Goal: Check status: Check status

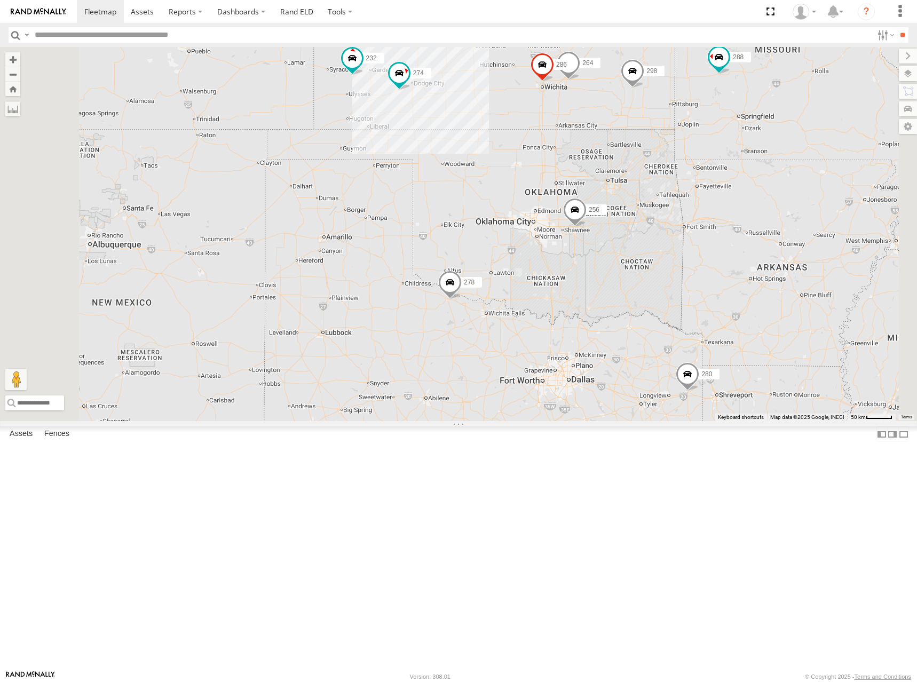
drag, startPoint x: 584, startPoint y: 191, endPoint x: 643, endPoint y: 312, distance: 134.4
click at [643, 312] on div "274 298 288 280 256 232 264 278 294 286 4" at bounding box center [458, 234] width 917 height 374
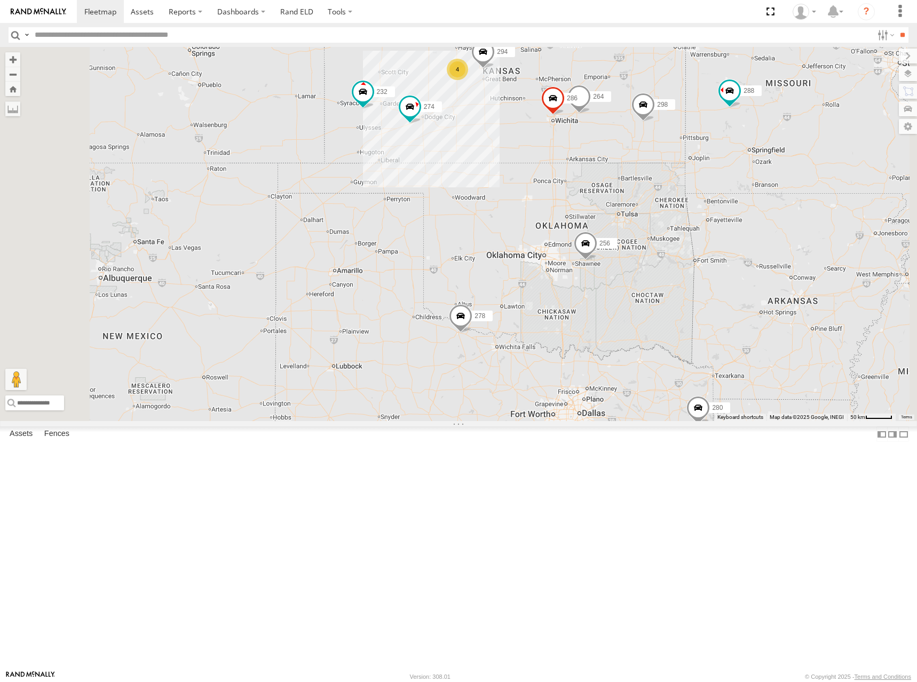
drag, startPoint x: 632, startPoint y: 250, endPoint x: 643, endPoint y: 289, distance: 39.9
click at [643, 289] on div "274 298 288 280 256 232 264 278 294 286 4 300 244 2 266" at bounding box center [458, 234] width 917 height 374
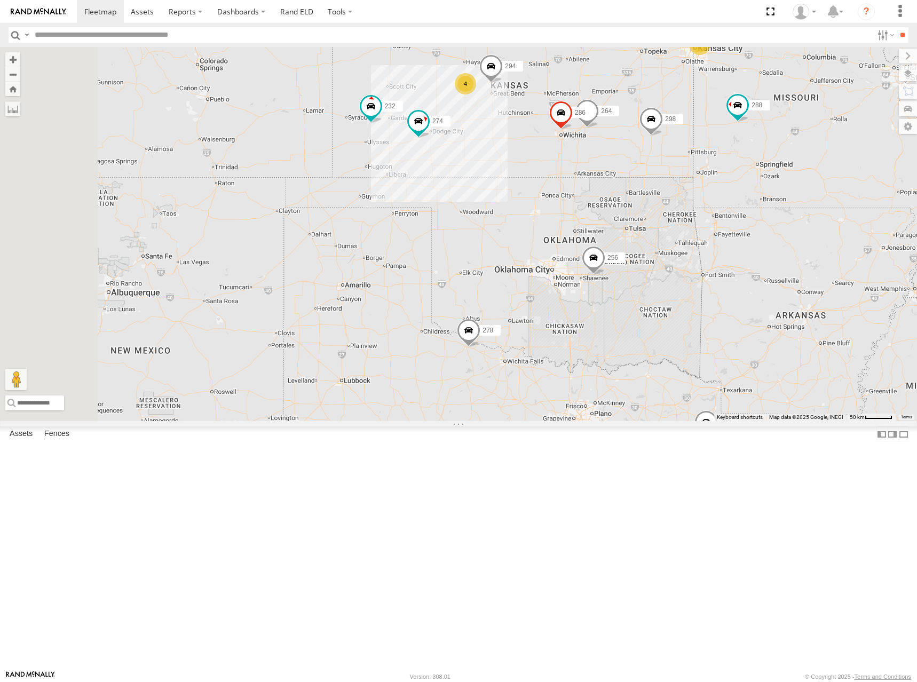
drag, startPoint x: 640, startPoint y: 250, endPoint x: 631, endPoint y: 262, distance: 14.5
click at [631, 262] on div "274 298 288 280 256 232 264 278 294 286 300 244 266 4 2" at bounding box center [458, 234] width 917 height 374
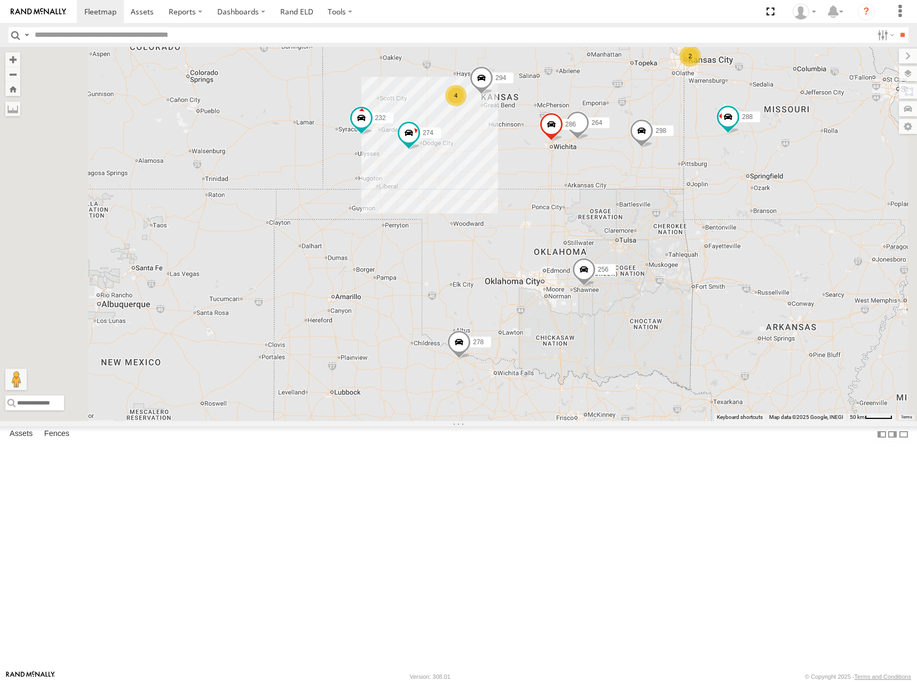
click at [697, 202] on div "274 298 288 280 256 232 264 278 294 286 300 244 266 4 2" at bounding box center [458, 234] width 917 height 374
drag, startPoint x: 729, startPoint y: 186, endPoint x: 707, endPoint y: 194, distance: 23.1
click at [707, 194] on div "274 298 288 280 256 232 264 278 294 286 300 244 266 4 2" at bounding box center [458, 234] width 917 height 374
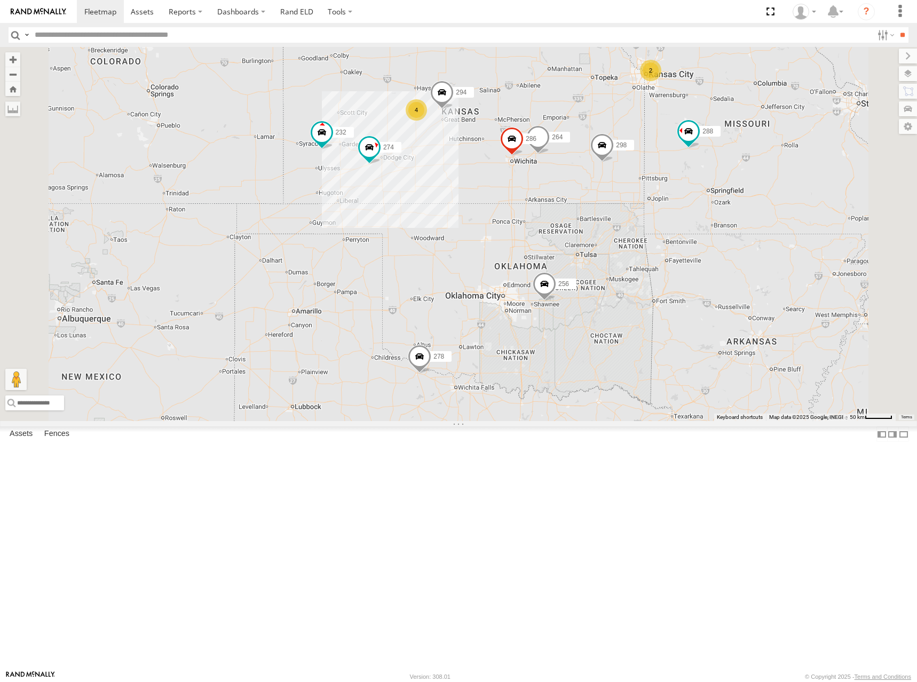
drag, startPoint x: 692, startPoint y: 180, endPoint x: 682, endPoint y: 185, distance: 11.2
click at [682, 185] on div "274 298 288 280 256 232 264 278 294 286 300 244 266 4 2 292" at bounding box center [458, 234] width 917 height 374
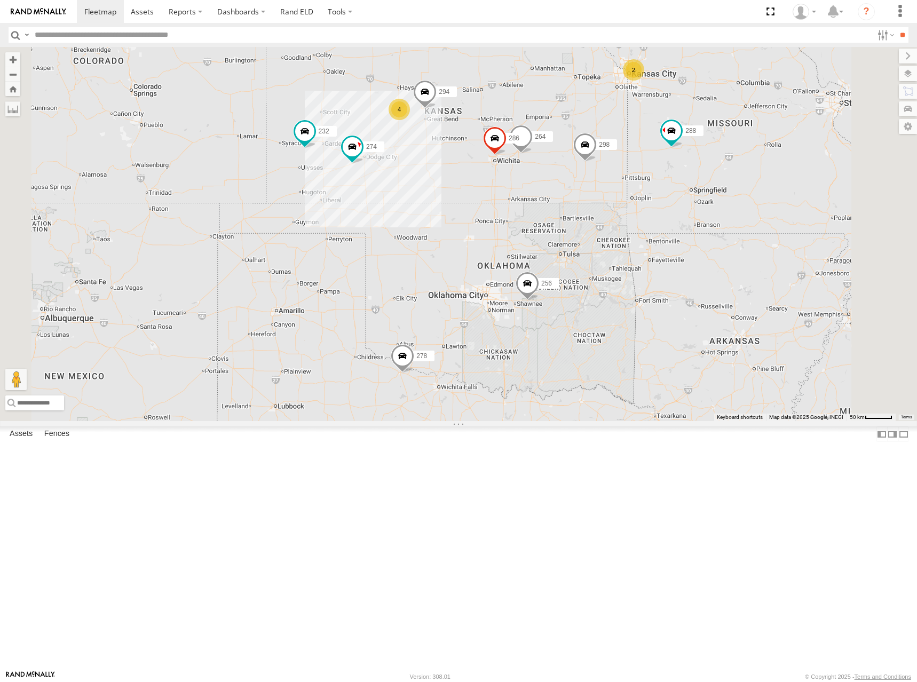
click at [690, 211] on div "274 298 288 280 256 232 264 278 294 286 300 244 266 4 2 292 304" at bounding box center [458, 234] width 917 height 374
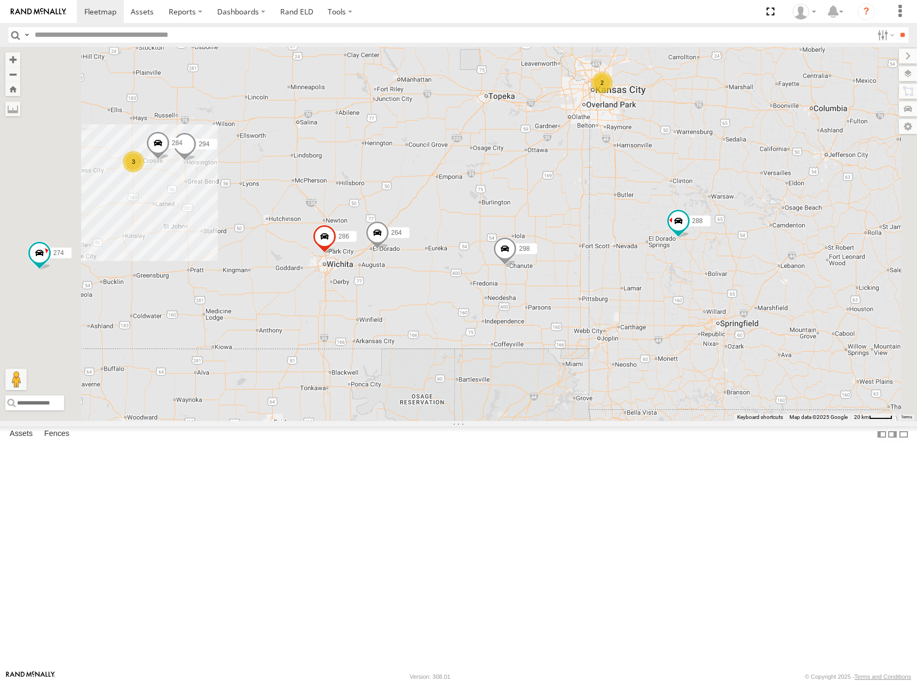
drag, startPoint x: 781, startPoint y: 224, endPoint x: 777, endPoint y: 337, distance: 113.2
click at [777, 337] on div "274 298 288 280 256 232 264 278 294 286 300 244 266 292 304 3 284 2" at bounding box center [458, 234] width 917 height 374
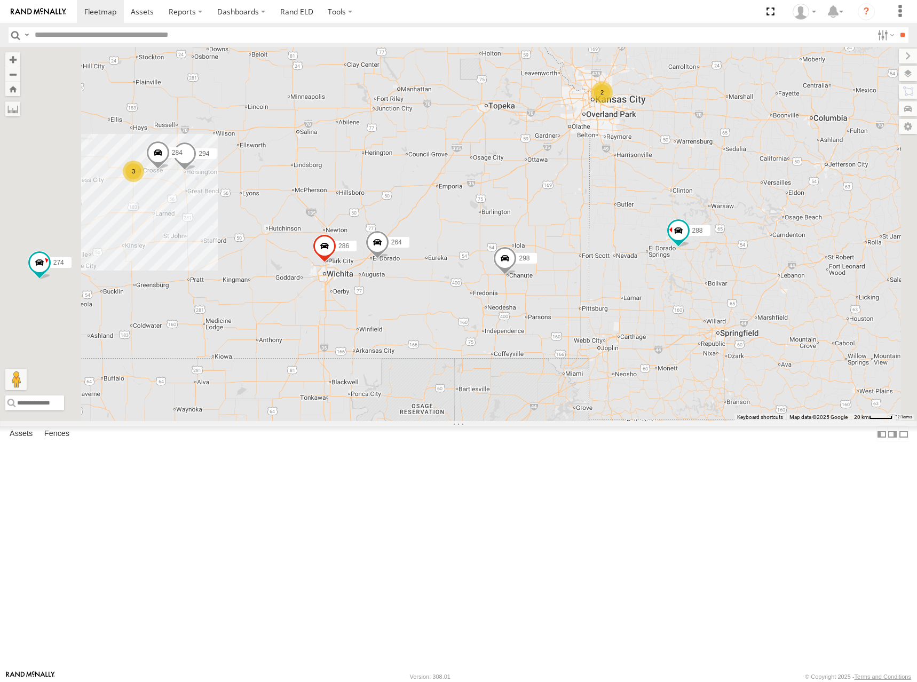
drag, startPoint x: 820, startPoint y: 217, endPoint x: 816, endPoint y: 259, distance: 42.9
click at [816, 259] on div "274 298 288 280 256 232 264 278 294 286 300 244 266 292 304 3 284 2" at bounding box center [458, 234] width 917 height 374
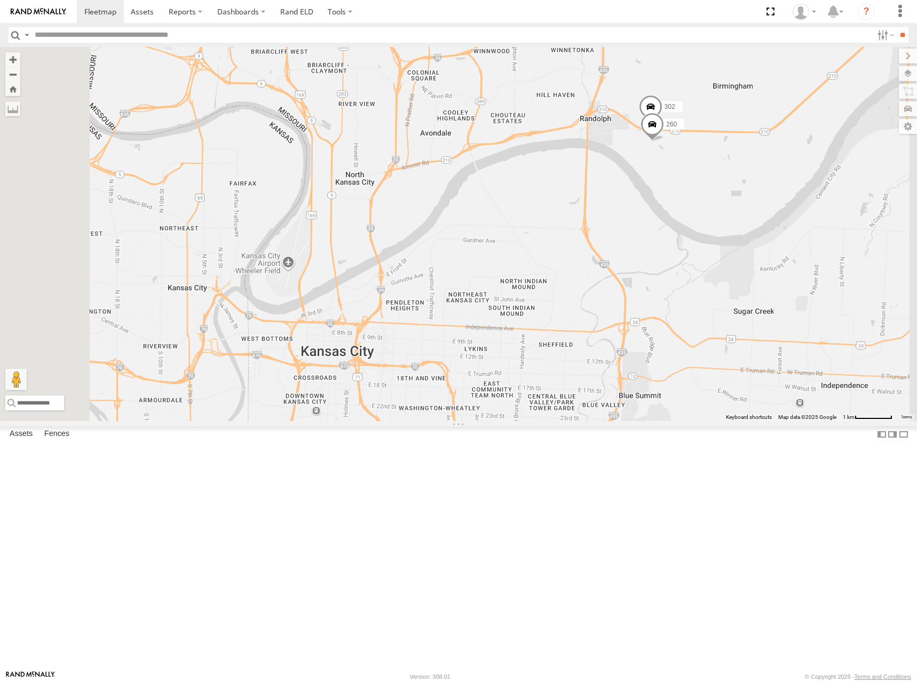
drag, startPoint x: 769, startPoint y: 194, endPoint x: 764, endPoint y: 376, distance: 181.6
click at [764, 376] on div "274 298 288 280 256 232 264 278 294 286 300 244 266 292 304 284 302 260" at bounding box center [458, 234] width 917 height 374
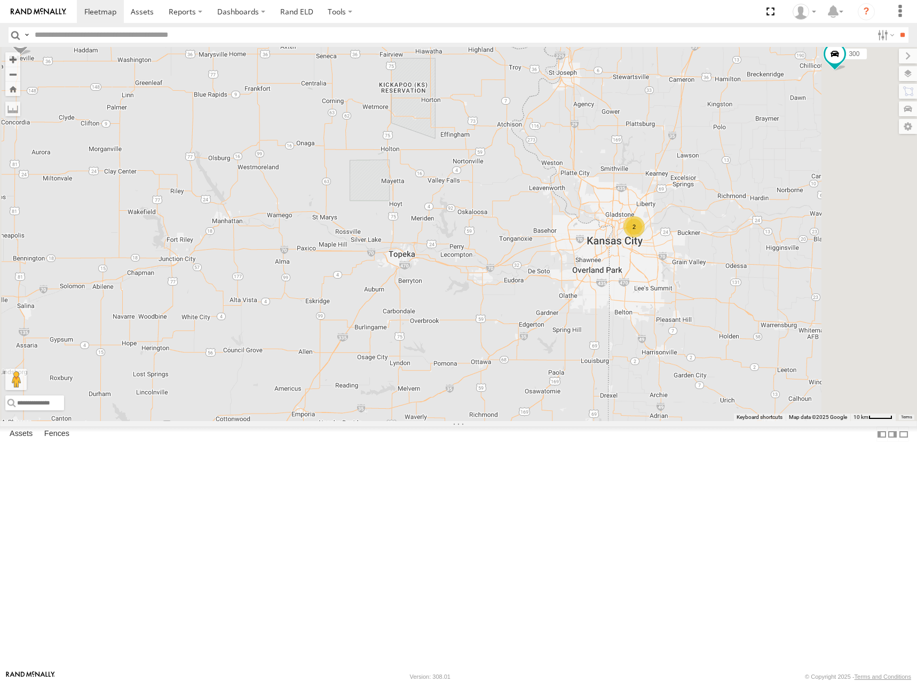
drag, startPoint x: 658, startPoint y: 280, endPoint x: 710, endPoint y: 363, distance: 98.1
click at [710, 363] on div "274 298 288 280 256 232 264 278 294 286 300 244 266 292 304 284 2" at bounding box center [458, 234] width 917 height 374
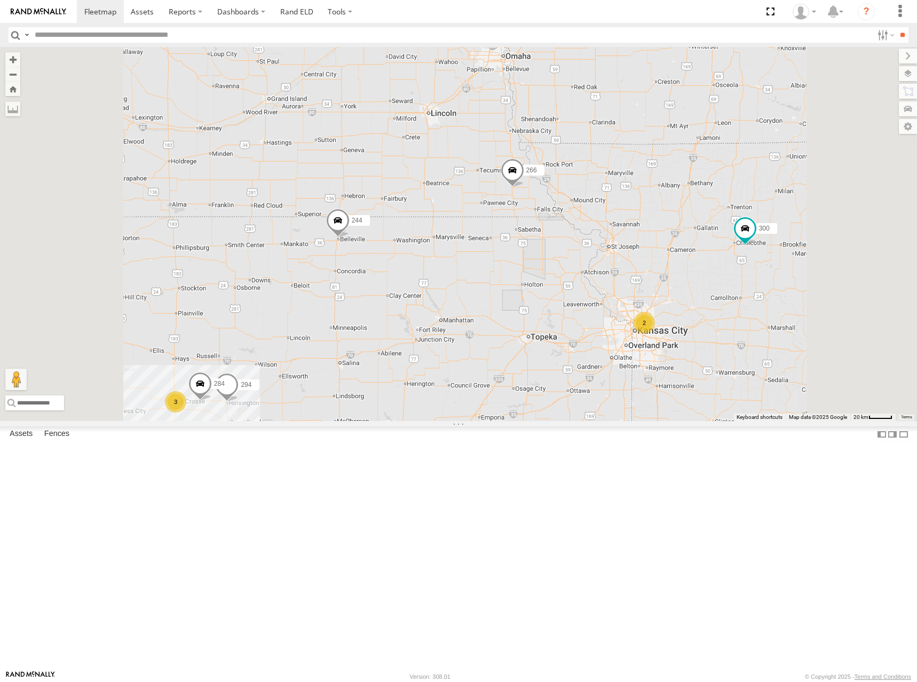
drag, startPoint x: 642, startPoint y: 294, endPoint x: 652, endPoint y: 340, distance: 47.5
click at [652, 340] on div "274 298 288 280 256 232 264 278 294 286 300 244 266 292 304 284 3 2" at bounding box center [458, 234] width 917 height 374
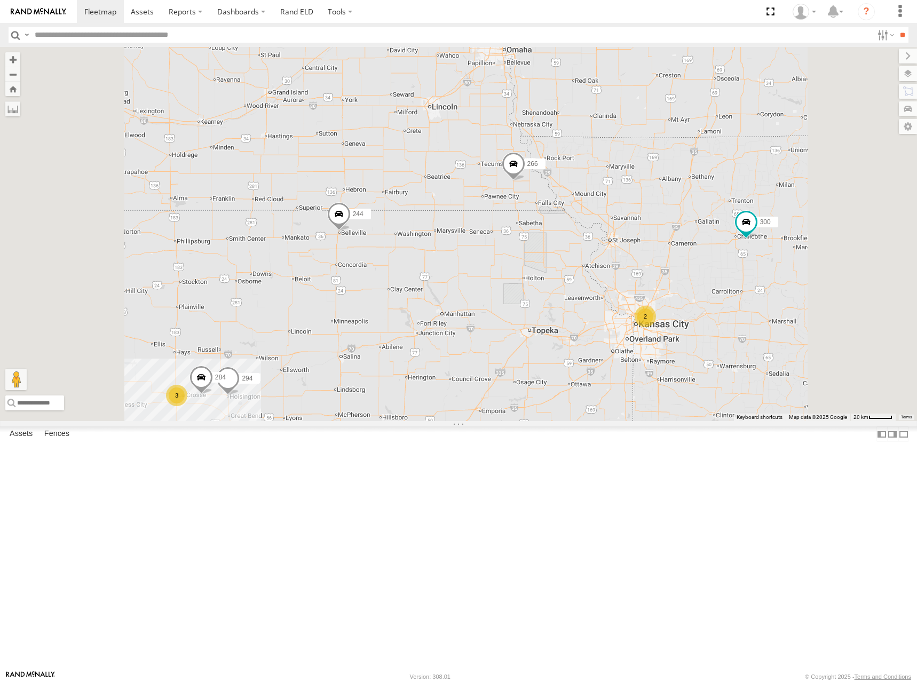
drag, startPoint x: 652, startPoint y: 340, endPoint x: 654, endPoint y: 330, distance: 9.8
click at [654, 330] on div "274 298 288 280 256 232 264 278 294 286 300 244 266 292 304 284 3 2" at bounding box center [458, 234] width 917 height 374
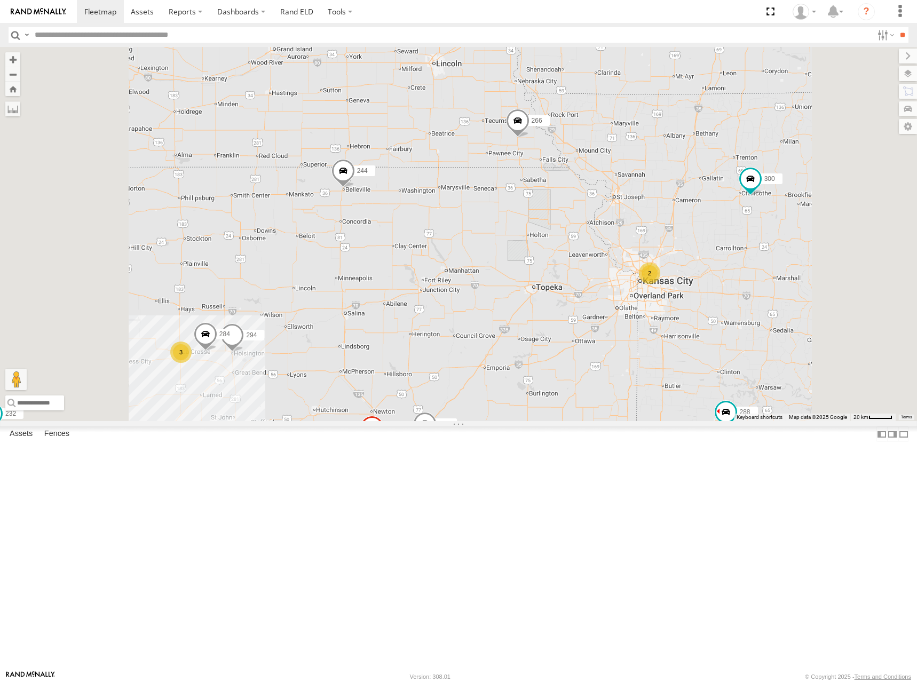
drag, startPoint x: 724, startPoint y: 369, endPoint x: 726, endPoint y: 320, distance: 49.2
click at [726, 320] on div "274 298 288 280 256 232 264 278 294 286 300 244 266 292 304 284 3 2" at bounding box center [458, 234] width 917 height 374
drag, startPoint x: 751, startPoint y: 295, endPoint x: 755, endPoint y: 329, distance: 34.9
click at [755, 329] on div "274 298 288 280 256 232 264 278 294 286 300 244 266 292 304 284 3 2" at bounding box center [458, 234] width 917 height 374
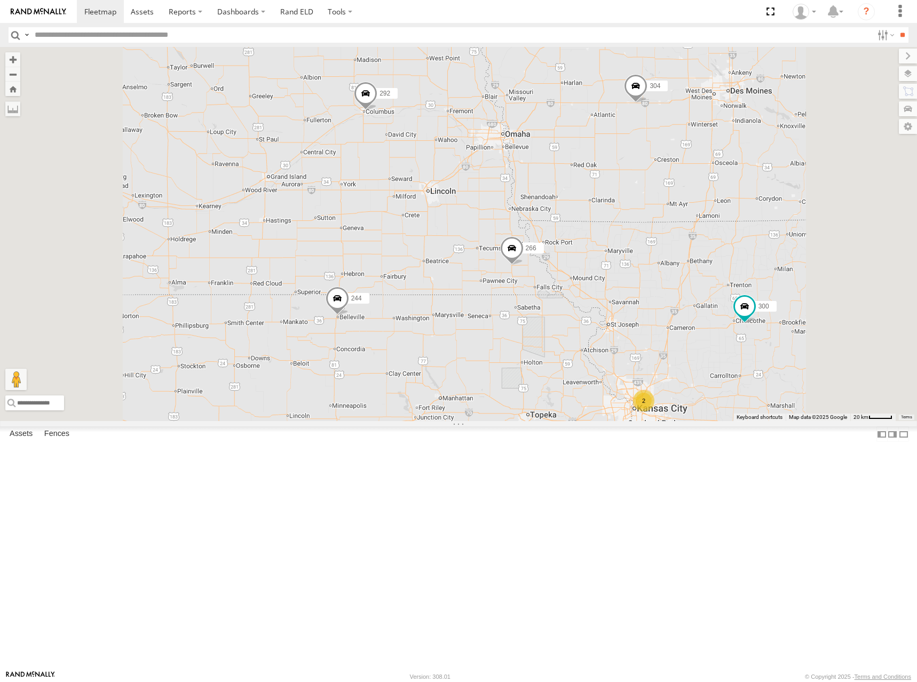
drag, startPoint x: 748, startPoint y: 201, endPoint x: 738, endPoint y: 302, distance: 100.8
click at [738, 302] on div "274 298 288 280 256 232 264 278 294 286 300 244 266 292 304 284 3 2" at bounding box center [458, 234] width 917 height 374
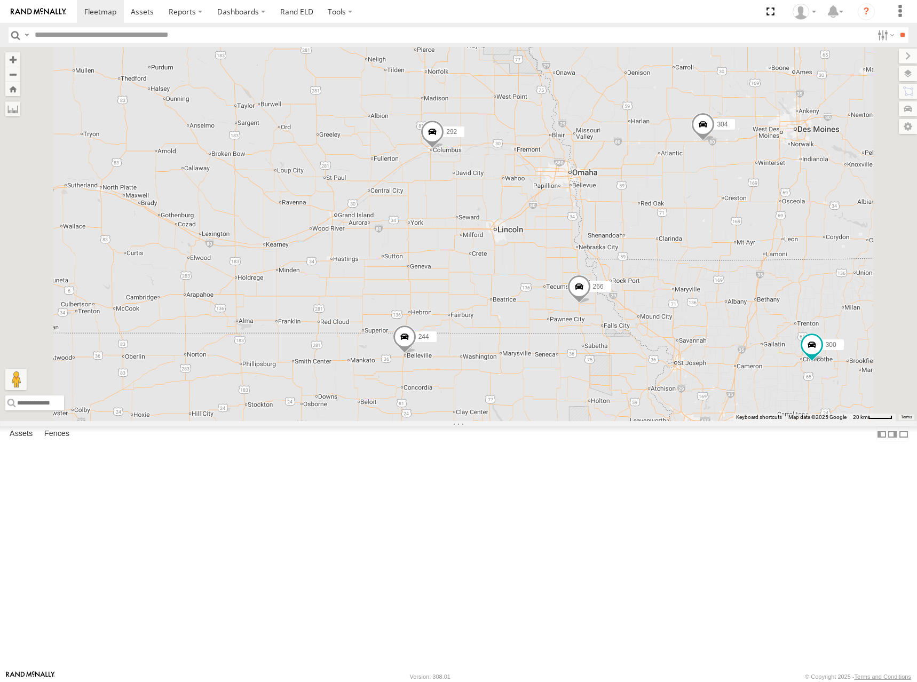
drag, startPoint x: 650, startPoint y: 266, endPoint x: 730, endPoint y: 313, distance: 92.8
click at [730, 313] on div "274 298 288 280 256 232 264 278 294 286 300 244 266 292 304 284 3 2 262 282" at bounding box center [458, 234] width 917 height 374
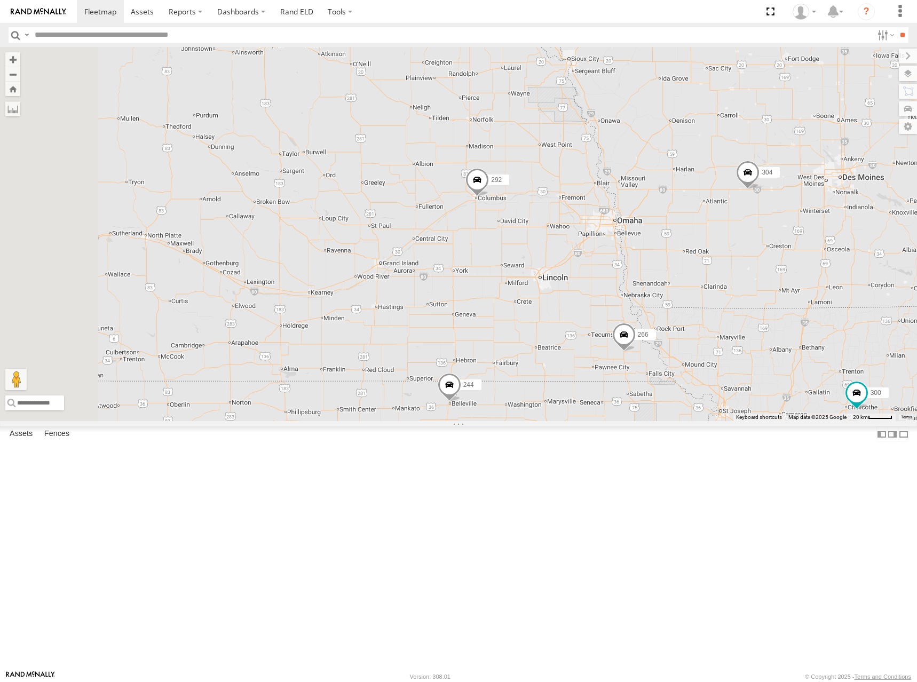
drag, startPoint x: 653, startPoint y: 279, endPoint x: 707, endPoint y: 336, distance: 78.5
click at [707, 336] on div "274 298 288 280 256 232 264 278 294 286 300 244 266 292 304 284 3 2 262 282" at bounding box center [458, 234] width 917 height 374
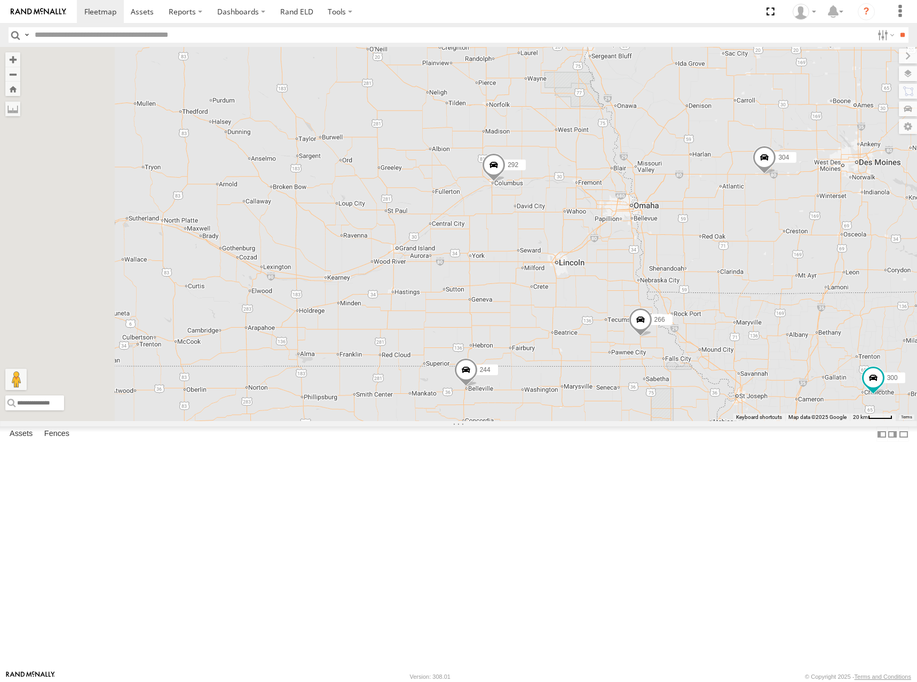
drag, startPoint x: 686, startPoint y: 403, endPoint x: 686, endPoint y: 358, distance: 44.8
click at [686, 358] on div "274 298 288 280 256 232 264 278 294 286 300 244 266 292 304 284 3 2 262 282" at bounding box center [458, 234] width 917 height 374
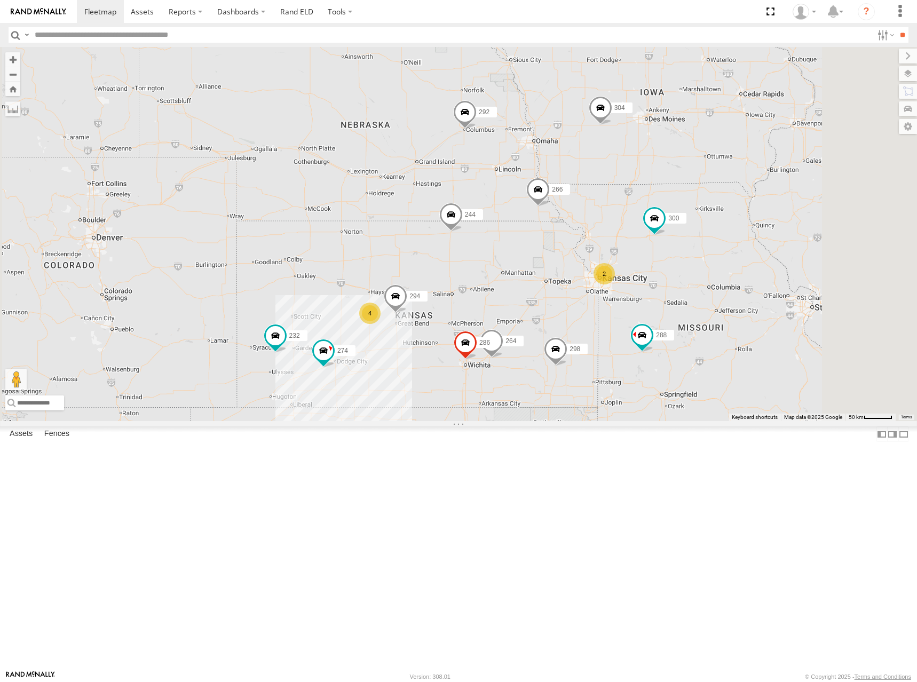
drag, startPoint x: 591, startPoint y: 302, endPoint x: 600, endPoint y: 289, distance: 15.8
click at [600, 289] on div "274 298 288 280 256 232 264 278 294 286 300 244 266 292 304 262 282 4 2" at bounding box center [458, 234] width 917 height 374
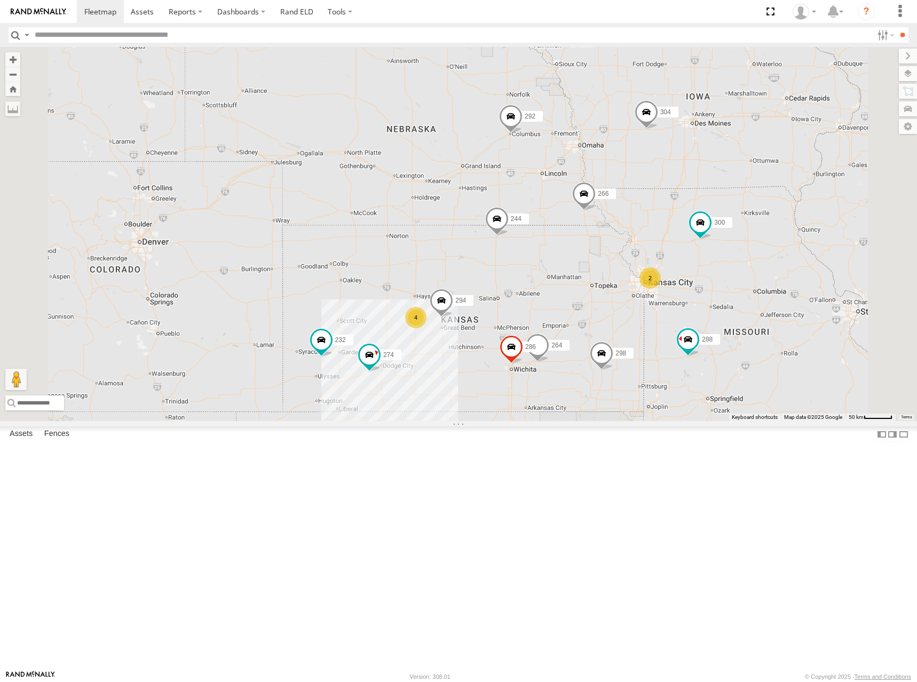
drag, startPoint x: 607, startPoint y: 312, endPoint x: 653, endPoint y: 317, distance: 46.1
click at [653, 317] on div "274 298 288 280 256 232 264 278 294 286 300 244 266 292 304 262 282 4 2" at bounding box center [458, 234] width 917 height 374
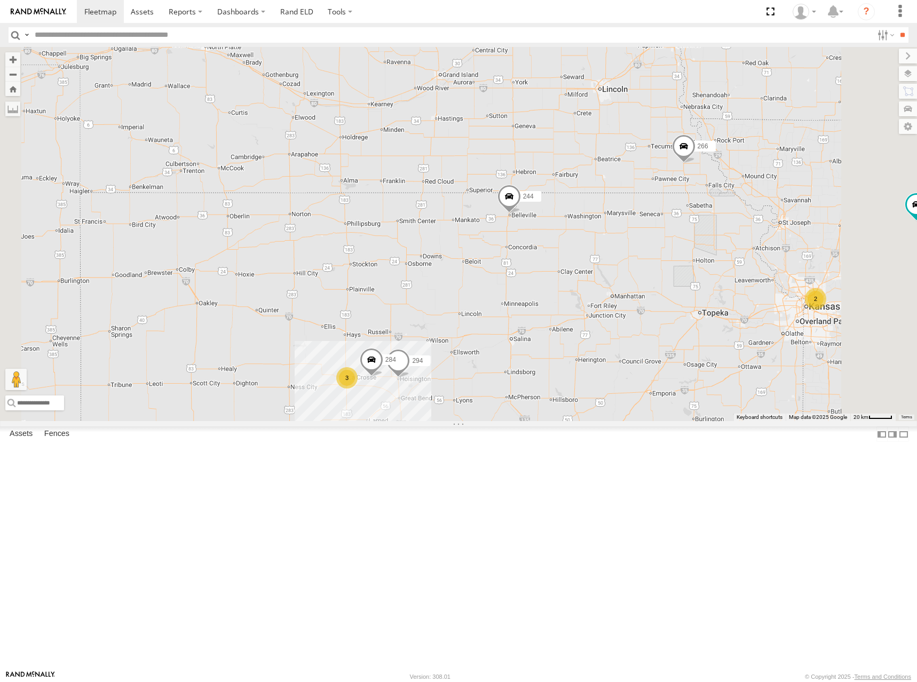
drag, startPoint x: 647, startPoint y: 399, endPoint x: 679, endPoint y: 295, distance: 108.4
click at [678, 295] on div "274 298 288 280 256 232 264 278 294 286 300 244 266 292 304 262 282 3 284 2" at bounding box center [458, 234] width 917 height 374
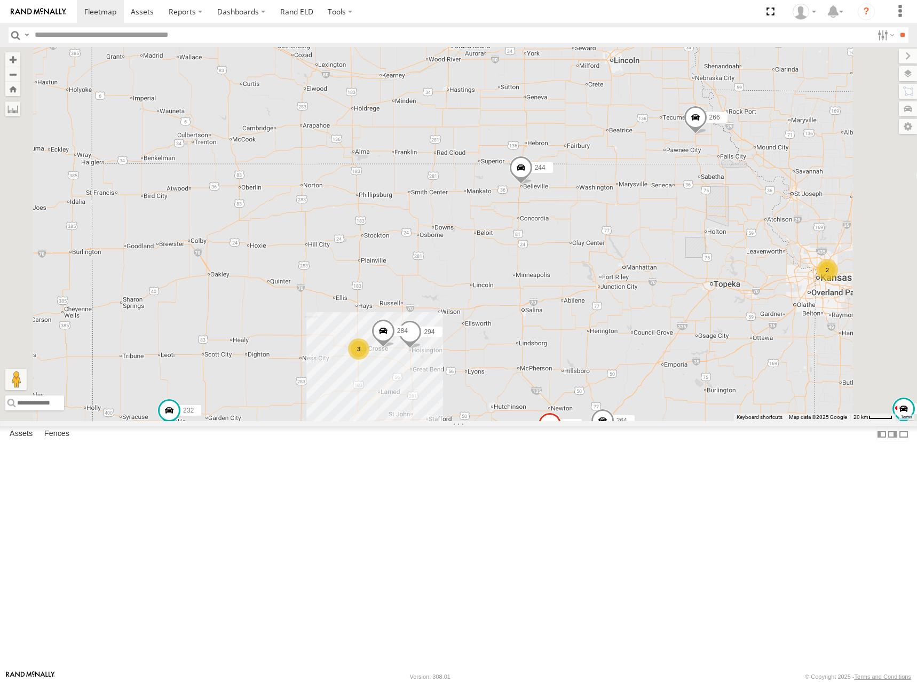
drag, startPoint x: 683, startPoint y: 399, endPoint x: 691, endPoint y: 378, distance: 22.5
click at [691, 378] on div "274 298 288 280 256 232 264 278 294 286 300 244 266 292 304 262 282 3 284 2" at bounding box center [458, 234] width 917 height 374
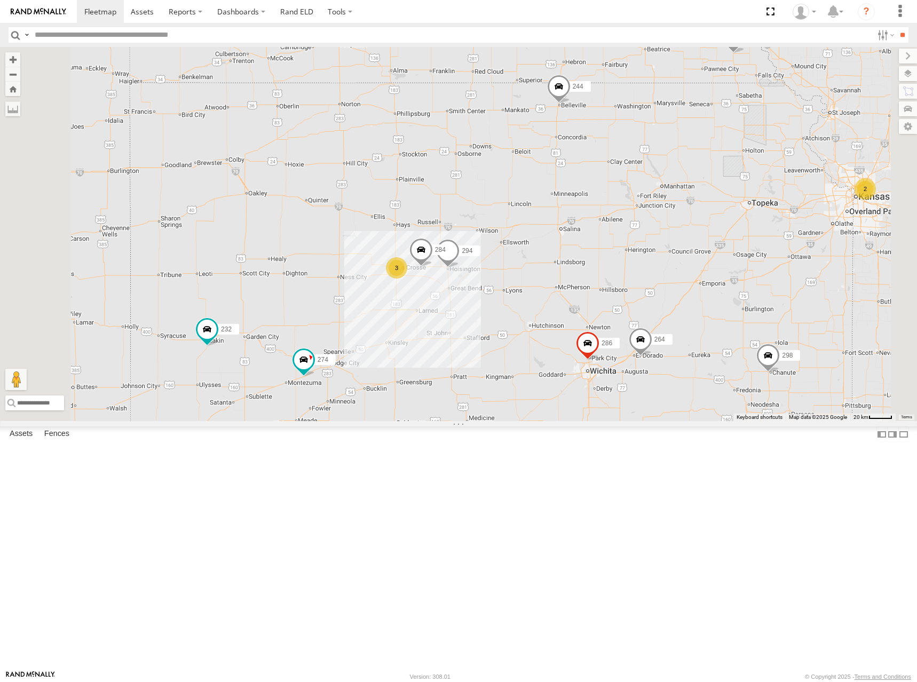
drag, startPoint x: 673, startPoint y: 394, endPoint x: 706, endPoint y: 326, distance: 75.2
click at [706, 326] on div "274 298 288 280 256 232 264 278 294 286 300 244 266 292 304 262 282 3 284 2" at bounding box center [458, 234] width 917 height 374
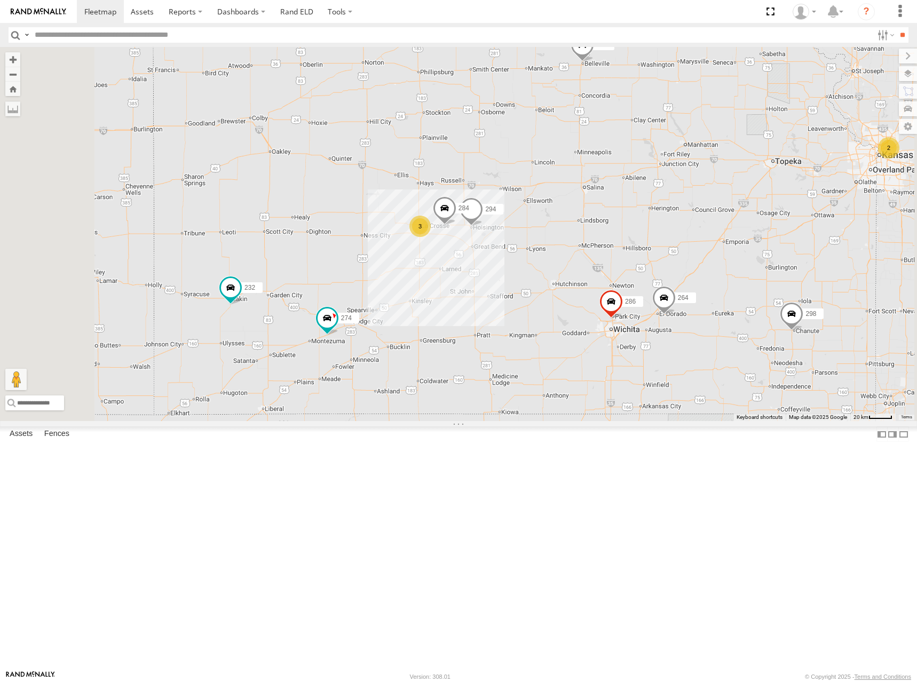
drag, startPoint x: 673, startPoint y: 369, endPoint x: 705, endPoint y: 313, distance: 64.4
click at [705, 313] on div "274 298 288 280 256 232 264 278 294 286 300 244 266 292 304 262 282 3 284 2" at bounding box center [458, 234] width 917 height 374
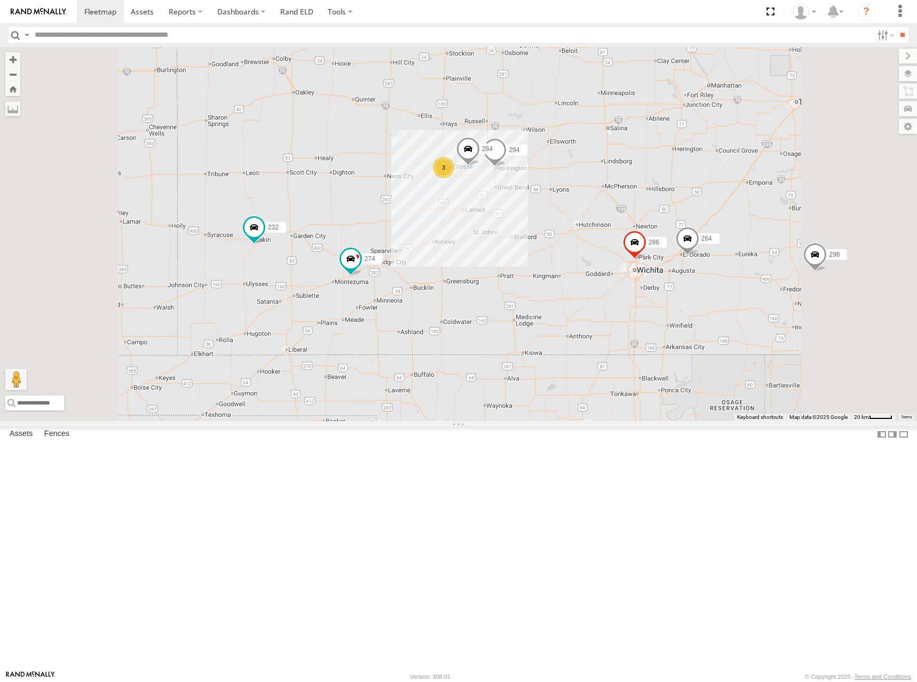
drag, startPoint x: 601, startPoint y: 439, endPoint x: 624, endPoint y: 377, distance: 66.0
click at [624, 377] on div "274 298 288 280 256 232 264 278 294 286 300 244 266 292 304 262 282 284 3" at bounding box center [458, 234] width 917 height 374
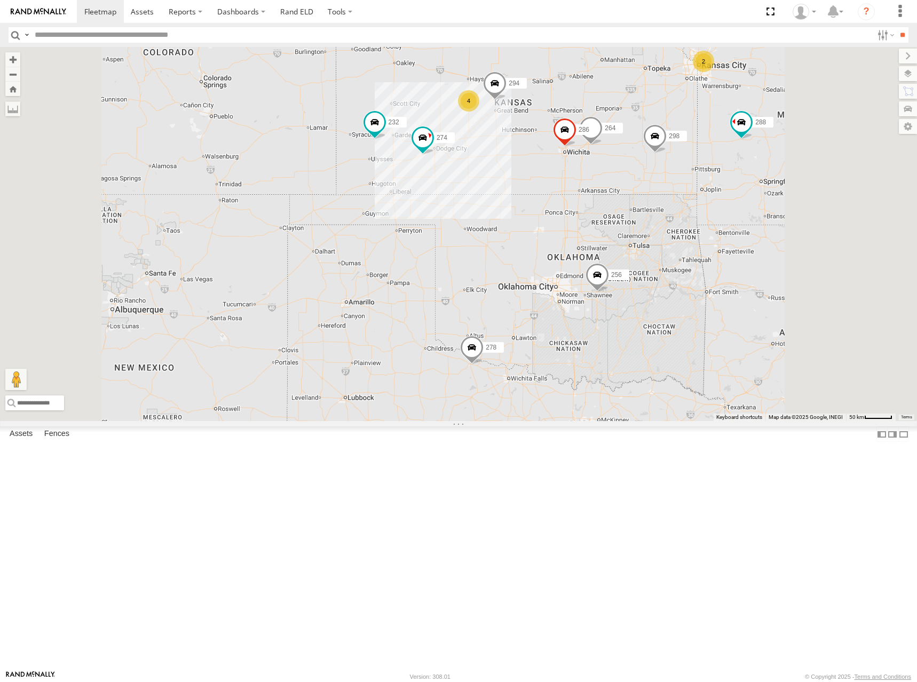
drag, startPoint x: 648, startPoint y: 374, endPoint x: 637, endPoint y: 301, distance: 73.5
click at [637, 301] on div "274 298 288 280 256 232 264 278 294 286 300 244 266 292 304 262 282 4 2" at bounding box center [458, 234] width 917 height 374
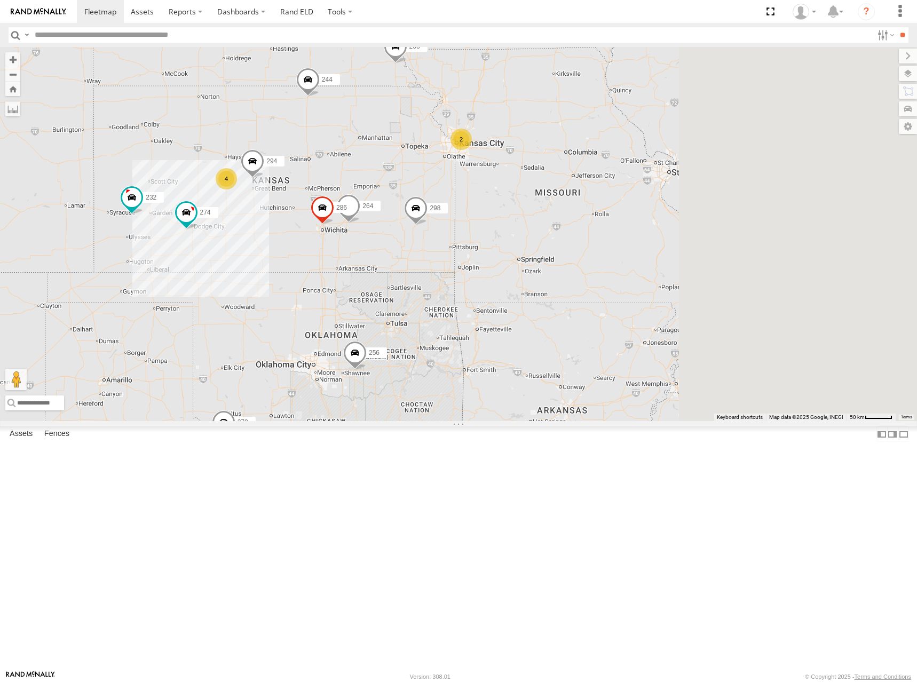
drag, startPoint x: 728, startPoint y: 134, endPoint x: 394, endPoint y: 251, distance: 354.0
click at [394, 251] on div "274 244 298 280 256 232 264 266 278 294 286 4 2" at bounding box center [458, 234] width 917 height 374
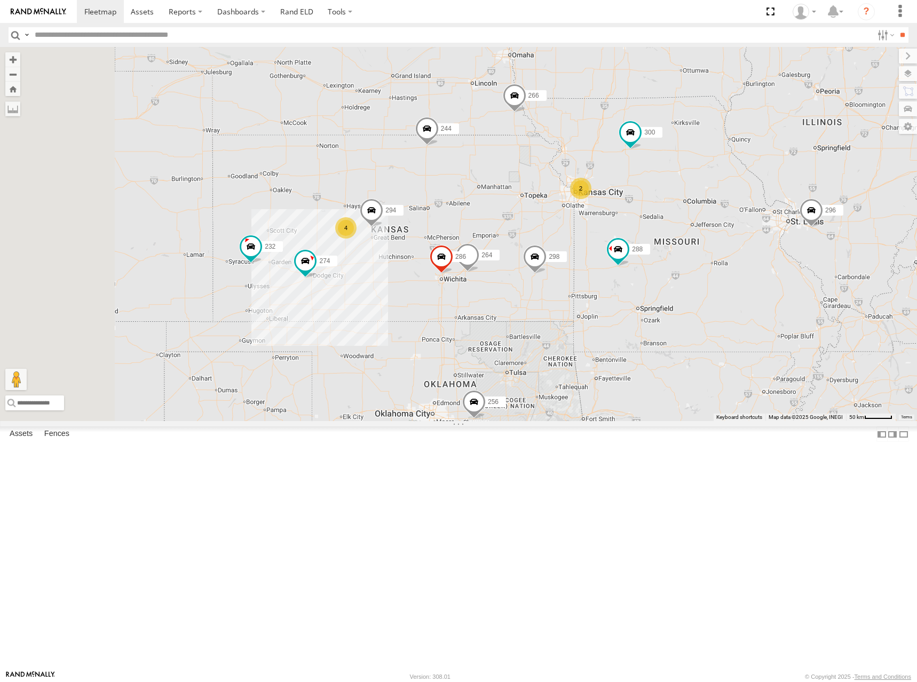
drag, startPoint x: 456, startPoint y: 214, endPoint x: 660, endPoint y: 228, distance: 204.4
click at [526, 112] on span at bounding box center [514, 97] width 23 height 29
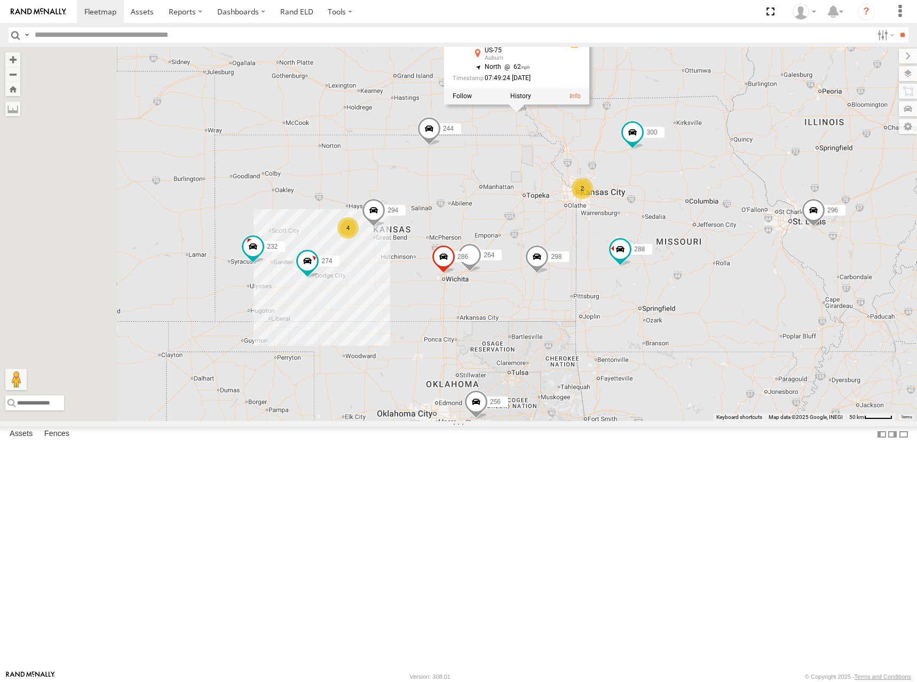
click at [475, 217] on div "274 244 298 280 256 232 264 266 278 294 286 300 270 262 288 292 296 304 282 4 2…" at bounding box center [458, 234] width 917 height 374
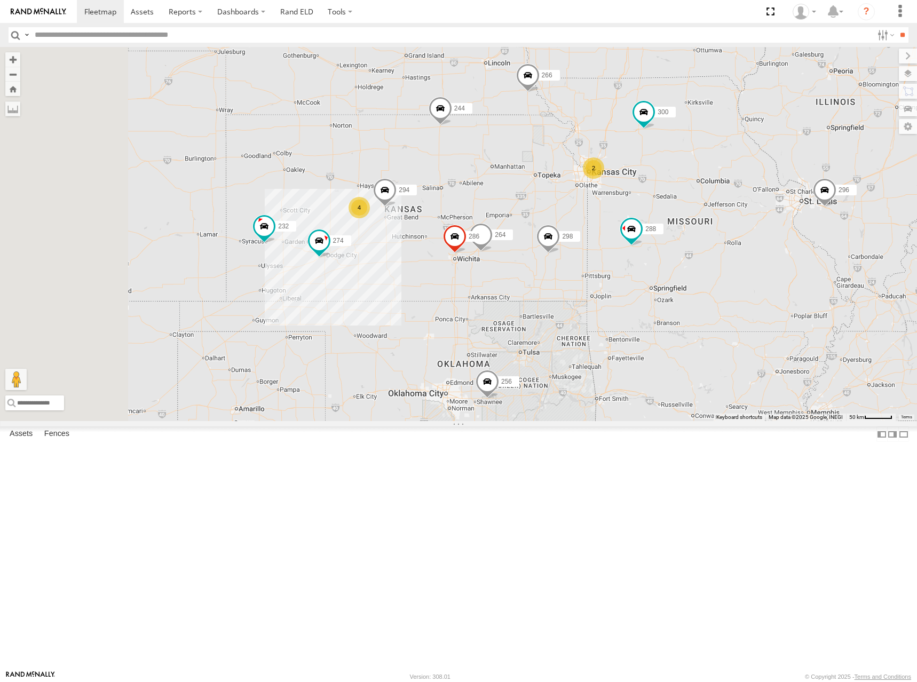
drag, startPoint x: 609, startPoint y: 273, endPoint x: 624, endPoint y: 246, distance: 31.3
click at [624, 246] on div "274 244 298 280 256 232 264 266 278 294 286 300 270 262 288 292 296 304 282 4 2" at bounding box center [458, 234] width 917 height 374
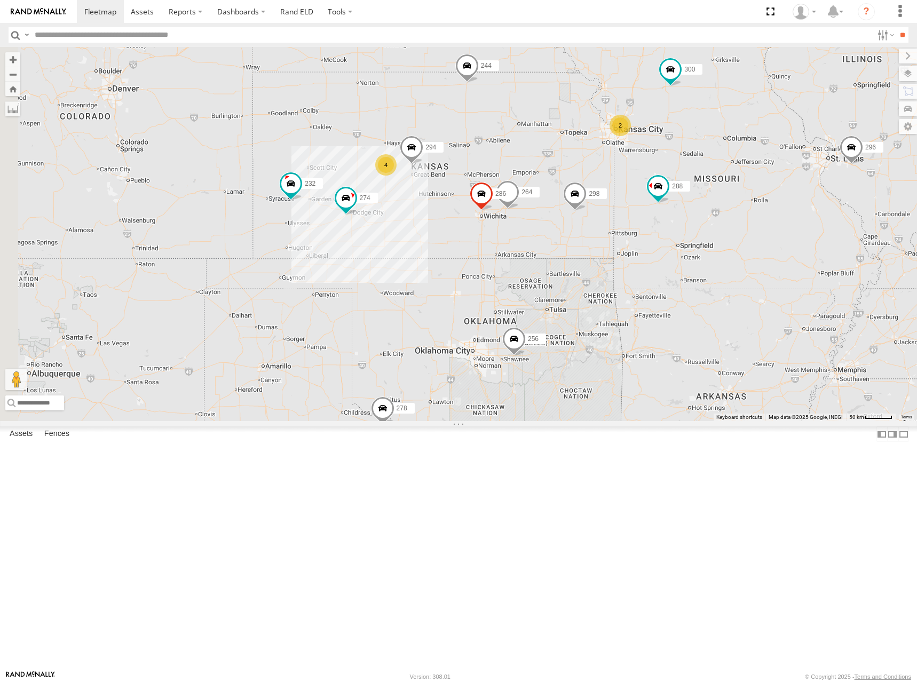
drag, startPoint x: 622, startPoint y: 281, endPoint x: 645, endPoint y: 245, distance: 43.2
click at [645, 245] on div "274 244 298 280 256 232 264 266 278 294 286 300 270 262 288 292 296 304 282 4 2" at bounding box center [458, 234] width 917 height 374
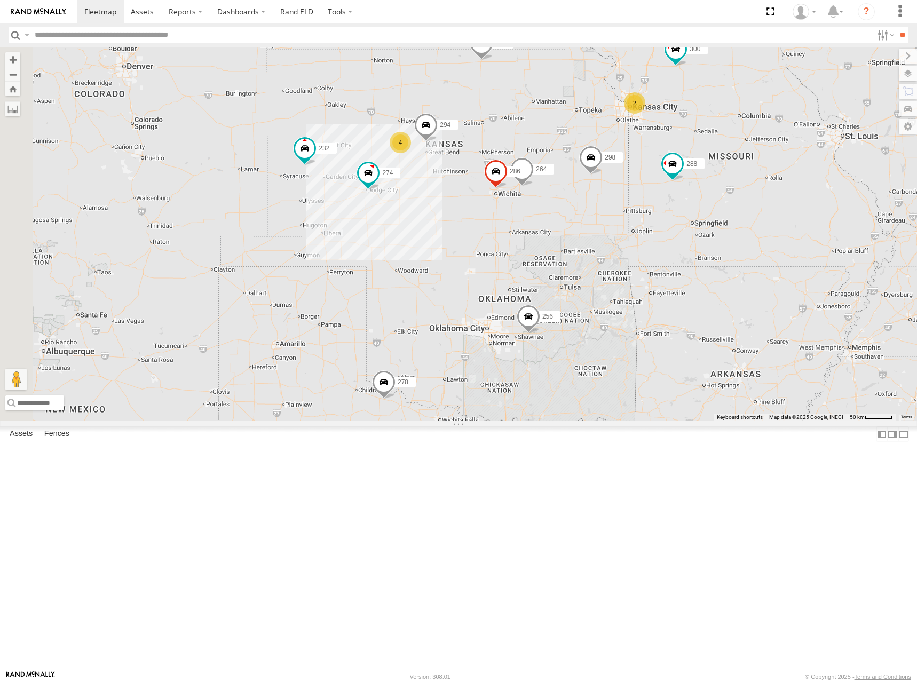
click at [668, 222] on div "274 300 244 298 288 292 280 256 232 304 264 266 278 294 286 4 2" at bounding box center [458, 234] width 917 height 374
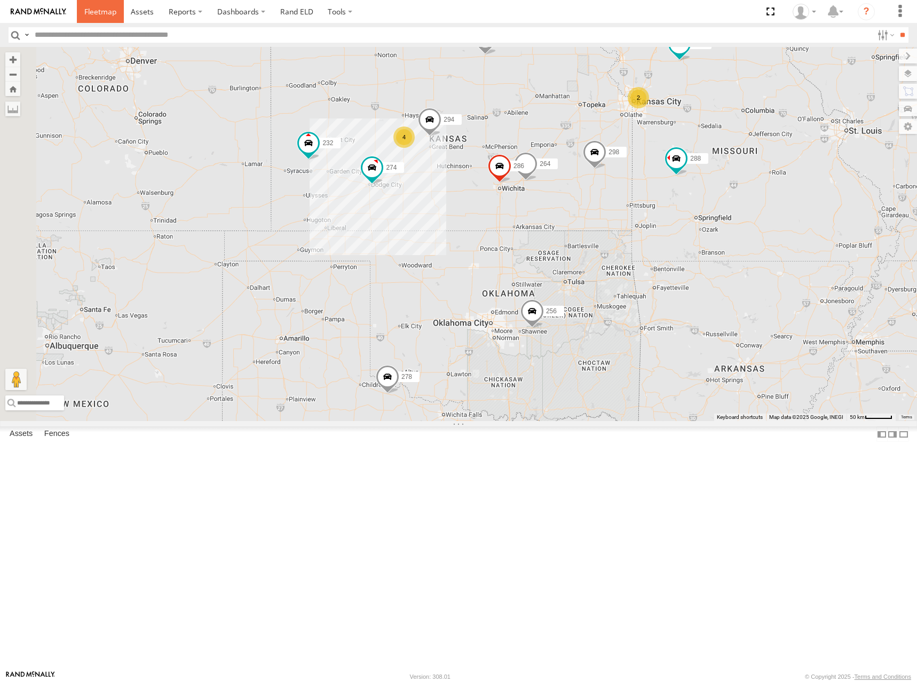
click at [101, 9] on span at bounding box center [100, 11] width 32 height 10
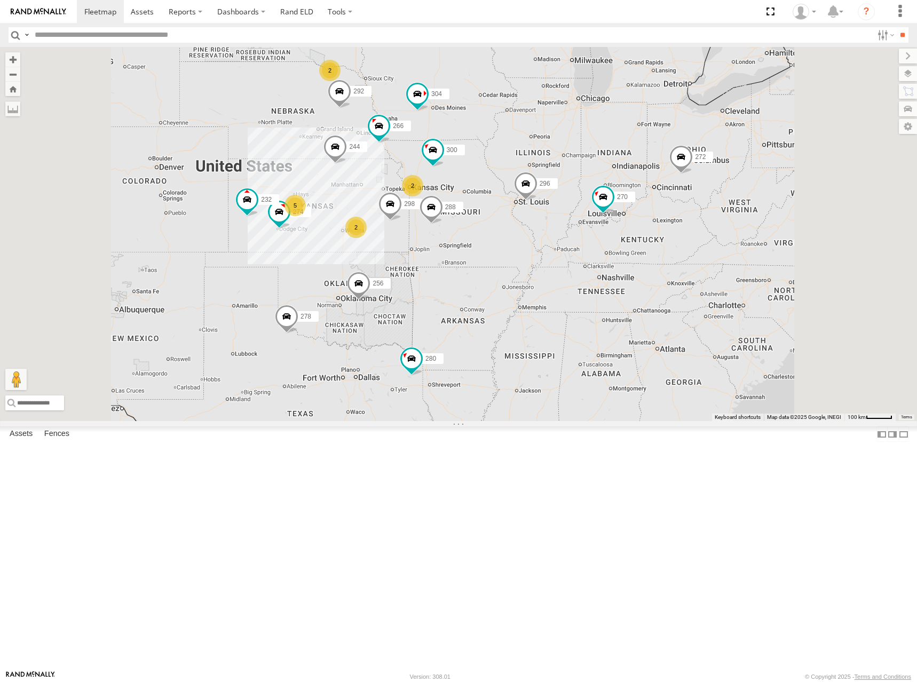
drag, startPoint x: 618, startPoint y: 374, endPoint x: 683, endPoint y: 295, distance: 102.4
click at [683, 295] on div "274 300 244 5 298 270 2 288 292 272 280 256 232 296 304 2 2 266 278" at bounding box center [458, 234] width 917 height 374
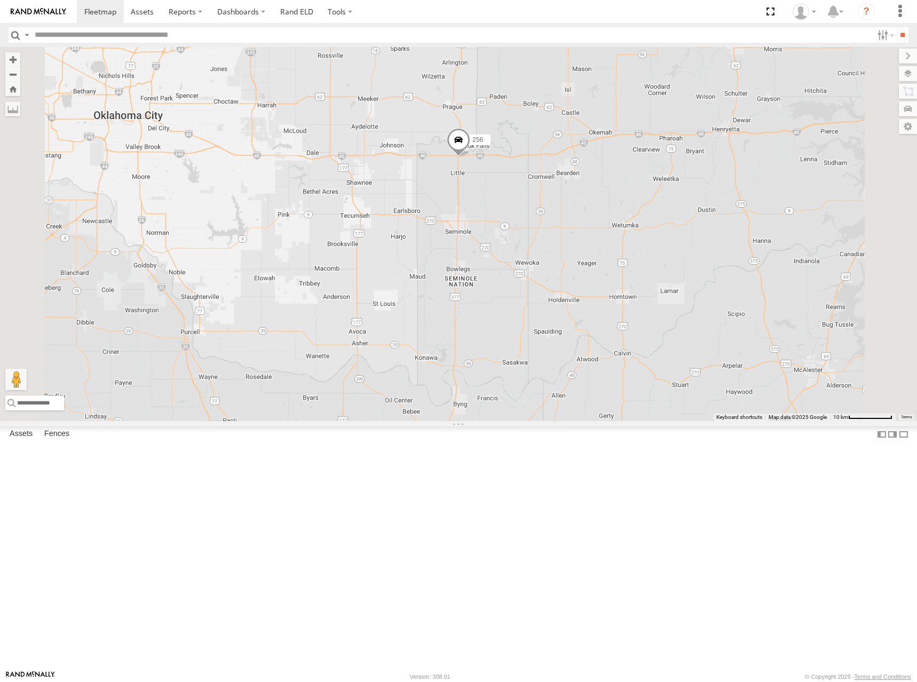
drag, startPoint x: 562, startPoint y: 289, endPoint x: 611, endPoint y: 343, distance: 72.9
click at [611, 343] on div "274 300 244 298 270 288 292 272 280 256 232 296 304 266 278" at bounding box center [458, 234] width 917 height 374
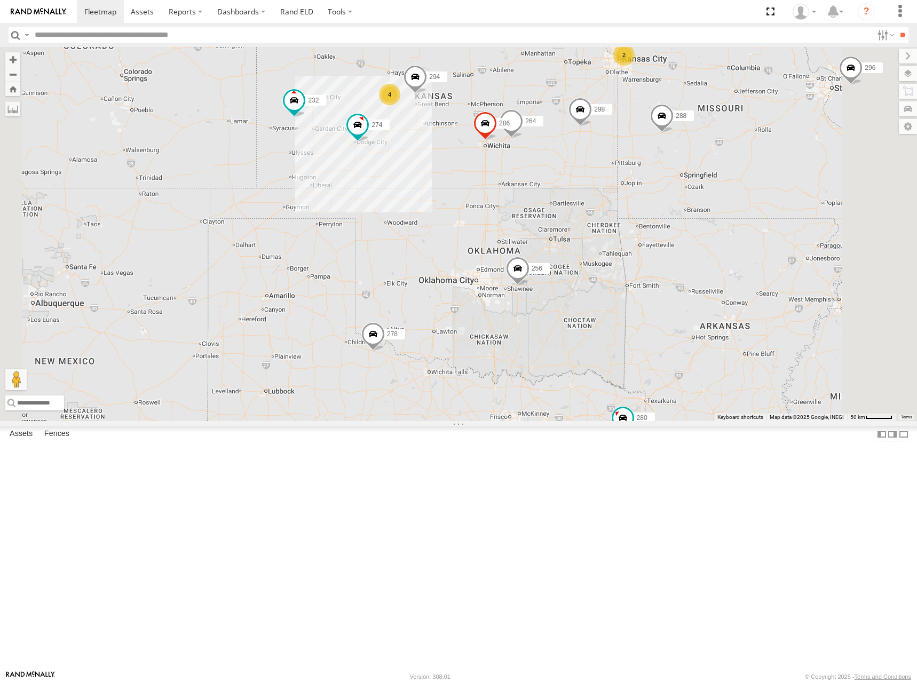
drag, startPoint x: 595, startPoint y: 241, endPoint x: 639, endPoint y: 320, distance: 90.6
click at [639, 320] on div "274 300 244 298 270 288 292 272 280 256 232 296 304 266 278 4 264 2 294 286" at bounding box center [458, 234] width 917 height 374
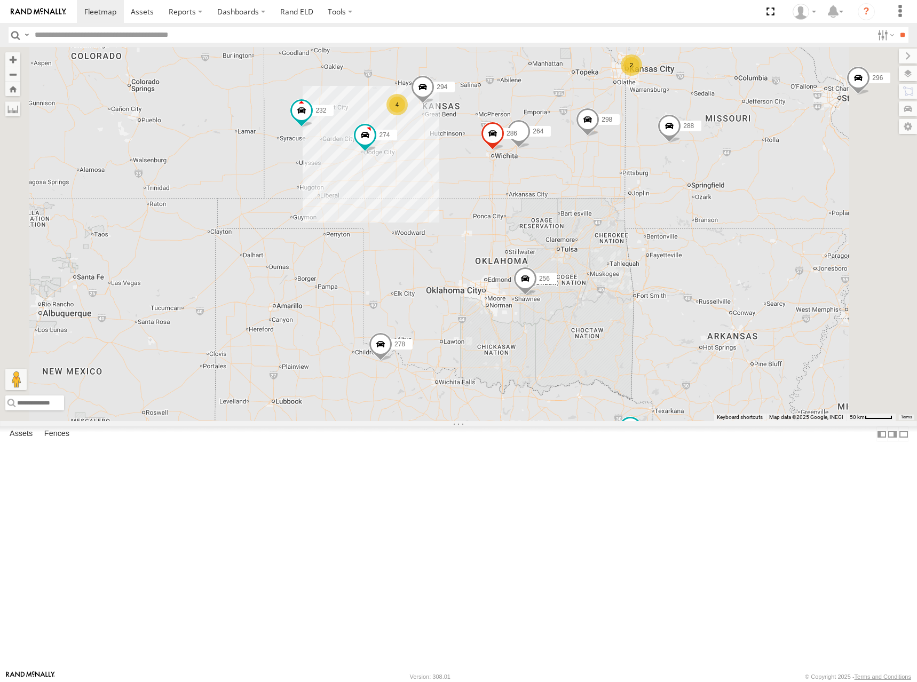
drag, startPoint x: 549, startPoint y: 171, endPoint x: 554, endPoint y: 178, distance: 8.8
click at [554, 178] on div "274 300 244 298 270 288 292 272 280 256 232 296 304 266 278 4 264 2 294 286" at bounding box center [458, 234] width 917 height 374
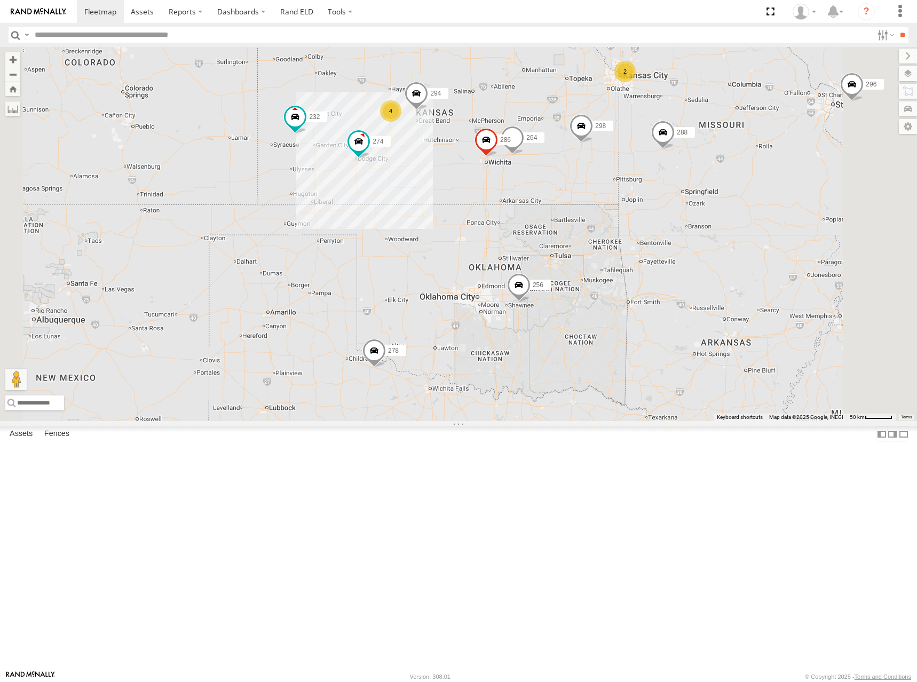
drag, startPoint x: 565, startPoint y: 174, endPoint x: 557, endPoint y: 180, distance: 9.8
click at [557, 180] on div "274 300 244 298 270 288 292 272 280 256 232 296 304 266 278 4 264 2 294 286" at bounding box center [458, 234] width 917 height 374
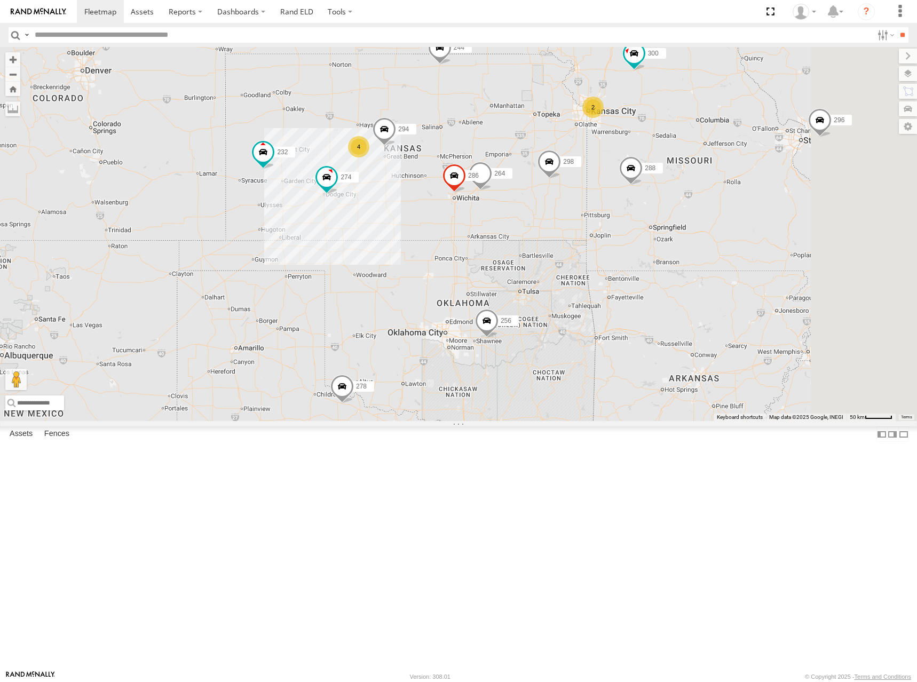
drag, startPoint x: 633, startPoint y: 193, endPoint x: 611, endPoint y: 227, distance: 40.6
click at [611, 227] on div "274 300 244 298 270 288 292 272 280 256 232 296 304 266 278 264 294 286 4 2" at bounding box center [458, 234] width 917 height 374
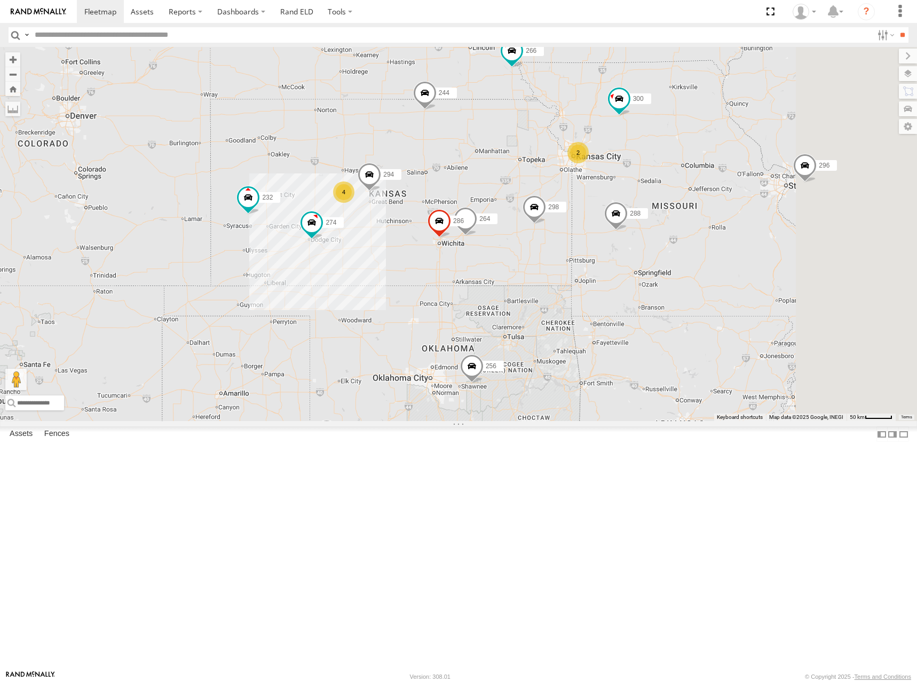
drag, startPoint x: 641, startPoint y: 214, endPoint x: 625, endPoint y: 263, distance: 51.5
click at [625, 263] on div "274 300 244 298 270 288 292 272 280 256 232 296 304 266 278 264 294 286 4 2" at bounding box center [458, 234] width 917 height 374
drag, startPoint x: 654, startPoint y: 257, endPoint x: 647, endPoint y: 251, distance: 8.3
click at [647, 251] on div "274 300 244 298 270 288 292 272 280 256 232 296 304 266 278 264 294 286 4 2 2" at bounding box center [458, 234] width 917 height 374
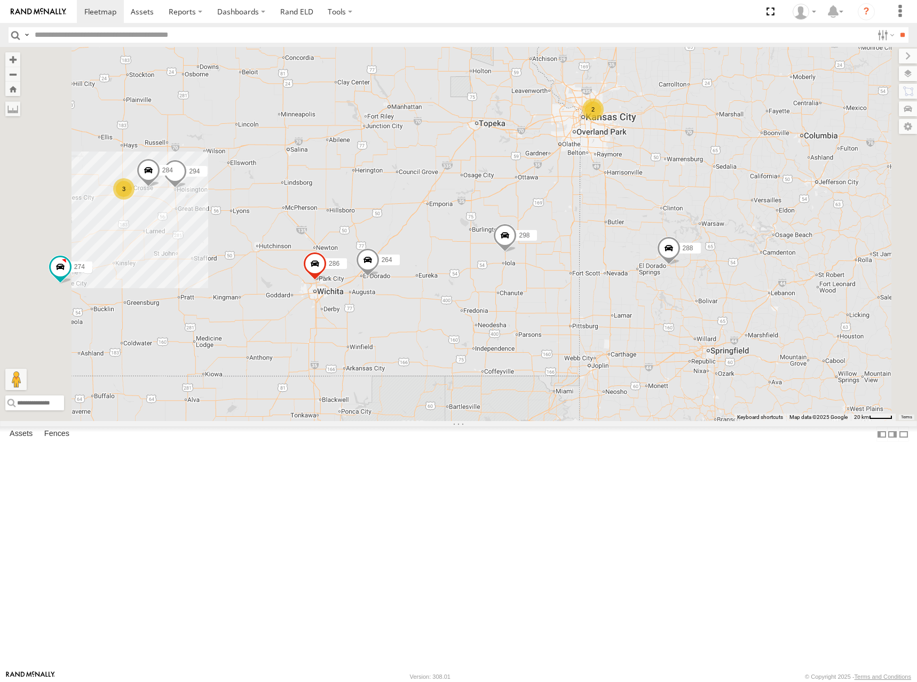
drag, startPoint x: 663, startPoint y: 280, endPoint x: 622, endPoint y: 280, distance: 41.1
click at [622, 280] on div "274 300 244 298 270 288 292 272 280 256 232 296 304 266 278 264 294 286 3 284 2" at bounding box center [458, 234] width 917 height 374
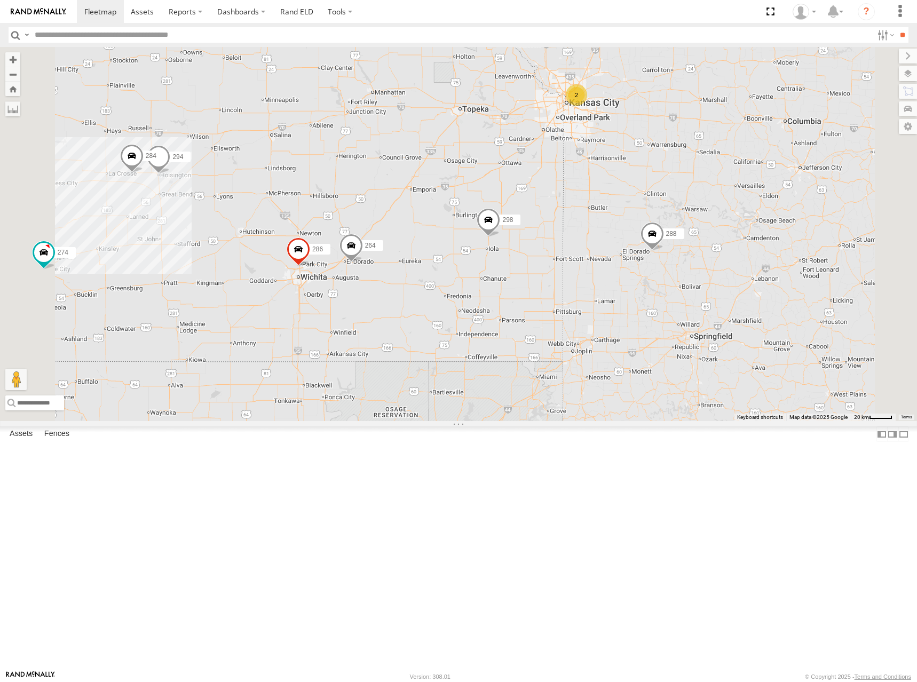
drag, startPoint x: 773, startPoint y: 242, endPoint x: 772, endPoint y: 331, distance: 89.1
click at [772, 331] on div "274 300 244 298 270 288 292 272 280 256 232 296 304 266 278 264 294 286 284 2" at bounding box center [458, 234] width 917 height 374
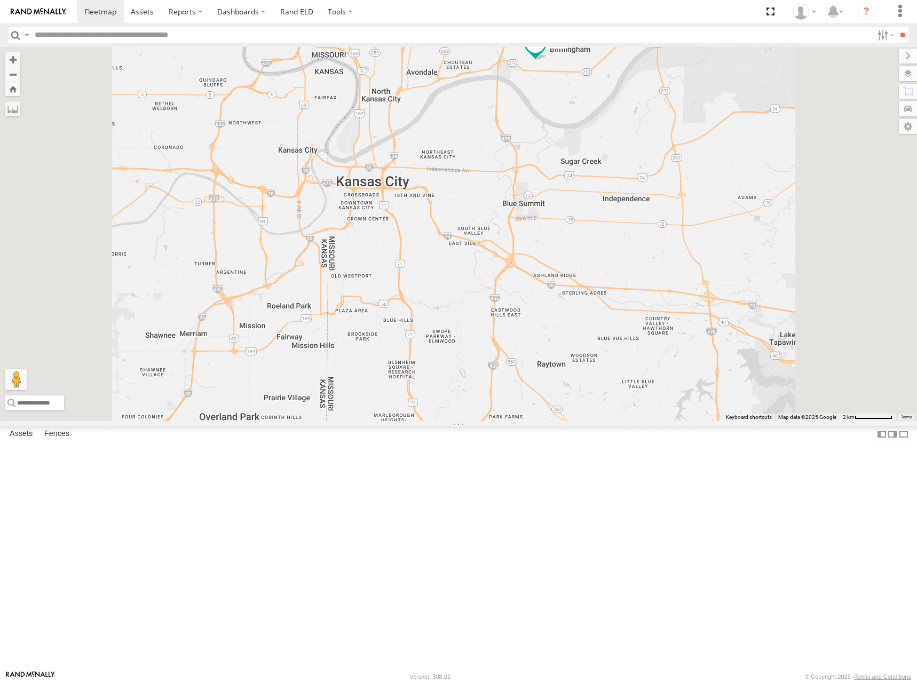
drag, startPoint x: 644, startPoint y: 222, endPoint x: 655, endPoint y: 354, distance: 133.4
click at [655, 354] on div "274 300 244 298 270 288 292 272 280 256 232 296 304 266 278 264 294 286 284 302…" at bounding box center [458, 234] width 917 height 374
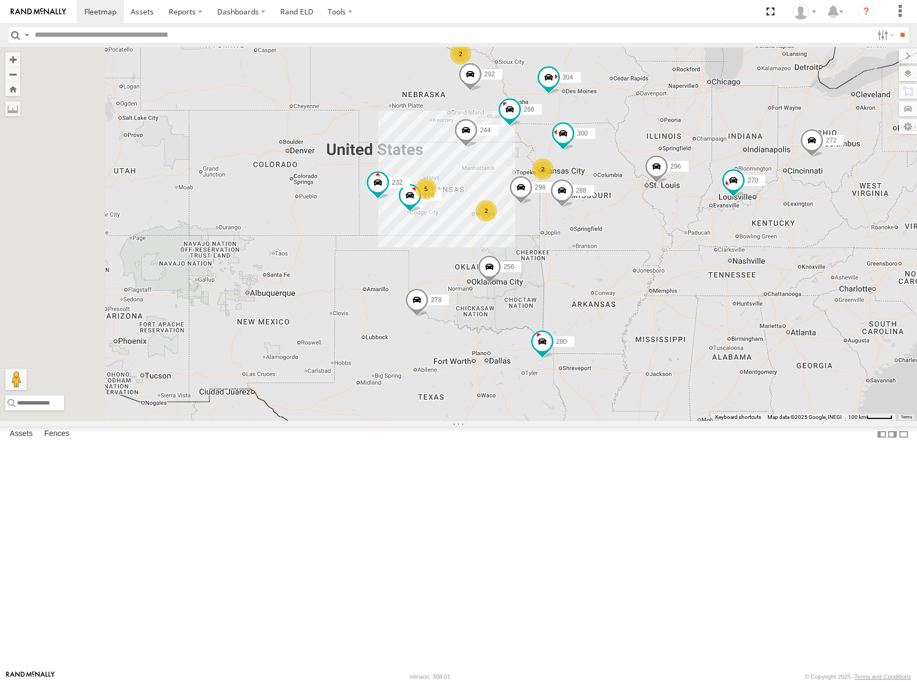
drag, startPoint x: 638, startPoint y: 264, endPoint x: 646, endPoint y: 276, distance: 15.4
click at [646, 276] on div "274 300 244 298 270 288 292 272 280 256 232 296 304 266 278 5 2 2 2" at bounding box center [458, 234] width 917 height 374
click at [650, 280] on div "274 300 244 298 270 288 292 272 280 256 232 296 304 266 278 5 2 2 2" at bounding box center [458, 234] width 917 height 374
click at [649, 280] on div "274 300 244 298 270 288 292 272 280 256 232 296 304 266 278 5 2 2 2" at bounding box center [458, 234] width 917 height 374
drag, startPoint x: 664, startPoint y: 207, endPoint x: 670, endPoint y: 204, distance: 6.2
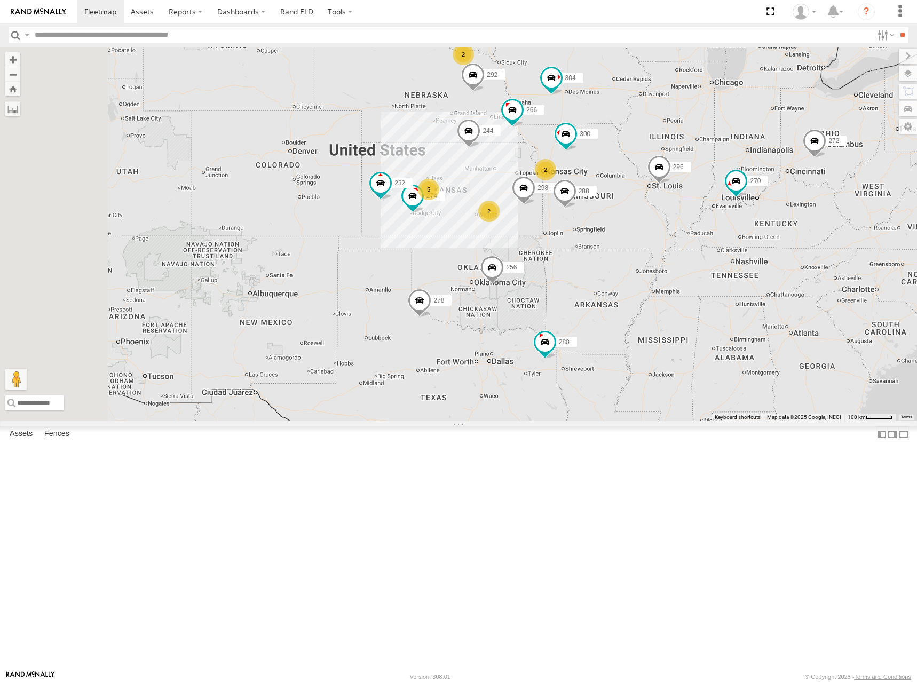
click at [670, 204] on div "274 300 244 298 270 288 292 272 280 256 232 296 304 266 278 5 2 2 2" at bounding box center [458, 234] width 917 height 374
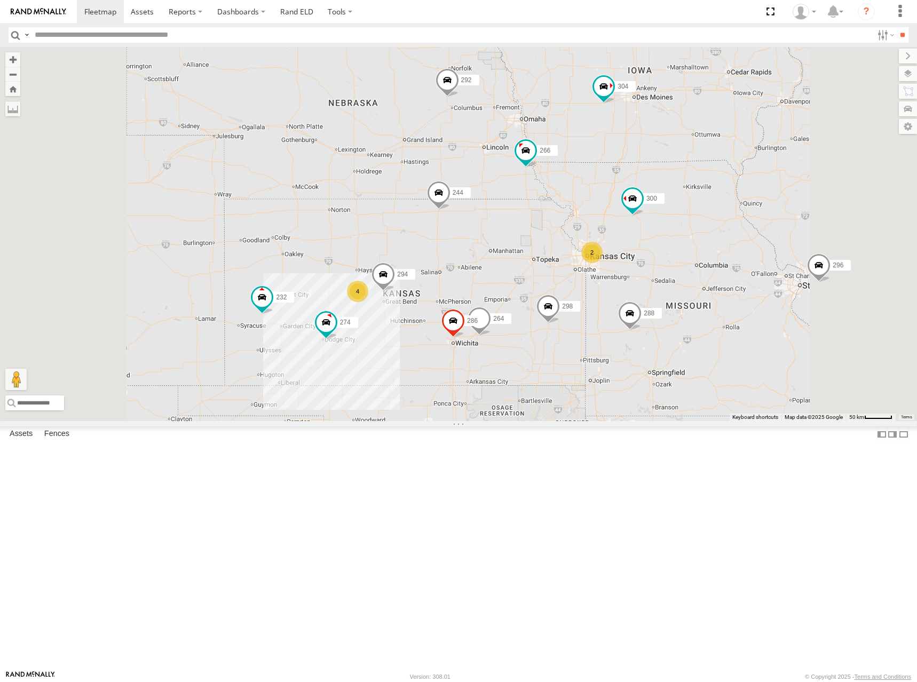
drag, startPoint x: 571, startPoint y: 159, endPoint x: 621, endPoint y: 246, distance: 100.4
click at [621, 246] on div "274 300 244 298 270 288 292 272 280 256 232 296 304 266 278 4 2 264 2 294 286" at bounding box center [458, 234] width 917 height 374
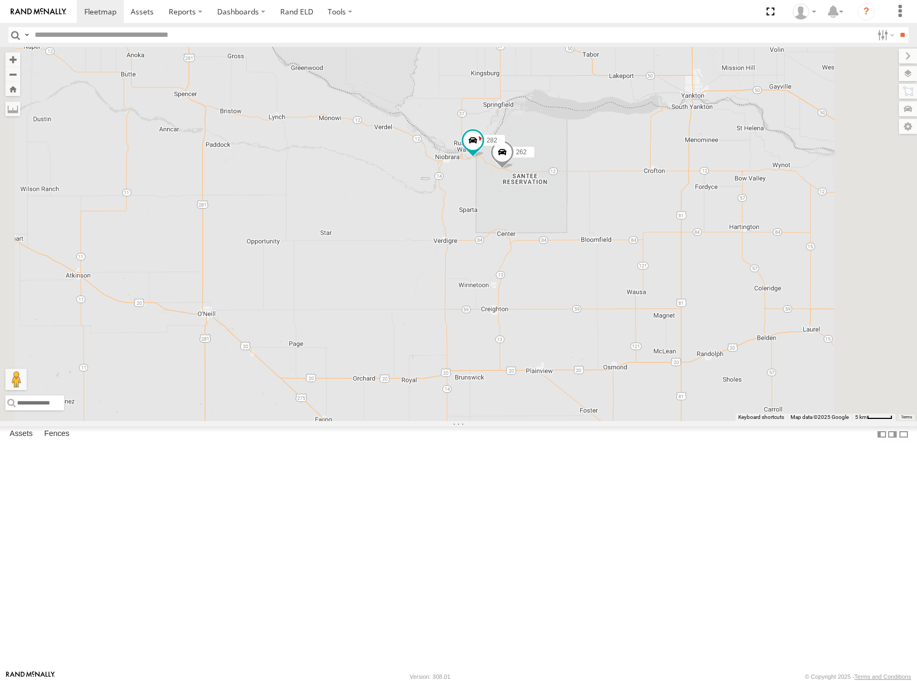
drag, startPoint x: 716, startPoint y: 204, endPoint x: 724, endPoint y: 285, distance: 80.4
click at [724, 285] on div "274 300 244 298 270 288 292 272 280 256 232 296 304 266 278 264 294 286 262 282" at bounding box center [458, 234] width 917 height 374
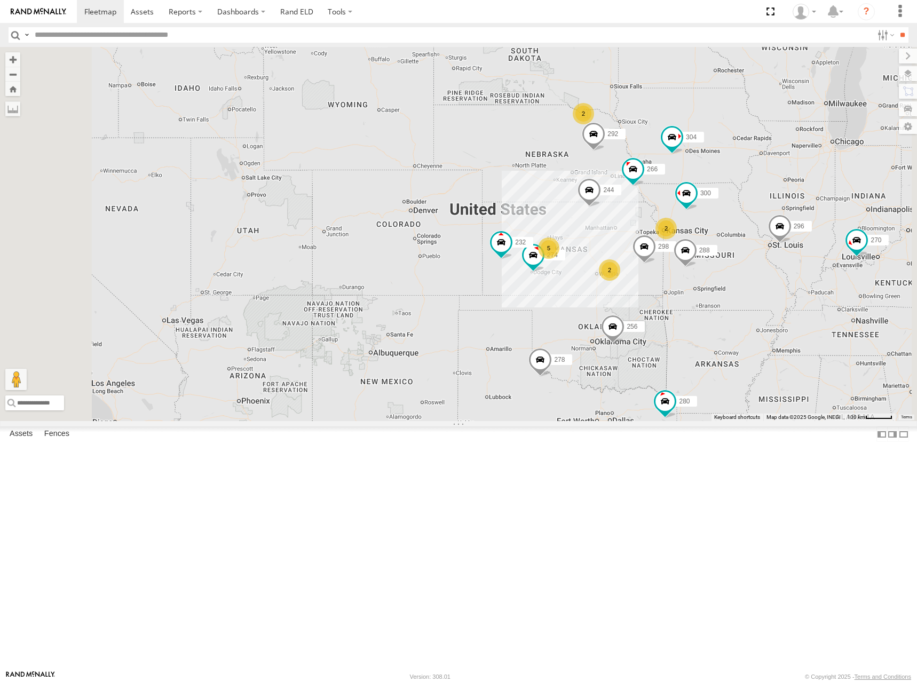
drag, startPoint x: 698, startPoint y: 346, endPoint x: 696, endPoint y: 290, distance: 56.1
click at [696, 290] on div "274 300 244 298 270 288 292 272 280 256 232 296 304 266 278 5 2 2 2" at bounding box center [458, 234] width 917 height 374
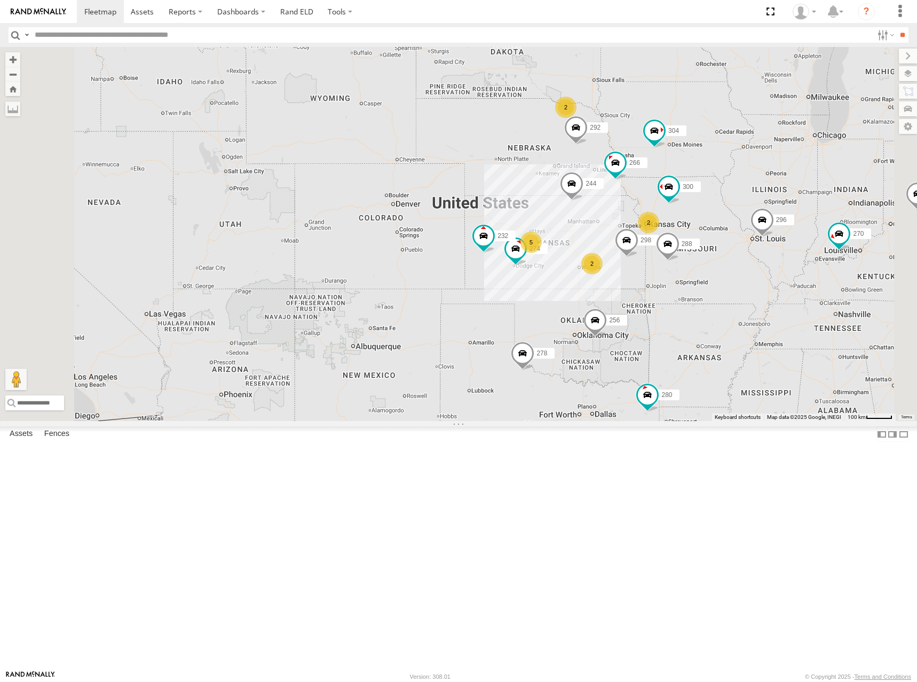
drag, startPoint x: 656, startPoint y: 288, endPoint x: 627, endPoint y: 269, distance: 34.8
click at [650, 288] on div "274 300 244 298 270 288 292 272 280 256 232 296 304 266 278 5 2 2 2" at bounding box center [458, 234] width 917 height 374
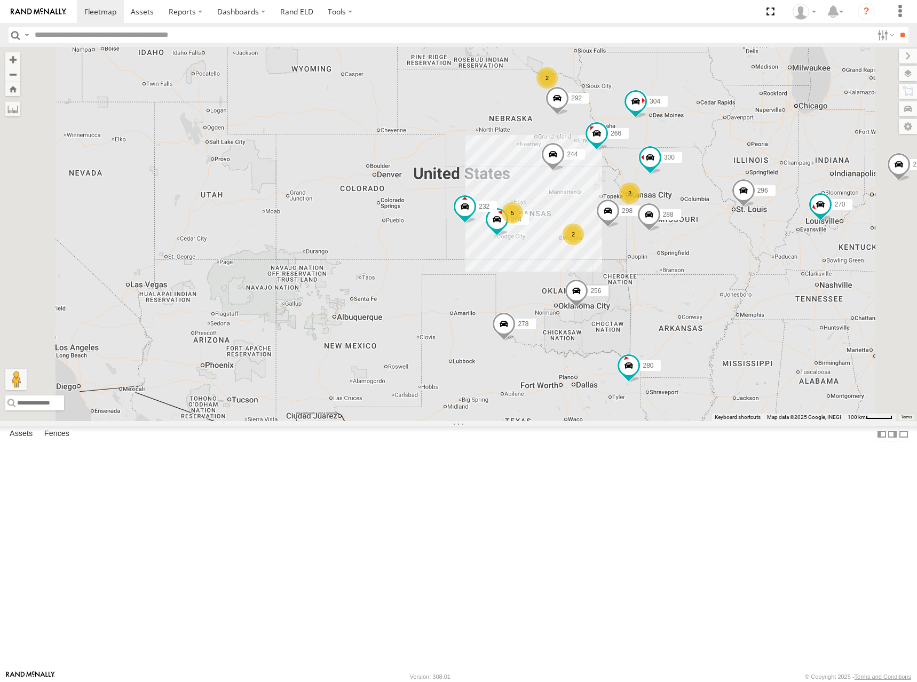
click at [620, 249] on div "274 300 244 298 270 288 292 272 280 256 232 296 304 266 278 5 2 2 2" at bounding box center [458, 234] width 917 height 374
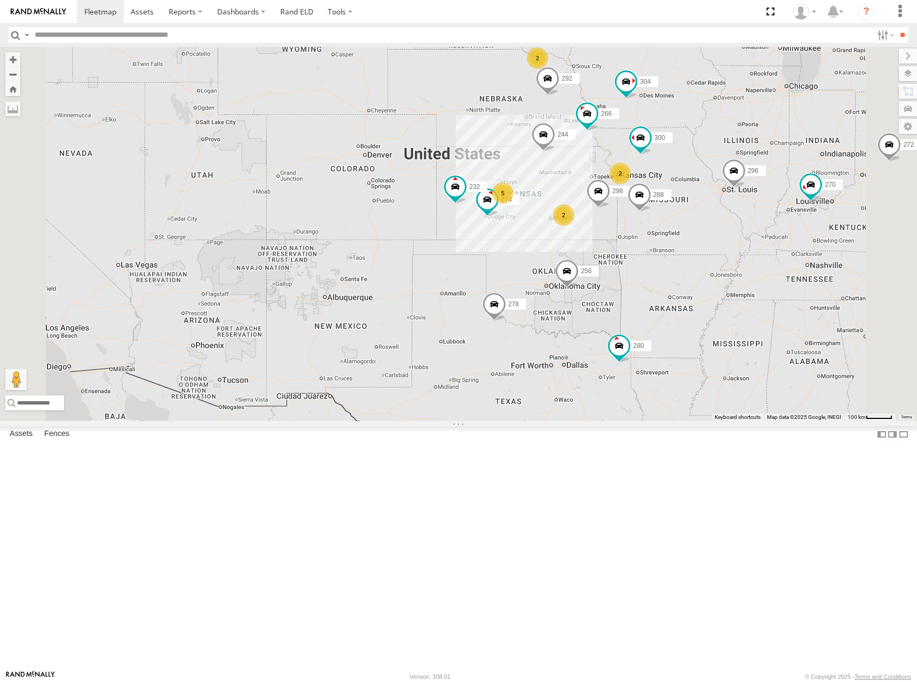
drag, startPoint x: 629, startPoint y: 252, endPoint x: 626, endPoint y: 243, distance: 9.8
click at [626, 243] on div "274 300 244 298 270 288 292 272 280 256 232 296 304 266 278 5 2 2 2" at bounding box center [458, 234] width 917 height 374
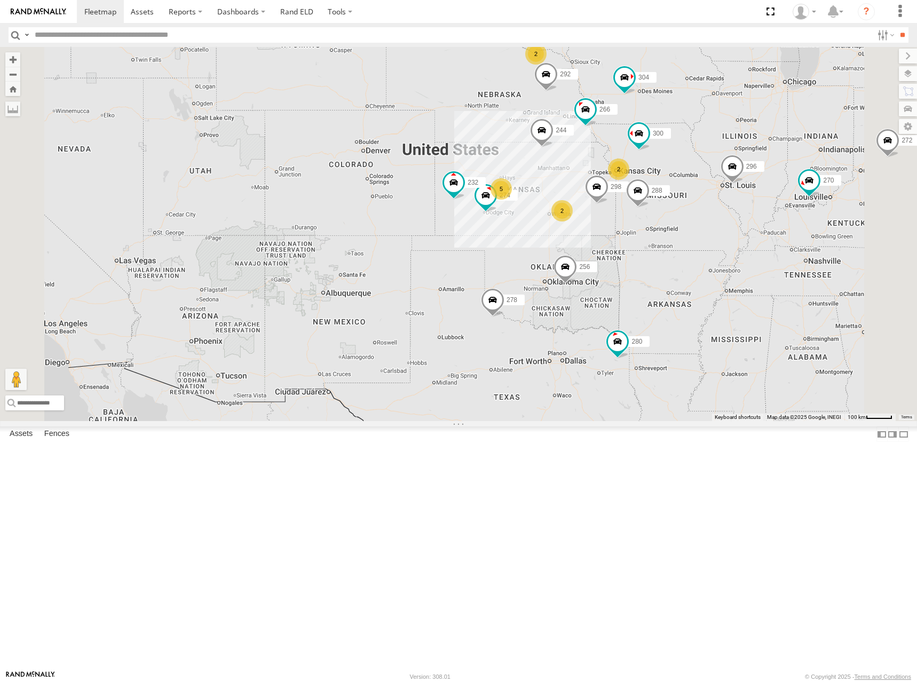
drag, startPoint x: 684, startPoint y: 296, endPoint x: 685, endPoint y: 289, distance: 7.0
click at [685, 289] on div "274 300 244 298 270 288 292 272 280 256 232 296 304 266 278 5 2 2 2" at bounding box center [458, 234] width 917 height 374
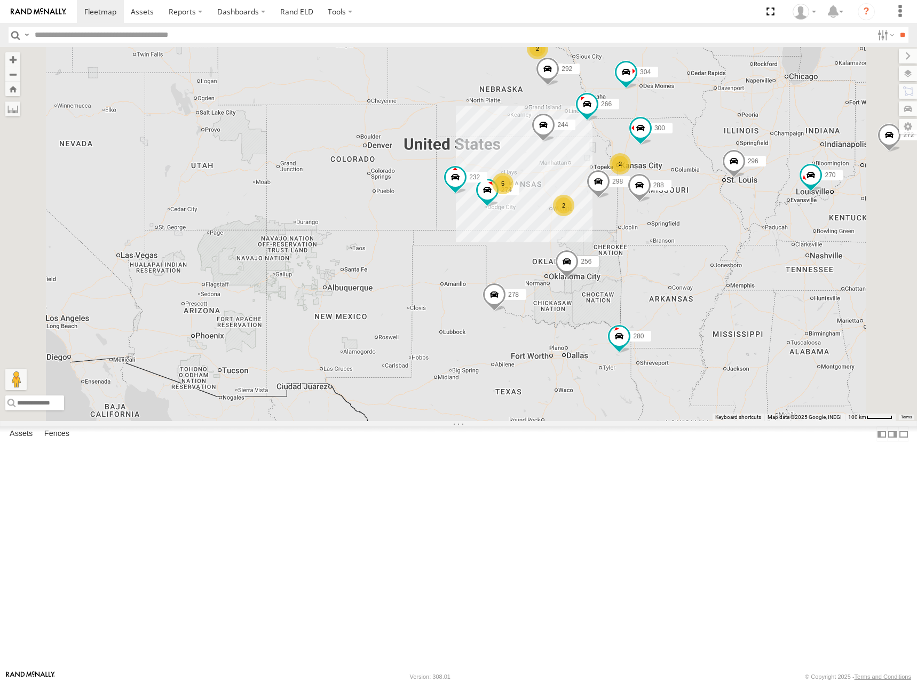
drag, startPoint x: 697, startPoint y: 291, endPoint x: 697, endPoint y: 281, distance: 10.7
click at [697, 281] on div "274 300 244 298 270 288 292 272 280 256 232 296 304 266 278 5 2 2 2" at bounding box center [458, 234] width 917 height 374
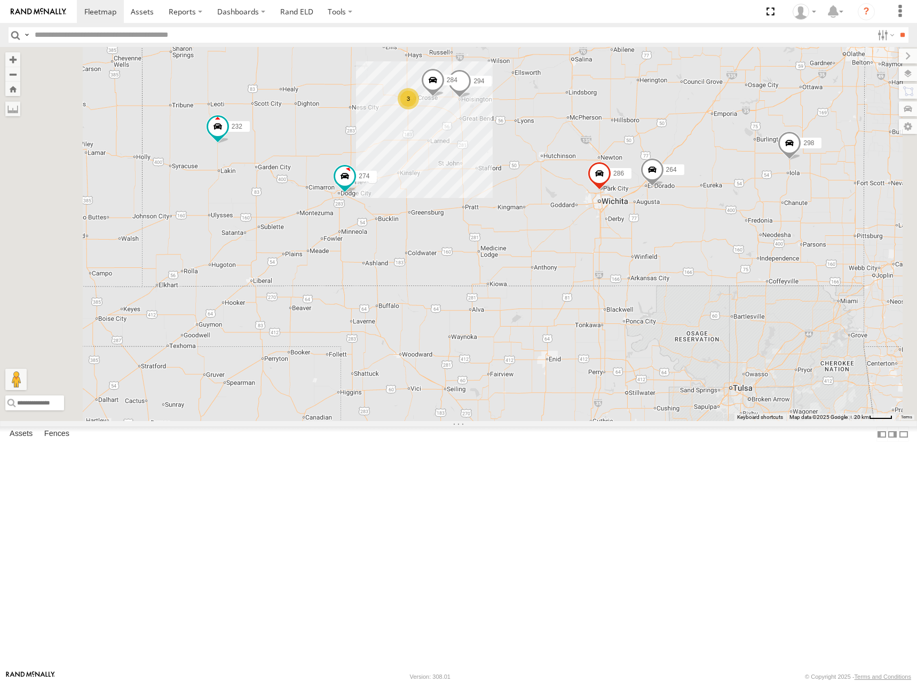
drag, startPoint x: 642, startPoint y: 255, endPoint x: 648, endPoint y: 310, distance: 54.8
click at [648, 310] on div "274 300 244 298 270 288 292 272 280 256 232 296 304 266 278 264 294 286 3 284" at bounding box center [458, 234] width 917 height 374
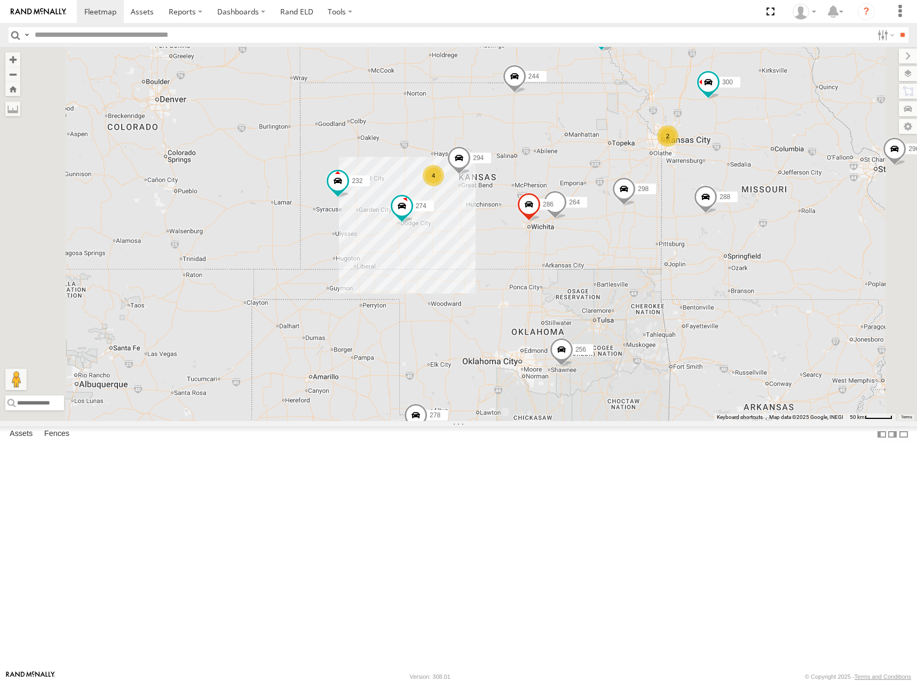
drag, startPoint x: 702, startPoint y: 244, endPoint x: 694, endPoint y: 270, distance: 26.3
click at [694, 270] on div "274 300 244 298 270 288 292 272 280 256 232 296 304 266 278 264 294 286 4 2" at bounding box center [458, 234] width 917 height 374
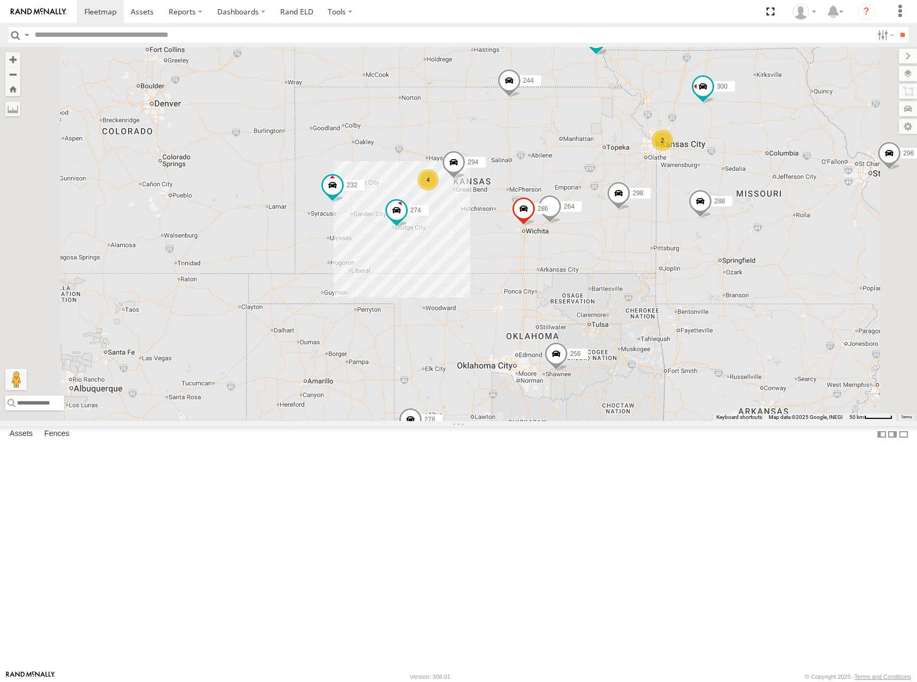
drag, startPoint x: 698, startPoint y: 252, endPoint x: 702, endPoint y: 228, distance: 24.9
click at [702, 228] on div "274 300 244 298 270 288 292 272 280 256 232 296 304 266 278 264 294 286 4 2 2" at bounding box center [458, 234] width 917 height 374
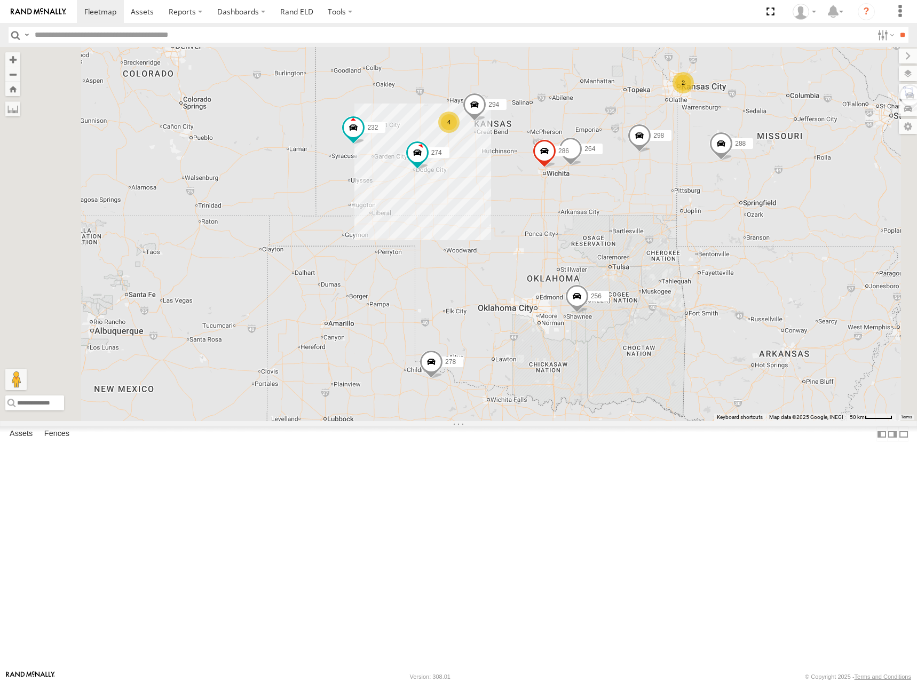
drag, startPoint x: 674, startPoint y: 291, endPoint x: 691, endPoint y: 248, distance: 47.0
click at [691, 248] on div "274 300 244 298 270 288 292 272 280 256 232 296 304 266 278 264 294 286 4 2 2" at bounding box center [458, 234] width 917 height 374
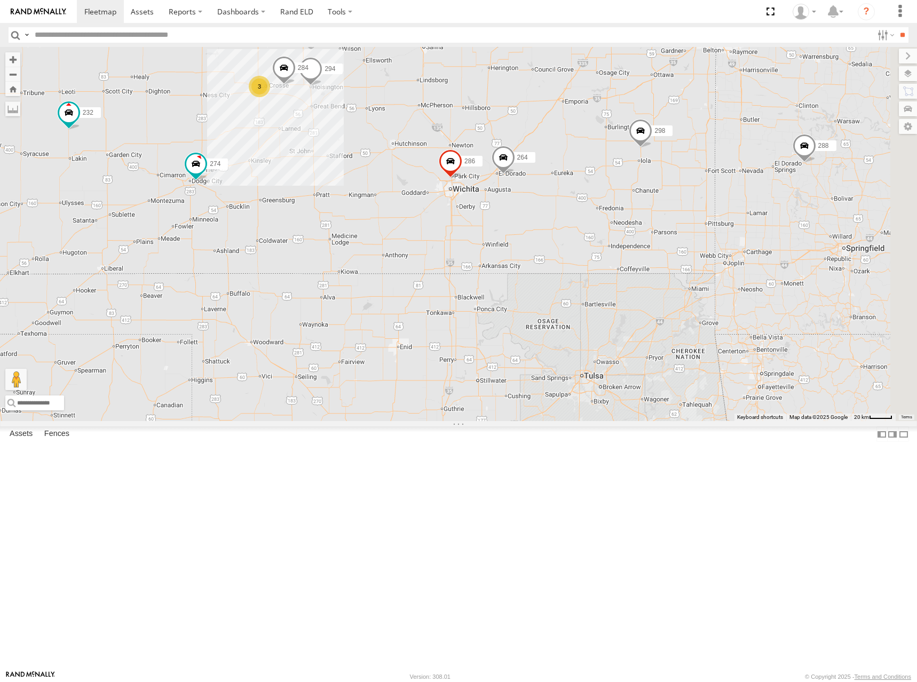
drag, startPoint x: 749, startPoint y: 279, endPoint x: 682, endPoint y: 302, distance: 71.6
click at [682, 302] on div "274 300 244 298 270 288 292 272 280 256 232 296 304 266 278 264 294 286 3 284 2" at bounding box center [458, 234] width 917 height 374
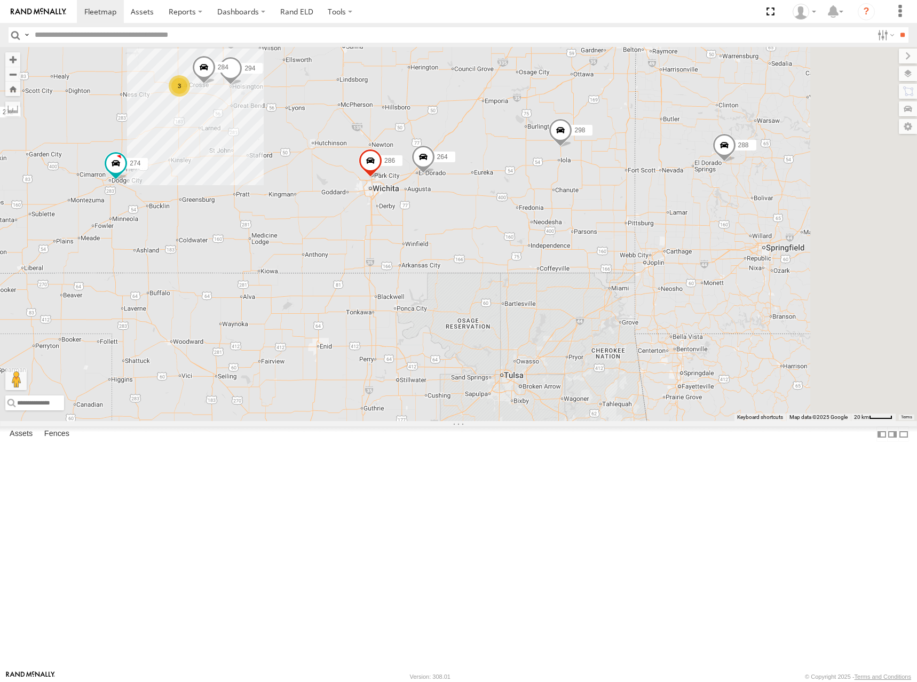
drag, startPoint x: 740, startPoint y: 307, endPoint x: 657, endPoint y: 307, distance: 83.3
click at [657, 307] on div "274 300 244 298 270 288 292 272 280 256 232 296 304 266 278 264 294 286 3 284 2" at bounding box center [458, 234] width 917 height 374
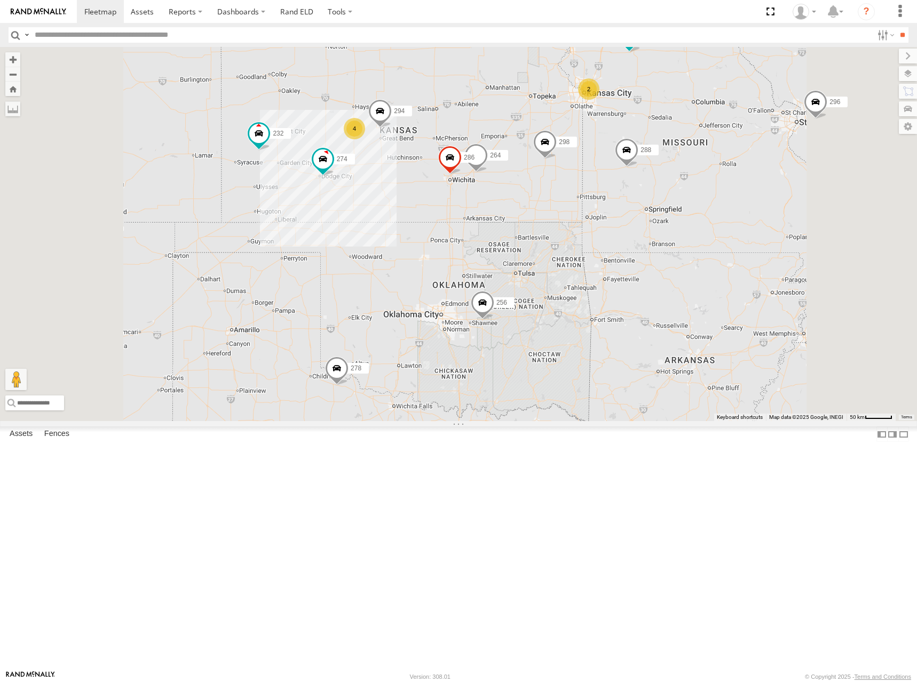
drag, startPoint x: 649, startPoint y: 354, endPoint x: 656, endPoint y: 343, distance: 13.5
click at [656, 343] on div "274 300 244 298 270 288 292 272 280 256 232 296 304 266 278 264 294 286 4 2" at bounding box center [458, 234] width 917 height 374
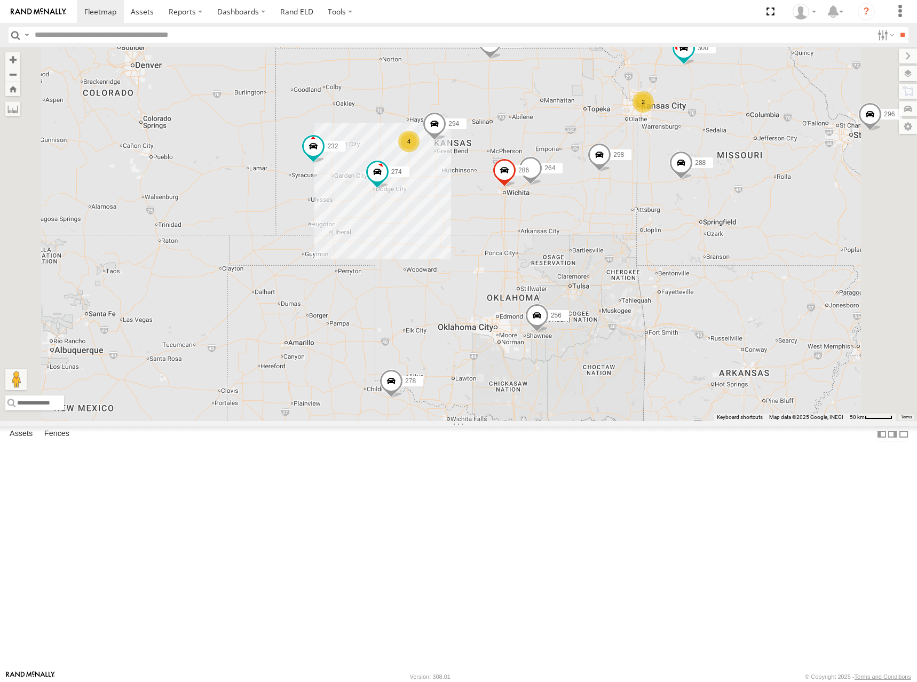
drag, startPoint x: 602, startPoint y: 232, endPoint x: 673, endPoint y: 265, distance: 78.3
click at [673, 265] on div "274 300 244 298 270 288 292 272 280 256 232 296 304 266 278 264 294 286 4 2" at bounding box center [458, 234] width 917 height 374
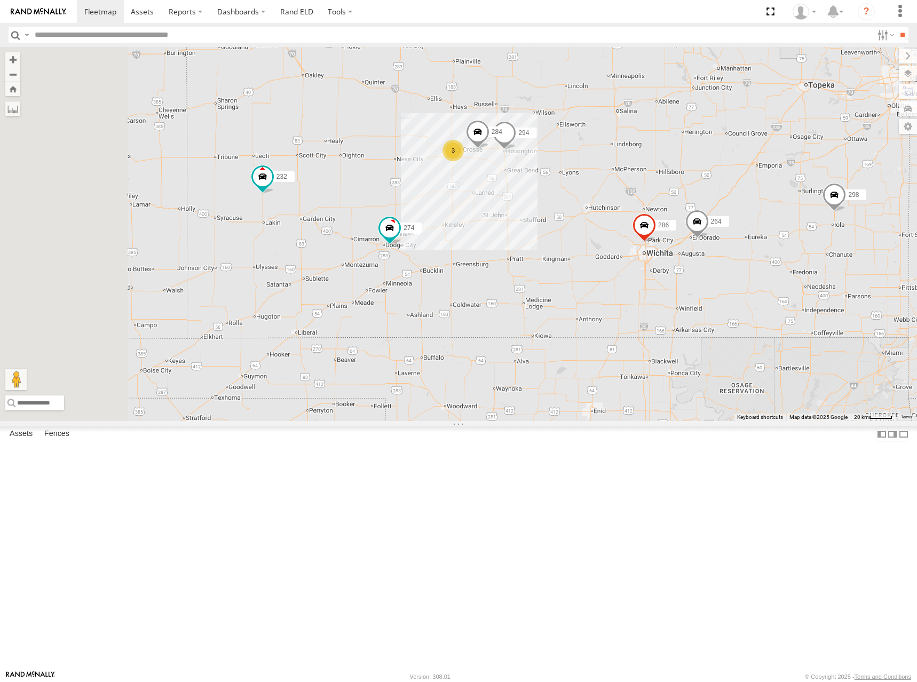
drag, startPoint x: 632, startPoint y: 333, endPoint x: 734, endPoint y: 285, distance: 113.0
click at [734, 285] on div "274 300 244 298 270 288 292 272 280 256 232 296 304 266 278 264 294 286 3 284" at bounding box center [458, 234] width 917 height 374
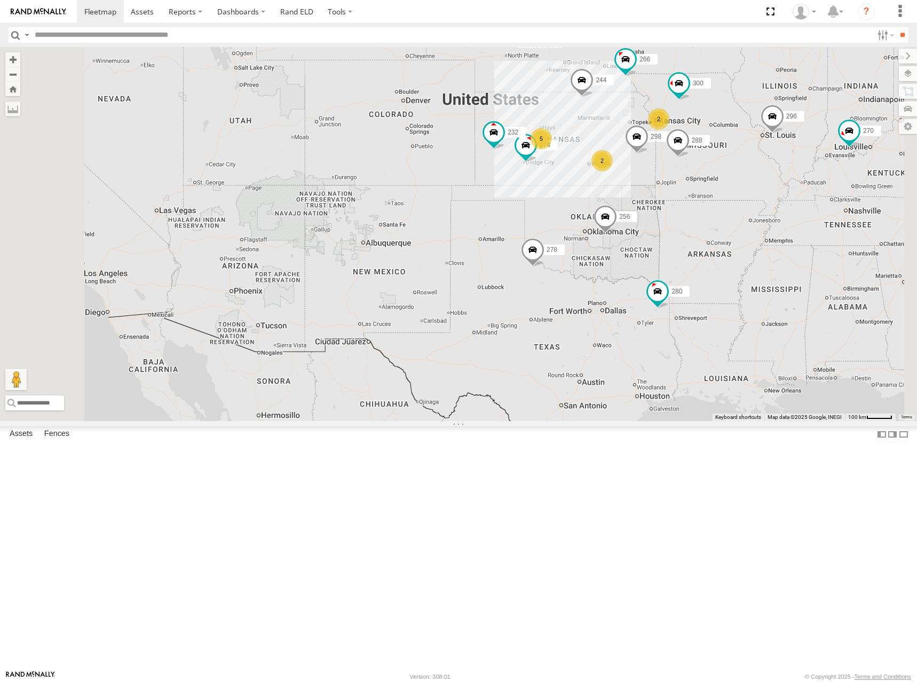
drag, startPoint x: 713, startPoint y: 338, endPoint x: 688, endPoint y: 348, distance: 27.4
click at [688, 348] on div "274 300 244 298 270 288 292 272 280 256 232 296 304 266 278 5 2 2 2" at bounding box center [458, 234] width 917 height 374
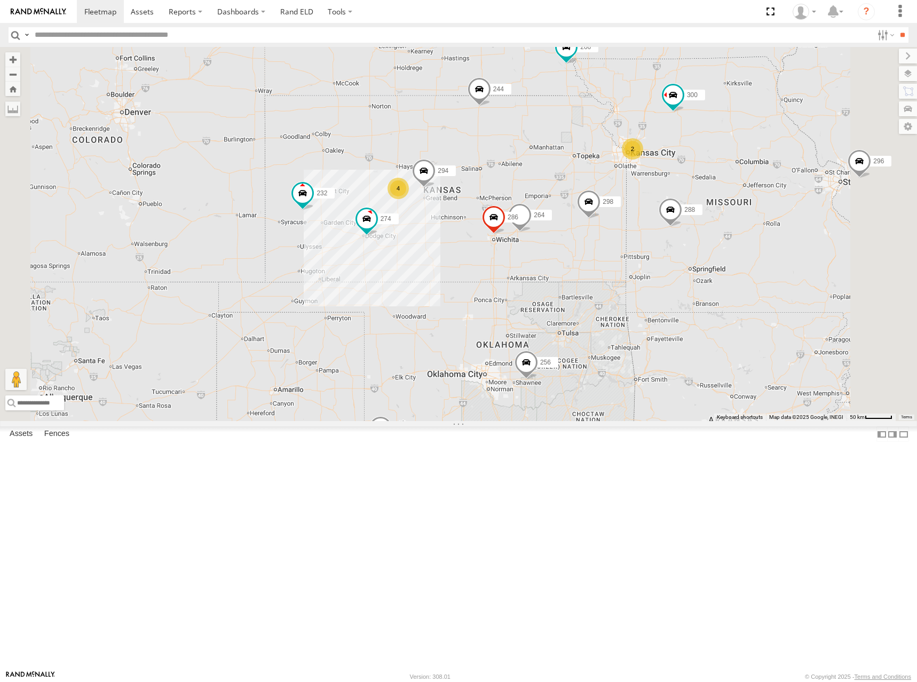
drag, startPoint x: 705, startPoint y: 248, endPoint x: 667, endPoint y: 275, distance: 47.1
click at [667, 275] on div "274 300 244 298 270 288 292 272 280 256 232 296 304 266 278 4 264 2 294 286" at bounding box center [458, 234] width 917 height 374
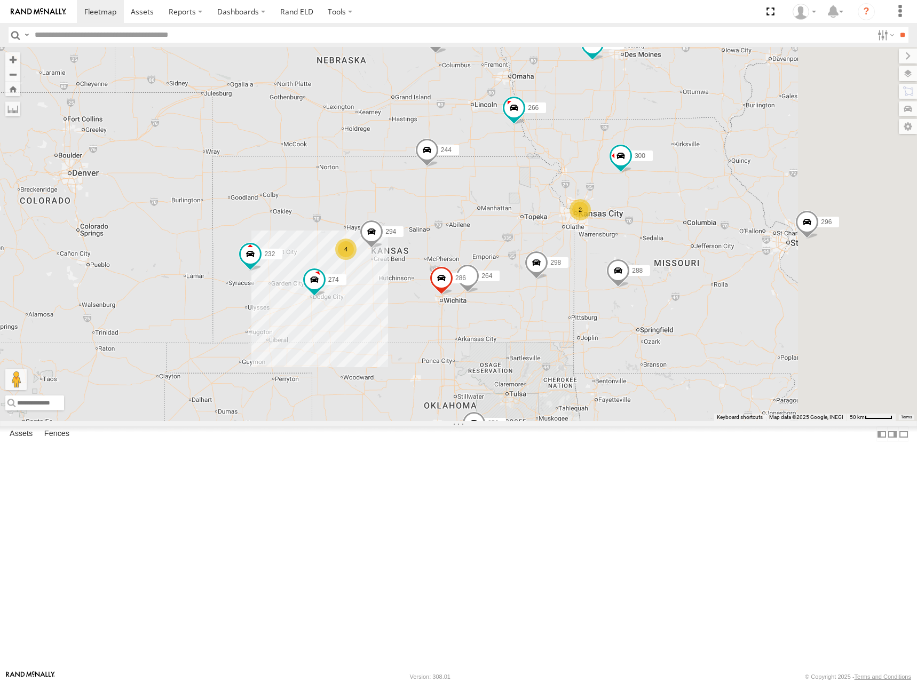
drag, startPoint x: 693, startPoint y: 259, endPoint x: 635, endPoint y: 327, distance: 89.7
click at [635, 327] on div "274 300 244 298 270 288 292 272 280 256 232 296 304 266 278 4 264 2 294 286 2" at bounding box center [458, 234] width 917 height 374
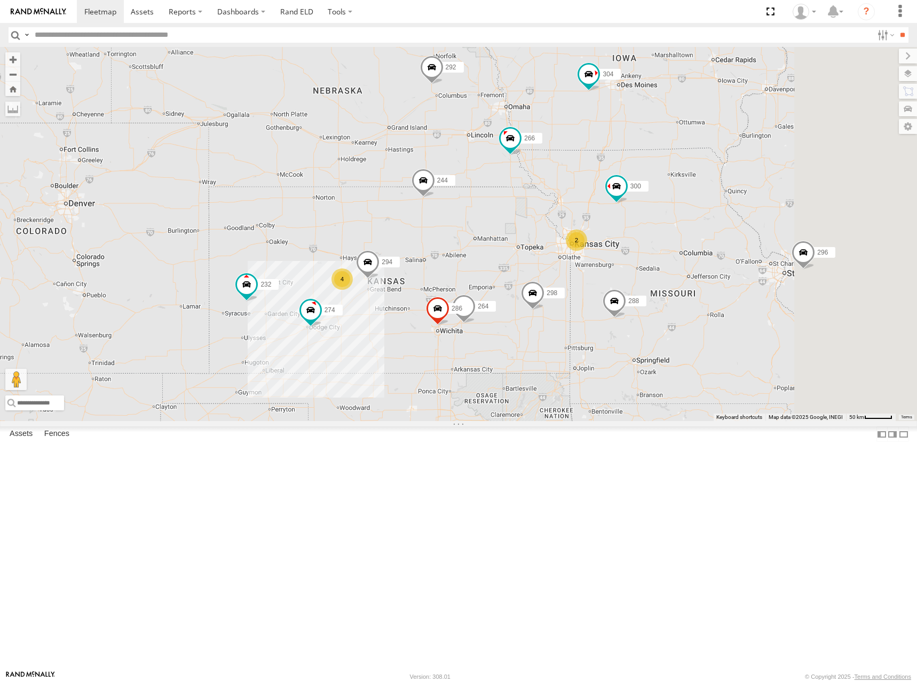
drag, startPoint x: 670, startPoint y: 257, endPoint x: 669, endPoint y: 272, distance: 15.0
click at [669, 272] on div "274 300 244 298 270 288 292 272 280 256 232 296 304 266 278 4 264 2 294 286 2" at bounding box center [458, 234] width 917 height 374
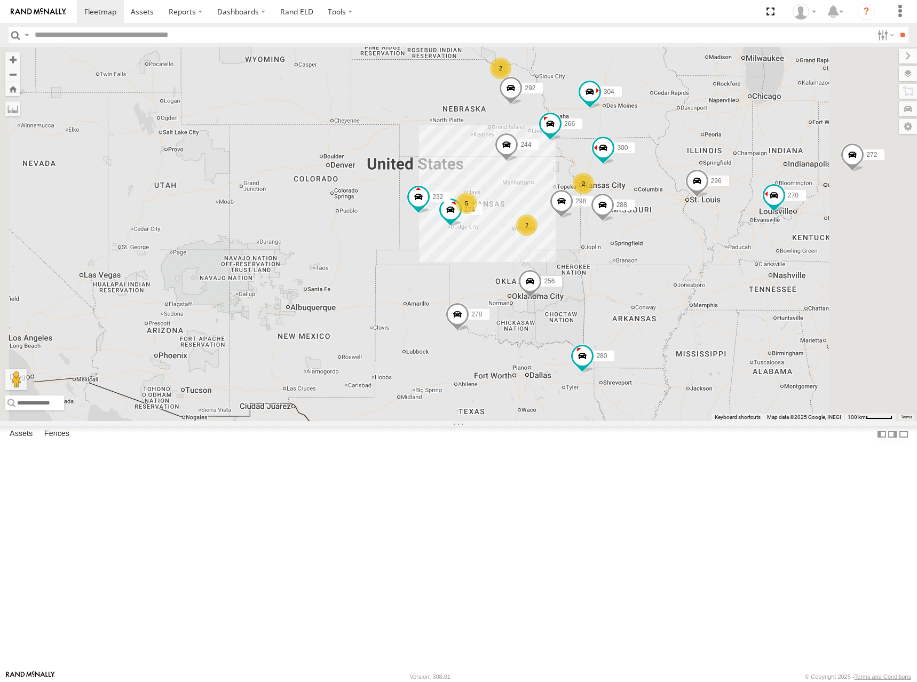
drag, startPoint x: 613, startPoint y: 313, endPoint x: 642, endPoint y: 301, distance: 31.8
click at [642, 301] on div "274 300 244 298 270 288 292 272 280 256 232 296 304 266 278 5 2 2 2" at bounding box center [458, 234] width 917 height 374
click at [644, 310] on div "274 300 244 298 270 288 292 272 280 256 232 296 304 266 278 5 2 2 2" at bounding box center [458, 234] width 917 height 374
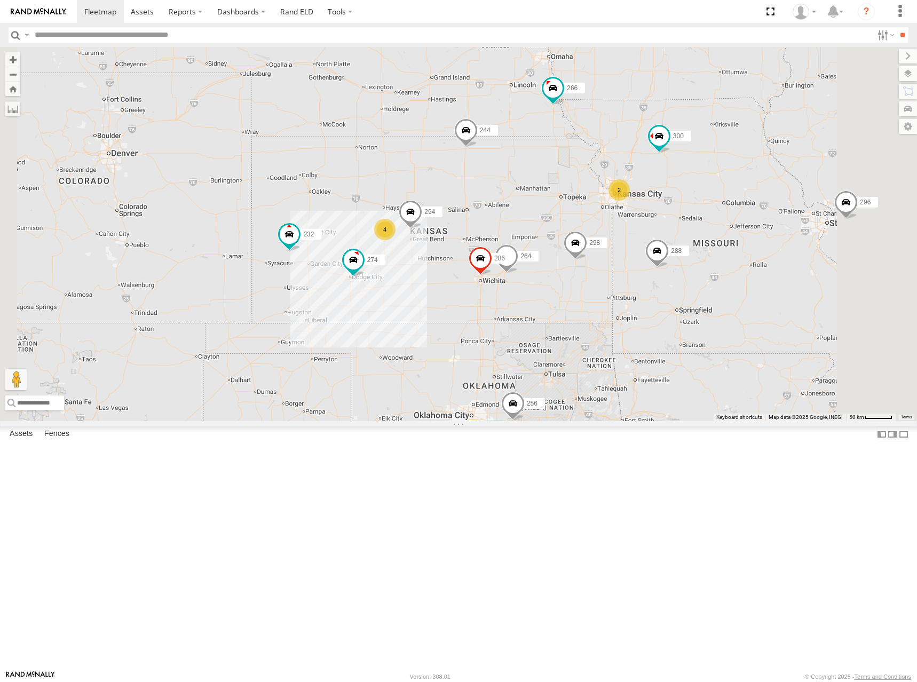
drag, startPoint x: 674, startPoint y: 273, endPoint x: 674, endPoint y: 303, distance: 30.4
click at [674, 303] on div "274 300 244 298 270 288 292 272 280 256 232 296 304 266 278 4 2 264 2 294 286" at bounding box center [458, 234] width 917 height 374
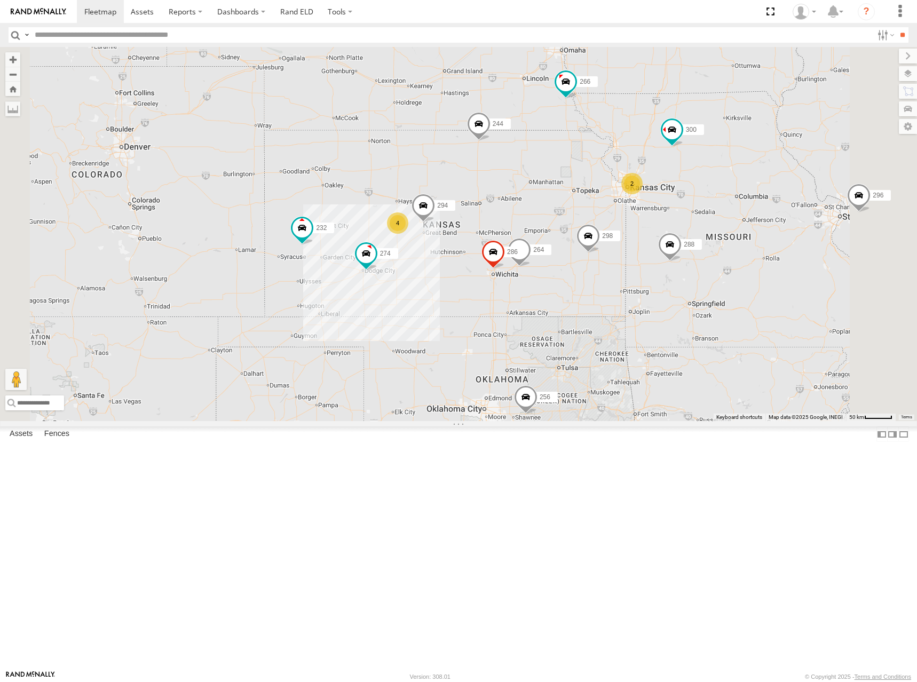
drag, startPoint x: 692, startPoint y: 293, endPoint x: 705, endPoint y: 286, distance: 14.8
click at [705, 286] on div "274 300 244 298 270 288 292 272 280 256 232 296 304 266 278 4 2 264 2 294 286" at bounding box center [458, 234] width 917 height 374
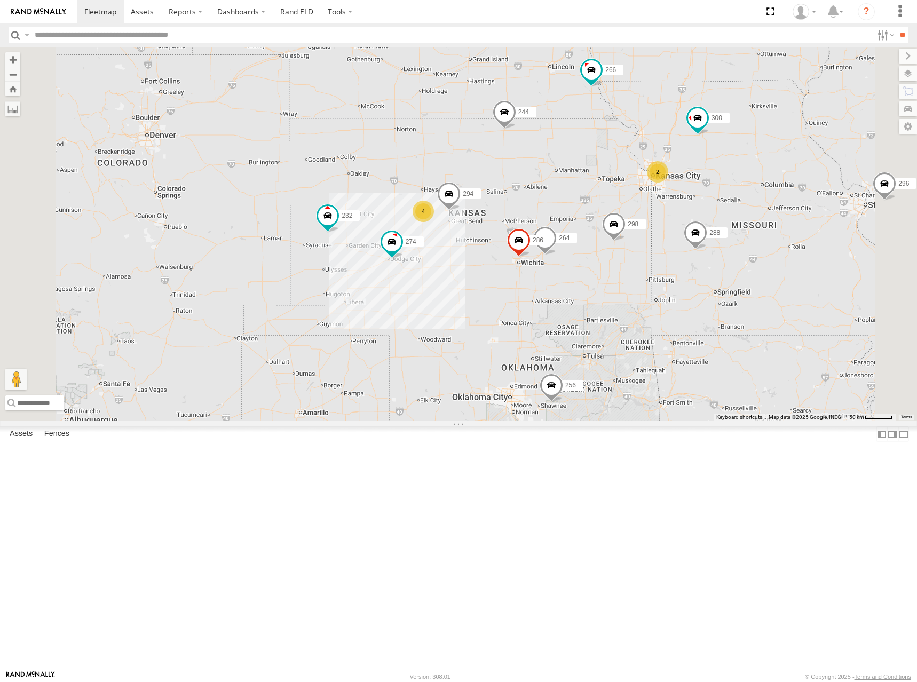
drag, startPoint x: 704, startPoint y: 286, endPoint x: 730, endPoint y: 273, distance: 28.6
click at [730, 273] on div "274 300 244 298 270 288 292 272 280 256 232 296 304 266 278 4 2 264 2 294 286" at bounding box center [458, 234] width 917 height 374
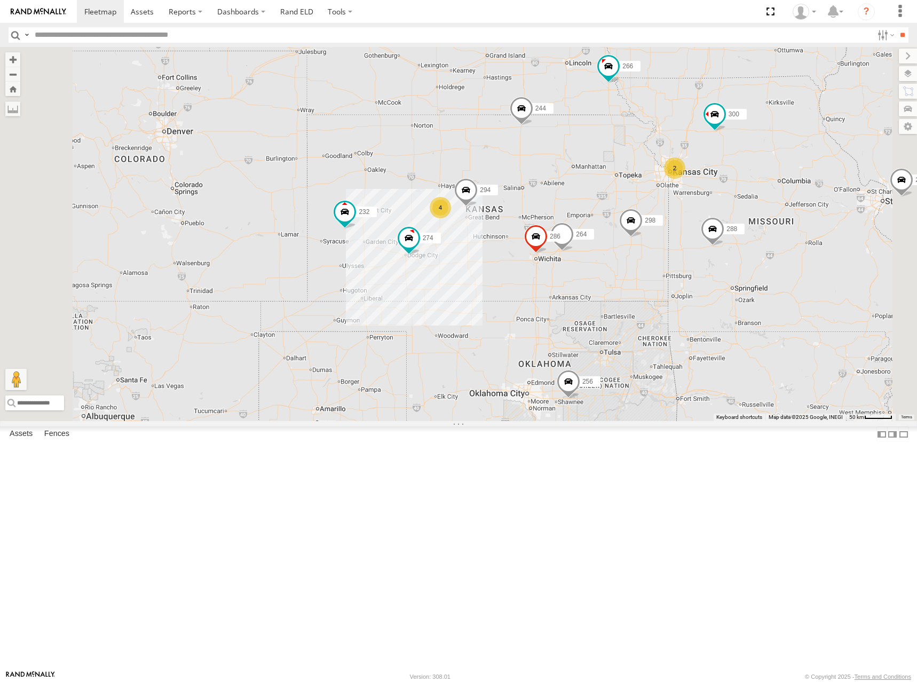
drag, startPoint x: 699, startPoint y: 271, endPoint x: 718, endPoint y: 266, distance: 20.2
click at [718, 266] on div "274 300 244 298 270 288 292 272 280 256 232 296 304 266 278 4 2 264 2 294 286" at bounding box center [458, 234] width 917 height 374
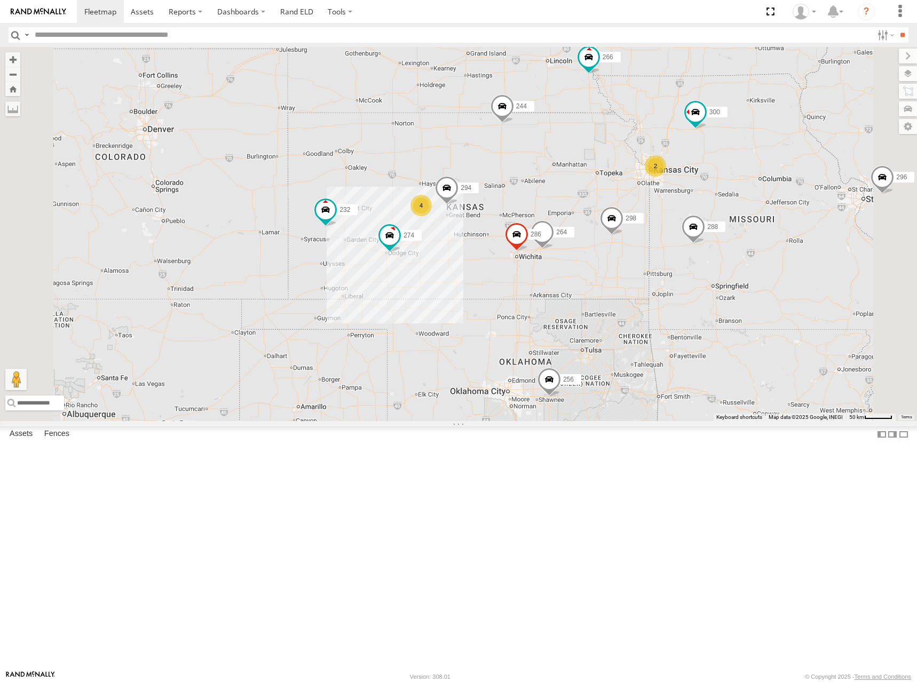
drag, startPoint x: 727, startPoint y: 285, endPoint x: 701, endPoint y: 280, distance: 26.0
click at [701, 280] on div "274 300 244 298 270 288 292 272 280 256 232 296 304 266 278 4 2 264 2 294 286" at bounding box center [458, 234] width 917 height 374
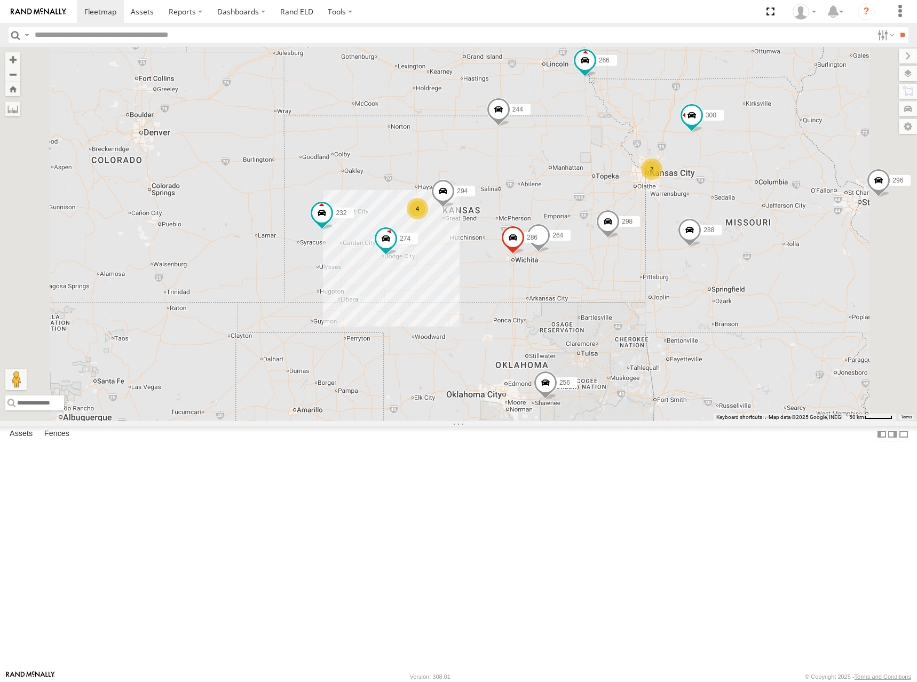
drag, startPoint x: 696, startPoint y: 277, endPoint x: 697, endPoint y: 282, distance: 5.4
click at [697, 282] on div "274 300 244 298 270 288 292 272 280 256 232 296 304 266 278 4 2 264 2 294 286" at bounding box center [458, 234] width 917 height 374
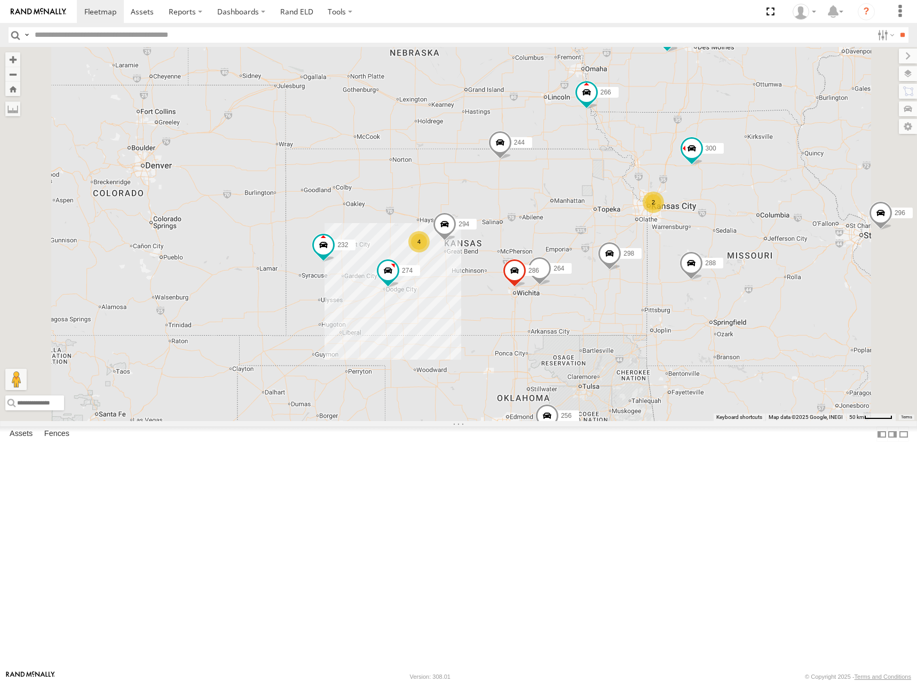
drag, startPoint x: 700, startPoint y: 239, endPoint x: 702, endPoint y: 274, distance: 34.7
click at [702, 274] on div "274 300 244 298 270 288 292 272 280 256 232 296 304 266 278 4 2 264 2 294 286" at bounding box center [458, 234] width 917 height 374
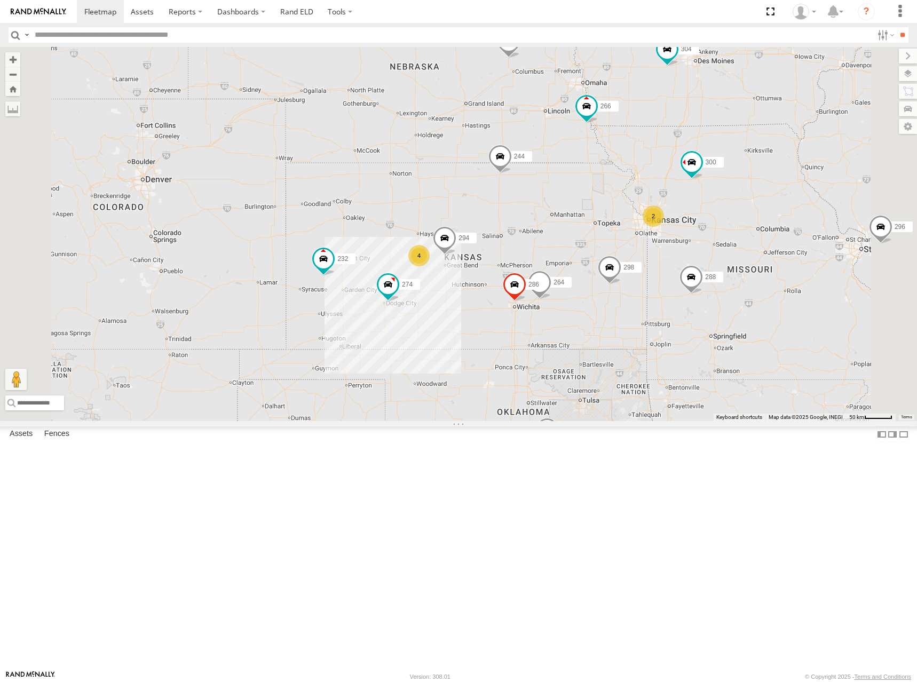
drag, startPoint x: 689, startPoint y: 255, endPoint x: 689, endPoint y: 270, distance: 14.4
click at [689, 270] on div "274 300 244 298 270 288 292 272 280 256 232 296 304 266 278 4 2 264 2 294 286" at bounding box center [458, 234] width 917 height 374
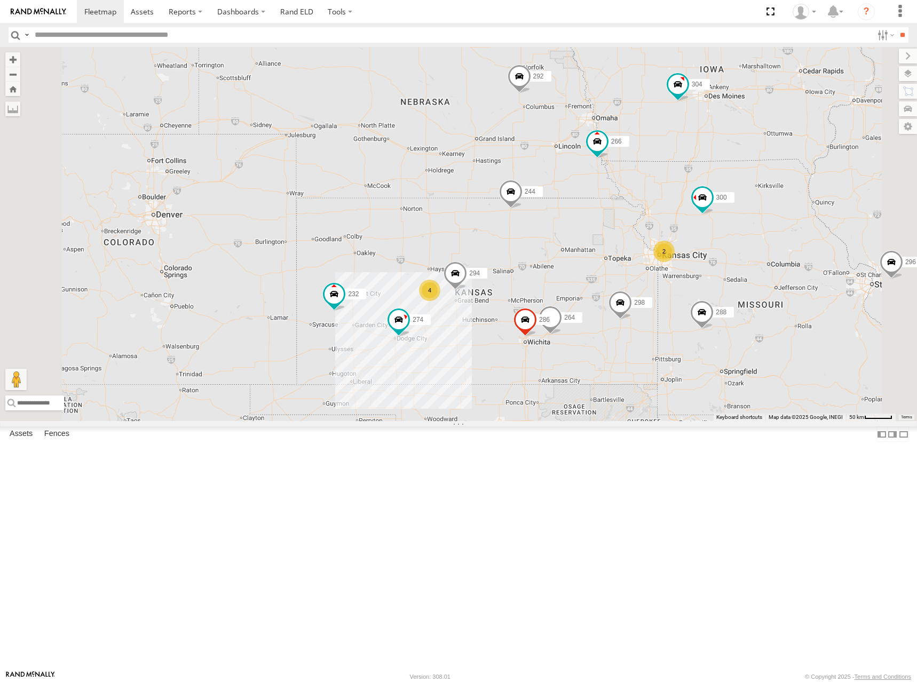
drag, startPoint x: 731, startPoint y: 167, endPoint x: 741, endPoint y: 200, distance: 35.3
click at [741, 200] on div "274 300 244 298 270 288 292 272 280 256 232 296 304 266 278 4 2 264 2 294 286" at bounding box center [458, 234] width 917 height 374
click at [746, 195] on div "274 300 244 298 270 288 292 272 280 256 232 296 304 266 278 4 2 264 2 294 286" at bounding box center [458, 234] width 917 height 374
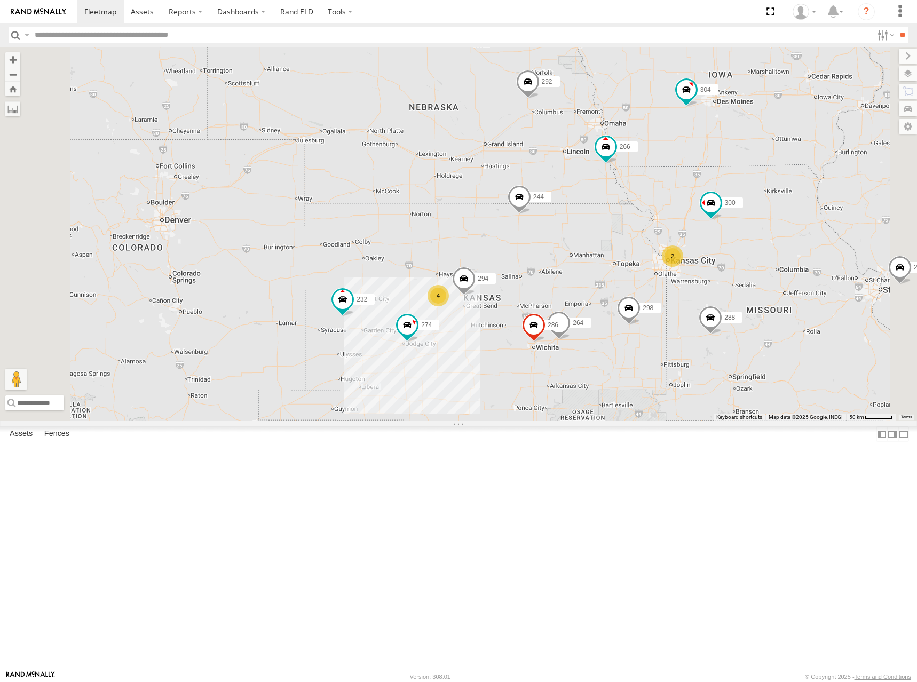
drag, startPoint x: 674, startPoint y: 257, endPoint x: 681, endPoint y: 264, distance: 9.8
click at [681, 264] on div "274 300 244 298 270 288 292 272 280 256 232 296 304 266 278 4 2 264 2 294 286" at bounding box center [458, 234] width 917 height 374
click at [690, 272] on div "274 300 244 298 270 288 292 272 280 256 232 296 304 266 278 4 2 264 2 294 286" at bounding box center [458, 234] width 917 height 374
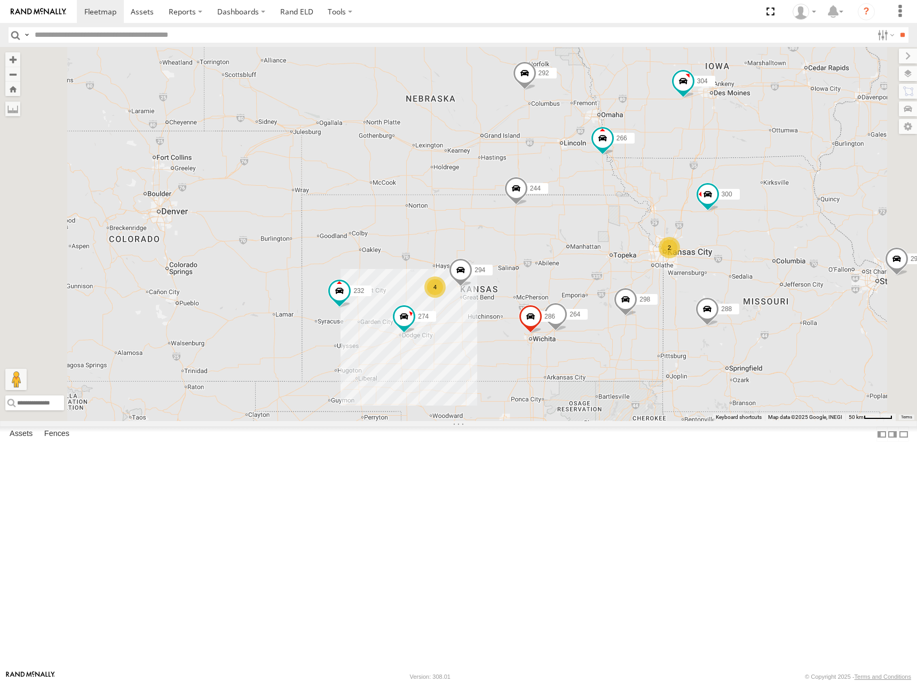
drag, startPoint x: 691, startPoint y: 285, endPoint x: 689, endPoint y: 276, distance: 8.9
click at [689, 276] on div "274 300 244 298 270 288 292 272 280 256 232 296 304 266 278 4 2 264 2 294 286" at bounding box center [458, 234] width 917 height 374
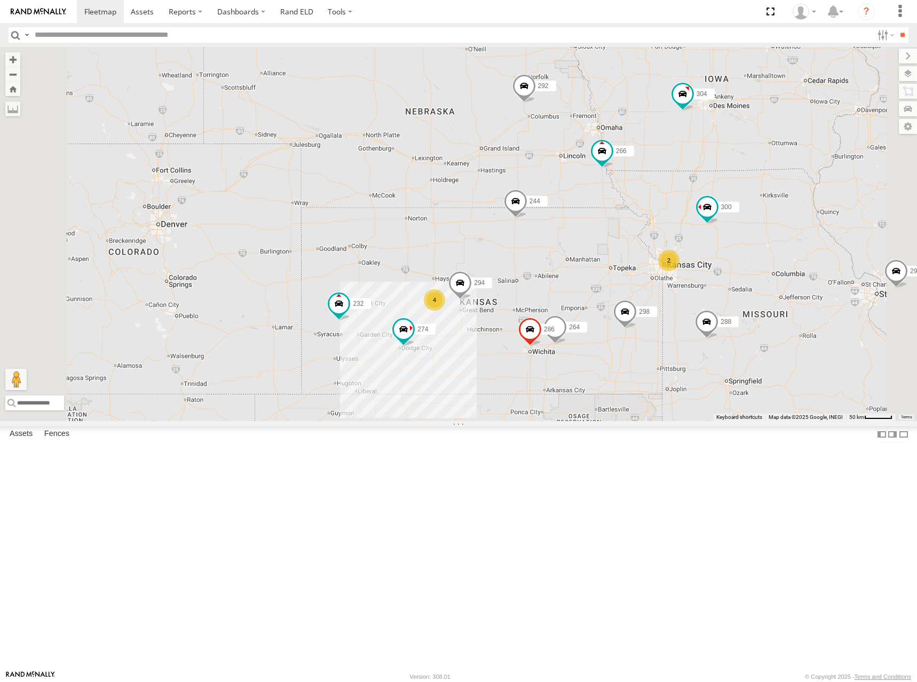
drag, startPoint x: 689, startPoint y: 263, endPoint x: 688, endPoint y: 278, distance: 15.0
click at [688, 278] on div "274 300 244 298 270 288 292 272 280 256 232 296 304 266 278 4 2 264 2 294 286" at bounding box center [458, 234] width 917 height 374
click at [686, 273] on div "274 300 244 298 270 288 292 272 280 256 232 296 304 266 278 4 2 264 2 294 286" at bounding box center [458, 234] width 917 height 374
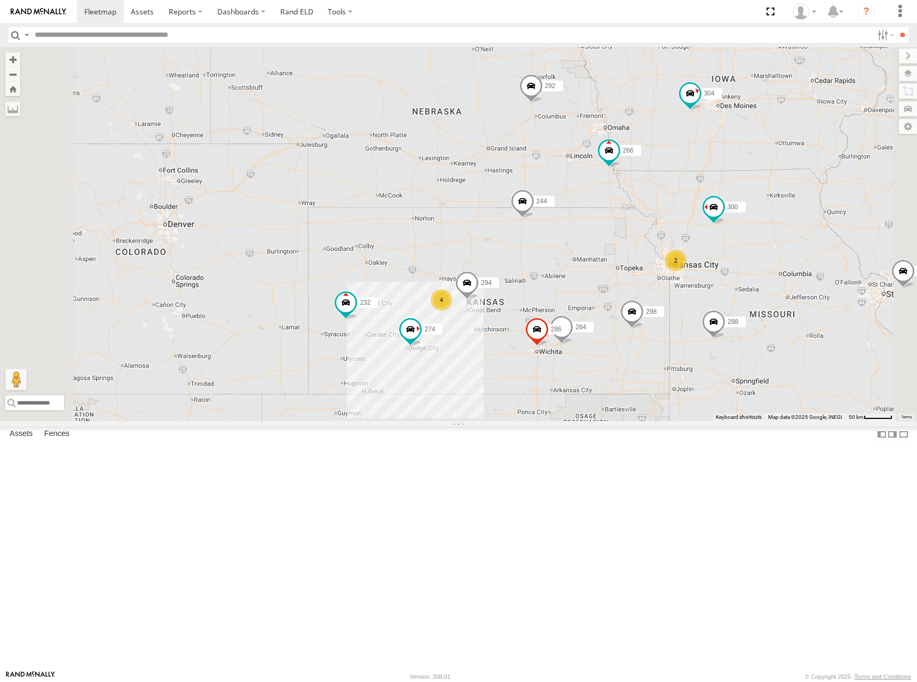
drag, startPoint x: 690, startPoint y: 264, endPoint x: 699, endPoint y: 260, distance: 10.5
click at [699, 260] on div "274 300 244 298 270 288 292 272 280 256 232 296 304 266 278 4 2 264 2 294 286" at bounding box center [458, 234] width 917 height 374
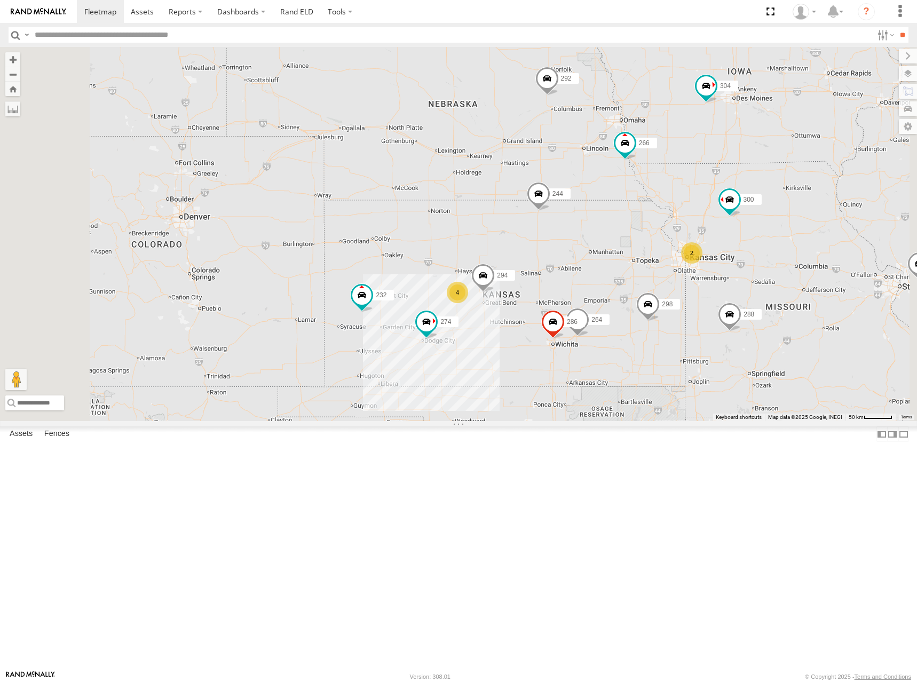
drag, startPoint x: 775, startPoint y: 223, endPoint x: 791, endPoint y: 215, distance: 18.2
click at [791, 215] on div "274 300 244 298 270 288 292 272 280 256 232 296 304 266 278 4 2 264 2 294 286" at bounding box center [458, 234] width 917 height 374
drag, startPoint x: 799, startPoint y: 197, endPoint x: 794, endPoint y: 208, distance: 11.5
click at [794, 208] on div "274 300 244 298 270 288 292 272 280 256 232 296 304 266 278 4 2 264 2 294 286" at bounding box center [458, 234] width 917 height 374
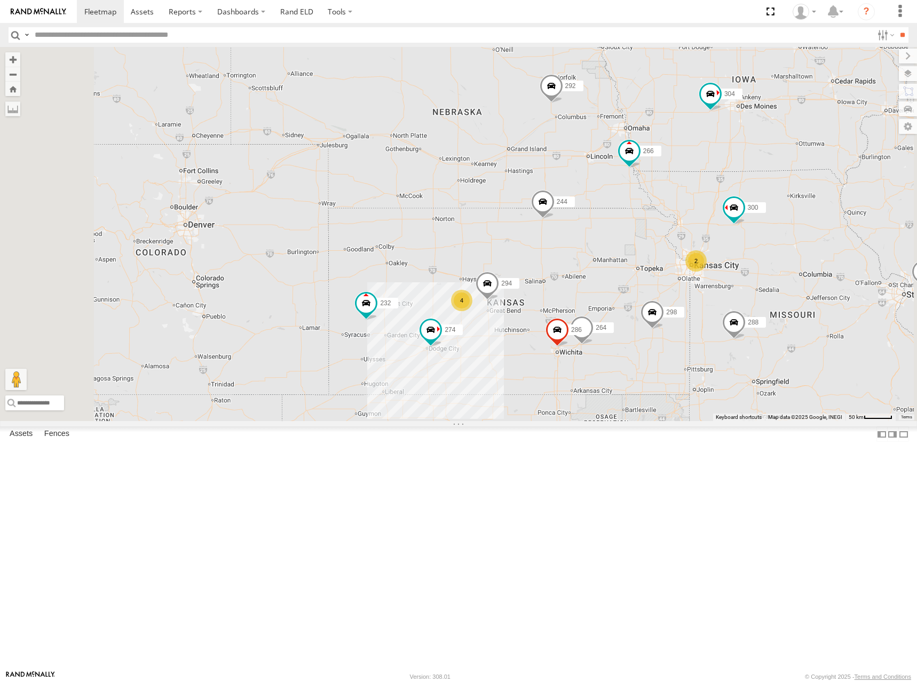
drag, startPoint x: 617, startPoint y: 239, endPoint x: 626, endPoint y: 234, distance: 10.1
click at [626, 234] on div "274 300 244 298 270 288 292 272 280 256 232 296 304 266 278 4 2 264 2 294 286" at bounding box center [458, 234] width 917 height 374
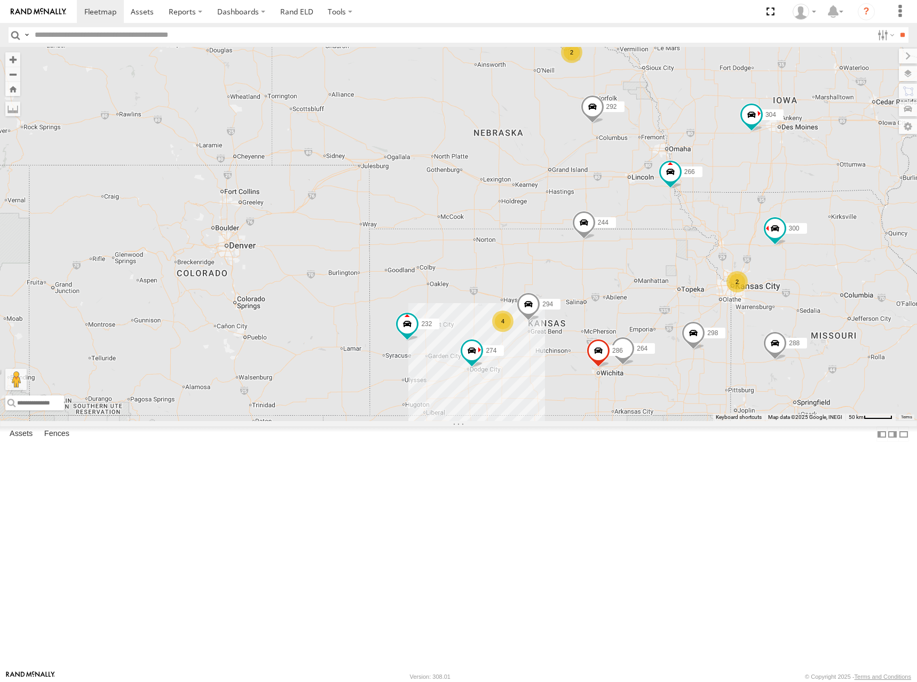
drag, startPoint x: 633, startPoint y: 230, endPoint x: 678, endPoint y: 254, distance: 51.6
click at [678, 254] on div "274 300 244 298 270 288 292 272 280 256 232 296 304 266 278 4 2 264 2 294 286" at bounding box center [458, 234] width 917 height 374
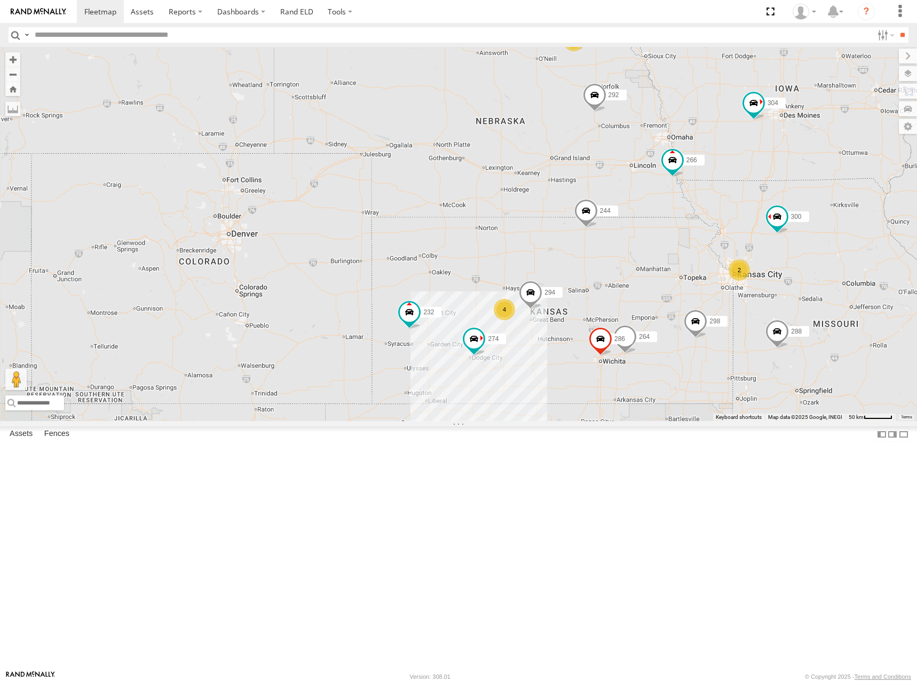
drag, startPoint x: 757, startPoint y: 280, endPoint x: 760, endPoint y: 267, distance: 13.5
click at [760, 267] on div "274 300 244 298 270 288 292 272 280 256 232 296 304 266 278 4 2 264 2 294 286" at bounding box center [458, 234] width 917 height 374
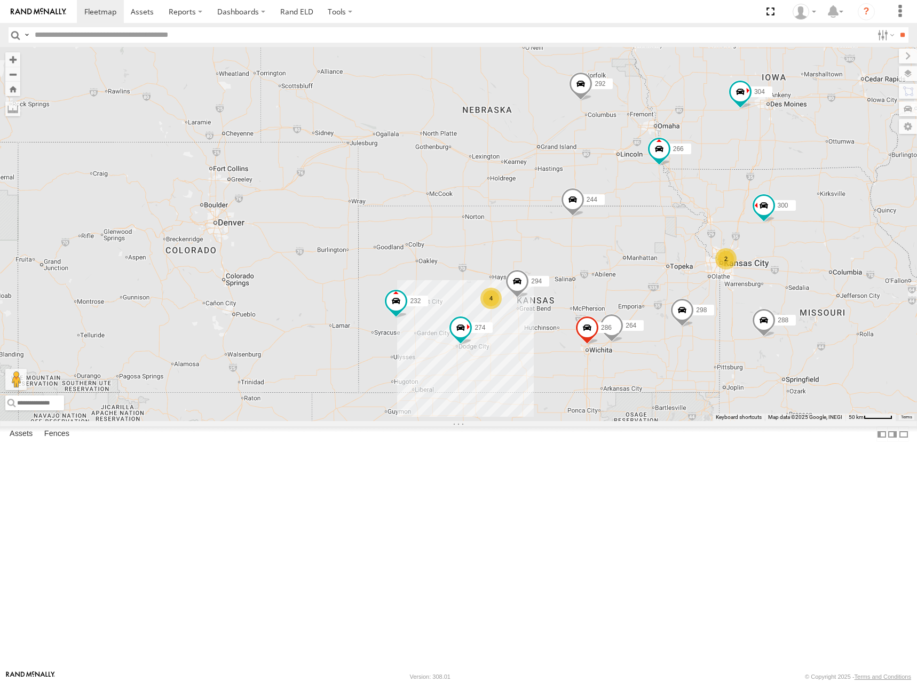
drag, startPoint x: 721, startPoint y: 274, endPoint x: 715, endPoint y: 267, distance: 9.1
click at [715, 267] on div "274 300 244 298 270 288 292 272 280 256 232 296 304 266 278 4 2 264 2 294 286" at bounding box center [458, 234] width 917 height 374
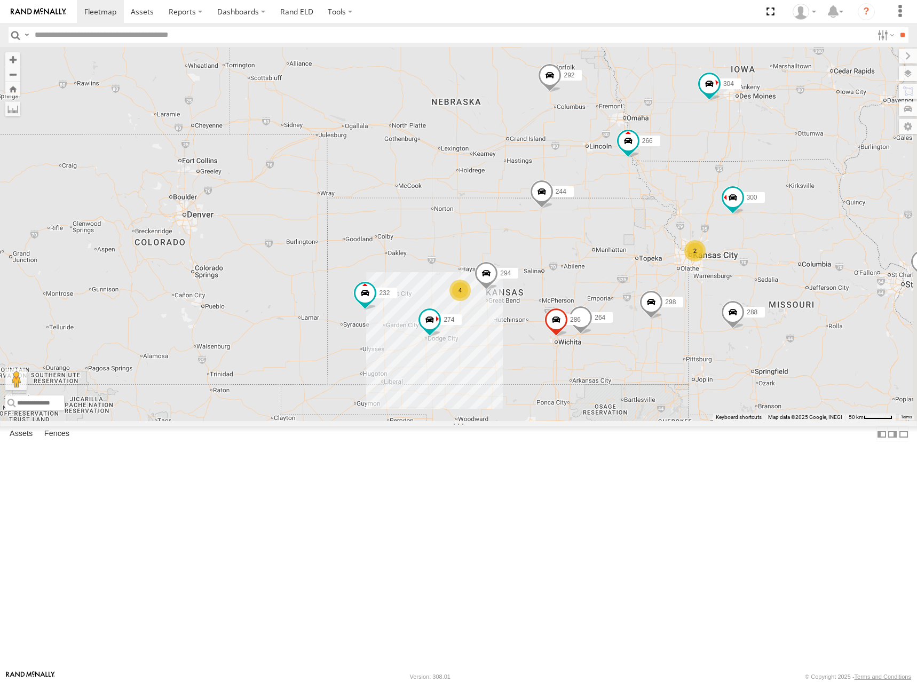
drag, startPoint x: 811, startPoint y: 216, endPoint x: 780, endPoint y: 209, distance: 32.4
click at [780, 209] on div "274 300 244 298 270 288 292 272 280 256 232 296 304 266 278 4 2 264 2 294 286" at bounding box center [458, 234] width 917 height 374
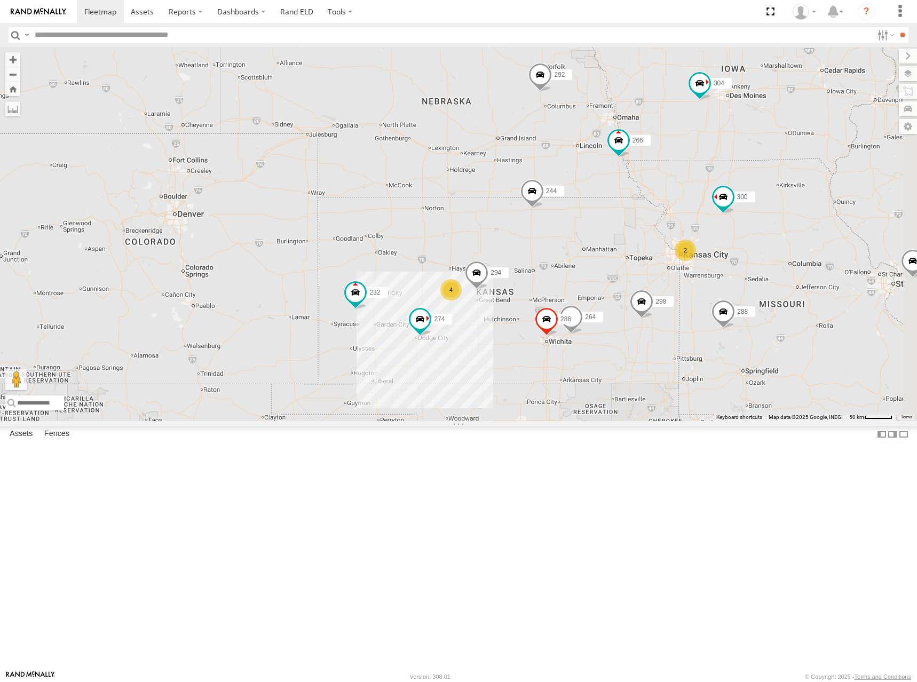
drag, startPoint x: 808, startPoint y: 169, endPoint x: 799, endPoint y: 168, distance: 8.6
click at [799, 168] on div "274 300 244 298 270 288 292 272 280 256 232 296 304 266 278 4 2 264 2 294 286" at bounding box center [458, 234] width 917 height 374
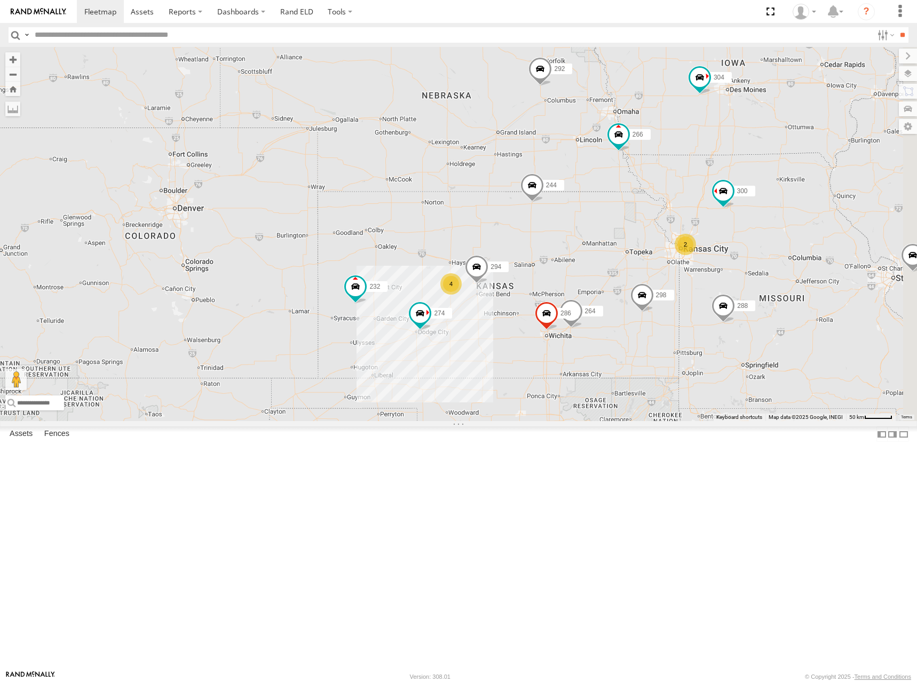
click at [772, 199] on div "274 300 244 298 270 288 292 272 280 256 232 296 304 266 278 4 2 264 2 294 286" at bounding box center [458, 234] width 917 height 374
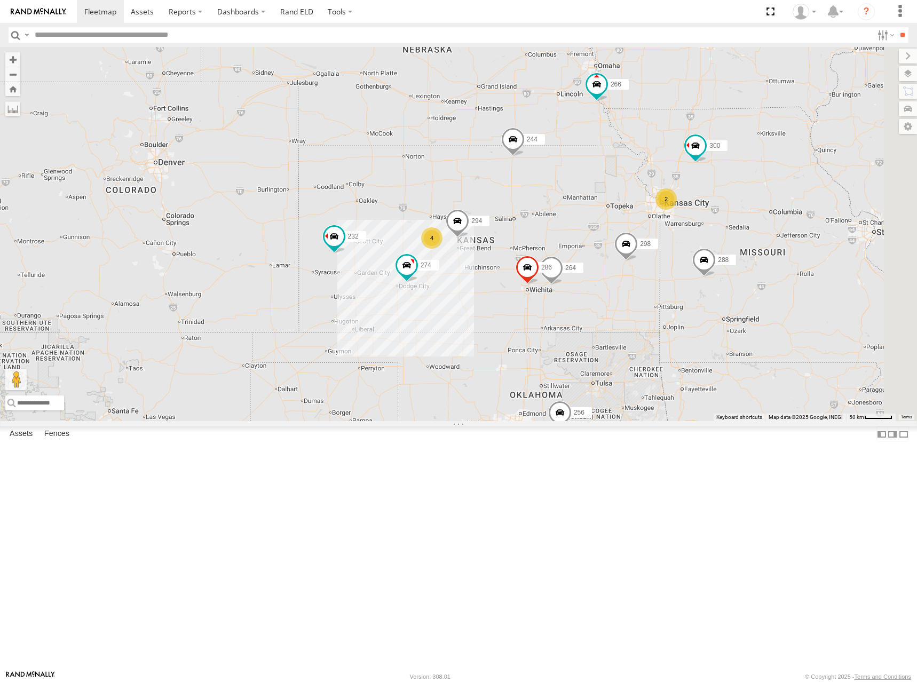
drag, startPoint x: 775, startPoint y: 336, endPoint x: 760, endPoint y: 290, distance: 48.4
click at [760, 290] on div "274 300 244 298 288 292 256 232 304 264 266 278 294 286 4 2 2" at bounding box center [458, 234] width 917 height 374
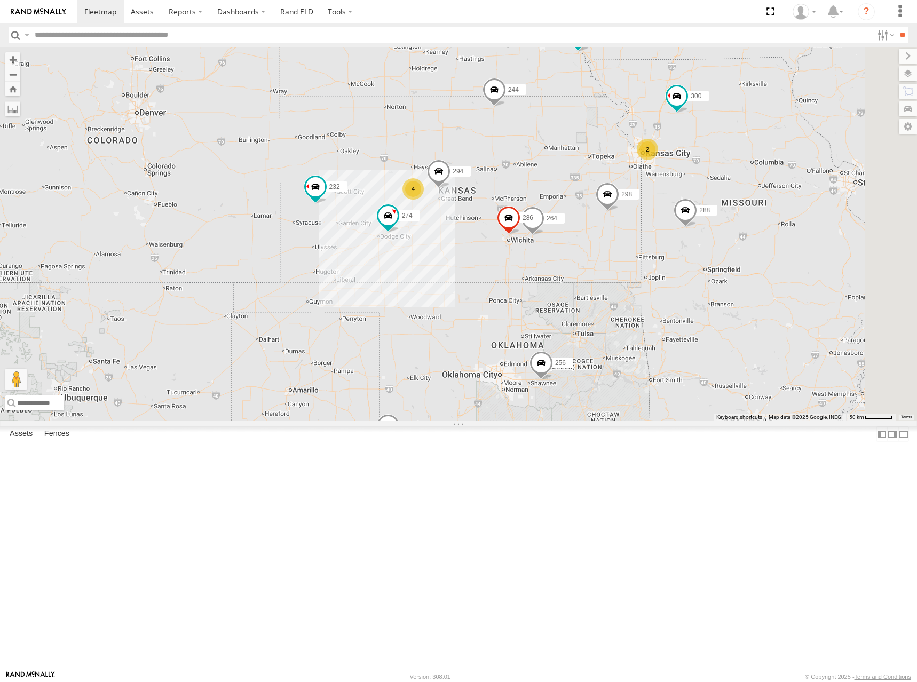
drag, startPoint x: 723, startPoint y: 301, endPoint x: 707, endPoint y: 264, distance: 39.7
click at [707, 266] on div "274 300 244 298 288 292 256 232 304 264 266 278 294 286 4 2 2" at bounding box center [458, 234] width 917 height 374
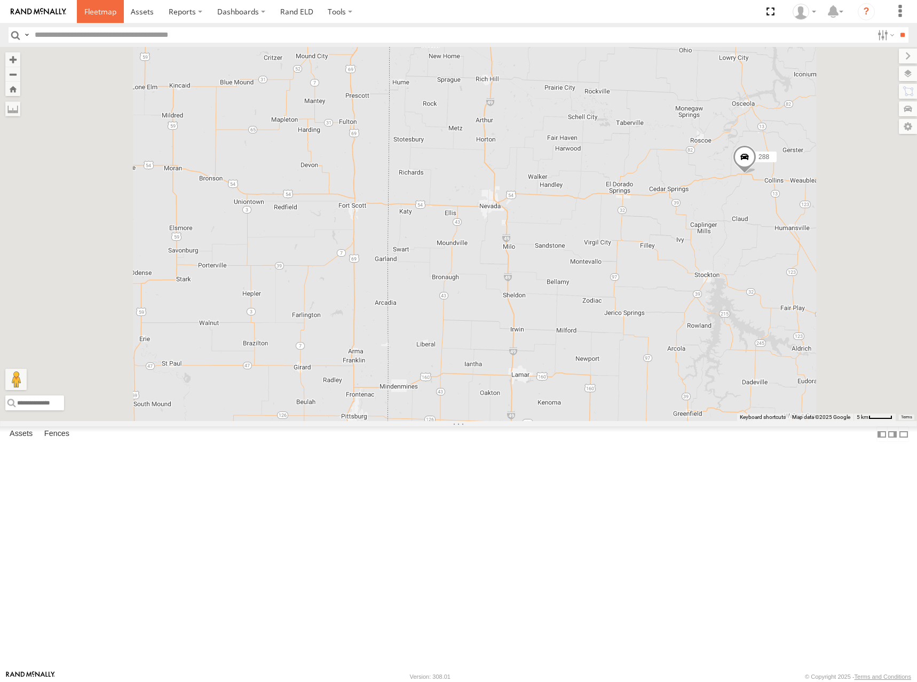
click at [98, 4] on link at bounding box center [100, 11] width 47 height 23
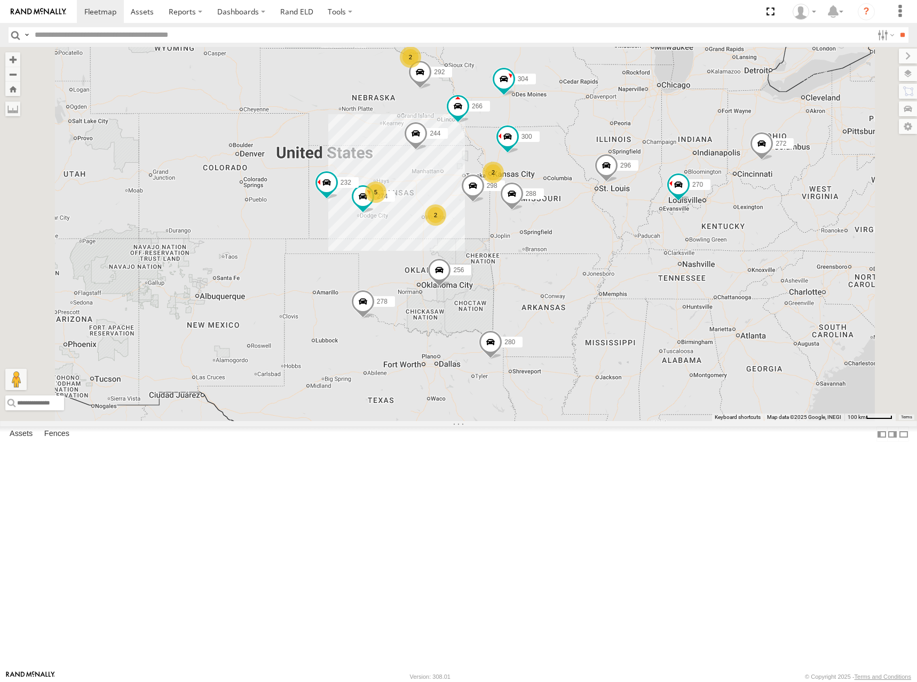
drag, startPoint x: 587, startPoint y: 377, endPoint x: 673, endPoint y: 350, distance: 90.3
click at [673, 350] on div "274 300 244 5 298 270 2 288 292 272 280 256 232 296 304 2 2 266 278" at bounding box center [458, 234] width 917 height 374
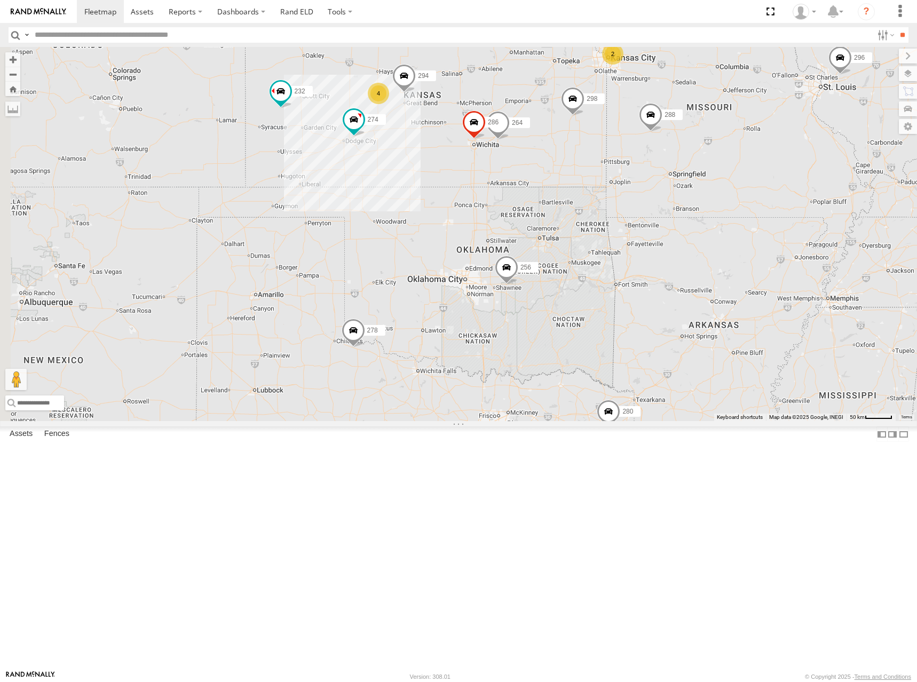
drag, startPoint x: 655, startPoint y: 413, endPoint x: 669, endPoint y: 412, distance: 13.9
click at [669, 412] on div "274 300 244 298 270 288 292 272 280 256 232 296 304 266 278 4 264 2 294 286" at bounding box center [458, 234] width 917 height 374
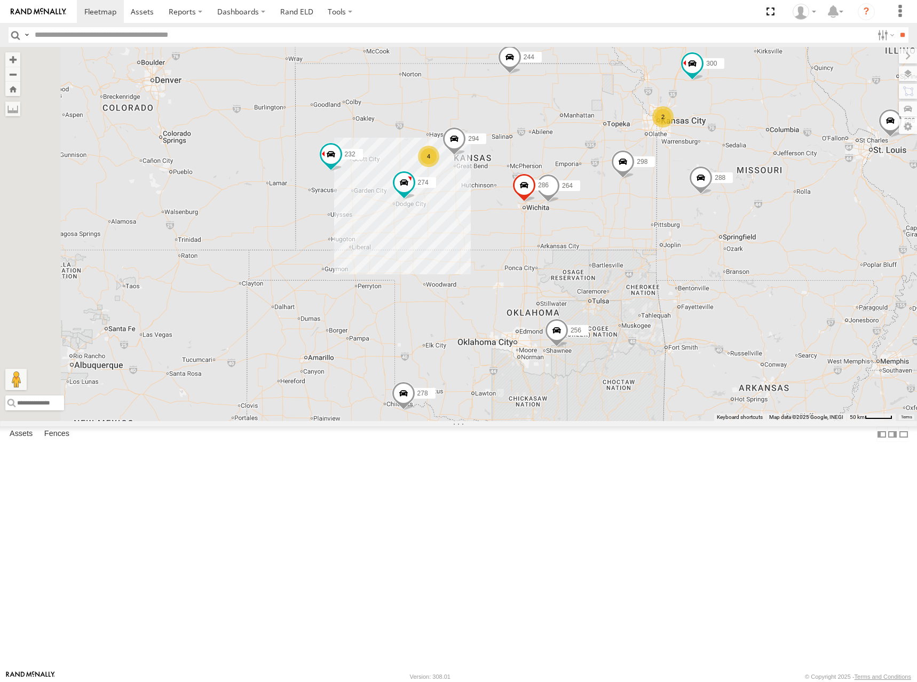
drag, startPoint x: 698, startPoint y: 258, endPoint x: 724, endPoint y: 352, distance: 97.5
click at [724, 352] on div "274 300 244 298 270 288 292 272 280 256 232 296 304 266 278 4 264 2 294 286" at bounding box center [458, 234] width 917 height 374
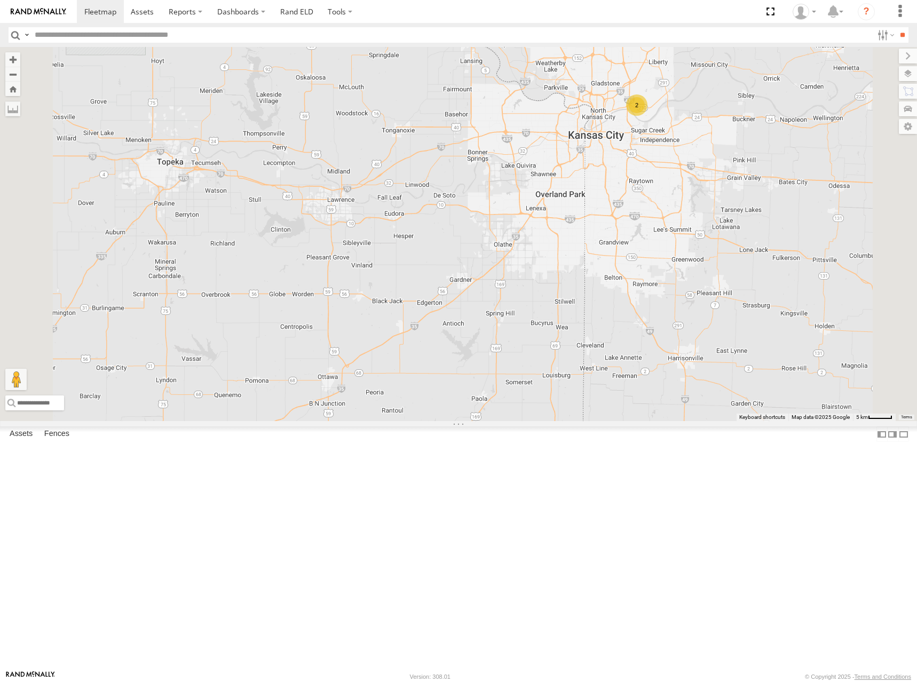
drag, startPoint x: 776, startPoint y: 234, endPoint x: 784, endPoint y: 333, distance: 99.1
click at [784, 333] on div "274 300 244 298 270 288 292 272 280 256 232 296 304 266 278 264 294 286 2" at bounding box center [458, 234] width 917 height 374
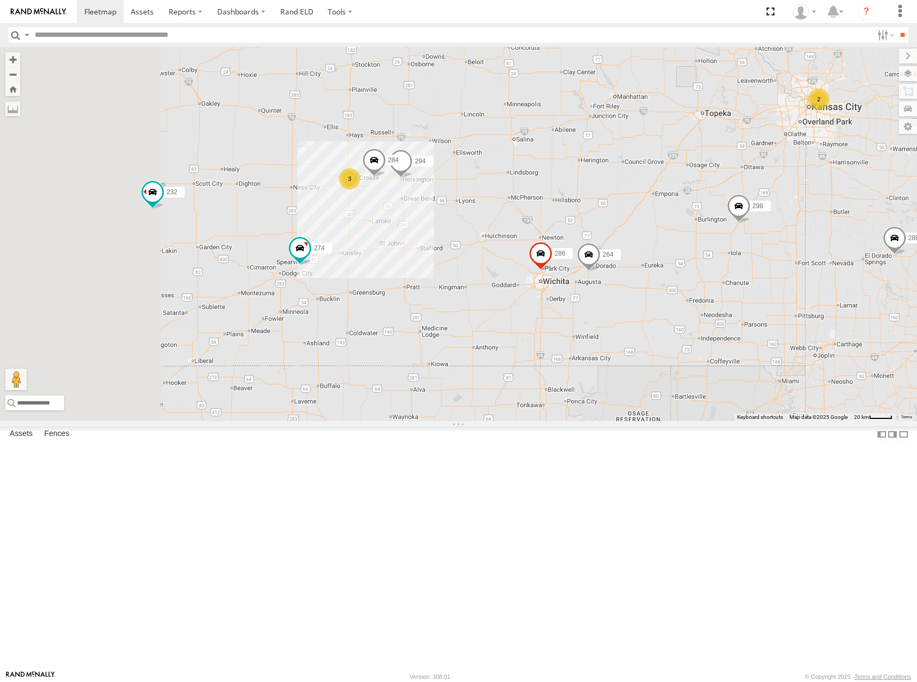
drag, startPoint x: 536, startPoint y: 256, endPoint x: 782, endPoint y: 255, distance: 245.5
click at [780, 255] on div "274 300 244 298 270 288 292 272 280 256 232 296 304 266 278 264 294 286 3 284 2" at bounding box center [458, 234] width 917 height 374
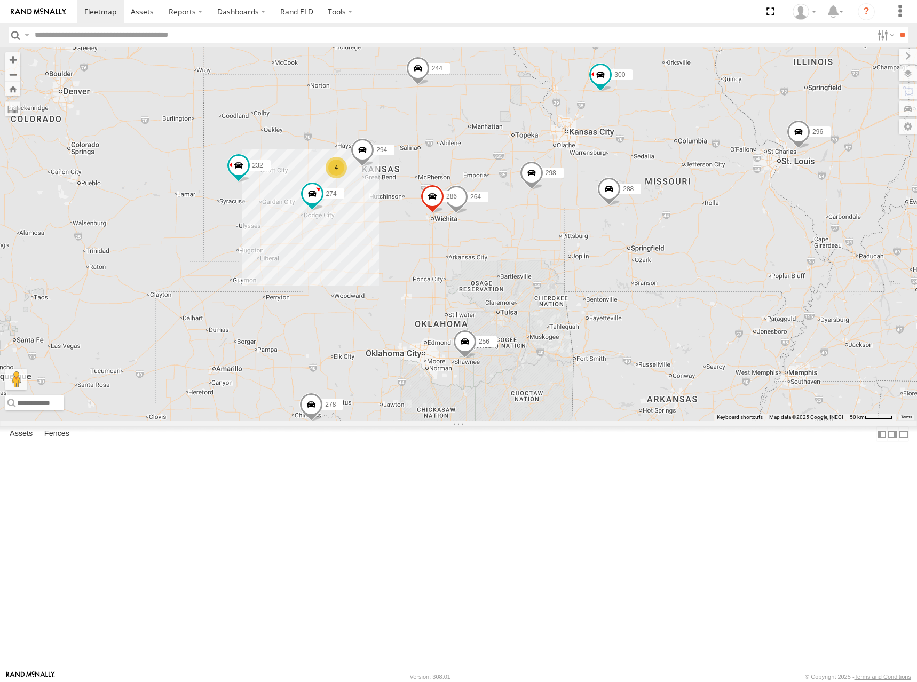
drag, startPoint x: 715, startPoint y: 215, endPoint x: 477, endPoint y: 231, distance: 238.1
click at [477, 231] on div "274 300 244 298 270 288 292 272 280 256 232 296 304 266 278 264 294 286 4" at bounding box center [458, 234] width 917 height 374
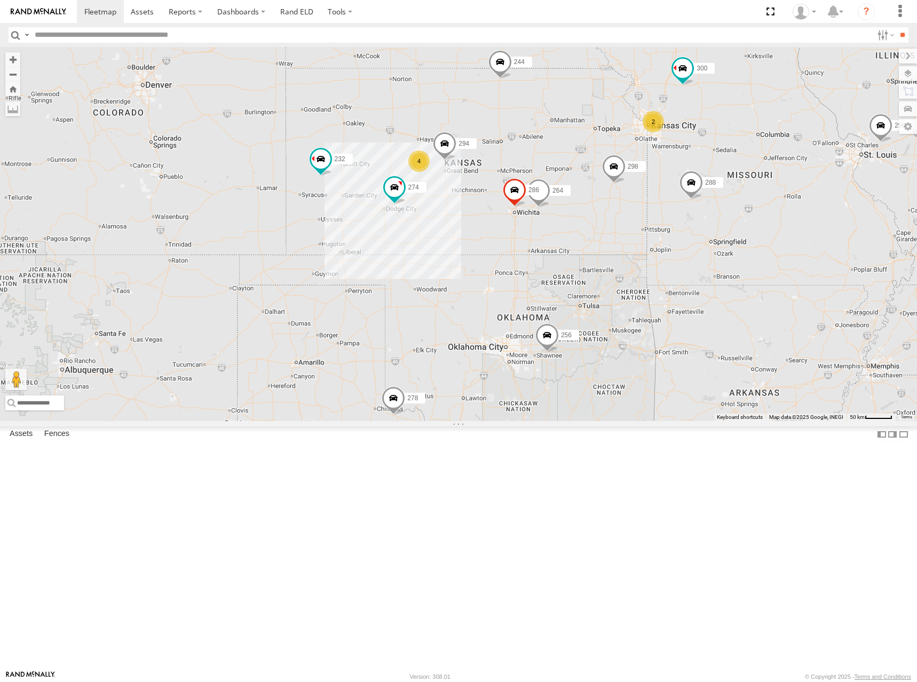
drag, startPoint x: 627, startPoint y: 224, endPoint x: 713, endPoint y: 217, distance: 85.7
click at [713, 217] on div "274 300 244 298 270 288 292 272 280 256 232 296 304 266 278 264 294 286 4 2" at bounding box center [458, 234] width 917 height 374
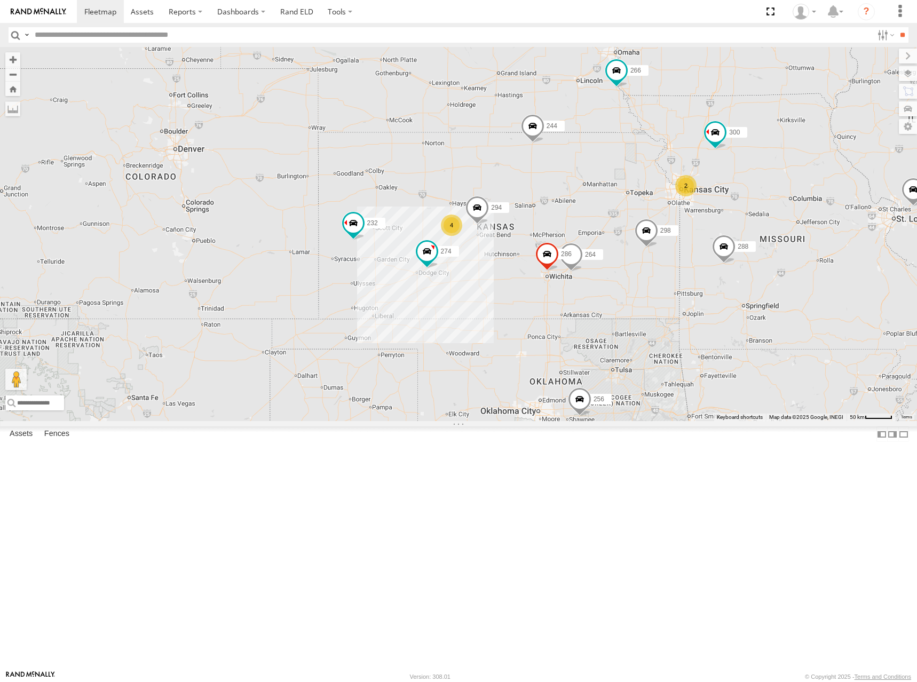
drag, startPoint x: 645, startPoint y: 147, endPoint x: 680, endPoint y: 212, distance: 74.3
click at [680, 212] on div "274 300 244 298 270 288 292 272 280 256 232 296 304 266 278 264 294 286 4 2" at bounding box center [458, 234] width 917 height 374
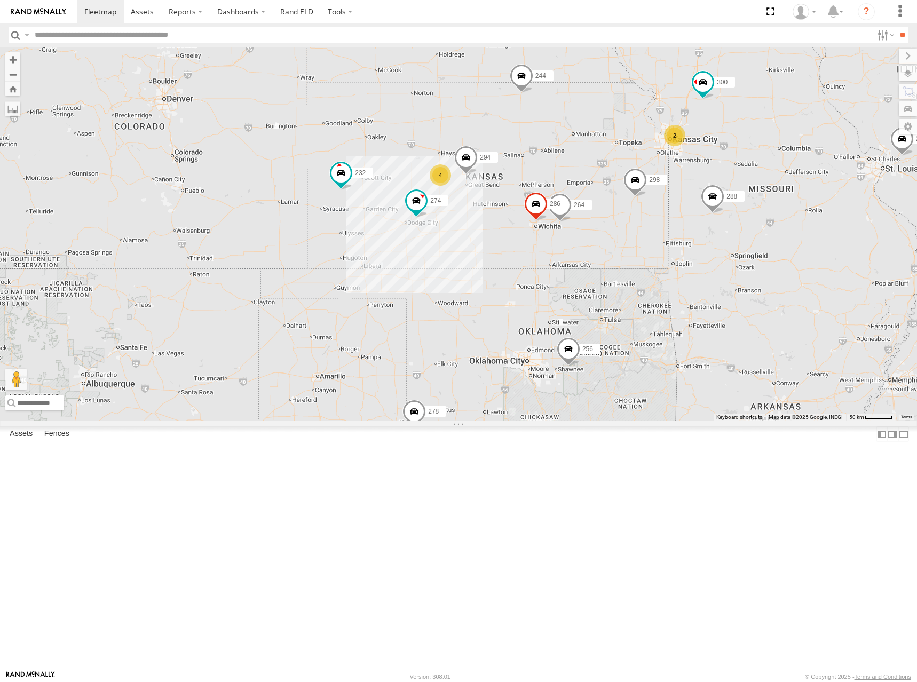
drag, startPoint x: 597, startPoint y: 268, endPoint x: 583, endPoint y: 212, distance: 57.6
click at [583, 212] on div "274 300 244 298 270 288 292 272 280 256 232 296 304 266 278 264 294 286 4 2 2" at bounding box center [458, 234] width 917 height 374
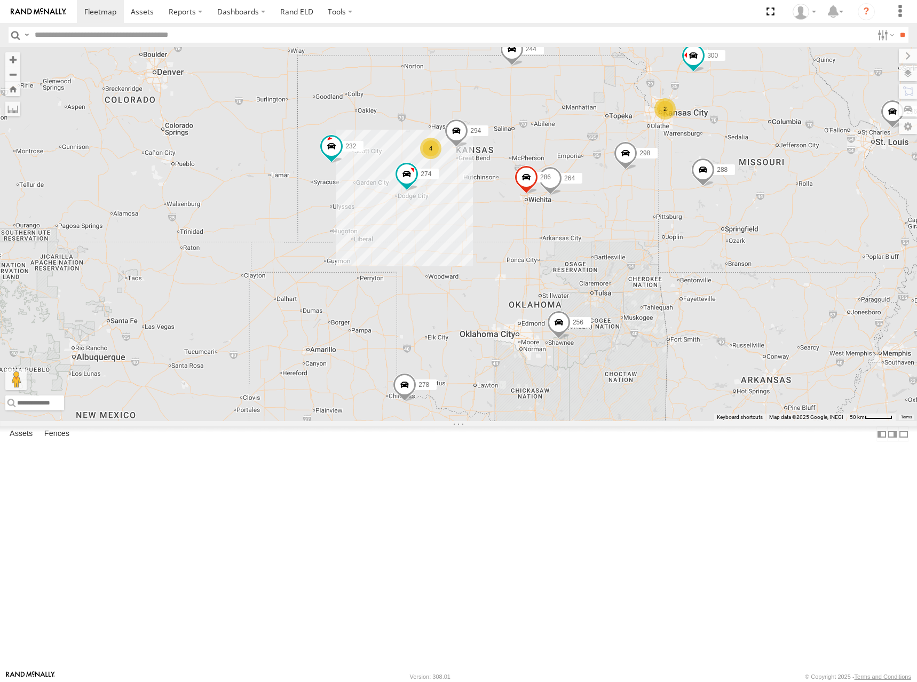
drag, startPoint x: 583, startPoint y: 212, endPoint x: 575, endPoint y: 195, distance: 19.3
click at [575, 195] on div "274 300 244 298 270 288 292 272 280 256 232 296 304 266 278 264 294 286 4 2 2" at bounding box center [458, 234] width 917 height 374
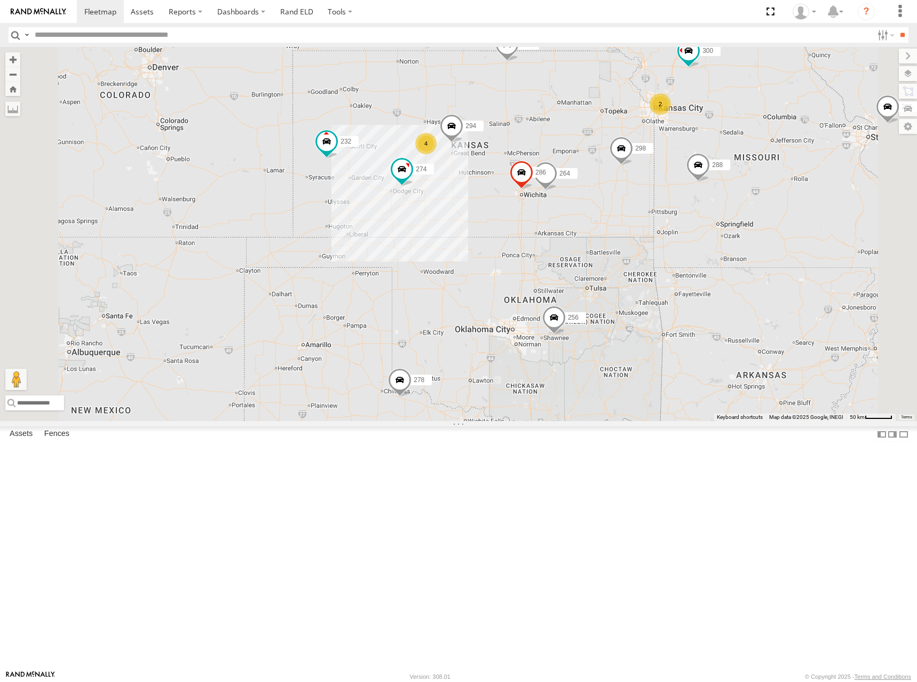
drag, startPoint x: 567, startPoint y: 219, endPoint x: 565, endPoint y: 228, distance: 8.9
click at [565, 228] on div "274 300 244 298 270 288 292 272 280 256 232 296 304 266 278 264 294 286 4 2" at bounding box center [458, 234] width 917 height 374
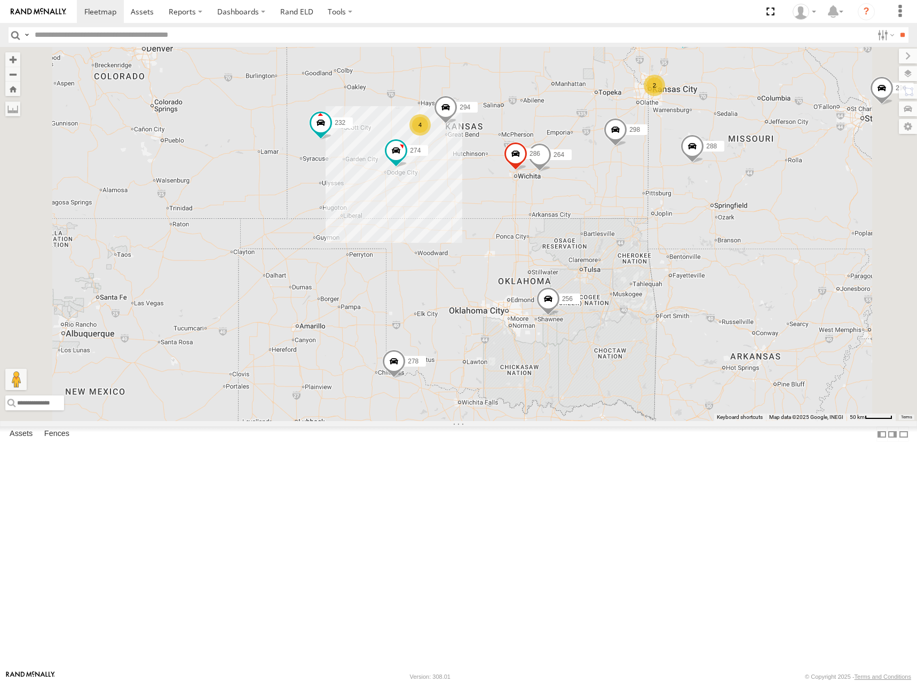
drag, startPoint x: 628, startPoint y: 211, endPoint x: 627, endPoint y: 205, distance: 6.4
click at [627, 205] on div "274 300 244 298 270 288 292 272 280 256 232 296 304 266 278 264 294 286 4 2" at bounding box center [458, 234] width 917 height 374
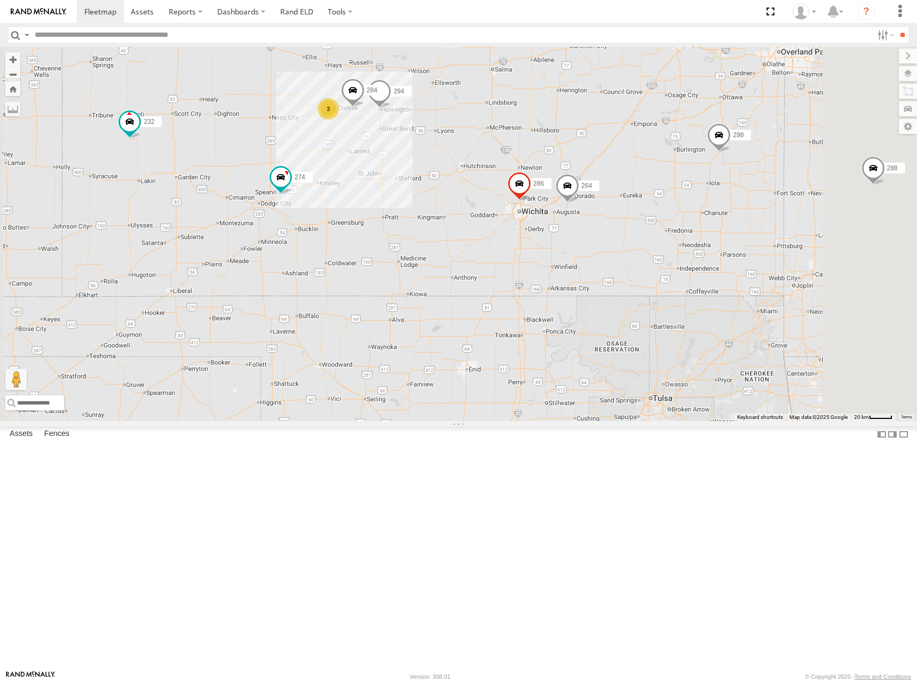
drag, startPoint x: 631, startPoint y: 244, endPoint x: 659, endPoint y: 233, distance: 29.9
click at [659, 233] on div "274 300 244 298 270 288 292 272 280 256 232 296 304 266 278 264 294 286 3 284 2" at bounding box center [458, 234] width 917 height 374
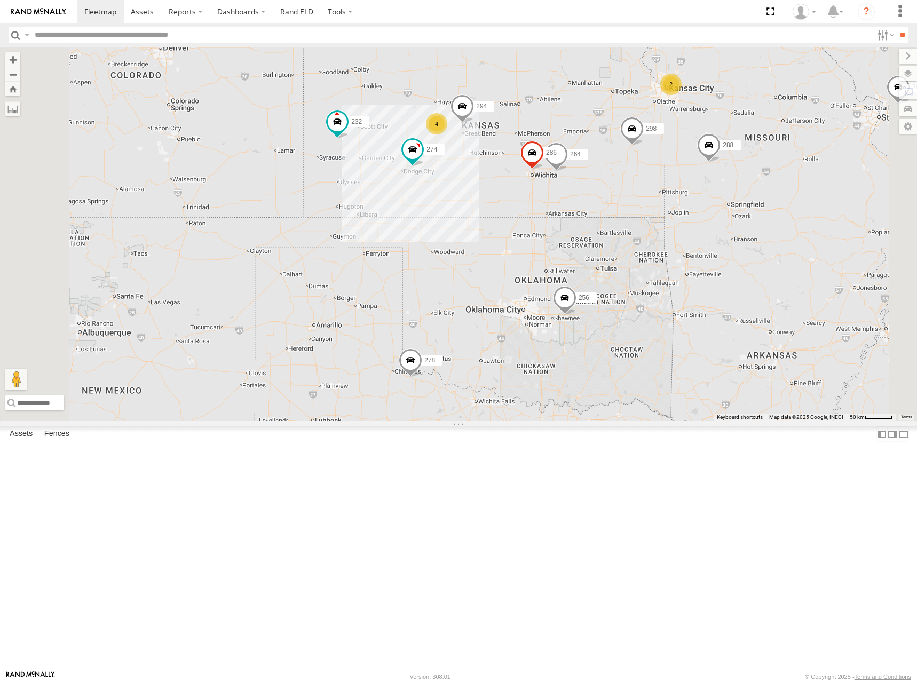
drag, startPoint x: 693, startPoint y: 189, endPoint x: 698, endPoint y: 217, distance: 28.3
click at [698, 217] on div "274 300 244 298 270 288 292 272 280 256 232 296 304 266 278 264 294 286 4 2" at bounding box center [458, 234] width 917 height 374
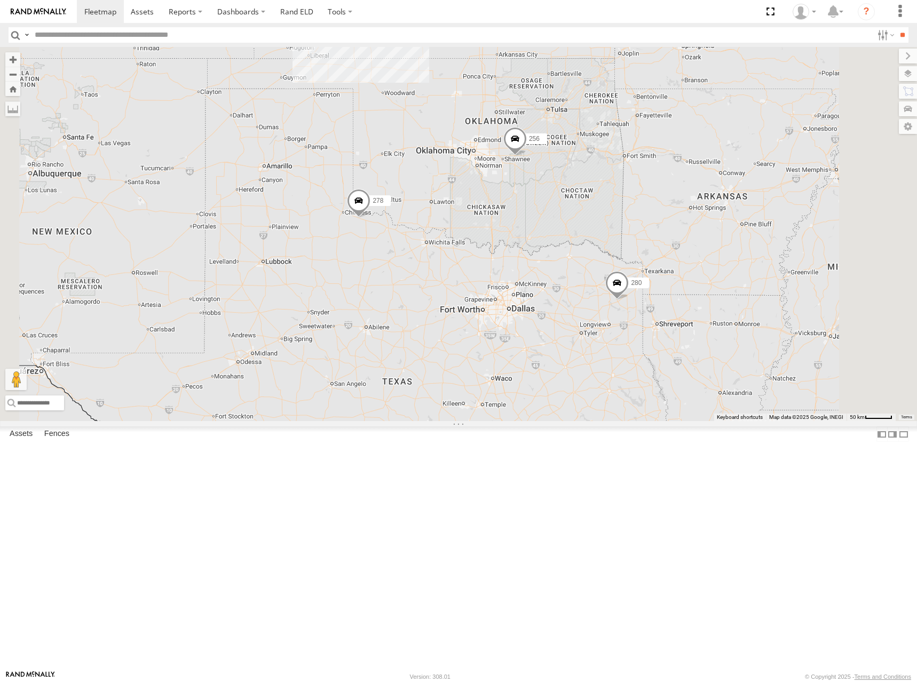
drag, startPoint x: 754, startPoint y: 353, endPoint x: 704, endPoint y: 188, distance: 172.2
click at [704, 188] on div "274 300 244 298 270 288 292 272 280 256 232 296 304 266 278 264 294 286 4 2" at bounding box center [458, 234] width 917 height 374
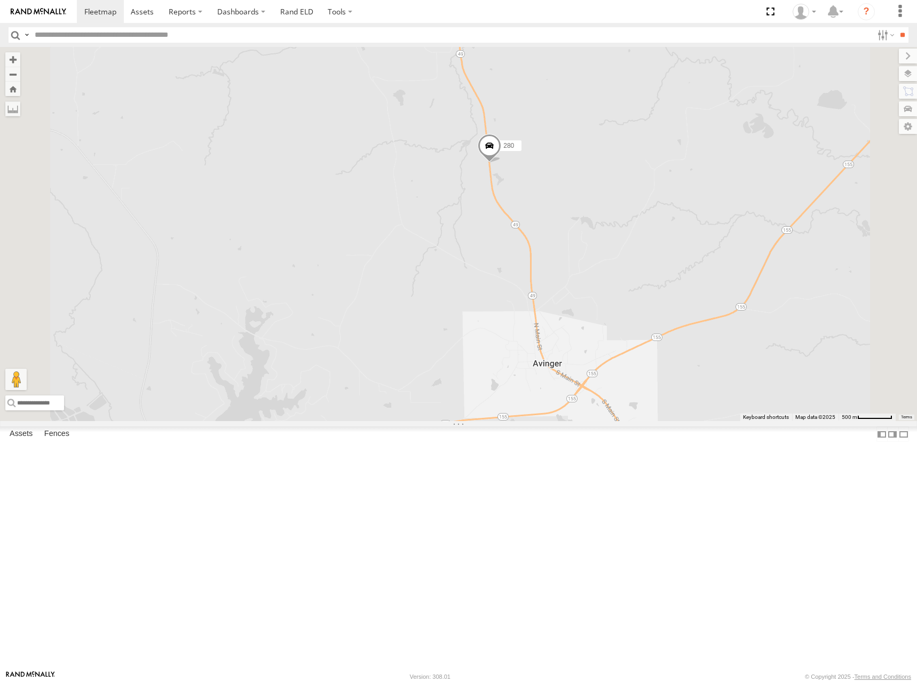
drag, startPoint x: 670, startPoint y: 320, endPoint x: 675, endPoint y: 335, distance: 16.2
click at [675, 335] on div "274 300 244 298 270 288 292 272 280 256 232 296 304 266 278 264 294 286" at bounding box center [458, 234] width 917 height 374
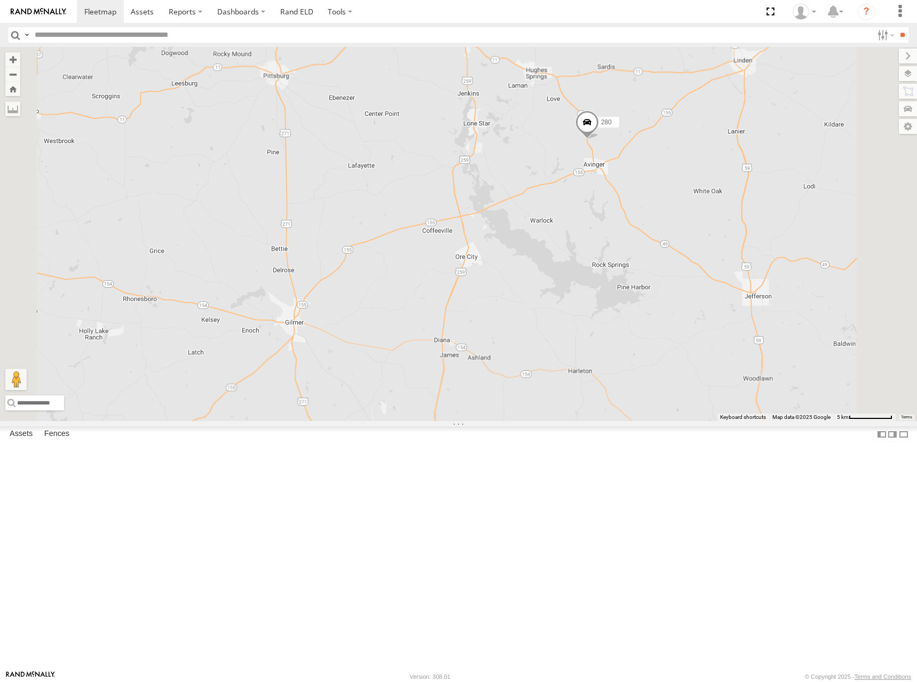
drag, startPoint x: 750, startPoint y: 185, endPoint x: 752, endPoint y: 221, distance: 36.4
click at [752, 221] on div "274 300 244 298 270 288 292 272 280 256 232 296 304 266 278 264 294 286" at bounding box center [458, 234] width 917 height 374
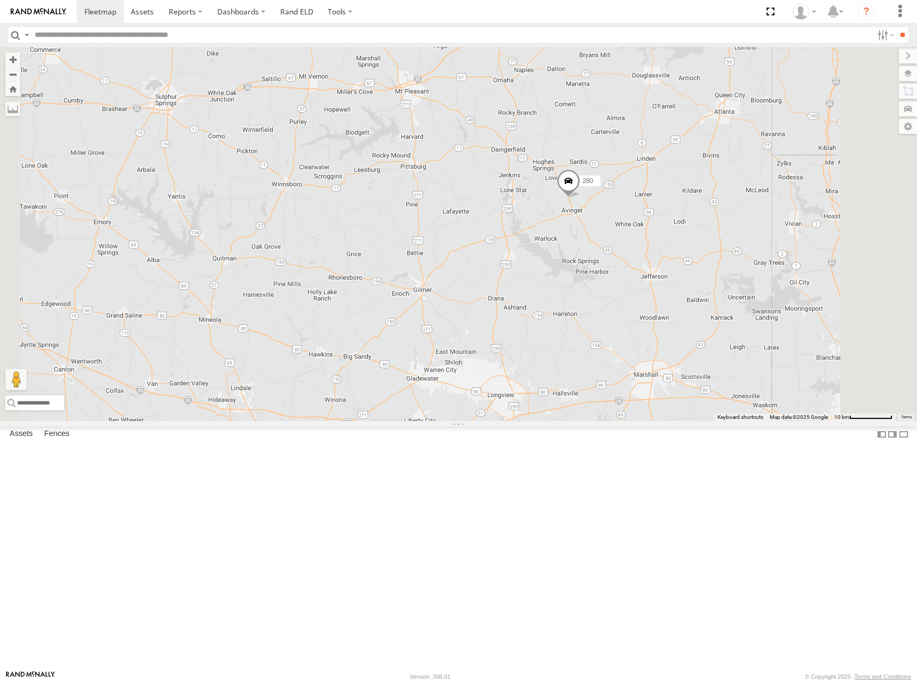
drag, startPoint x: 774, startPoint y: 191, endPoint x: 743, endPoint y: 271, distance: 85.8
click at [743, 271] on div "274 300 244 298 270 288 292 272 280 256 232 296 304 266 278 264 294 286" at bounding box center [458, 234] width 917 height 374
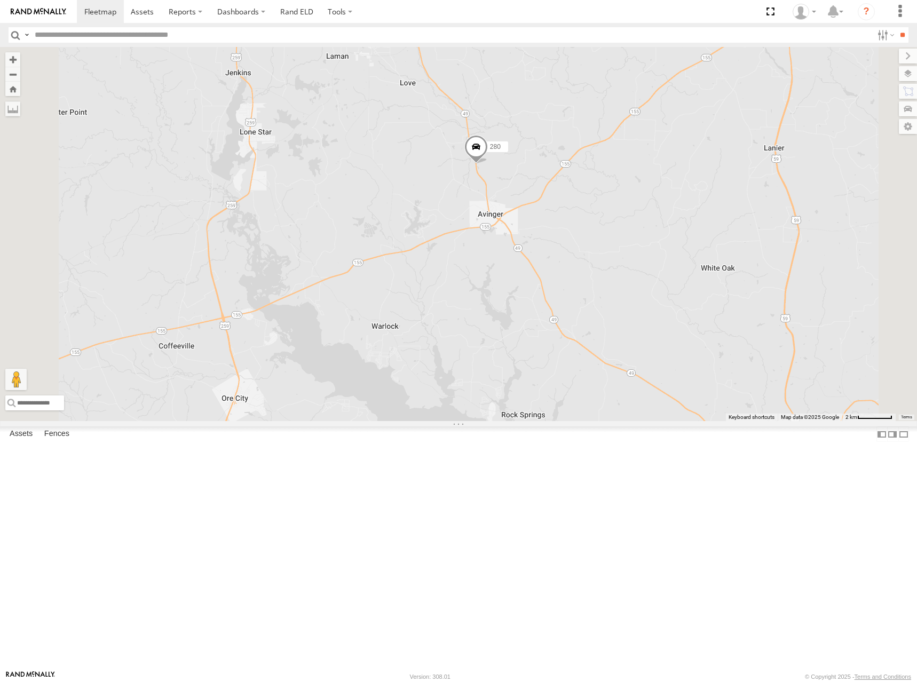
drag, startPoint x: 679, startPoint y: 374, endPoint x: 698, endPoint y: 206, distance: 169.2
click at [698, 206] on div "274 300 244 298 270 288 292 272 280 256 232 296 304 266 278 264 294 286" at bounding box center [458, 234] width 917 height 374
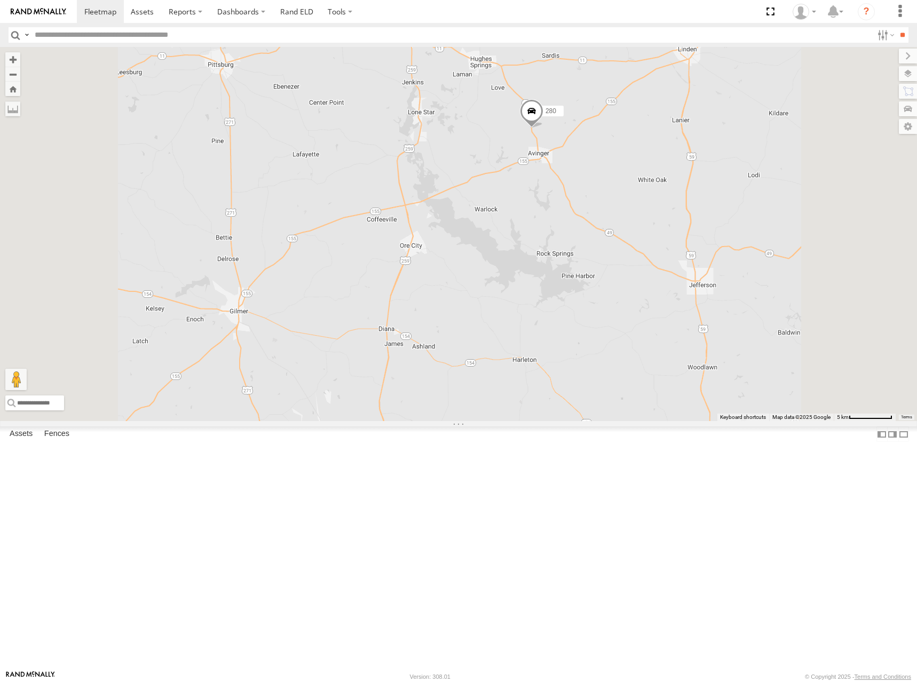
drag, startPoint x: 659, startPoint y: 116, endPoint x: 663, endPoint y: 125, distance: 10.5
click at [663, 125] on div "274 300 244 298 270 288 292 272 280 256 232 296 304 266 278 264 294 286" at bounding box center [458, 234] width 917 height 374
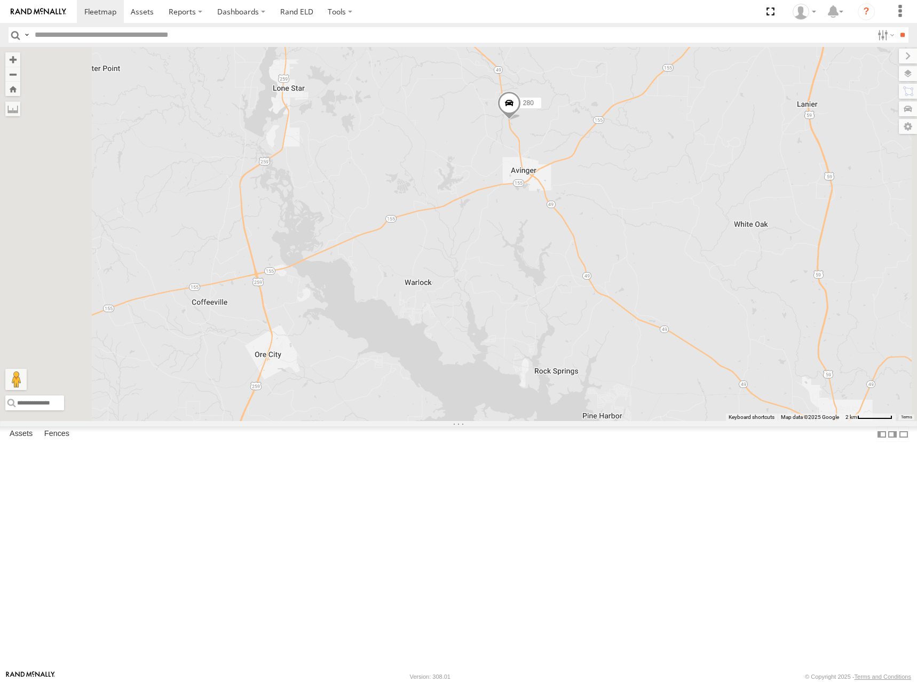
drag, startPoint x: 697, startPoint y: 209, endPoint x: 702, endPoint y: 202, distance: 9.1
click at [702, 202] on div "274 300 244 298 270 288 292 272 280 256 232 296 304 266 278 264 294 286" at bounding box center [458, 234] width 917 height 374
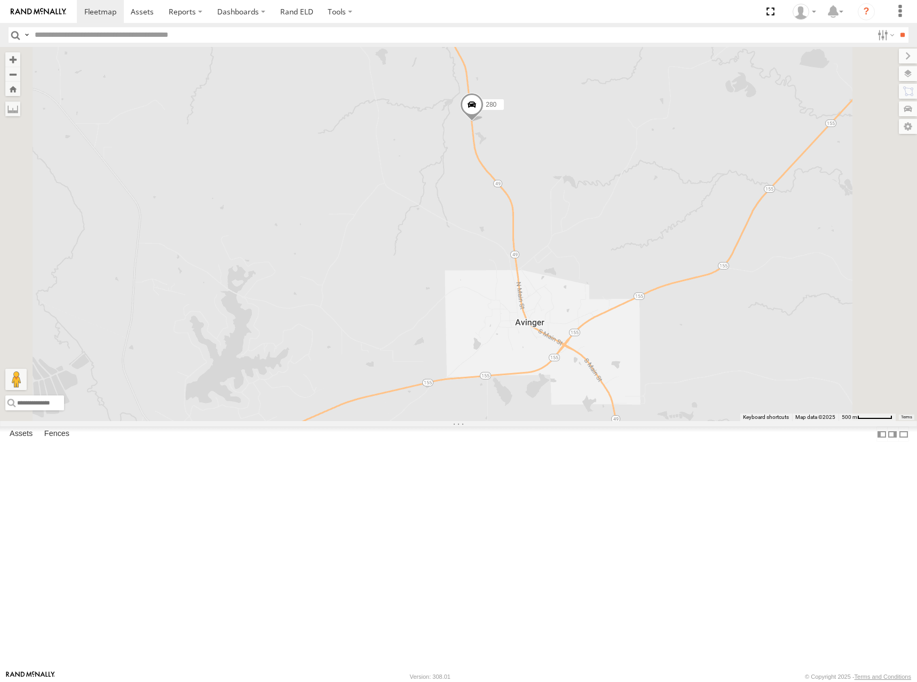
drag, startPoint x: 609, startPoint y: 291, endPoint x: 606, endPoint y: 307, distance: 16.8
click at [606, 307] on div "280" at bounding box center [458, 234] width 917 height 374
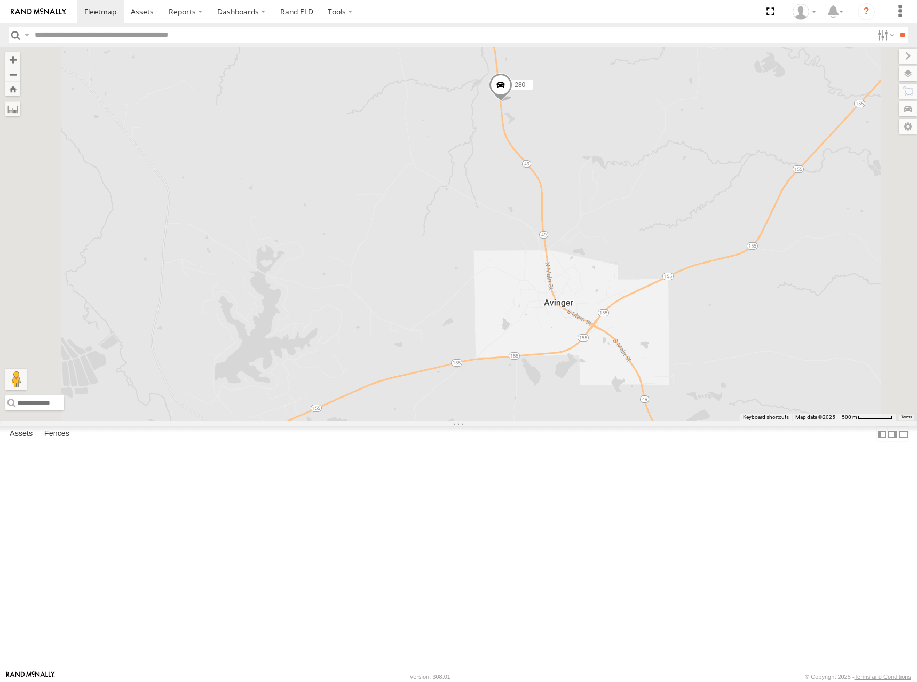
drag, startPoint x: 692, startPoint y: 318, endPoint x: 691, endPoint y: 275, distance: 42.7
click at [691, 275] on div "280" at bounding box center [458, 234] width 917 height 374
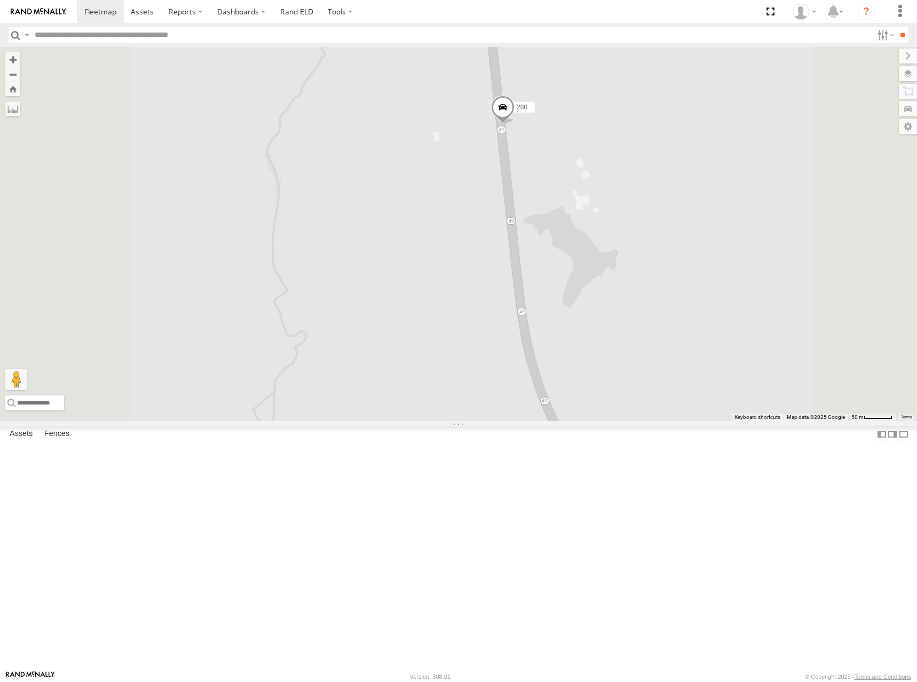
drag, startPoint x: 649, startPoint y: 186, endPoint x: 670, endPoint y: 335, distance: 150.4
click at [670, 335] on div "280" at bounding box center [458, 234] width 917 height 374
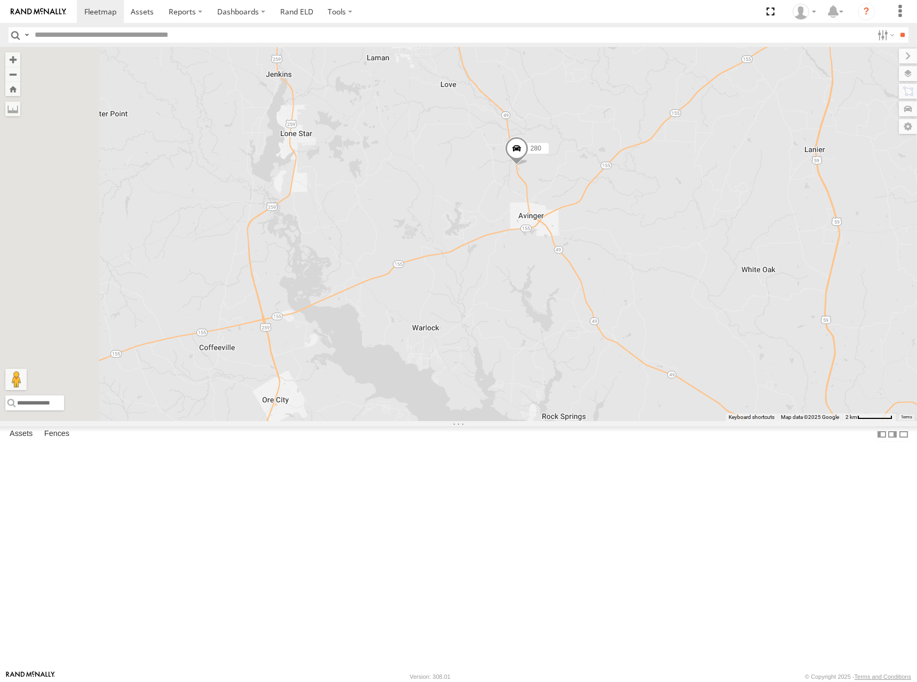
drag, startPoint x: 674, startPoint y: 235, endPoint x: 698, endPoint y: 245, distance: 26.4
click at [698, 245] on div "280" at bounding box center [458, 234] width 917 height 374
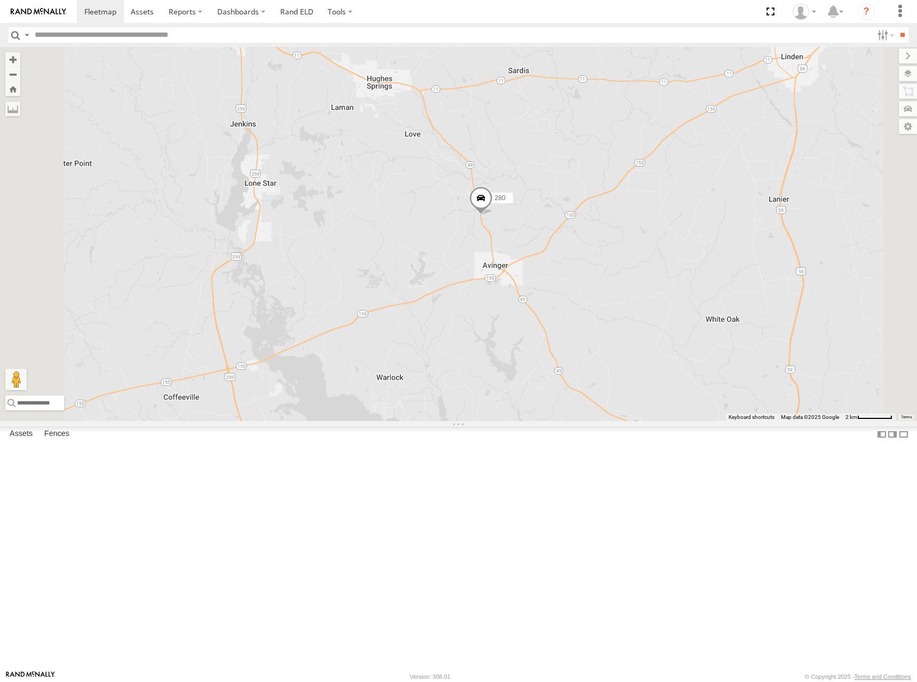
click at [732, 296] on div "280" at bounding box center [458, 234] width 917 height 374
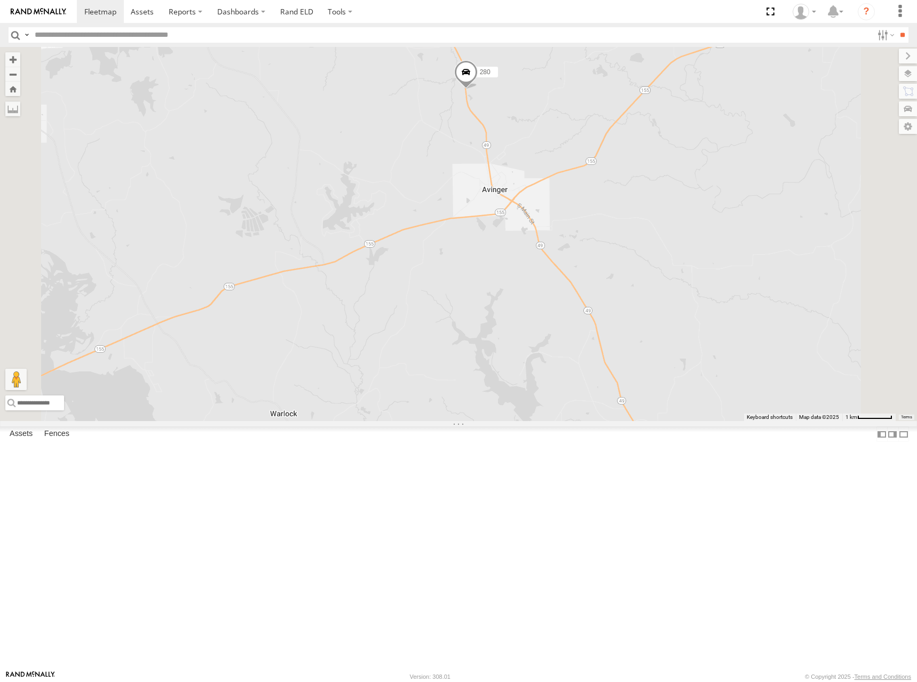
drag, startPoint x: 626, startPoint y: 233, endPoint x: 654, endPoint y: 276, distance: 51.5
click at [654, 276] on div "280" at bounding box center [458, 234] width 917 height 374
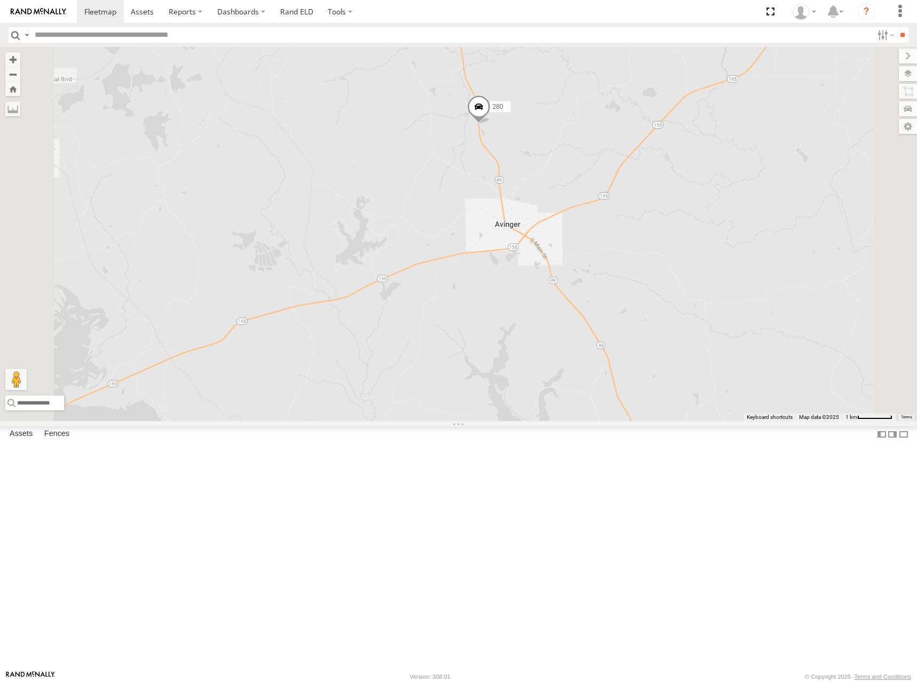
drag, startPoint x: 722, startPoint y: 248, endPoint x: 723, endPoint y: 266, distance: 18.2
click at [723, 266] on div "280" at bounding box center [458, 234] width 917 height 374
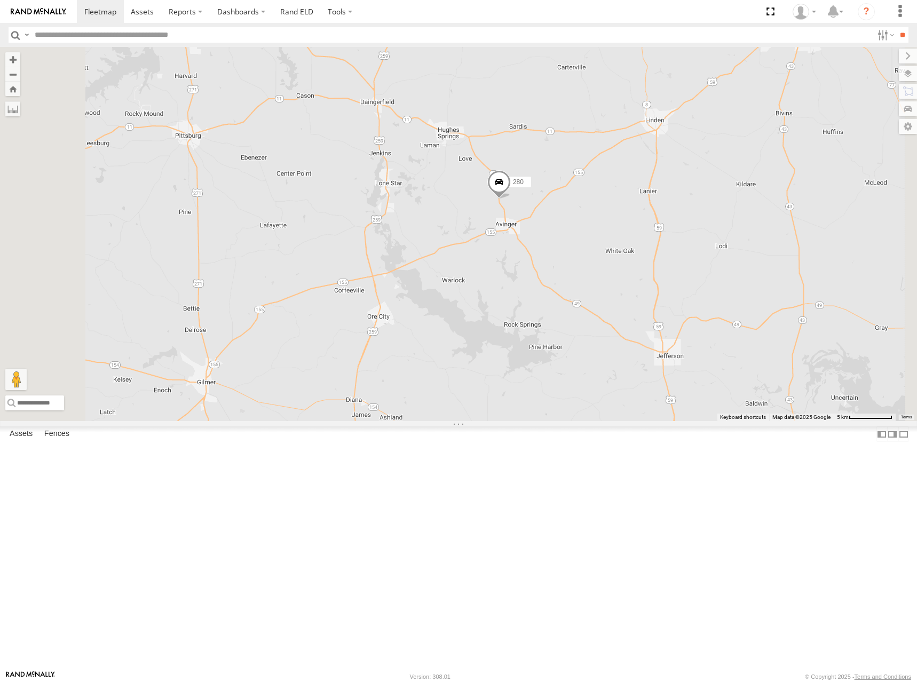
drag, startPoint x: 676, startPoint y: 274, endPoint x: 677, endPoint y: 281, distance: 7.0
click at [677, 281] on div "280" at bounding box center [458, 234] width 917 height 374
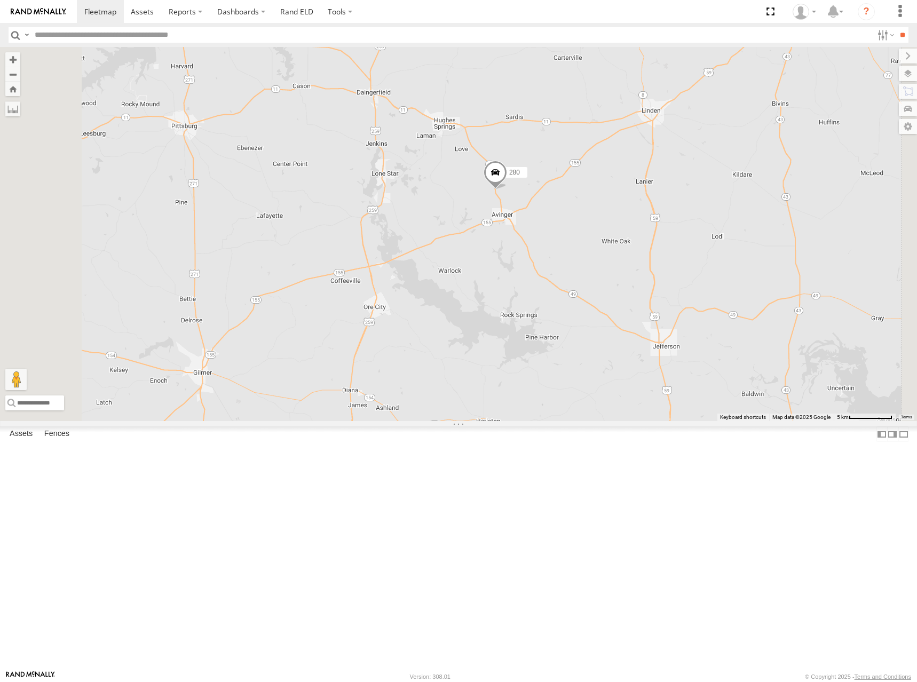
drag, startPoint x: 677, startPoint y: 286, endPoint x: 673, endPoint y: 268, distance: 18.1
click at [673, 268] on div "280" at bounding box center [458, 234] width 917 height 374
click at [665, 323] on div "280" at bounding box center [458, 234] width 917 height 374
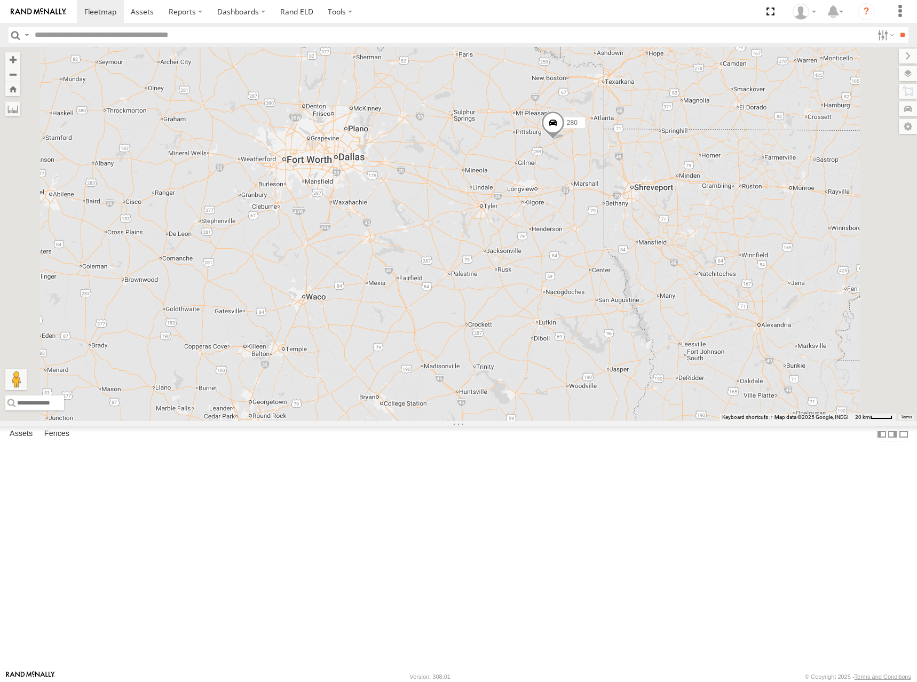
drag, startPoint x: 757, startPoint y: 143, endPoint x: 738, endPoint y: 199, distance: 59.2
click at [738, 199] on div "280" at bounding box center [458, 234] width 917 height 374
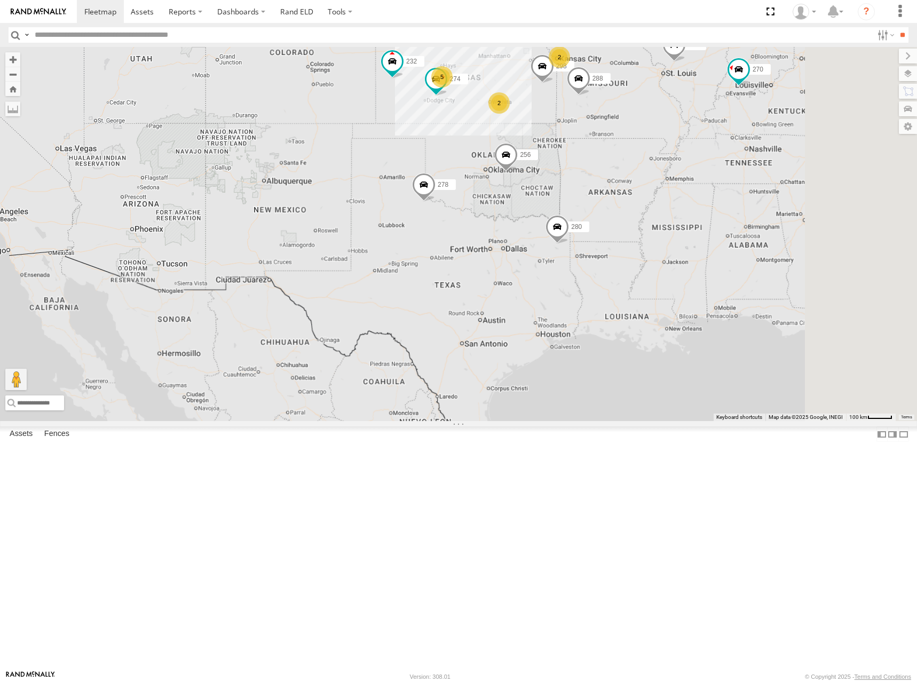
drag, startPoint x: 721, startPoint y: 140, endPoint x: 691, endPoint y: 276, distance: 139.4
click at [691, 276] on div "280 274 5 298 270 288 256 232 296 2 2 278" at bounding box center [458, 234] width 917 height 374
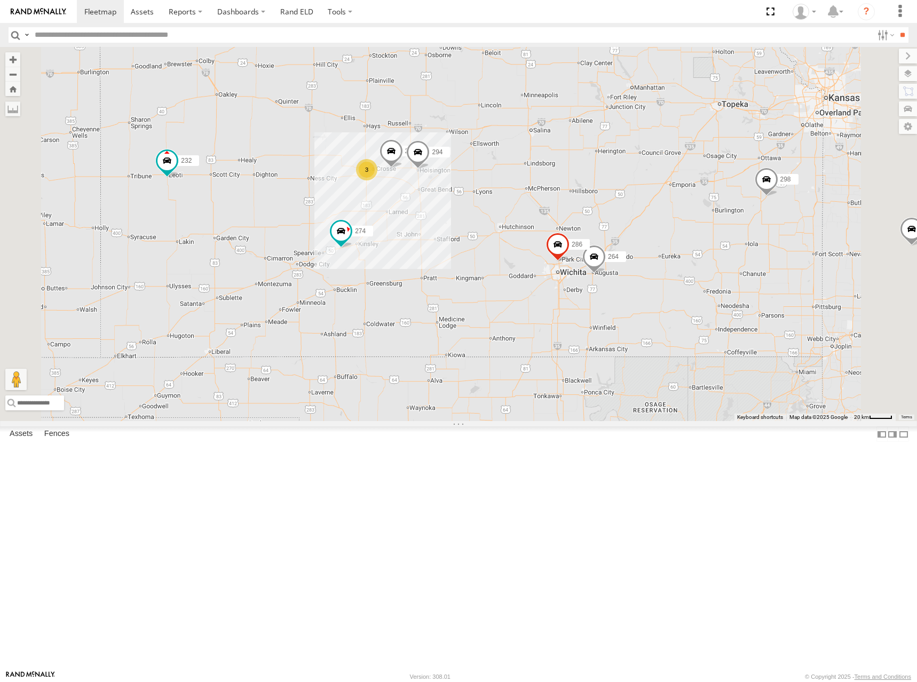
drag, startPoint x: 636, startPoint y: 195, endPoint x: 622, endPoint y: 226, distance: 33.9
click at [622, 226] on div "280 274 298 270 288 256 232 296 278 300 244 292 304 266 3 284 264 294 286" at bounding box center [458, 234] width 917 height 374
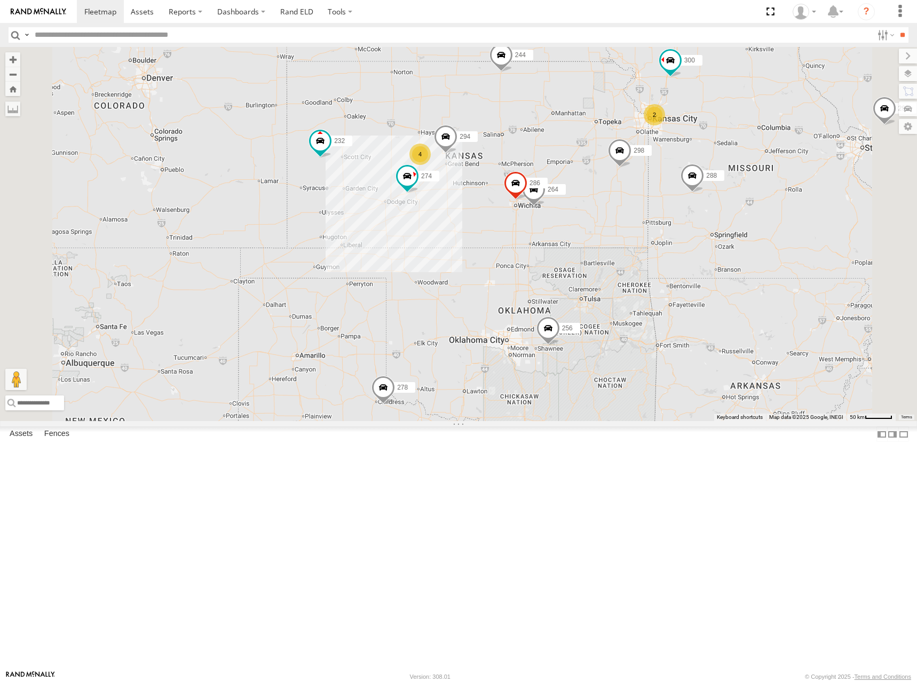
drag, startPoint x: 734, startPoint y: 207, endPoint x: 722, endPoint y: 218, distance: 16.6
click at [722, 218] on div "280 274 298 270 288 256 232 296 278 300 244 292 304 266 264 294 286 4 2" at bounding box center [458, 234] width 917 height 374
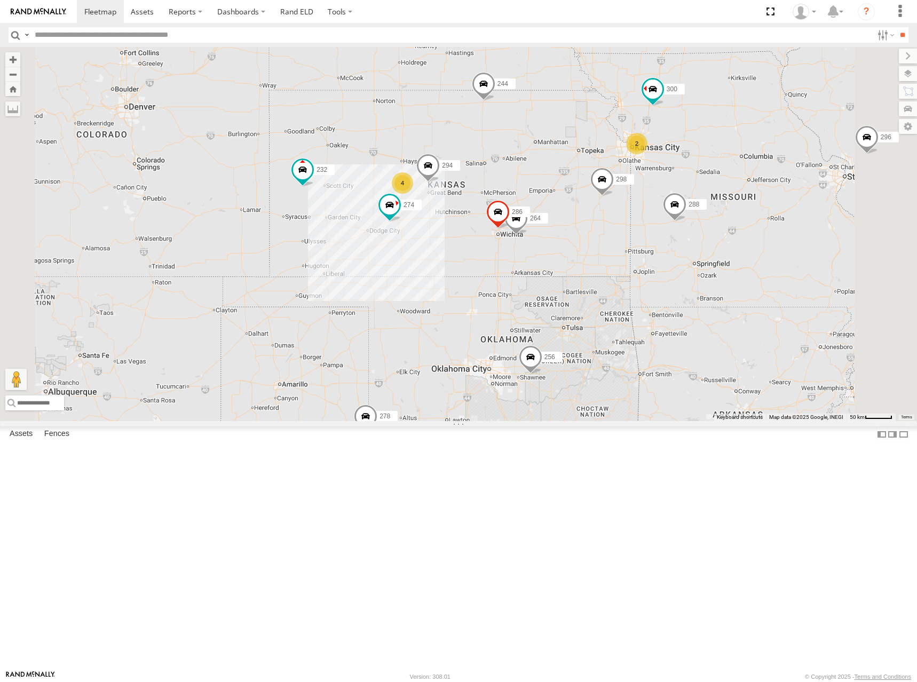
drag, startPoint x: 699, startPoint y: 187, endPoint x: 691, endPoint y: 212, distance: 25.8
click at [691, 212] on div "280 274 298 270 288 256 232 296 278 300 244 292 304 266 264 294 286 4 2" at bounding box center [458, 234] width 917 height 374
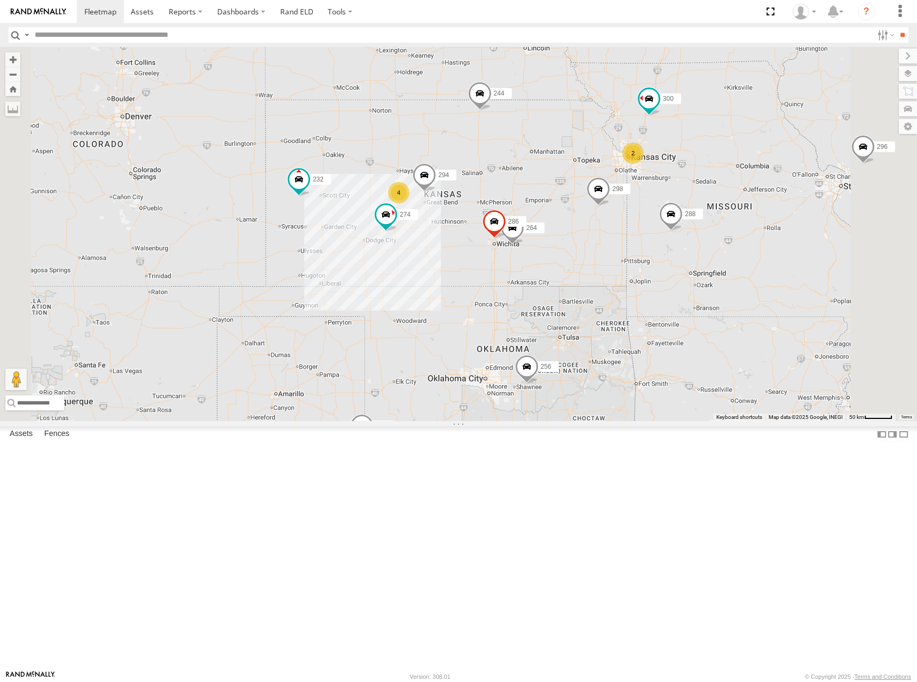
drag, startPoint x: 727, startPoint y: 220, endPoint x: 726, endPoint y: 226, distance: 6.5
click at [726, 226] on div "280 274 298 270 288 256 232 296 278 300 244 292 304 266 264 294 286 4 2 2" at bounding box center [458, 234] width 917 height 374
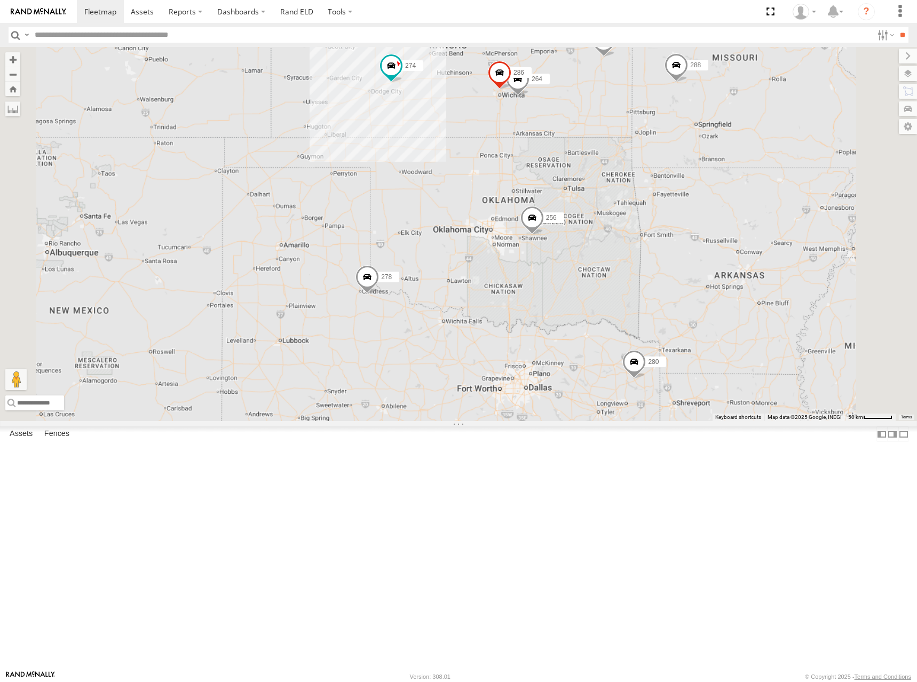
drag, startPoint x: 657, startPoint y: 404, endPoint x: 662, endPoint y: 247, distance: 157.0
click at [662, 247] on div "280 274 298 270 288 256 232 296 278 300 244 292 304 266 264 294 286" at bounding box center [458, 234] width 917 height 374
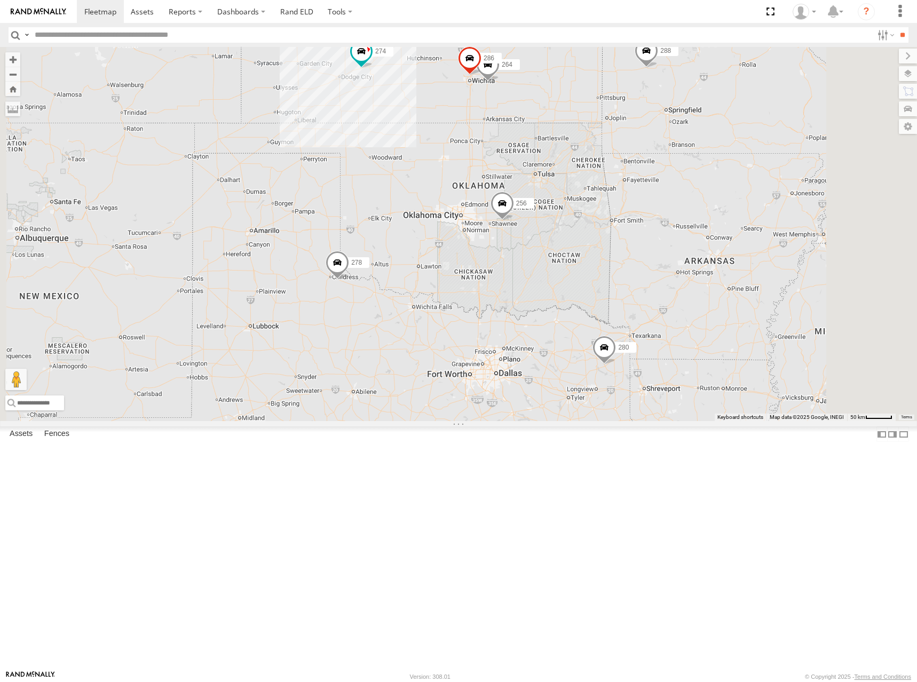
drag, startPoint x: 731, startPoint y: 211, endPoint x: 707, endPoint y: 251, distance: 46.4
click at [707, 251] on div "280 274 298 270 288 256 232 296 278 300 244 292 304 266 264 294 286 4 2" at bounding box center [458, 234] width 917 height 374
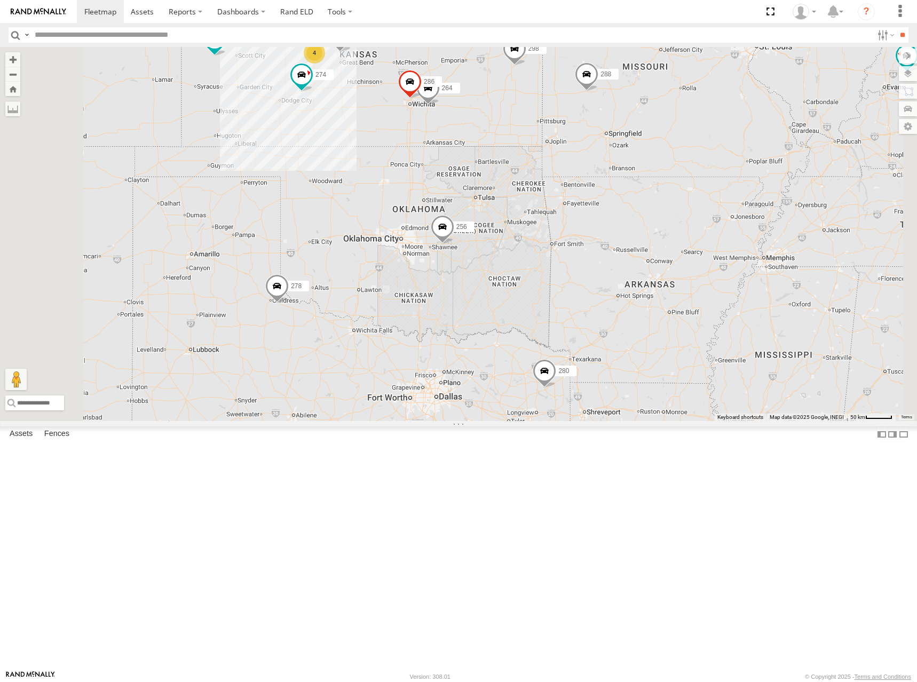
drag, startPoint x: 469, startPoint y: 125, endPoint x: 608, endPoint y: 157, distance: 142.4
click at [608, 157] on div "280 274 298 270 288 256 232 296 278 300 244 292 304 266 264 294 286 4 2" at bounding box center [458, 234] width 917 height 374
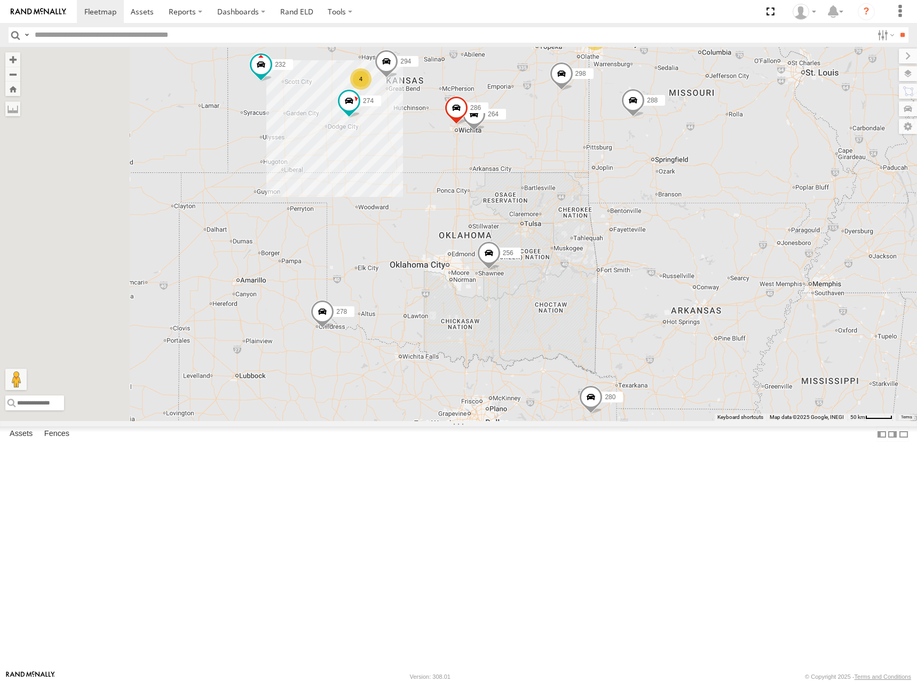
drag, startPoint x: 653, startPoint y: 128, endPoint x: 655, endPoint y: 140, distance: 12.6
click at [655, 140] on div "280 274 298 270 288 256 232 296 278 300 244 292 304 266 264 294 286 4 2" at bounding box center [458, 234] width 917 height 374
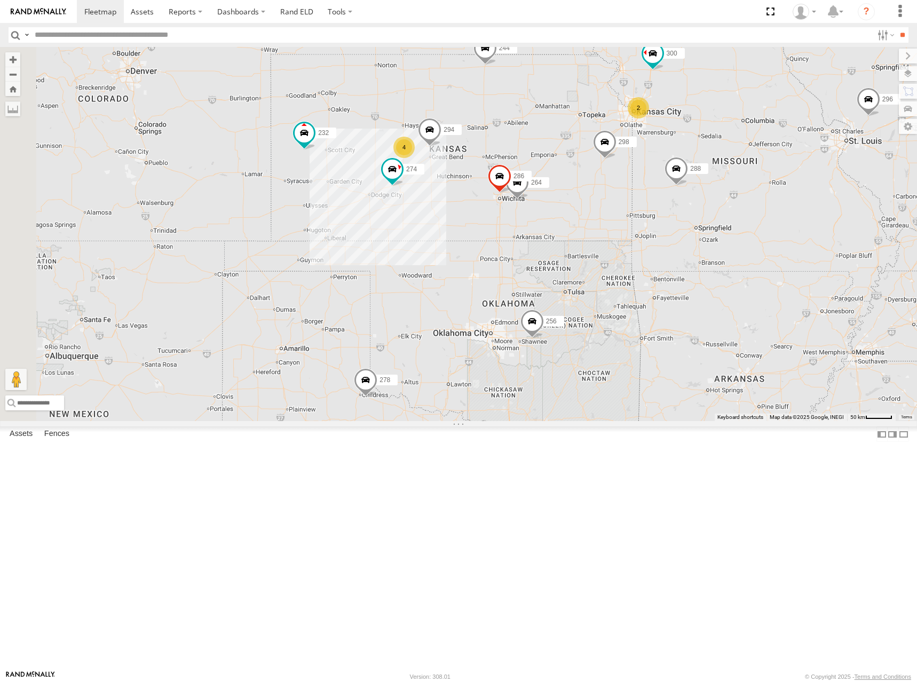
drag, startPoint x: 547, startPoint y: 112, endPoint x: 666, endPoint y: 233, distance: 169.1
click at [666, 233] on div "280 274 298 270 288 256 232 296 278 300 244 292 304 266 264 294 286 4 2" at bounding box center [458, 234] width 917 height 374
drag, startPoint x: 669, startPoint y: 226, endPoint x: 669, endPoint y: 212, distance: 14.4
click at [669, 212] on div "280 274 298 270 288 256 232 296 278 300 244 292 304 266 264 294 286 4 2" at bounding box center [458, 234] width 917 height 374
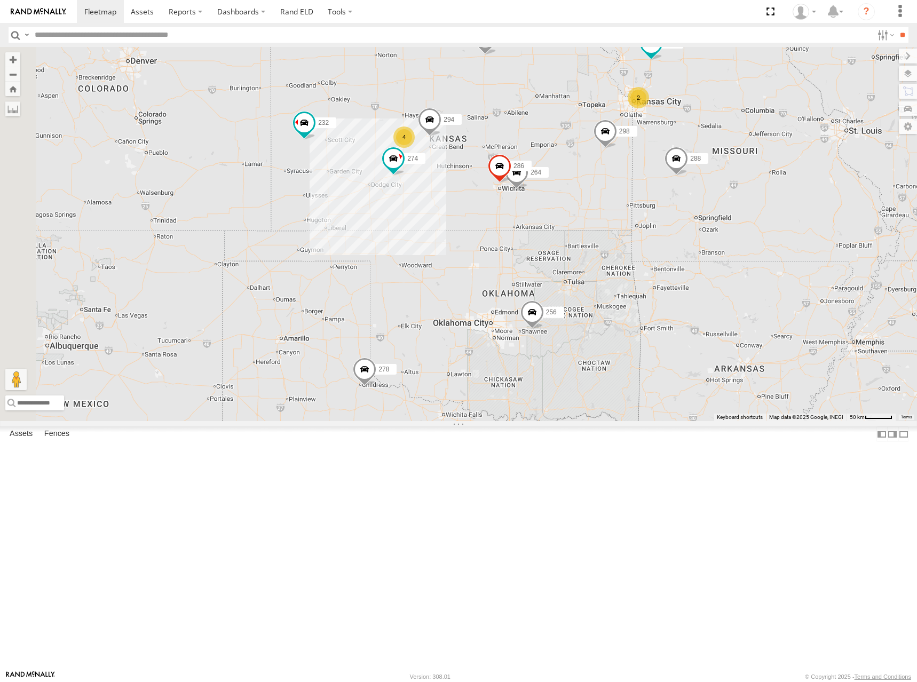
drag, startPoint x: 713, startPoint y: 210, endPoint x: 702, endPoint y: 232, distance: 24.6
click at [702, 232] on div "274 300 244 298 288 292 280 256 232 304 264 266 278 294 286 4 2" at bounding box center [458, 234] width 917 height 374
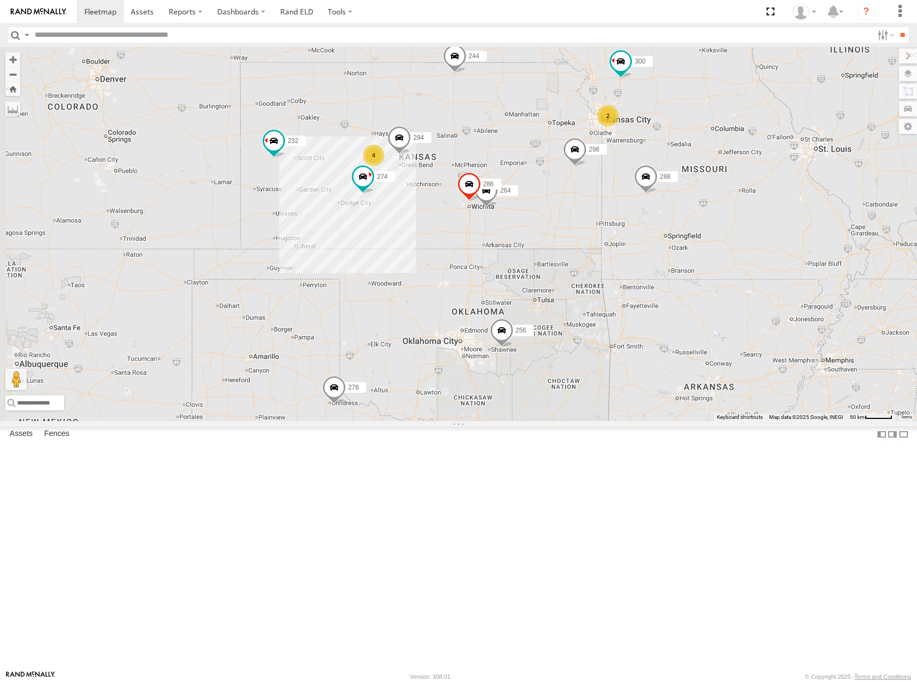
drag, startPoint x: 813, startPoint y: 255, endPoint x: 783, endPoint y: 242, distance: 33.0
click at [783, 242] on div "274 300 244 298 288 292 280 256 232 304 264 266 278 294 286 4 2" at bounding box center [458, 234] width 917 height 374
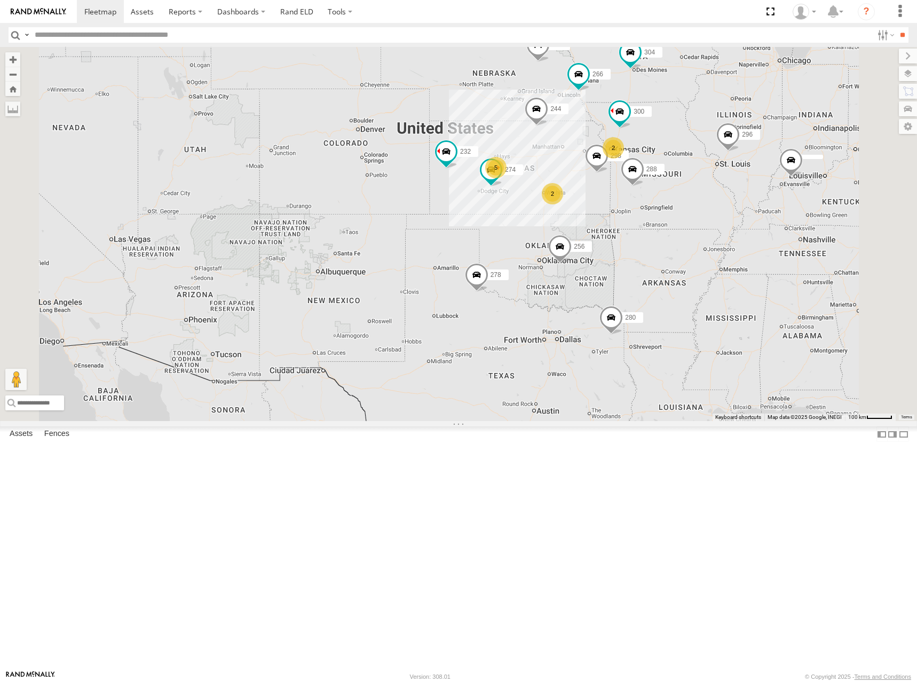
drag, startPoint x: 704, startPoint y: 248, endPoint x: 702, endPoint y: 254, distance: 6.6
click at [702, 254] on div "274 300 244 298 288 292 280 256 232 304 266 278 5 2 296 2 2" at bounding box center [458, 234] width 917 height 374
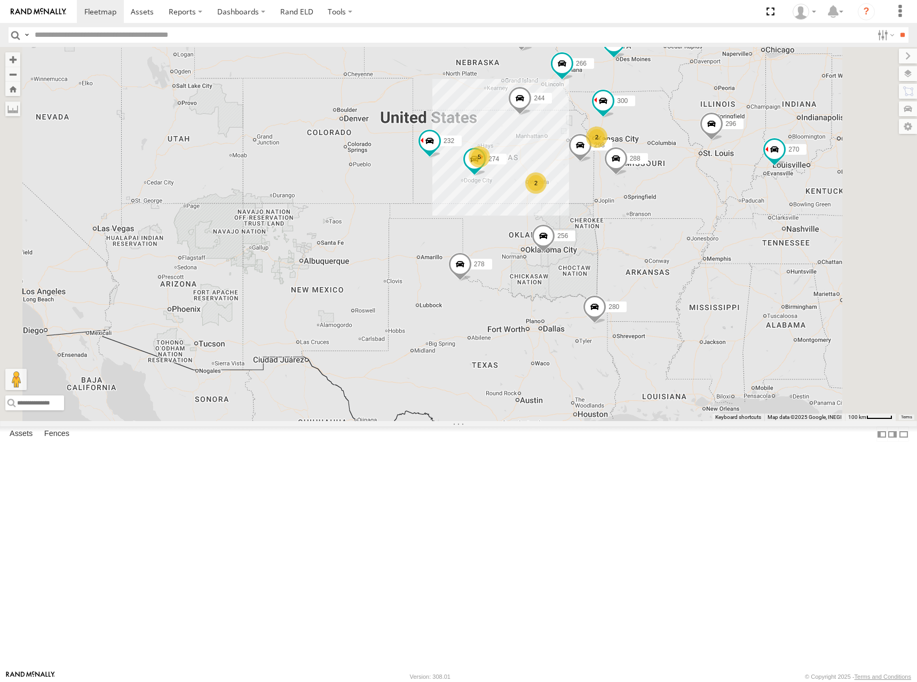
drag, startPoint x: 711, startPoint y: 261, endPoint x: 695, endPoint y: 246, distance: 22.3
click at [695, 246] on div "274 300 244 298 288 292 280 256 232 304 266 278 5 270 2 296 2 2" at bounding box center [458, 234] width 917 height 374
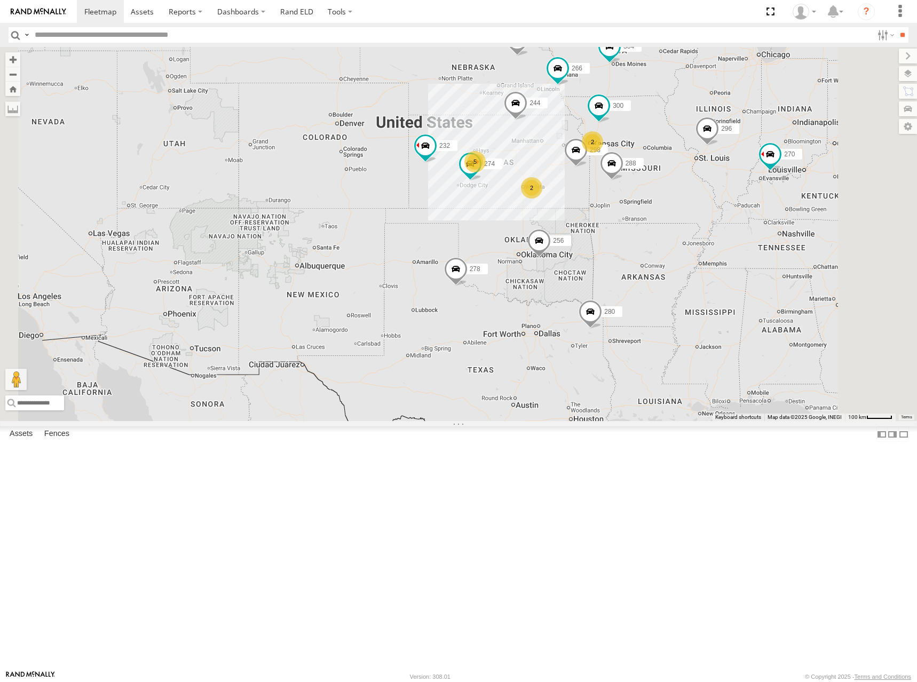
drag, startPoint x: 778, startPoint y: 268, endPoint x: 771, endPoint y: 279, distance: 13.2
click at [771, 279] on div "274 300 244 298 288 292 280 256 232 304 266 278 5 270 2 296 2 2" at bounding box center [458, 234] width 917 height 374
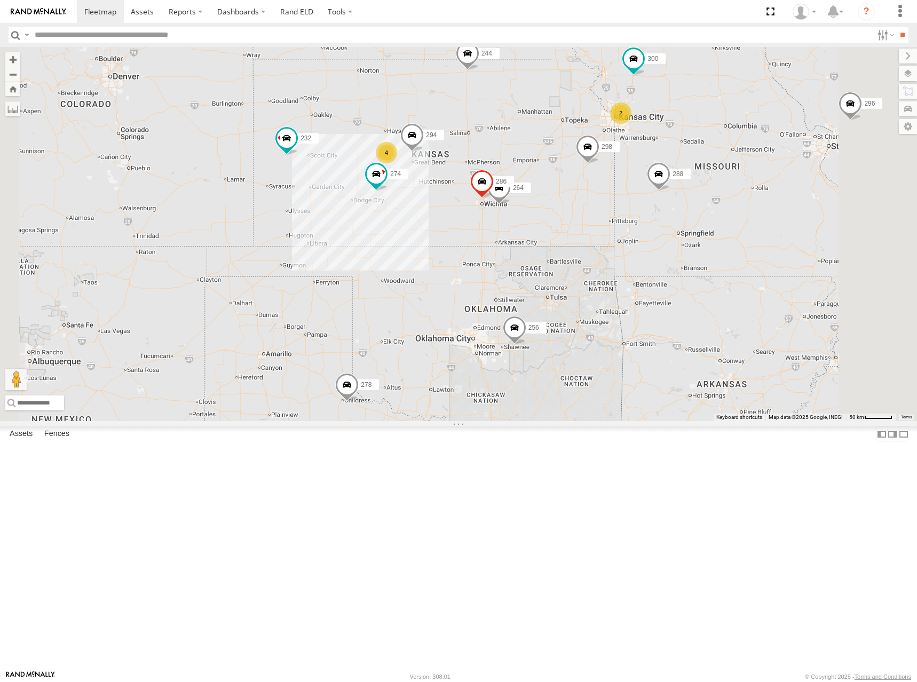
drag, startPoint x: 655, startPoint y: 260, endPoint x: 712, endPoint y: 218, distance: 70.6
click at [712, 218] on div "274 300 244 298 288 292 280 256 232 304 266 278 270 296 264 294 286 4 2 2" at bounding box center [458, 234] width 917 height 374
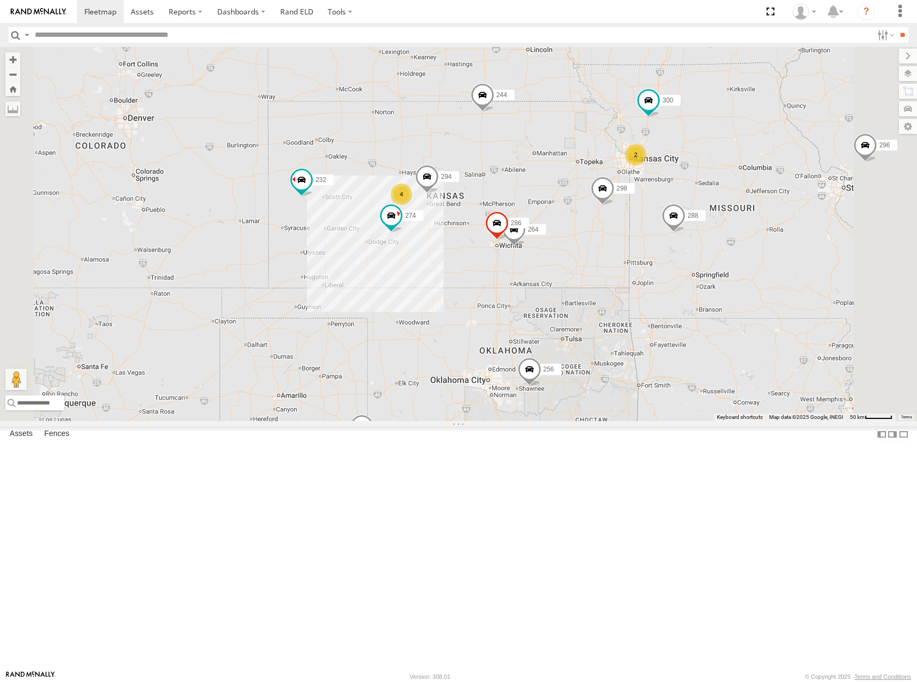
drag, startPoint x: 695, startPoint y: 208, endPoint x: 705, endPoint y: 255, distance: 47.4
click at [705, 255] on div "274 300 244 298 288 292 280 256 232 304 266 278 270 296 264 294 286 4 2 2" at bounding box center [458, 234] width 917 height 374
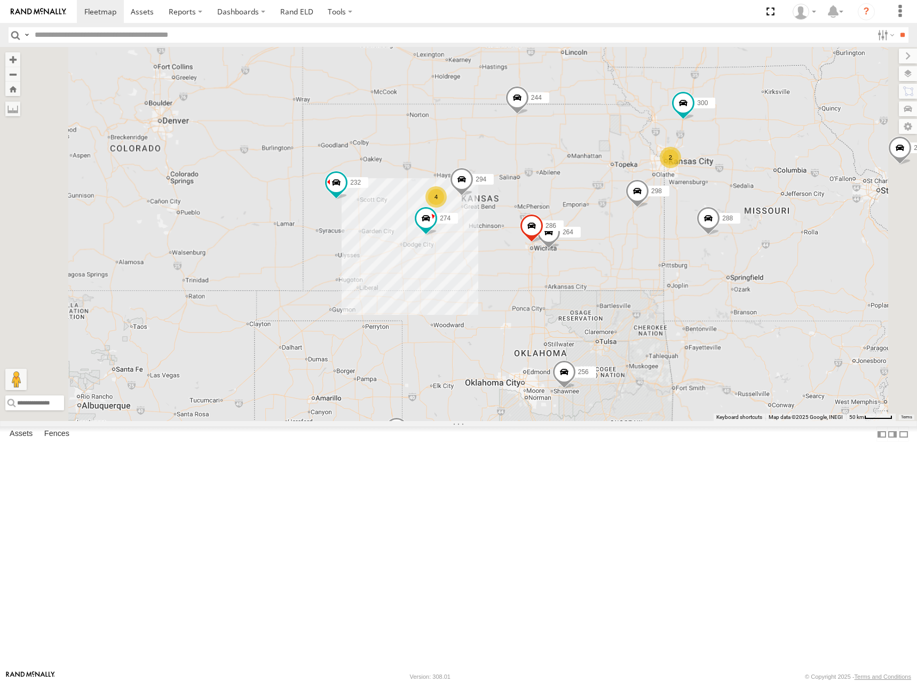
click at [681, 294] on div "274 300 244 298 288 292 280 256 232 304 266 278 270 296 264 294 286 4 2 2" at bounding box center [458, 234] width 917 height 374
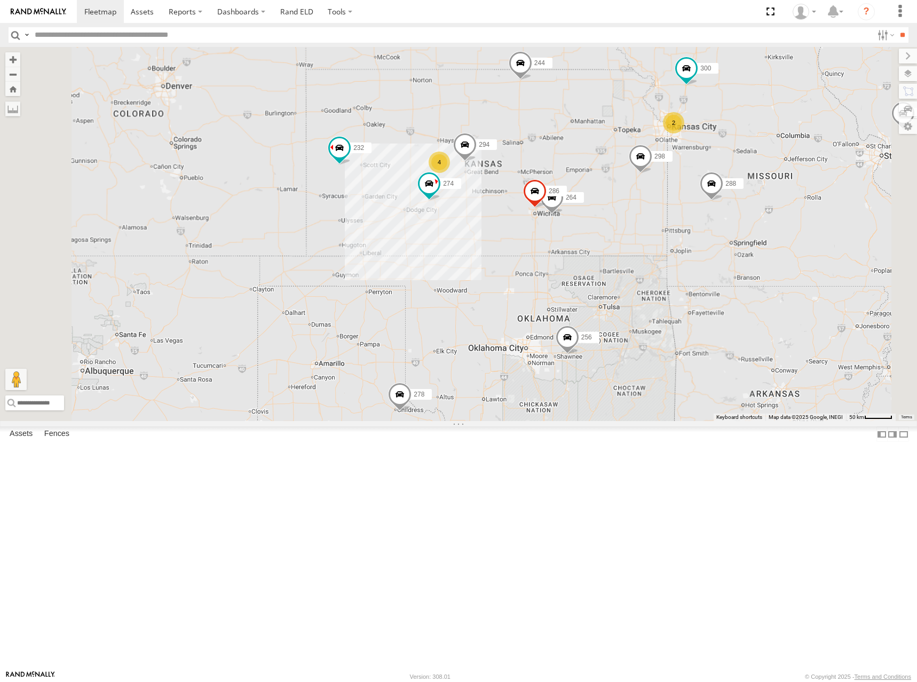
click at [684, 258] on div "274 300 244 298 288 292 280 256 232 304 266 278 270 296 264 294 286 4 2 2" at bounding box center [458, 234] width 917 height 374
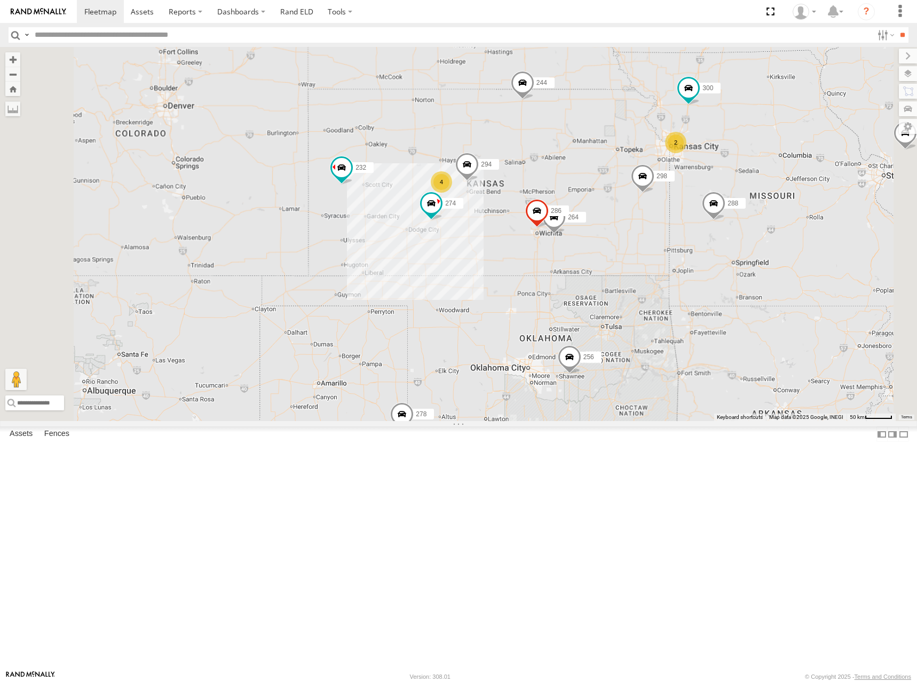
drag, startPoint x: 723, startPoint y: 186, endPoint x: 726, endPoint y: 214, distance: 28.5
click at [726, 214] on div "274 300 244 298 288 292 280 256 232 304 266 278 270 296 264 294 286 4 2 2" at bounding box center [458, 234] width 917 height 374
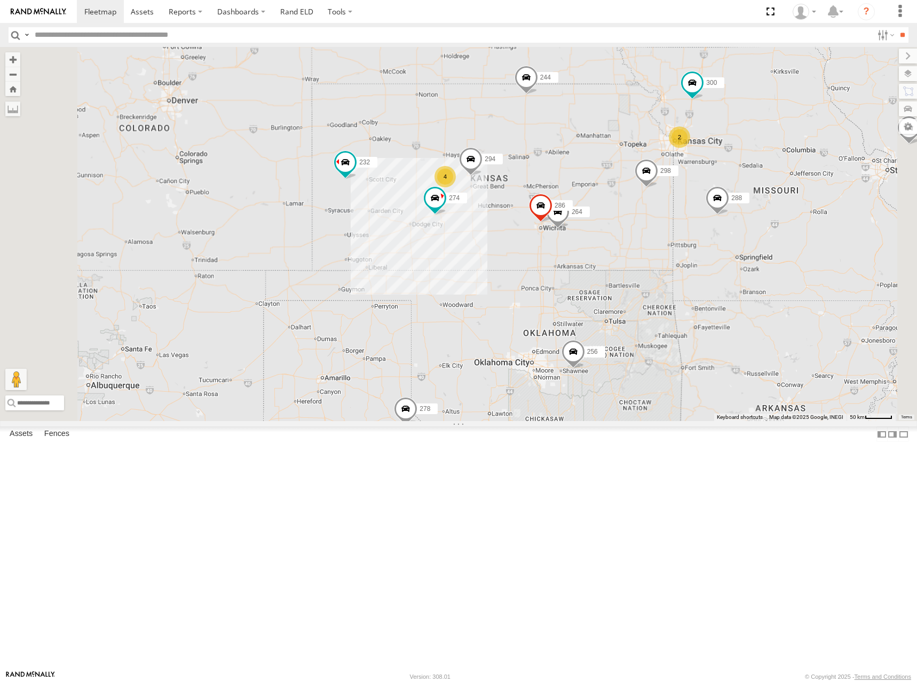
drag, startPoint x: 720, startPoint y: 285, endPoint x: 722, endPoint y: 271, distance: 14.0
click at [722, 271] on div "274 300 244 298 288 292 280 256 232 304 266 278 270 296 264 294 286 4 2 2" at bounding box center [458, 234] width 917 height 374
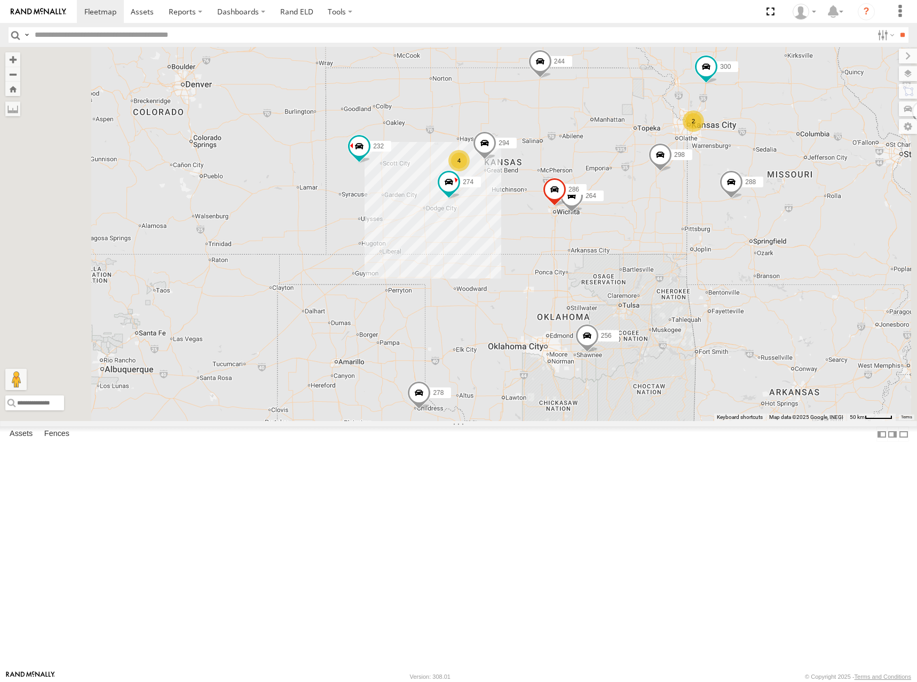
drag, startPoint x: 721, startPoint y: 249, endPoint x: 716, endPoint y: 251, distance: 6.0
click at [716, 251] on div "274 300 244 298 288 292 280 256 232 304 266 278 270 296 264 294 286 4 2" at bounding box center [458, 234] width 917 height 374
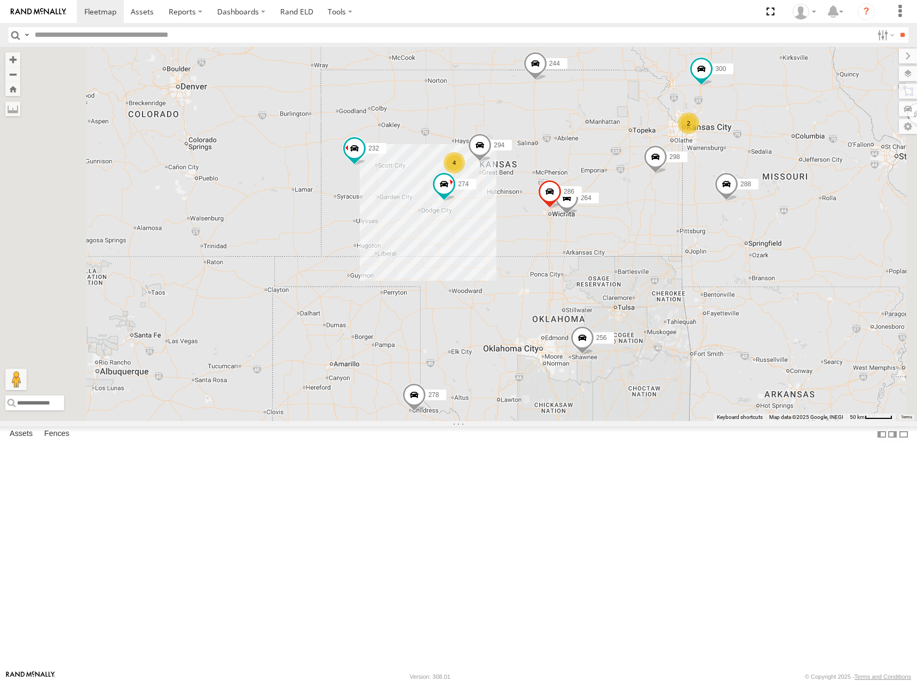
drag, startPoint x: 762, startPoint y: 223, endPoint x: 757, endPoint y: 219, distance: 6.1
click at [757, 219] on div "274 300 244 298 288 292 280 256 232 304 266 278 270 296 264 294 286 4 2" at bounding box center [458, 234] width 917 height 374
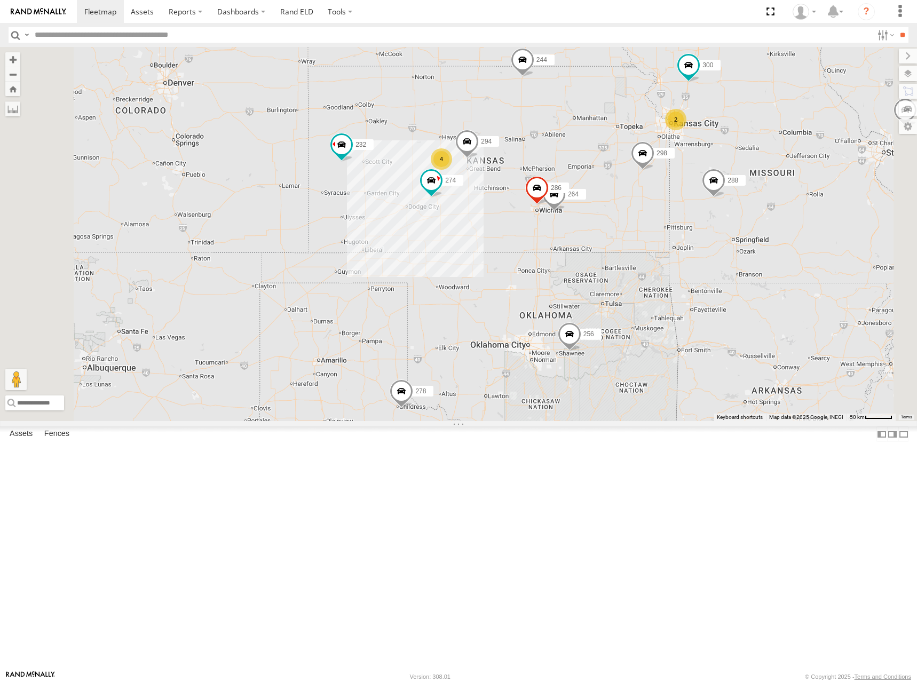
drag, startPoint x: 709, startPoint y: 225, endPoint x: 669, endPoint y: 218, distance: 40.6
click at [669, 218] on div "274 300 244 298 288 292 280 256 232 304 266 278 270 296 264 294 286 4 2" at bounding box center [458, 234] width 917 height 374
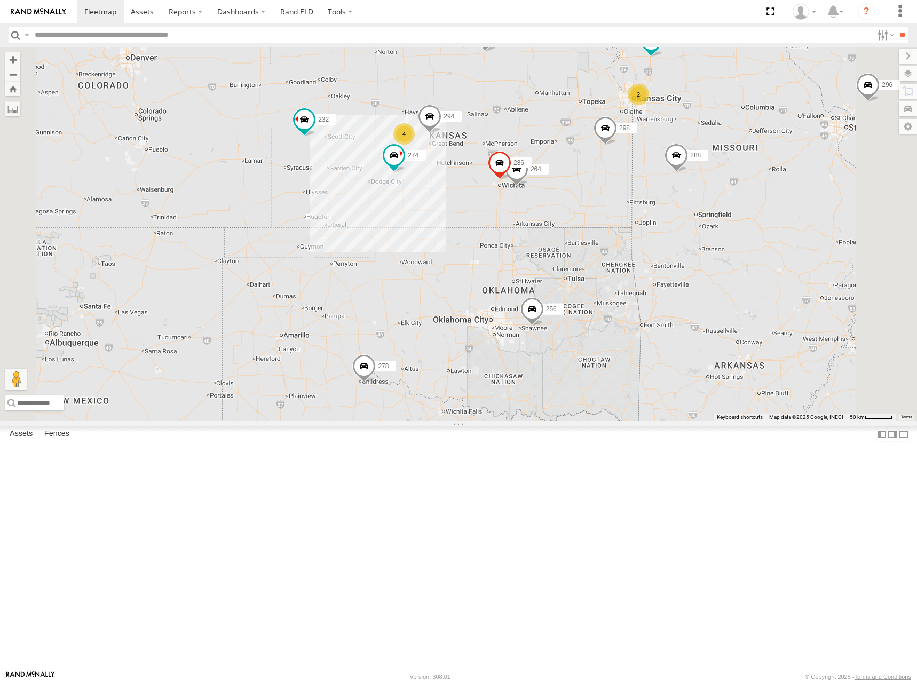
click at [666, 258] on div "274 300 244 298 288 292 280 256 232 304 266 278 270 296 264 294 286 4 2" at bounding box center [458, 234] width 917 height 374
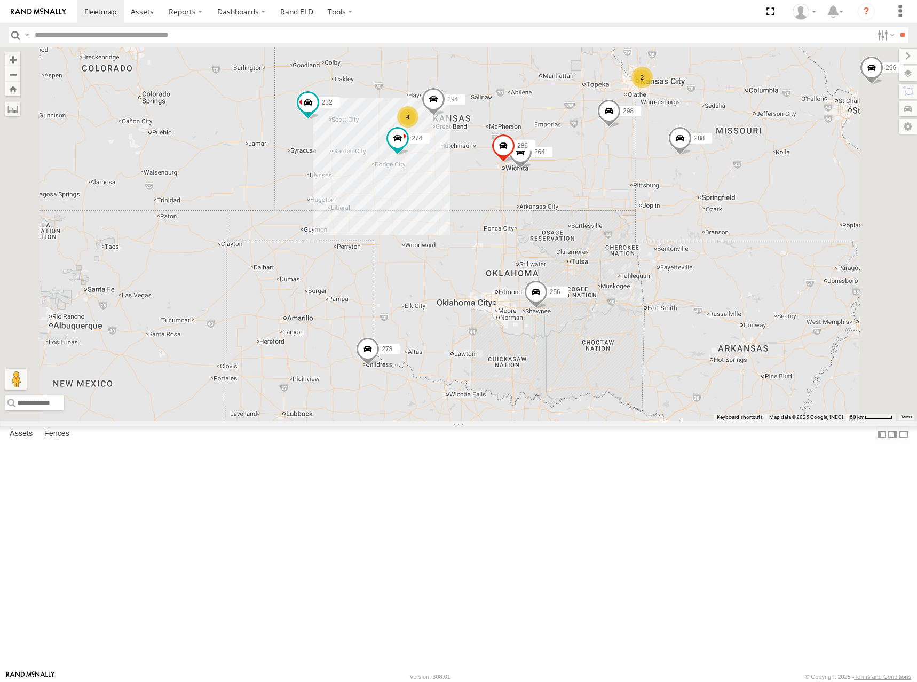
drag, startPoint x: 696, startPoint y: 237, endPoint x: 699, endPoint y: 221, distance: 16.4
click at [699, 221] on div "274 300 244 298 288 292 280 256 232 304 266 278 270 296 264 294 286 4 2" at bounding box center [458, 234] width 917 height 374
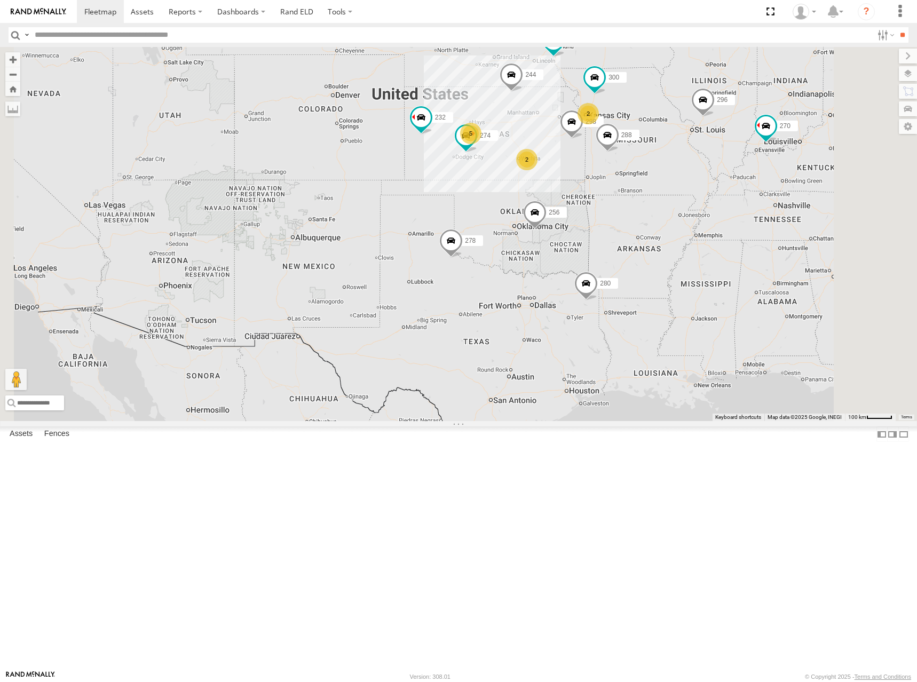
drag, startPoint x: 683, startPoint y: 246, endPoint x: 681, endPoint y: 234, distance: 11.5
click at [681, 234] on div "274 300 244 298 288 292 280 256 232 304 266 278 270 296 5 2 2 2" at bounding box center [458, 234] width 917 height 374
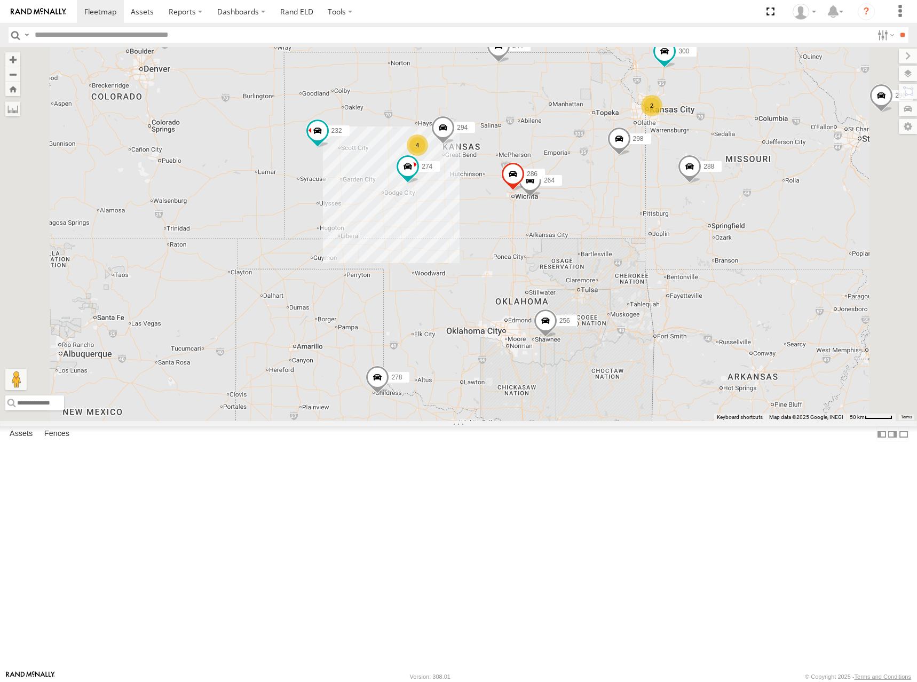
drag, startPoint x: 669, startPoint y: 238, endPoint x: 681, endPoint y: 235, distance: 12.0
click at [681, 235] on div "274 300 244 298 288 292 280 256 232 304 266 278 270 296 264 294 286 4 2" at bounding box center [458, 234] width 917 height 374
drag, startPoint x: 689, startPoint y: 216, endPoint x: 689, endPoint y: 224, distance: 8.0
click at [689, 224] on div "274 300 244 298 288 292 280 256 232 304 266 278 270 296 264 294 286 4 2" at bounding box center [458, 234] width 917 height 374
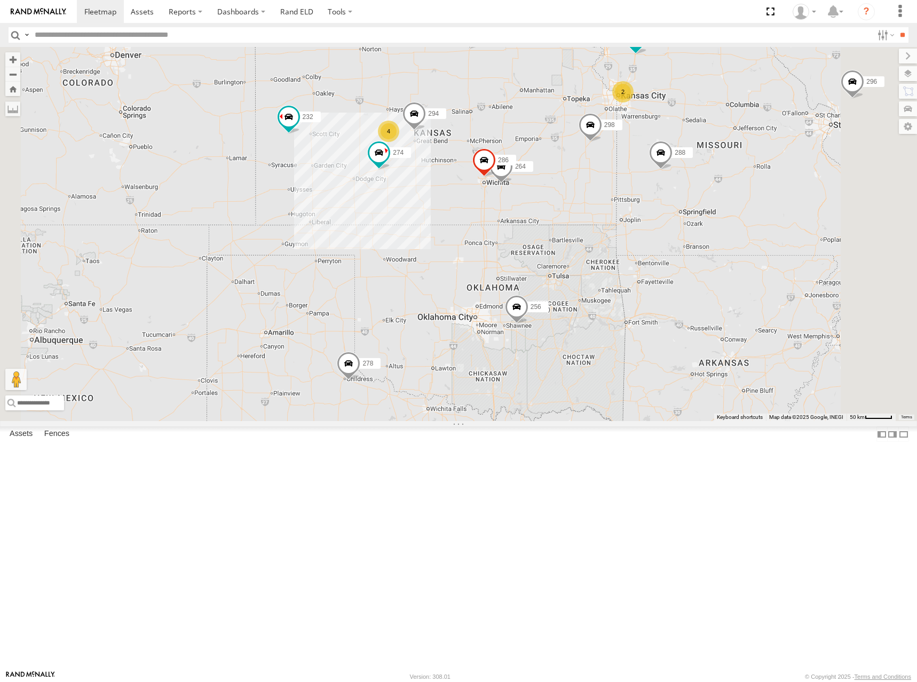
drag, startPoint x: 717, startPoint y: 193, endPoint x: 688, endPoint y: 171, distance: 37.0
click at [688, 171] on div "274 300 244 298 288 292 280 256 232 304 266 278 270 296 264 294 286 4 2" at bounding box center [458, 234] width 917 height 374
click at [610, 193] on div "274 300 244 298 288 292 280 256 232 304 266 278 270 296 264 294 286 4 2" at bounding box center [458, 234] width 917 height 374
drag, startPoint x: 668, startPoint y: 208, endPoint x: 660, endPoint y: 208, distance: 8.6
click at [660, 208] on div "274 300 244 298 288 292 280 256 232 304 266 278 270 296 264 294 286 4 2" at bounding box center [458, 234] width 917 height 374
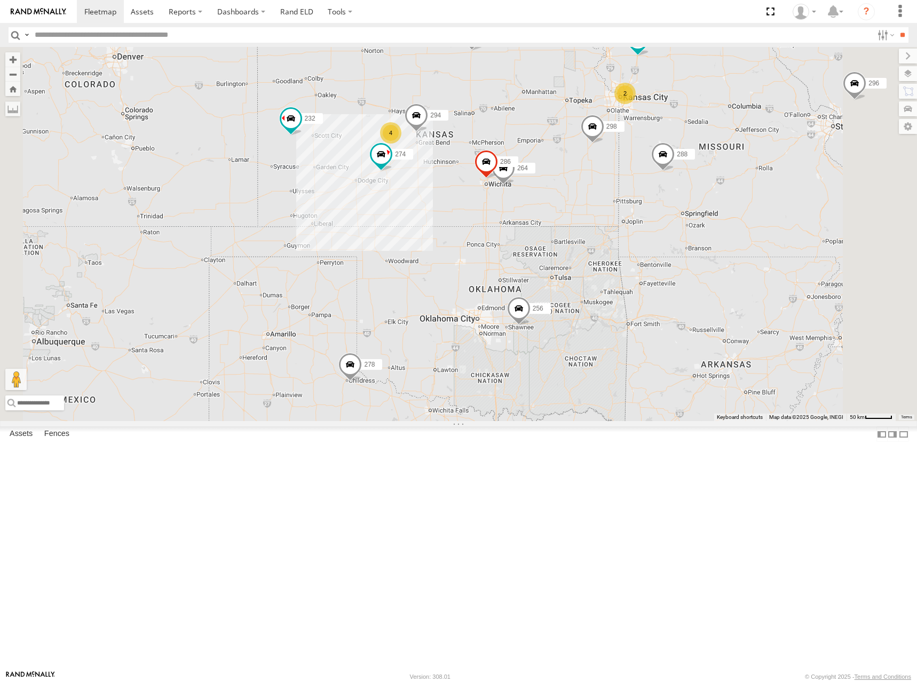
drag, startPoint x: 677, startPoint y: 179, endPoint x: 682, endPoint y: 181, distance: 5.5
click at [682, 181] on div "274 300 244 298 288 292 280 256 232 304 266 278 270 296 264 294 286 4 2" at bounding box center [458, 234] width 917 height 374
click at [682, 179] on div "274 300 244 298 288 292 280 256 232 304 266 278 270 296 264 294 286 4 2" at bounding box center [458, 234] width 917 height 374
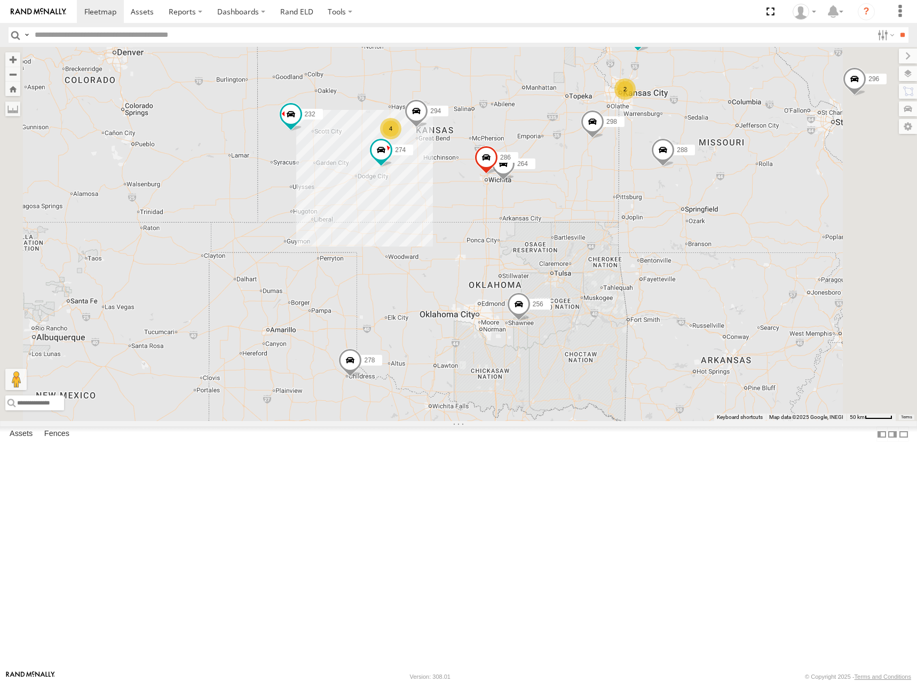
click at [676, 189] on div "274 300 244 298 288 292 280 256 232 304 266 278 270 296 264 294 286 4 2" at bounding box center [458, 234] width 917 height 374
click at [671, 184] on div "274 300 244 298 288 292 280 256 232 304 266 278 270 296 264 294 286 4 2" at bounding box center [458, 234] width 917 height 374
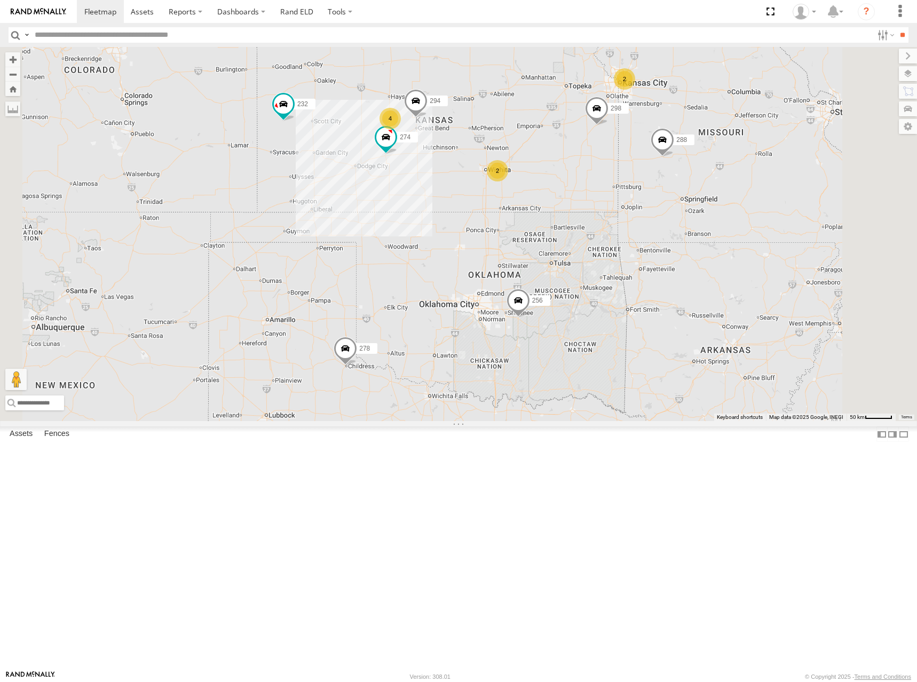
drag, startPoint x: 526, startPoint y: 187, endPoint x: 527, endPoint y: 171, distance: 16.0
click at [527, 171] on div "274 300 244 298 288 280 256 232 304 266 278 294 4 2 2" at bounding box center [458, 234] width 917 height 374
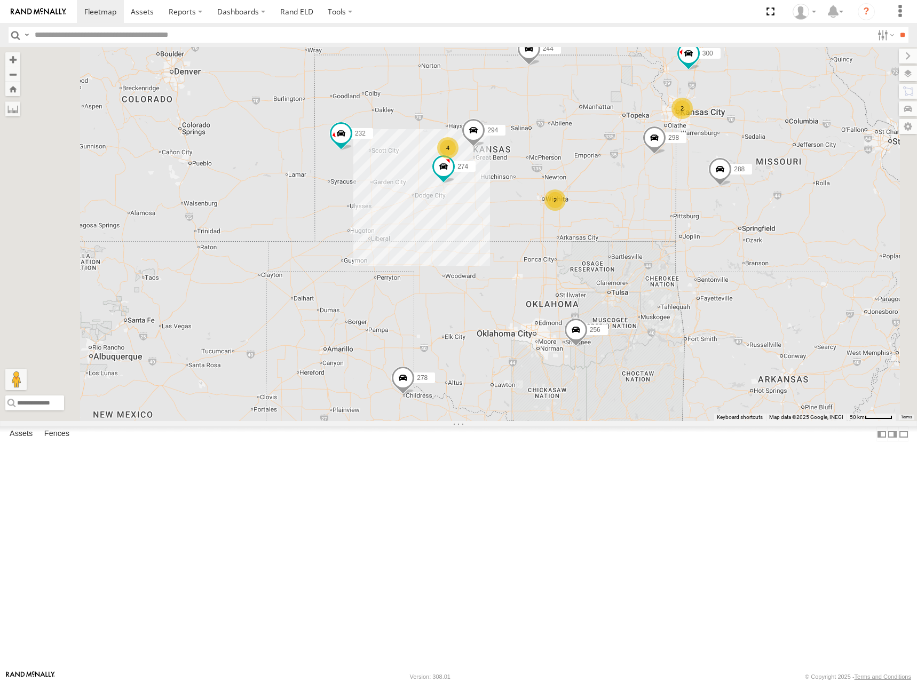
drag, startPoint x: 577, startPoint y: 223, endPoint x: 622, endPoint y: 254, distance: 54.9
click at [498, 134] on span "294" at bounding box center [492, 130] width 11 height 7
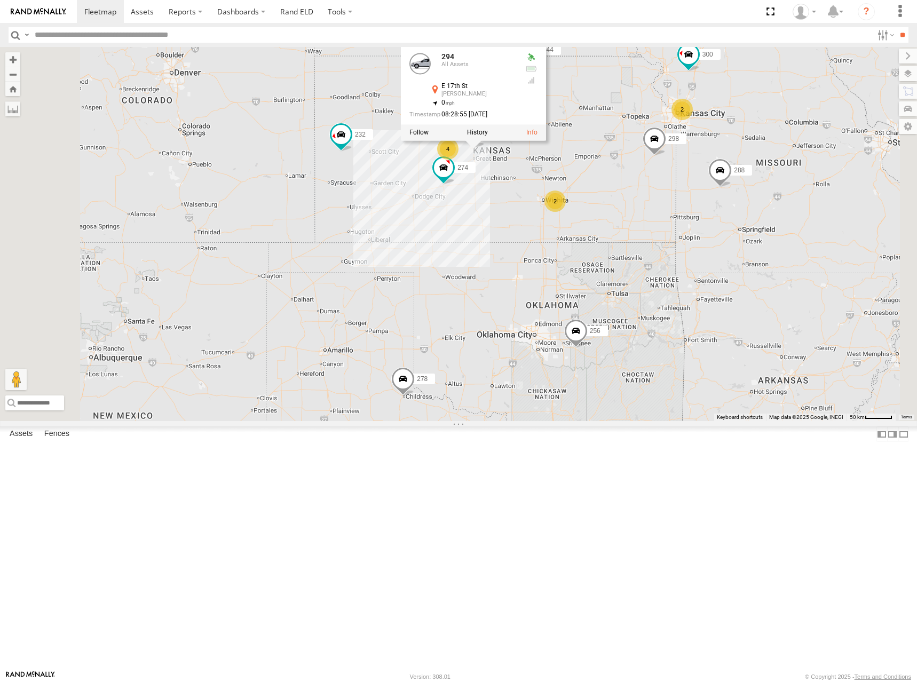
click at [727, 207] on div "274 300 244 298 288 292 280 256 232 304 266 278 294 4 2 2 294 All Assets E 17th…" at bounding box center [458, 234] width 917 height 374
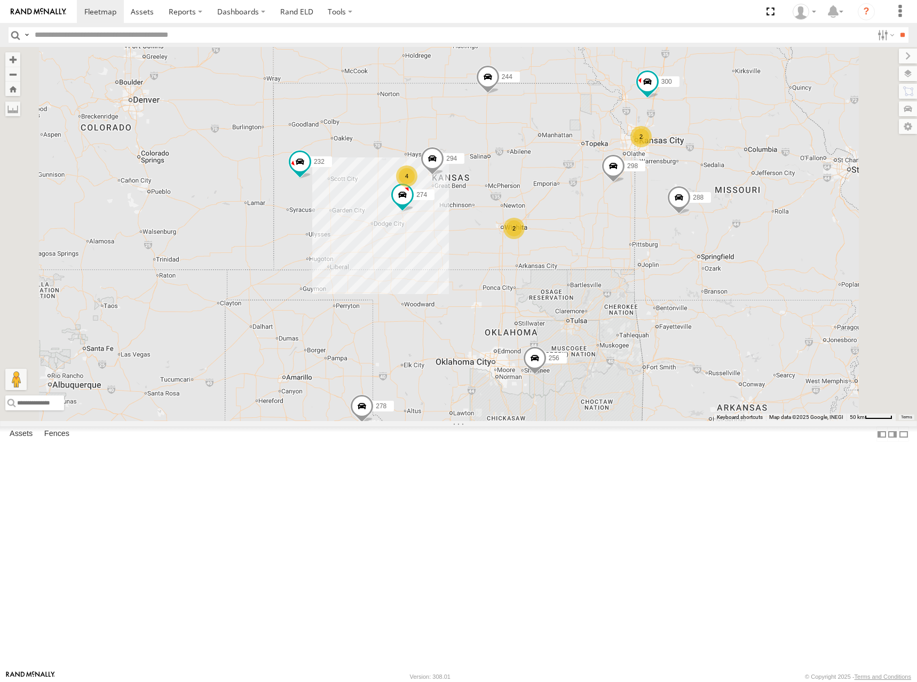
drag, startPoint x: 726, startPoint y: 201, endPoint x: 681, endPoint y: 234, distance: 56.5
click at [681, 234] on div "274 300 244 298 288 292 280 256 232 304 266 278 294 4 2 2" at bounding box center [458, 234] width 917 height 374
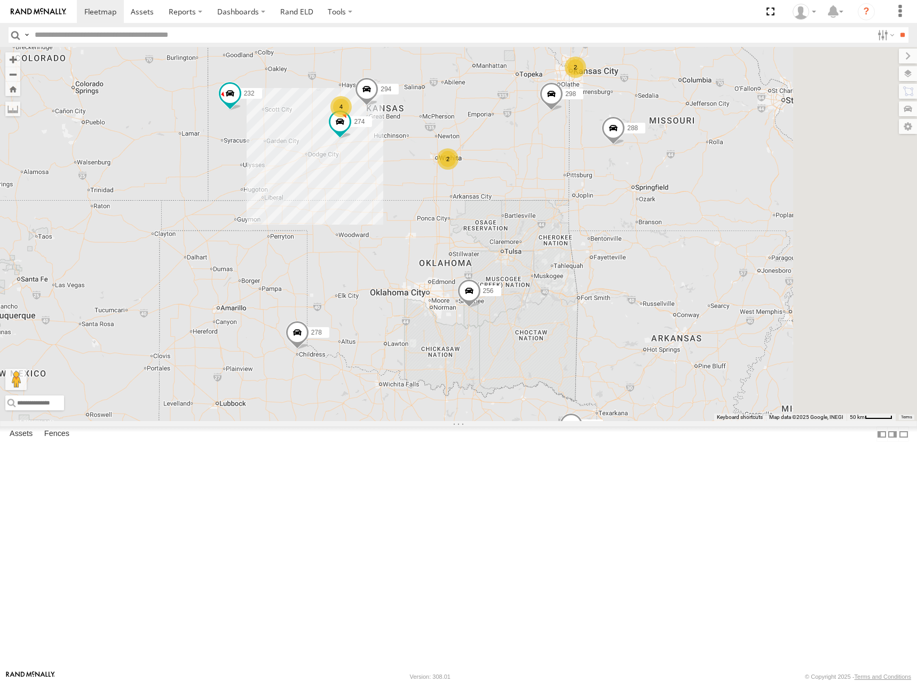
drag, startPoint x: 668, startPoint y: 277, endPoint x: 626, endPoint y: 226, distance: 66.0
click at [626, 226] on div "274 300 244 298 288 292 280 256 232 304 266 278 294 4 2 2" at bounding box center [458, 234] width 917 height 374
drag, startPoint x: 706, startPoint y: 373, endPoint x: 662, endPoint y: 258, distance: 122.5
click at [662, 258] on div "274 300 244 298 288 292 280 256 232 304 266 278 294 4 2 2" at bounding box center [458, 234] width 917 height 374
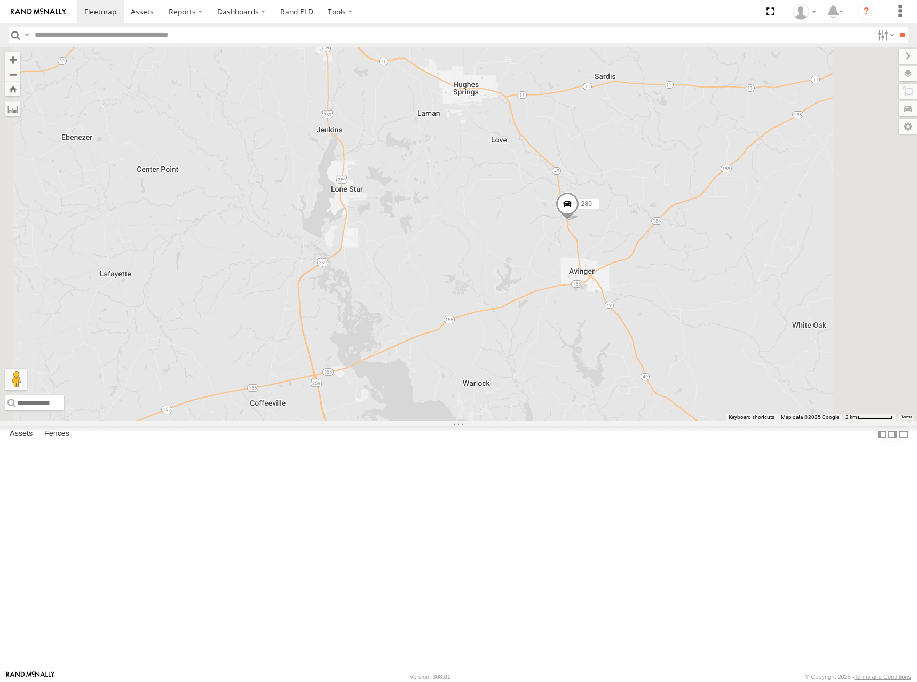
drag, startPoint x: 755, startPoint y: 362, endPoint x: 735, endPoint y: 409, distance: 51.7
click at [735, 409] on div "274 300 244 298 288 292 280 256 232 304 266 278 294 296" at bounding box center [458, 234] width 917 height 374
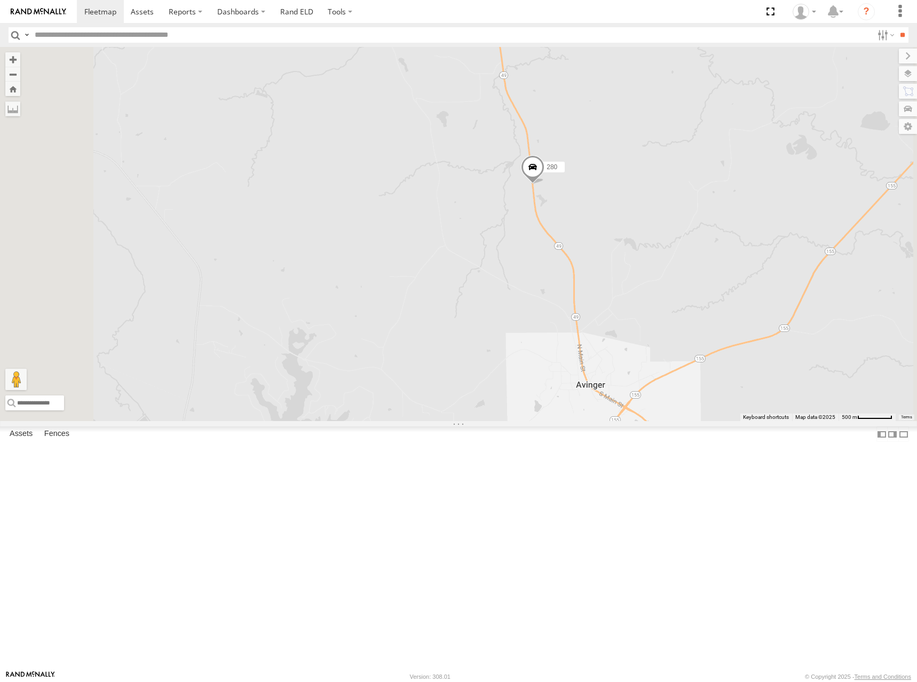
drag, startPoint x: 733, startPoint y: 341, endPoint x: 726, endPoint y: 341, distance: 6.9
click at [726, 341] on div "274 300 244 298 288 292 280 256 232 304 266 278 294 296" at bounding box center [458, 234] width 917 height 374
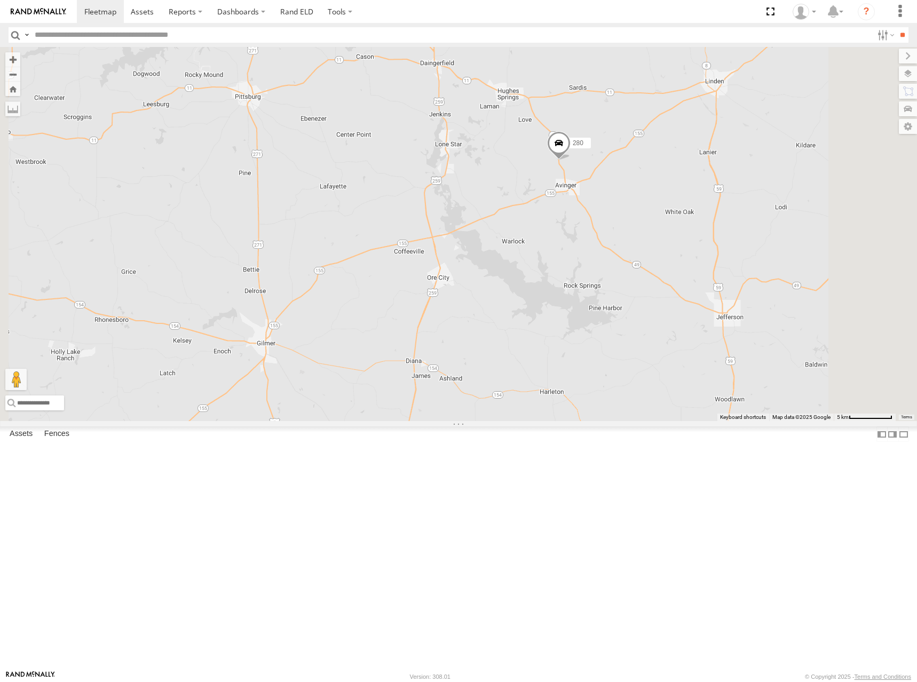
drag, startPoint x: 715, startPoint y: 165, endPoint x: 713, endPoint y: 193, distance: 27.3
click at [713, 193] on div "274 300 244 298 288 292 280 256 232 304 266 278 294 296" at bounding box center [458, 234] width 917 height 374
drag, startPoint x: 716, startPoint y: 183, endPoint x: 716, endPoint y: 191, distance: 8.5
click at [716, 191] on div "274 300 244 298 288 292 280 256 232 304 266 278 294 296" at bounding box center [458, 234] width 917 height 374
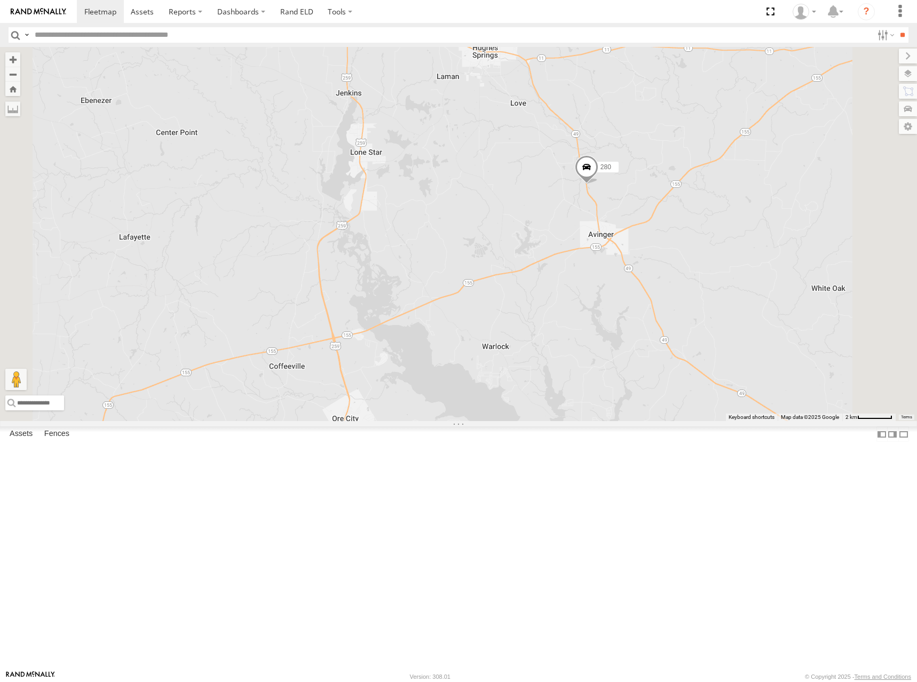
drag, startPoint x: 757, startPoint y: 319, endPoint x: 757, endPoint y: 326, distance: 6.4
click at [757, 326] on div "274 300 244 298 288 292 280 256 232 304 266 278 294 296" at bounding box center [458, 234] width 917 height 374
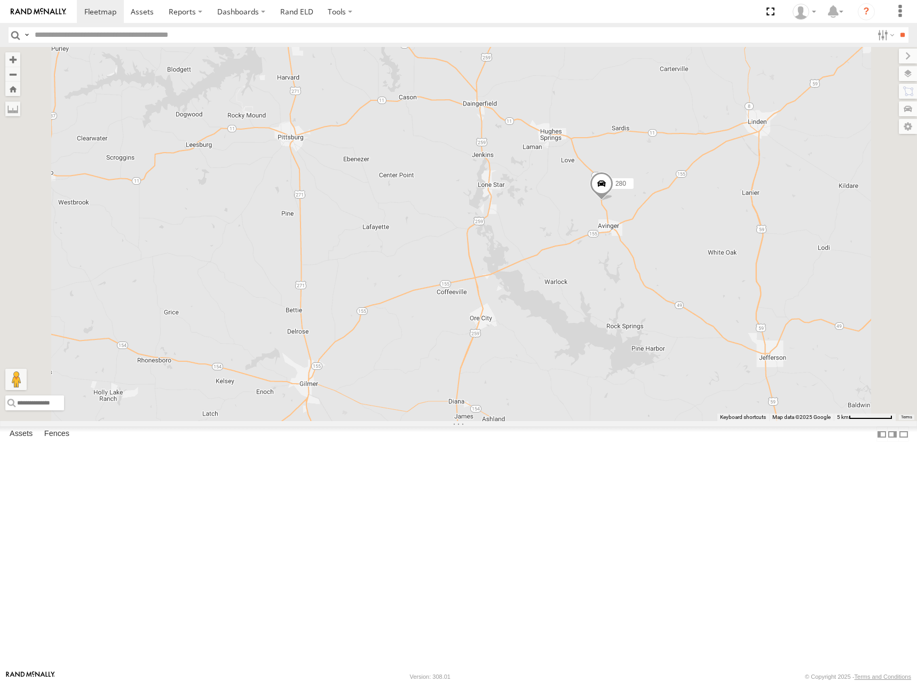
drag, startPoint x: 815, startPoint y: 308, endPoint x: 810, endPoint y: 314, distance: 7.3
click at [810, 314] on div "274 300 244 298 288 292 280 256 232 304 266 278 294 296" at bounding box center [458, 234] width 917 height 374
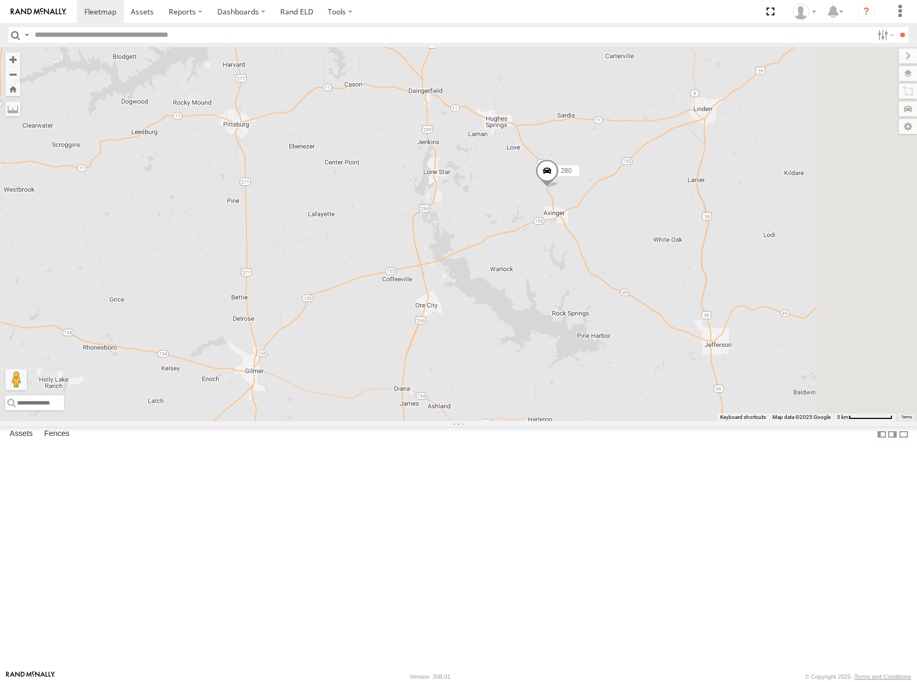
drag, startPoint x: 743, startPoint y: 256, endPoint x: 684, endPoint y: 242, distance: 61.0
click at [684, 242] on div "274 300 244 298 288 292 280 256 232 304 266 278 294 296" at bounding box center [458, 234] width 917 height 374
click at [718, 212] on div "280" at bounding box center [458, 234] width 917 height 374
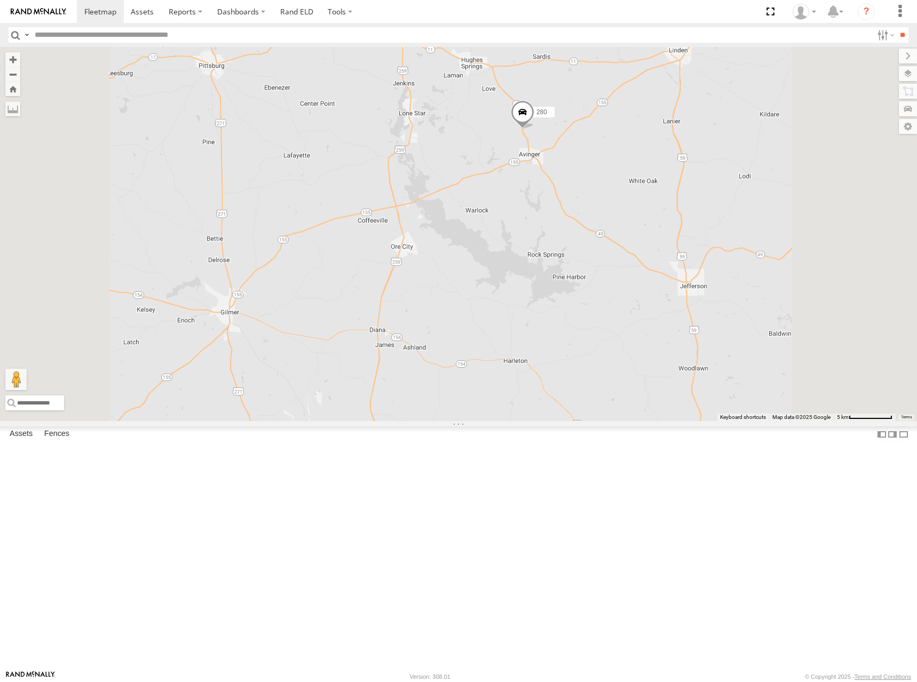
drag, startPoint x: 739, startPoint y: 253, endPoint x: 718, endPoint y: 203, distance: 54.3
click at [718, 203] on div "280" at bounding box center [458, 234] width 917 height 374
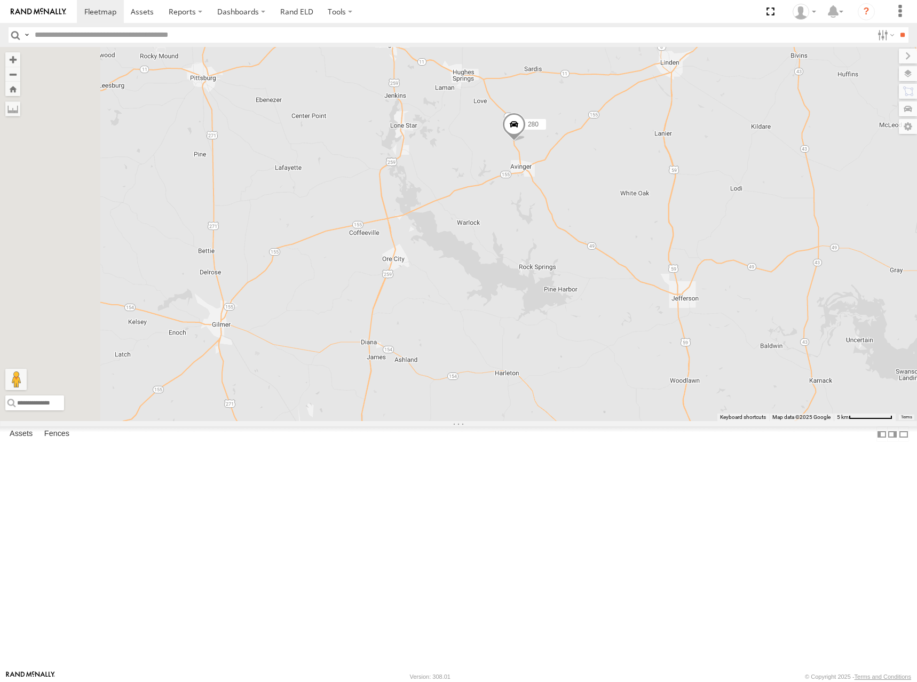
drag, startPoint x: 719, startPoint y: 297, endPoint x: 710, endPoint y: 305, distance: 12.5
click at [710, 305] on div "280" at bounding box center [458, 234] width 917 height 374
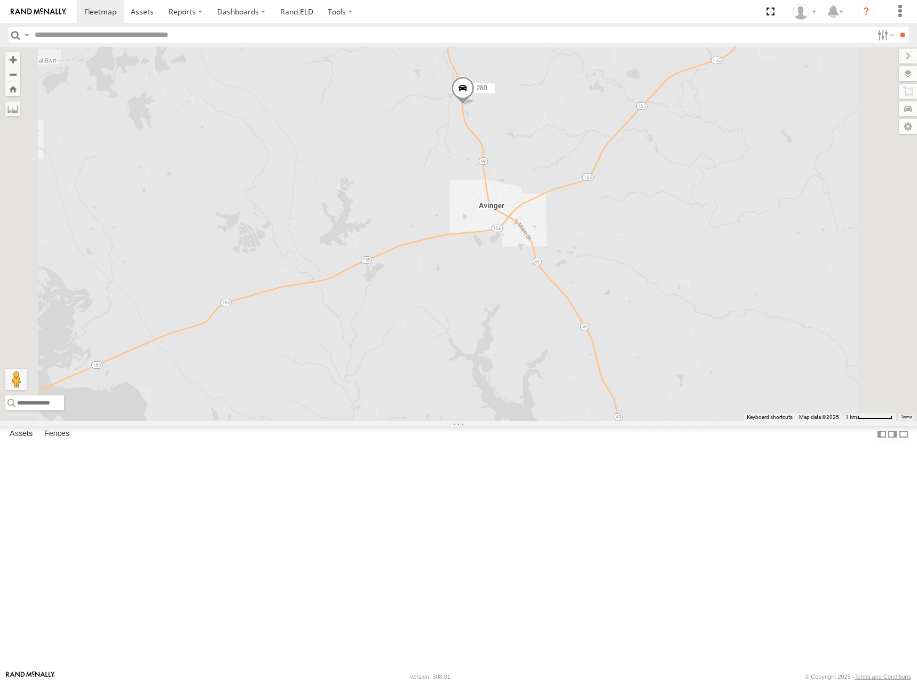
drag, startPoint x: 642, startPoint y: 235, endPoint x: 637, endPoint y: 264, distance: 29.1
click at [637, 264] on div "280" at bounding box center [458, 234] width 917 height 374
drag, startPoint x: 693, startPoint y: 187, endPoint x: 698, endPoint y: 209, distance: 22.4
click at [698, 209] on div "280" at bounding box center [458, 234] width 917 height 374
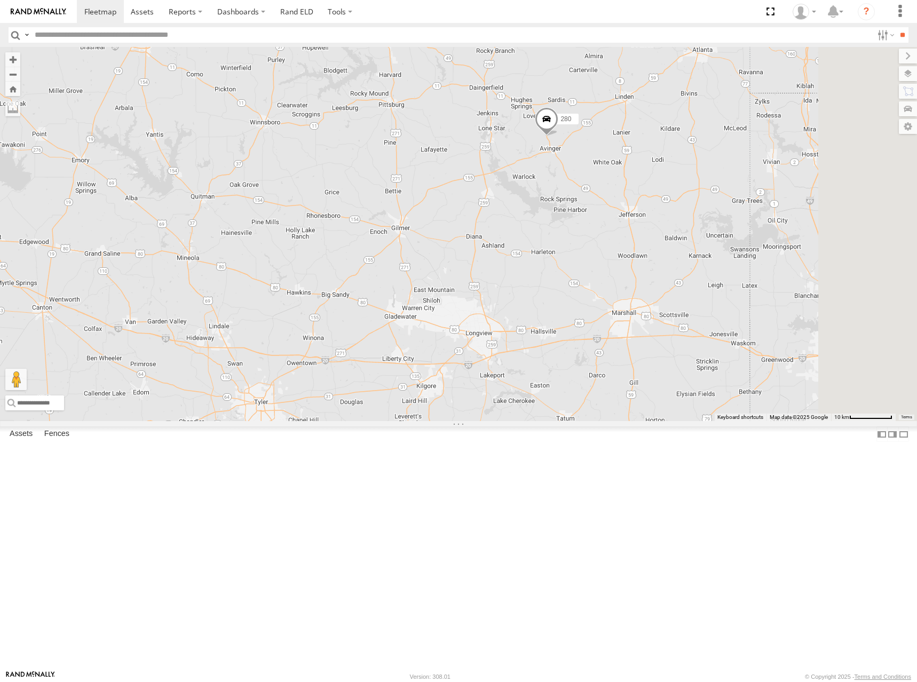
drag, startPoint x: 733, startPoint y: 188, endPoint x: 728, endPoint y: 236, distance: 48.4
click at [728, 236] on div "280" at bounding box center [458, 234] width 917 height 374
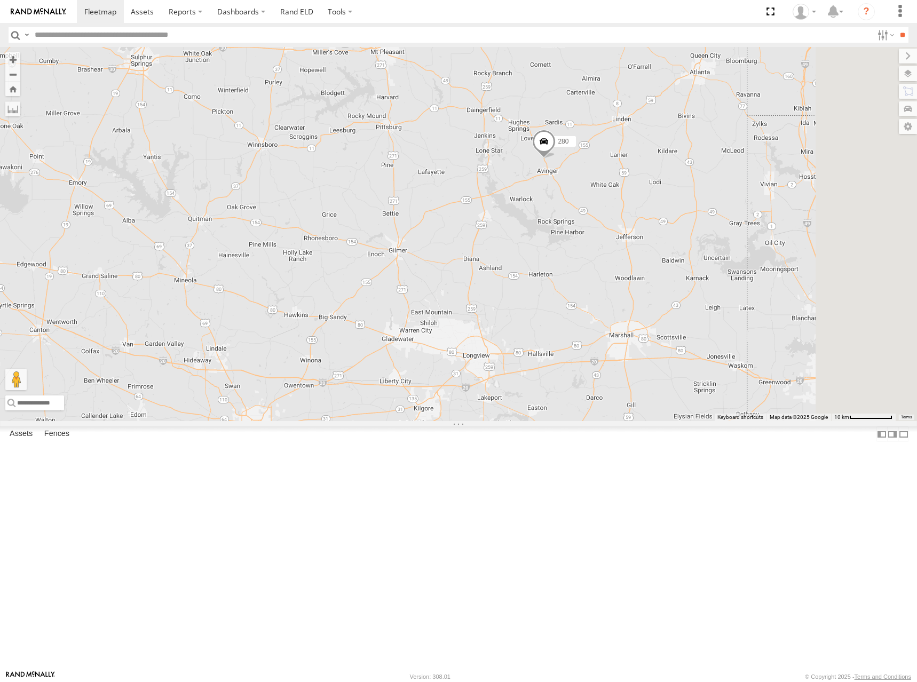
drag, startPoint x: 757, startPoint y: 147, endPoint x: 753, endPoint y: 172, distance: 25.4
click at [753, 172] on div "280" at bounding box center [458, 234] width 917 height 374
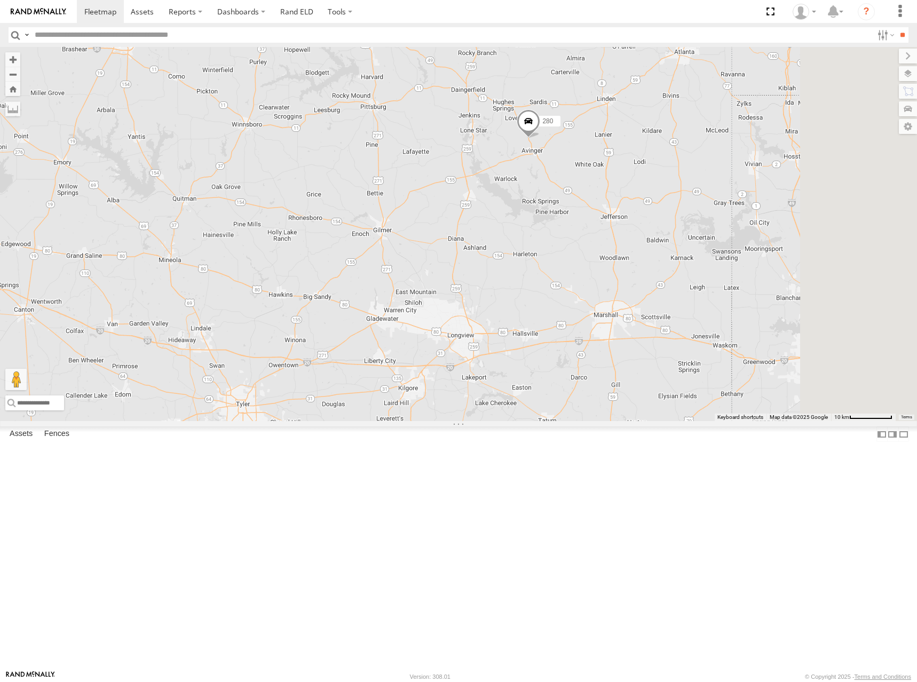
drag, startPoint x: 736, startPoint y: 202, endPoint x: 720, endPoint y: 165, distance: 40.4
click at [720, 165] on div "280" at bounding box center [458, 234] width 917 height 374
drag, startPoint x: 716, startPoint y: 250, endPoint x: 715, endPoint y: 257, distance: 7.0
click at [715, 257] on div "280" at bounding box center [458, 234] width 917 height 374
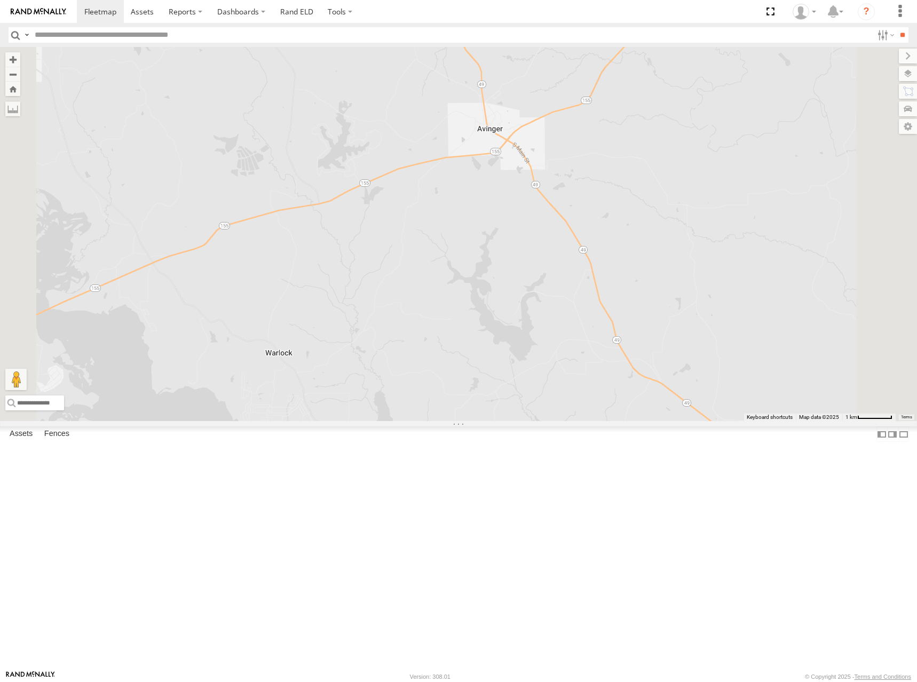
drag, startPoint x: 685, startPoint y: 263, endPoint x: 688, endPoint y: 280, distance: 17.7
click at [688, 280] on div "280" at bounding box center [458, 234] width 917 height 374
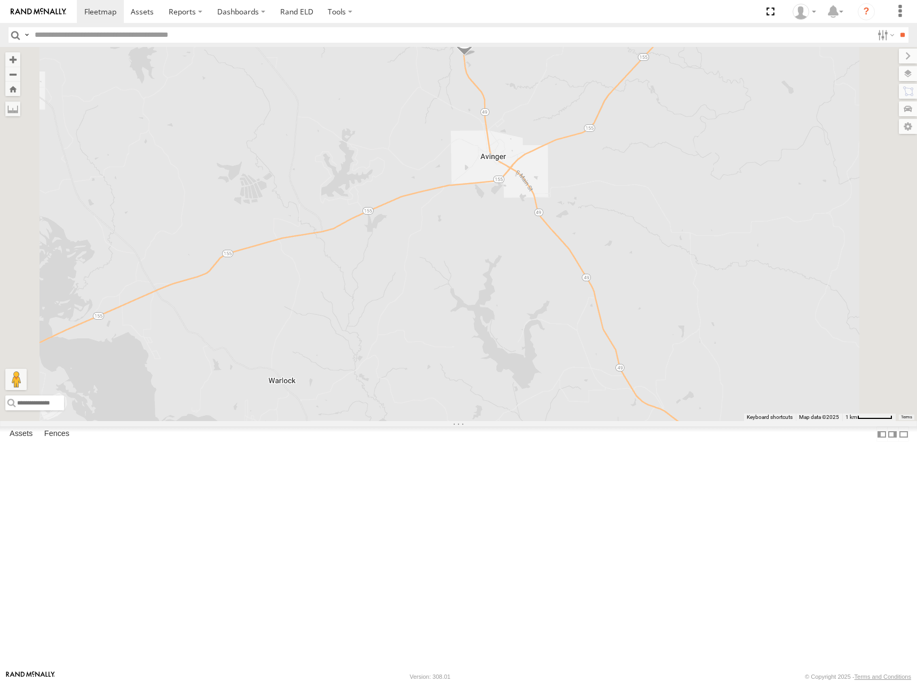
click at [634, 223] on div "280" at bounding box center [458, 234] width 917 height 374
drag, startPoint x: 646, startPoint y: 220, endPoint x: 647, endPoint y: 228, distance: 8.2
click at [647, 228] on div "280" at bounding box center [458, 234] width 917 height 374
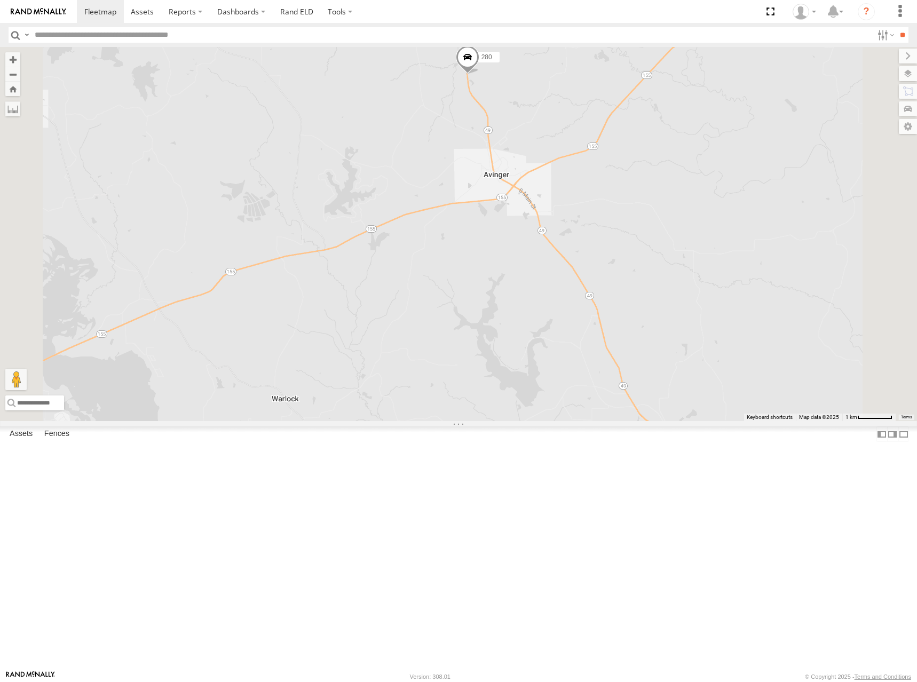
drag, startPoint x: 650, startPoint y: 227, endPoint x: 651, endPoint y: 239, distance: 11.8
click at [651, 239] on div "280" at bounding box center [458, 234] width 917 height 374
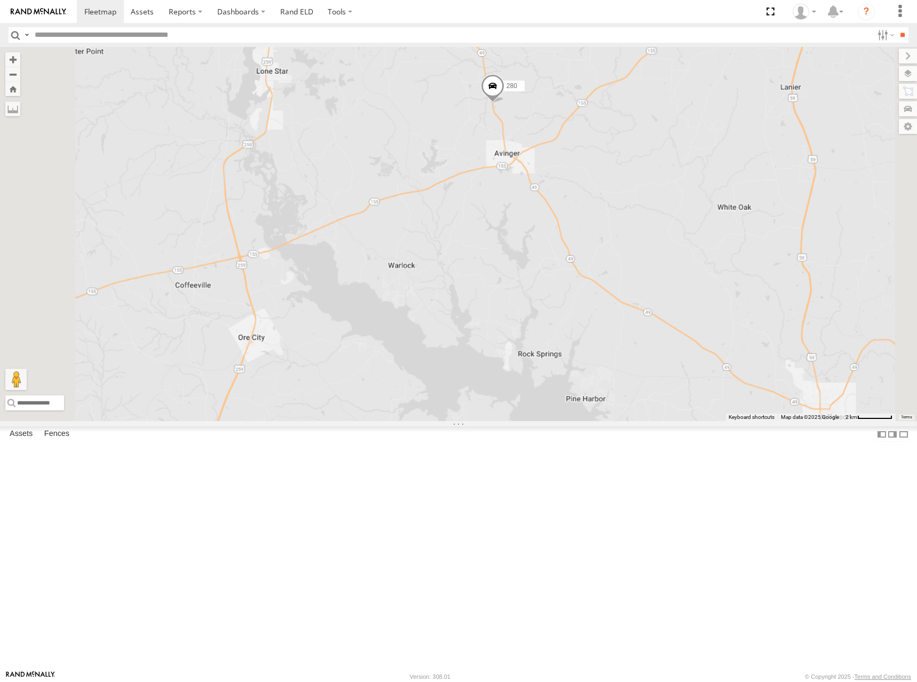
drag, startPoint x: 661, startPoint y: 236, endPoint x: 661, endPoint y: 247, distance: 10.2
click at [661, 247] on div "280" at bounding box center [458, 234] width 917 height 374
drag, startPoint x: 669, startPoint y: 240, endPoint x: 667, endPoint y: 246, distance: 5.6
click at [667, 246] on div "280" at bounding box center [458, 234] width 917 height 374
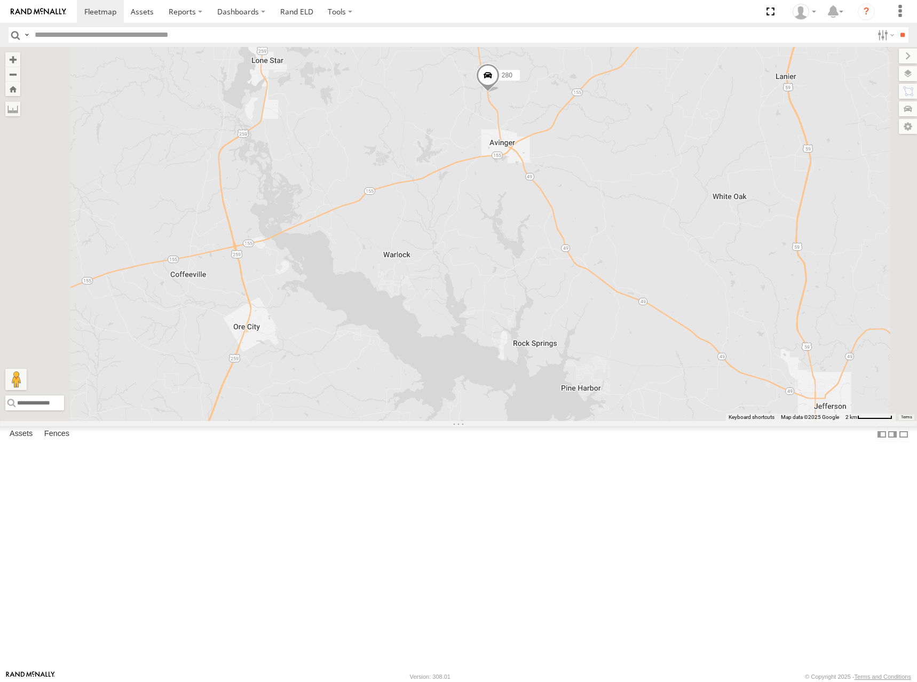
drag, startPoint x: 660, startPoint y: 230, endPoint x: 657, endPoint y: 221, distance: 9.5
click at [657, 221] on div "280" at bounding box center [458, 234] width 917 height 374
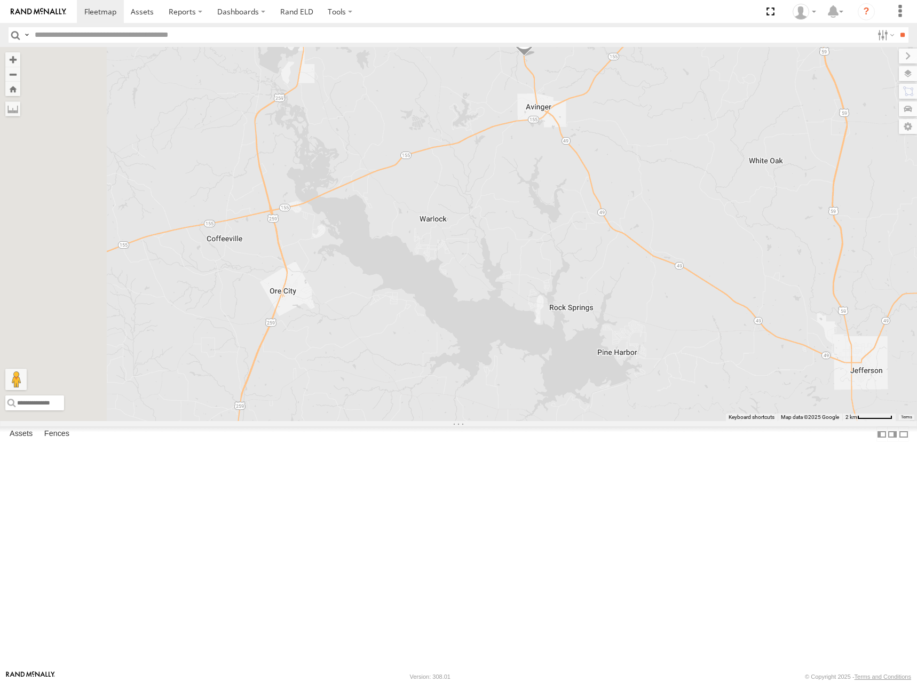
drag, startPoint x: 668, startPoint y: 262, endPoint x: 705, endPoint y: 224, distance: 52.8
click at [705, 224] on div "280" at bounding box center [458, 234] width 917 height 374
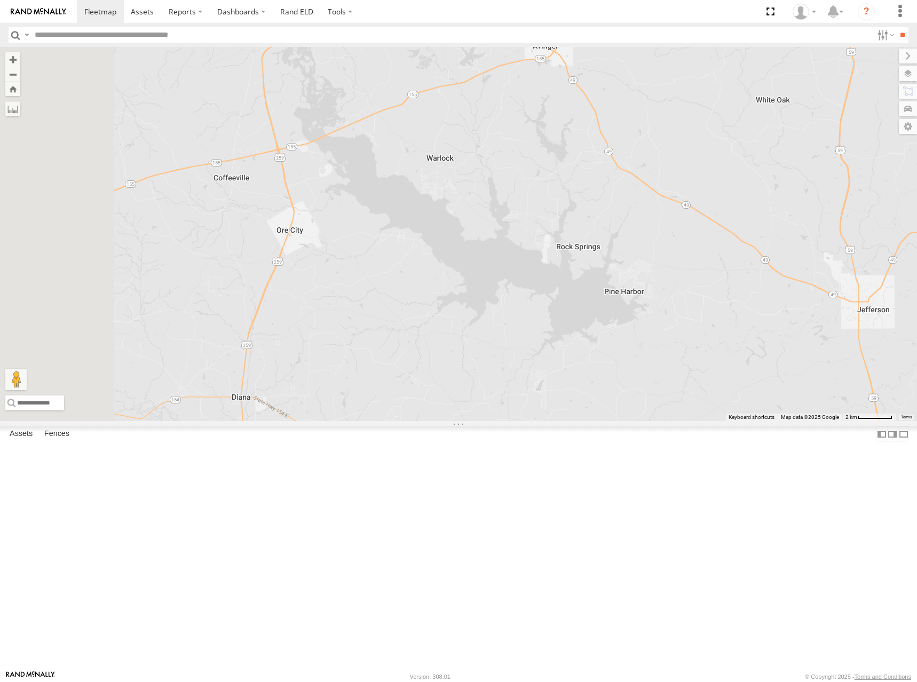
drag, startPoint x: 717, startPoint y: 252, endPoint x: 722, endPoint y: 197, distance: 54.6
click at [722, 197] on div "280" at bounding box center [458, 234] width 917 height 374
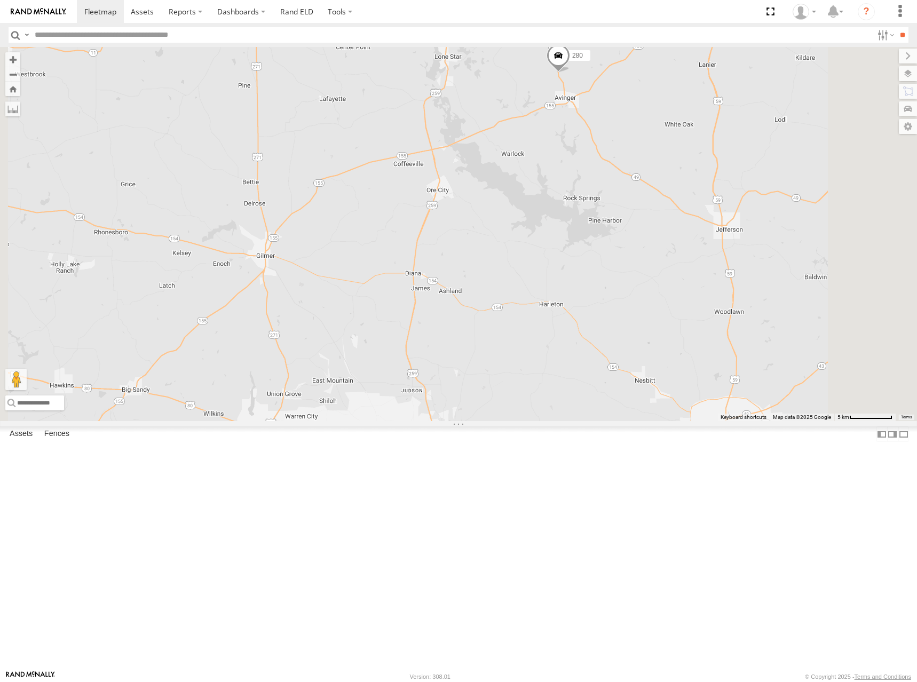
drag, startPoint x: 710, startPoint y: 219, endPoint x: 709, endPoint y: 262, distance: 42.2
click at [709, 262] on div "280" at bounding box center [458, 234] width 917 height 374
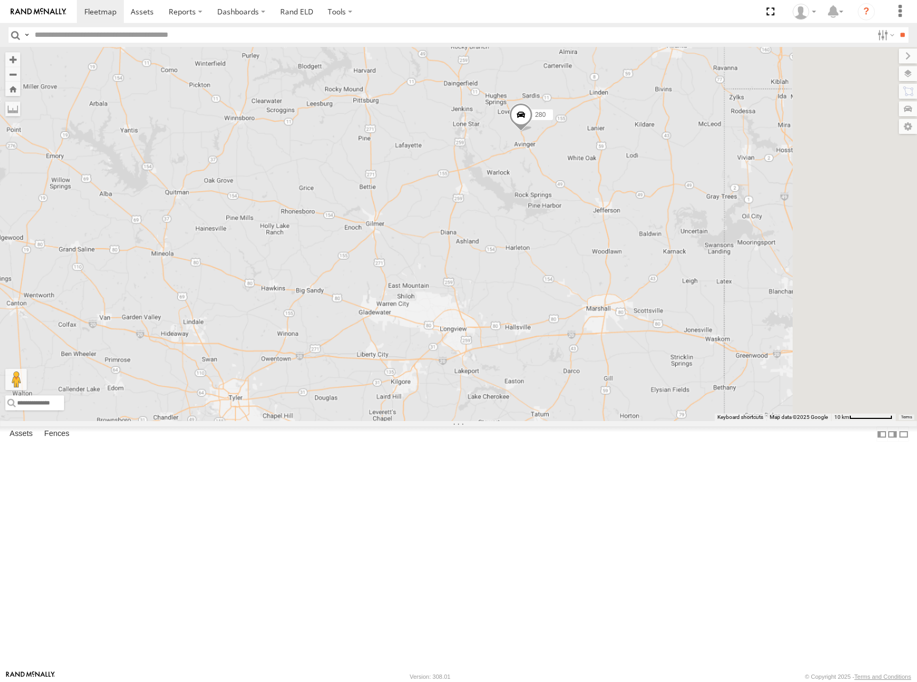
drag, startPoint x: 748, startPoint y: 230, endPoint x: 684, endPoint y: 275, distance: 78.5
click at [684, 275] on div "280" at bounding box center [458, 234] width 917 height 374
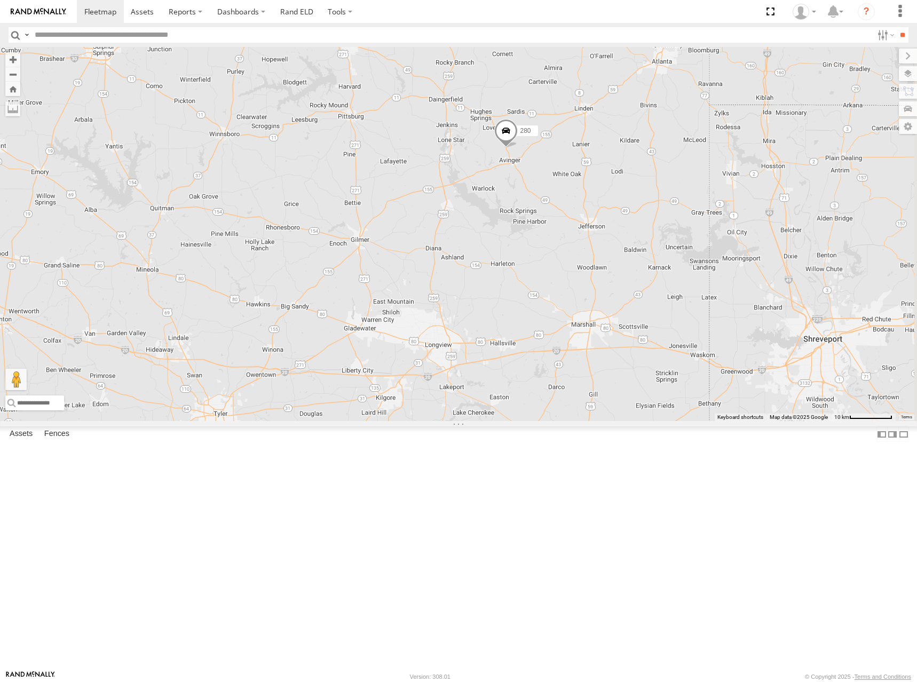
drag, startPoint x: 705, startPoint y: 228, endPoint x: 702, endPoint y: 238, distance: 10.1
click at [702, 238] on div "280" at bounding box center [458, 234] width 917 height 374
click at [695, 232] on div "280" at bounding box center [458, 234] width 917 height 374
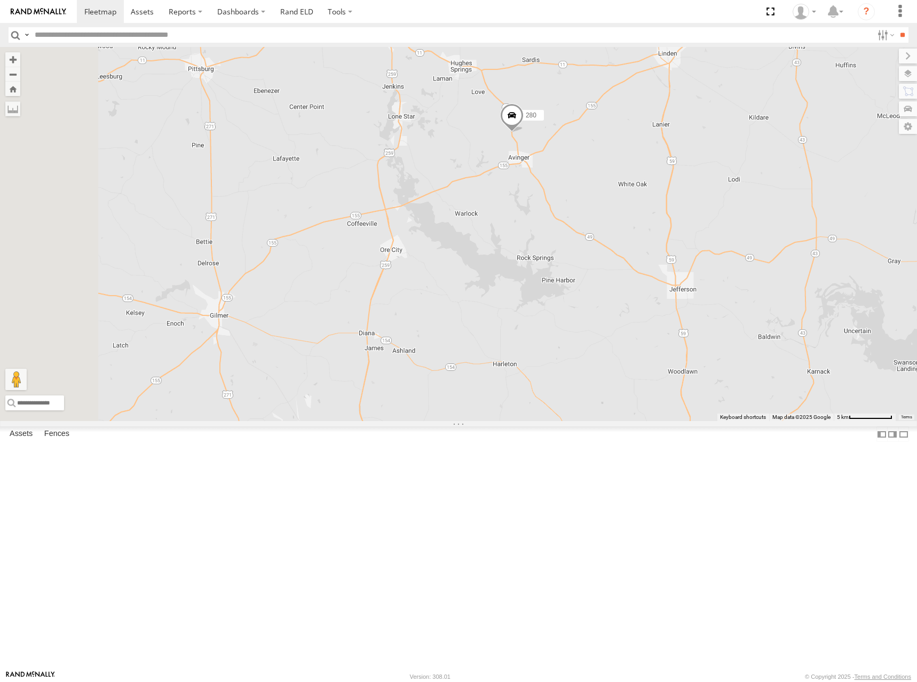
click at [676, 278] on div "280" at bounding box center [458, 234] width 917 height 374
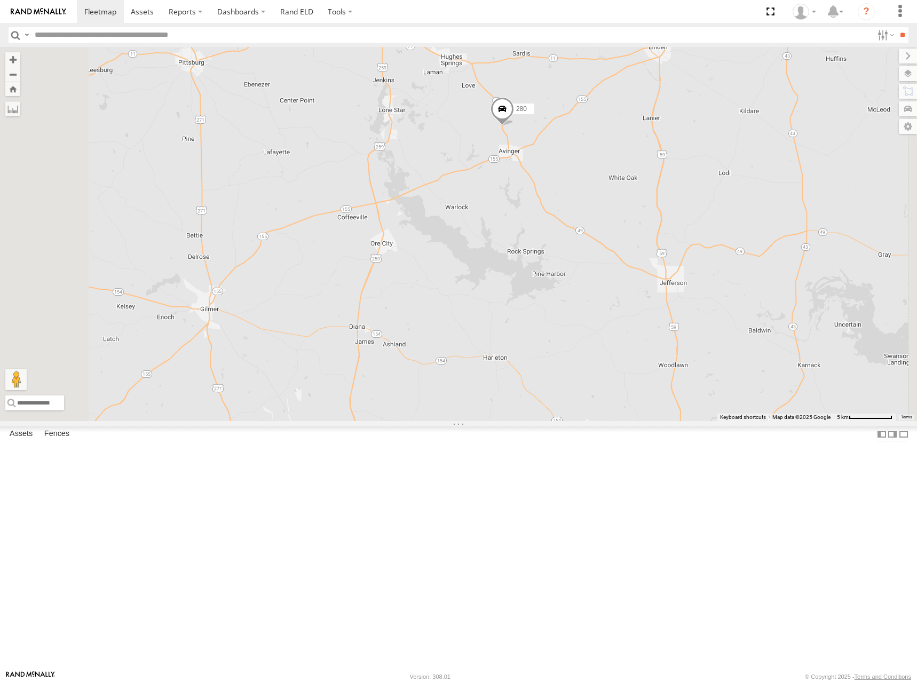
drag, startPoint x: 672, startPoint y: 274, endPoint x: 666, endPoint y: 275, distance: 6.0
click at [666, 275] on div "280" at bounding box center [458, 234] width 917 height 374
click at [669, 285] on div "280" at bounding box center [458, 234] width 917 height 374
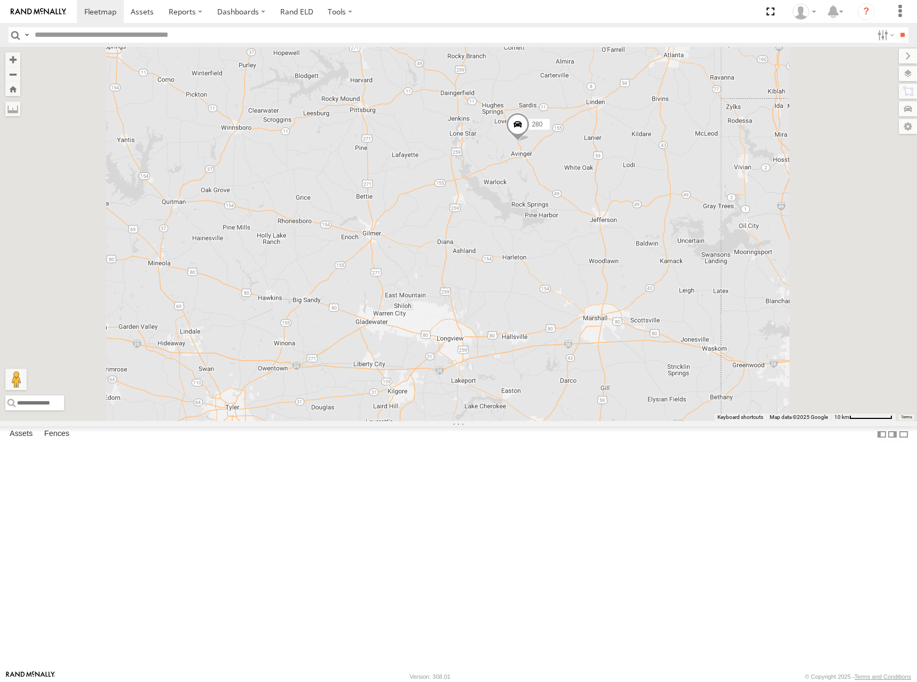
click at [668, 283] on div "280" at bounding box center [458, 234] width 917 height 374
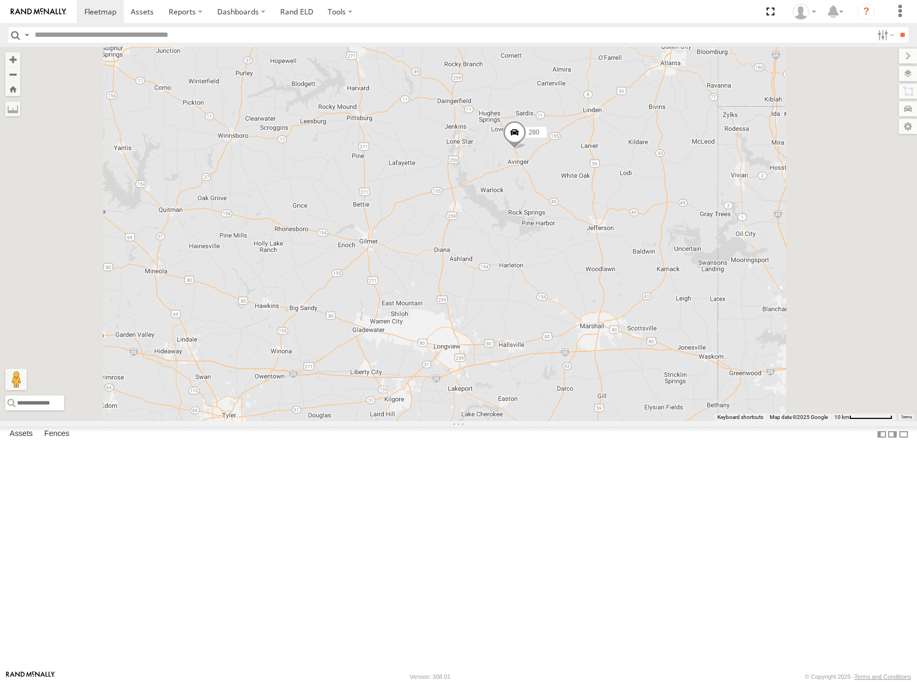
drag, startPoint x: 675, startPoint y: 279, endPoint x: 670, endPoint y: 290, distance: 12.4
click at [671, 289] on div "280" at bounding box center [458, 234] width 917 height 374
click at [671, 286] on div "280" at bounding box center [458, 234] width 917 height 374
click at [673, 295] on div "280" at bounding box center [458, 234] width 917 height 374
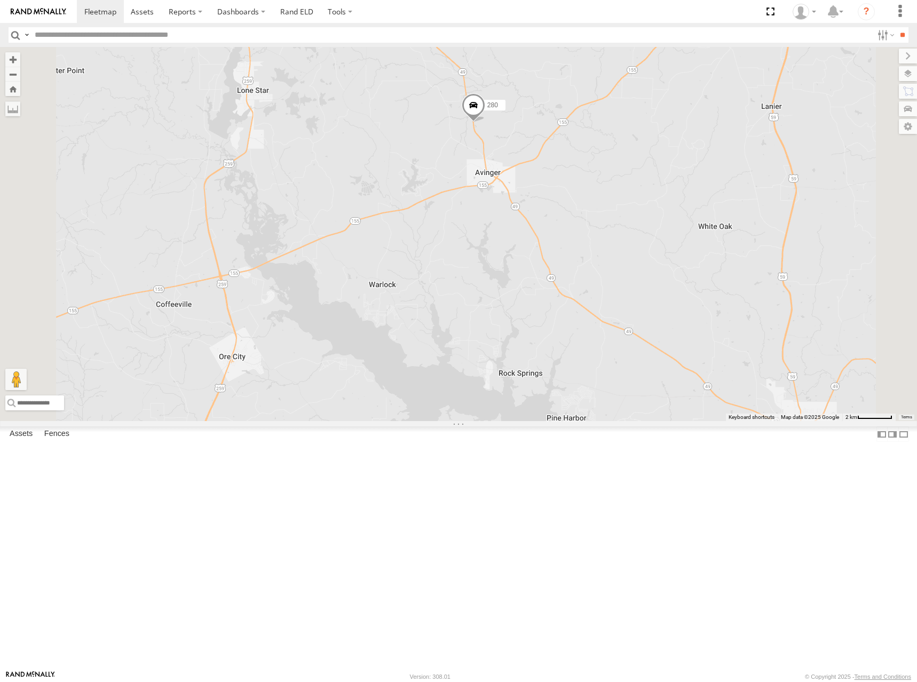
drag, startPoint x: 640, startPoint y: 254, endPoint x: 642, endPoint y: 269, distance: 15.6
click at [642, 269] on div "280" at bounding box center [458, 234] width 917 height 374
drag, startPoint x: 642, startPoint y: 267, endPoint x: 643, endPoint y: 277, distance: 10.2
click at [643, 277] on div "280" at bounding box center [458, 234] width 917 height 374
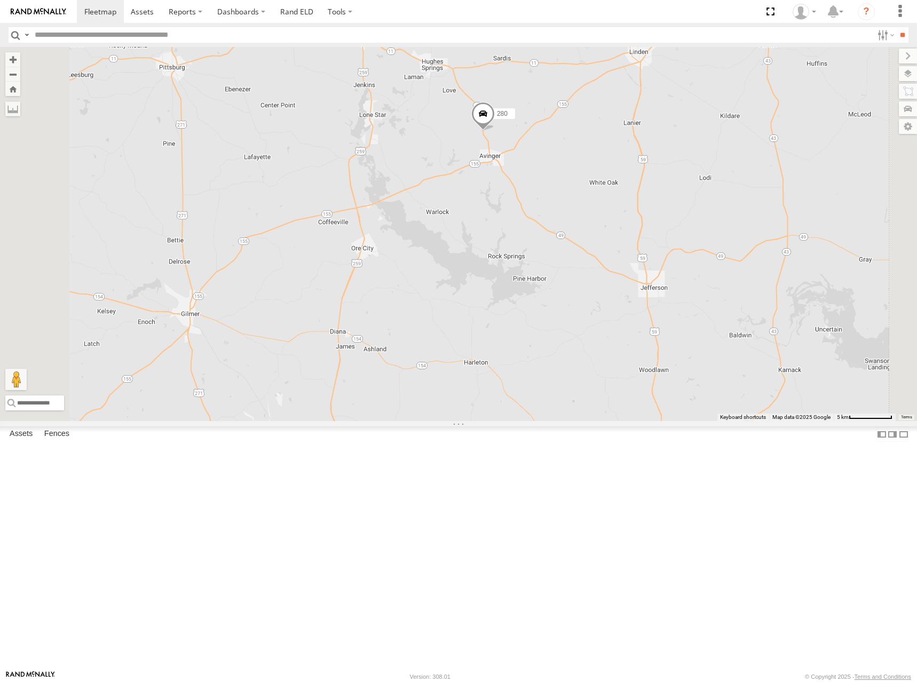
drag, startPoint x: 584, startPoint y: 278, endPoint x: 597, endPoint y: 256, distance: 25.4
click at [597, 256] on div "280" at bounding box center [458, 234] width 917 height 374
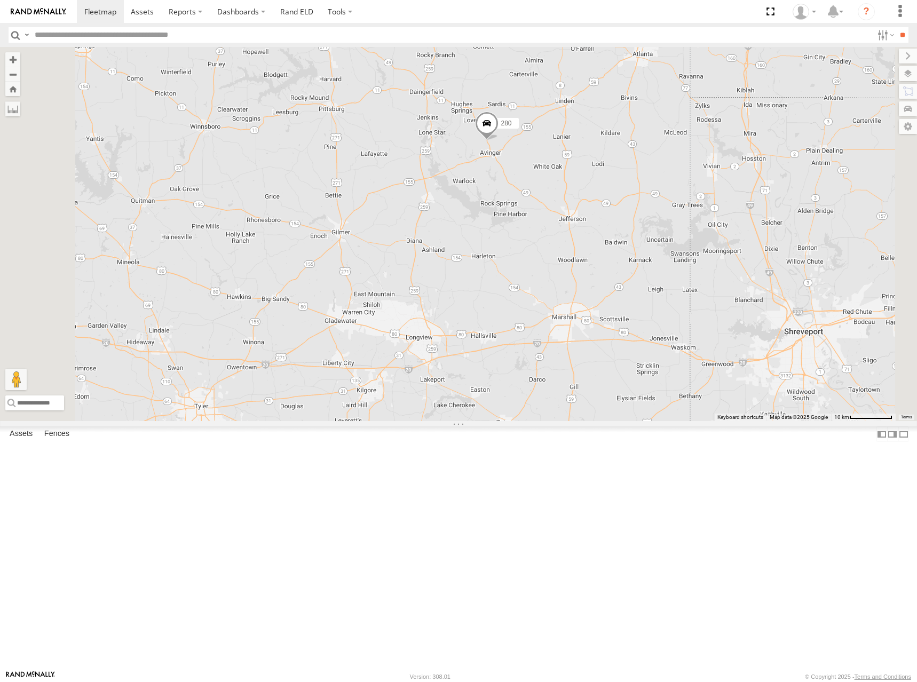
drag, startPoint x: 639, startPoint y: 302, endPoint x: 645, endPoint y: 327, distance: 25.6
click at [645, 327] on div "280" at bounding box center [458, 234] width 917 height 374
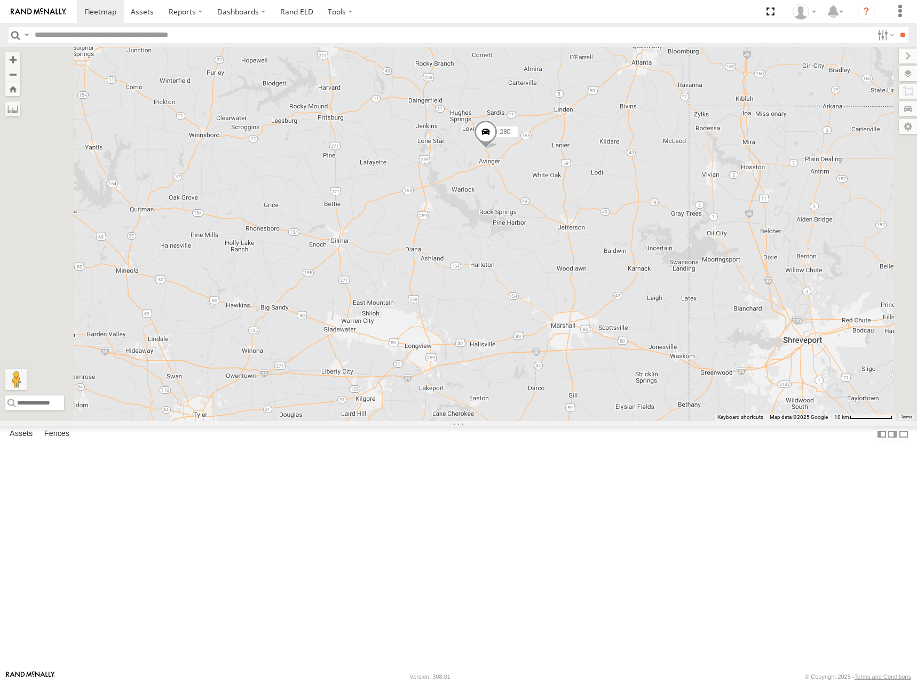
drag, startPoint x: 687, startPoint y: 270, endPoint x: 684, endPoint y: 288, distance: 18.4
click at [684, 287] on div "280" at bounding box center [458, 234] width 917 height 374
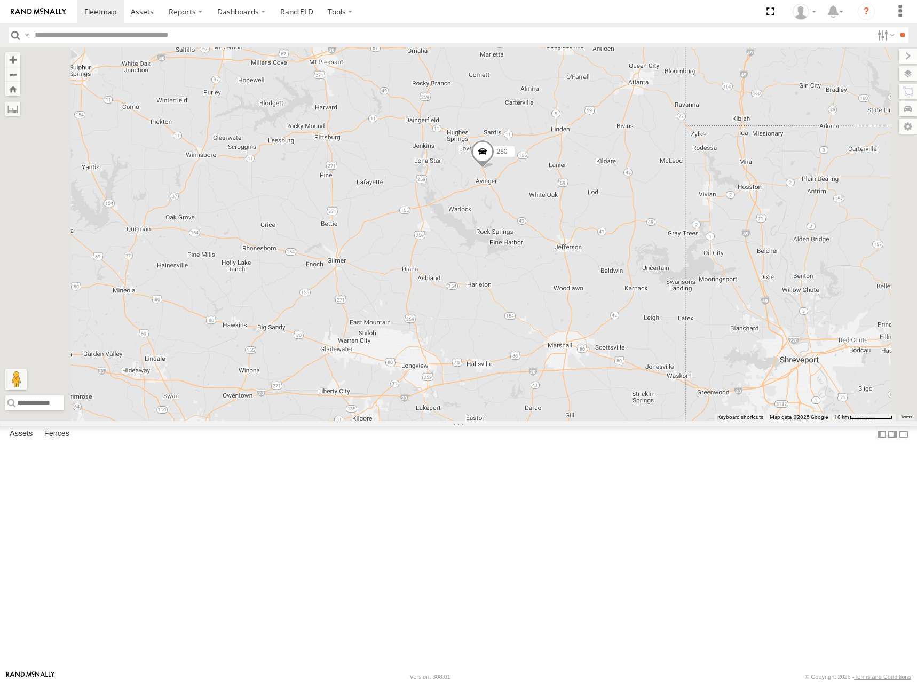
drag, startPoint x: 696, startPoint y: 241, endPoint x: 695, endPoint y: 250, distance: 9.6
click at [695, 250] on div "280" at bounding box center [458, 234] width 917 height 374
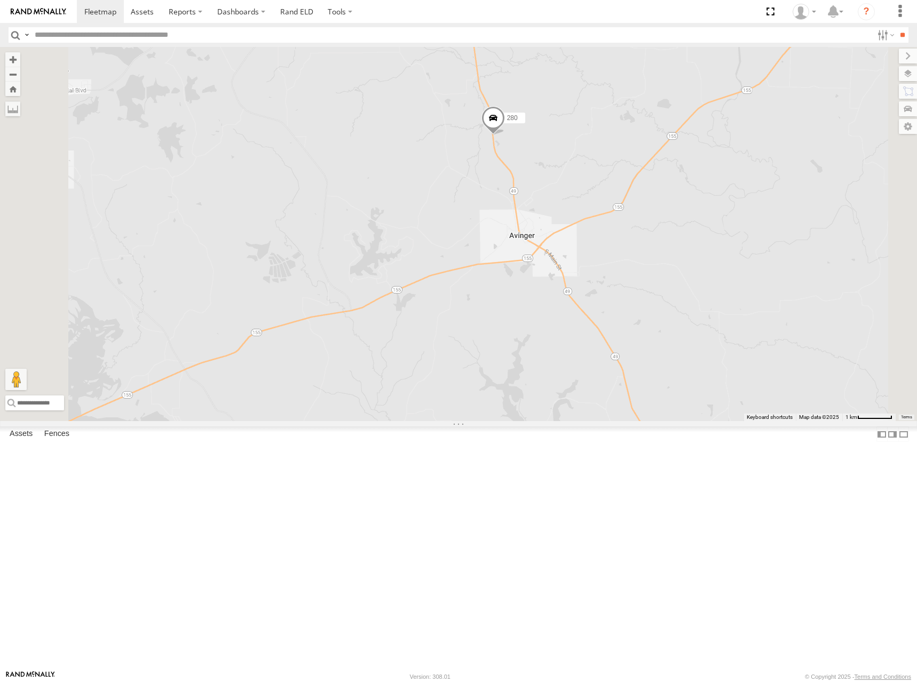
click at [702, 267] on div "280" at bounding box center [458, 234] width 917 height 374
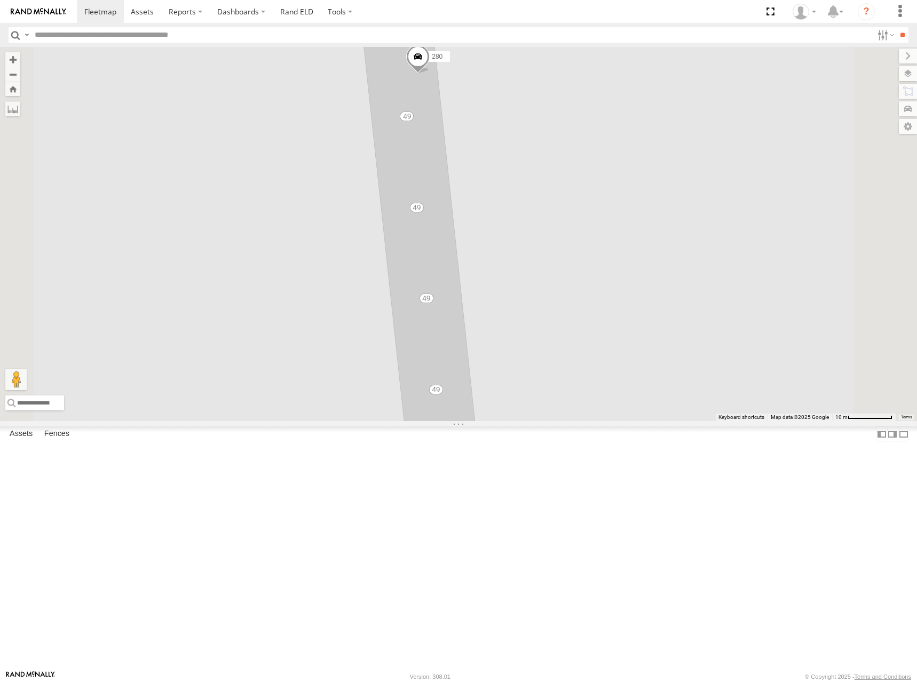
drag, startPoint x: 605, startPoint y: 181, endPoint x: 640, endPoint y: 289, distance: 113.3
click at [640, 289] on div "280" at bounding box center [458, 234] width 917 height 374
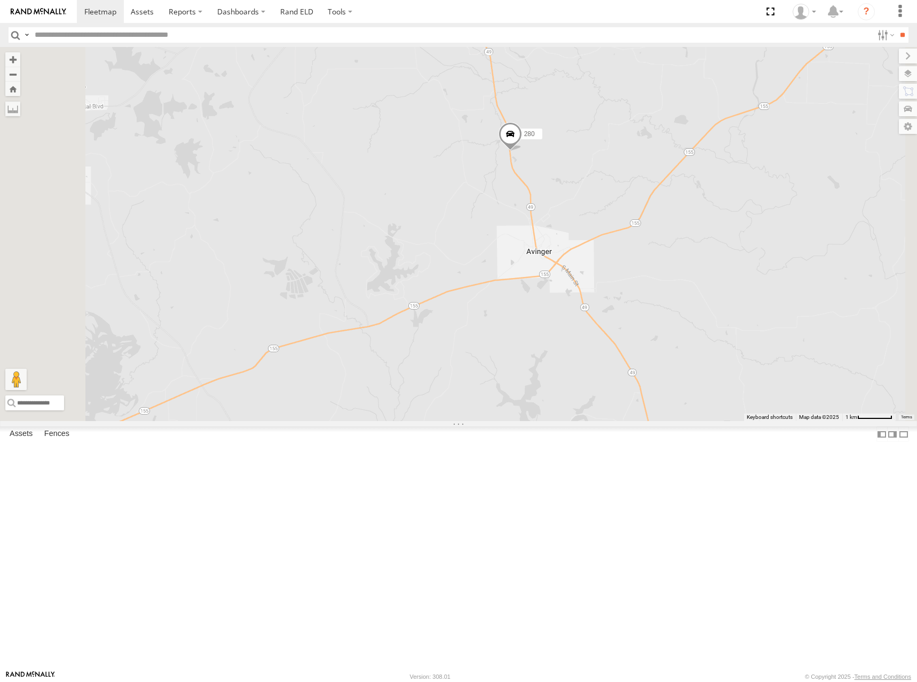
click at [697, 281] on div "280" at bounding box center [458, 234] width 917 height 374
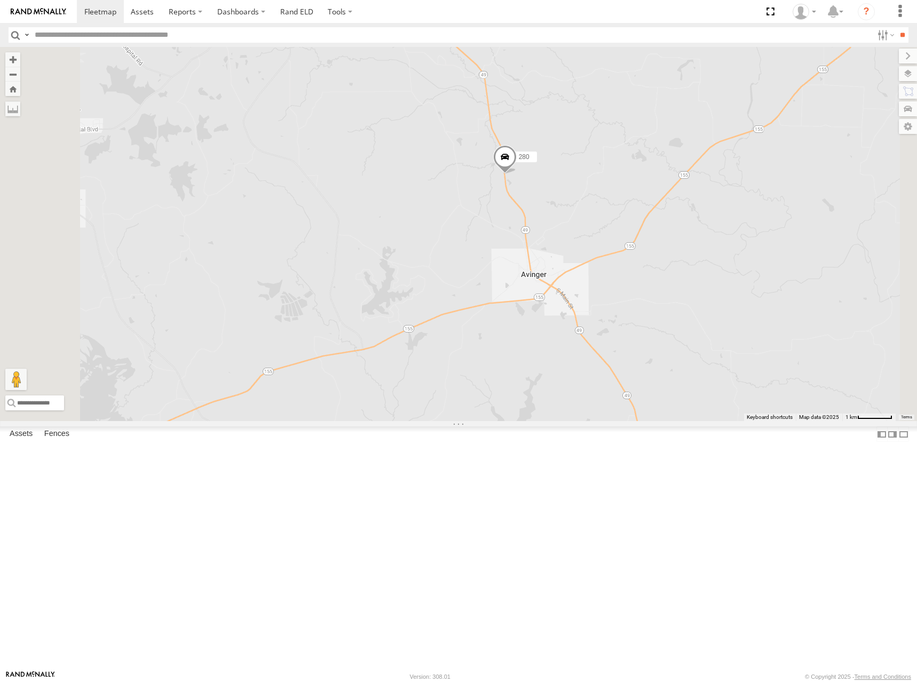
drag, startPoint x: 747, startPoint y: 177, endPoint x: 740, endPoint y: 204, distance: 27.4
click at [740, 204] on div "280" at bounding box center [458, 234] width 917 height 374
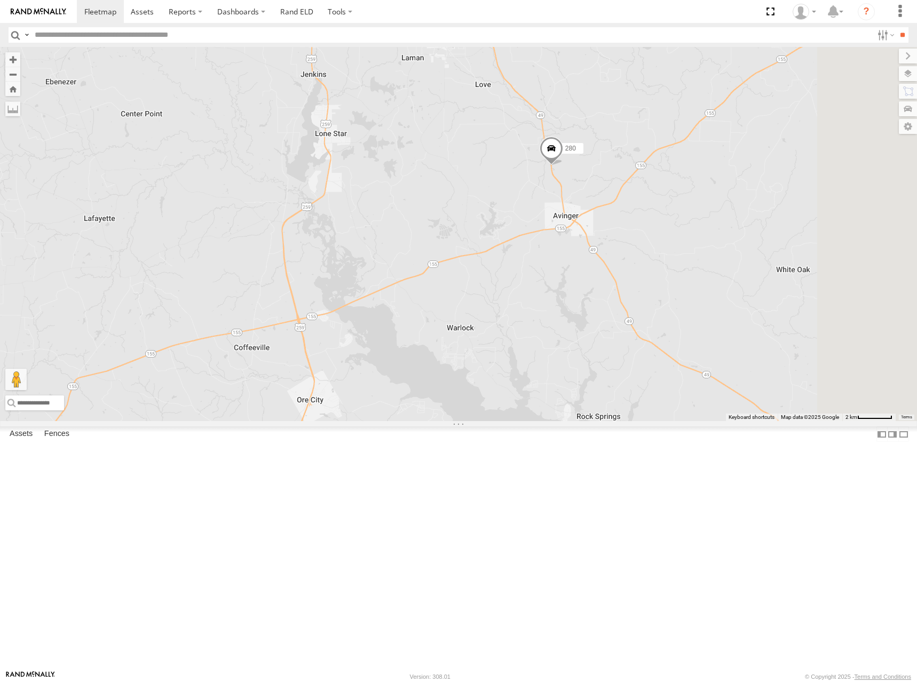
drag, startPoint x: 752, startPoint y: 199, endPoint x: 746, endPoint y: 243, distance: 44.6
click at [746, 243] on div "280" at bounding box center [458, 234] width 917 height 374
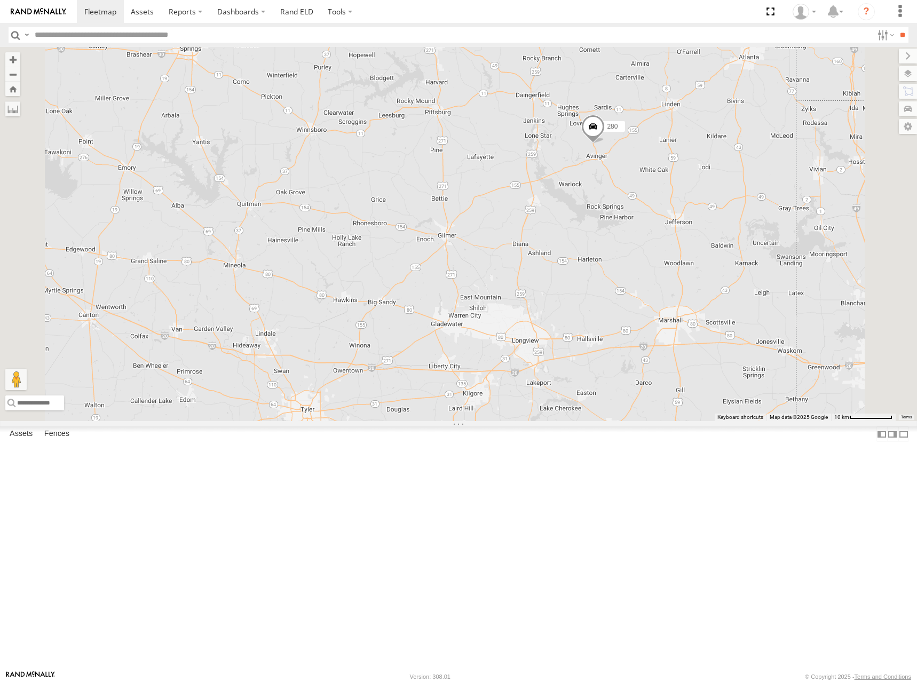
drag, startPoint x: 784, startPoint y: 275, endPoint x: 770, endPoint y: 293, distance: 22.8
click at [773, 292] on div "280" at bounding box center [458, 234] width 917 height 374
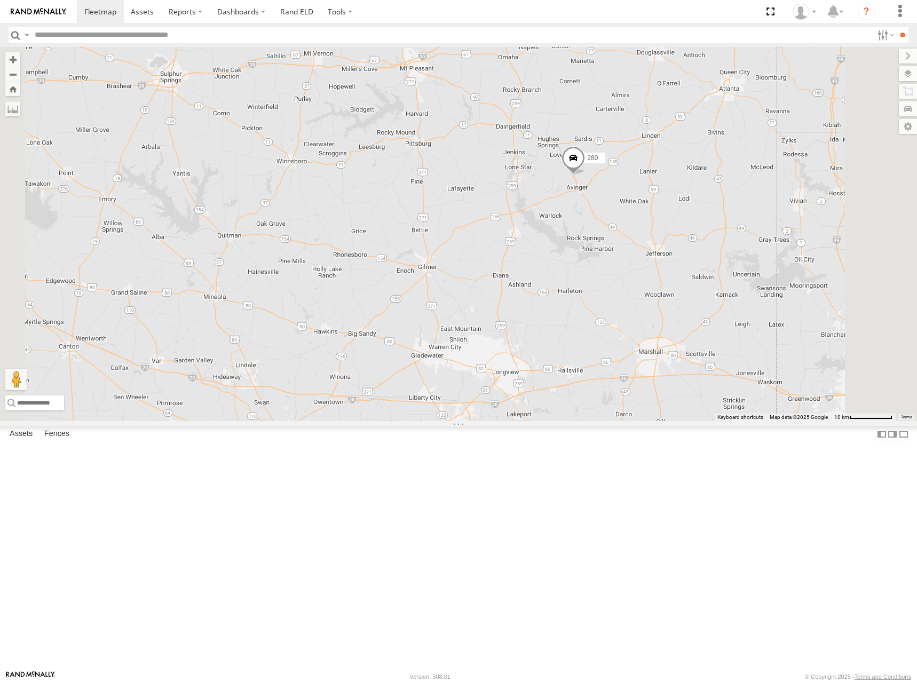
drag, startPoint x: 792, startPoint y: 297, endPoint x: 789, endPoint y: 304, distance: 6.9
click at [789, 304] on div "280" at bounding box center [458, 234] width 917 height 374
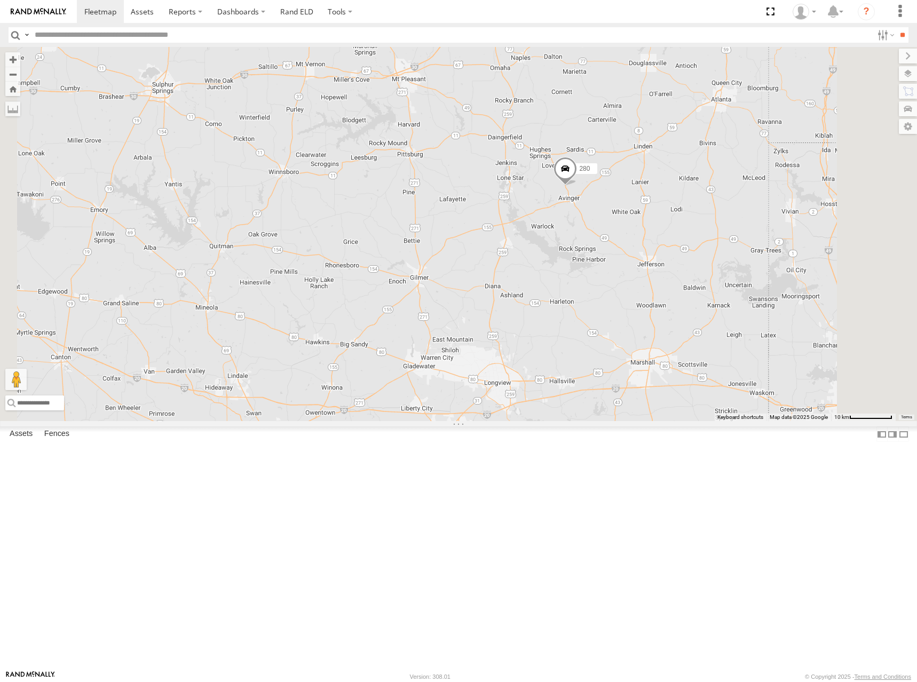
drag, startPoint x: 766, startPoint y: 318, endPoint x: 755, endPoint y: 331, distance: 16.7
click at [755, 331] on div "280" at bounding box center [458, 234] width 917 height 374
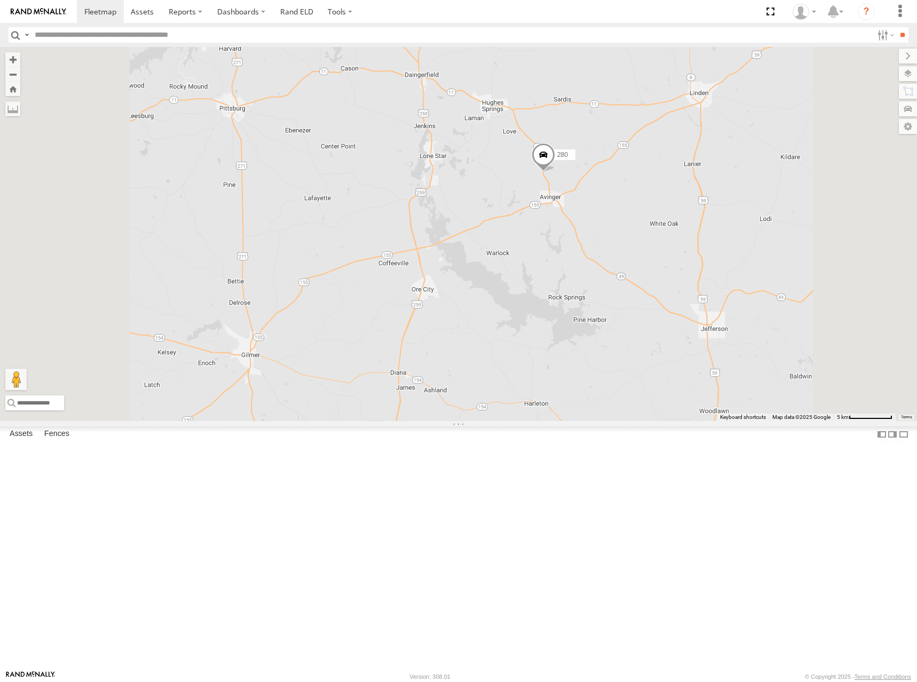
click at [706, 317] on div "280" at bounding box center [458, 234] width 917 height 374
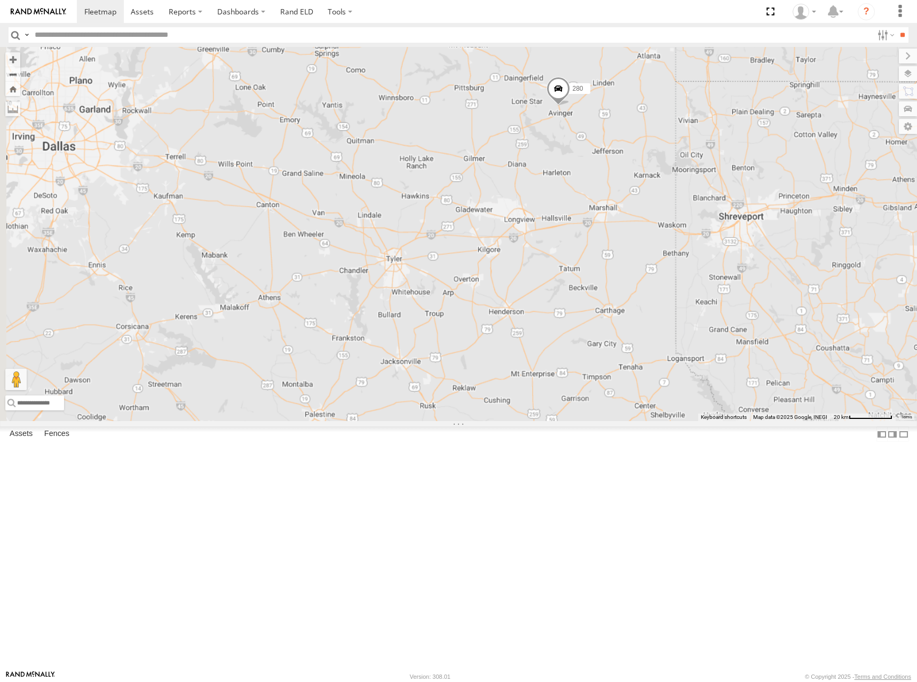
drag, startPoint x: 709, startPoint y: 123, endPoint x: 676, endPoint y: 228, distance: 110.2
click at [683, 231] on div "280" at bounding box center [458, 234] width 917 height 374
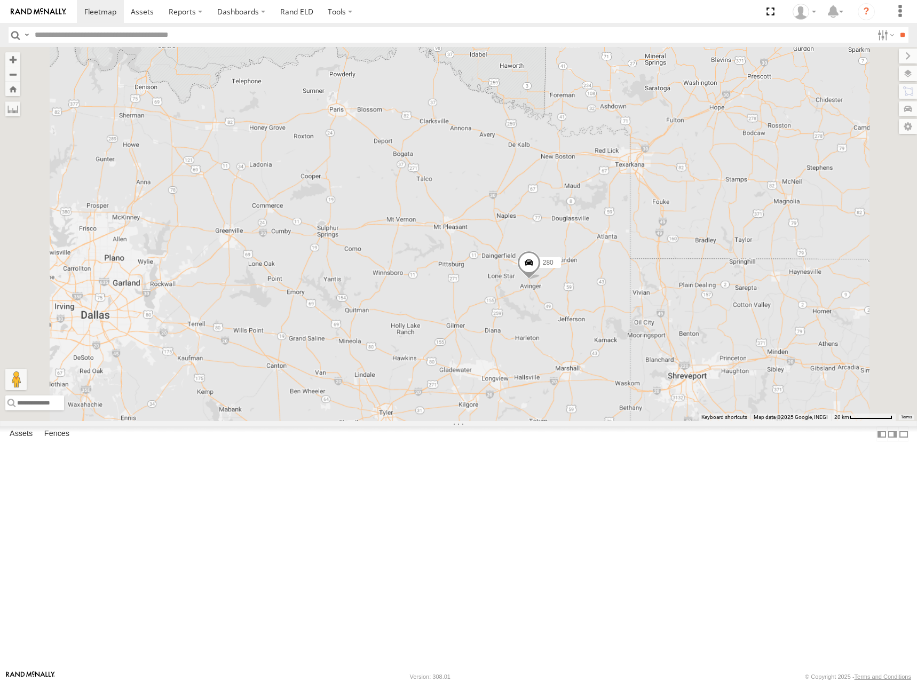
drag, startPoint x: 658, startPoint y: 186, endPoint x: 674, endPoint y: 277, distance: 92.1
click at [674, 277] on div "280" at bounding box center [458, 234] width 917 height 374
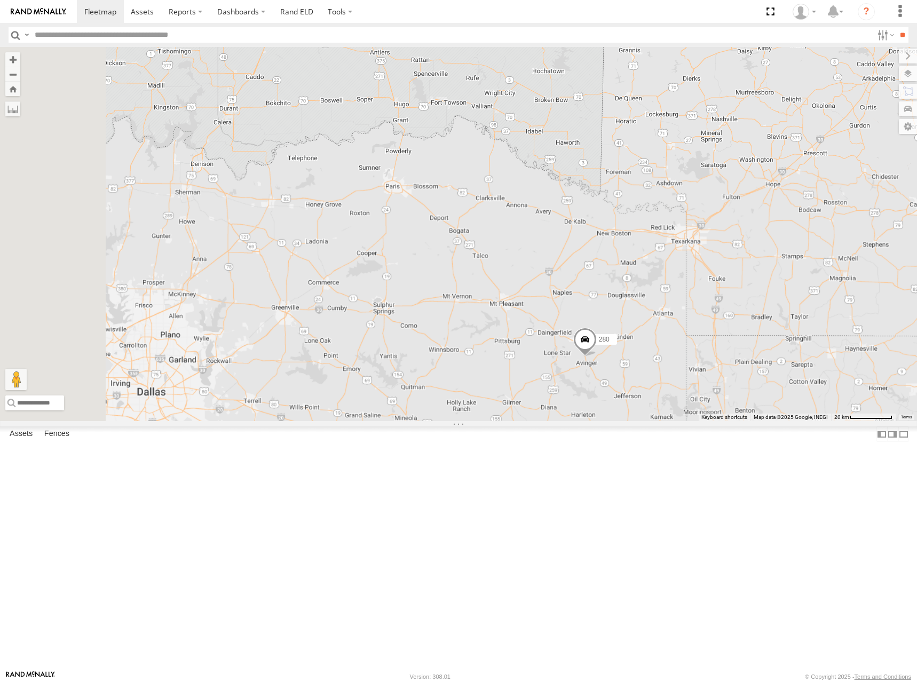
drag, startPoint x: 612, startPoint y: 218, endPoint x: 661, endPoint y: 274, distance: 74.5
click at [661, 274] on div "280" at bounding box center [458, 234] width 917 height 374
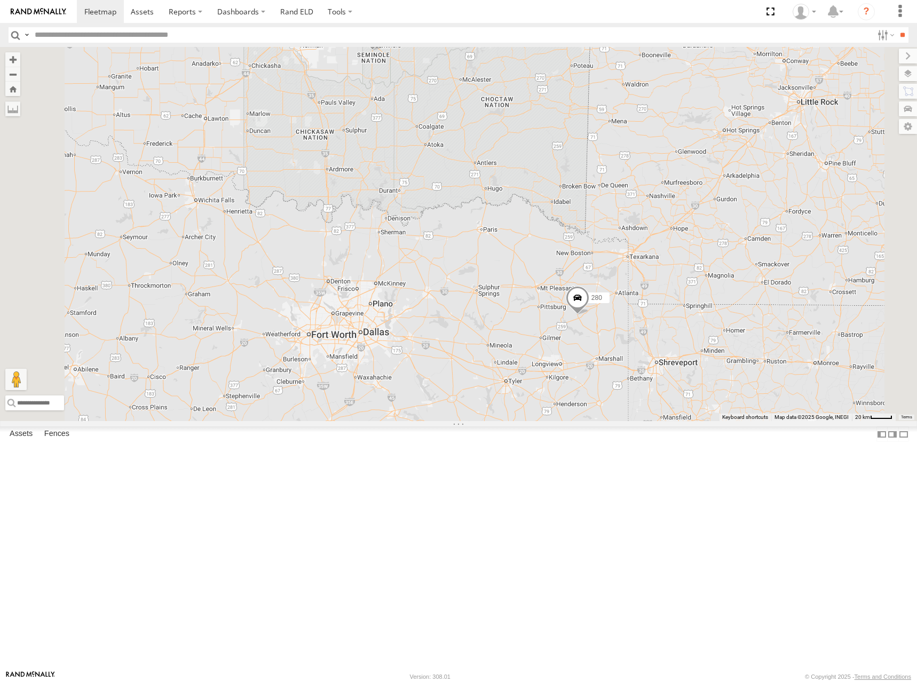
drag, startPoint x: 614, startPoint y: 226, endPoint x: 625, endPoint y: 283, distance: 58.1
click at [632, 290] on div "280 256" at bounding box center [458, 234] width 917 height 374
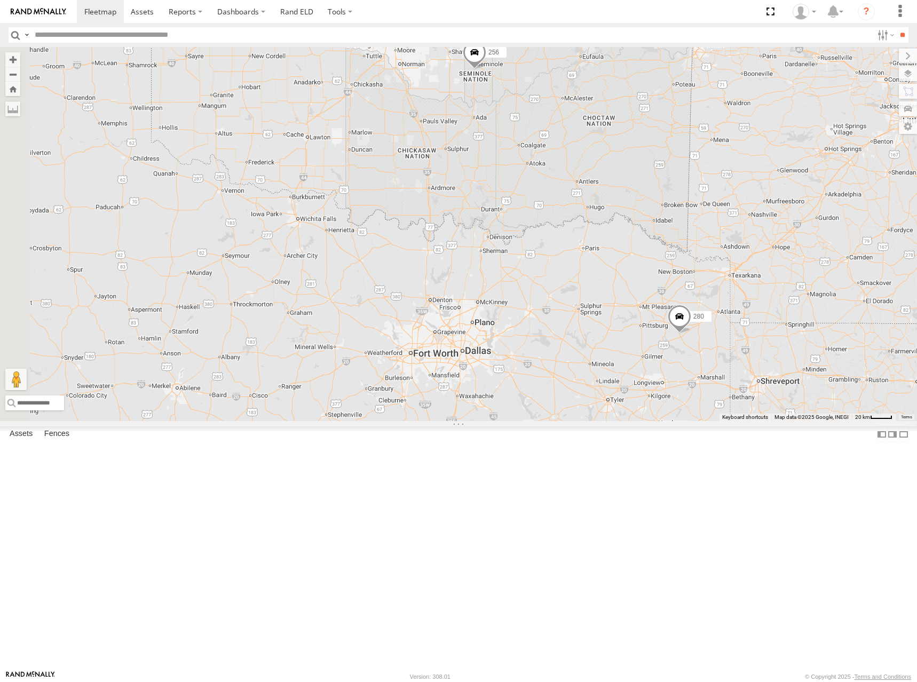
drag, startPoint x: 590, startPoint y: 274, endPoint x: 693, endPoint y: 320, distance: 112.3
click at [693, 320] on div "280 256" at bounding box center [458, 234] width 917 height 374
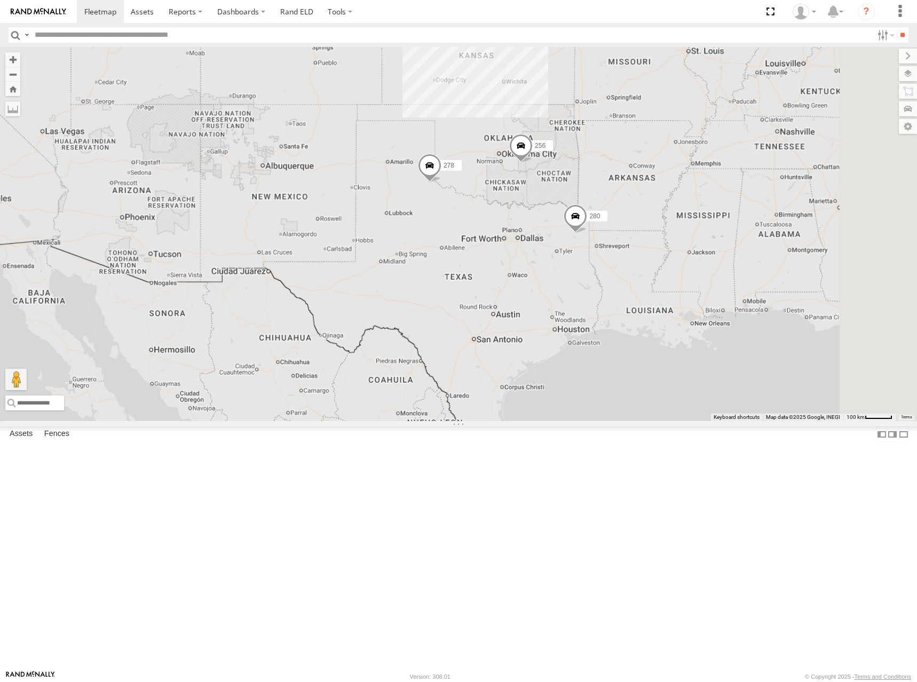
drag, startPoint x: 713, startPoint y: 248, endPoint x: 706, endPoint y: 263, distance: 17.0
click at [706, 263] on div "280 256 278" at bounding box center [458, 234] width 917 height 374
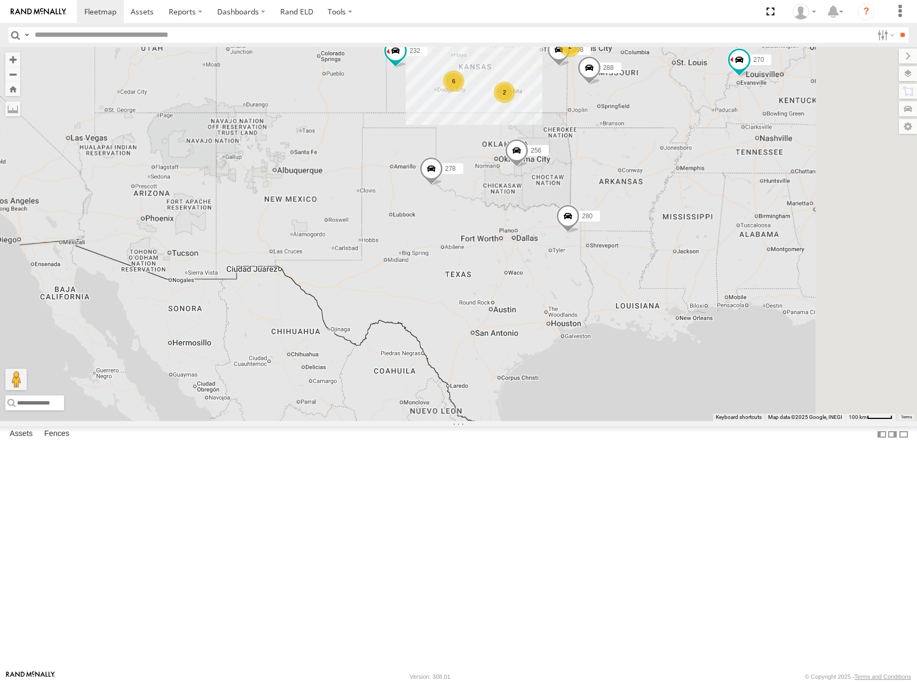
drag, startPoint x: 694, startPoint y: 251, endPoint x: 679, endPoint y: 241, distance: 18.5
click at [679, 241] on div "280 256 278 6 300 244 298 270 2 288 292 232 296 304 2 2 266" at bounding box center [458, 234] width 917 height 374
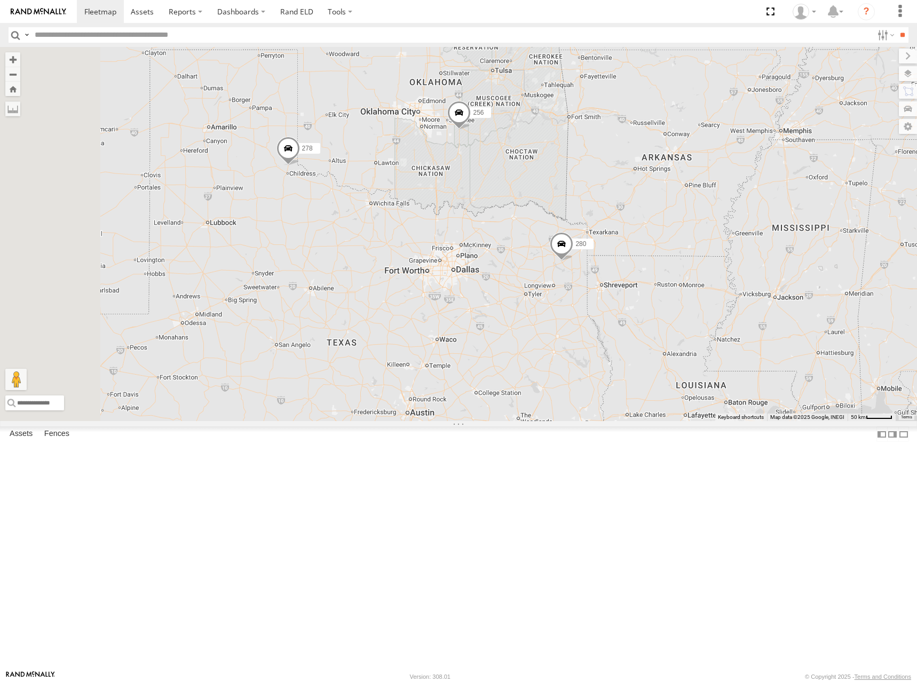
drag, startPoint x: 675, startPoint y: 291, endPoint x: 672, endPoint y: 296, distance: 5.8
click at [672, 296] on div "280 256 278 300 244 298 270 288 292 232 296 304 266 274 4 2 294" at bounding box center [458, 234] width 917 height 374
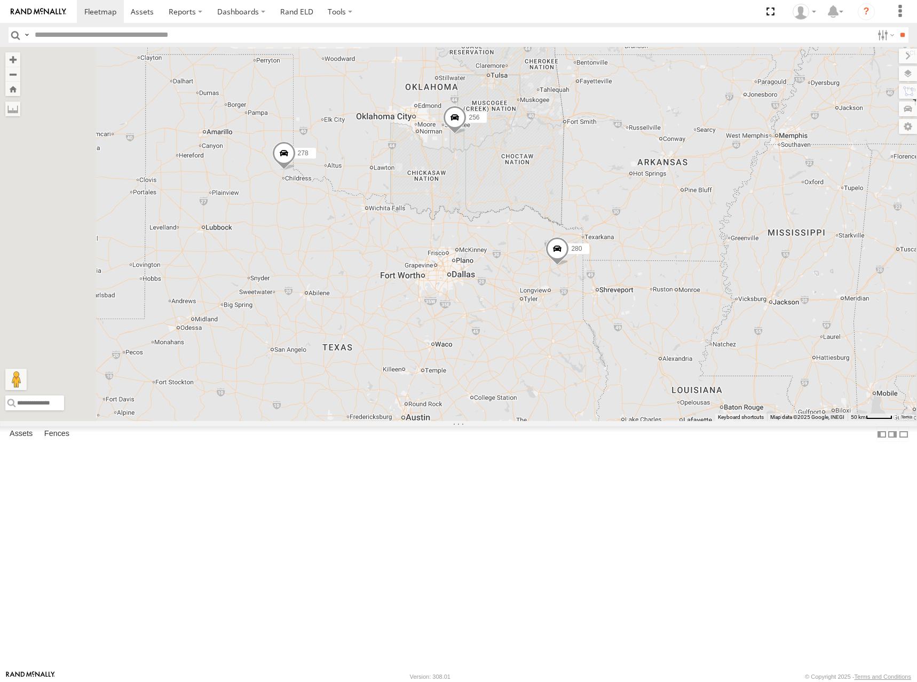
drag, startPoint x: 665, startPoint y: 290, endPoint x: 659, endPoint y: 297, distance: 8.7
click at [659, 297] on div "280 256 278 300 244 298 270 288 292 232 296 304 266 274 4 2 294" at bounding box center [458, 234] width 917 height 374
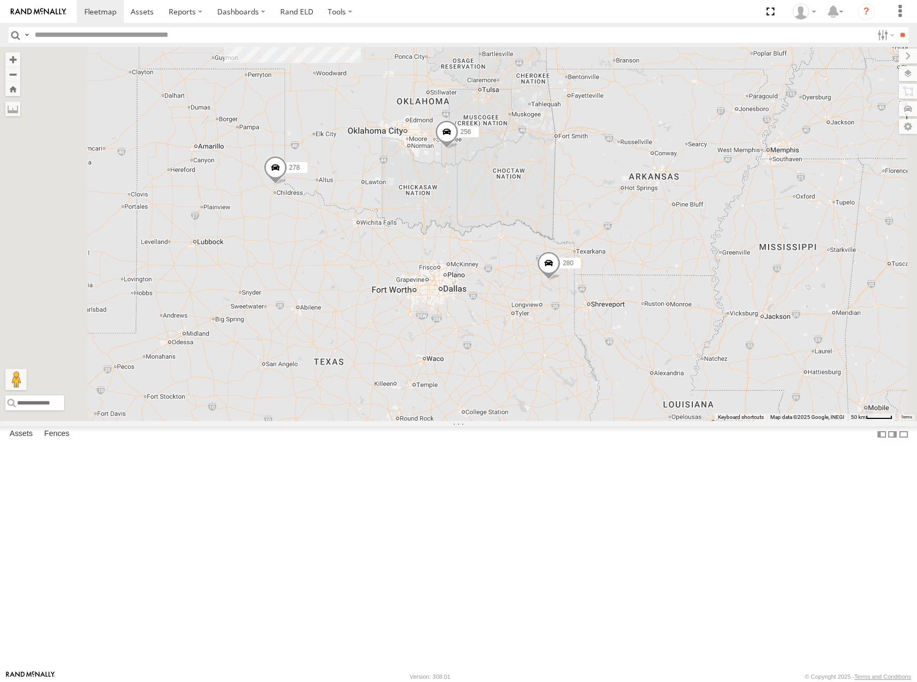
drag, startPoint x: 660, startPoint y: 256, endPoint x: 652, endPoint y: 271, distance: 17.0
click at [652, 271] on div "280 256 278 300 244 298 270 288 292 232 296 304 266 274 4 2 294" at bounding box center [458, 234] width 917 height 374
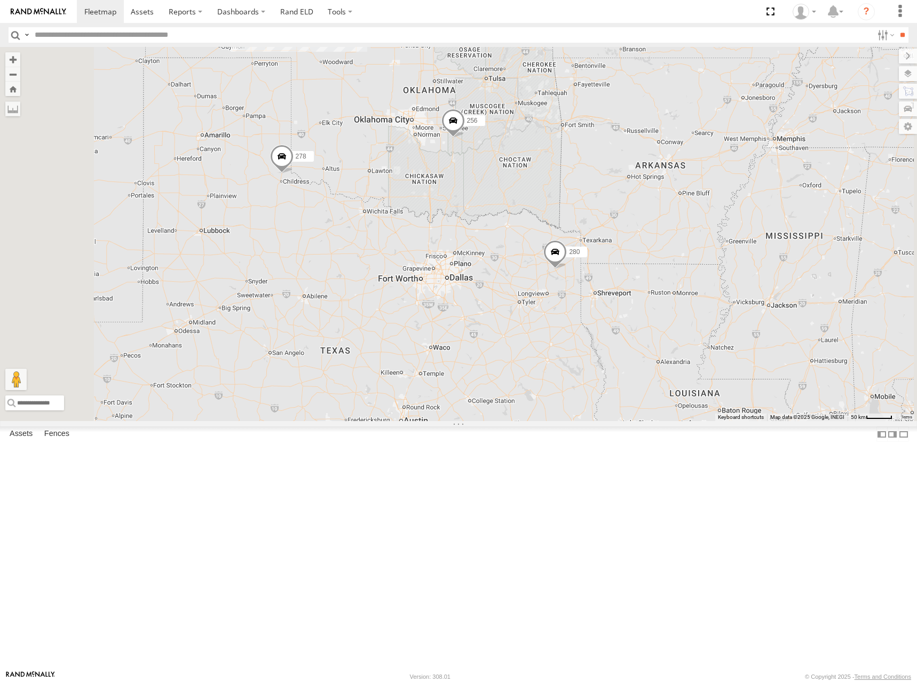
click at [658, 284] on div "280 256 278 300 244 298 270 288 292 232 296 304 266 274 4 2 294" at bounding box center [458, 234] width 917 height 374
drag, startPoint x: 649, startPoint y: 275, endPoint x: 652, endPoint y: 247, distance: 28.5
click at [652, 247] on div "280 256 278 300 244 298 270 288 292 232 296 304 266 274 4 2 294" at bounding box center [458, 234] width 917 height 374
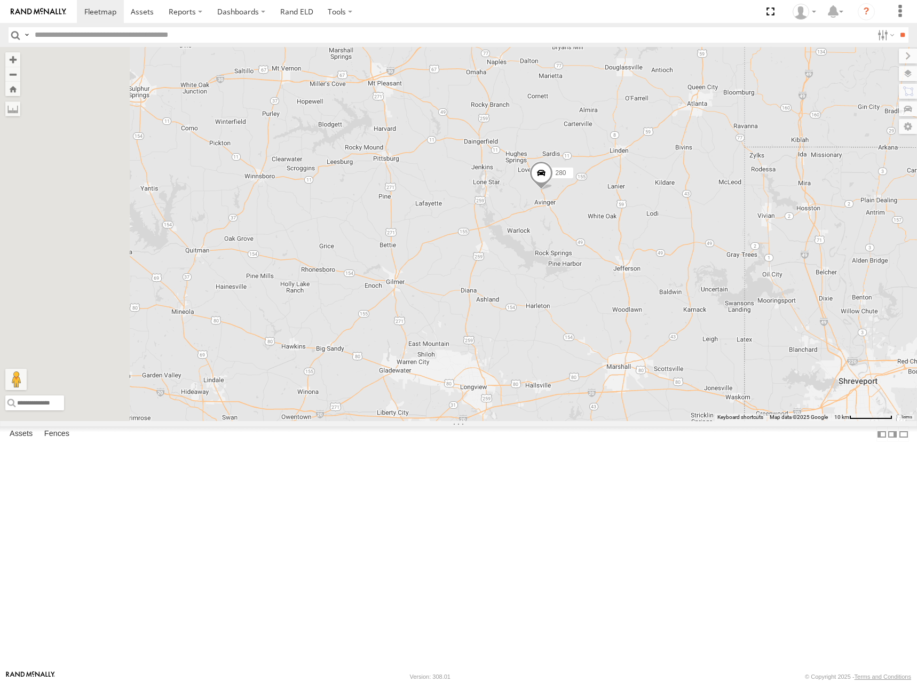
drag, startPoint x: 683, startPoint y: 359, endPoint x: 734, endPoint y: 304, distance: 75.5
click at [734, 304] on div "280 256 278 300 244 298 270 288 292 232 296 304 266 274 294" at bounding box center [458, 234] width 917 height 374
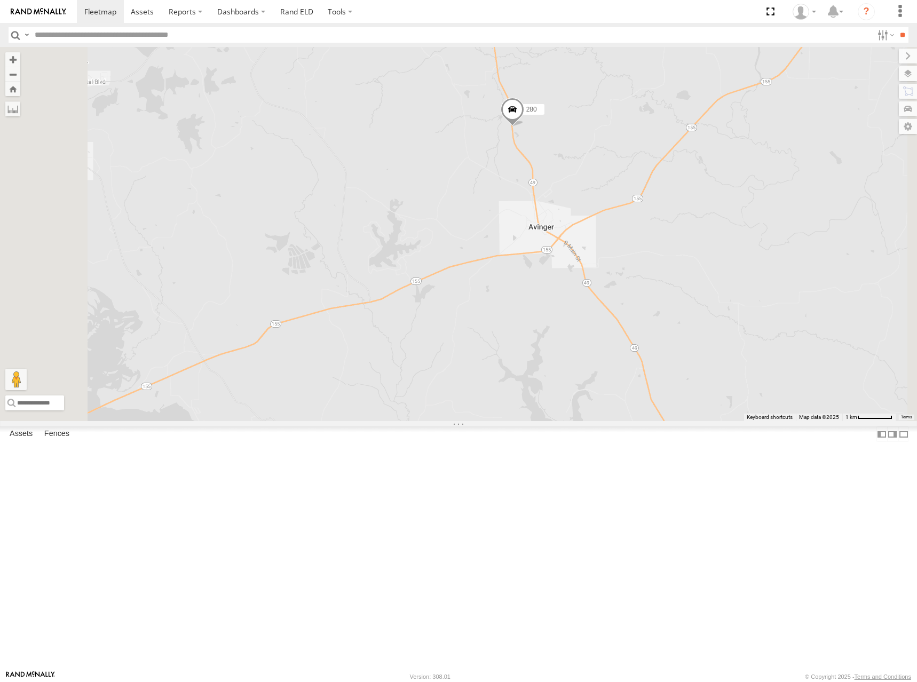
drag, startPoint x: 693, startPoint y: 227, endPoint x: 697, endPoint y: 306, distance: 79.1
click at [697, 306] on div "280 256 278 300 244 298 270 288 292 232 296 304 266 274 294" at bounding box center [458, 234] width 917 height 374
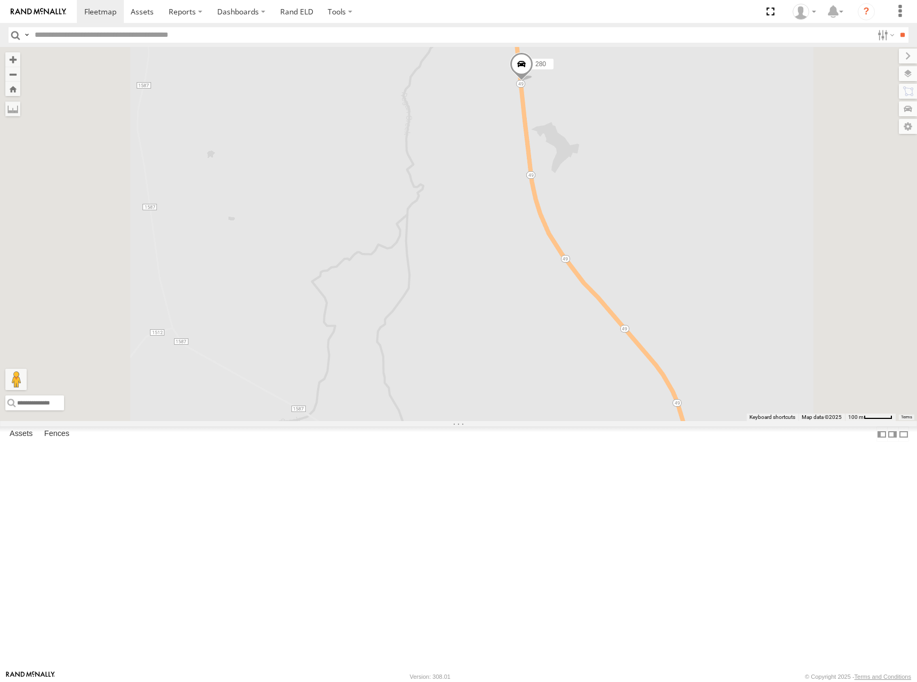
click at [533, 81] on span at bounding box center [521, 66] width 23 height 29
click at [781, 288] on div "280 280 All Assets State Highway 49 Avinger 32.92695 , -94.56557 0 08:36:47 09/…" at bounding box center [458, 234] width 917 height 374
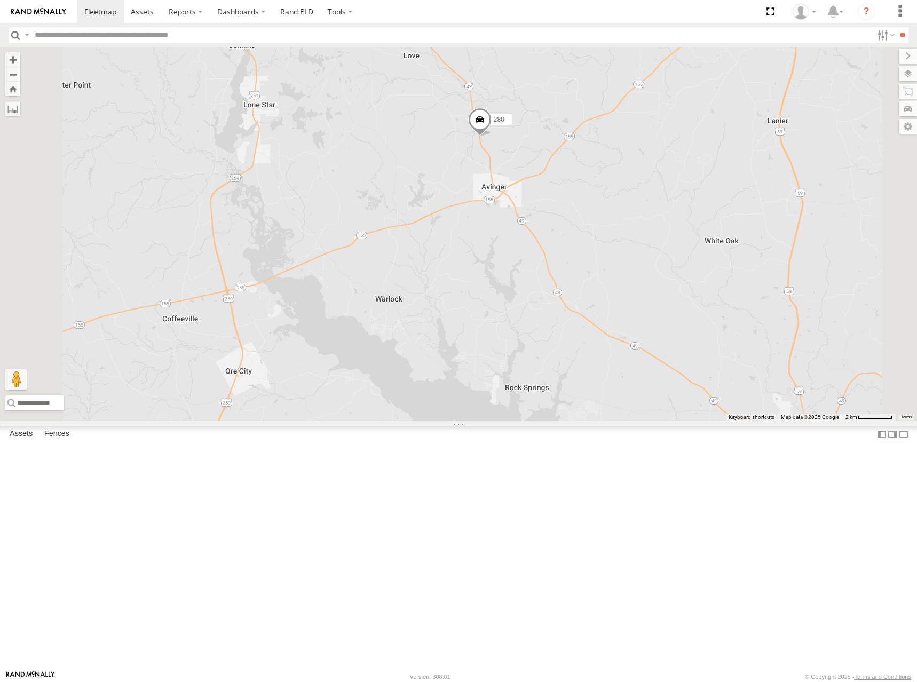
drag, startPoint x: 709, startPoint y: 114, endPoint x: 720, endPoint y: 189, distance: 76.1
click at [720, 189] on div "280" at bounding box center [458, 234] width 917 height 374
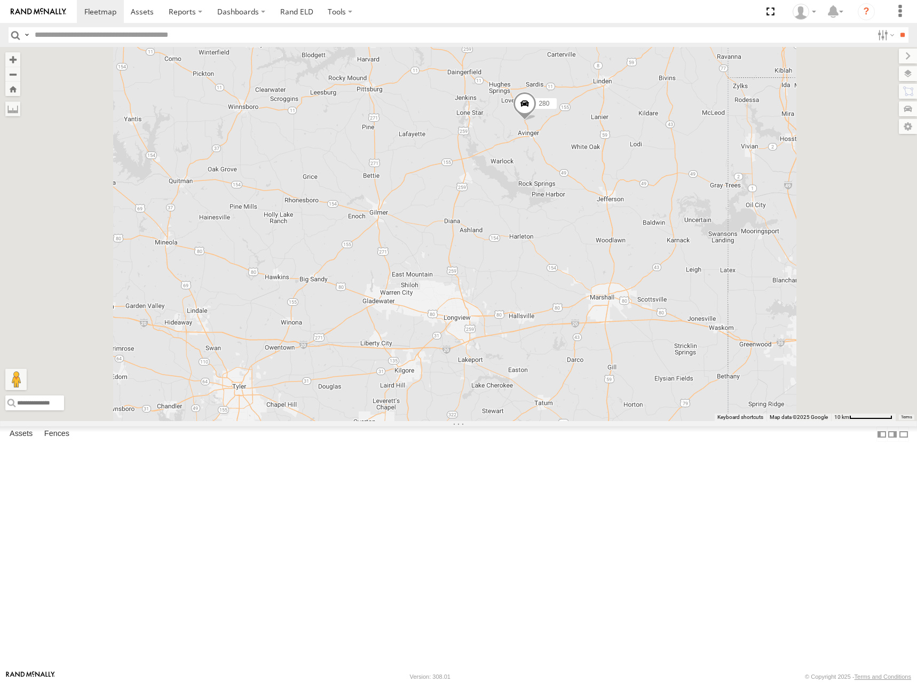
drag, startPoint x: 770, startPoint y: 145, endPoint x: 752, endPoint y: 209, distance: 66.7
click at [752, 209] on div "280" at bounding box center [458, 234] width 917 height 374
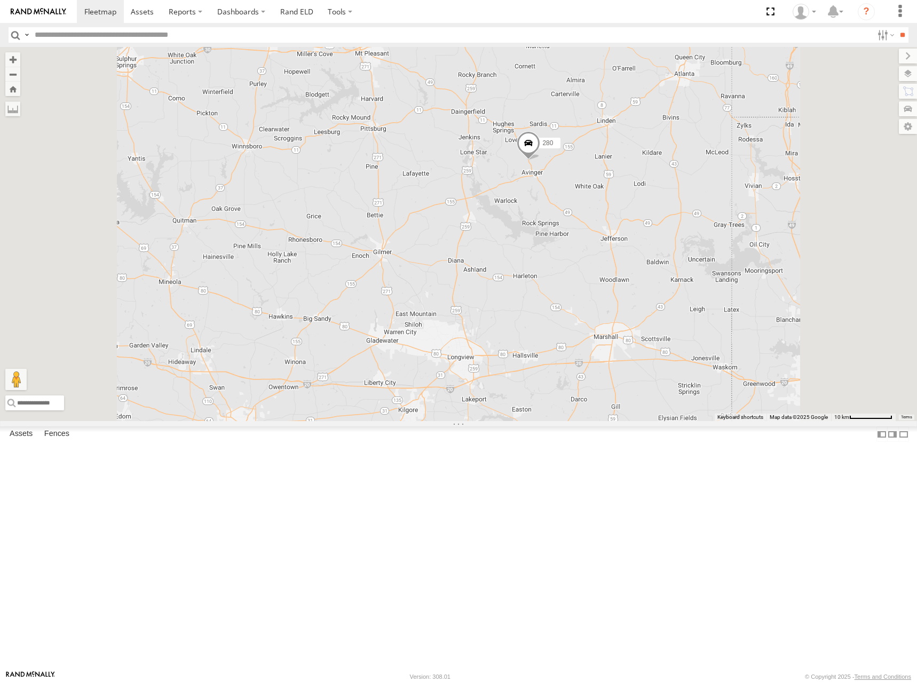
drag, startPoint x: 551, startPoint y: 112, endPoint x: 564, endPoint y: 122, distance: 15.6
click at [564, 122] on div "280" at bounding box center [458, 234] width 917 height 374
drag, startPoint x: 626, startPoint y: 159, endPoint x: 641, endPoint y: 216, distance: 59.7
click at [641, 216] on div "280" at bounding box center [458, 234] width 917 height 374
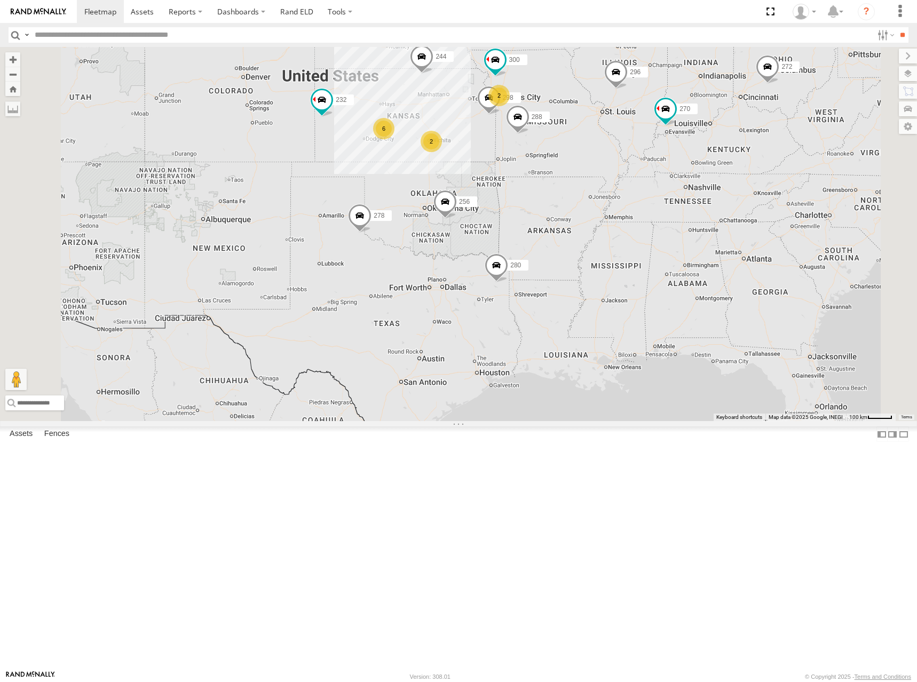
drag, startPoint x: 507, startPoint y: 146, endPoint x: 603, endPoint y: 289, distance: 172.0
click at [603, 289] on div "280 6 300 244 298 270 288 272 256 232 296 2 2 266 278" at bounding box center [458, 234] width 917 height 374
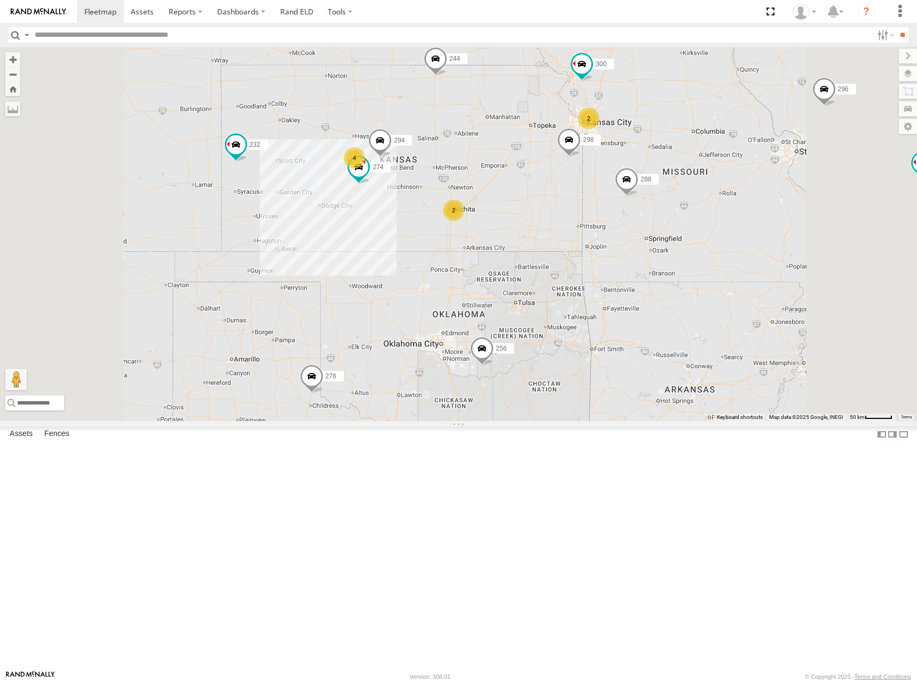
drag, startPoint x: 580, startPoint y: 269, endPoint x: 607, endPoint y: 265, distance: 26.9
click at [607, 265] on div "280 300 244 298 270 288 272 256 232 296 266 278 292 304 274 4 2 2 294" at bounding box center [458, 234] width 917 height 374
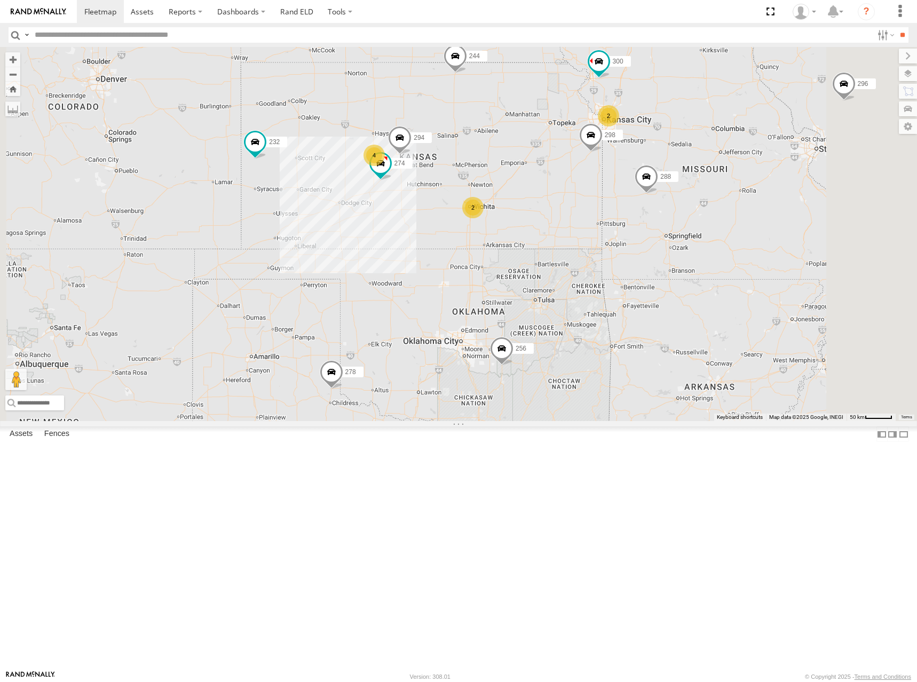
scroll to position [0, 0]
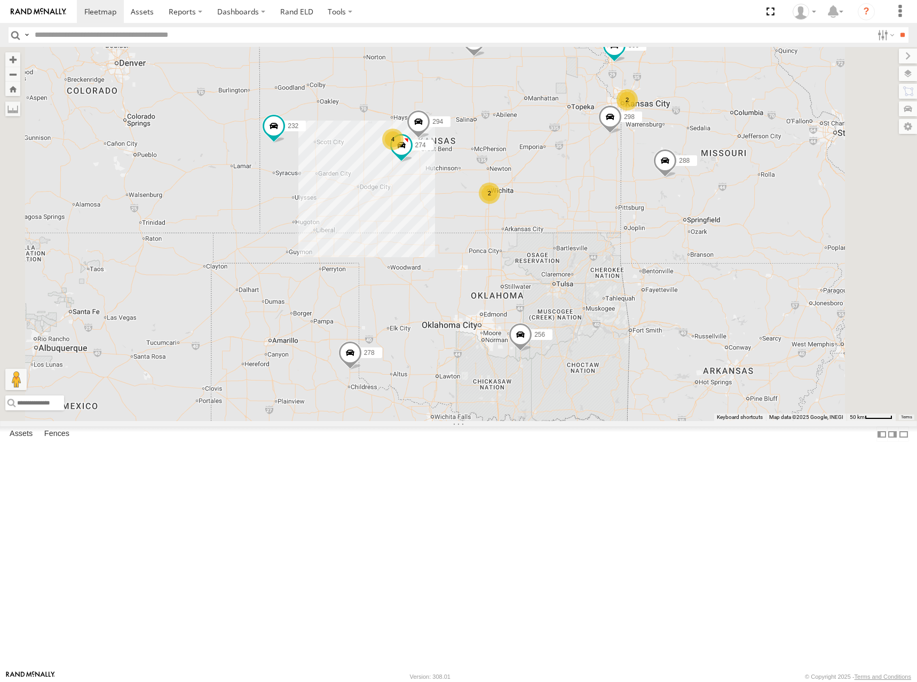
drag, startPoint x: 666, startPoint y: 170, endPoint x: 670, endPoint y: 227, distance: 57.3
click at [671, 229] on div "274 300 244 298 288 292 280 256 232 304 266 278 294 4 2 2" at bounding box center [458, 234] width 917 height 374
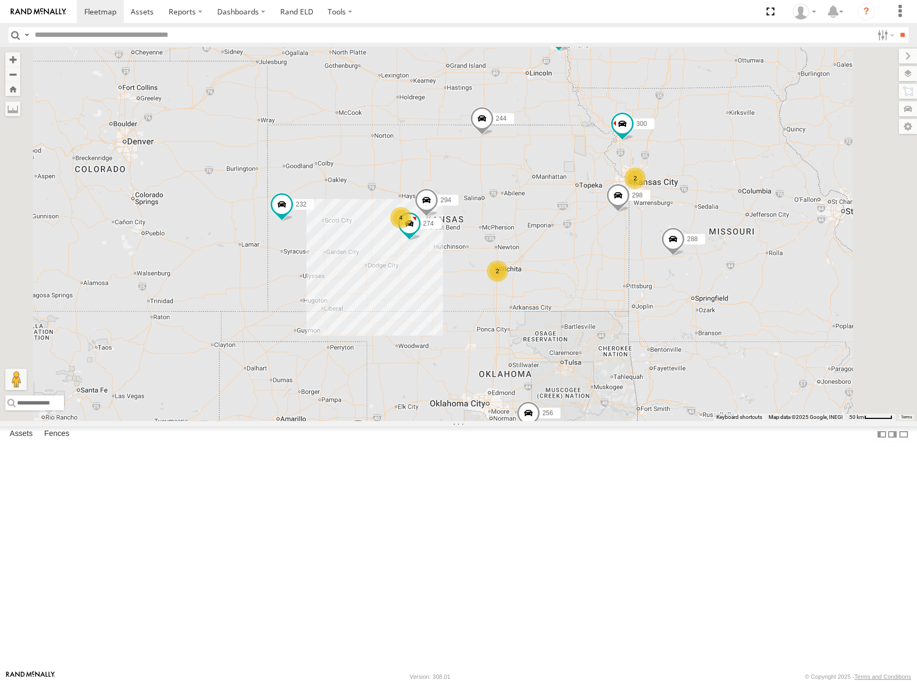
drag, startPoint x: 635, startPoint y: 187, endPoint x: 640, endPoint y: 205, distance: 18.4
click at [640, 205] on div "274 300 244 298 288 292 280 256 232 304 266 278 294 4 2 2 2" at bounding box center [458, 234] width 917 height 374
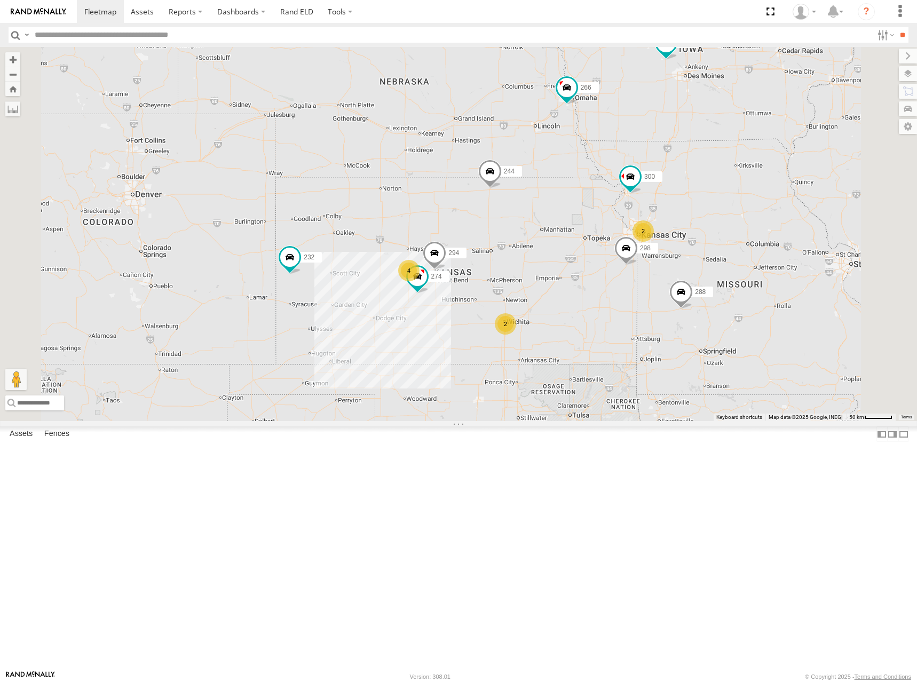
drag, startPoint x: 614, startPoint y: 178, endPoint x: 618, endPoint y: 221, distance: 43.4
click at [618, 221] on div "274 300 244 298 288 292 280 256 232 304 266 278 294 4 2 2 2" at bounding box center [458, 234] width 917 height 374
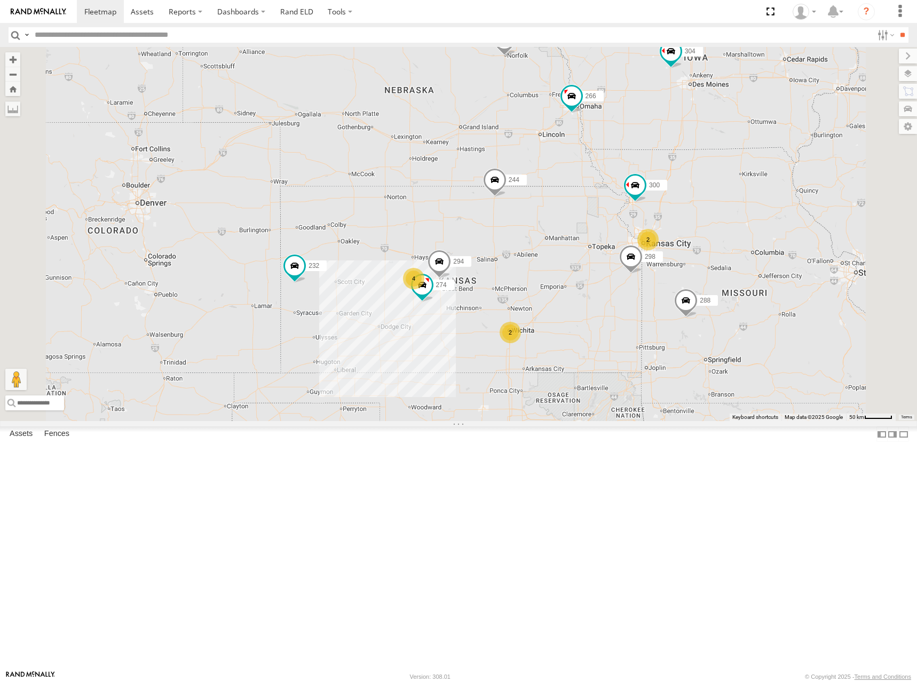
drag, startPoint x: 612, startPoint y: 241, endPoint x: 610, endPoint y: 226, distance: 15.7
click at [610, 226] on div "274 300 244 298 288 292 280 256 232 304 266 278 294 4 2 2 2" at bounding box center [458, 234] width 917 height 374
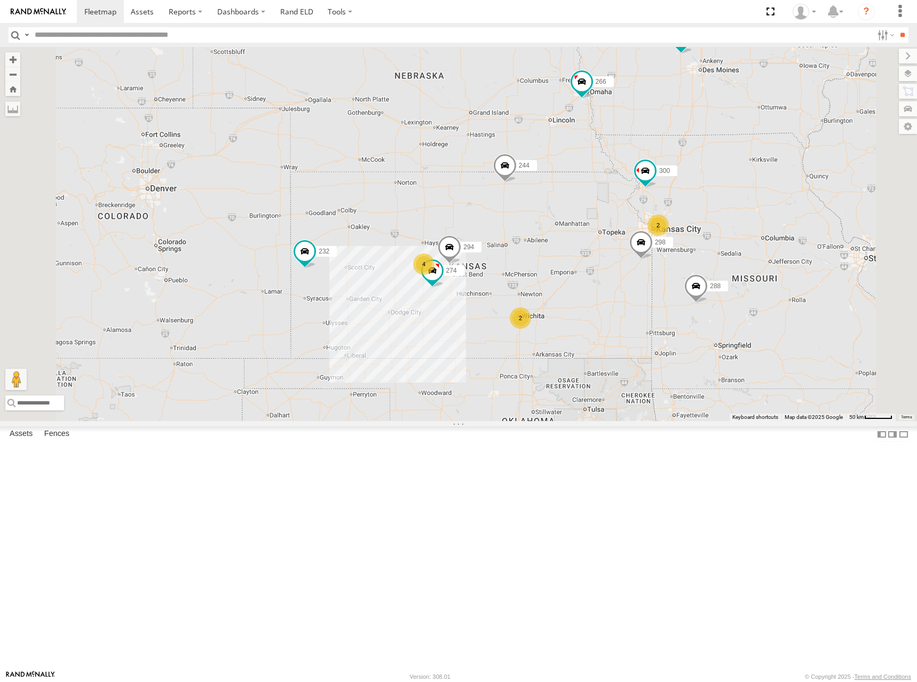
drag, startPoint x: 578, startPoint y: 233, endPoint x: 589, endPoint y: 240, distance: 13.0
click at [589, 240] on div "274 300 244 298 288 292 280 256 232 304 266 278 294 4 2 2 2" at bounding box center [458, 234] width 917 height 374
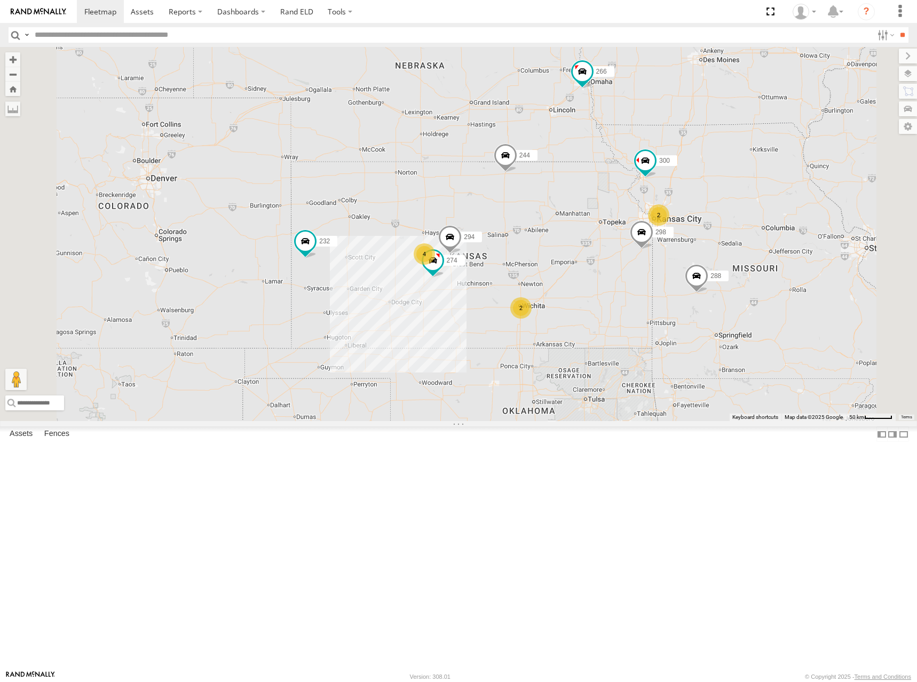
drag, startPoint x: 590, startPoint y: 240, endPoint x: 590, endPoint y: 223, distance: 16.6
click at [590, 223] on div "274 300 244 298 288 292 280 256 232 304 266 278 294 4 2 2 2" at bounding box center [458, 234] width 917 height 374
drag, startPoint x: 551, startPoint y: 203, endPoint x: 554, endPoint y: 219, distance: 15.7
click at [554, 219] on div "274 300 244 298 288 292 280 256 232 304 266 278 294 4 2 2 2" at bounding box center [458, 234] width 917 height 374
click at [586, 236] on div "274 300 244 298 288 292 280 256 232 304 266 278 294 4 2 2 2" at bounding box center [458, 234] width 917 height 374
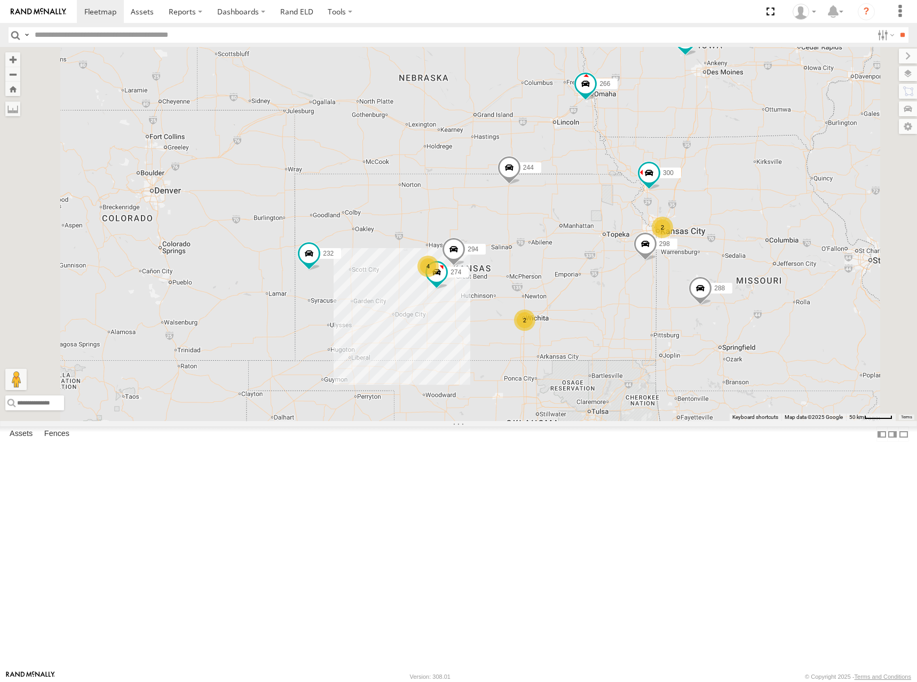
drag, startPoint x: 591, startPoint y: 209, endPoint x: 594, endPoint y: 222, distance: 13.1
click at [594, 222] on div "274 300 244 298 288 292 280 256 232 304 266 278 294 4 2 2 2" at bounding box center [458, 234] width 917 height 374
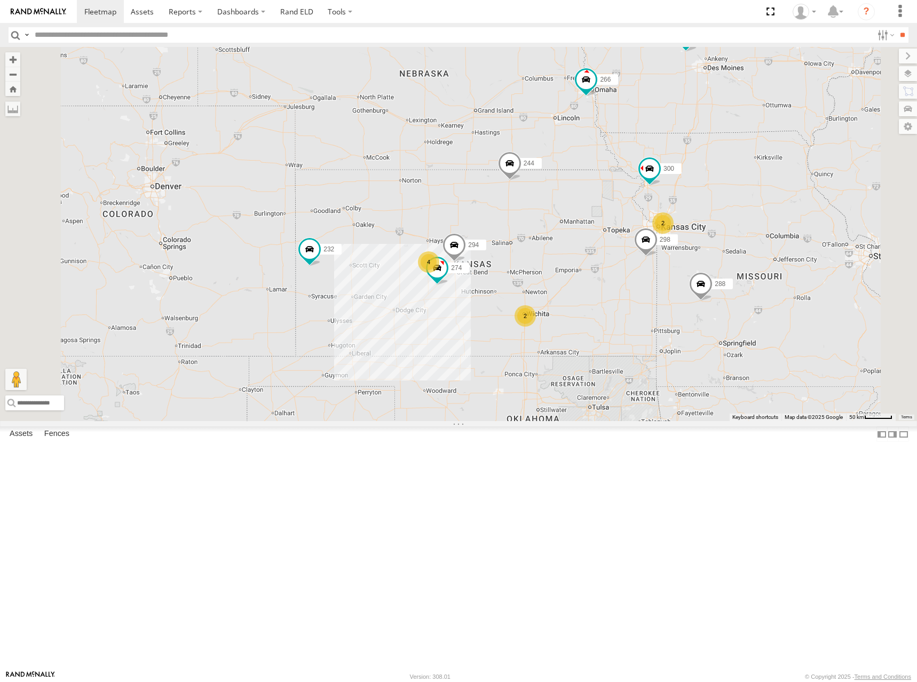
drag, startPoint x: 604, startPoint y: 230, endPoint x: 604, endPoint y: 222, distance: 8.0
click at [604, 222] on div "274 300 244 298 288 292 280 256 232 304 266 278 294 4 2 2 2" at bounding box center [458, 234] width 917 height 374
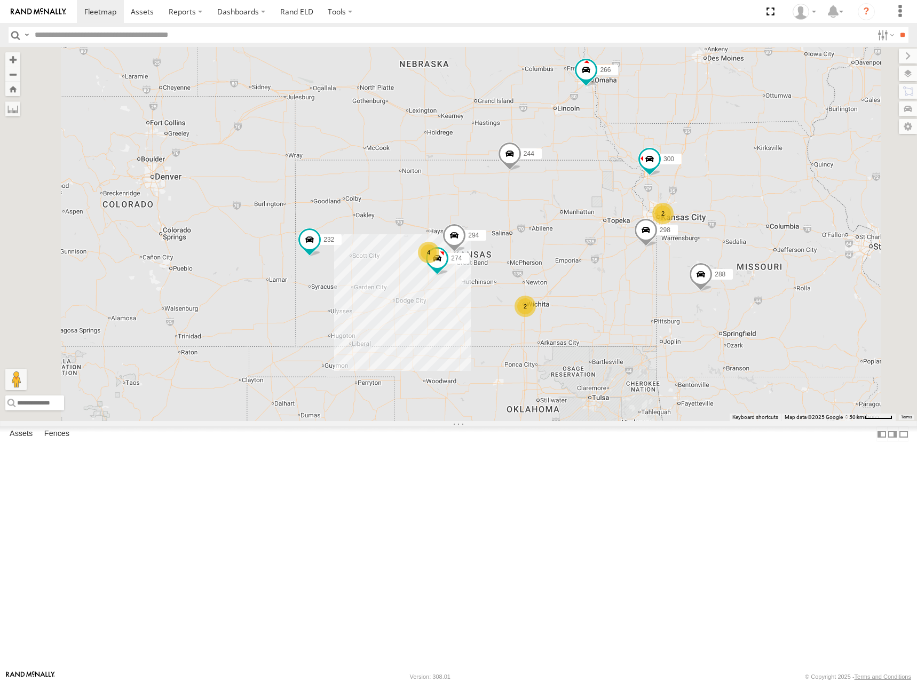
drag, startPoint x: 606, startPoint y: 225, endPoint x: 603, endPoint y: 212, distance: 13.7
click at [603, 212] on div "274 300 244 298 288 292 280 256 232 304 266 278 294 4 2 2 2" at bounding box center [458, 234] width 917 height 374
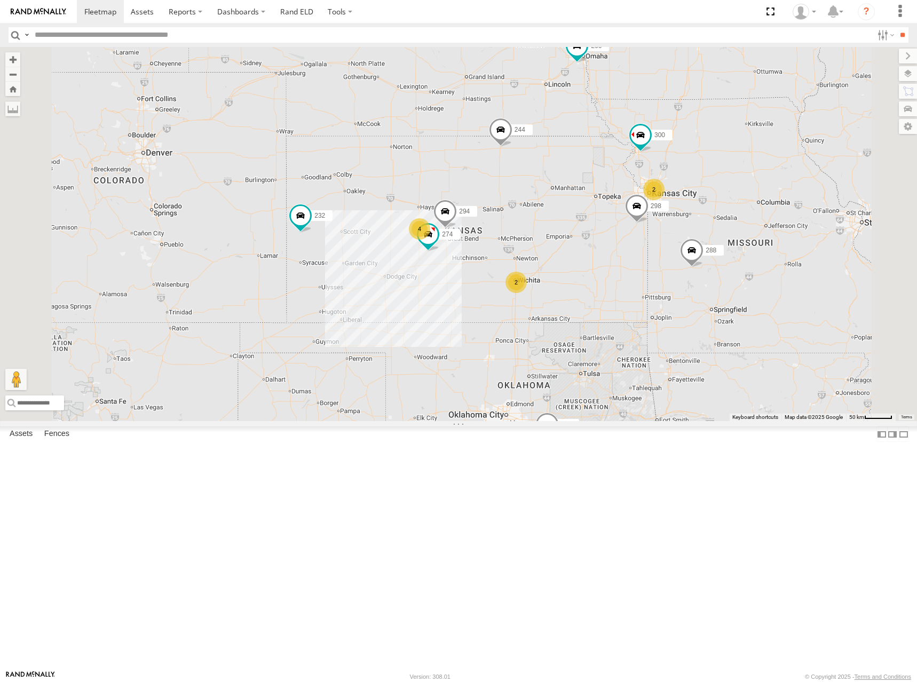
drag, startPoint x: 599, startPoint y: 212, endPoint x: 595, endPoint y: 207, distance: 6.8
click at [595, 207] on div "274 300 244 298 288 292 280 256 232 304 266 278 294 4 2 2 2" at bounding box center [458, 234] width 917 height 374
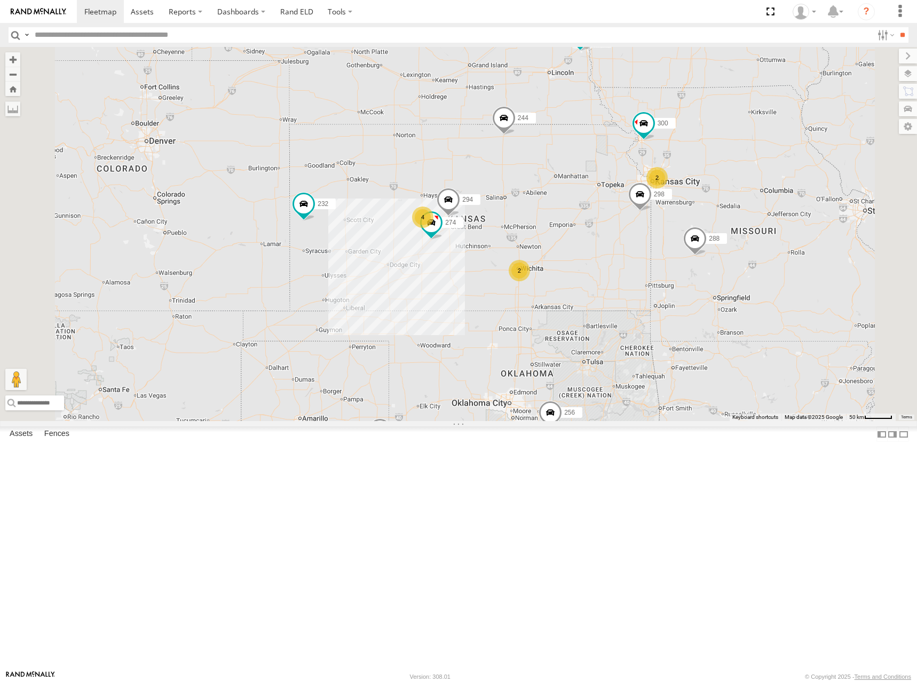
drag, startPoint x: 657, startPoint y: 177, endPoint x: 662, endPoint y: 164, distance: 13.9
click at [662, 164] on div "274 300 244 298 288 292 280 256 232 304 266 278 294 4 2 2 2" at bounding box center [458, 234] width 917 height 374
click at [671, 189] on div "274 300 244 298 288 292 280 256 232 304 266 278 294 4 2 2 2" at bounding box center [458, 234] width 917 height 374
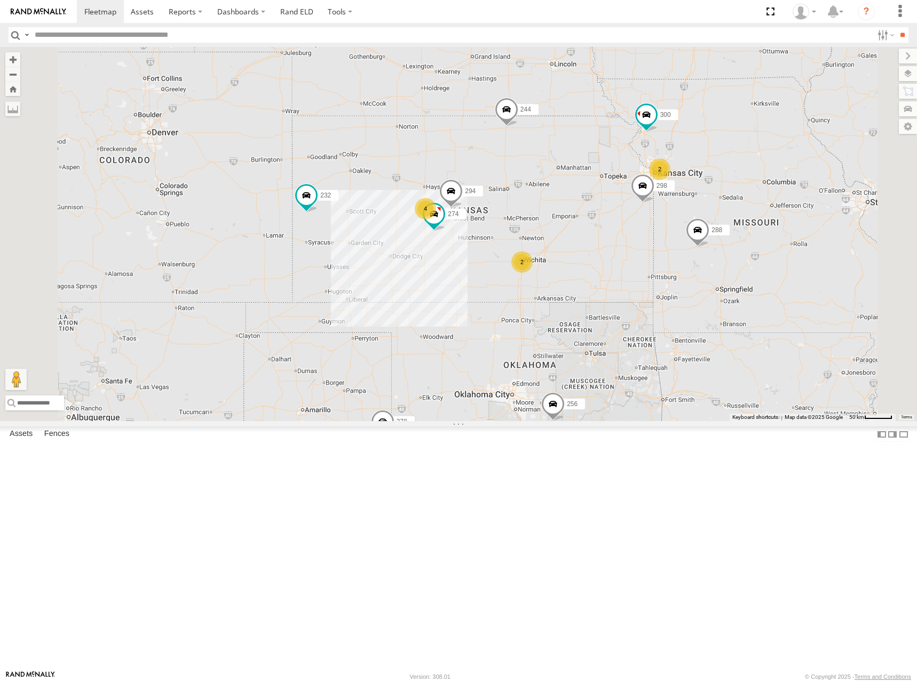
click at [724, 211] on div "274 300 244 298 288 292 280 256 232 304 266 278 294 4 2 2 2" at bounding box center [458, 234] width 917 height 374
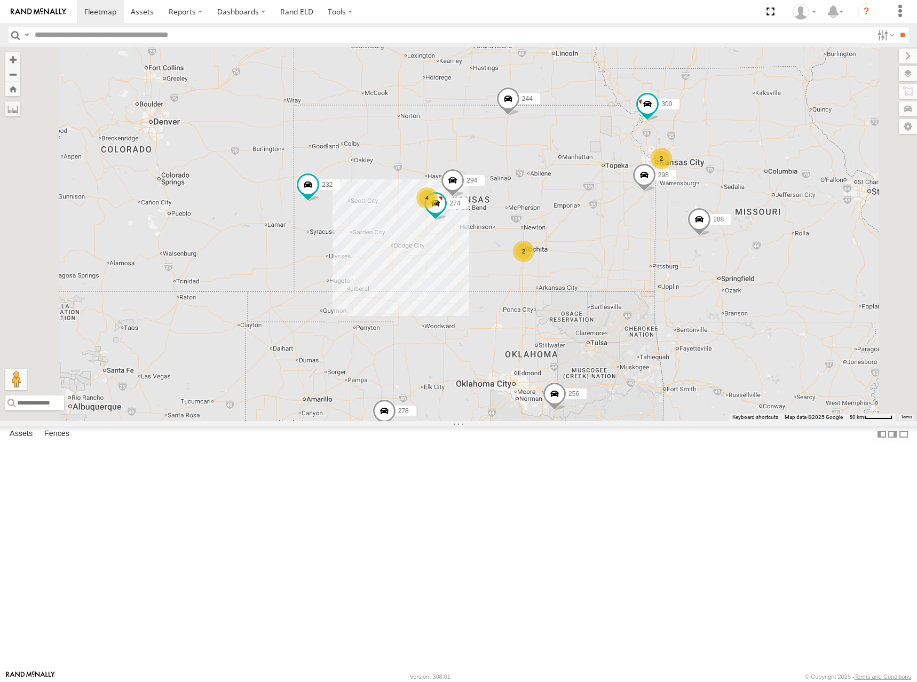
drag, startPoint x: 698, startPoint y: 279, endPoint x: 699, endPoint y: 265, distance: 13.4
click at [699, 265] on div "274 300 244 298 288 292 280 256 232 304 266 278 294 4 2 2 2" at bounding box center [458, 234] width 917 height 374
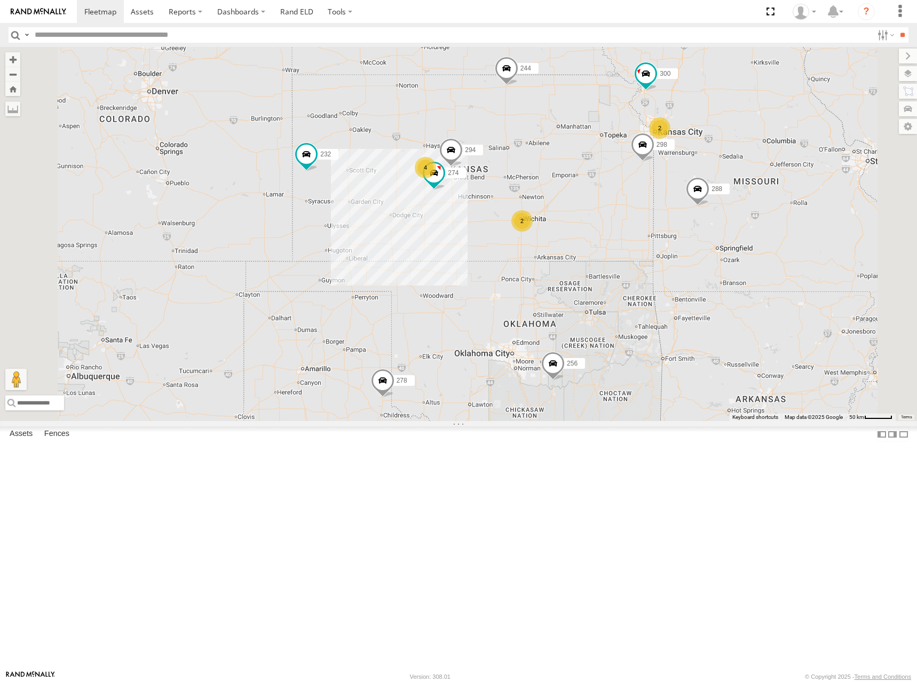
drag, startPoint x: 701, startPoint y: 267, endPoint x: 699, endPoint y: 245, distance: 22.0
click at [699, 245] on div "274 300 244 298 288 292 280 256 232 304 266 278 294 4 2 2 2" at bounding box center [458, 234] width 917 height 374
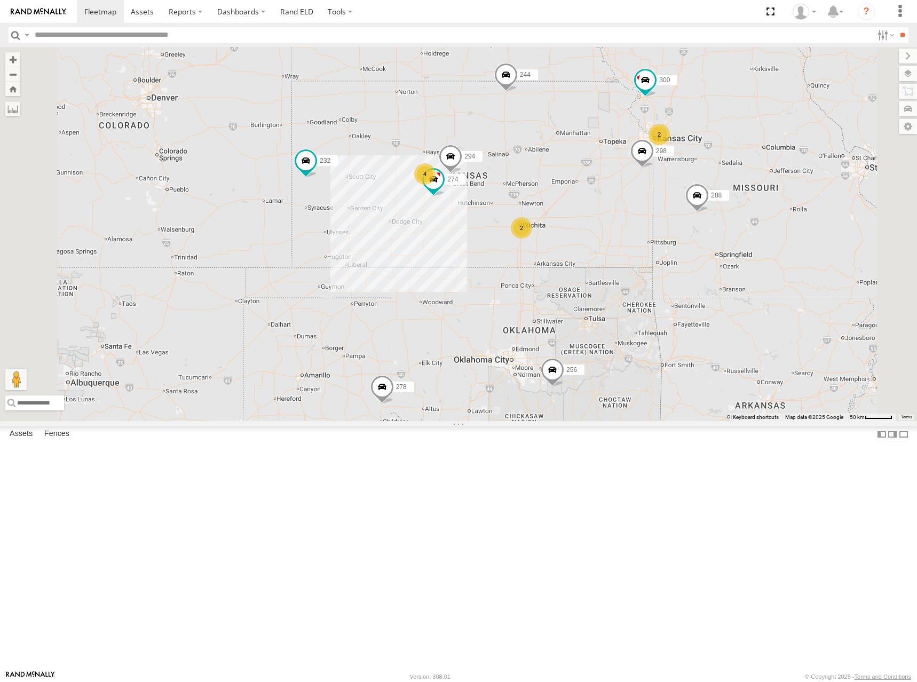
drag, startPoint x: 716, startPoint y: 208, endPoint x: 709, endPoint y: 238, distance: 30.7
click at [709, 238] on div "274 300 244 298 288 292 280 256 232 304 266 278 294 4 2 2 2" at bounding box center [458, 234] width 917 height 374
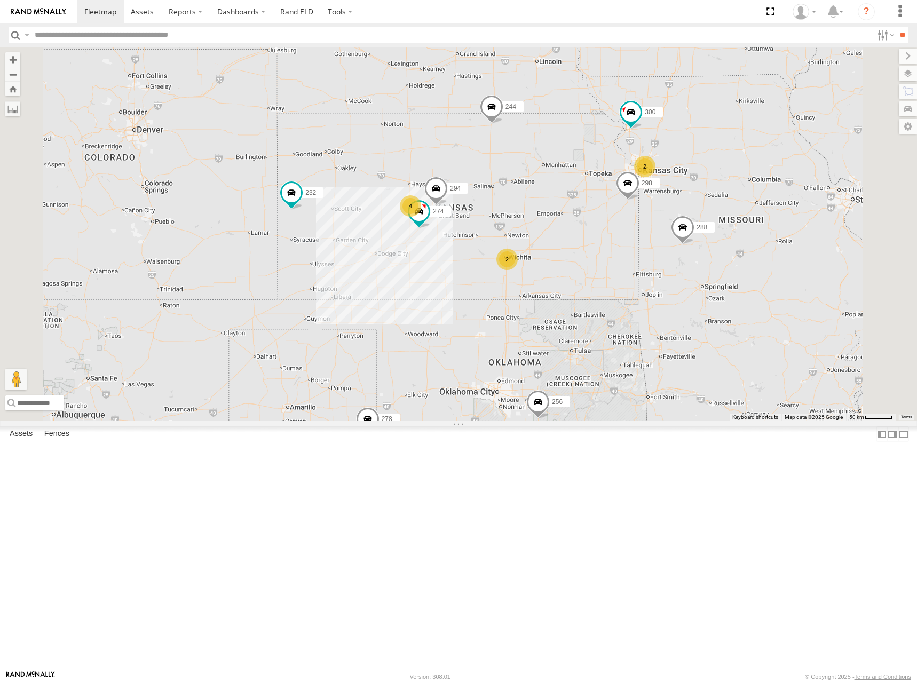
drag, startPoint x: 730, startPoint y: 219, endPoint x: 722, endPoint y: 228, distance: 12.5
click at [722, 228] on div "274 300 244 298 288 292 280 256 232 304 266 278 294 4 2 2 2" at bounding box center [458, 234] width 917 height 374
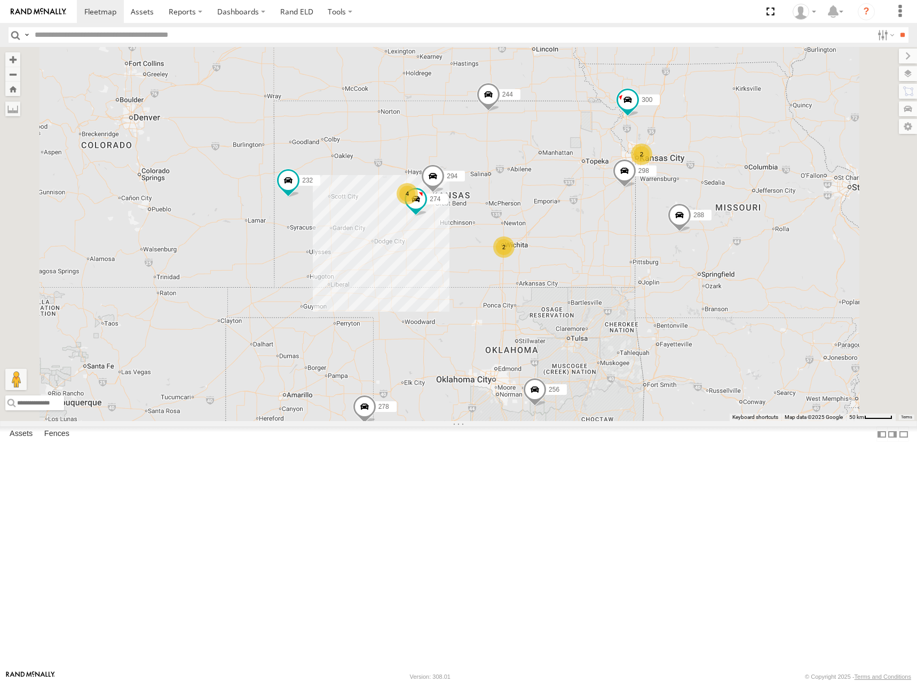
drag, startPoint x: 721, startPoint y: 339, endPoint x: 718, endPoint y: 322, distance: 16.7
click at [718, 322] on div "274 300 244 298 288 292 280 256 232 304 266 278 294 4 2 2 2" at bounding box center [458, 234] width 917 height 374
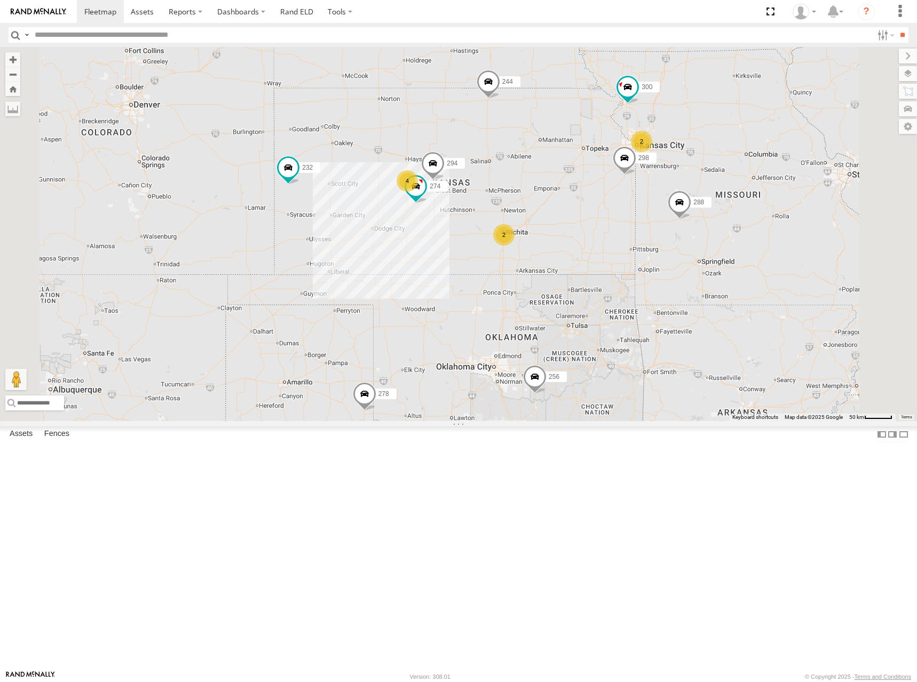
drag, startPoint x: 694, startPoint y: 305, endPoint x: 694, endPoint y: 291, distance: 13.3
click at [694, 291] on div "274 300 244 298 288 292 280 256 232 304 266 278 294 4 2 2 2" at bounding box center [458, 234] width 917 height 374
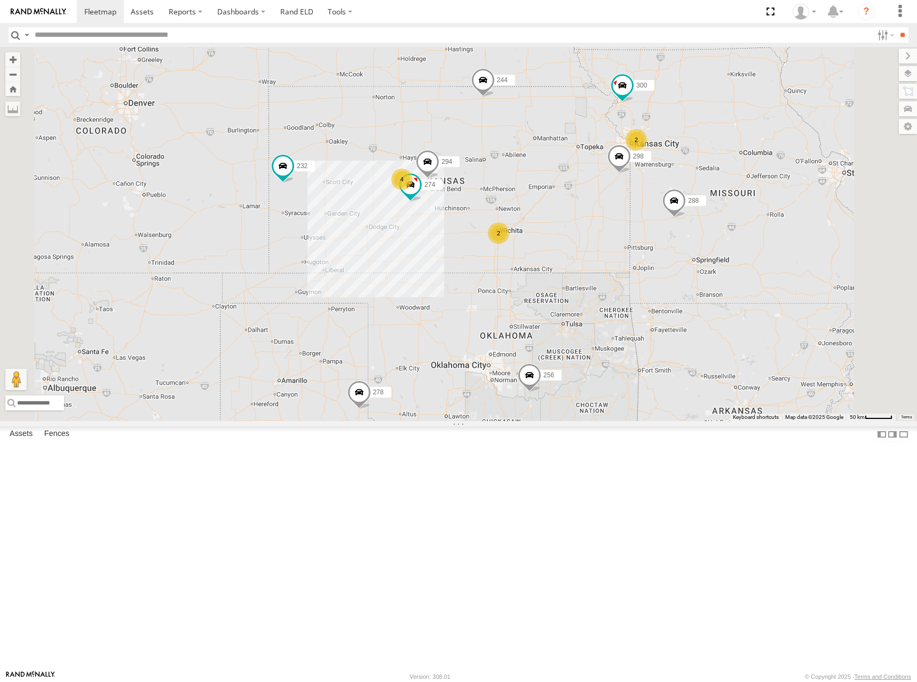
click at [700, 318] on div "274 300 244 298 288 292 280 256 232 304 266 278 294 4 2 2 2" at bounding box center [458, 234] width 917 height 374
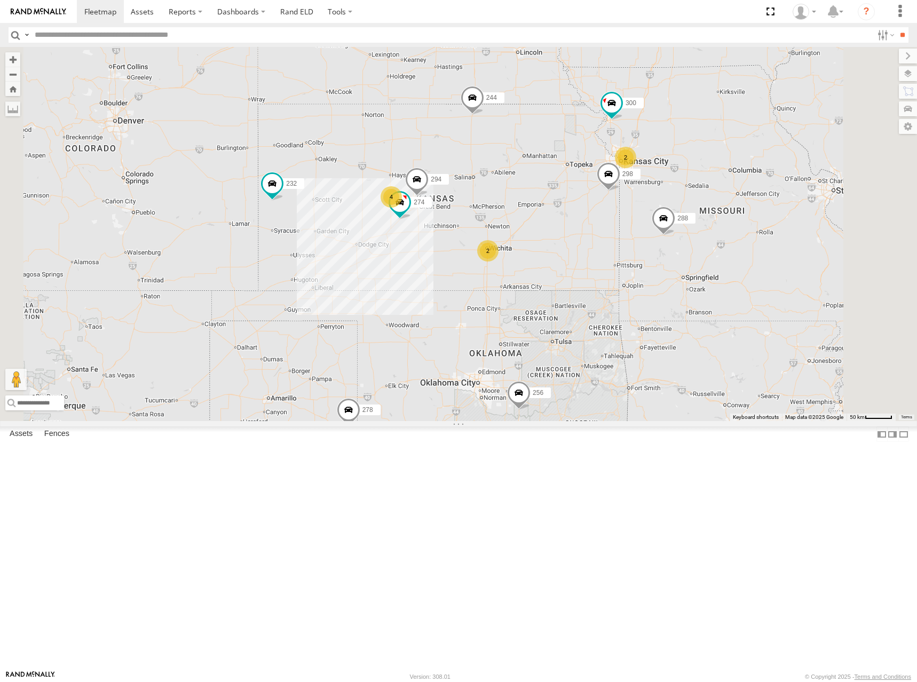
drag, startPoint x: 683, startPoint y: 265, endPoint x: 672, endPoint y: 285, distance: 23.2
click at [672, 285] on div "274 300 244 298 288 292 280 256 232 304 266 278 294 4 2 2 2" at bounding box center [458, 234] width 917 height 374
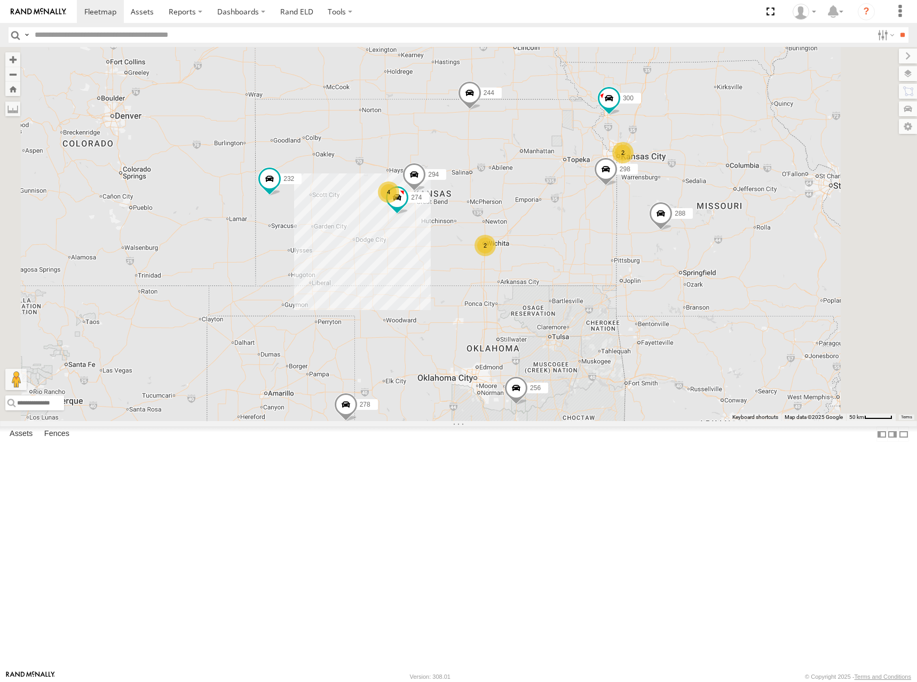
drag, startPoint x: 686, startPoint y: 263, endPoint x: 681, endPoint y: 259, distance: 6.5
click at [683, 258] on div "274 300 244 298 288 292 280 256 232 304 266 278 294 4 2 2 2" at bounding box center [458, 234] width 917 height 374
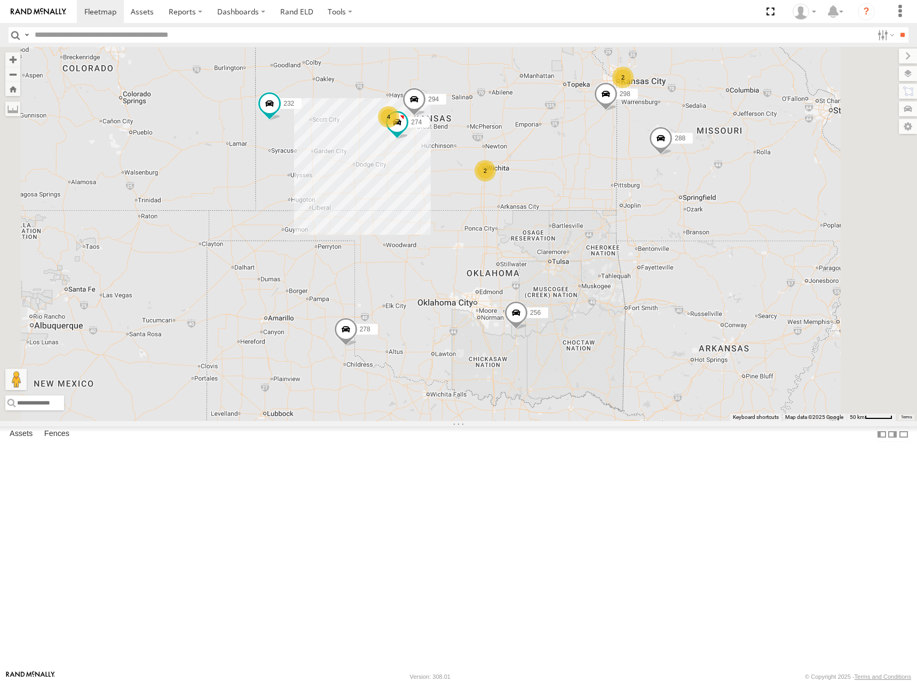
drag, startPoint x: 680, startPoint y: 437, endPoint x: 686, endPoint y: 345, distance: 92.5
click at [686, 345] on div "274 300 244 298 288 292 280 256 232 304 266 278 294 4 2 2 2" at bounding box center [458, 234] width 917 height 374
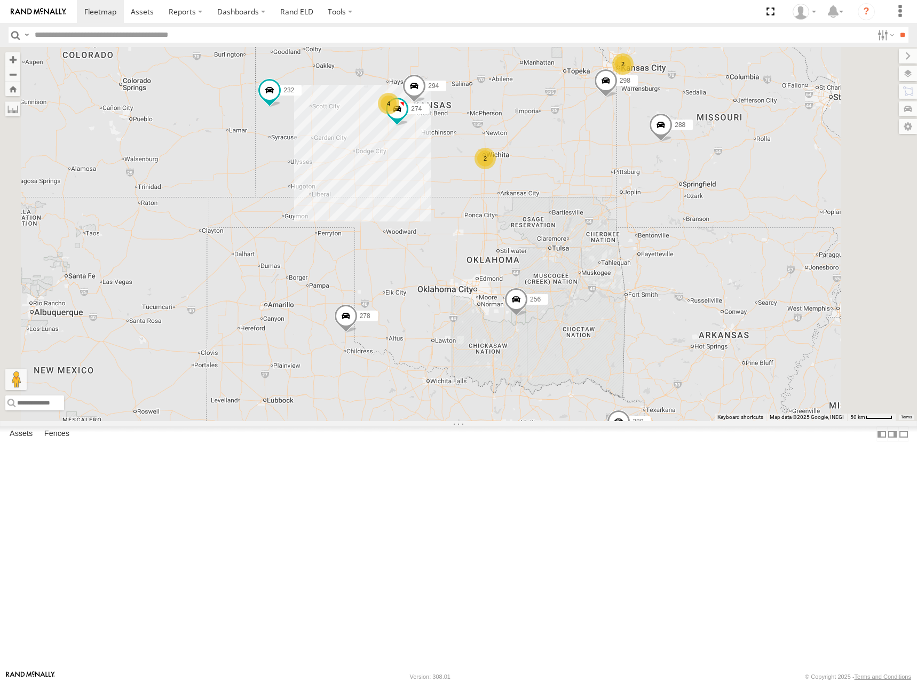
drag, startPoint x: 702, startPoint y: 252, endPoint x: 699, endPoint y: 280, distance: 28.4
click at [699, 280] on div "274 300 244 298 288 292 280 256 232 304 266 278 294 4 2 2" at bounding box center [458, 234] width 917 height 374
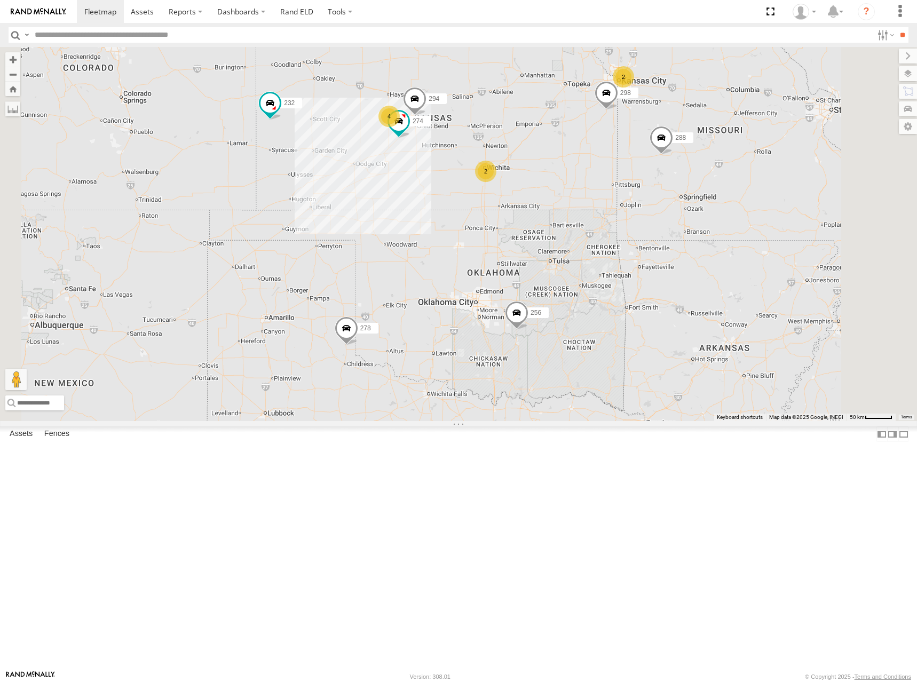
drag, startPoint x: 693, startPoint y: 140, endPoint x: 694, endPoint y: 161, distance: 21.4
click at [694, 161] on div "274 300 244 298 288 292 280 256 232 304 266 278 294 4 2 2" at bounding box center [458, 234] width 917 height 374
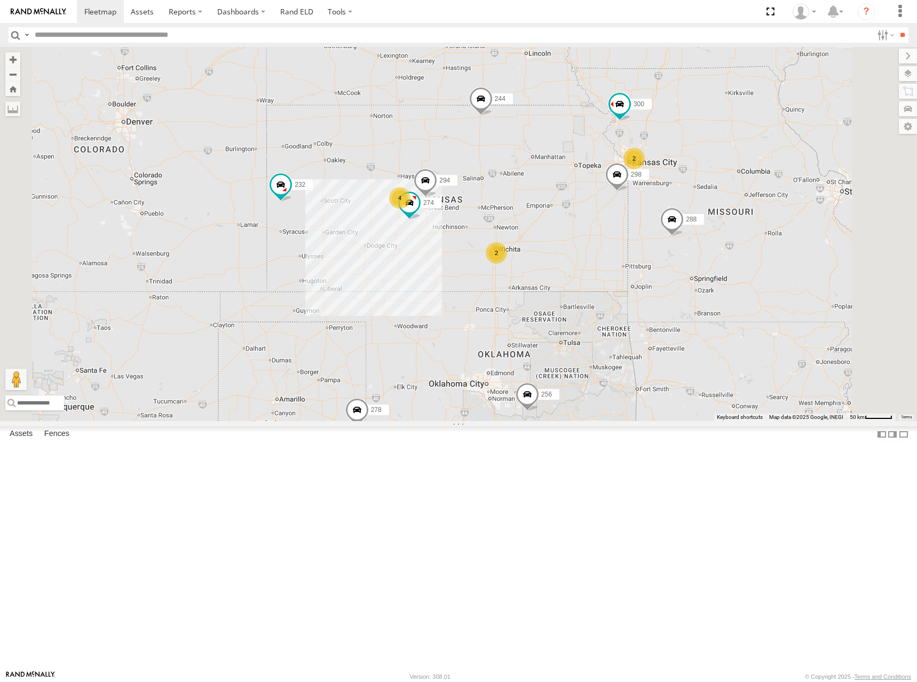
drag, startPoint x: 656, startPoint y: 139, endPoint x: 669, endPoint y: 212, distance: 74.9
click at [667, 215] on div "274 300 244 298 288 292 280 256 232 304 266 278 294 4 2 2" at bounding box center [458, 234] width 917 height 374
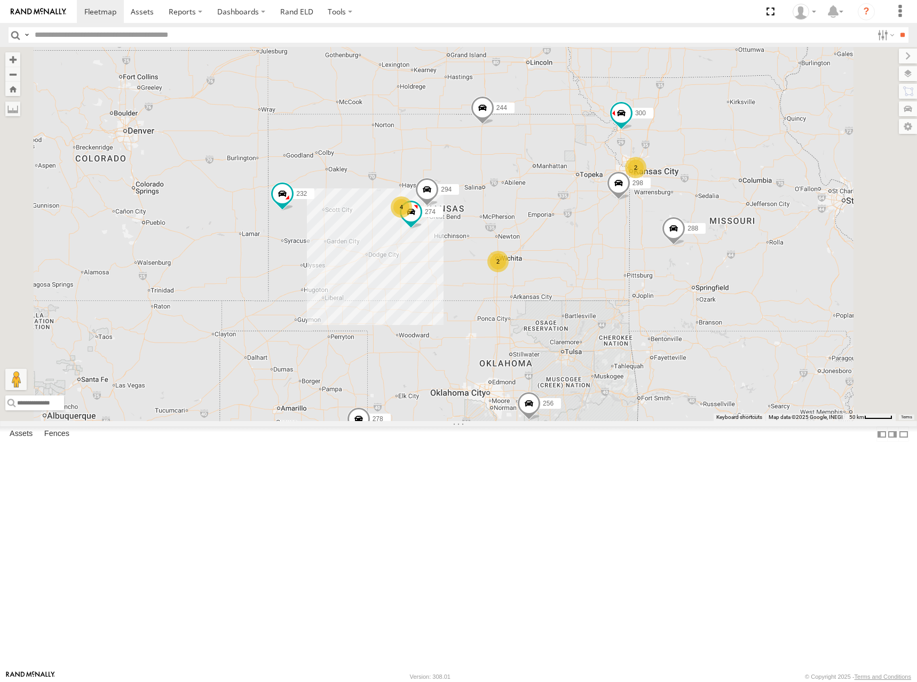
drag, startPoint x: 673, startPoint y: 220, endPoint x: 674, endPoint y: 234, distance: 13.4
click at [674, 234] on div "274 300 244 298 288 292 280 256 232 304 266 278 294 4 2 2 2" at bounding box center [458, 234] width 917 height 374
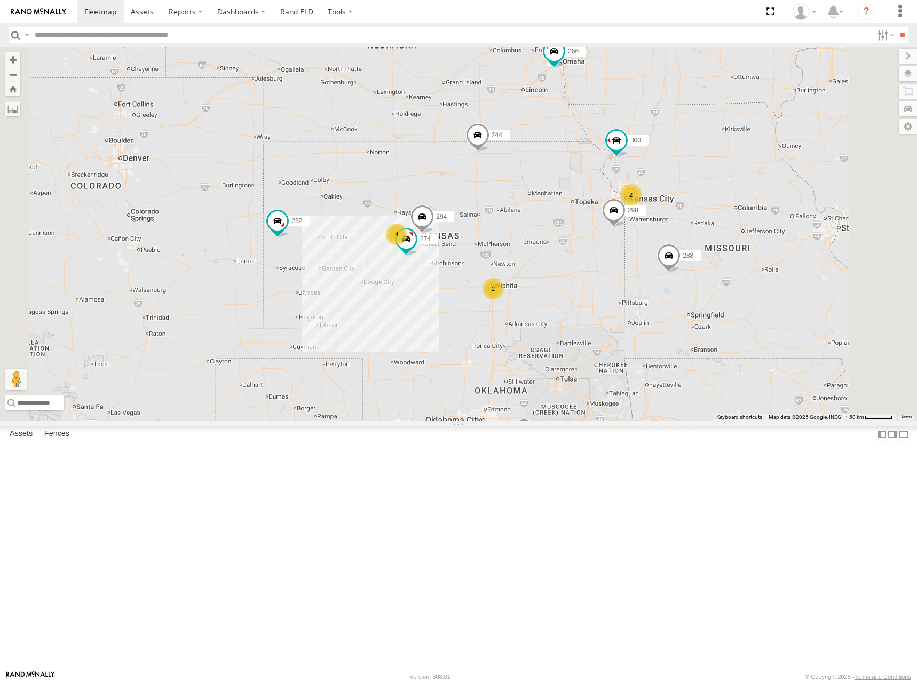
drag, startPoint x: 725, startPoint y: 208, endPoint x: 722, endPoint y: 221, distance: 13.3
click at [722, 221] on div "274 300 244 298 288 292 280 256 232 304 266 278 294 4 2 2 2" at bounding box center [458, 234] width 917 height 374
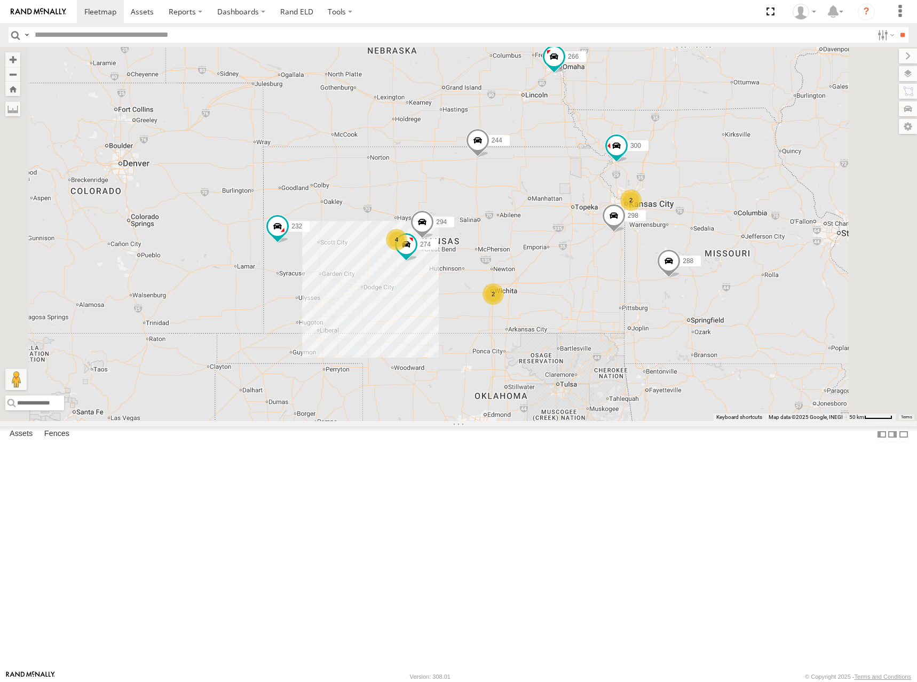
drag, startPoint x: 714, startPoint y: 222, endPoint x: 714, endPoint y: 228, distance: 6.4
click at [714, 228] on div "274 300 244 298 288 292 280 256 232 304 266 278 294 4 2 2 2" at bounding box center [458, 234] width 917 height 374
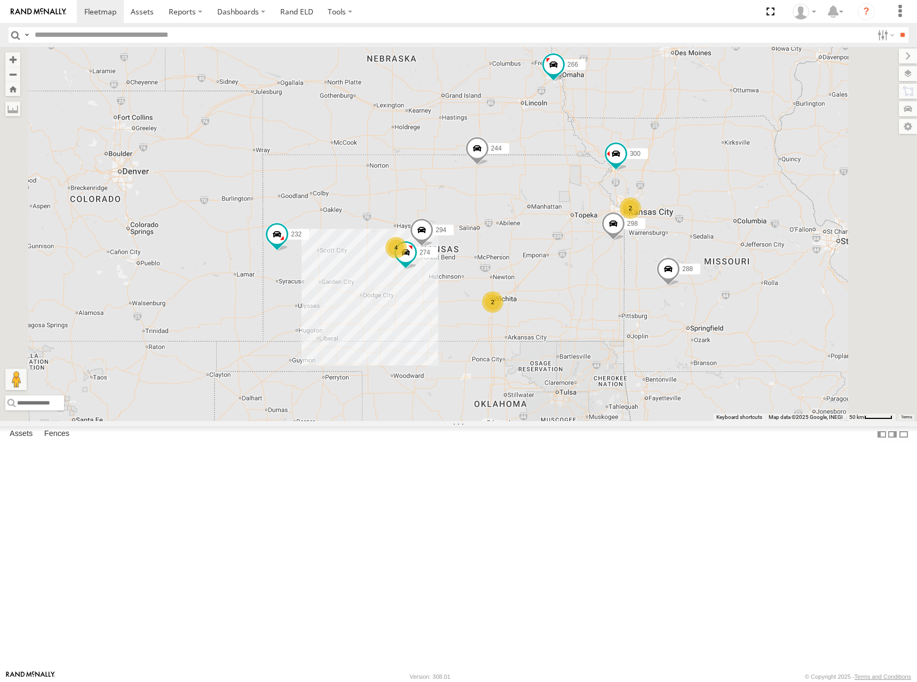
drag, startPoint x: 717, startPoint y: 225, endPoint x: 716, endPoint y: 234, distance: 9.1
click at [716, 234] on div "274 300 244 298 288 292 280 256 232 304 266 278 294 4 2 2 2" at bounding box center [458, 234] width 917 height 374
click at [715, 233] on div "274 300 244 298 288 292 280 256 232 304 266 278 294 4 2 2 2" at bounding box center [458, 234] width 917 height 374
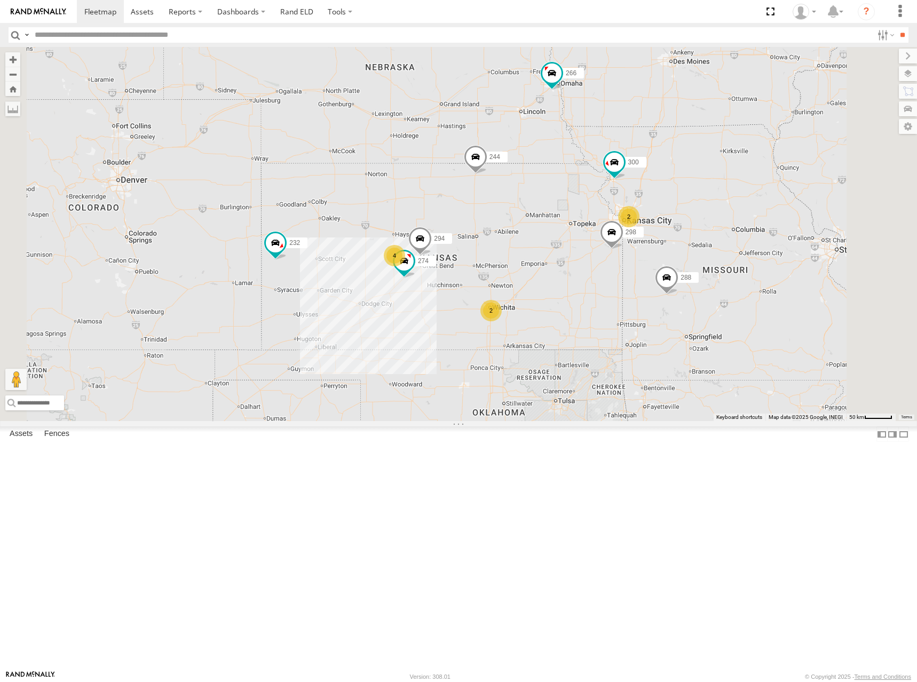
click at [807, 210] on div "274 300 244 298 288 292 280 256 232 304 266 278 294 4 2 2 2" at bounding box center [458, 234] width 917 height 374
click at [793, 220] on div "274 300 244 298 288 292 280 256 232 304 266 278 294 4 2 2 2" at bounding box center [458, 234] width 917 height 374
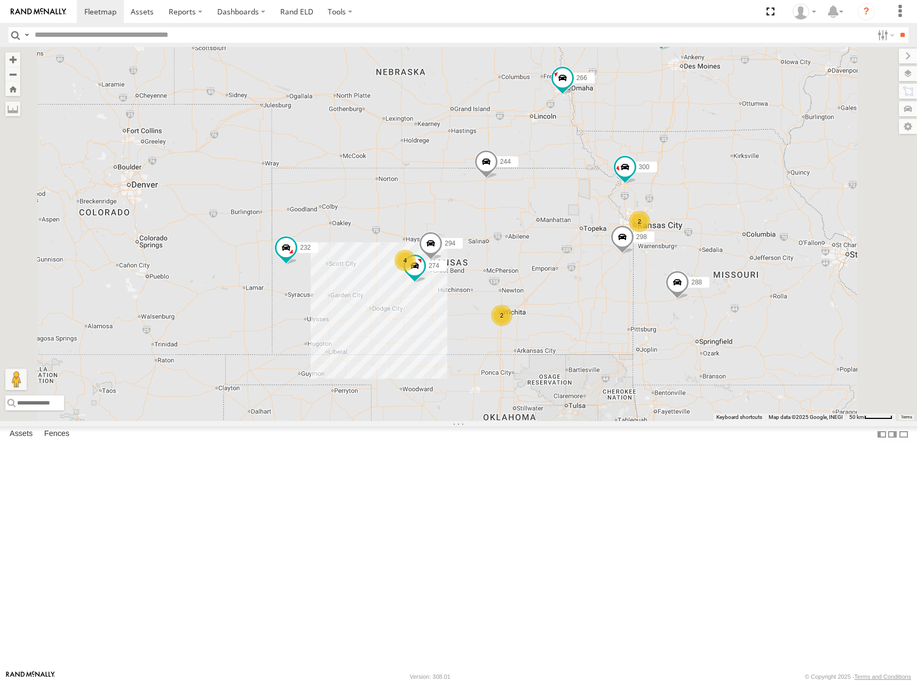
drag, startPoint x: 700, startPoint y: 293, endPoint x: 716, endPoint y: 298, distance: 17.4
click at [716, 298] on div "274 300 244 298 288 292 280 256 232 304 266 278 294 4 2 2 2" at bounding box center [458, 234] width 917 height 374
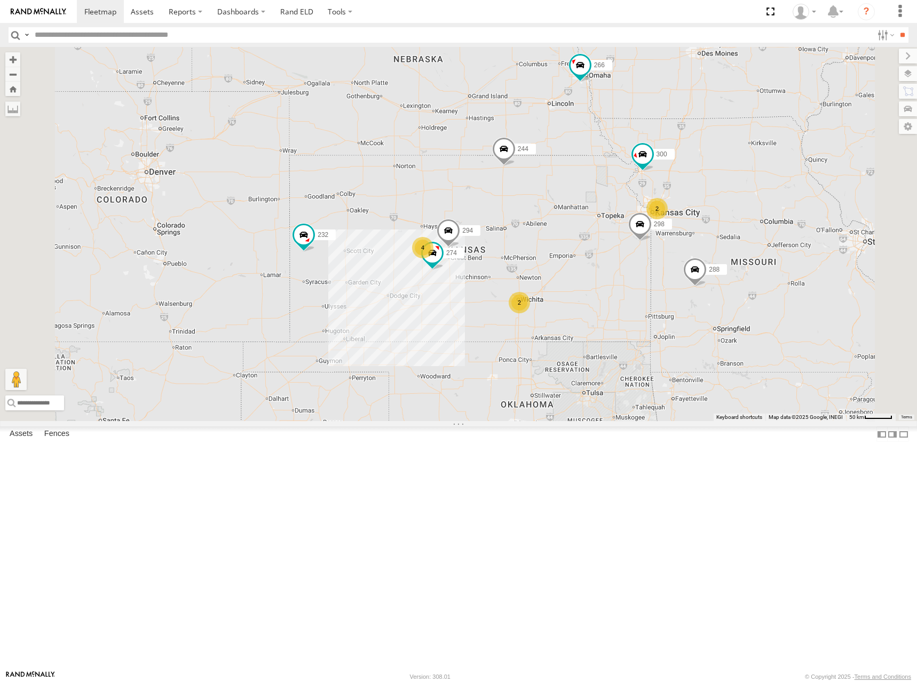
drag, startPoint x: 720, startPoint y: 259, endPoint x: 740, endPoint y: 241, distance: 26.5
click at [740, 241] on div "274 300 244 298 288 292 280 256 232 304 266 278 294 4 2 2 2" at bounding box center [458, 234] width 917 height 374
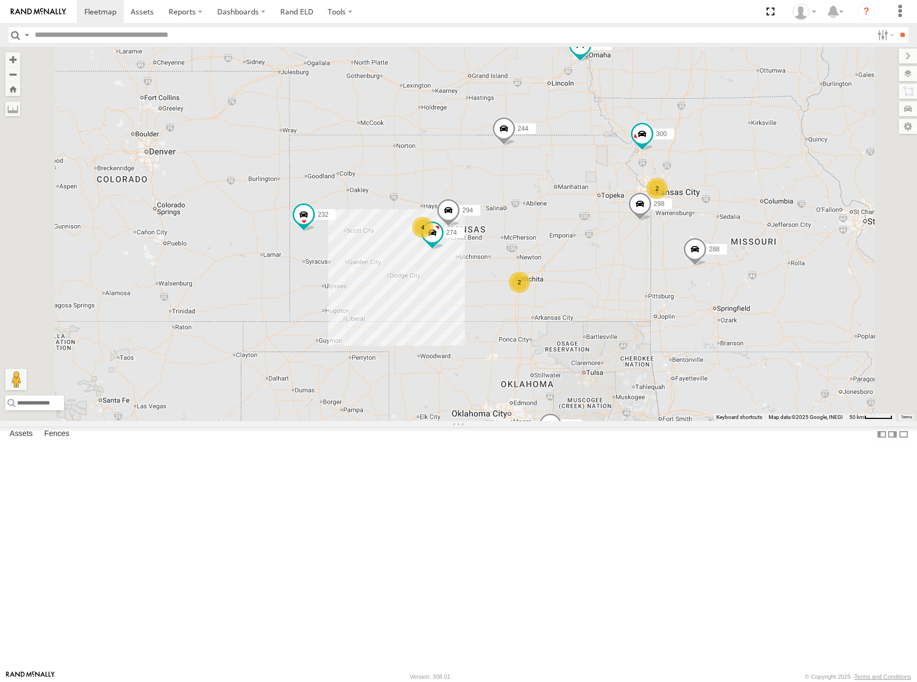
drag, startPoint x: 713, startPoint y: 305, endPoint x: 713, endPoint y: 283, distance: 21.9
click at [713, 283] on div "274 300 244 298 288 292 280 256 232 304 266 278 294 4 2 2 2" at bounding box center [458, 234] width 917 height 374
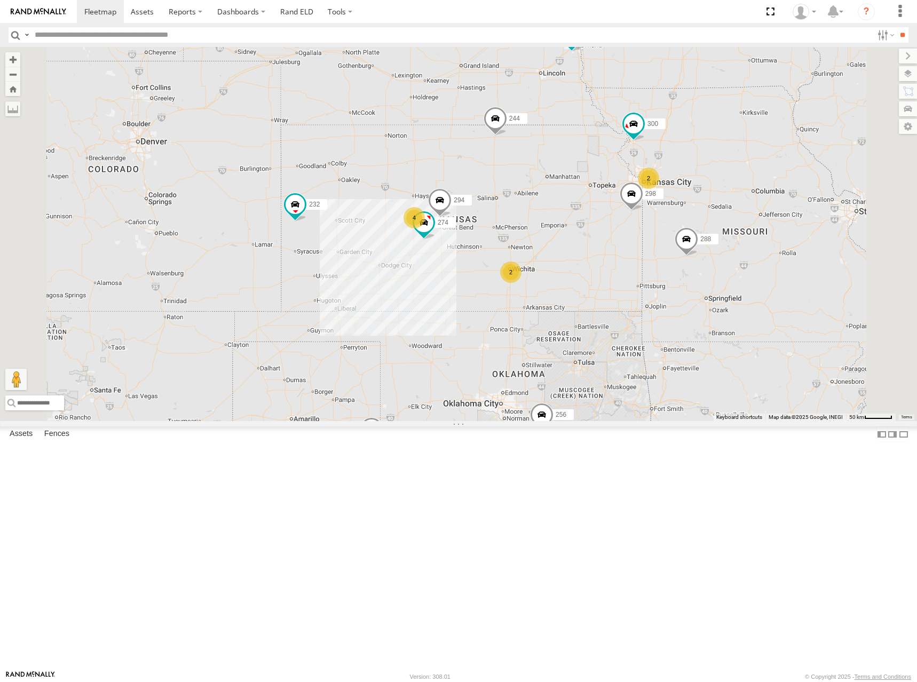
drag, startPoint x: 713, startPoint y: 284, endPoint x: 703, endPoint y: 271, distance: 16.0
click at [703, 271] on div "274 300 244 298 288 292 280 256 232 304 266 278 294 4 2 2 2" at bounding box center [458, 234] width 917 height 374
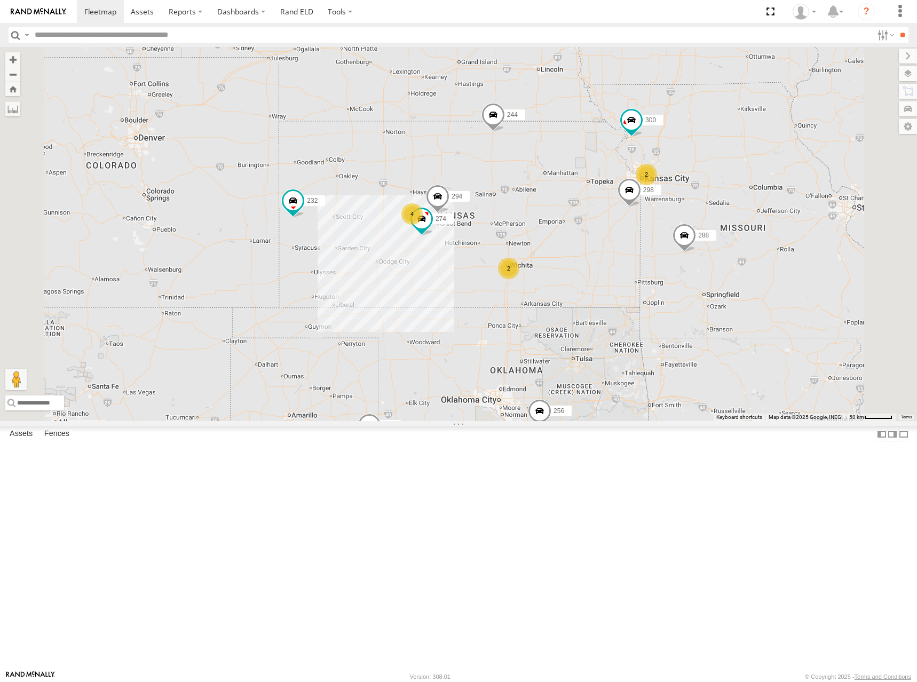
click at [698, 262] on div "274 300 244 298 288 292 280 256 232 304 266 278 294 4 2 2 2" at bounding box center [458, 234] width 917 height 374
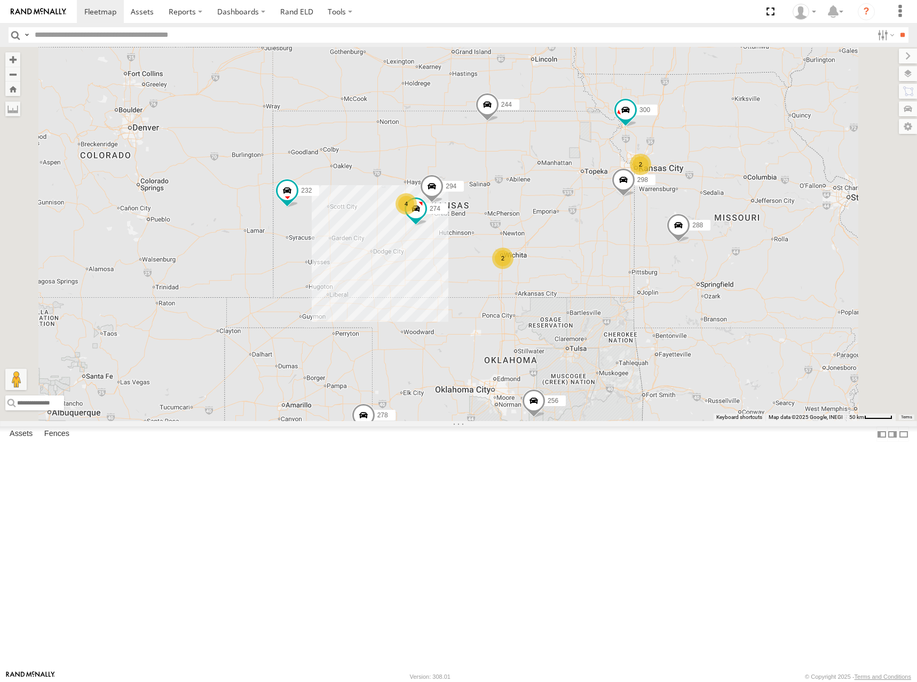
click at [712, 252] on div "274 300 244 298 288 292 280 256 232 304 266 278 294 4 2 2 2" at bounding box center [458, 234] width 917 height 374
click at [724, 270] on div "274 300 244 298 288 292 280 256 232 304 266 278 294 4 2 2 2" at bounding box center [458, 234] width 917 height 374
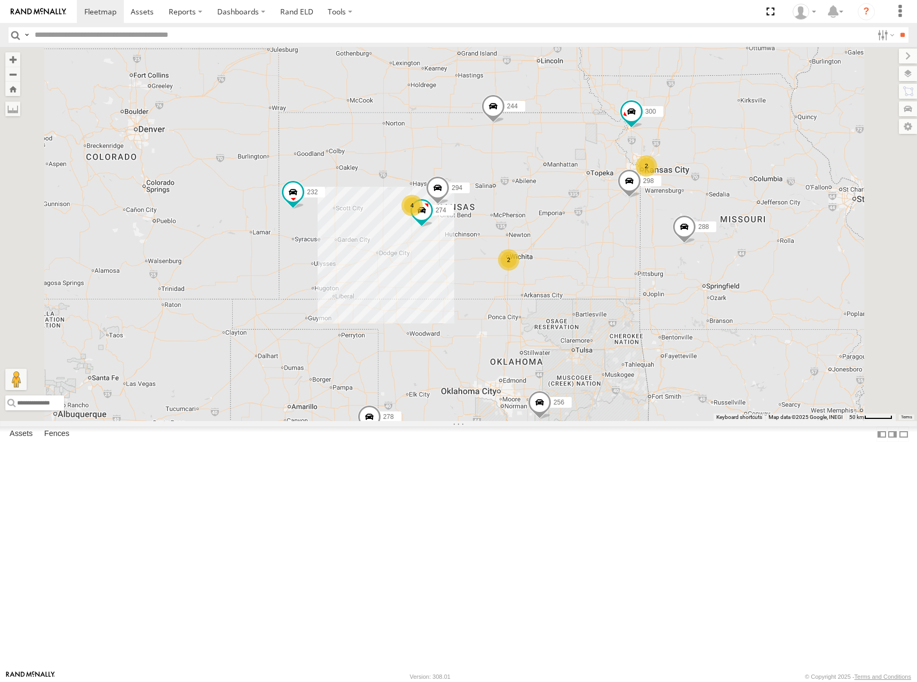
drag, startPoint x: 688, startPoint y: 276, endPoint x: 704, endPoint y: 286, distance: 18.7
click at [704, 286] on div "274 300 244 298 288 292 280 256 232 304 266 278 294 4 2 2 2" at bounding box center [458, 234] width 917 height 374
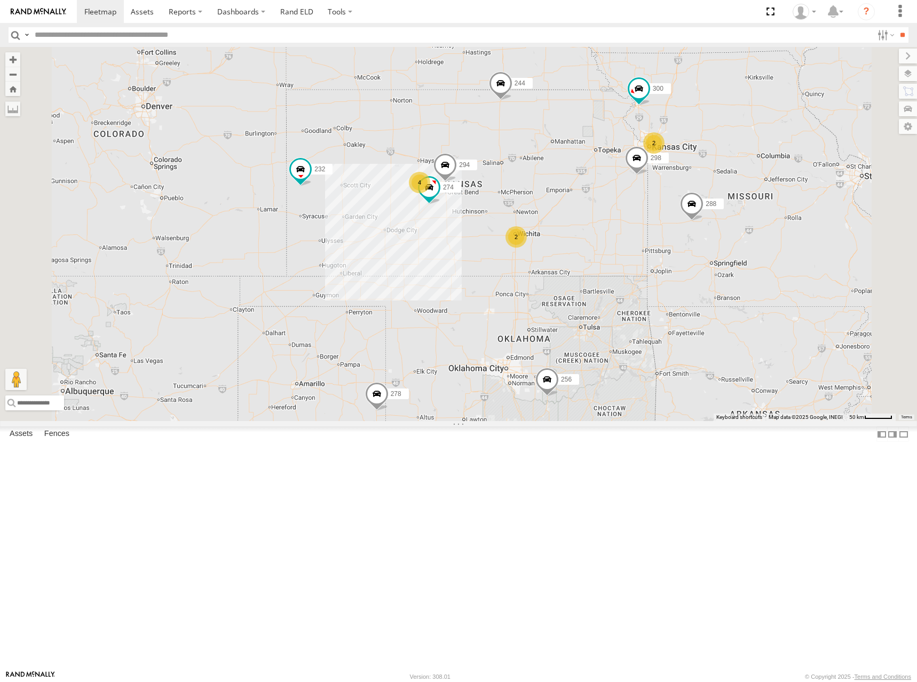
drag, startPoint x: 720, startPoint y: 357, endPoint x: 718, endPoint y: 327, distance: 29.9
click at [718, 327] on div "274 300 244 298 288 292 280 256 232 304 266 278 294 4 2 2 2" at bounding box center [458, 234] width 917 height 374
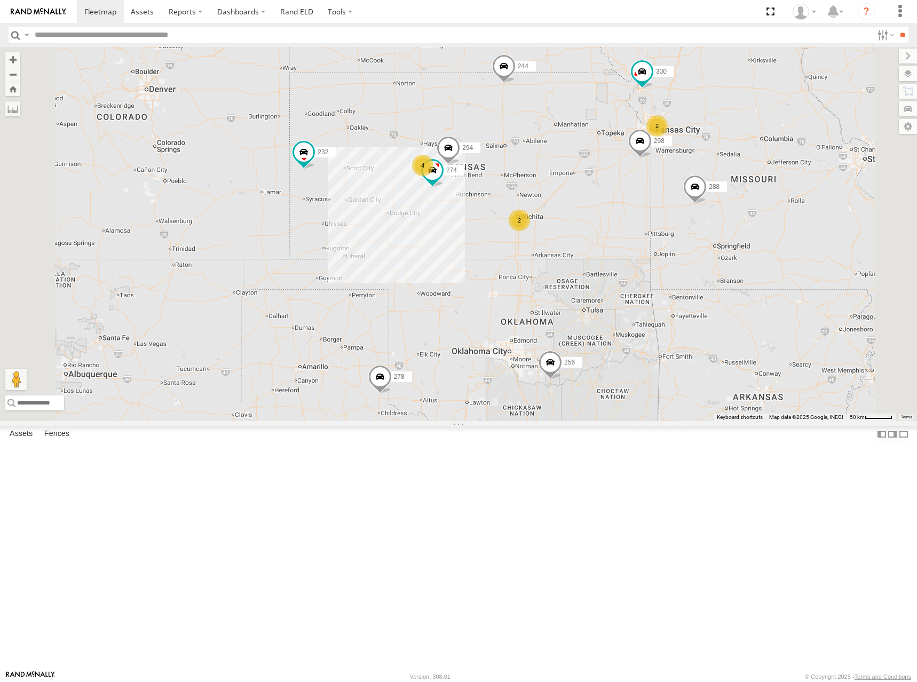
click at [715, 303] on div "274 300 244 298 288 292 280 256 232 304 266 278 294 4 2 2 2" at bounding box center [458, 234] width 917 height 374
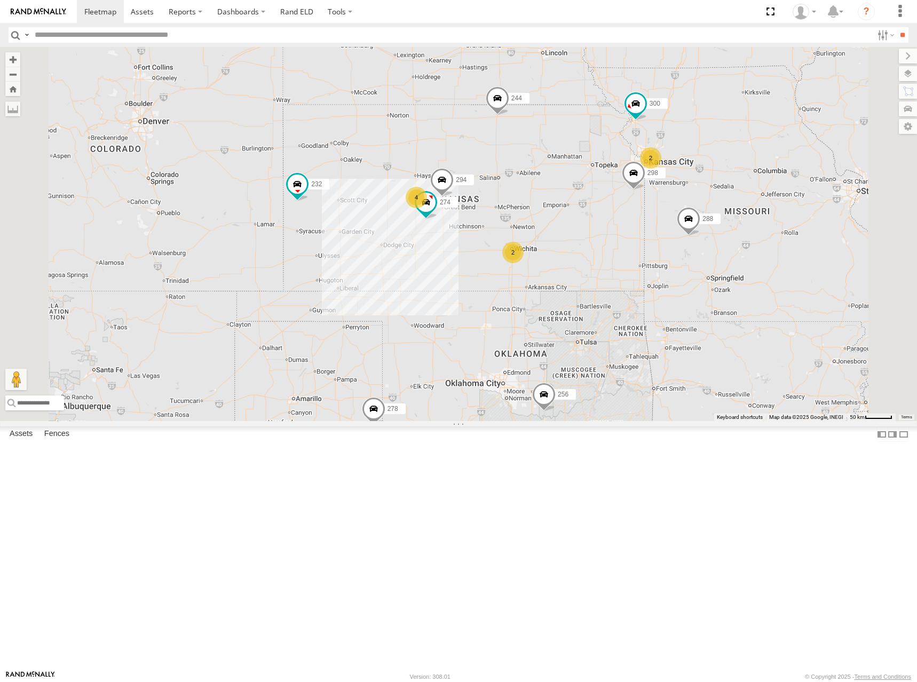
drag, startPoint x: 699, startPoint y: 258, endPoint x: 692, endPoint y: 293, distance: 35.4
click at [692, 293] on div "274 300 244 298 288 292 280 256 232 304 266 278 294 4 2 2 2" at bounding box center [458, 234] width 917 height 374
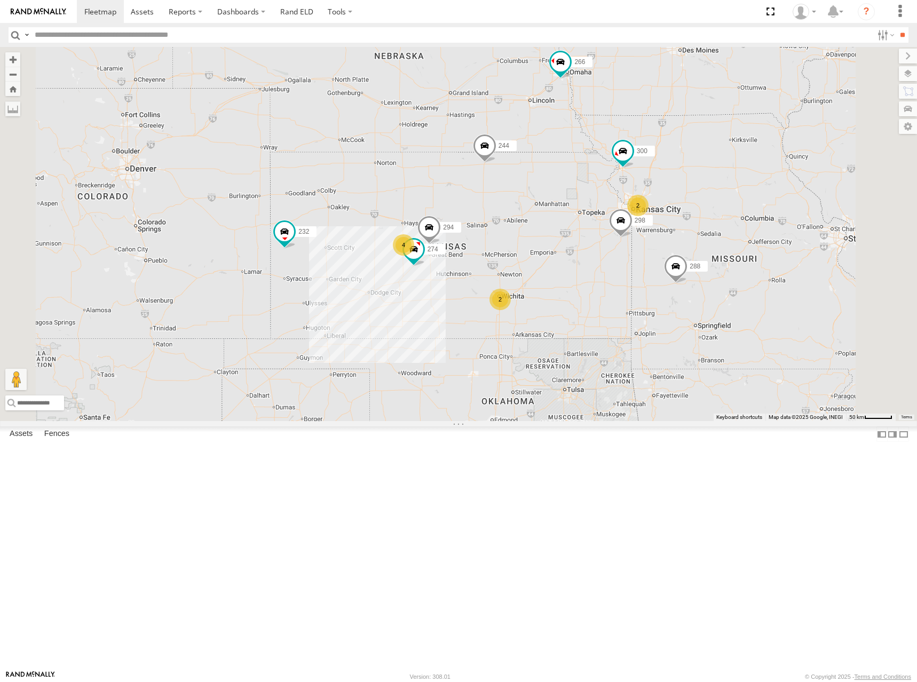
drag, startPoint x: 817, startPoint y: 251, endPoint x: 804, endPoint y: 301, distance: 51.3
click at [804, 301] on div "274 300 244 298 288 292 280 256 232 304 266 278 294 4 2 2 2" at bounding box center [458, 234] width 917 height 374
click at [720, 294] on div "274 300 244 298 288 292 280 256 232 304 266 278 294 4 2 2 2" at bounding box center [458, 234] width 917 height 374
click at [721, 300] on div "274 300 244 298 288 292 280 256 232 304 266 278 294 4 2 2 2" at bounding box center [458, 234] width 917 height 374
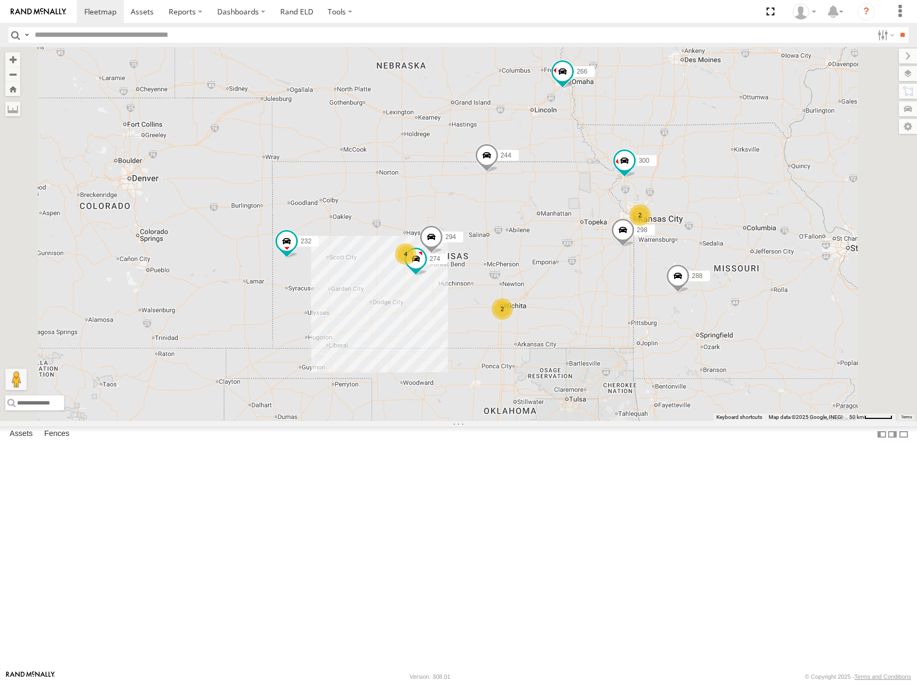
drag, startPoint x: 716, startPoint y: 287, endPoint x: 716, endPoint y: 296, distance: 9.1
click at [716, 296] on div "274 300 244 298 288 292 280 256 232 304 266 278 294 4 2 2 2" at bounding box center [458, 234] width 917 height 374
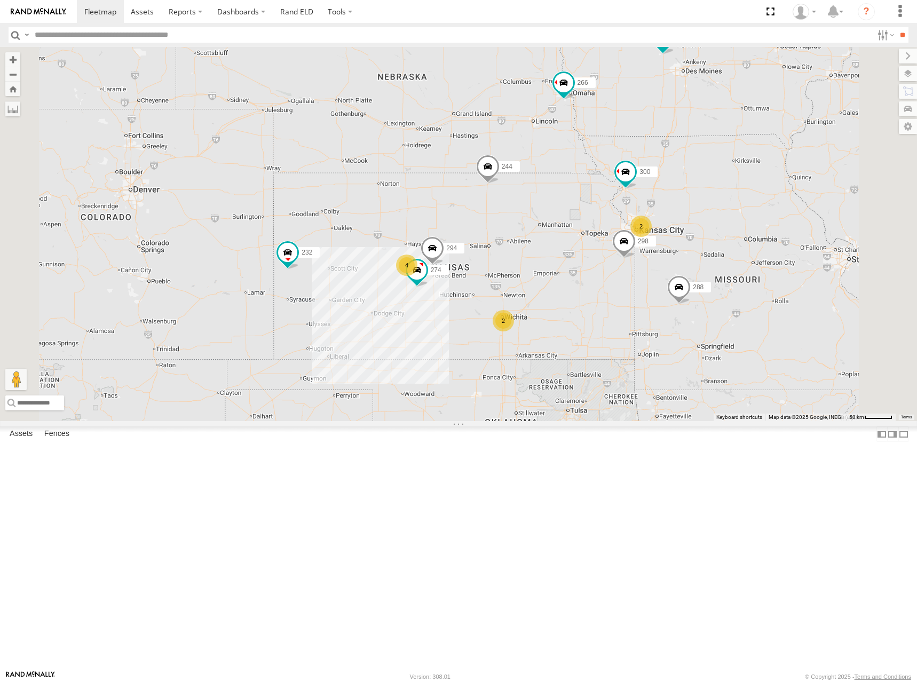
drag, startPoint x: 723, startPoint y: 326, endPoint x: 724, endPoint y: 338, distance: 12.3
click at [724, 338] on div "274 300 244 298 288 292 256 232 304 266 278 294 4 2 2 2" at bounding box center [458, 234] width 917 height 374
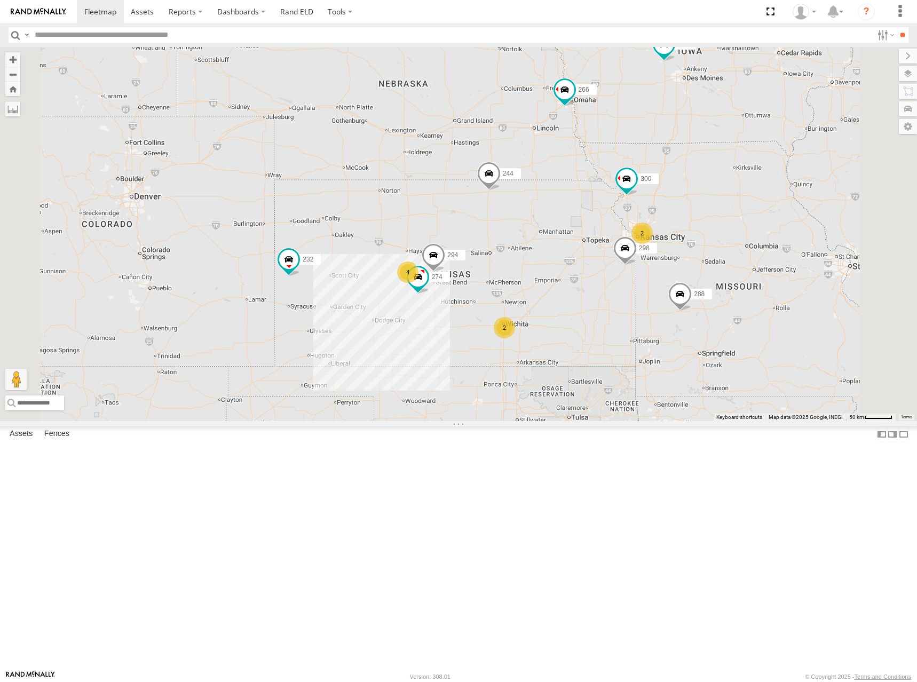
drag, startPoint x: 722, startPoint y: 320, endPoint x: 723, endPoint y: 329, distance: 8.6
click at [723, 329] on div "274 300 244 298 288 292 256 232 304 266 278 294 4 2 2 2" at bounding box center [458, 234] width 917 height 374
click at [721, 329] on div "274 300 244 298 288 292 256 232 304 266 278 294 4 2 2 2" at bounding box center [458, 234] width 917 height 374
click at [723, 331] on div "274 300 244 298 288 292 256 232 304 266 278 294 4 2 2 2" at bounding box center [458, 234] width 917 height 374
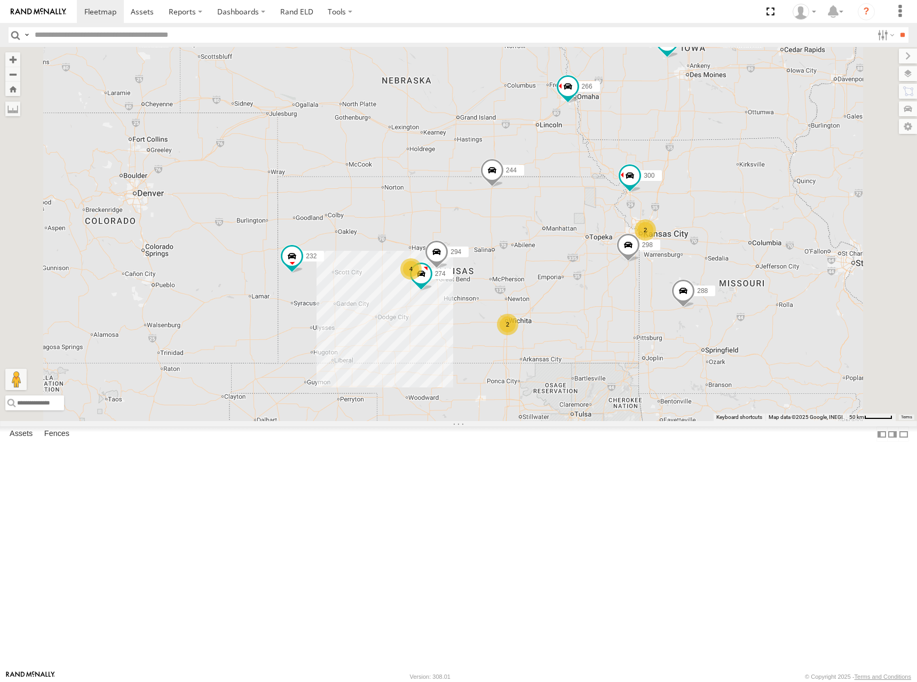
drag, startPoint x: 724, startPoint y: 331, endPoint x: 728, endPoint y: 323, distance: 8.8
click at [728, 323] on div "274 300 244 298 288 292 256 232 304 266 278 294 4 2 2 2" at bounding box center [458, 234] width 917 height 374
drag, startPoint x: 728, startPoint y: 323, endPoint x: 729, endPoint y: 338, distance: 14.5
click at [729, 338] on div "274 300 244 298 288 292 256 232 304 266 278 294 4 2 2 2" at bounding box center [458, 234] width 917 height 374
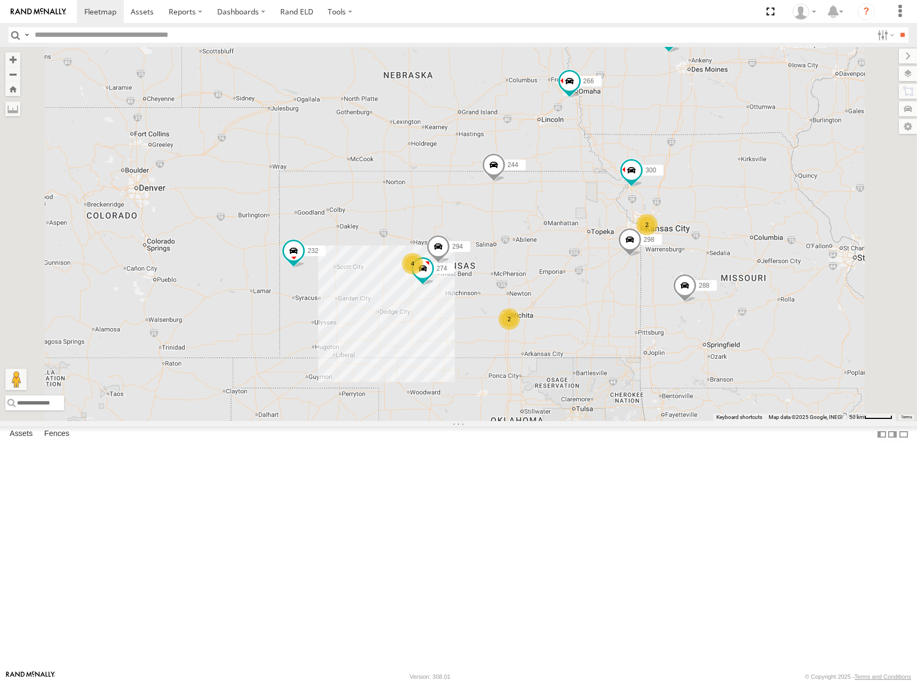
drag, startPoint x: 711, startPoint y: 325, endPoint x: 711, endPoint y: 304, distance: 20.8
click at [711, 304] on div "274 300 244 298 288 292 256 232 304 266 278 294 4 2 2 2" at bounding box center [458, 234] width 917 height 374
click at [711, 323] on div "274 300 244 298 288 292 256 232 304 266 278 294 4 2 2 2" at bounding box center [458, 234] width 917 height 374
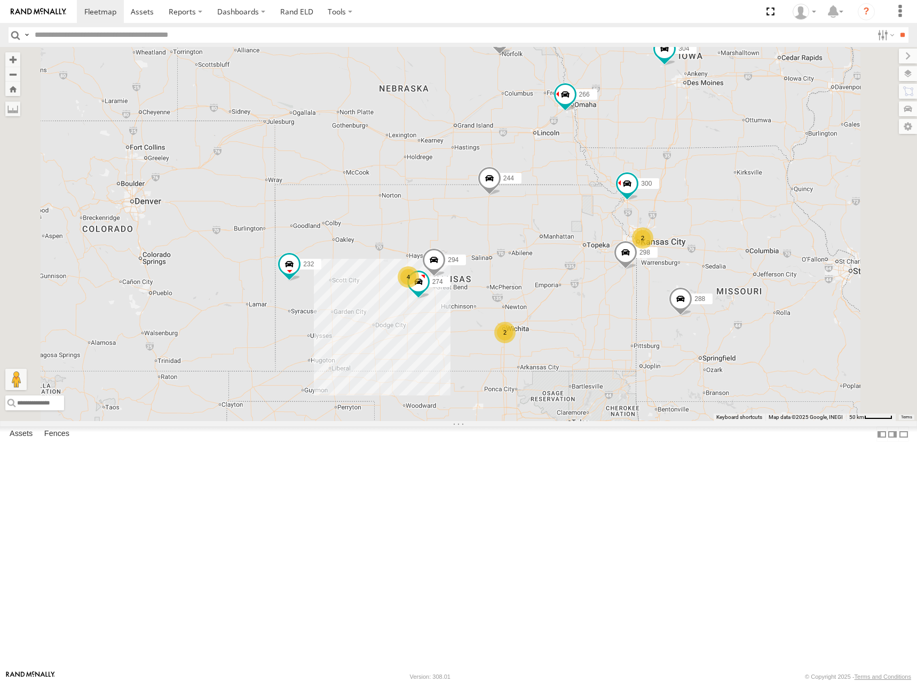
click at [696, 301] on div "274 300 244 298 288 292 256 232 304 266 278 294 4 2 2 2" at bounding box center [458, 234] width 917 height 374
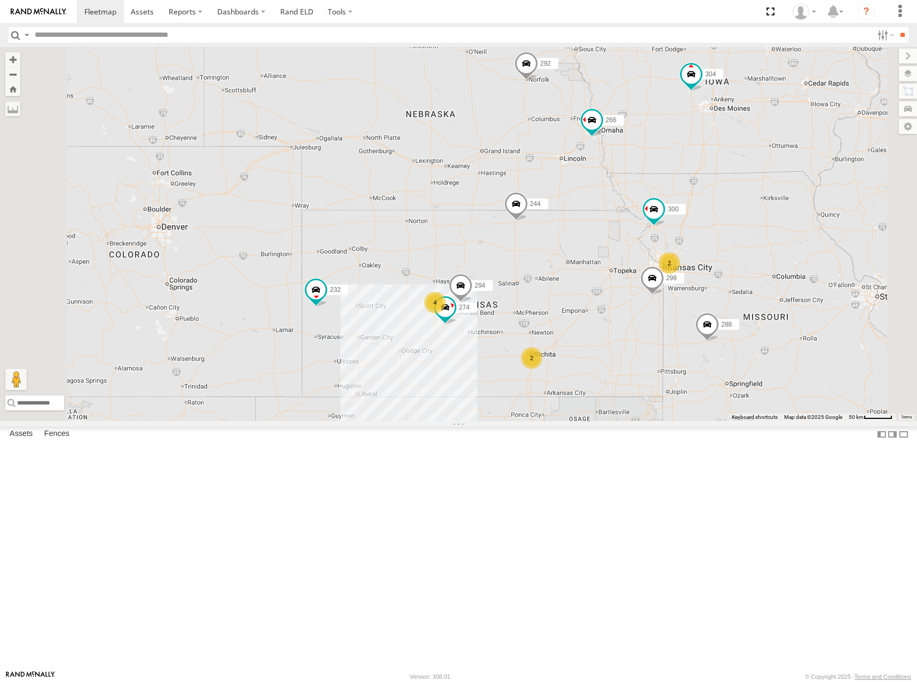
drag, startPoint x: 752, startPoint y: 368, endPoint x: 752, endPoint y: 340, distance: 27.8
click at [752, 340] on div "274 300 244 298 288 292 256 232 304 266 278 294 4 2 2 2" at bounding box center [458, 234] width 917 height 374
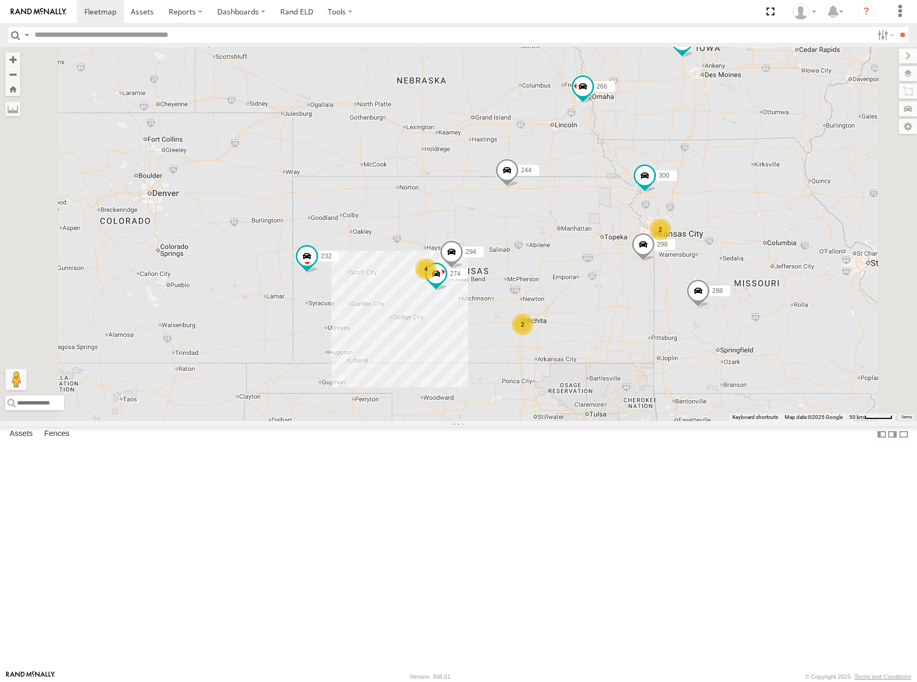
drag, startPoint x: 746, startPoint y: 344, endPoint x: 736, endPoint y: 321, distance: 25.8
click at [736, 321] on div "274 300 244 298 288 292 256 232 304 266 278 294 4 2 2 2" at bounding box center [458, 234] width 917 height 374
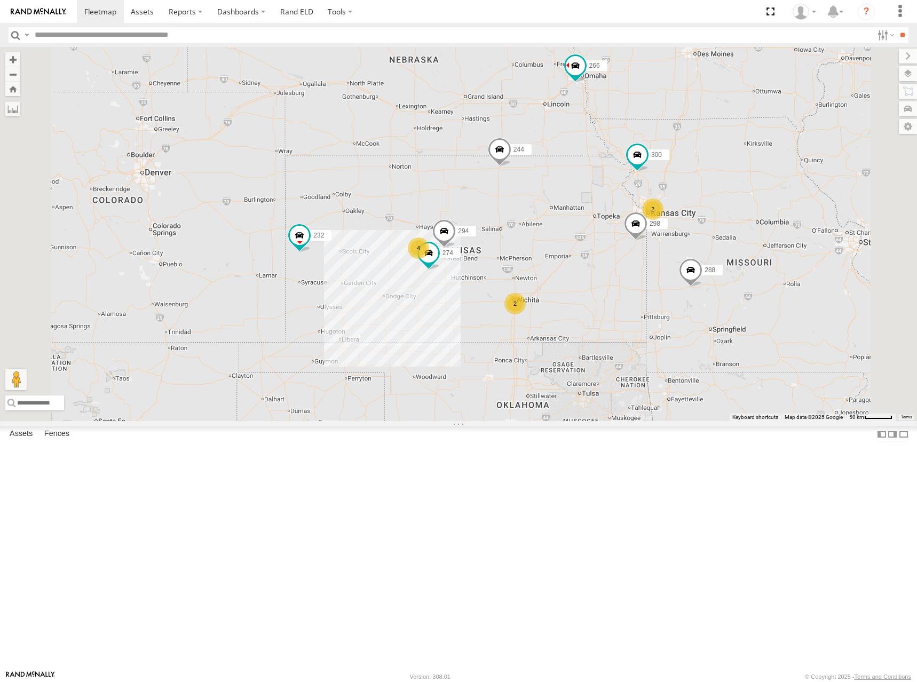
drag, startPoint x: 731, startPoint y: 320, endPoint x: 720, endPoint y: 294, distance: 28.0
click at [720, 294] on div "274 300 244 298 288 292 256 232 304 266 278 294 4 2 2 2" at bounding box center [458, 234] width 917 height 374
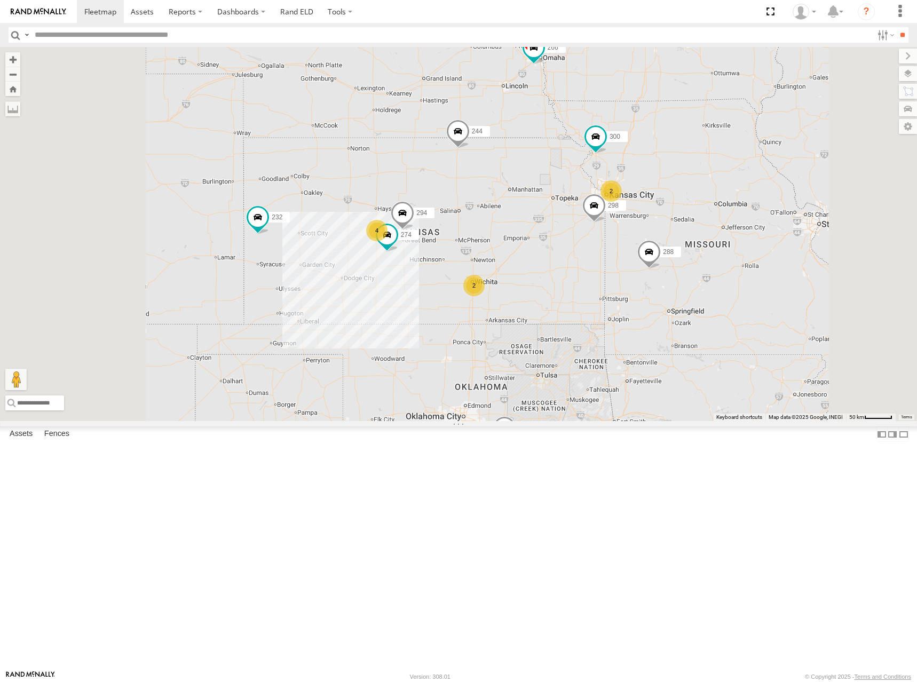
drag, startPoint x: 655, startPoint y: 248, endPoint x: 711, endPoint y: 293, distance: 71.8
click at [711, 293] on div "274 300 244 298 288 292 256 232 304 266 278 294 4 2 280 2 2" at bounding box center [458, 234] width 917 height 374
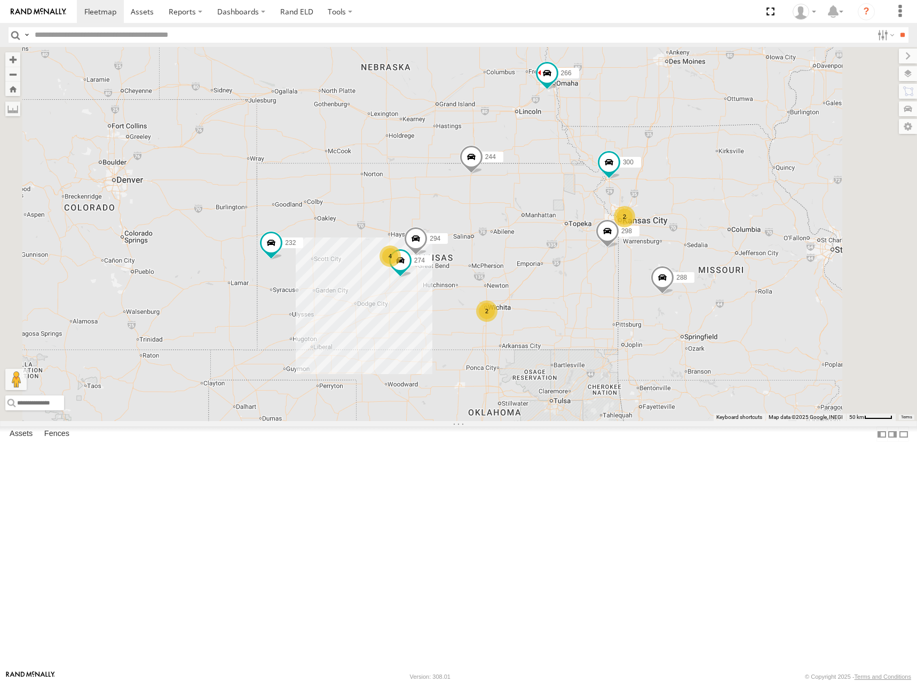
drag, startPoint x: 636, startPoint y: 219, endPoint x: 634, endPoint y: 234, distance: 15.0
click at [634, 234] on div "274 300 244 298 288 292 256 232 304 266 278 294 4 2 280 2 2" at bounding box center [458, 234] width 917 height 374
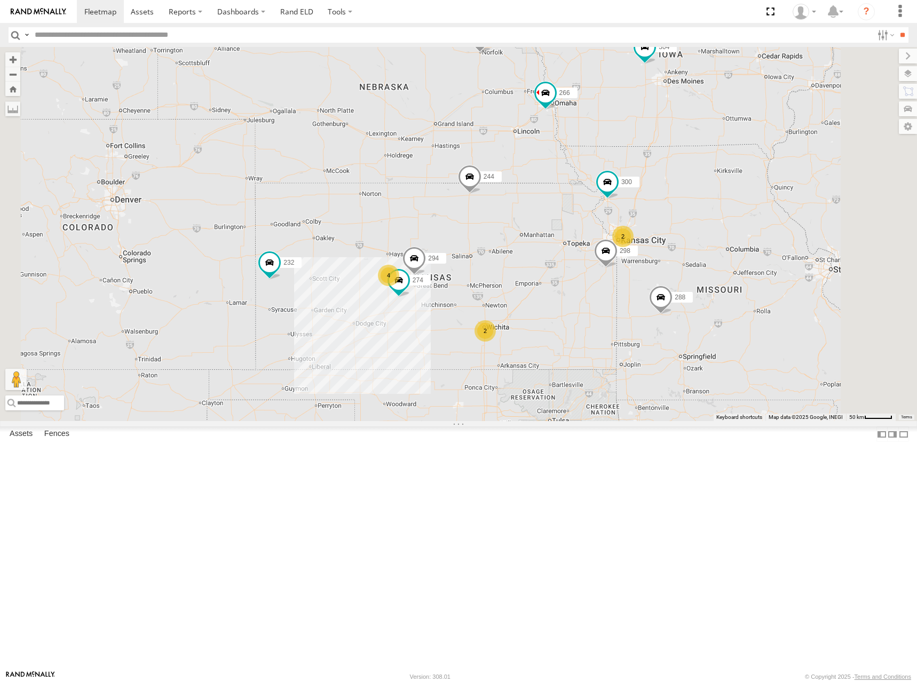
drag, startPoint x: 639, startPoint y: 223, endPoint x: 636, endPoint y: 242, distance: 19.9
click at [636, 241] on div "274 300 244 298 288 292 256 232 304 266 278 294 4 2 280 2 2" at bounding box center [458, 234] width 917 height 374
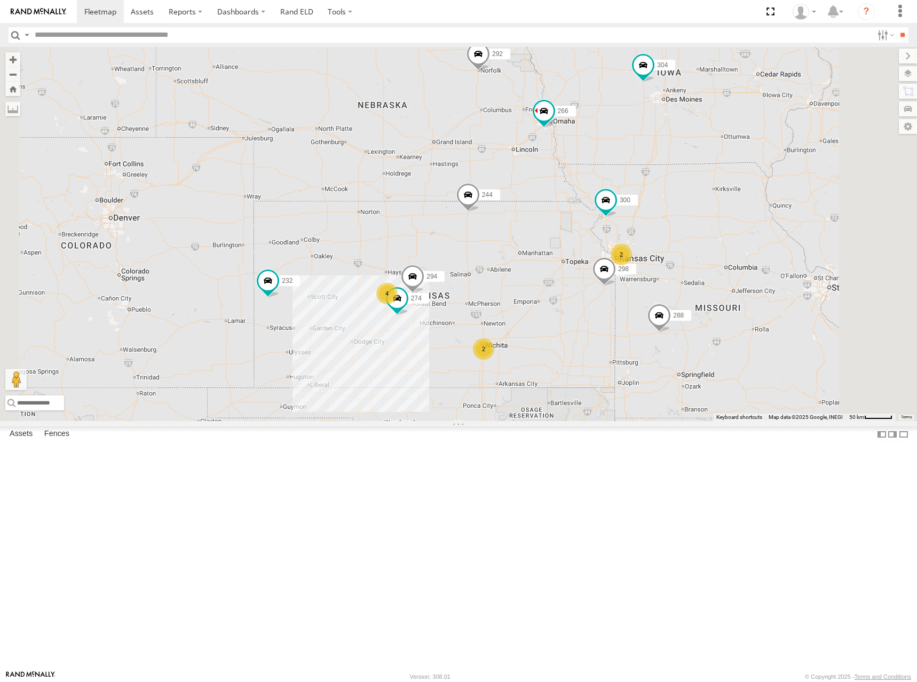
drag, startPoint x: 636, startPoint y: 246, endPoint x: 635, endPoint y: 261, distance: 15.0
click at [635, 261] on div "274 300 244 298 288 292 256 232 304 266 278 294 4 2 280 2 2" at bounding box center [458, 234] width 917 height 374
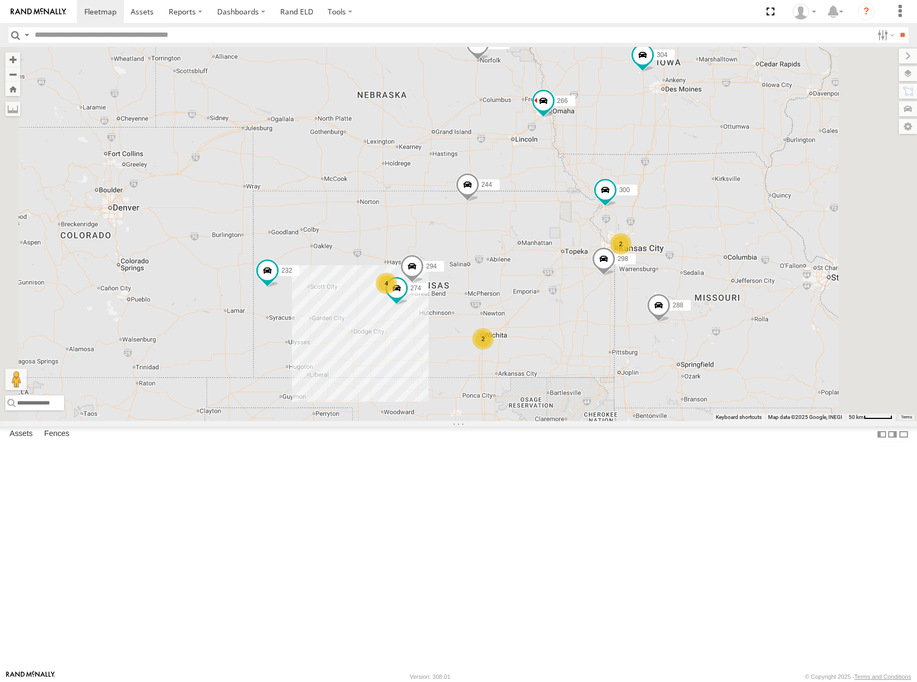
drag, startPoint x: 638, startPoint y: 262, endPoint x: 638, endPoint y: 252, distance: 9.1
click at [638, 252] on div "274 300 244 298 288 292 256 232 304 266 278 294 4 2 280 2 2" at bounding box center [458, 234] width 917 height 374
click at [636, 248] on div "274 300 244 298 288 292 256 232 304 266 278 294 4 2 280 2 2" at bounding box center [458, 234] width 917 height 374
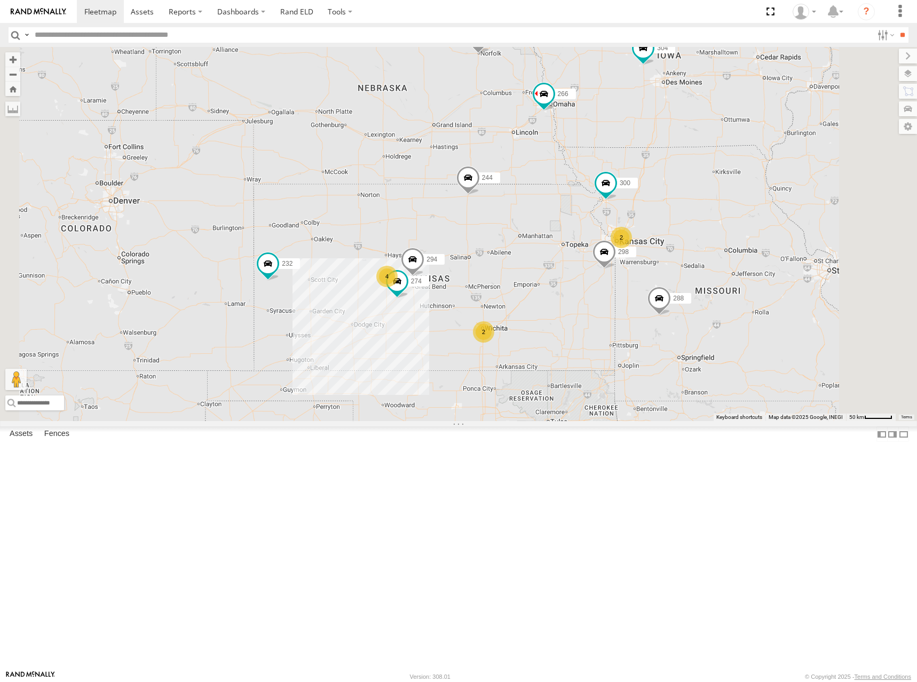
click at [655, 267] on div "274 300 244 298 288 292 256 232 304 266 278 294 4 2 280 2 2" at bounding box center [458, 234] width 917 height 374
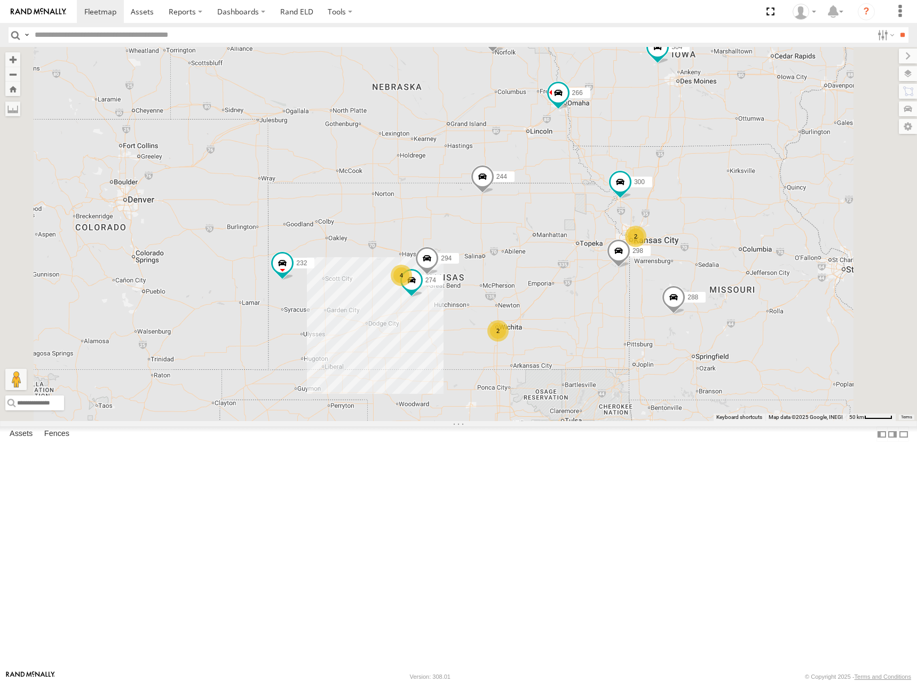
drag, startPoint x: 647, startPoint y: 281, endPoint x: 663, endPoint y: 281, distance: 16.0
click at [663, 281] on div "274 300 244 298 288 292 256 232 304 266 278 294 4 2 280 2 2" at bounding box center [458, 234] width 917 height 374
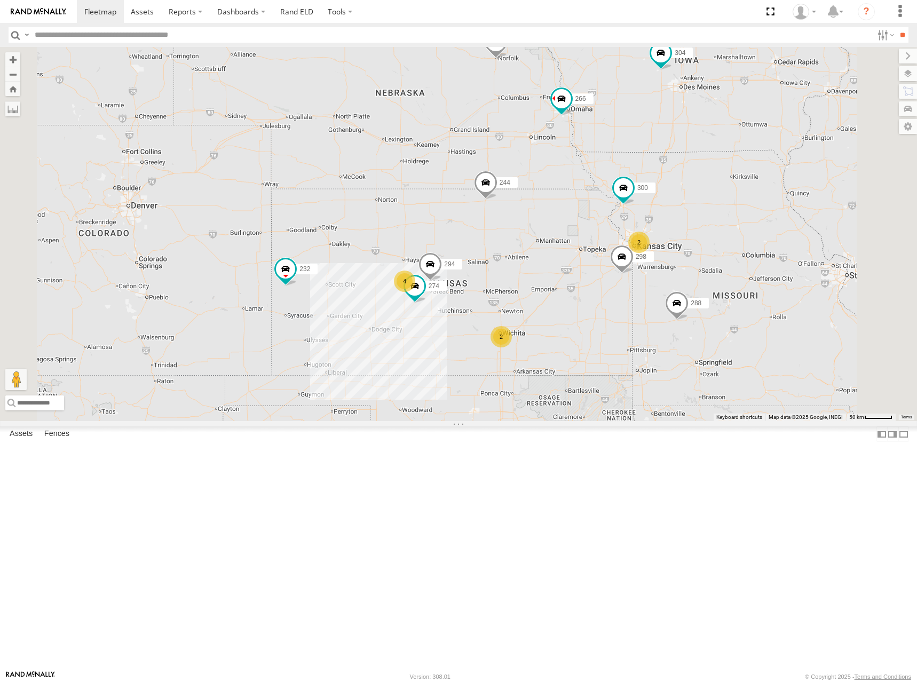
drag, startPoint x: 643, startPoint y: 246, endPoint x: 646, endPoint y: 252, distance: 6.9
click at [646, 252] on div "274 300 244 298 288 292 256 232 304 266 278 294 4 2 280 2 2" at bounding box center [458, 234] width 917 height 374
click at [656, 248] on div "274 300 244 298 288 292 256 232 304 266 278 294 4 2 280 2 2" at bounding box center [458, 234] width 917 height 374
click at [656, 246] on div "274 300 244 298 288 292 256 232 304 266 278 294 4 2 280 2 2" at bounding box center [458, 234] width 917 height 374
click at [654, 243] on div "274 300 244 298 288 292 256 232 304 266 278 294 4 2 280 2 2" at bounding box center [458, 234] width 917 height 374
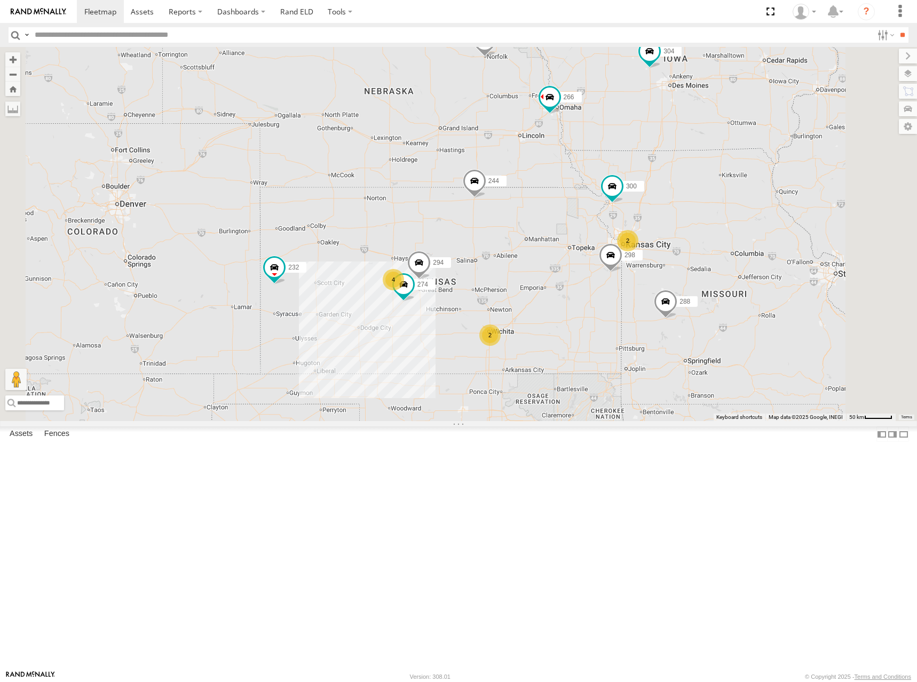
drag, startPoint x: 653, startPoint y: 243, endPoint x: 643, endPoint y: 243, distance: 10.7
click at [643, 243] on div "274 300 244 298 288 292 256 232 304 266 278 294 4 2 280 2 2" at bounding box center [458, 234] width 917 height 374
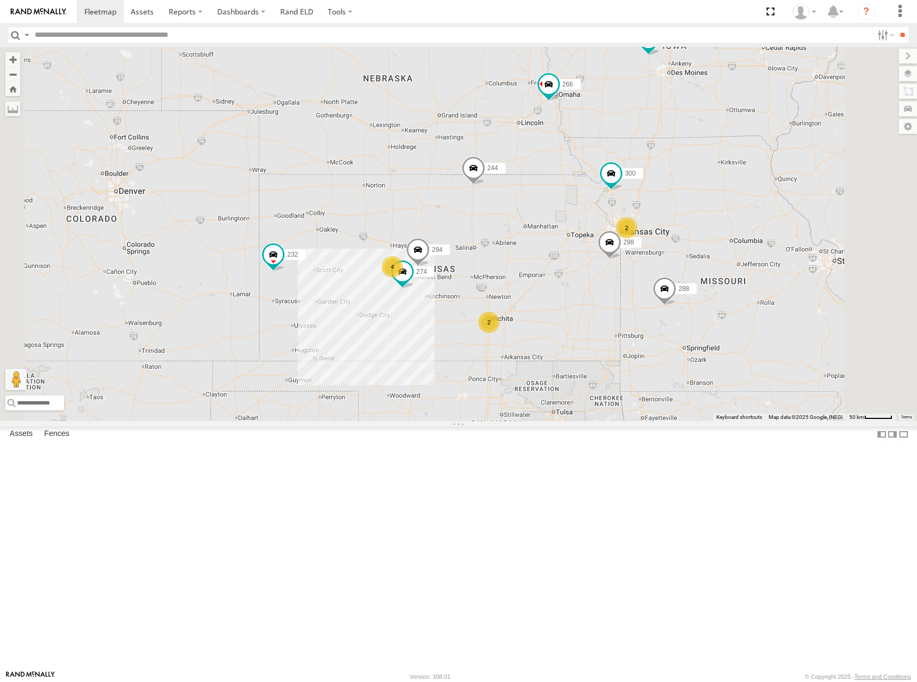
drag, startPoint x: 676, startPoint y: 284, endPoint x: 675, endPoint y: 266, distance: 18.2
click at [675, 266] on div "274 300 244 298 288 292 256 232 304 266 278 294 4 2 280 2 2" at bounding box center [458, 234] width 917 height 374
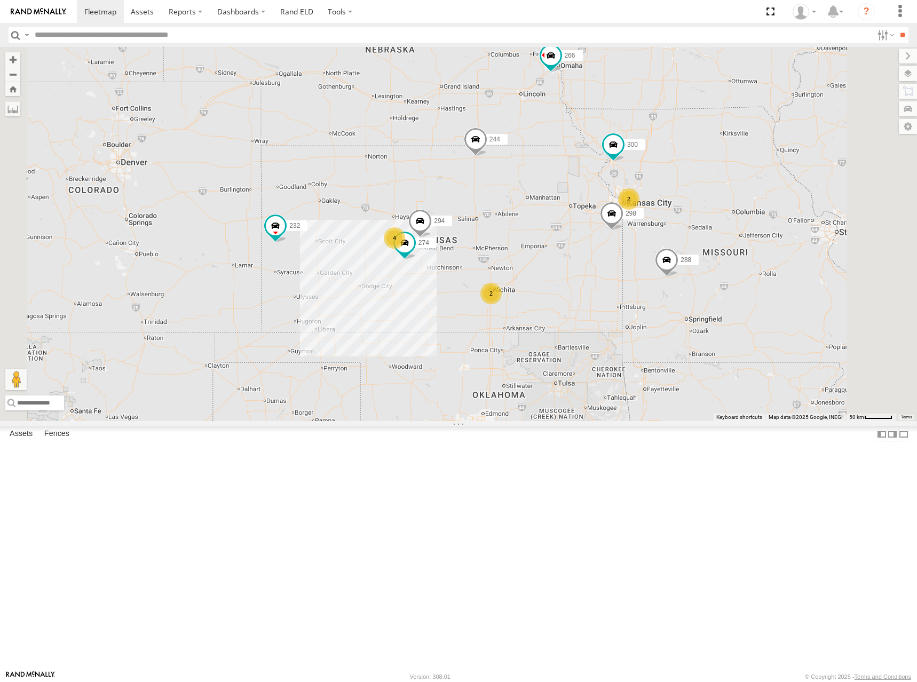
drag, startPoint x: 670, startPoint y: 335, endPoint x: 673, endPoint y: 306, distance: 28.9
click at [673, 306] on div "274 300 244 298 288 292 256 232 304 266 278 294 4 2 280 2 2" at bounding box center [458, 234] width 917 height 374
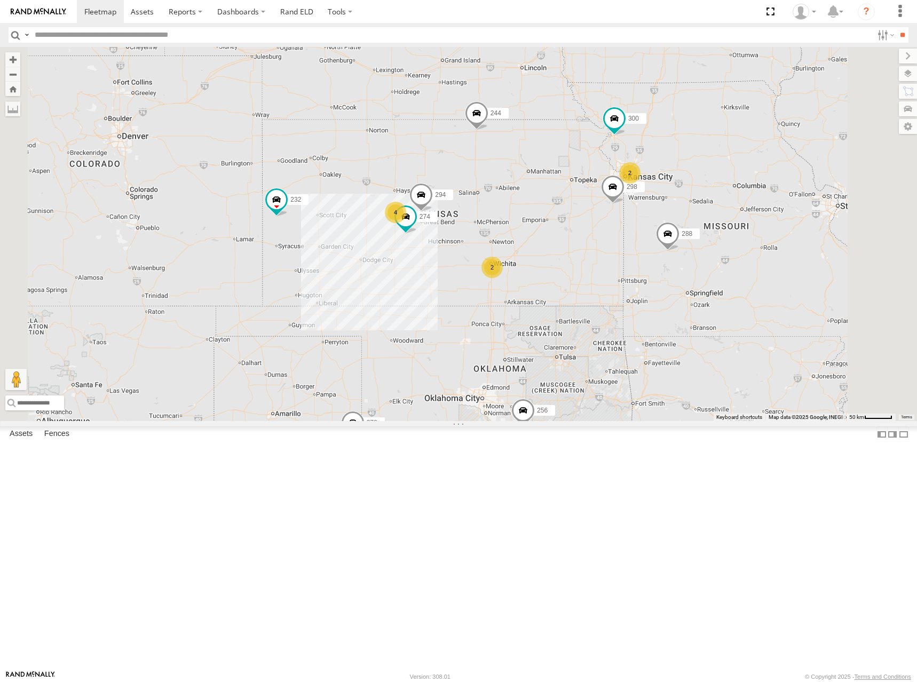
drag, startPoint x: 609, startPoint y: 310, endPoint x: 630, endPoint y: 300, distance: 22.9
click at [630, 300] on div "274 300 244 298 288 292 256 232 304 266 278 294 280 4 2 2 2" at bounding box center [458, 234] width 917 height 374
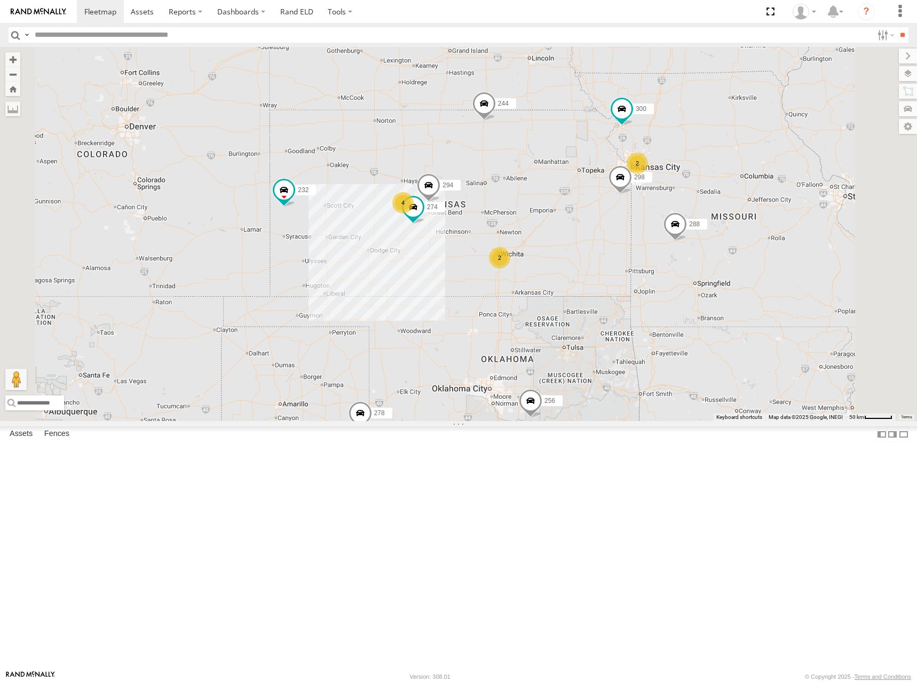
drag, startPoint x: 634, startPoint y: 303, endPoint x: 638, endPoint y: 293, distance: 11.0
click at [638, 293] on div "274 300 244 298 288 292 256 232 304 266 278 294 280 4 2 2 2" at bounding box center [458, 234] width 917 height 374
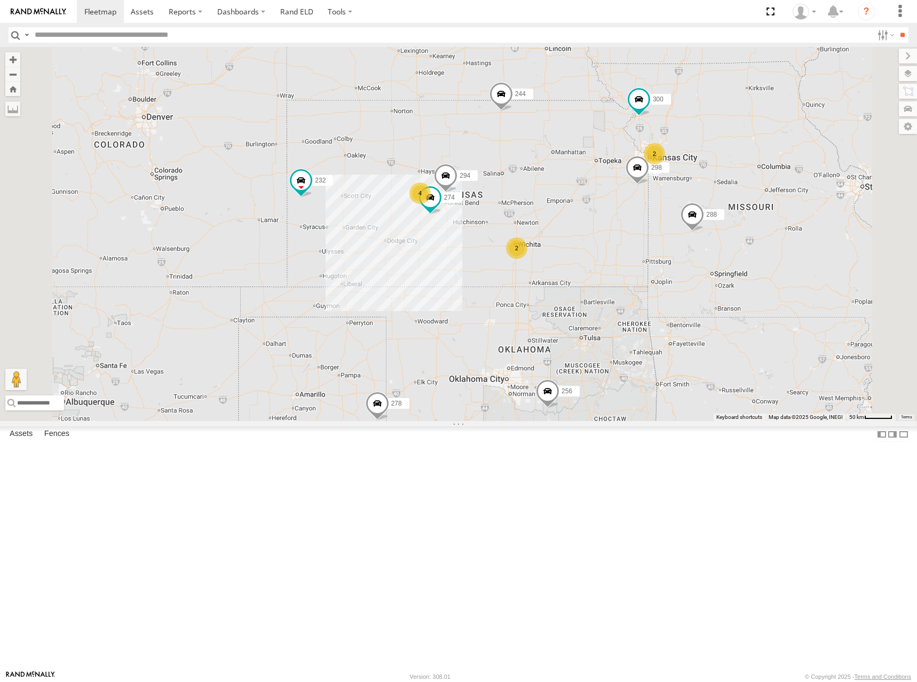
drag, startPoint x: 632, startPoint y: 280, endPoint x: 651, endPoint y: 270, distance: 21.5
click at [651, 270] on div "274 300 244 298 288 292 256 232 304 266 278 294 280 4 2 2 2" at bounding box center [458, 234] width 917 height 374
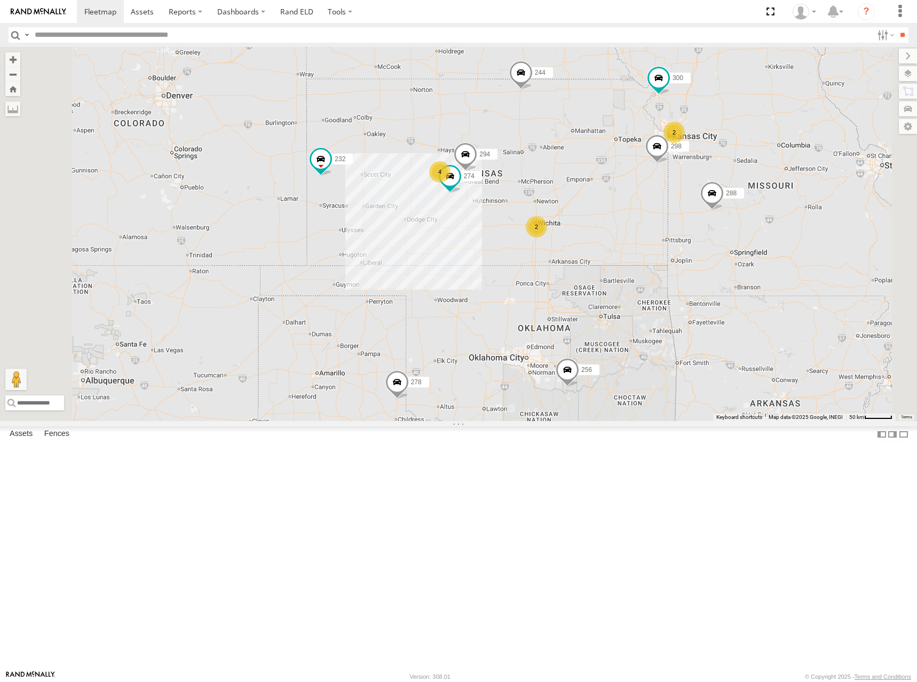
drag, startPoint x: 675, startPoint y: 278, endPoint x: 698, endPoint y: 265, distance: 26.1
click at [691, 268] on div "274 300 244 298 288 292 256 232 304 266 278 294 280 4 2 2 2" at bounding box center [458, 234] width 917 height 374
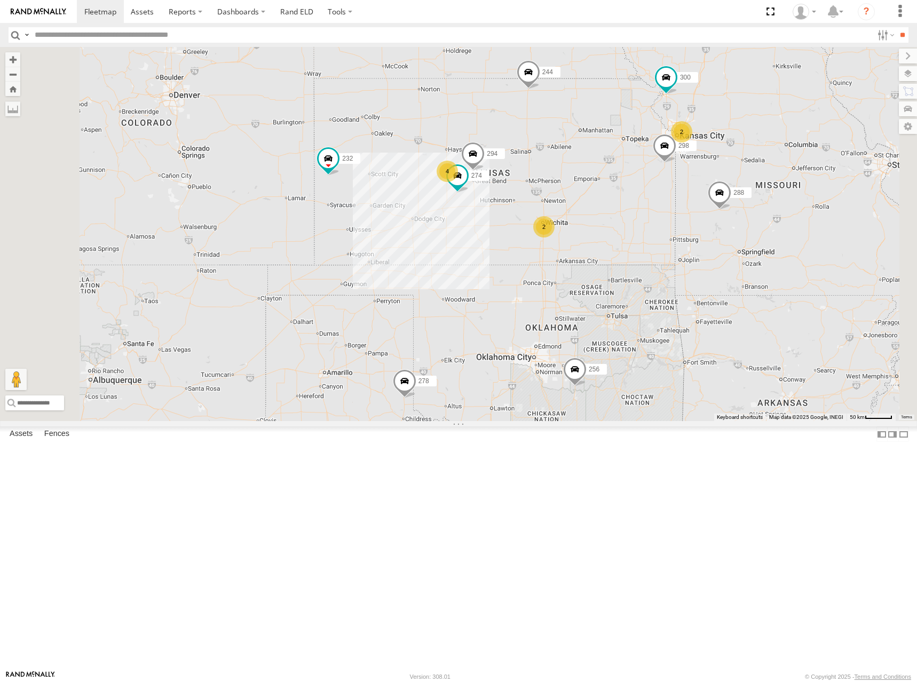
drag, startPoint x: 632, startPoint y: 260, endPoint x: 639, endPoint y: 255, distance: 8.4
click at [639, 255] on div "274 300 244 298 288 292 256 232 304 266 278 294 280 4 2 2 2" at bounding box center [458, 234] width 917 height 374
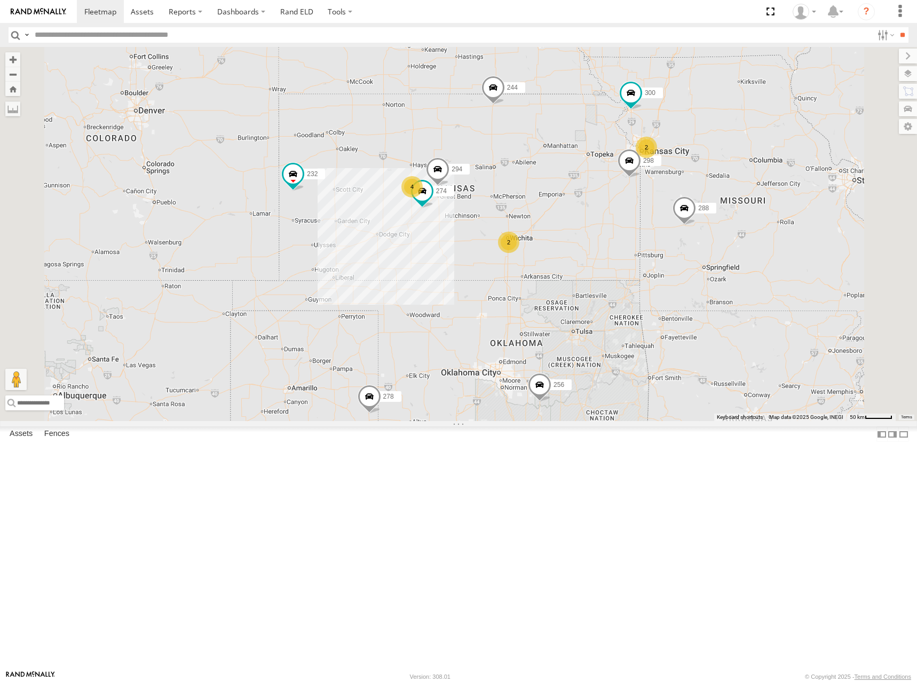
drag, startPoint x: 701, startPoint y: 253, endPoint x: 663, endPoint y: 269, distance: 41.6
click at [663, 269] on div "274 300 244 298 288 292 256 232 304 266 278 294 280 4 2 2 2" at bounding box center [458, 234] width 917 height 374
drag, startPoint x: 594, startPoint y: 239, endPoint x: 580, endPoint y: 232, distance: 16.2
click at [580, 232] on div "274 300 244 298 288 292 256 232 304 266 278 294 280 4 2 2 2" at bounding box center [458, 234] width 917 height 374
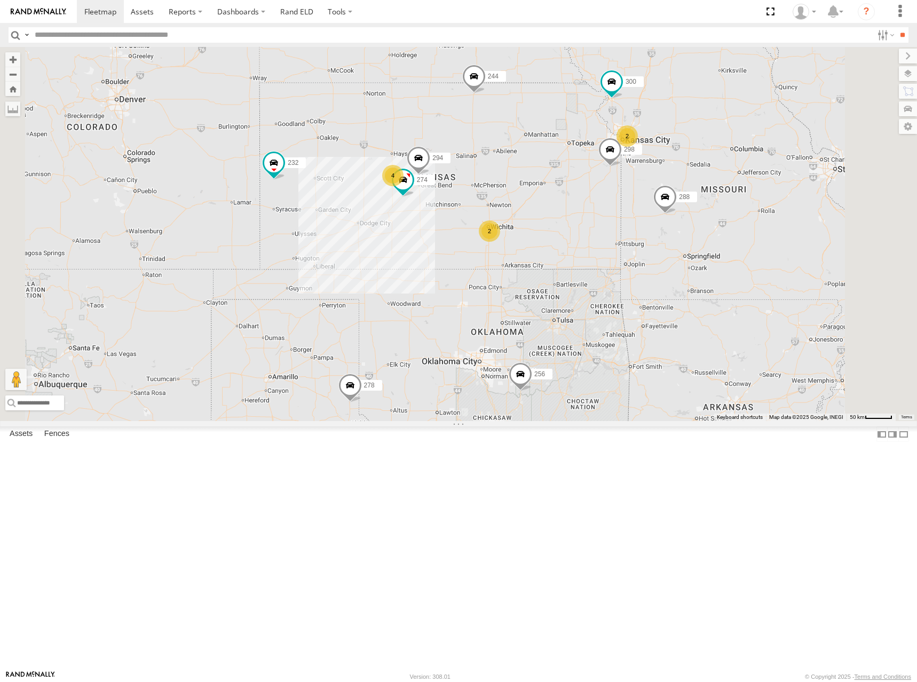
drag, startPoint x: 691, startPoint y: 265, endPoint x: 701, endPoint y: 274, distance: 13.6
click at [701, 274] on div "274 300 244 298 288 292 256 232 304 266 278 294 280 4 2 2 2" at bounding box center [458, 234] width 917 height 374
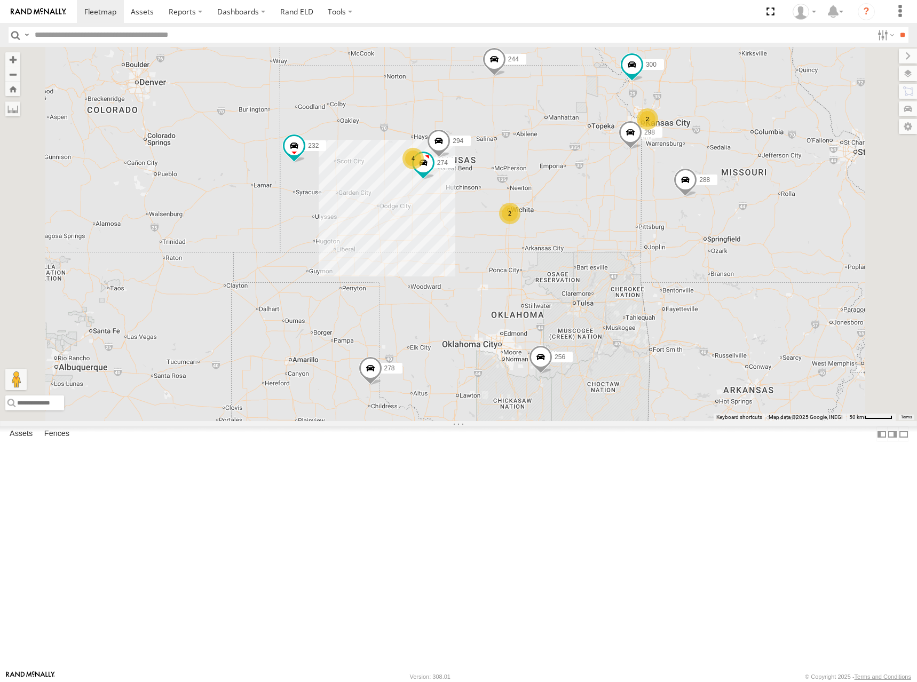
drag, startPoint x: 659, startPoint y: 429, endPoint x: 665, endPoint y: 354, distance: 75.0
click at [665, 354] on div "274 300 244 298 288 292 256 232 304 266 278 294 280 4 2 2 2" at bounding box center [458, 234] width 917 height 374
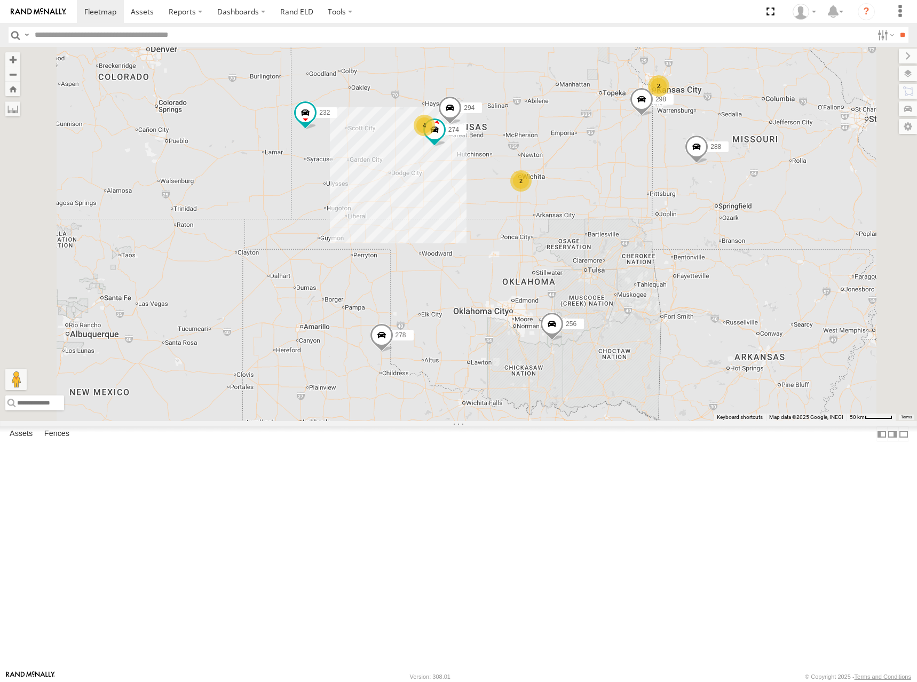
click at [705, 359] on div "274 300 244 298 288 292 256 232 304 266 278 294 280 4 2 2 2" at bounding box center [458, 234] width 917 height 374
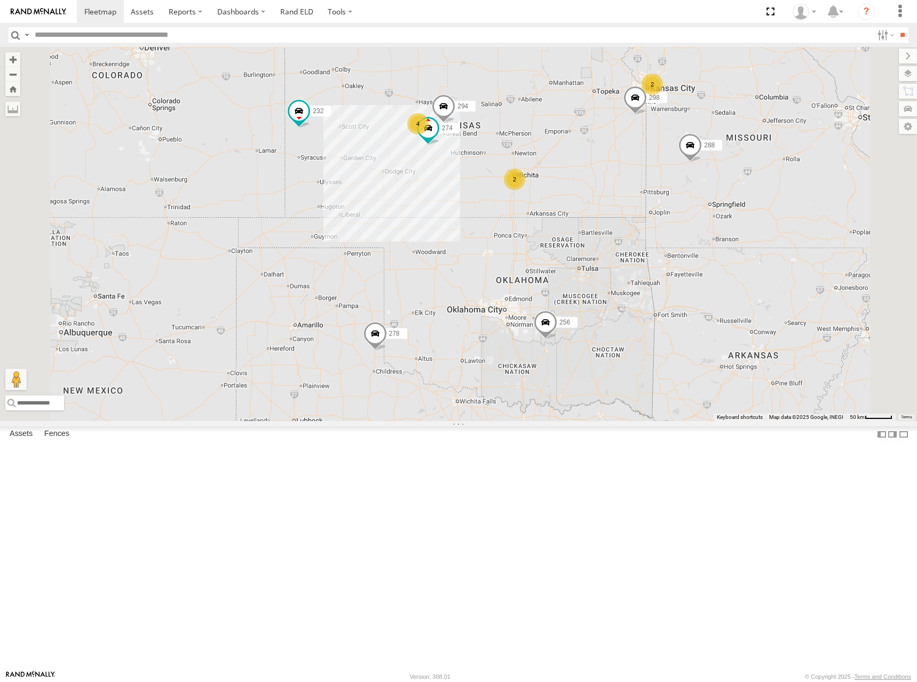
click at [674, 210] on div "274 300 244 298 288 292 256 232 304 266 278 294 280 4 2 2 2" at bounding box center [458, 234] width 917 height 374
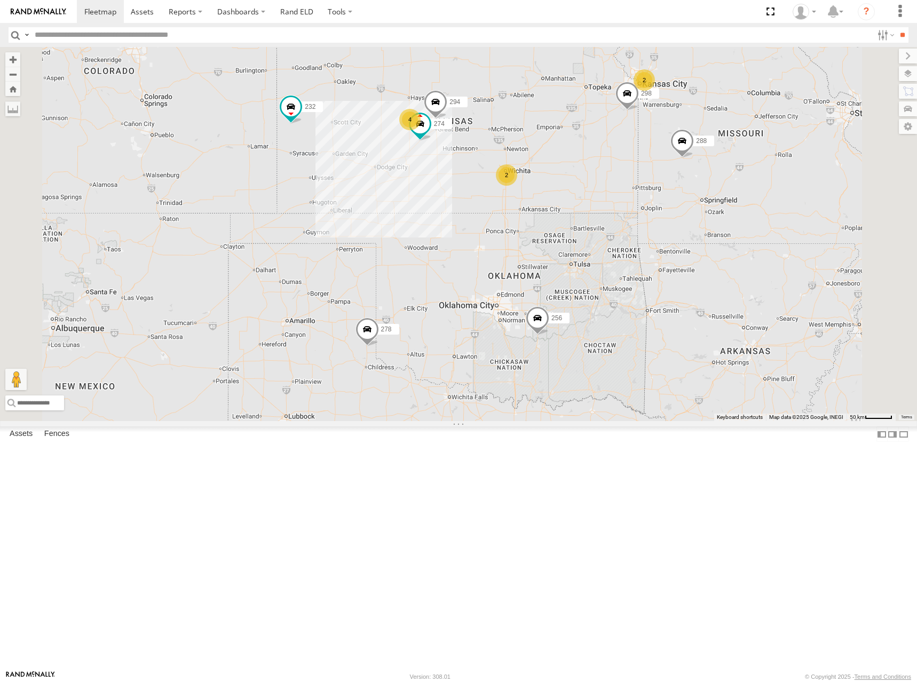
drag, startPoint x: 694, startPoint y: 225, endPoint x: 669, endPoint y: 216, distance: 27.4
click at [670, 216] on div "274 300 244 298 288 292 256 232 304 266 278 294 280 4 2 2 2" at bounding box center [458, 234] width 917 height 374
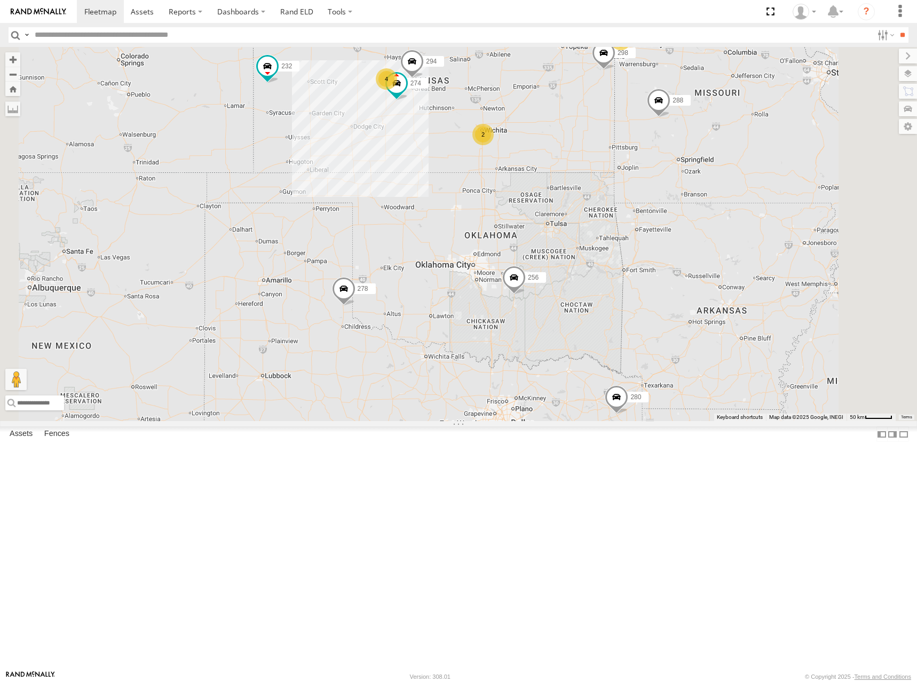
drag, startPoint x: 698, startPoint y: 315, endPoint x: 697, endPoint y: 279, distance: 36.9
click at [697, 279] on div "274 300 244 298 288 292 256 232 304 266 278 294 280 4 2 2 2" at bounding box center [458, 234] width 917 height 374
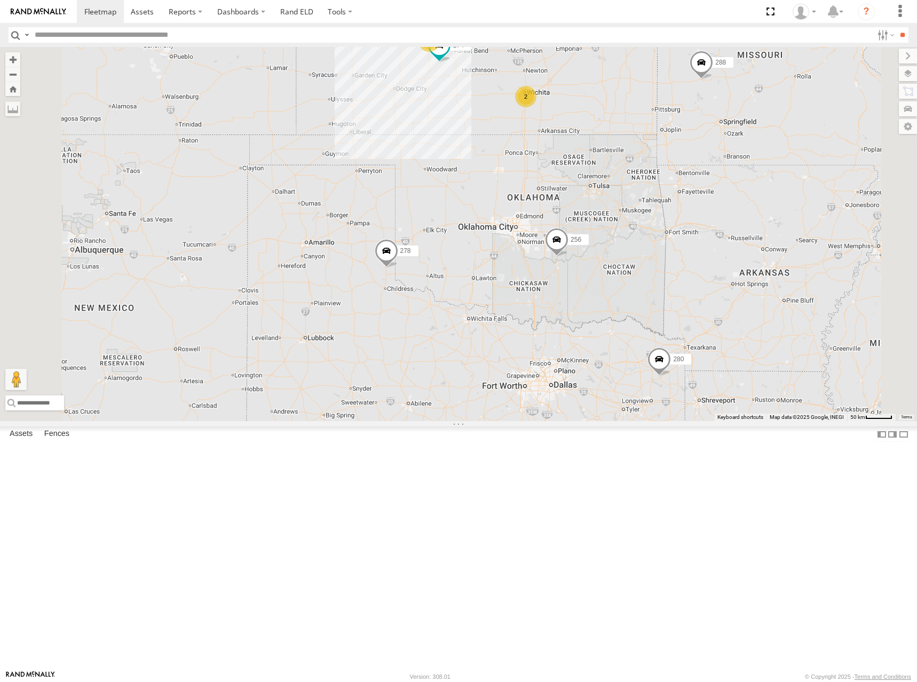
drag, startPoint x: 675, startPoint y: 464, endPoint x: 723, endPoint y: 435, distance: 56.0
click at [723, 421] on div "274 300 244 298 288 292 256 232 304 266 278 294 280 4 2 2" at bounding box center [458, 234] width 917 height 374
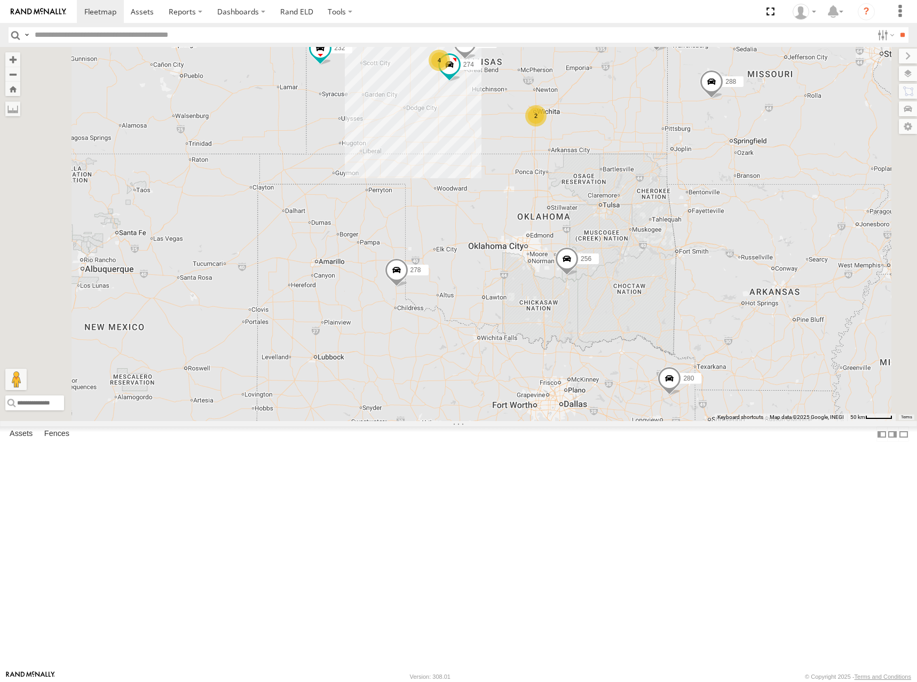
drag, startPoint x: 734, startPoint y: 418, endPoint x: 744, endPoint y: 438, distance: 22.2
click at [744, 421] on div "274 300 244 298 288 292 256 232 304 266 278 294 280 4 2 2" at bounding box center [458, 234] width 917 height 374
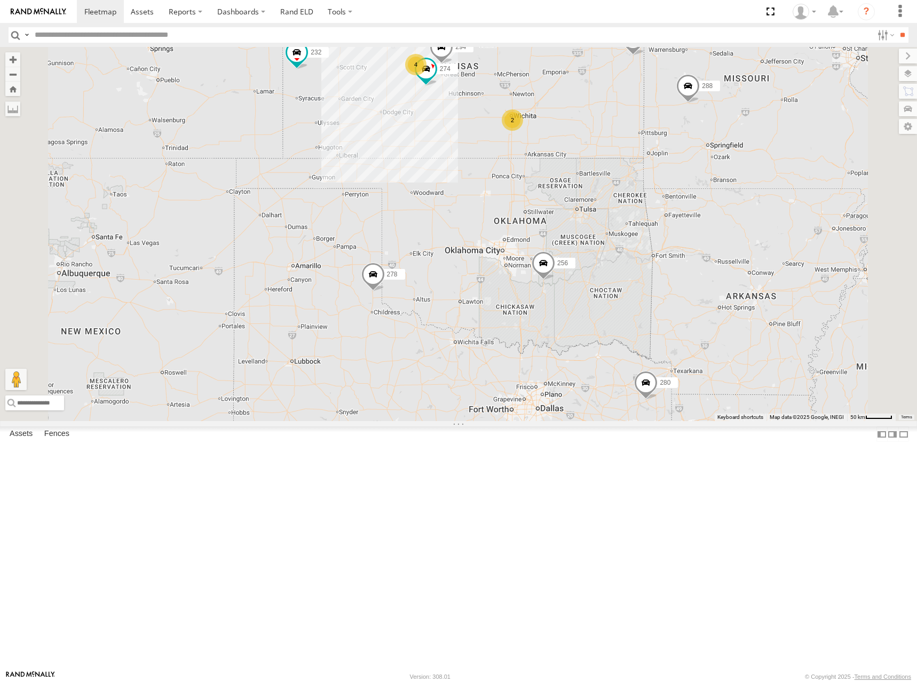
drag, startPoint x: 753, startPoint y: 425, endPoint x: 726, endPoint y: 429, distance: 26.9
click at [728, 421] on div "274 300 244 298 288 292 256 232 304 266 278 294 280 4 2 2" at bounding box center [458, 234] width 917 height 374
drag, startPoint x: 724, startPoint y: 416, endPoint x: 728, endPoint y: 433, distance: 17.0
click at [728, 421] on div "274 300 244 298 288 292 256 232 304 266 278 294 280 4 2 2" at bounding box center [458, 234] width 917 height 374
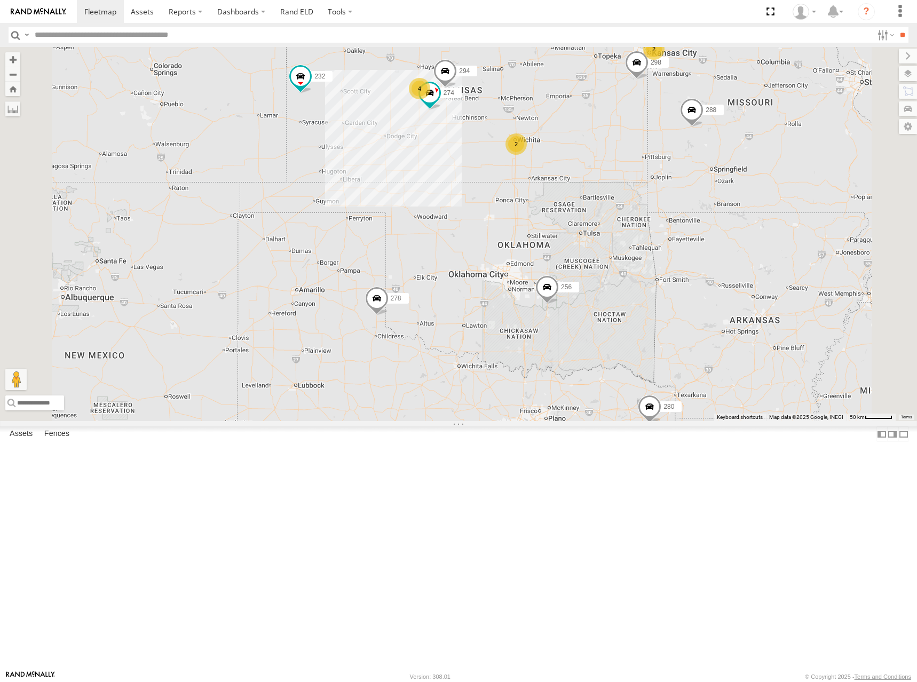
drag, startPoint x: 717, startPoint y: 252, endPoint x: 717, endPoint y: 268, distance: 15.5
click at [717, 268] on div "274 300 244 298 288 292 256 232 304 266 278 294 280 4 2 2" at bounding box center [458, 234] width 917 height 374
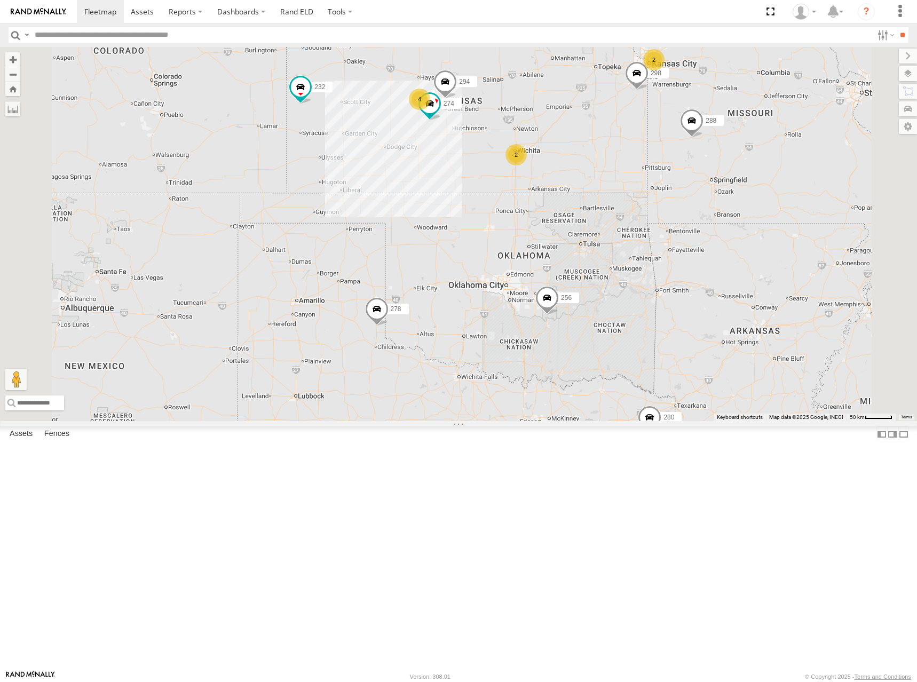
drag, startPoint x: 718, startPoint y: 244, endPoint x: 720, endPoint y: 258, distance: 13.5
click at [720, 258] on div "274 300 244 298 288 292 256 232 304 266 278 294 280 4 2 2" at bounding box center [458, 234] width 917 height 374
click at [734, 282] on div "274 300 244 298 288 292 256 232 304 266 278 294 280 4 2 2" at bounding box center [458, 234] width 917 height 374
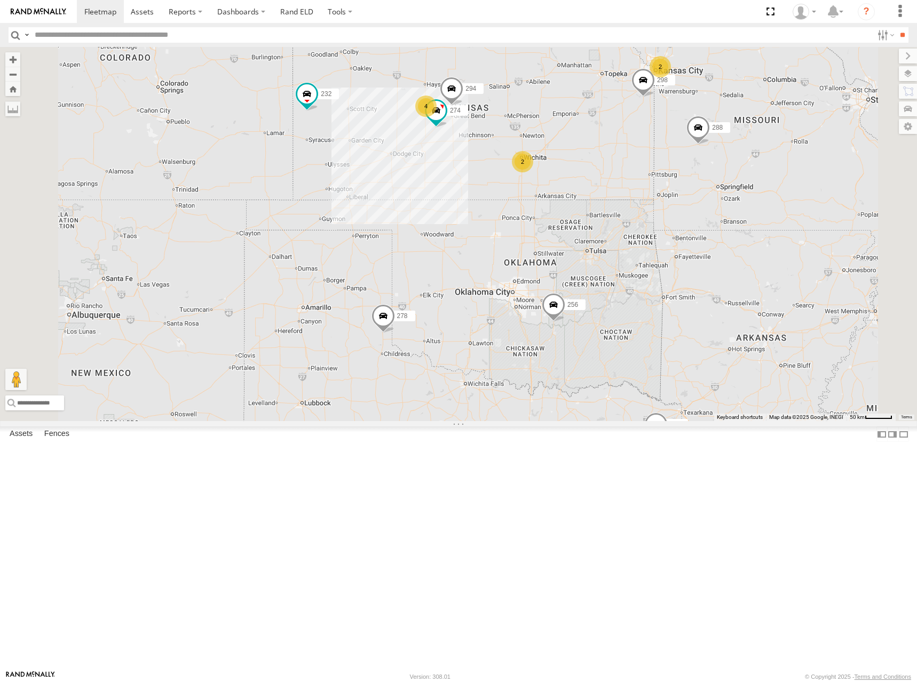
drag, startPoint x: 722, startPoint y: 281, endPoint x: 728, endPoint y: 289, distance: 9.9
click at [728, 289] on div "274 300 244 298 288 292 256 232 304 266 278 294 280 4 2 2" at bounding box center [458, 234] width 917 height 374
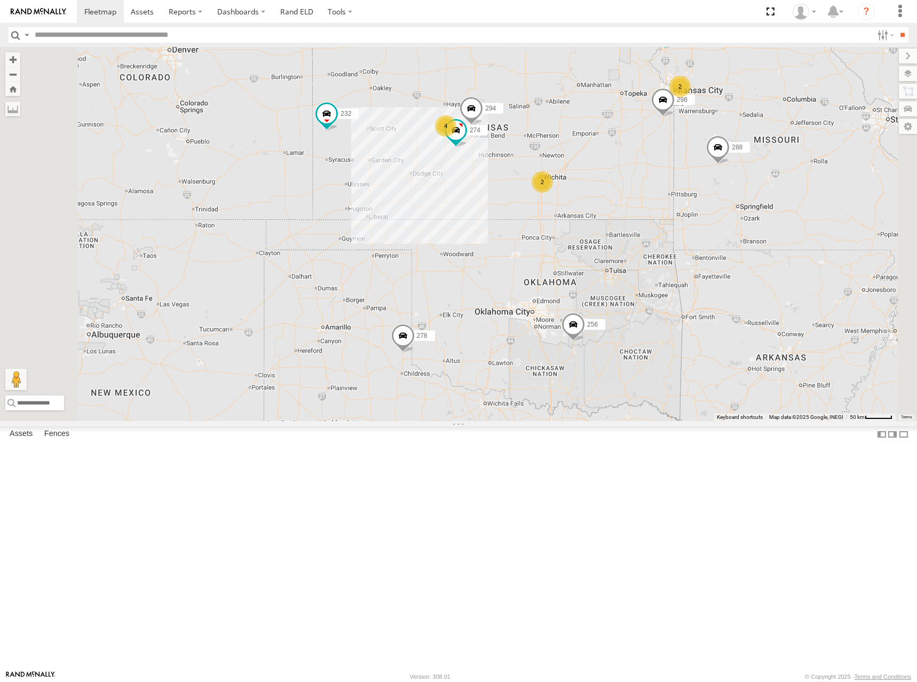
drag, startPoint x: 743, startPoint y: 268, endPoint x: 760, endPoint y: 279, distance: 19.7
click at [760, 279] on div "274 300 244 298 288 292 256 232 304 266 278 294 280 4 2 2" at bounding box center [458, 234] width 917 height 374
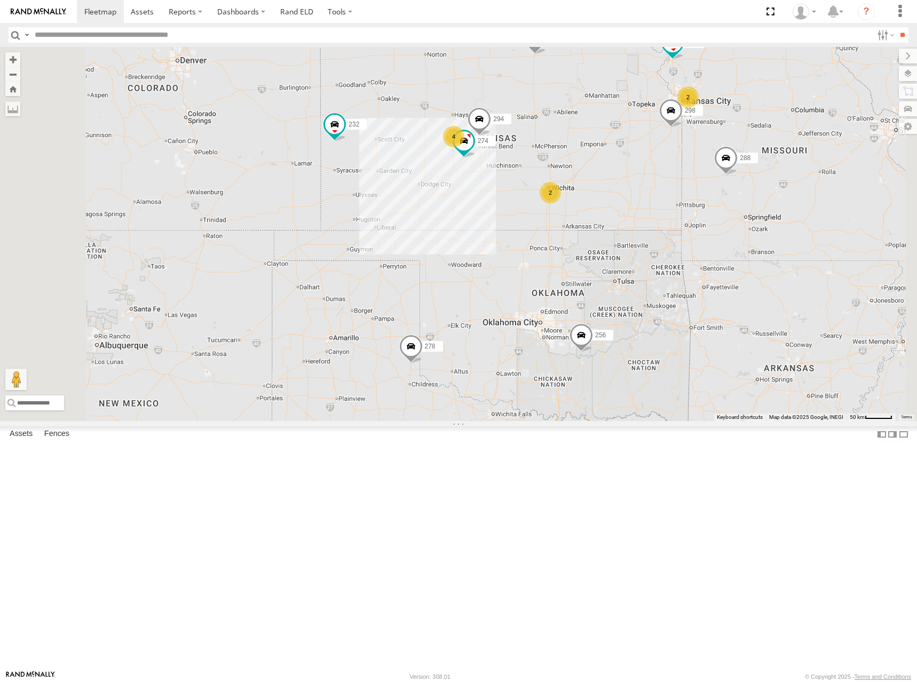
drag, startPoint x: 742, startPoint y: 183, endPoint x: 747, endPoint y: 195, distance: 13.4
click at [747, 195] on div "274 300 244 298 288 292 256 232 304 266 278 294 280 4 2 2" at bounding box center [458, 234] width 917 height 374
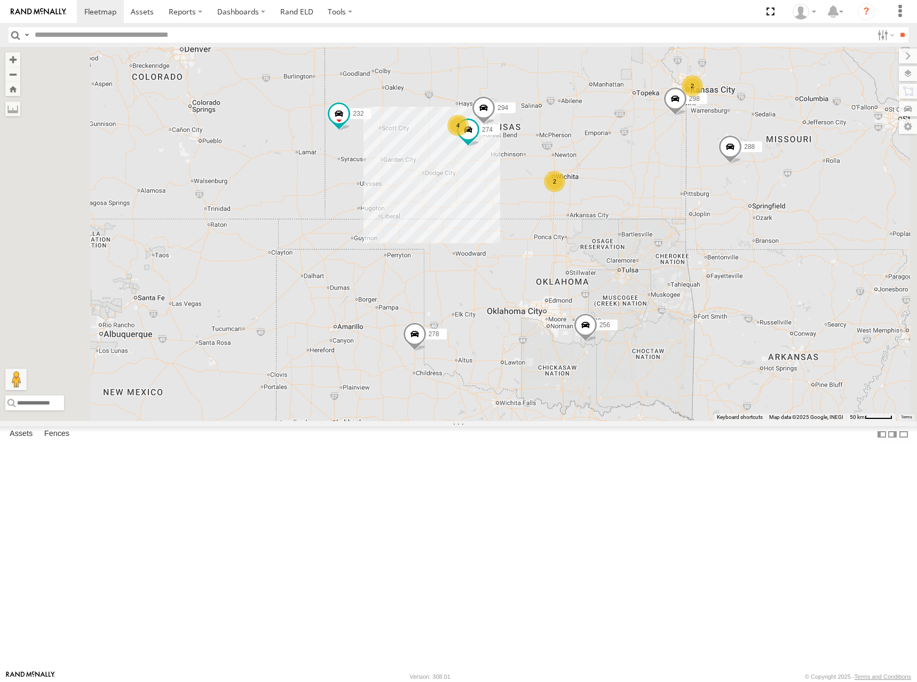
drag, startPoint x: 782, startPoint y: 488, endPoint x: 791, endPoint y: 465, distance: 24.5
click at [791, 421] on div "274 300 244 298 288 292 256 232 304 266 278 294 280 4 2 2" at bounding box center [458, 234] width 917 height 374
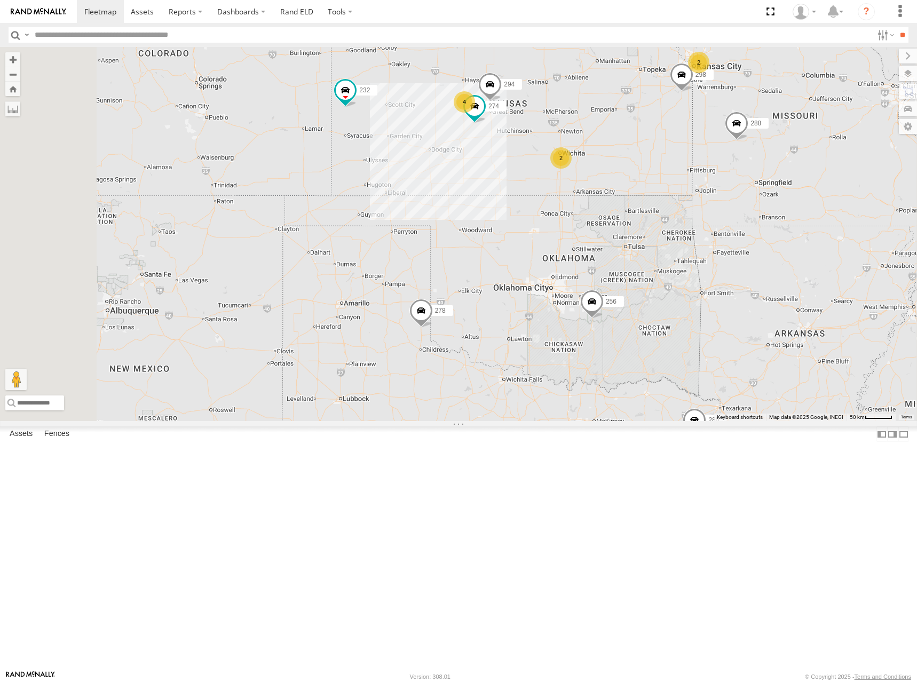
drag, startPoint x: 767, startPoint y: 462, endPoint x: 769, endPoint y: 449, distance: 12.6
click at [769, 421] on div "274 300 244 298 288 292 256 232 304 266 278 294 280 4 2 2" at bounding box center [458, 234] width 917 height 374
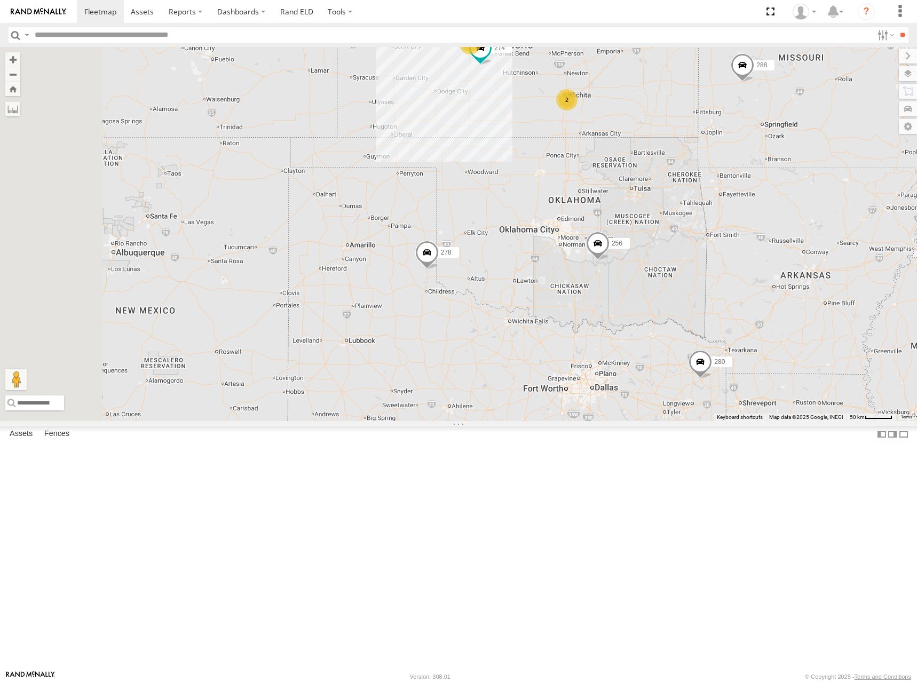
drag, startPoint x: 761, startPoint y: 489, endPoint x: 768, endPoint y: 428, distance: 61.8
click at [768, 421] on div "274 300 244 298 288 292 256 232 304 266 278 294 280 4 2 2" at bounding box center [458, 234] width 917 height 374
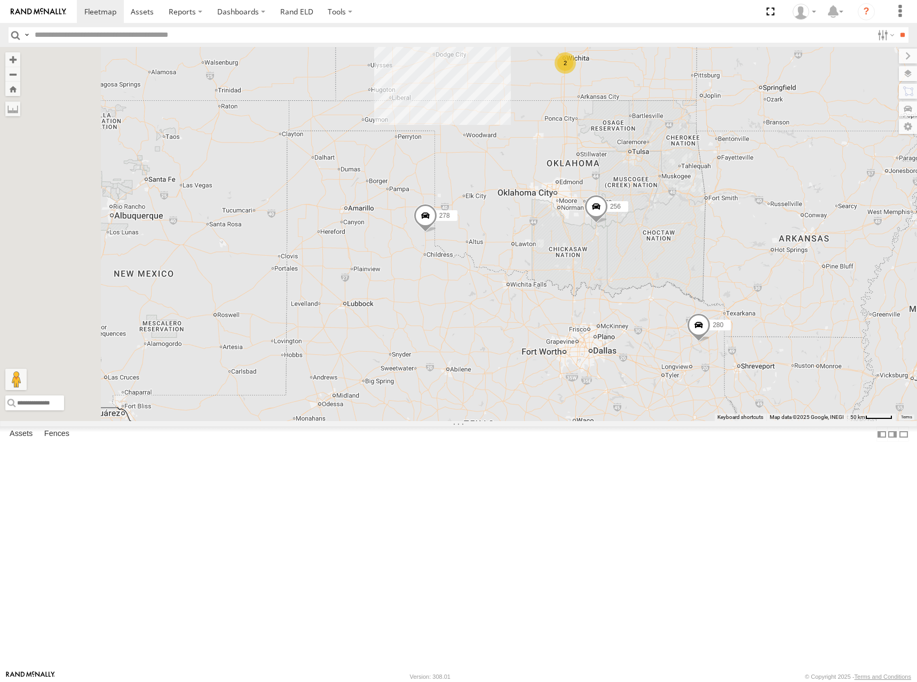
drag, startPoint x: 768, startPoint y: 408, endPoint x: 765, endPoint y: 391, distance: 17.2
click at [766, 391] on div "274 300 244 298 288 292 256 232 304 266 278 294 280 4 2 2" at bounding box center [458, 234] width 917 height 374
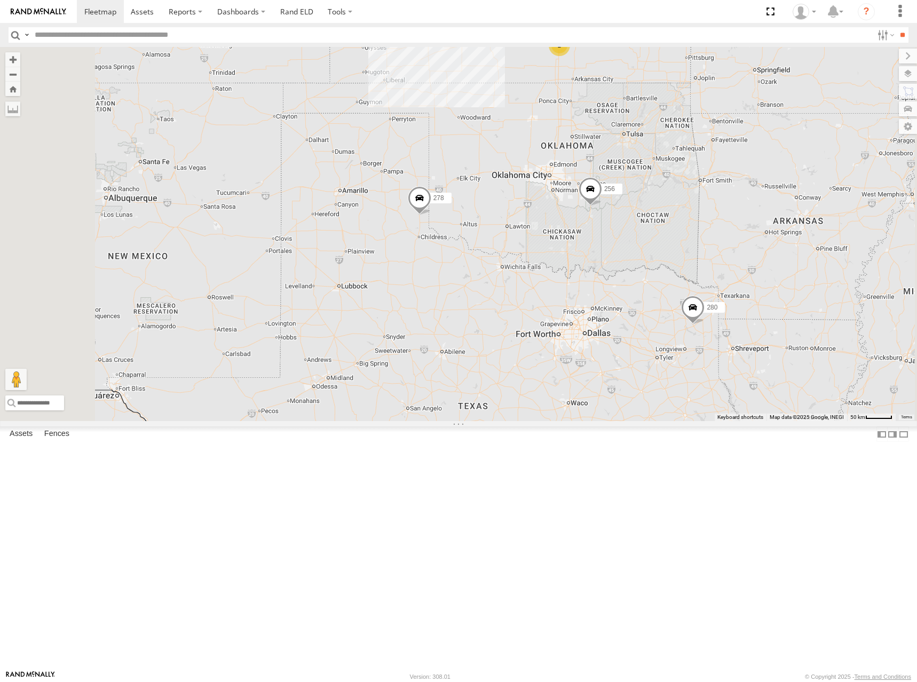
drag, startPoint x: 763, startPoint y: 456, endPoint x: 729, endPoint y: 459, distance: 33.7
click at [729, 421] on div "274 300 244 298 288 292 256 232 304 266 278 294 280 4 2 2" at bounding box center [458, 234] width 917 height 374
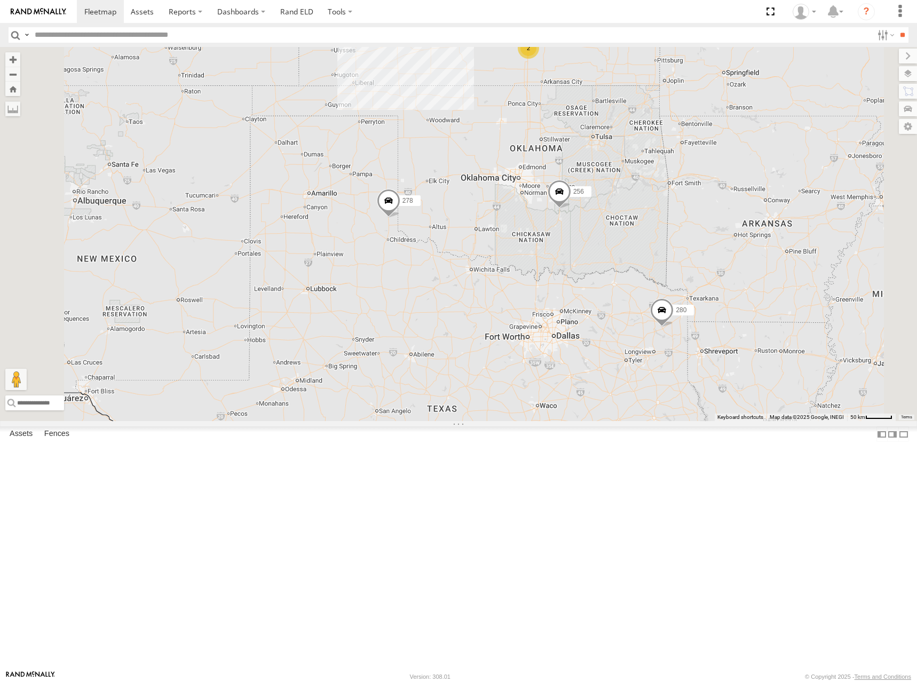
drag, startPoint x: 768, startPoint y: 412, endPoint x: 759, endPoint y: 423, distance: 14.4
click at [763, 421] on div "274 300 244 298 288 292 256 232 304 266 278 294 280 4 2 2" at bounding box center [458, 234] width 917 height 374
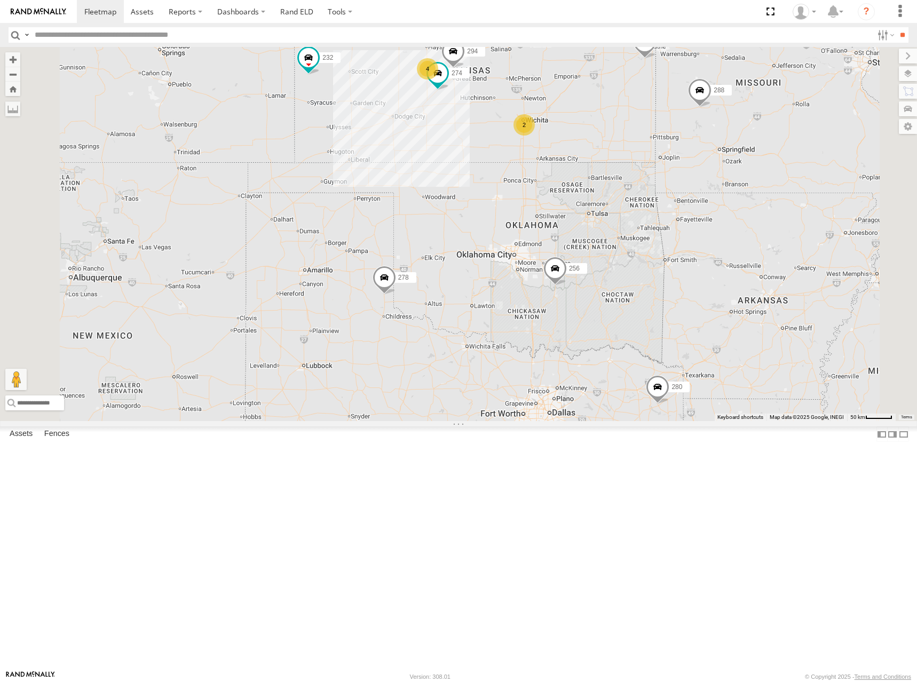
drag, startPoint x: 746, startPoint y: 187, endPoint x: 749, endPoint y: 261, distance: 73.8
click at [749, 261] on div "274 300 244 298 288 292 256 232 304 266 278 294 280 4 2 2" at bounding box center [458, 234] width 917 height 374
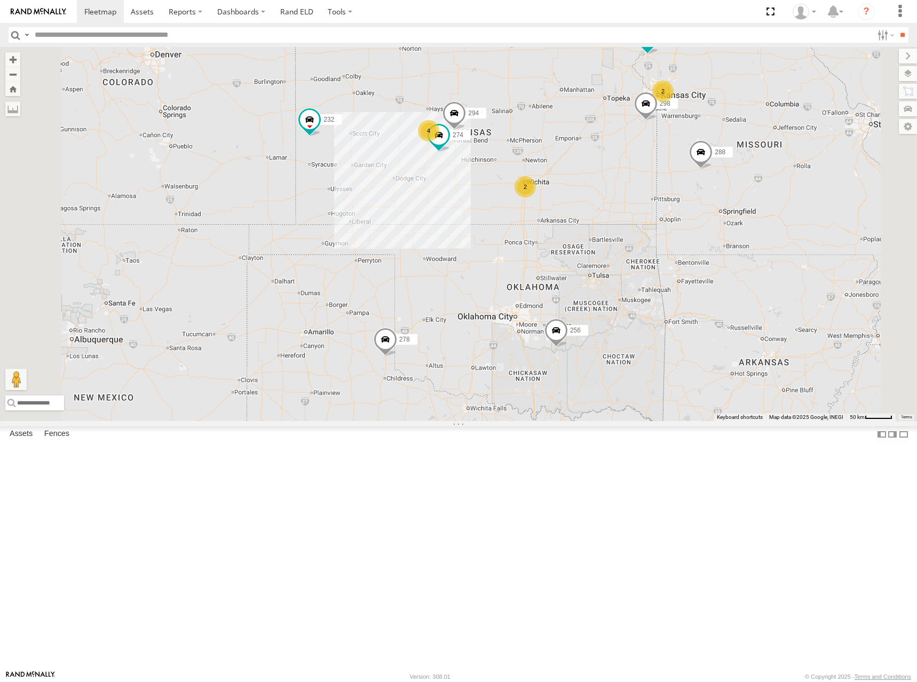
drag, startPoint x: 696, startPoint y: 173, endPoint x: 701, endPoint y: 156, distance: 17.6
click at [701, 156] on div "274 300 244 298 288 292 256 232 304 266 278 294 280 4 2 2" at bounding box center [458, 234] width 917 height 374
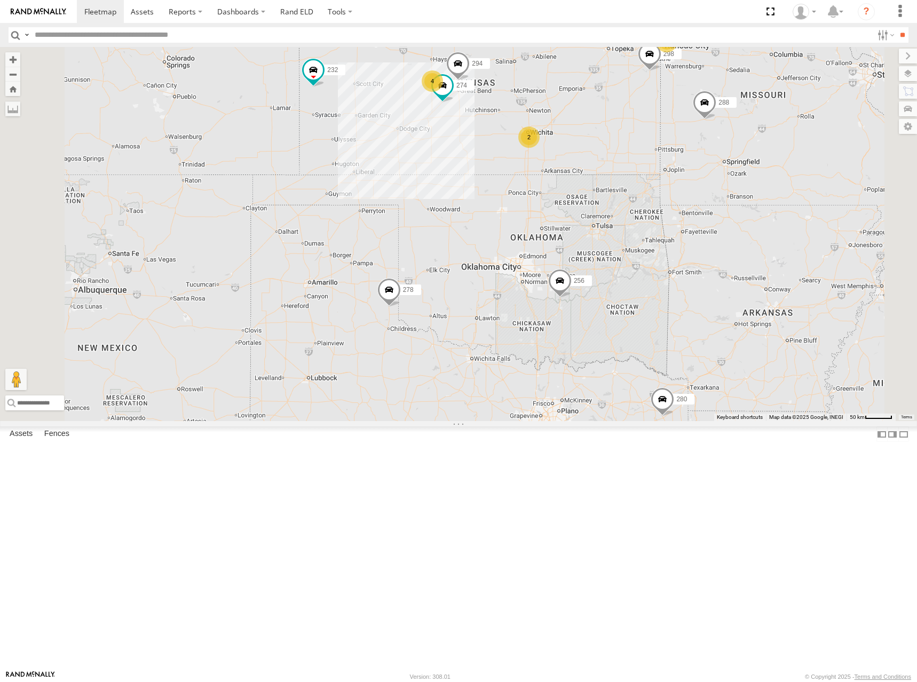
drag, startPoint x: 738, startPoint y: 295, endPoint x: 737, endPoint y: 255, distance: 39.5
click at [737, 255] on div "274 300 244 298 288 292 256 232 304 266 278 294 280 4 2 2" at bounding box center [458, 234] width 917 height 374
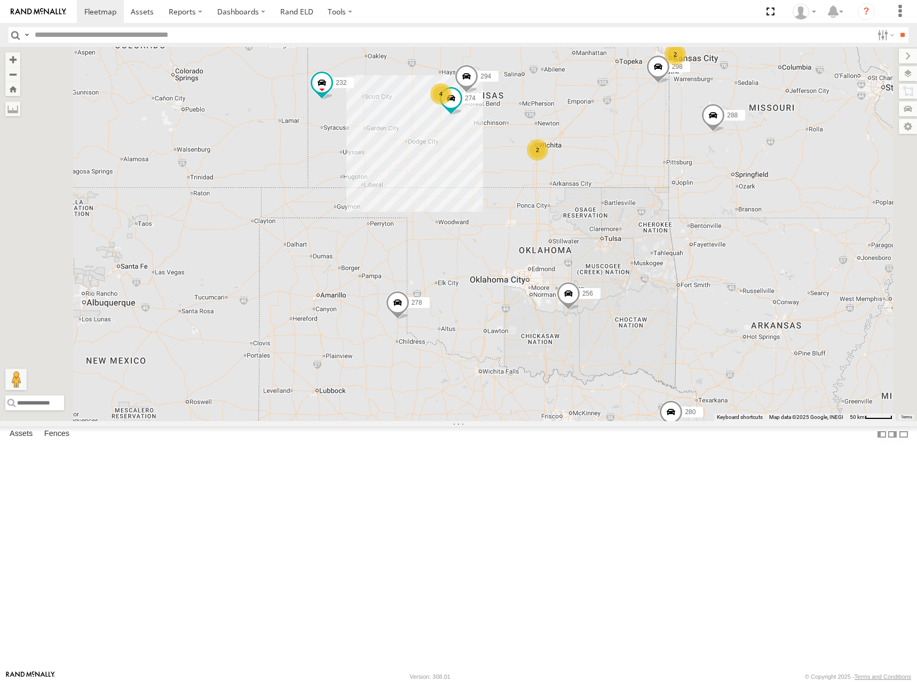
drag, startPoint x: 708, startPoint y: 226, endPoint x: 716, endPoint y: 241, distance: 16.8
click at [716, 241] on div "274 300 244 298 288 292 256 232 304 266 278 294 280 4 2 2" at bounding box center [458, 234] width 917 height 374
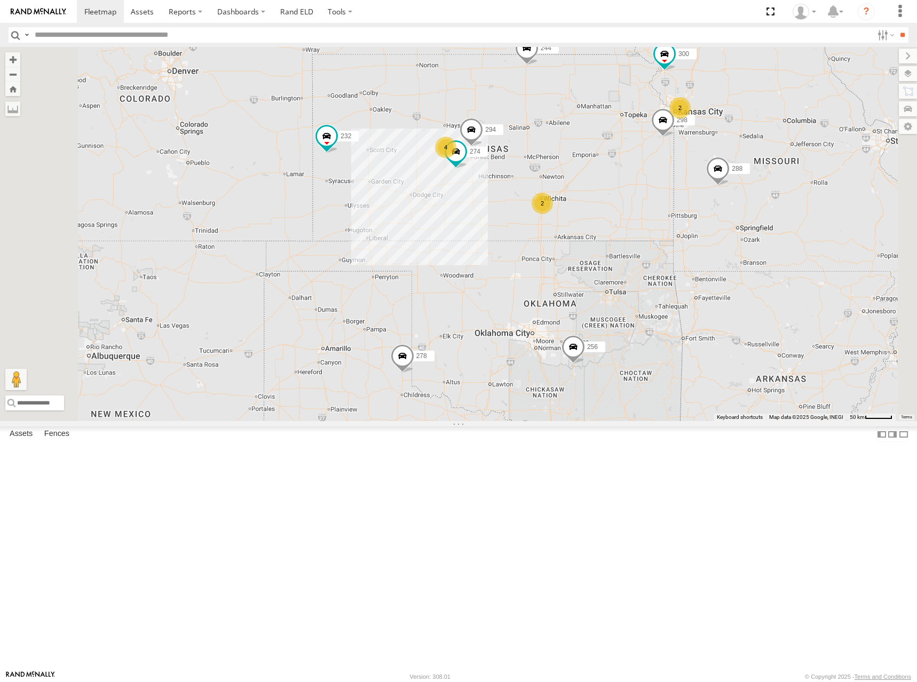
drag, startPoint x: 712, startPoint y: 164, endPoint x: 716, endPoint y: 221, distance: 56.7
click at [716, 221] on div "274 300 244 298 288 292 256 232 304 266 278 294 280 4 2 2" at bounding box center [458, 234] width 917 height 374
click at [713, 287] on div "274 300 244 298 288 292 256 232 304 266 278 294 280 4 2 2" at bounding box center [458, 234] width 917 height 374
drag, startPoint x: 721, startPoint y: 247, endPoint x: 721, endPoint y: 262, distance: 14.4
click at [721, 262] on div "274 300 244 298 288 292 256 232 304 266 278 294 280 4 2 2" at bounding box center [458, 234] width 917 height 374
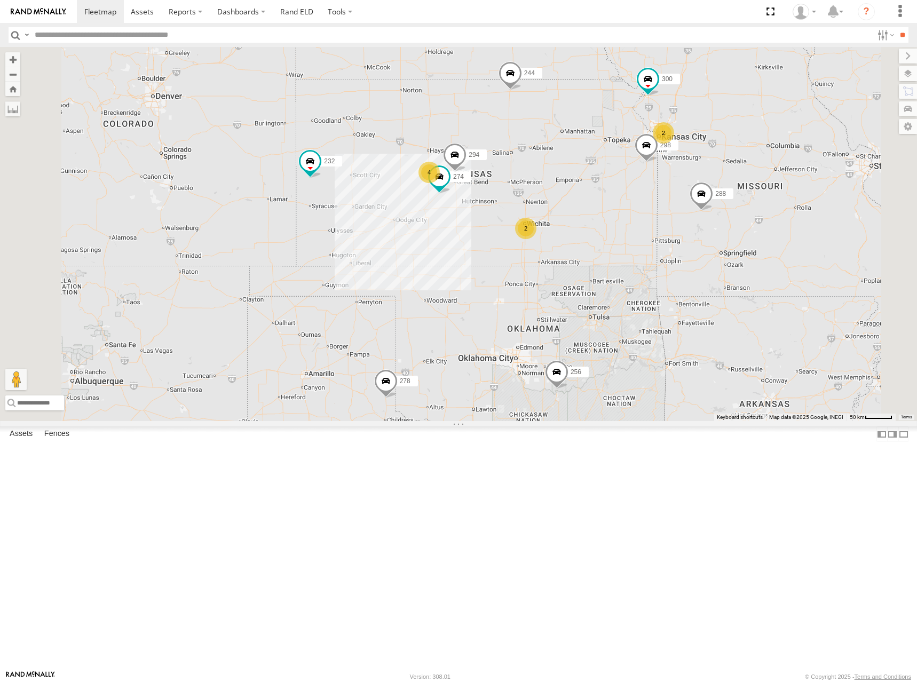
drag, startPoint x: 717, startPoint y: 256, endPoint x: 699, endPoint y: 271, distance: 23.5
click at [699, 271] on div "274 300 244 298 288 292 256 232 304 266 278 294 280 4 2 2" at bounding box center [458, 234] width 917 height 374
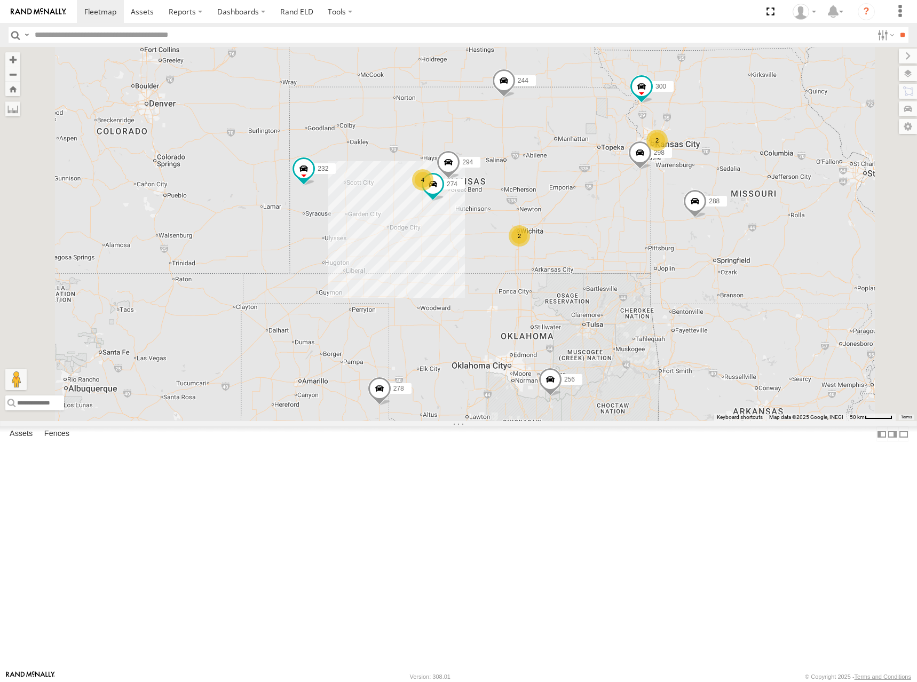
drag, startPoint x: 700, startPoint y: 226, endPoint x: 700, endPoint y: 245, distance: 18.7
click at [700, 245] on div "274 300 244 298 288 292 256 232 304 266 278 294 280 4 2 2" at bounding box center [458, 234] width 917 height 374
drag, startPoint x: 713, startPoint y: 288, endPoint x: 713, endPoint y: 275, distance: 13.3
click at [713, 275] on div "274 300 244 298 288 292 256 232 304 266 278 294 280 4 2 2 2" at bounding box center [458, 234] width 917 height 374
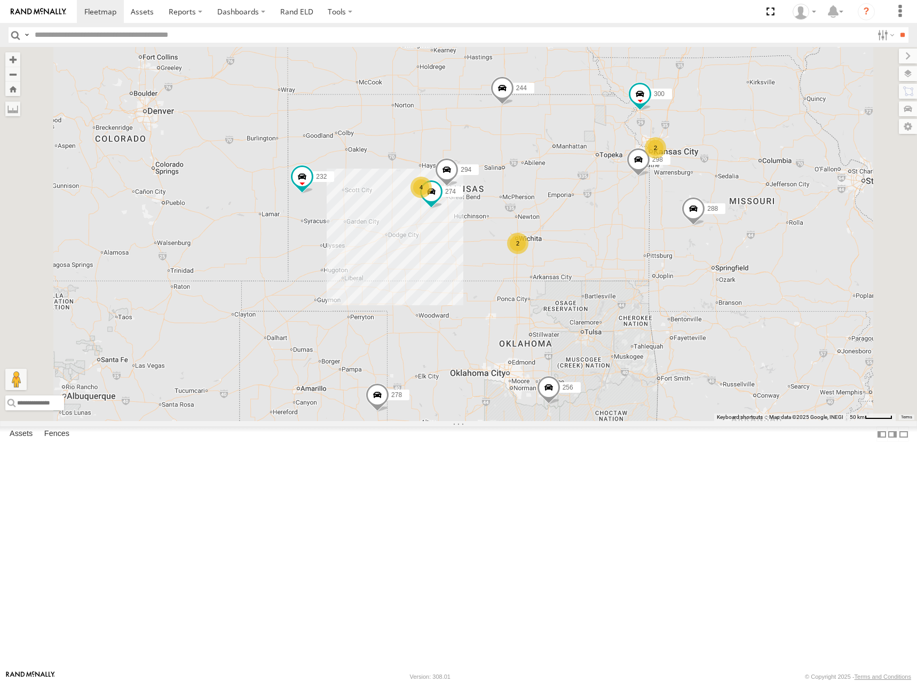
click at [692, 300] on div "274 300 244 298 288 292 256 232 304 266 278 294 280 4 2 2 2" at bounding box center [458, 234] width 917 height 374
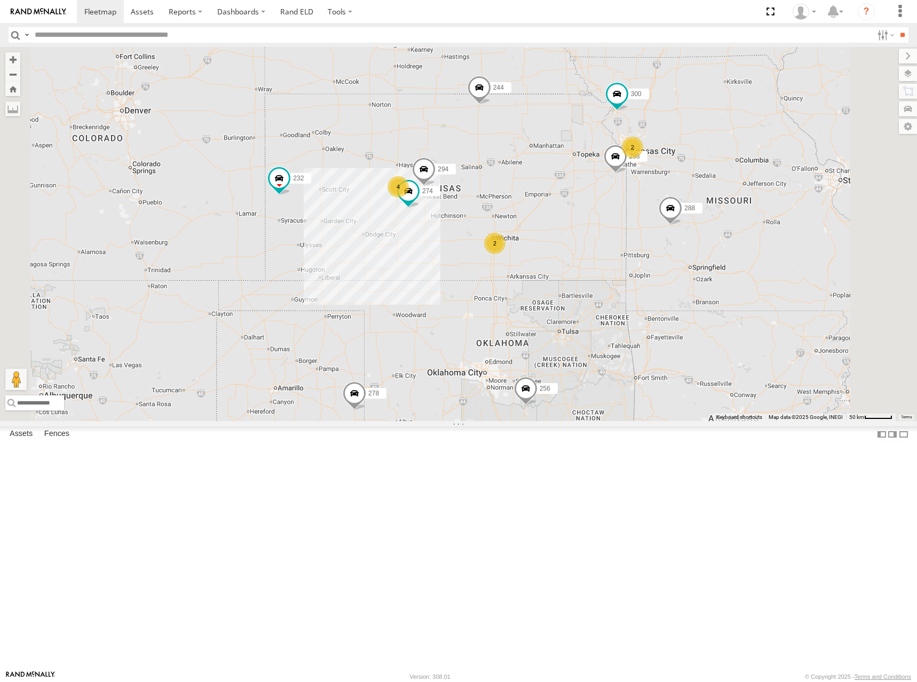
drag, startPoint x: 745, startPoint y: 262, endPoint x: 787, endPoint y: 226, distance: 55.3
click at [737, 260] on div "274 300 244 298 288 292 280 256 232 304 266 278 294 4 2 2 2" at bounding box center [458, 234] width 917 height 374
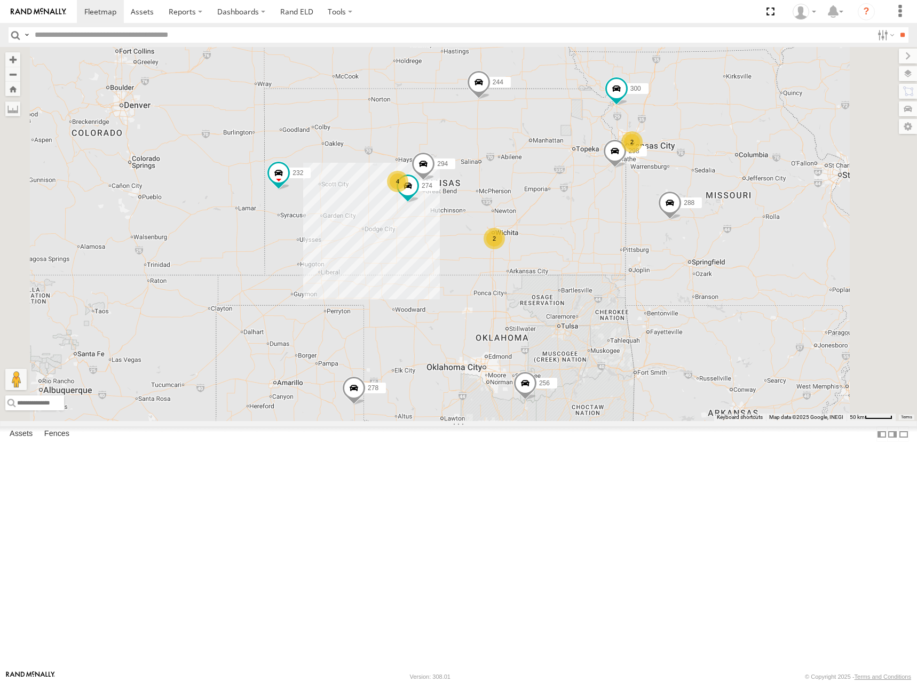
drag, startPoint x: 674, startPoint y: 266, endPoint x: 674, endPoint y: 257, distance: 9.1
click at [674, 257] on div "274 300 244 298 288 292 280 256 232 304 266 278 294 4 2 2 2" at bounding box center [458, 234] width 917 height 374
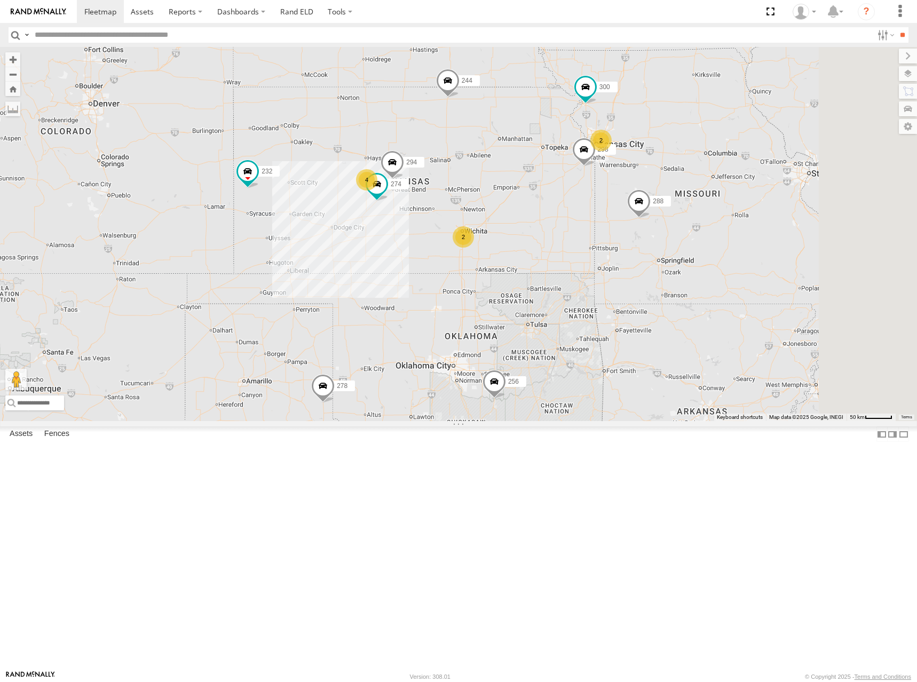
drag, startPoint x: 686, startPoint y: 248, endPoint x: 652, endPoint y: 256, distance: 35.0
click at [652, 256] on div "274 300 244 298 288 292 280 256 232 304 266 278 294 4 2 2 2" at bounding box center [458, 234] width 917 height 374
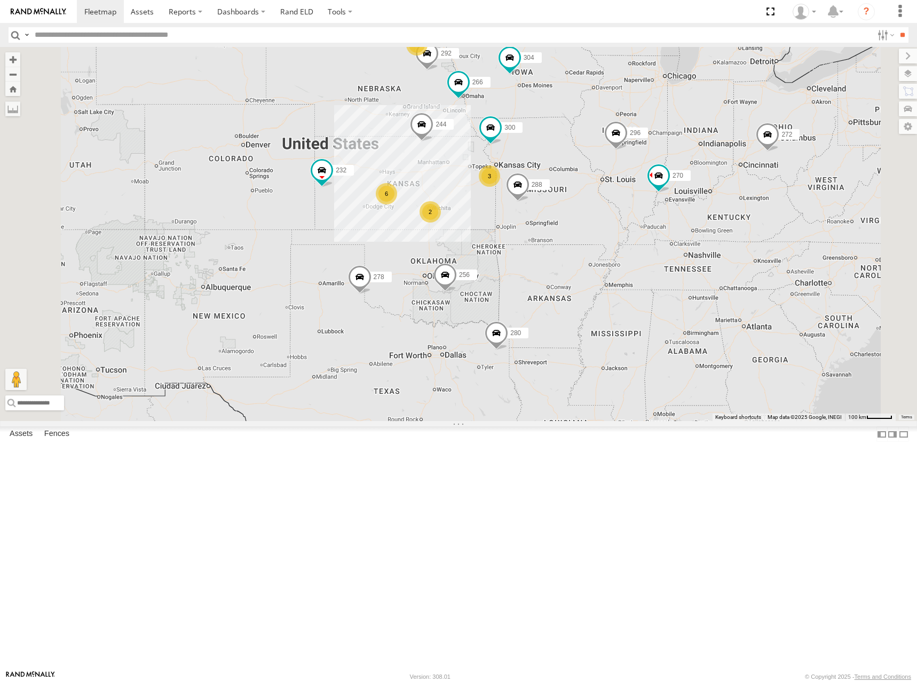
drag, startPoint x: 583, startPoint y: 296, endPoint x: 607, endPoint y: 278, distance: 30.9
click at [607, 278] on div "300 244 288 292 280 256 232 304 266 278 6 3 270 2 272 296 2" at bounding box center [458, 234] width 917 height 374
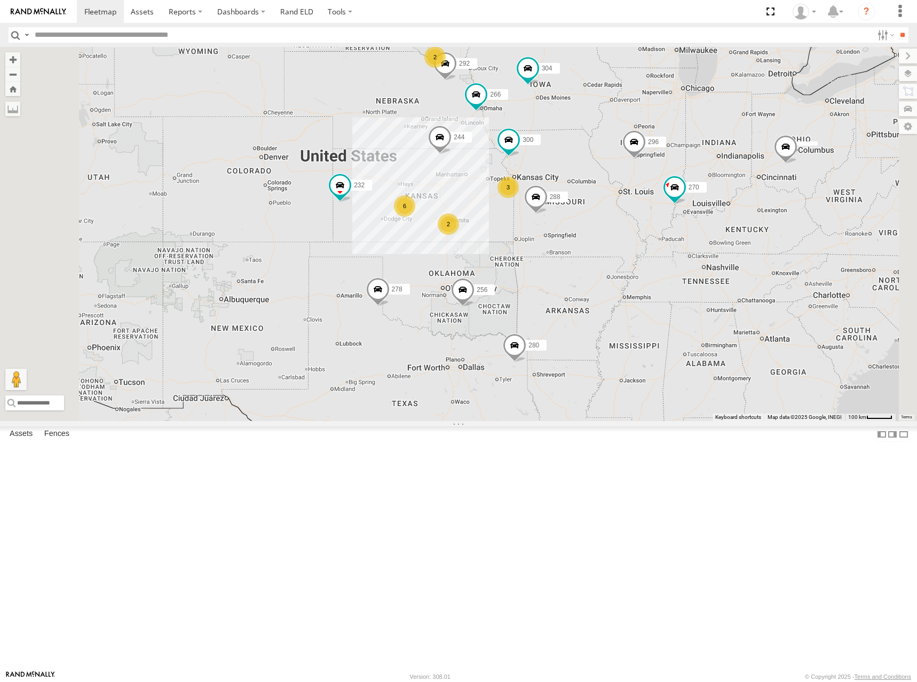
drag, startPoint x: 587, startPoint y: 271, endPoint x: 579, endPoint y: 290, distance: 20.8
click at [579, 290] on div "300 244 270 288 292 280 256 232 296 304 266 278 6 3 2 2" at bounding box center [458, 234] width 917 height 374
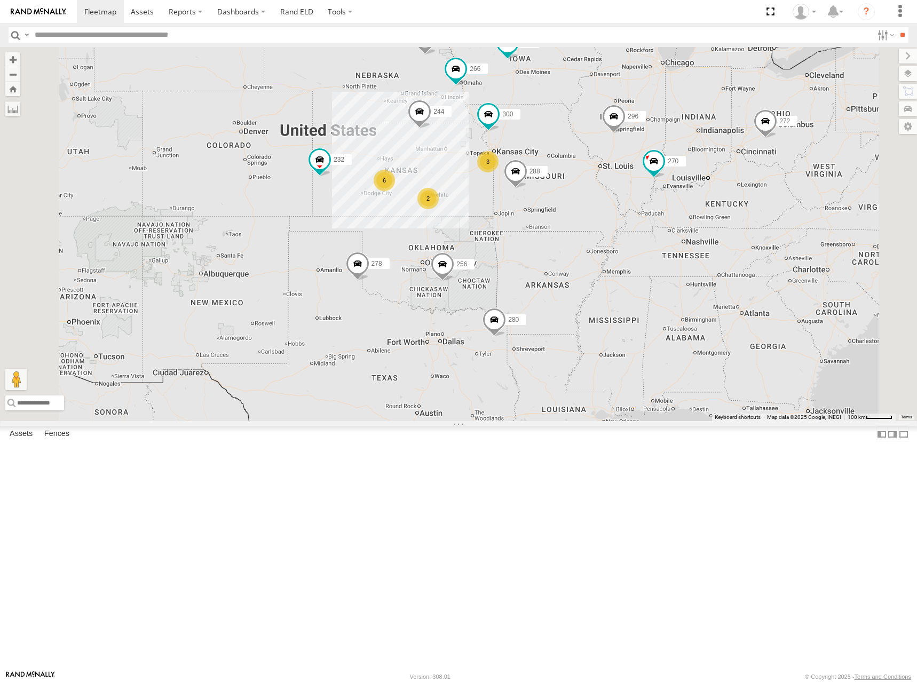
drag, startPoint x: 541, startPoint y: 252, endPoint x: 536, endPoint y: 241, distance: 11.7
click at [536, 241] on div "300 244 270 288 292 272 280 256 232 296 304 266 278 6 3 2 2" at bounding box center [458, 234] width 917 height 374
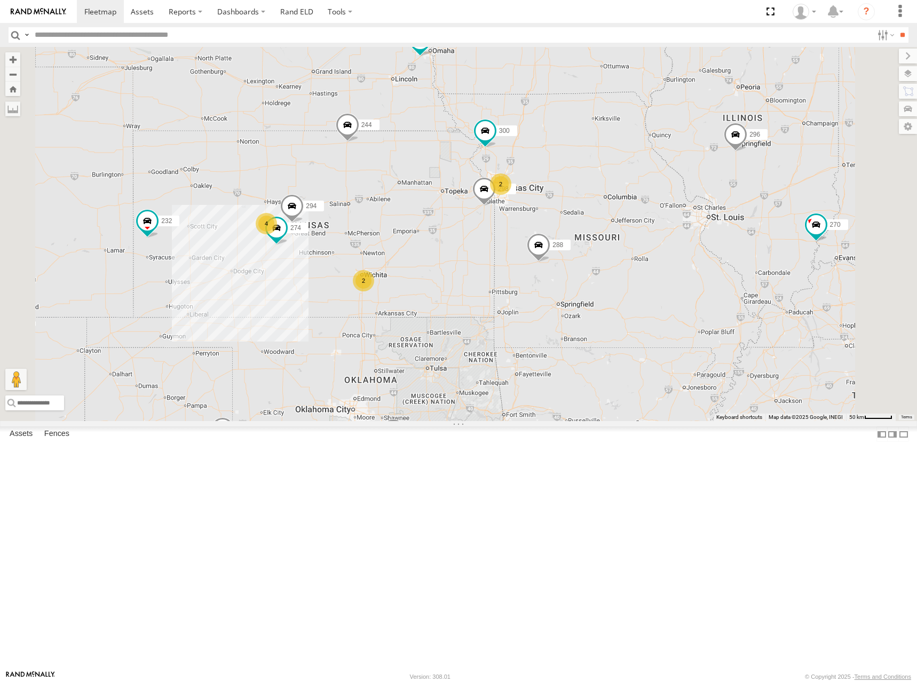
click at [554, 240] on div "300 244 270 288 292 272 280 256 232 296 304 266 278 274 298 294 4 2 2 2" at bounding box center [458, 234] width 917 height 374
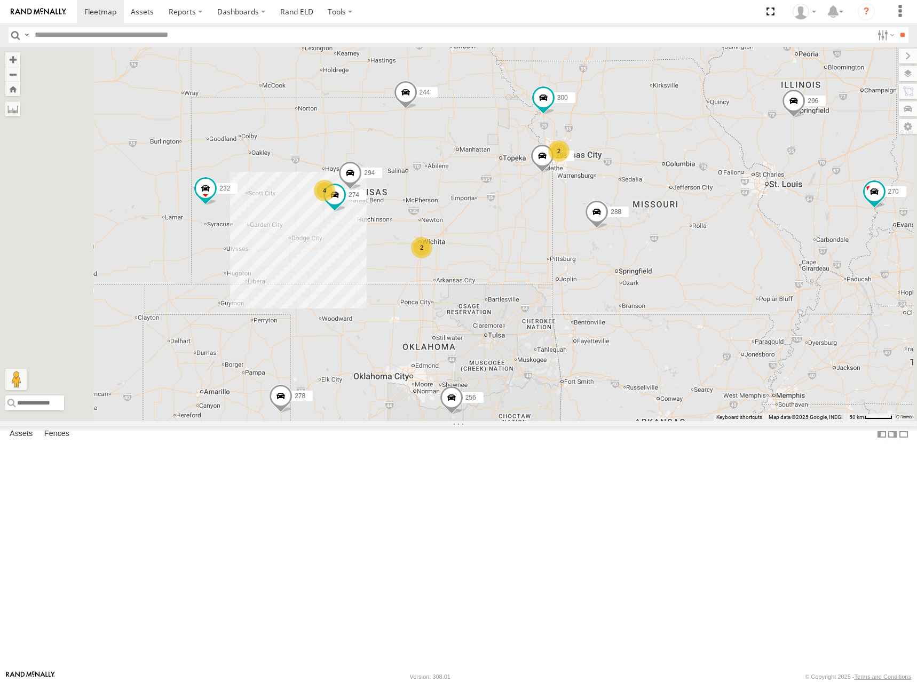
drag, startPoint x: 585, startPoint y: 320, endPoint x: 633, endPoint y: 307, distance: 49.2
click at [633, 307] on div "300 244 270 288 292 272 280 256 232 296 304 266 278 274 298 294 4 2 2 2" at bounding box center [458, 234] width 917 height 374
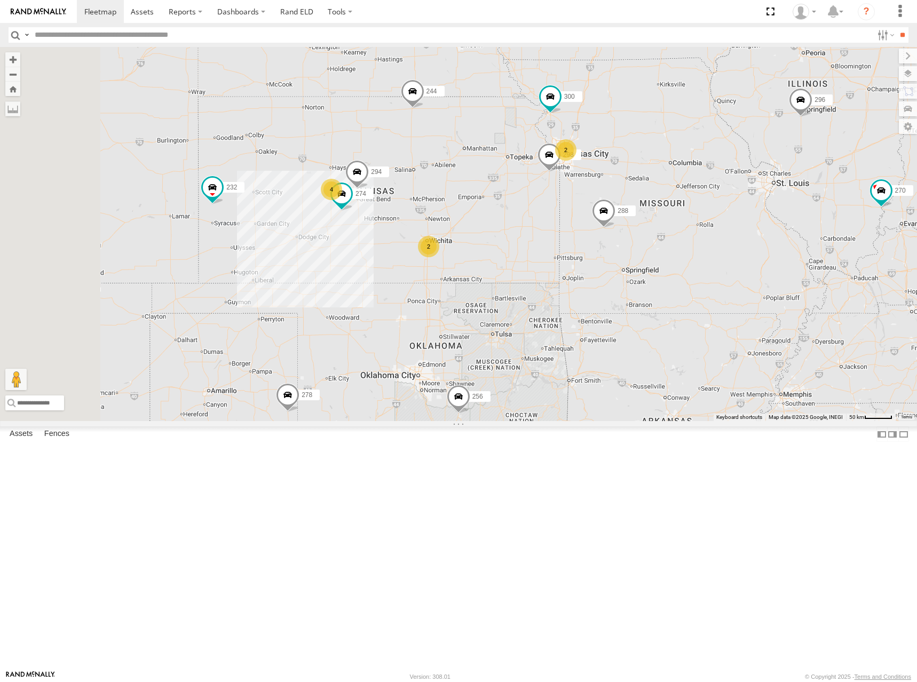
drag, startPoint x: 605, startPoint y: 314, endPoint x: 619, endPoint y: 304, distance: 17.9
click at [619, 304] on div "300 244 270 288 292 272 280 256 232 296 304 266 278 274 298 294 4 2 2 2" at bounding box center [458, 234] width 917 height 374
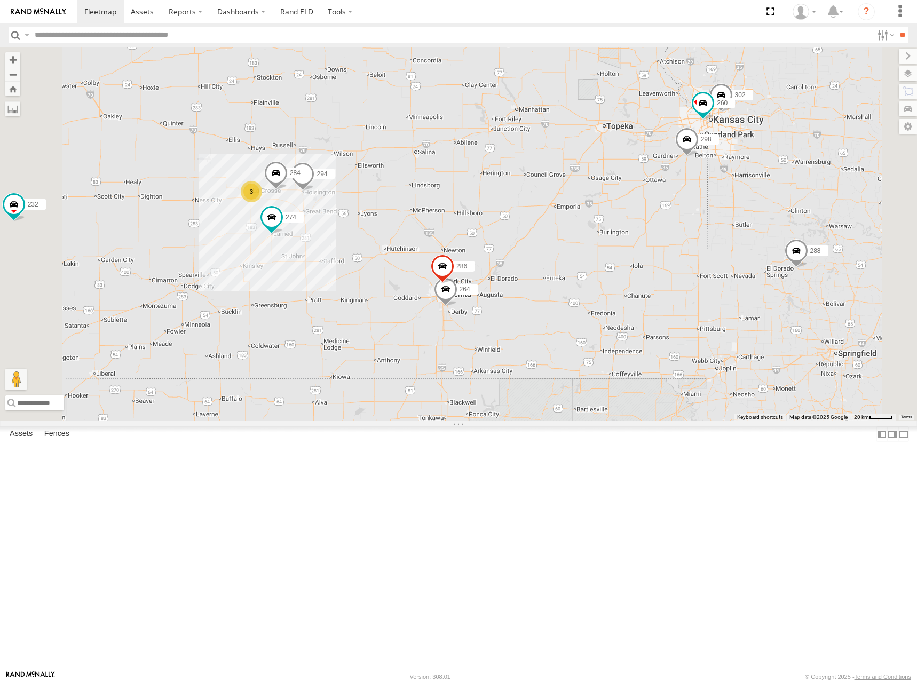
drag, startPoint x: 558, startPoint y: 293, endPoint x: 604, endPoint y: 280, distance: 48.3
click at [604, 280] on div "300 244 270 288 292 272 280 256 232 296 304 266 278 274 298 294 3 284 264 302 2…" at bounding box center [458, 234] width 917 height 374
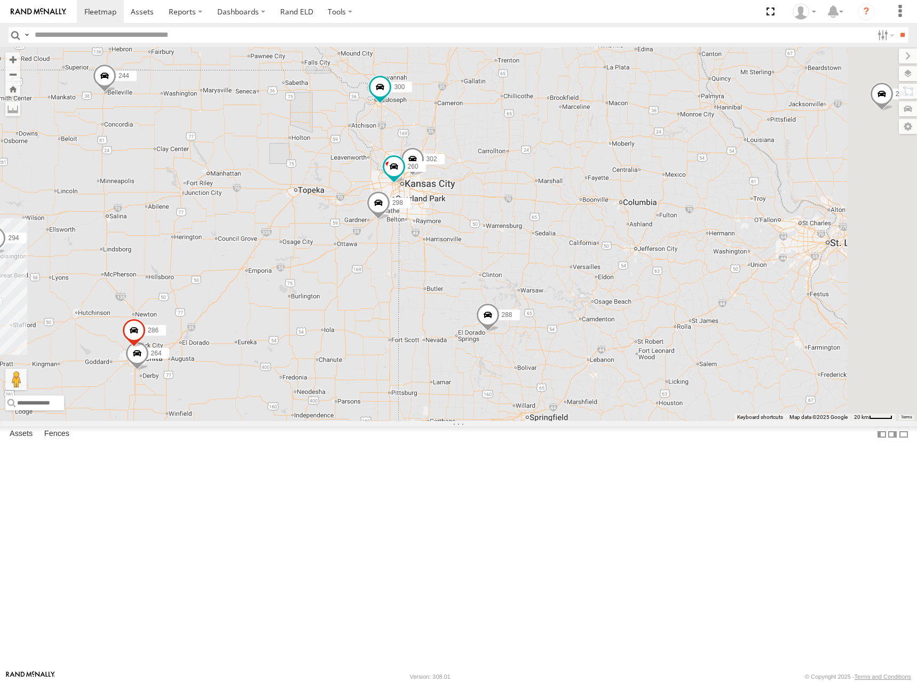
drag, startPoint x: 785, startPoint y: 186, endPoint x: 383, endPoint y: 279, distance: 412.1
click at [383, 279] on div "300 244 270 288 292 272 280 256 232 296 304 266 278 274 298 294 3 284 264 302 2…" at bounding box center [458, 234] width 917 height 374
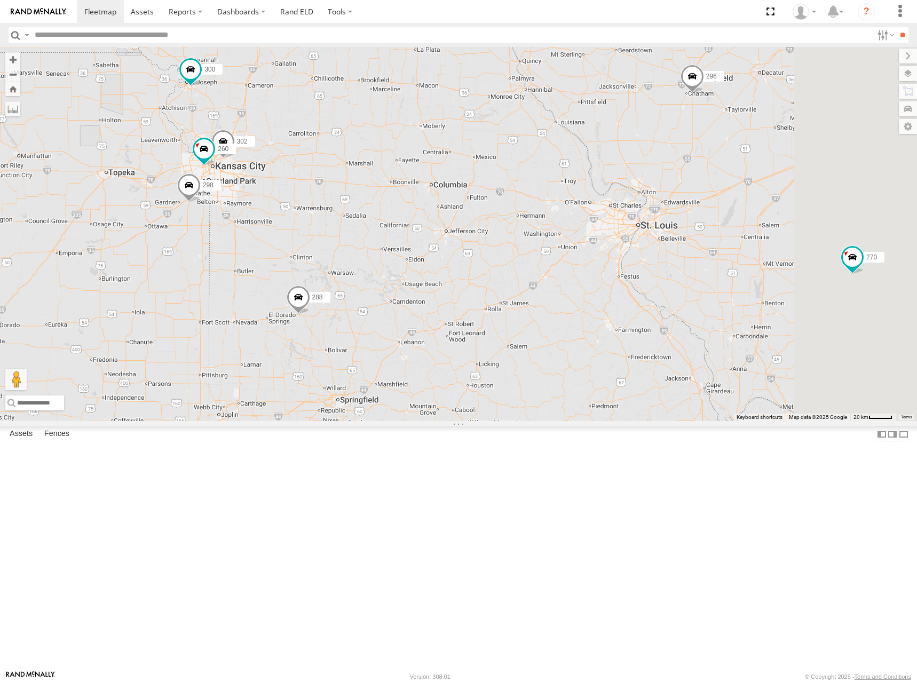
drag, startPoint x: 681, startPoint y: 288, endPoint x: 492, endPoint y: 269, distance: 189.9
click at [492, 269] on div "300 244 270 288 292 272 280 256 232 296 304 266 278 274 298 294 3 284 264 302 2…" at bounding box center [458, 234] width 917 height 374
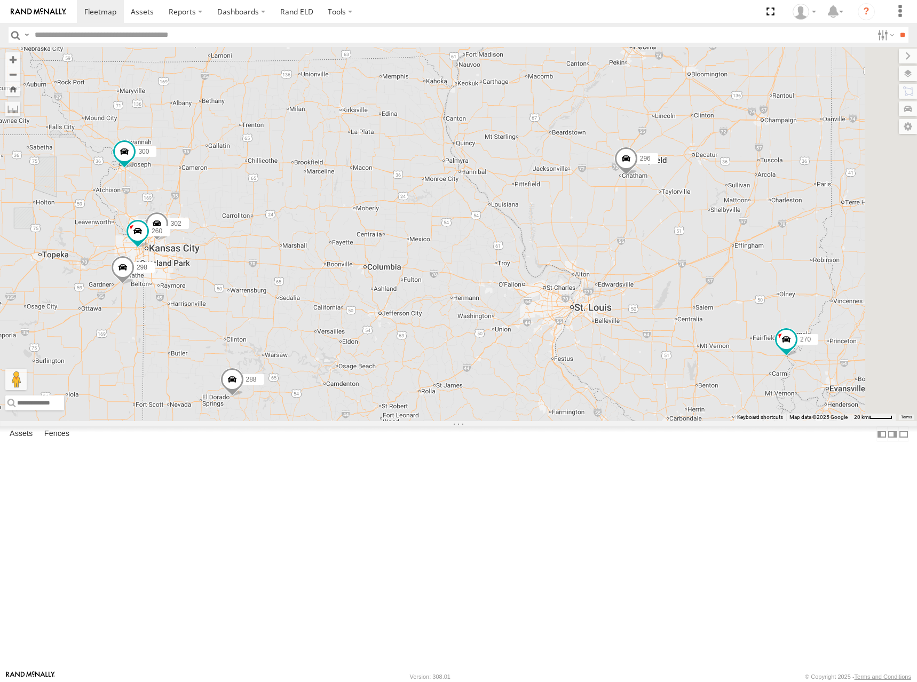
drag, startPoint x: 747, startPoint y: 305, endPoint x: 678, endPoint y: 394, distance: 113.1
click at [678, 394] on div "300 244 270 288 292 272 280 256 232 296 304 266 278 274 298 294 3 284 264 302 2…" at bounding box center [458, 234] width 917 height 374
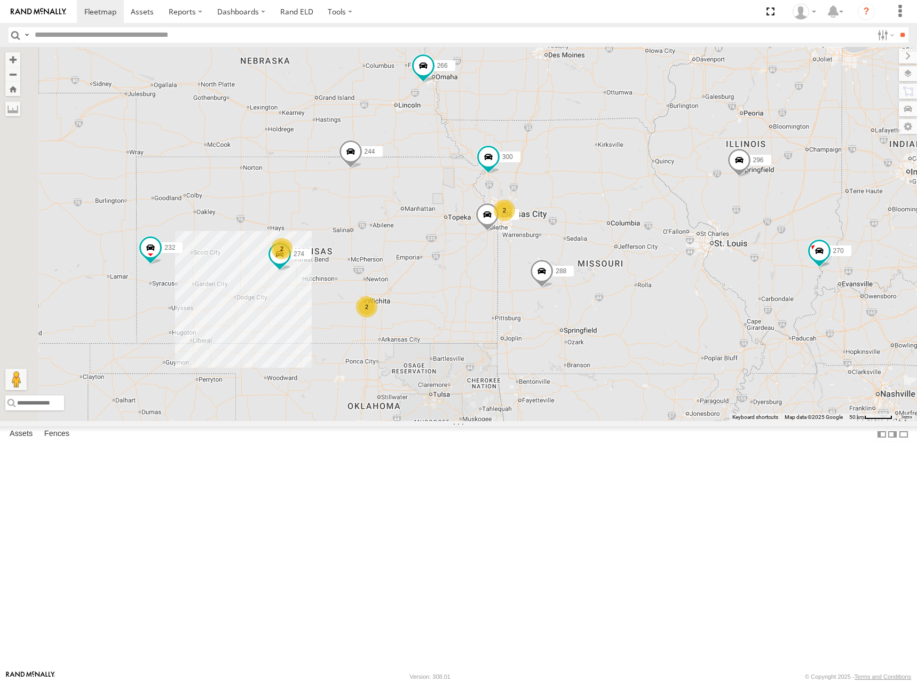
drag, startPoint x: 541, startPoint y: 280, endPoint x: 700, endPoint y: 263, distance: 160.0
click at [700, 263] on div "300 244 270 288 292 272 280 256 232 296 304 266 278 274 298 2 2 2 2" at bounding box center [458, 234] width 917 height 374
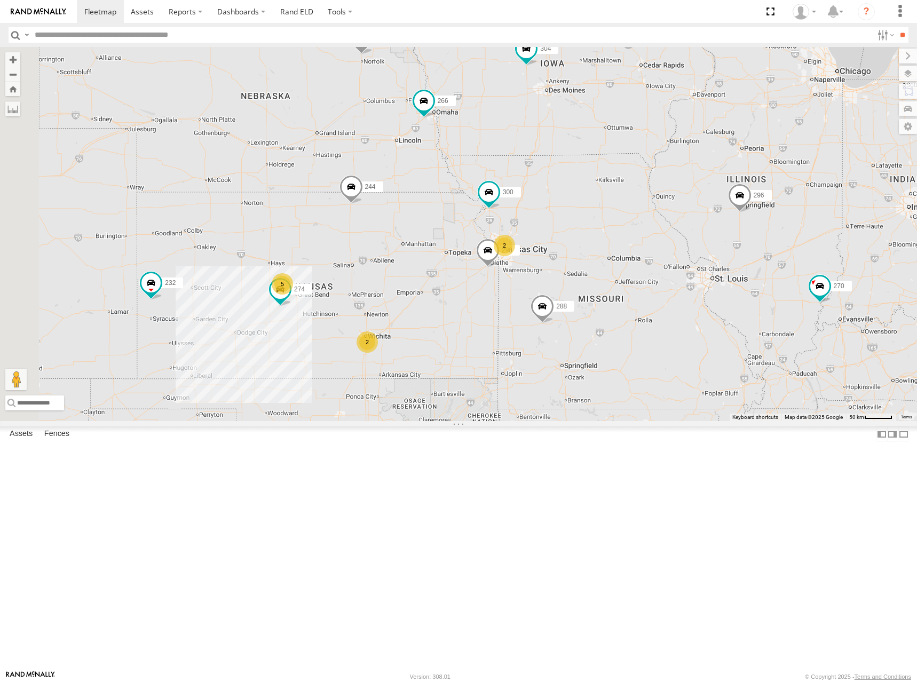
drag, startPoint x: 612, startPoint y: 245, endPoint x: 612, endPoint y: 282, distance: 36.8
click at [612, 282] on div "300 244 270 288 292 272 280 256 232 296 304 266 278 274 298 2 5 2 2" at bounding box center [458, 234] width 917 height 374
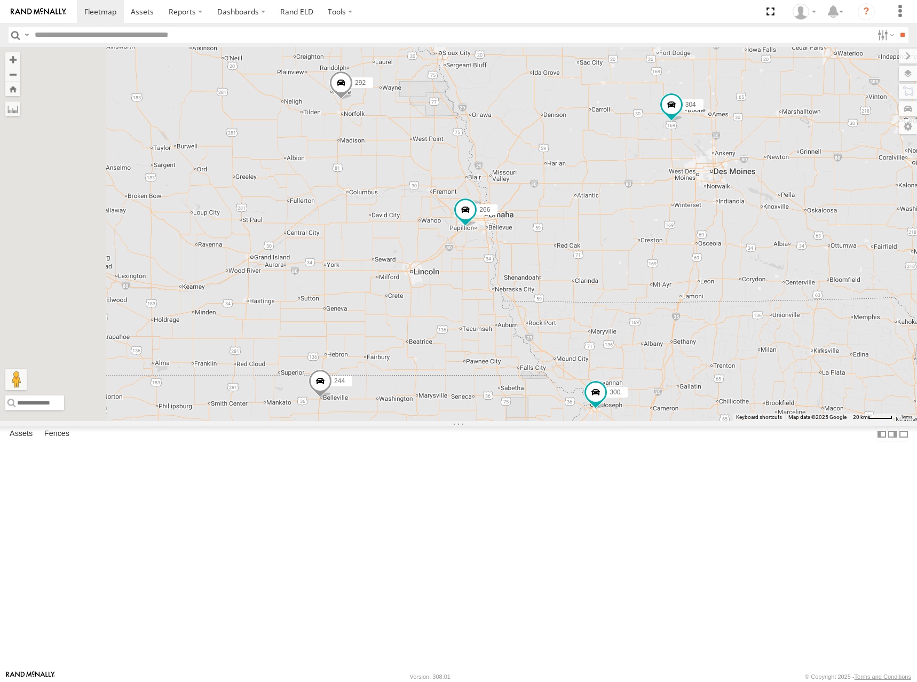
drag, startPoint x: 515, startPoint y: 202, endPoint x: 547, endPoint y: 283, distance: 87.2
click at [547, 282] on div "300 244 270 288 292 272 280 256 232 296 304 266 278 274 298 3 2 284 302 294 260" at bounding box center [458, 234] width 917 height 374
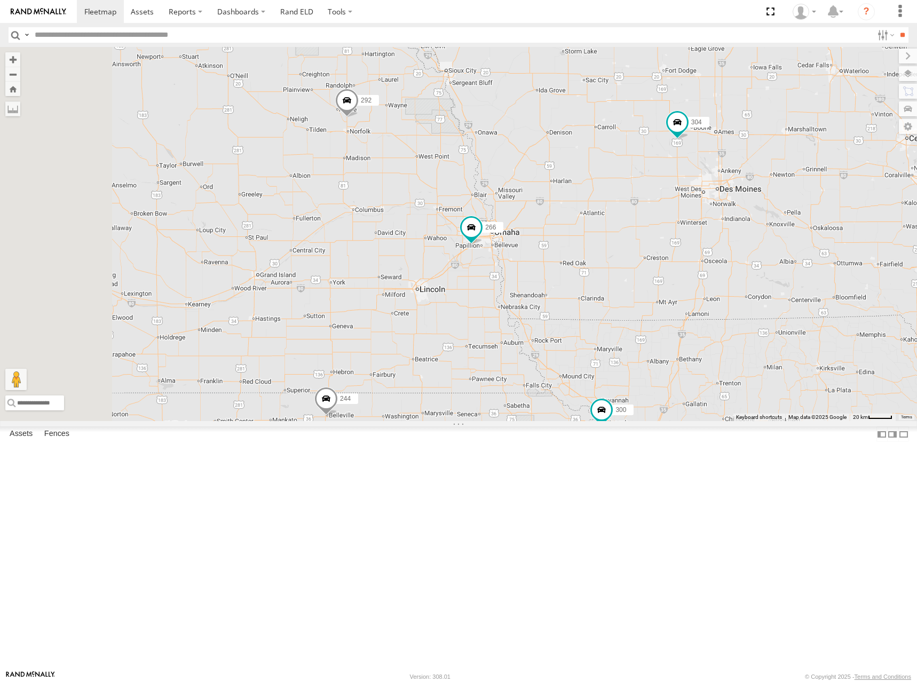
drag, startPoint x: 507, startPoint y: 273, endPoint x: 513, endPoint y: 290, distance: 18.2
click at [513, 290] on div "300 244 270 288 292 272 280 256 232 296 304 266 278 274 298 3 2 284 302 294 260" at bounding box center [458, 234] width 917 height 374
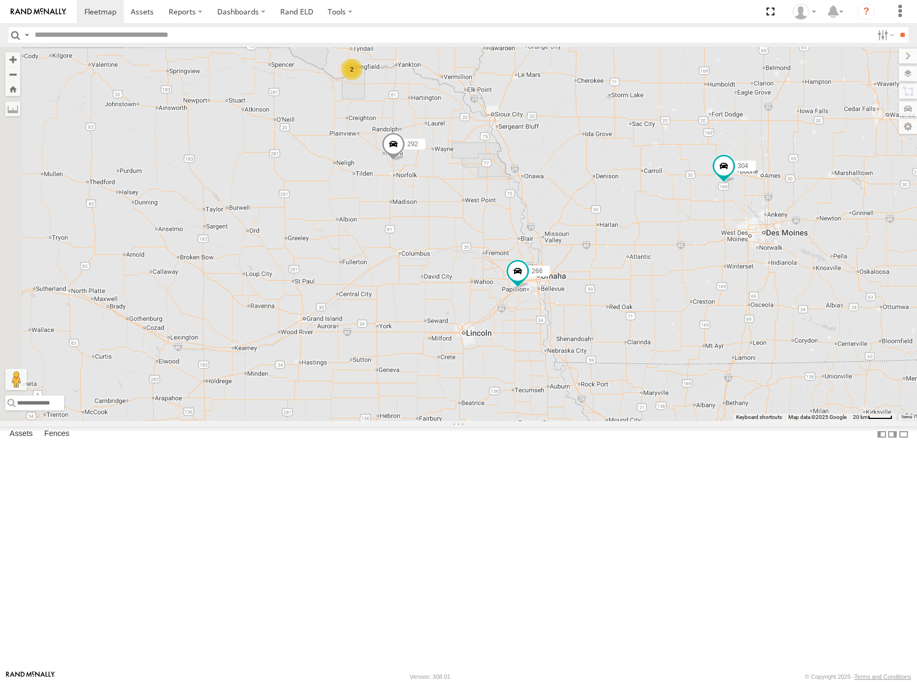
drag, startPoint x: 496, startPoint y: 280, endPoint x: 544, endPoint y: 323, distance: 64.6
click at [544, 323] on div "300 244 270 288 292 272 280 256 232 296 304 266 278 274 298 3 2 284 302 294 260" at bounding box center [458, 234] width 917 height 374
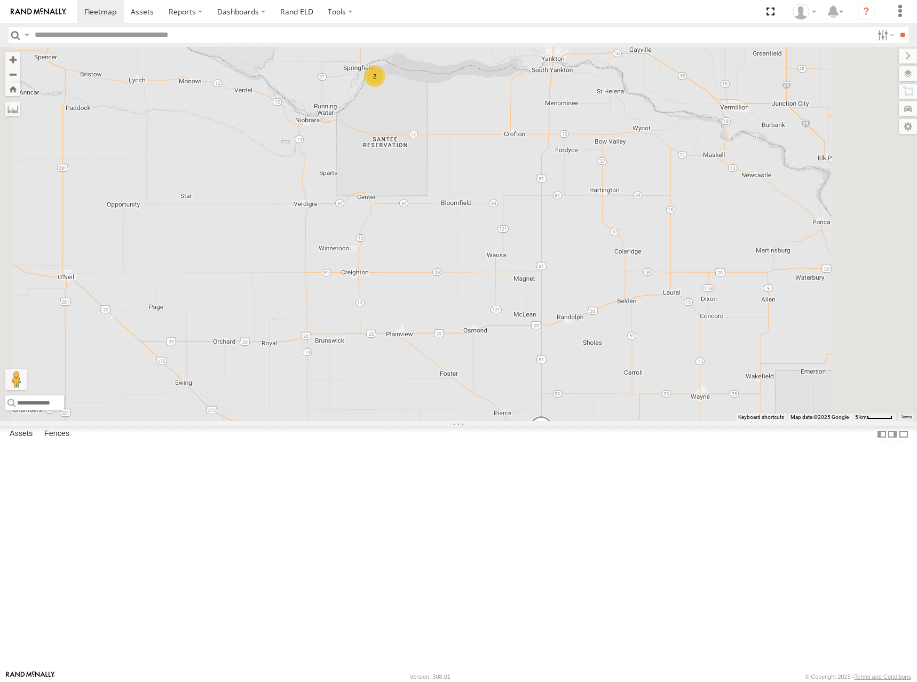
drag, startPoint x: 503, startPoint y: 195, endPoint x: 549, endPoint y: 304, distance: 117.9
click at [549, 304] on div "300 244 270 288 292 272 280 256 232 296 304 266 278 274 298 284 302 294 260 2" at bounding box center [458, 234] width 917 height 374
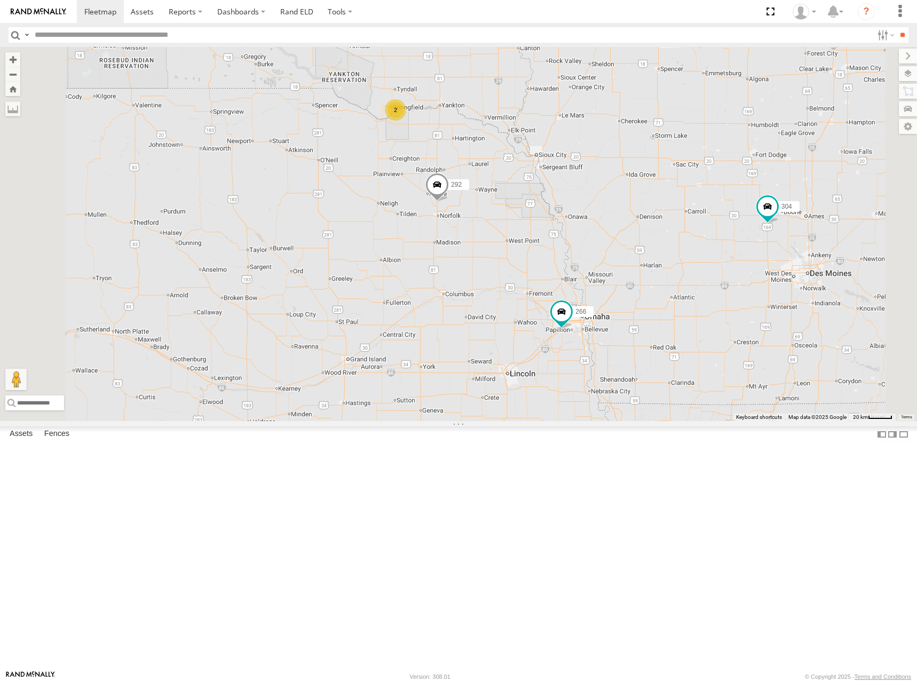
drag, startPoint x: 498, startPoint y: 389, endPoint x: 501, endPoint y: 254, distance: 134.5
click at [499, 263] on div "300 244 270 288 292 272 280 256 232 296 304 266 278 274 298 284 302 294 260 2" at bounding box center [458, 234] width 917 height 374
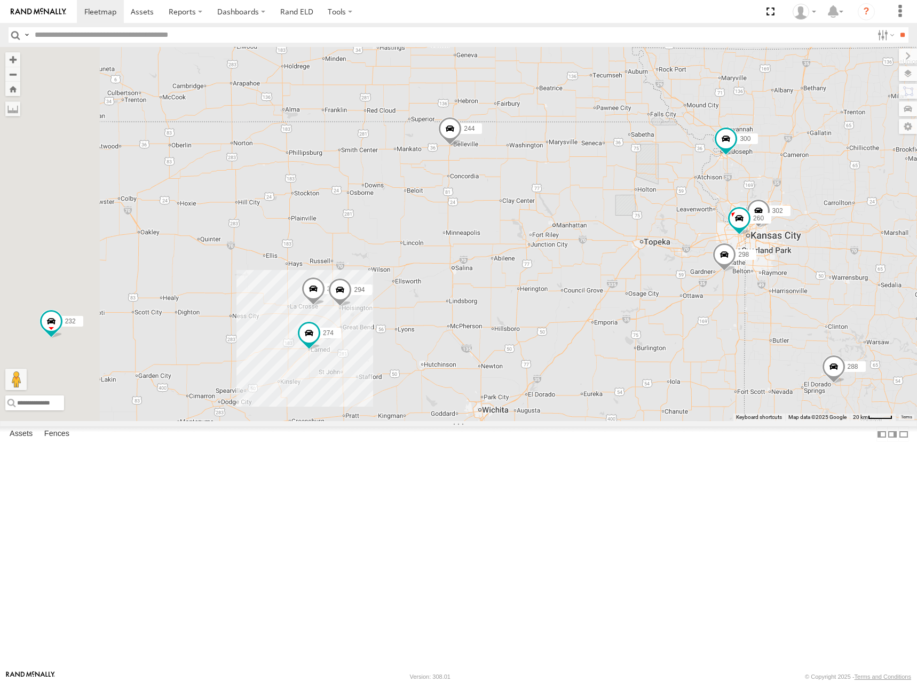
drag, startPoint x: 510, startPoint y: 344, endPoint x: 536, endPoint y: 282, distance: 67.7
click at [536, 282] on div "300 244 270 288 292 272 280 256 232 296 304 266 278 274 298 284 302 294 260 2" at bounding box center [458, 234] width 917 height 374
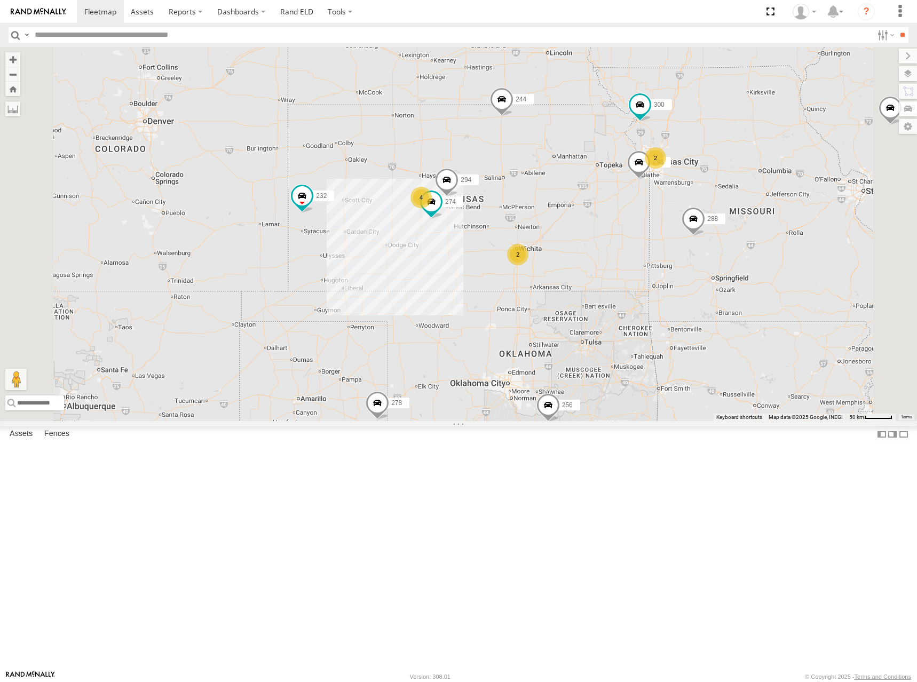
drag, startPoint x: 670, startPoint y: 295, endPoint x: 682, endPoint y: 264, distance: 33.4
click at [682, 264] on div "300 244 270 288 292 272 280 256 232 296 304 266 278 274 298 294 4 2 2 2" at bounding box center [458, 234] width 917 height 374
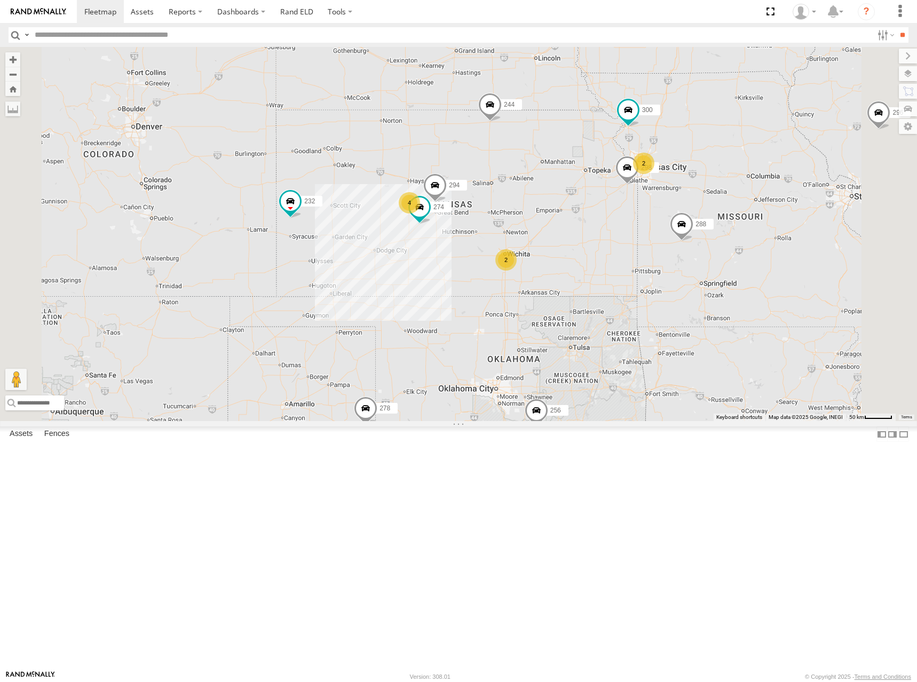
drag, startPoint x: 684, startPoint y: 264, endPoint x: 669, endPoint y: 276, distance: 19.3
click at [669, 276] on div "300 244 270 288 292 272 280 256 232 296 304 266 278 274 298 294 4 2 2 2" at bounding box center [458, 234] width 917 height 374
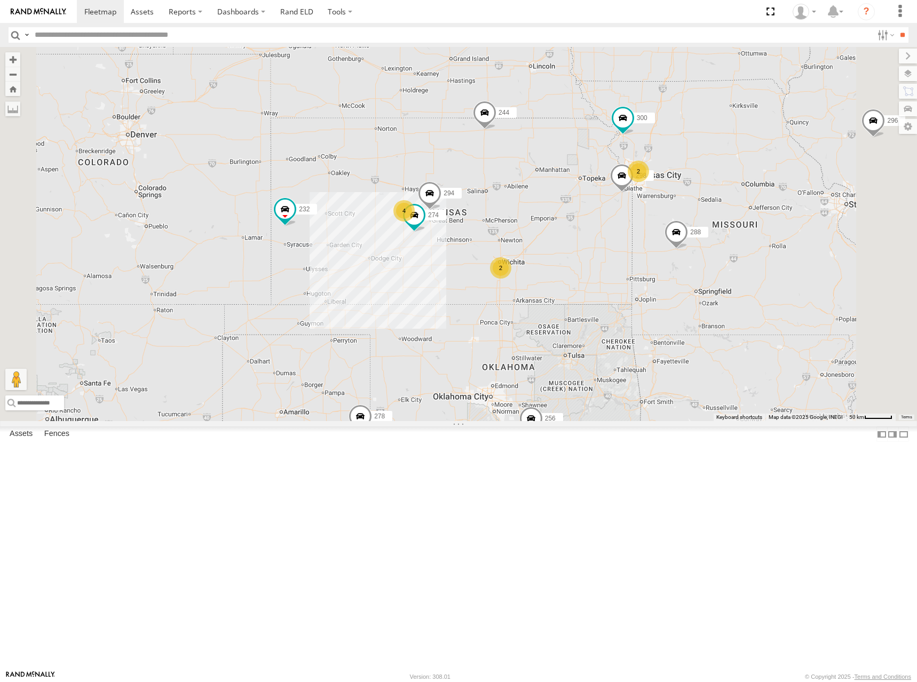
drag, startPoint x: 674, startPoint y: 263, endPoint x: 668, endPoint y: 273, distance: 11.3
click at [668, 273] on div "300 244 270 288 292 272 280 256 232 296 304 266 278 274 298 294 4 2 2 2" at bounding box center [458, 234] width 917 height 374
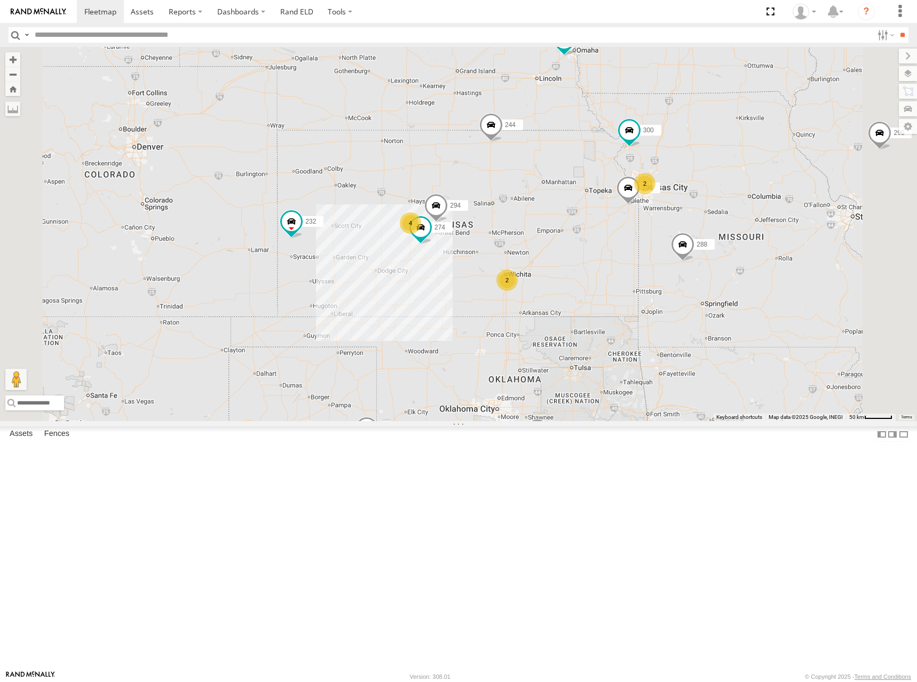
drag, startPoint x: 667, startPoint y: 279, endPoint x: 674, endPoint y: 293, distance: 15.8
click at [674, 293] on div "300 244 270 288 292 272 280 256 232 296 304 266 278 274 298 294 4 2 2 2" at bounding box center [458, 234] width 917 height 374
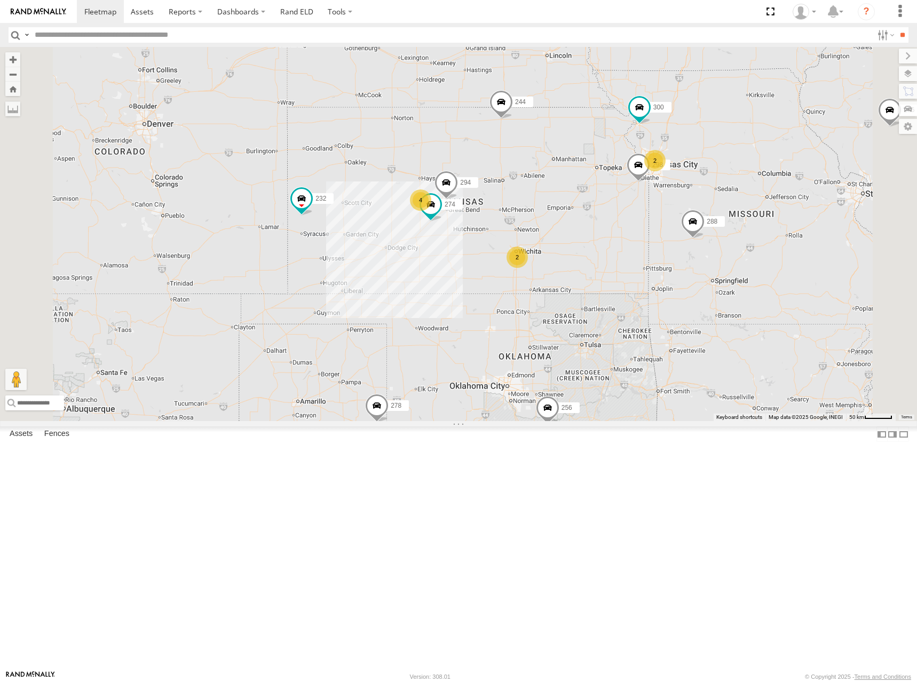
drag, startPoint x: 674, startPoint y: 289, endPoint x: 685, endPoint y: 265, distance: 26.0
click at [685, 265] on div "300 244 270 288 292 272 280 256 232 296 304 266 278 274 298 294 4 2 2 2" at bounding box center [458, 234] width 917 height 374
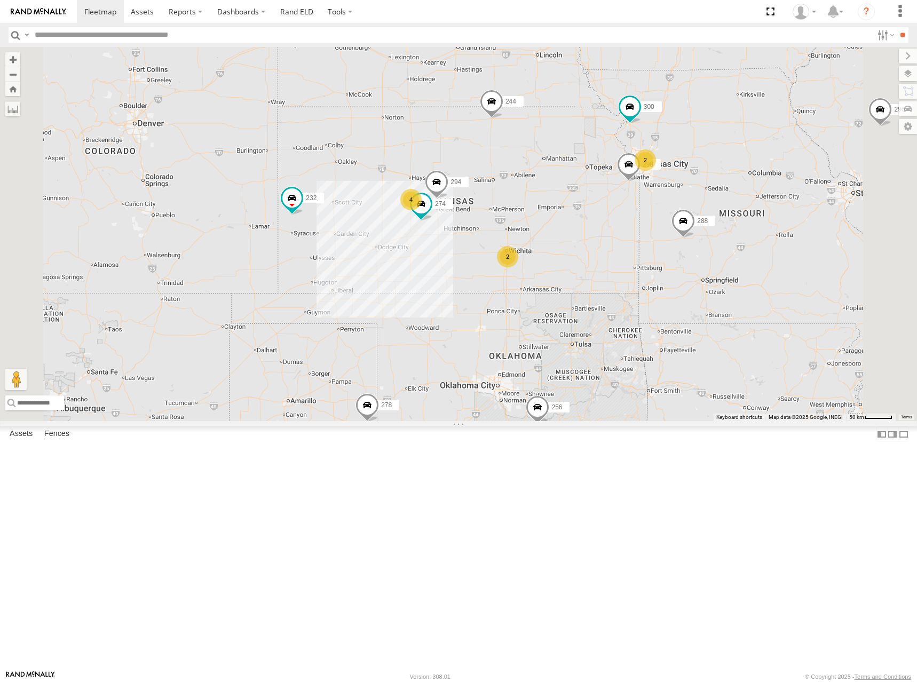
drag, startPoint x: 703, startPoint y: 255, endPoint x: 692, endPoint y: 255, distance: 10.7
click at [692, 255] on div "300 244 270 288 292 272 280 256 232 296 304 266 278 274 298 294 4 2 2 2" at bounding box center [458, 234] width 917 height 374
click at [690, 264] on div "300 244 270 288 292 272 280 256 232 296 304 266 278 274 298 294 4 2 2 2" at bounding box center [458, 234] width 917 height 374
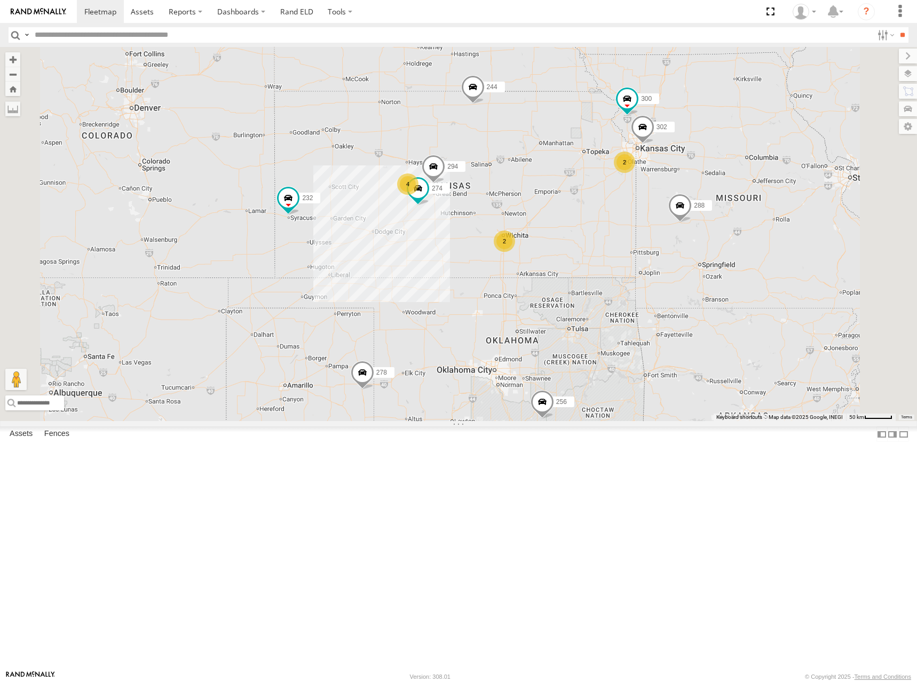
drag, startPoint x: 544, startPoint y: 219, endPoint x: 541, endPoint y: 210, distance: 9.5
click at [541, 210] on div "274 300 244 288 292 280 256 232 304 302 266 278 294 4 2 2 2" at bounding box center [458, 234] width 917 height 374
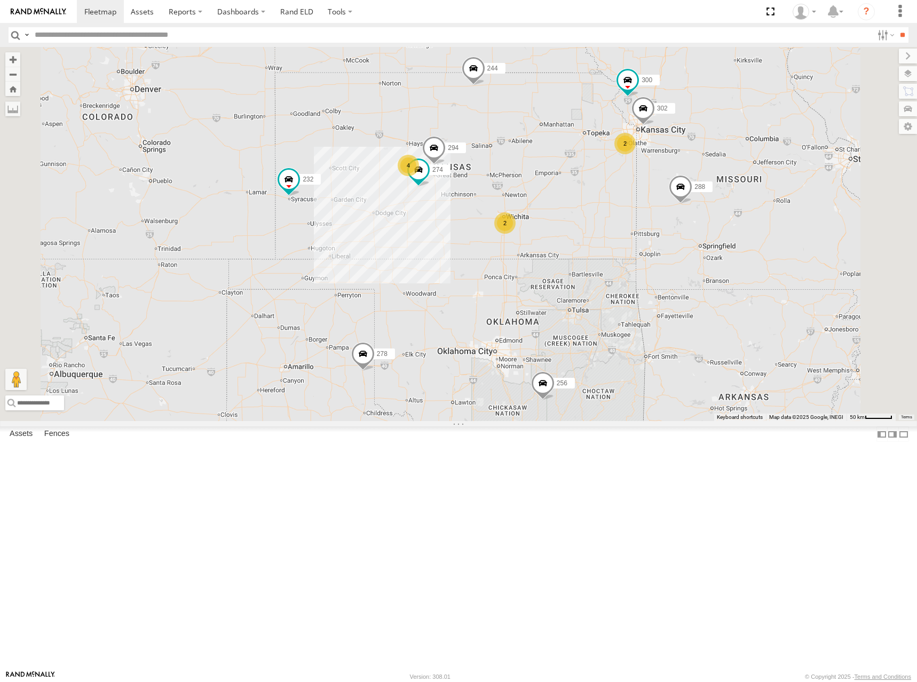
drag, startPoint x: 503, startPoint y: 238, endPoint x: 504, endPoint y: 224, distance: 13.4
click at [504, 224] on div "274 300 244 288 292 280 256 232 304 302 266 278 294 4 2 2 2" at bounding box center [458, 234] width 917 height 374
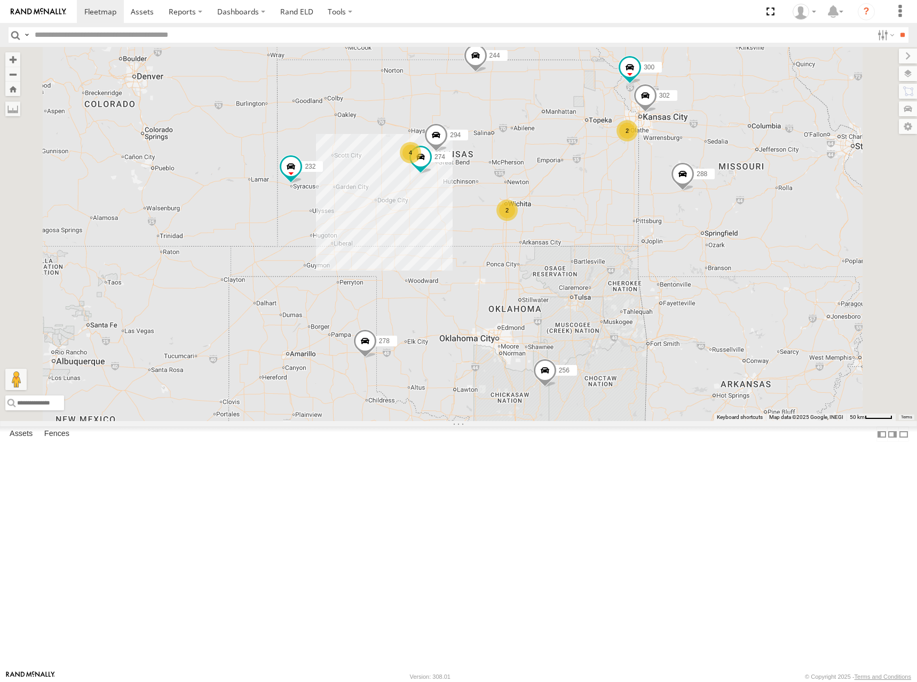
click at [652, 223] on div "274 300 244 288 292 280 256 232 304 302 266 278 294 4 2 2 2" at bounding box center [458, 234] width 917 height 374
click at [594, 209] on div "274 300 244 288 292 280 256 232 304 302 266 278 294 4 2 2 2" at bounding box center [458, 234] width 917 height 374
drag, startPoint x: 602, startPoint y: 220, endPoint x: 656, endPoint y: 213, distance: 54.9
click at [656, 213] on div "274 300 244 288 292 280 256 232 304 302 266 278 294 4 2 2 2" at bounding box center [458, 234] width 917 height 374
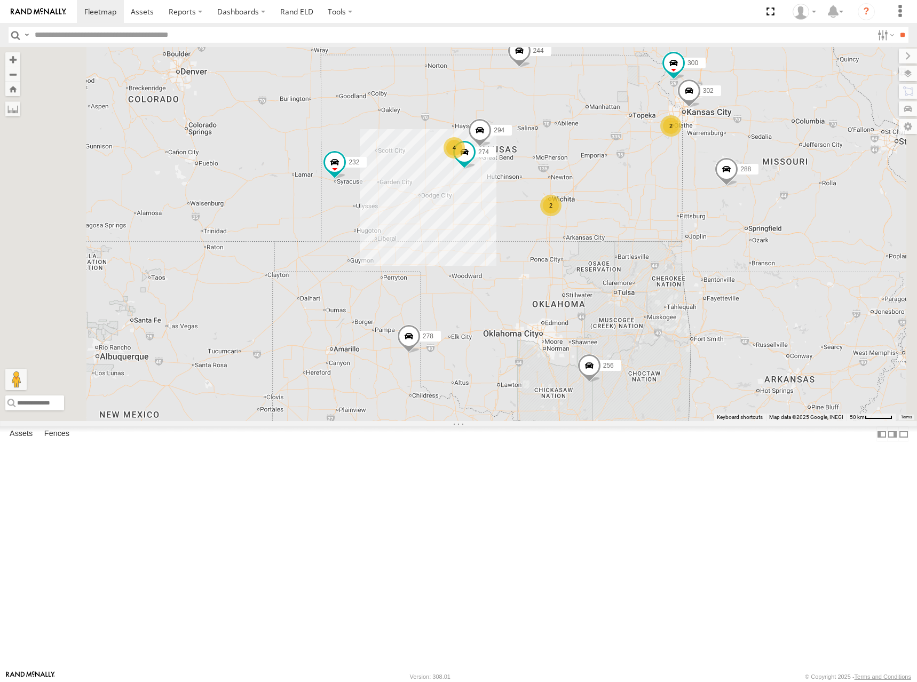
drag, startPoint x: 706, startPoint y: 220, endPoint x: 749, endPoint y: 216, distance: 44.0
click at [749, 216] on div "274 300 244 288 292 280 256 232 304 302 266 278 294 4 2 2 2" at bounding box center [458, 234] width 917 height 374
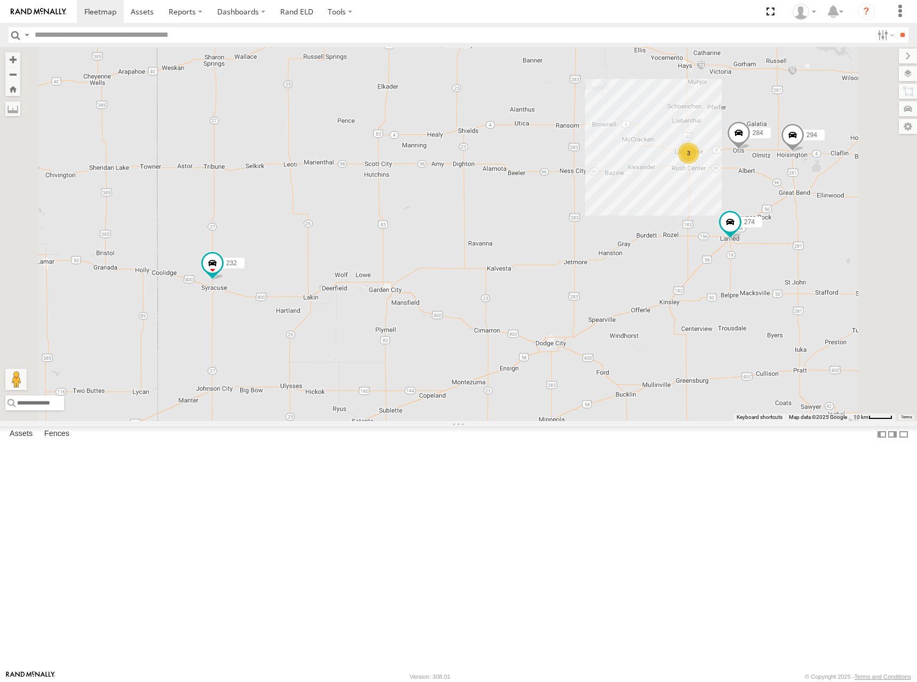
drag, startPoint x: 530, startPoint y: 237, endPoint x: 538, endPoint y: 260, distance: 24.5
click at [538, 260] on div "274 300 244 288 292 280 256 232 304 302 266 278 294 3 284" at bounding box center [458, 234] width 917 height 374
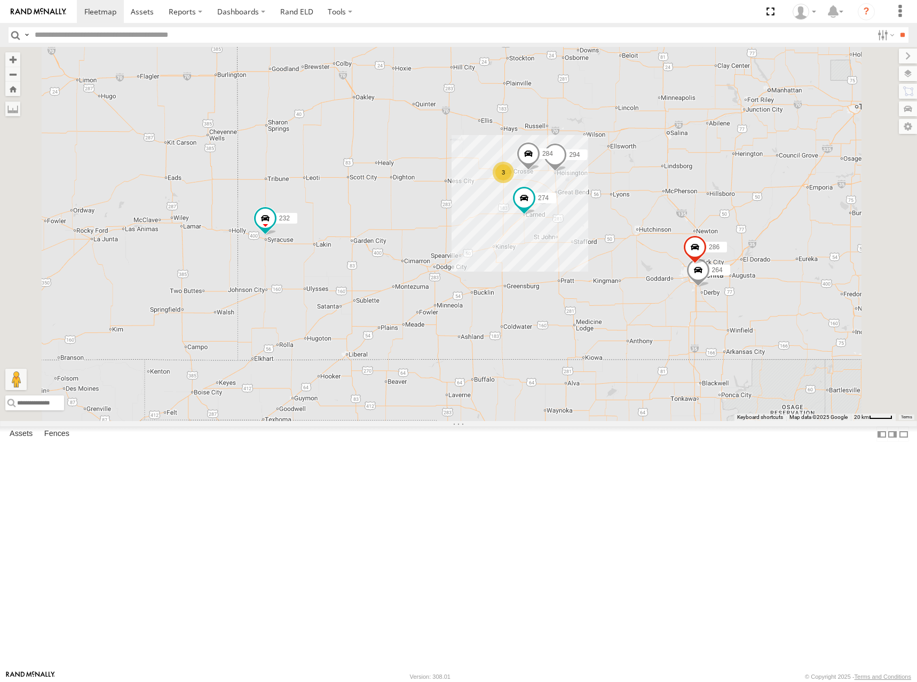
click at [620, 257] on div "274 300 244 288 292 280 256 232 304 302 266 278 294 284 3 264 286" at bounding box center [458, 234] width 917 height 374
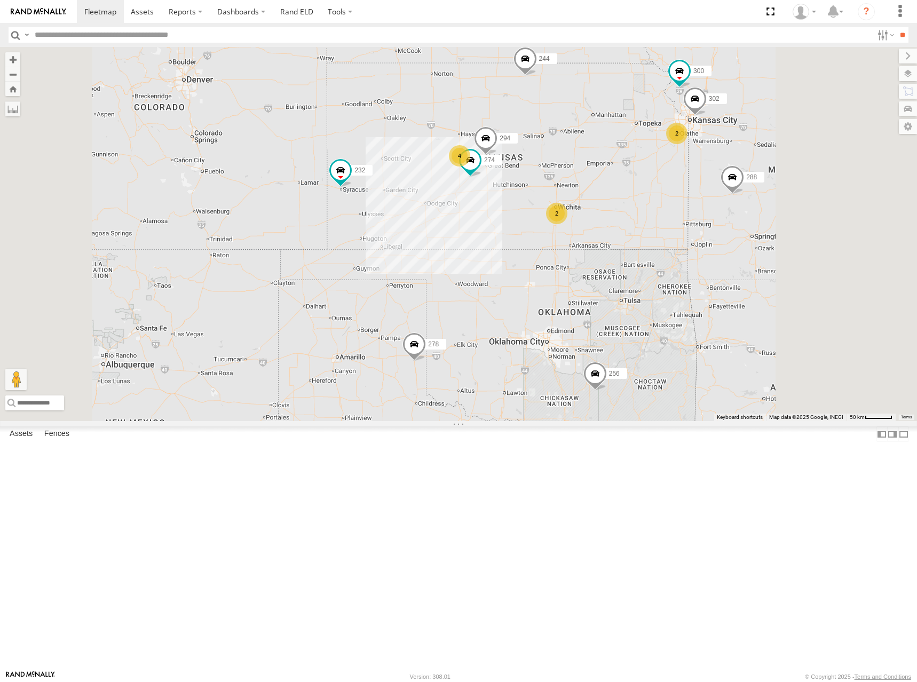
drag, startPoint x: 750, startPoint y: 228, endPoint x: 736, endPoint y: 230, distance: 14.0
click at [736, 230] on div "274 300 244 288 292 280 256 232 304 302 266 278 294 4 2 2" at bounding box center [458, 234] width 917 height 374
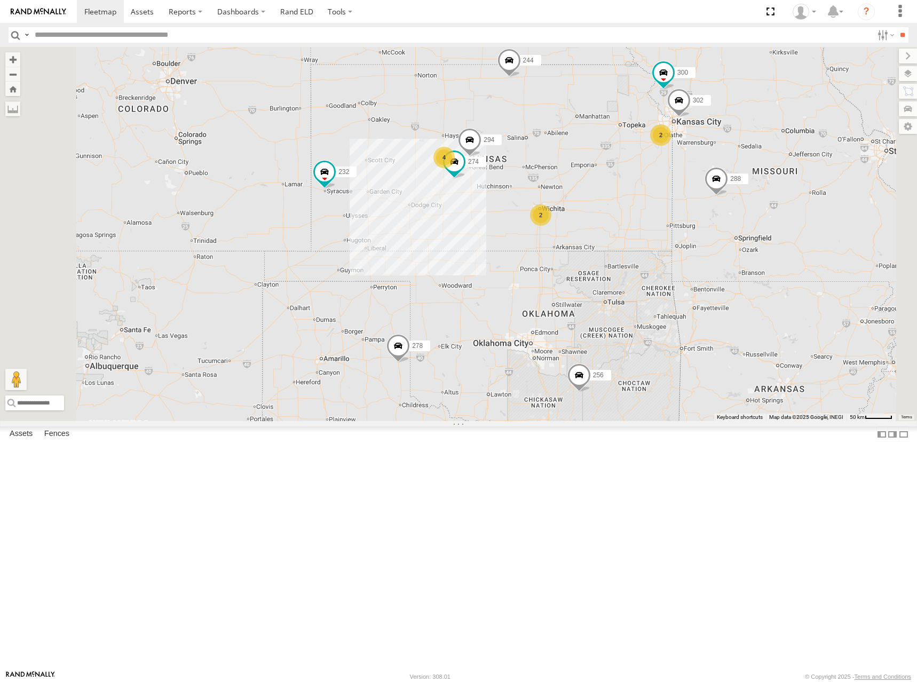
drag, startPoint x: 666, startPoint y: 214, endPoint x: 673, endPoint y: 212, distance: 7.1
click at [673, 212] on div "274 300 244 288 292 280 256 232 304 302 266 278 294 4 2 2" at bounding box center [458, 234] width 917 height 374
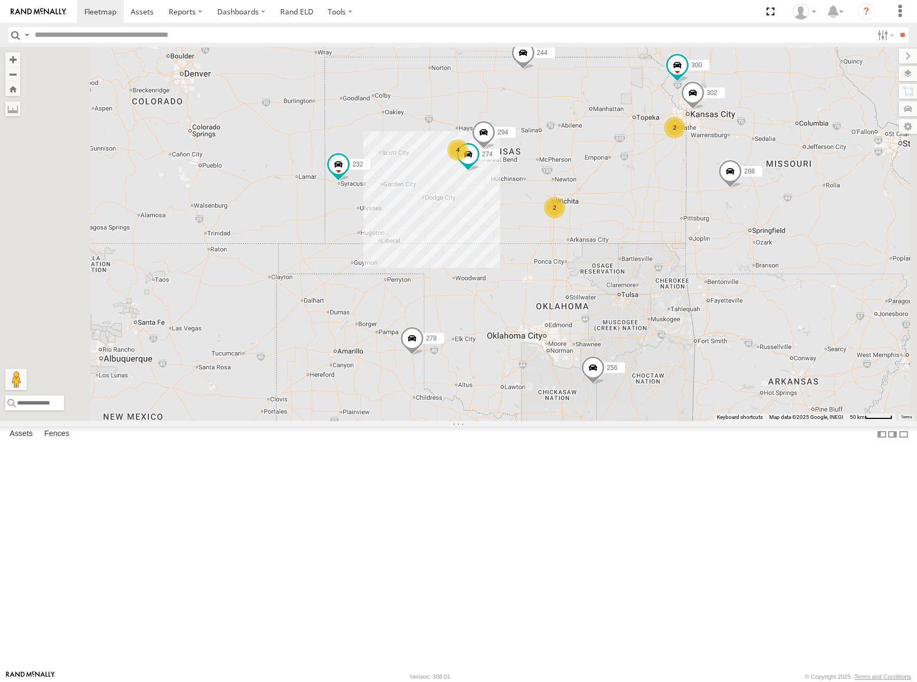
drag, startPoint x: 694, startPoint y: 227, endPoint x: 710, endPoint y: 218, distance: 18.9
click at [710, 218] on div "274 300 244 288 292 280 256 232 304 302 266 278 294 4 2 2" at bounding box center [458, 234] width 917 height 374
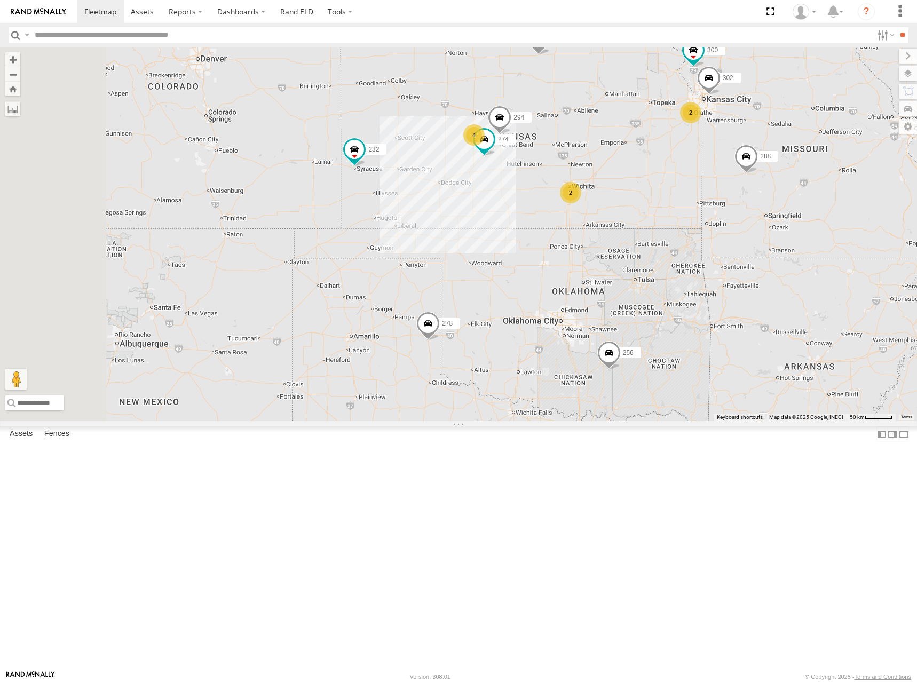
drag, startPoint x: 731, startPoint y: 224, endPoint x: 747, endPoint y: 207, distance: 23.0
click at [747, 207] on div "274 300 244 288 292 280 256 232 304 302 266 278 294 4 2 2" at bounding box center [458, 234] width 917 height 374
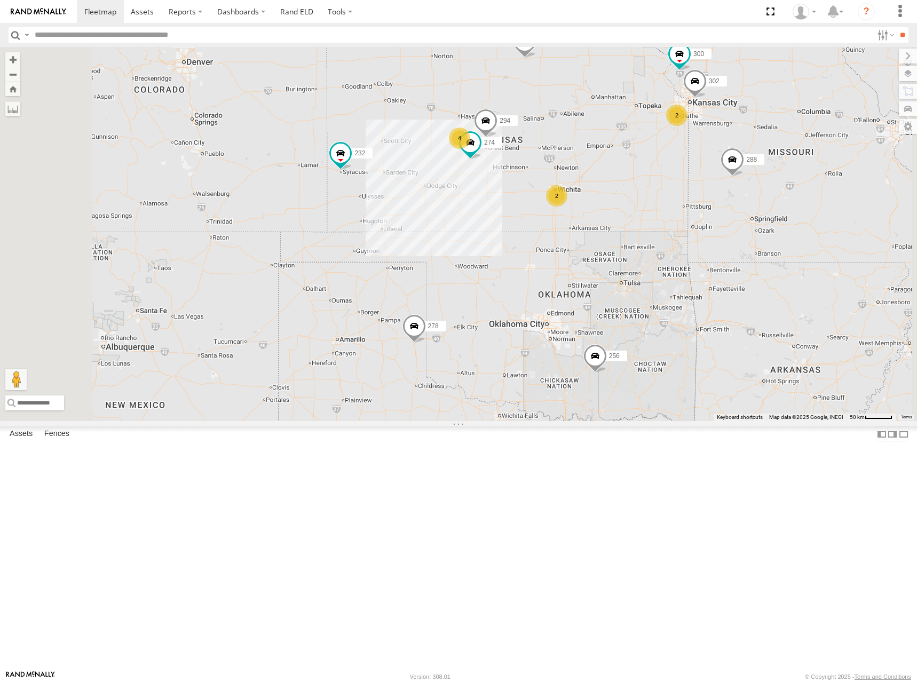
drag, startPoint x: 716, startPoint y: 201, endPoint x: 697, endPoint y: 207, distance: 20.6
click at [697, 207] on div "274 300 244 288 280 256 232 302 266 278 294 4 2 2" at bounding box center [458, 234] width 917 height 374
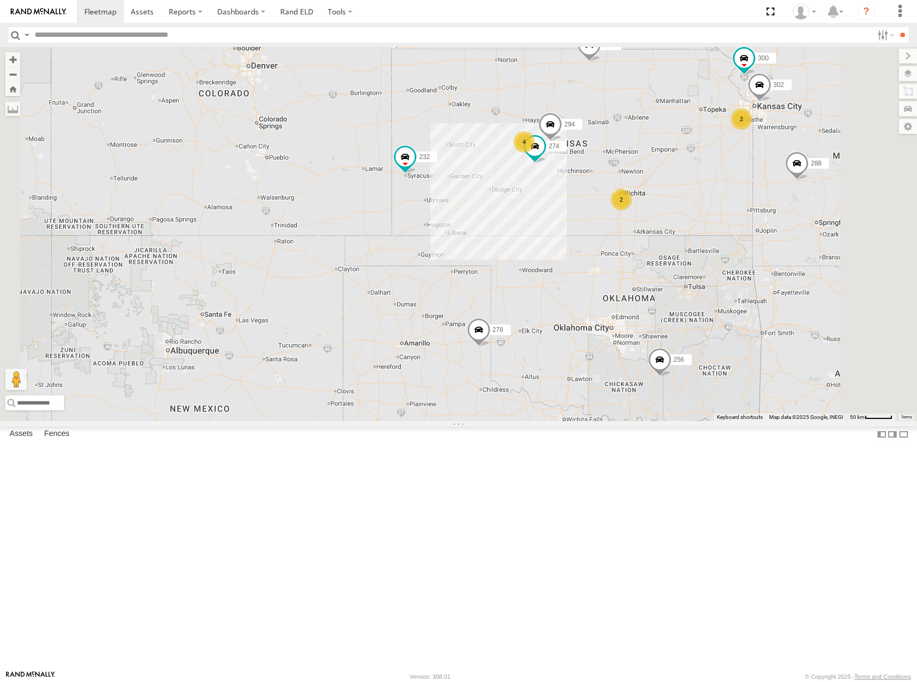
drag, startPoint x: 786, startPoint y: 223, endPoint x: 777, endPoint y: 221, distance: 8.8
click at [777, 221] on div "274 300 244 288 280 256 232 302 266 278 294 4 2 2" at bounding box center [458, 234] width 917 height 374
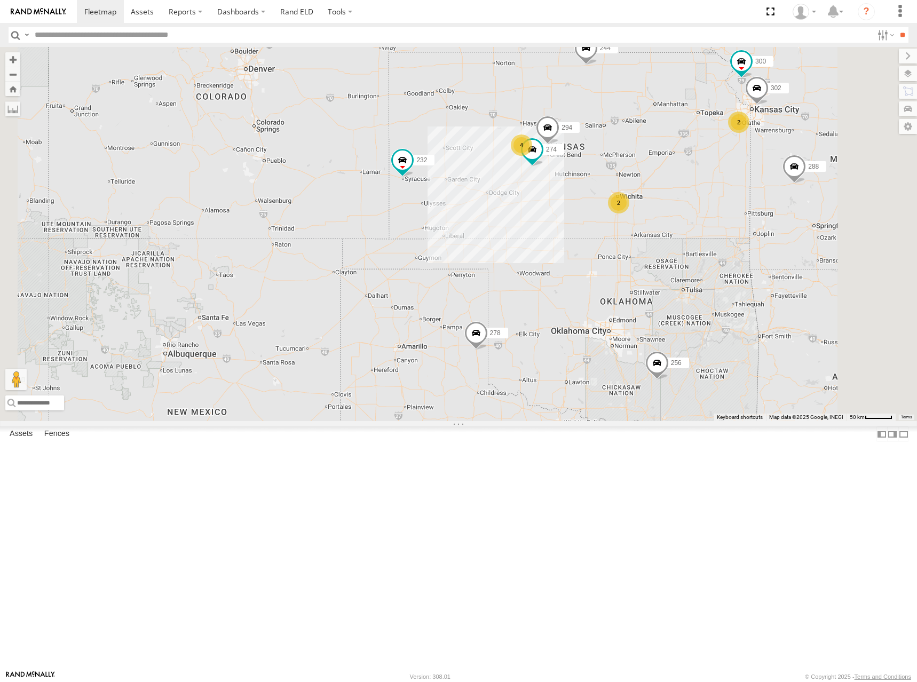
drag, startPoint x: 574, startPoint y: 249, endPoint x: 575, endPoint y: 255, distance: 5.9
click at [575, 255] on div "274 300 244 288 280 256 232 302 266 278 294 4 2 2" at bounding box center [458, 234] width 917 height 374
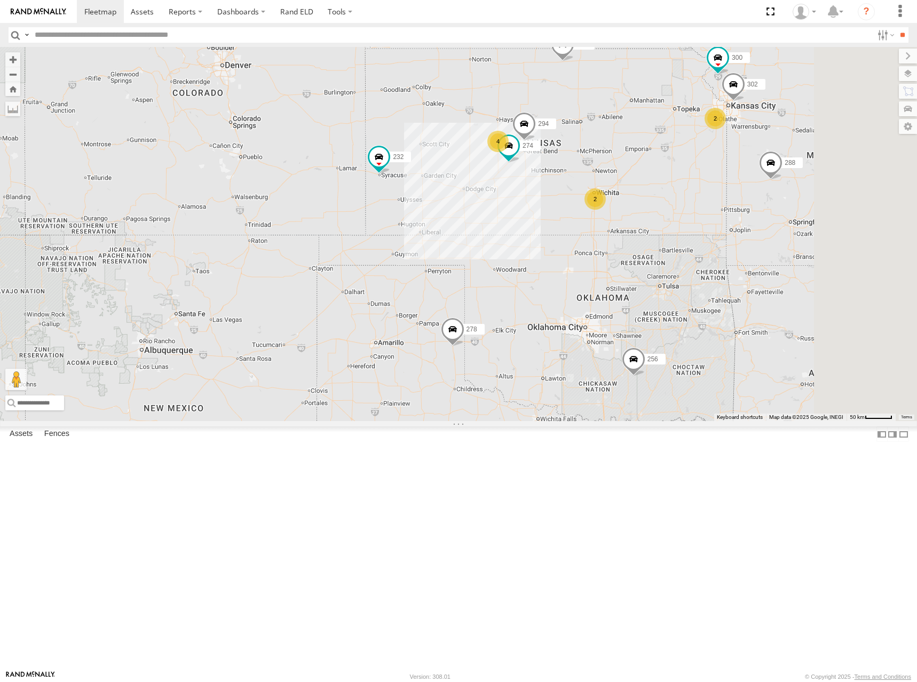
drag, startPoint x: 776, startPoint y: 210, endPoint x: 751, endPoint y: 204, distance: 25.8
click at [751, 204] on div "274 300 244 288 280 256 232 302 266 278 294 4 2 2" at bounding box center [458, 234] width 917 height 374
drag, startPoint x: 725, startPoint y: 231, endPoint x: 728, endPoint y: 218, distance: 13.0
click at [728, 218] on div "274 300 244 288 280 256 232 302 266 278 294 4 2 2" at bounding box center [458, 234] width 917 height 374
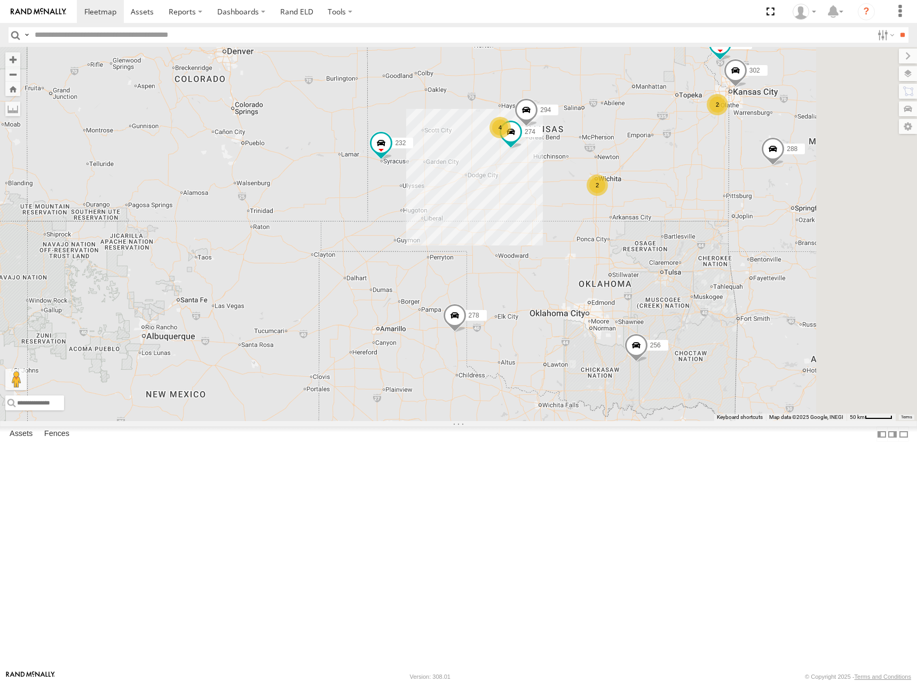
click at [735, 211] on div "274 300 244 288 280 256 232 302 266 278 294 4 2 2" at bounding box center [458, 234] width 917 height 374
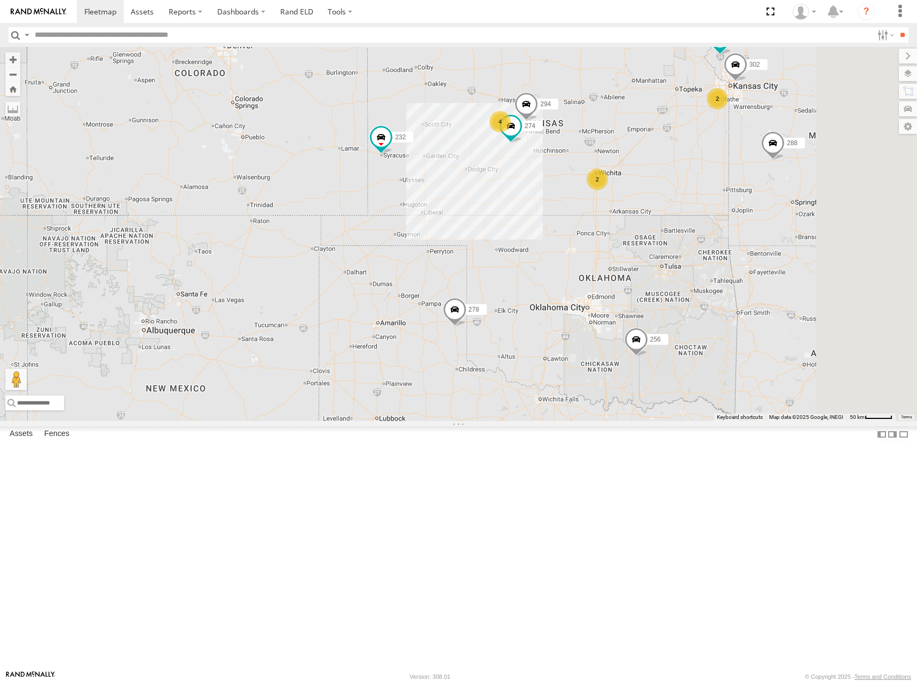
click at [738, 207] on div "274 300 244 288 280 256 232 302 266 278 294 4 2 2" at bounding box center [458, 234] width 917 height 374
drag, startPoint x: 772, startPoint y: 181, endPoint x: 762, endPoint y: 181, distance: 10.2
click at [762, 181] on div "274 300 244 288 280 256 232 302 266 278 294 4 2 2" at bounding box center [458, 234] width 917 height 374
drag, startPoint x: 704, startPoint y: 202, endPoint x: 697, endPoint y: 218, distance: 17.9
click at [697, 218] on div "274 244 298 288 280 256 232 266 278 294 260 2 4 2" at bounding box center [458, 234] width 917 height 374
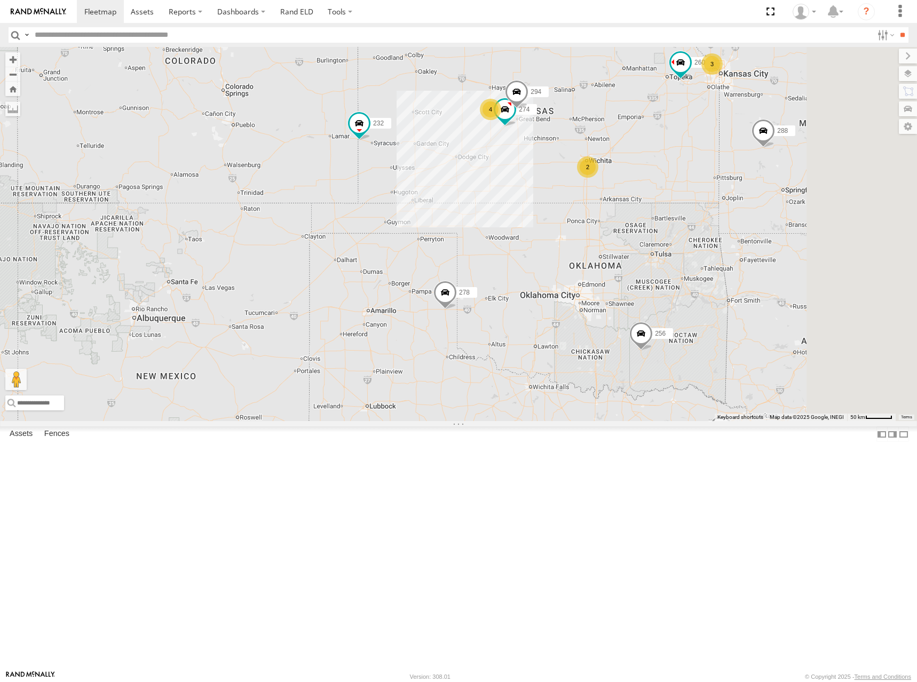
drag, startPoint x: 644, startPoint y: 156, endPoint x: 622, endPoint y: 193, distance: 43.3
click at [622, 193] on div "274 244 288 280 256 232 266 278 294 260 3 4 2" at bounding box center [458, 234] width 917 height 374
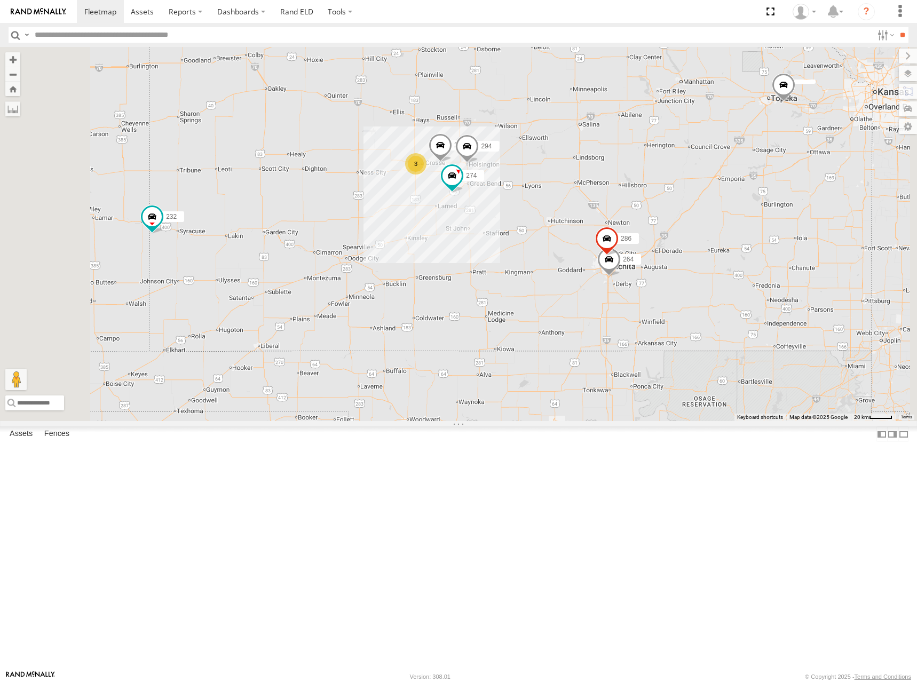
drag, startPoint x: 688, startPoint y: 206, endPoint x: 651, endPoint y: 224, distance: 41.1
click at [651, 224] on div "274 244 232 284 264 294 286 3" at bounding box center [458, 234] width 917 height 374
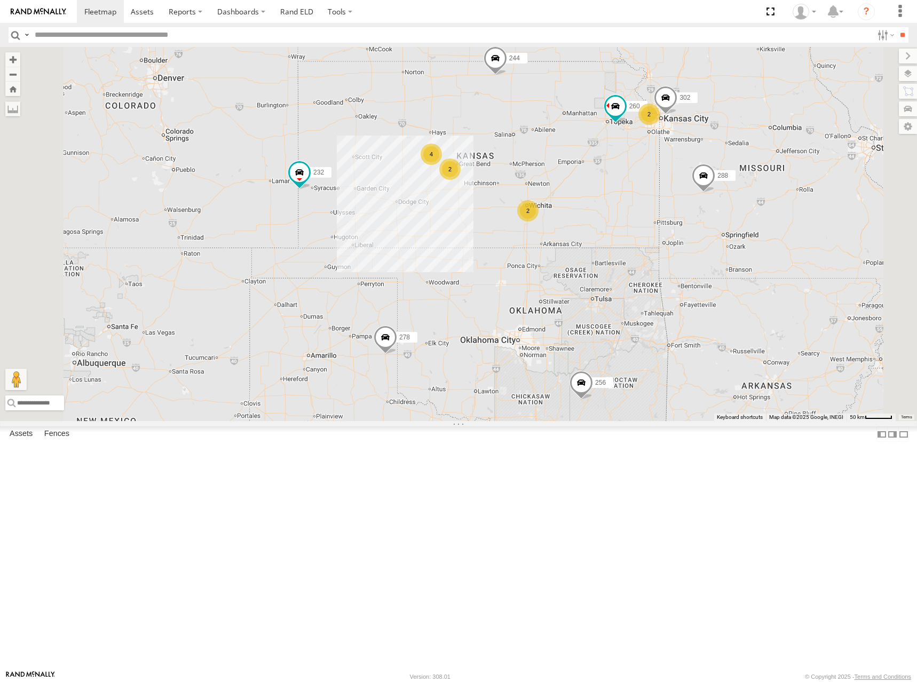
drag, startPoint x: 691, startPoint y: 206, endPoint x: 682, endPoint y: 215, distance: 12.8
click at [682, 215] on div "244 232 260 2 2 4 288 280 256 2 302 266 278" at bounding box center [458, 234] width 917 height 374
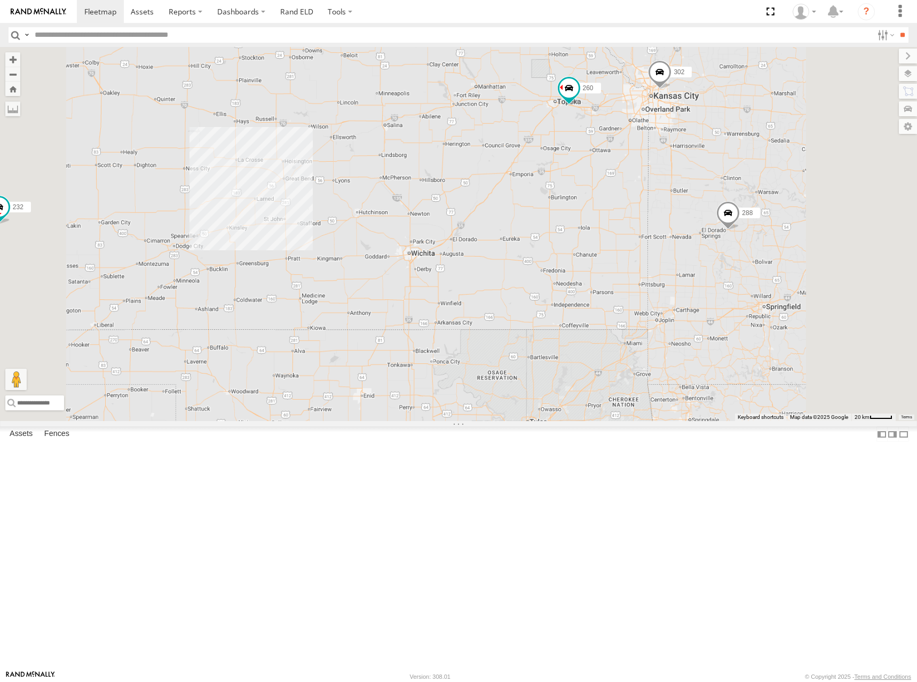
drag, startPoint x: 781, startPoint y: 293, endPoint x: 750, endPoint y: 294, distance: 31.0
click at [750, 294] on div "244 232 260 288 280 256 302 266 278" at bounding box center [458, 234] width 917 height 374
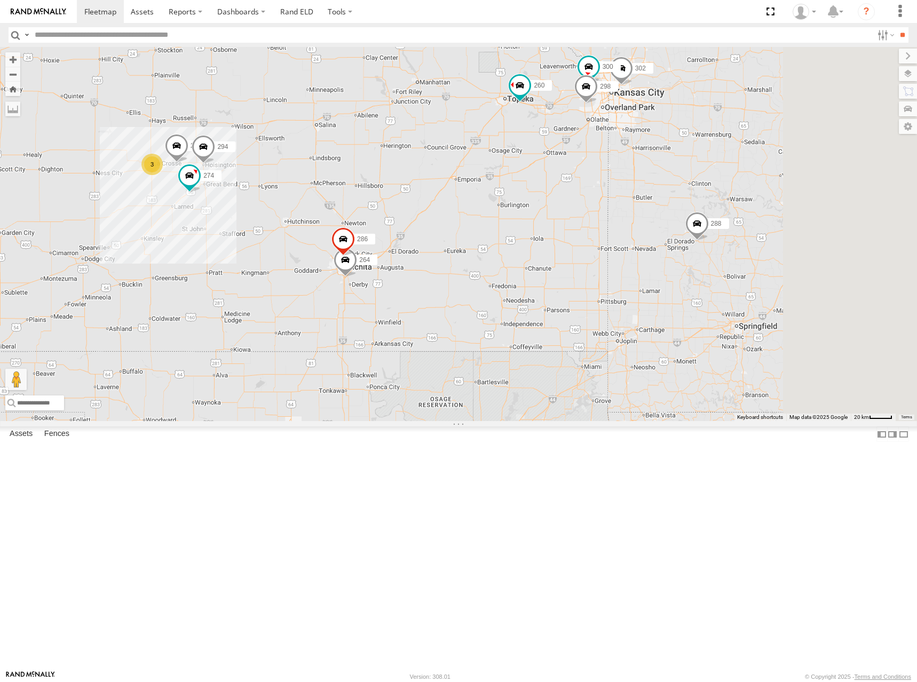
drag, startPoint x: 744, startPoint y: 291, endPoint x: 681, endPoint y: 303, distance: 64.6
click at [681, 303] on div "244 232 260 288 280 256 302 266 278 274 300 3 298 284 264 294 286" at bounding box center [458, 234] width 917 height 374
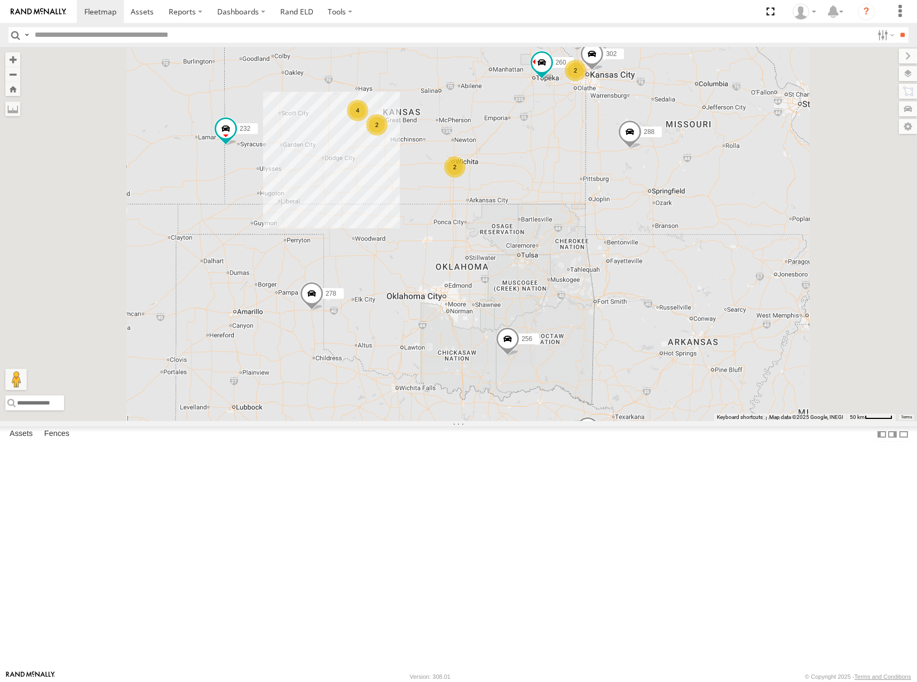
drag, startPoint x: 671, startPoint y: 130, endPoint x: 674, endPoint y: 152, distance: 22.6
click at [674, 152] on div "244 232 260 288 280 256 302 266 278 2 2 4 2" at bounding box center [458, 234] width 917 height 374
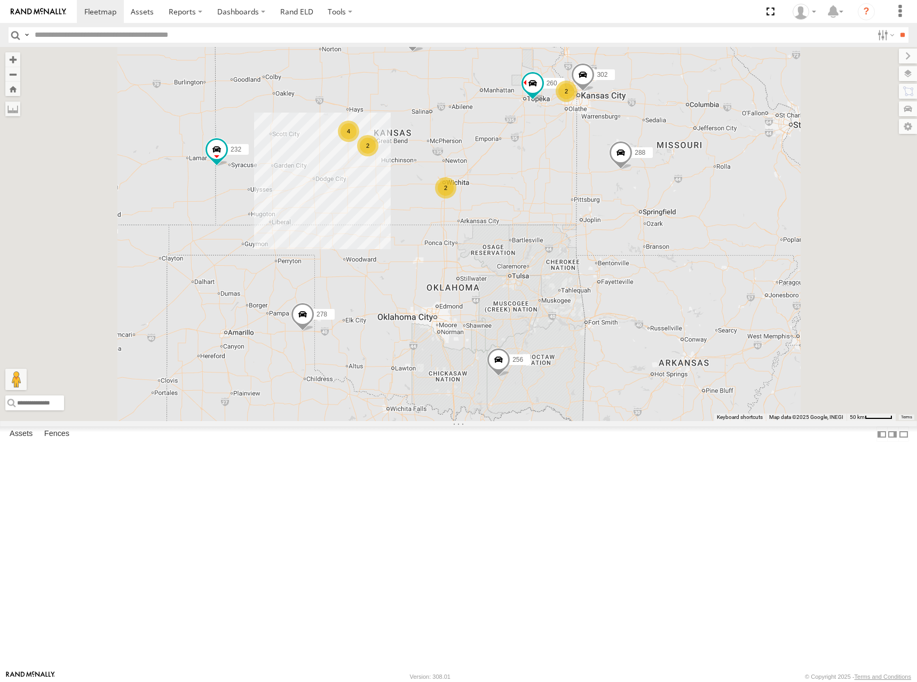
drag, startPoint x: 667, startPoint y: 139, endPoint x: 656, endPoint y: 164, distance: 26.8
click at [656, 164] on div "244 232 260 288 280 256 302 266 278 2 2 4 2" at bounding box center [458, 234] width 917 height 374
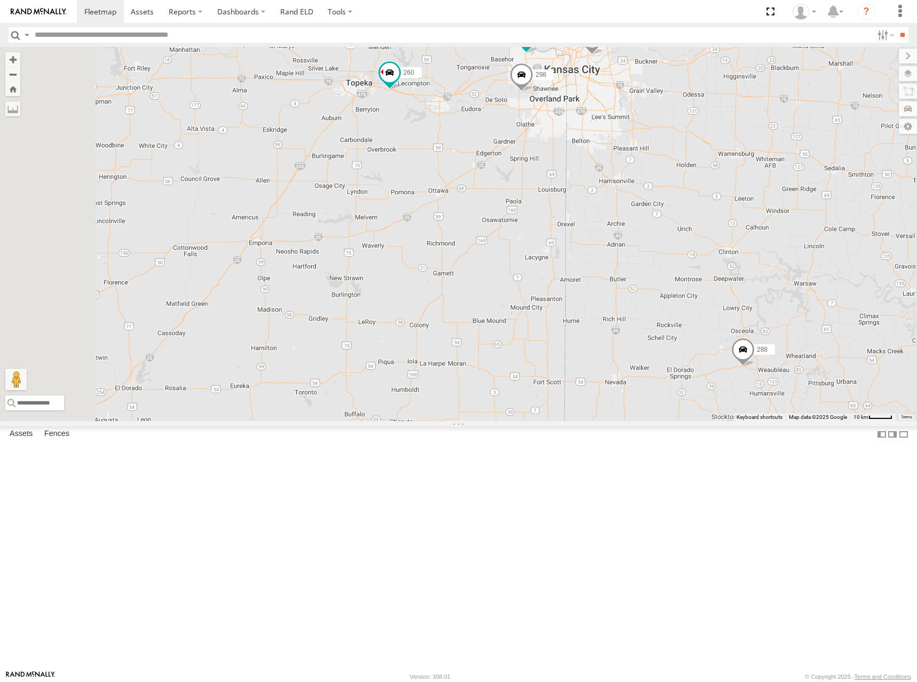
drag, startPoint x: 581, startPoint y: 149, endPoint x: 583, endPoint y: 164, distance: 15.1
click at [583, 164] on div "244 232 260 288 280 256 302 266 278 300 298" at bounding box center [458, 234] width 917 height 374
drag, startPoint x: 588, startPoint y: 173, endPoint x: 594, endPoint y: 164, distance: 11.1
click at [594, 164] on div "244 232 260 288 280 256 302 266 278 300 298" at bounding box center [458, 234] width 917 height 374
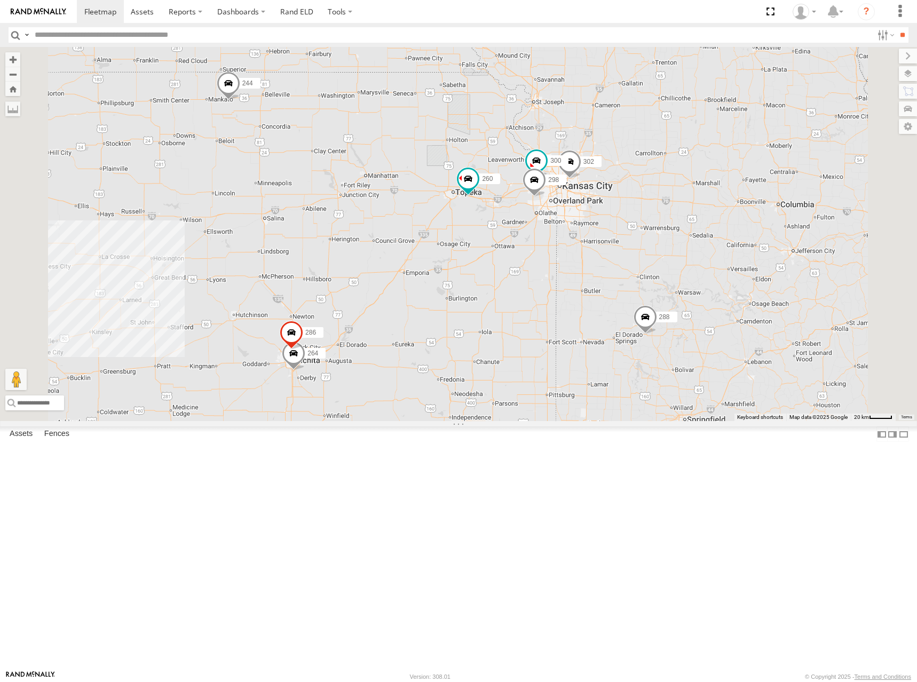
drag, startPoint x: 592, startPoint y: 127, endPoint x: 633, endPoint y: 266, distance: 145.3
click at [633, 266] on div "244 232 260 288 280 256 302 266 278 300 298 264 286" at bounding box center [458, 234] width 917 height 374
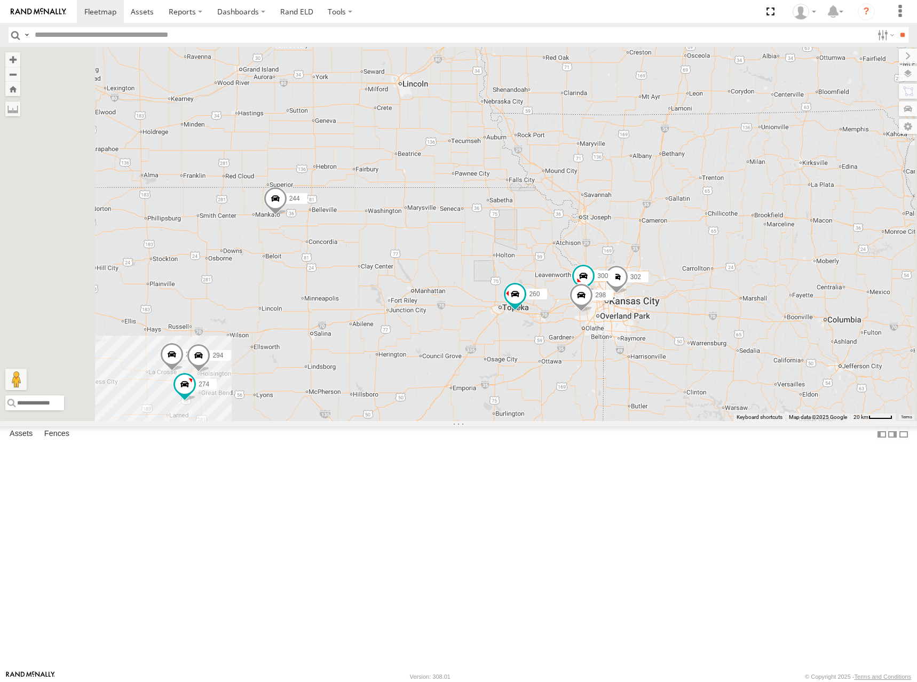
drag, startPoint x: 609, startPoint y: 161, endPoint x: 655, endPoint y: 278, distance: 125.3
click at [655, 278] on div "244 232 260 288 280 256 302 266 278 300 298 264 286 274 284 294" at bounding box center [458, 234] width 917 height 374
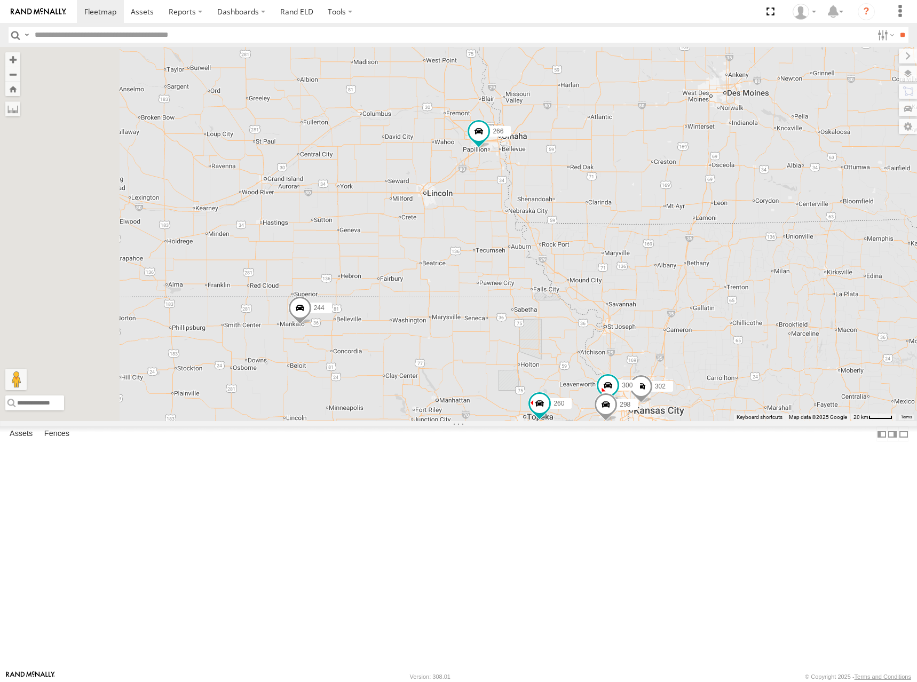
drag, startPoint x: 643, startPoint y: 192, endPoint x: 667, endPoint y: 303, distance: 114.2
click at [667, 303] on div "244 232 260 288 280 256 302 266 278 304 300 298 264 286 274 284 294 3" at bounding box center [458, 234] width 917 height 374
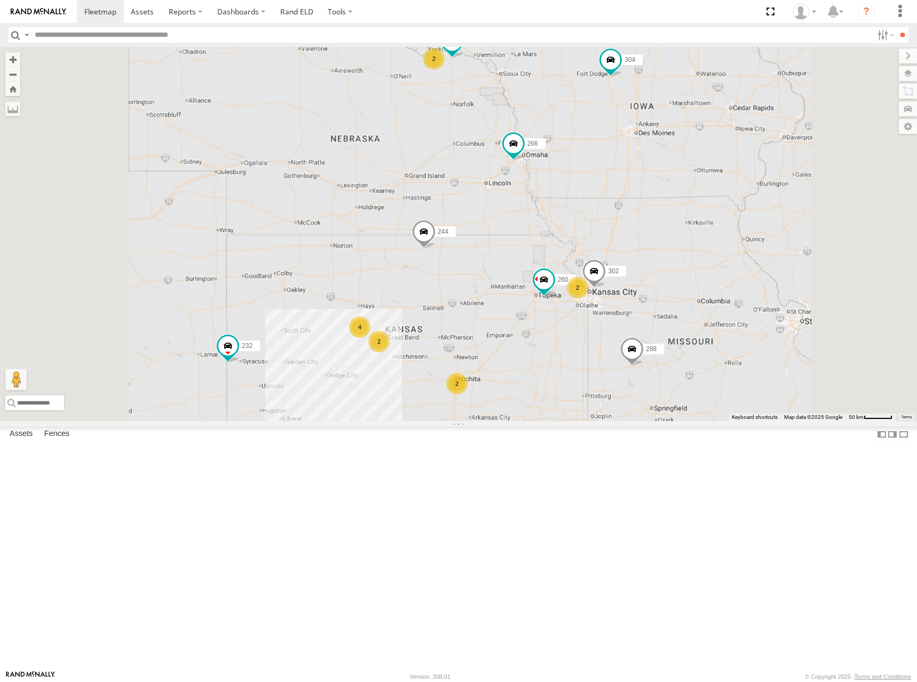
drag, startPoint x: 724, startPoint y: 275, endPoint x: 713, endPoint y: 290, distance: 18.3
click at [713, 290] on div "244 232 260 288 280 256 302 266 278 304 2 2 4 2 2 282" at bounding box center [458, 234] width 917 height 374
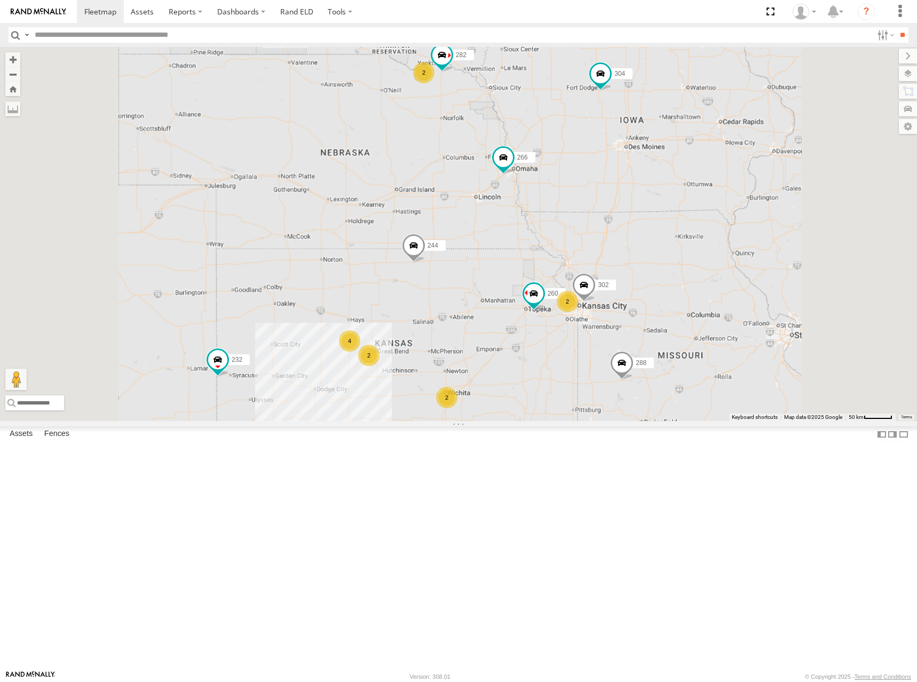
drag, startPoint x: 637, startPoint y: 214, endPoint x: 639, endPoint y: 233, distance: 19.3
click at [639, 233] on div "244 232 260 288 280 256 302 266 278 304 2 2 4 2 2 282" at bounding box center [458, 234] width 917 height 374
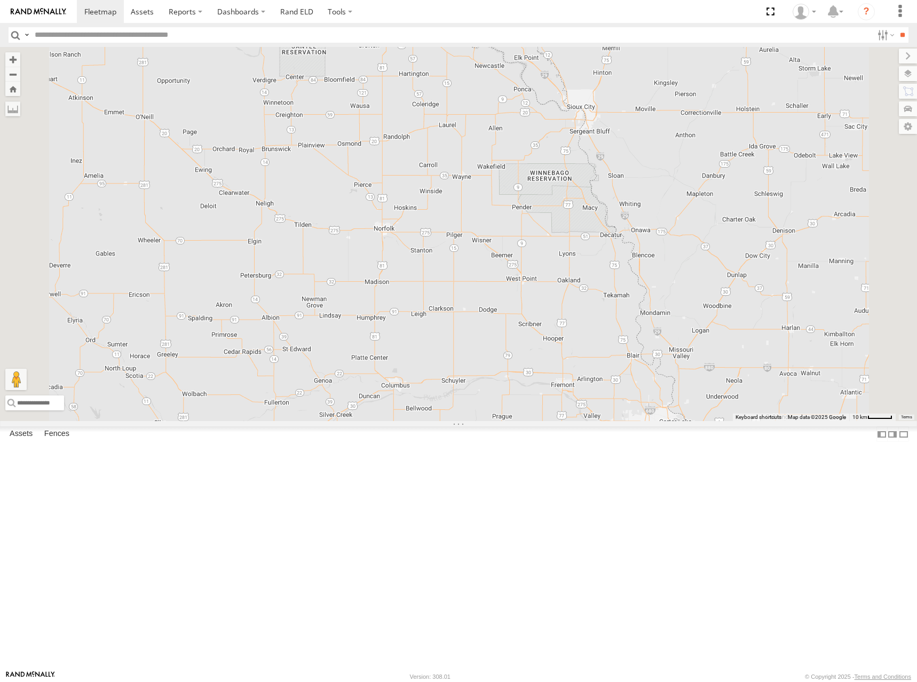
drag, startPoint x: 564, startPoint y: 246, endPoint x: 606, endPoint y: 241, distance: 43.0
click at [606, 241] on div "244 232 260 288 280 256 302 266 278 304 300 262 292 282" at bounding box center [458, 234] width 917 height 374
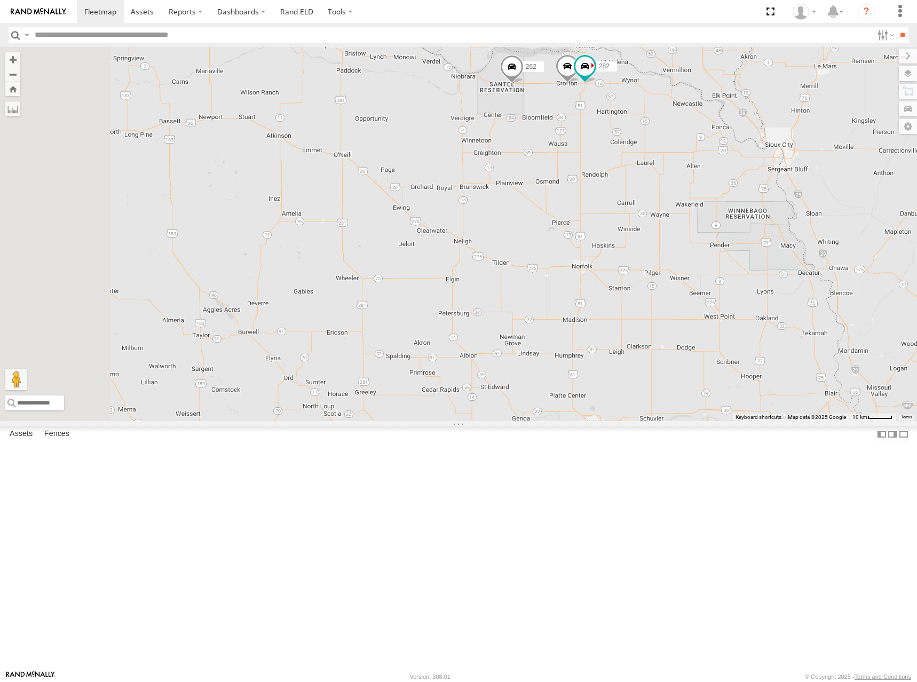
drag, startPoint x: 554, startPoint y: 232, endPoint x: 754, endPoint y: 272, distance: 204.2
click at [754, 272] on div "244 232 260 288 280 256 302 266 278 304 300 262 292 282" at bounding box center [458, 234] width 917 height 374
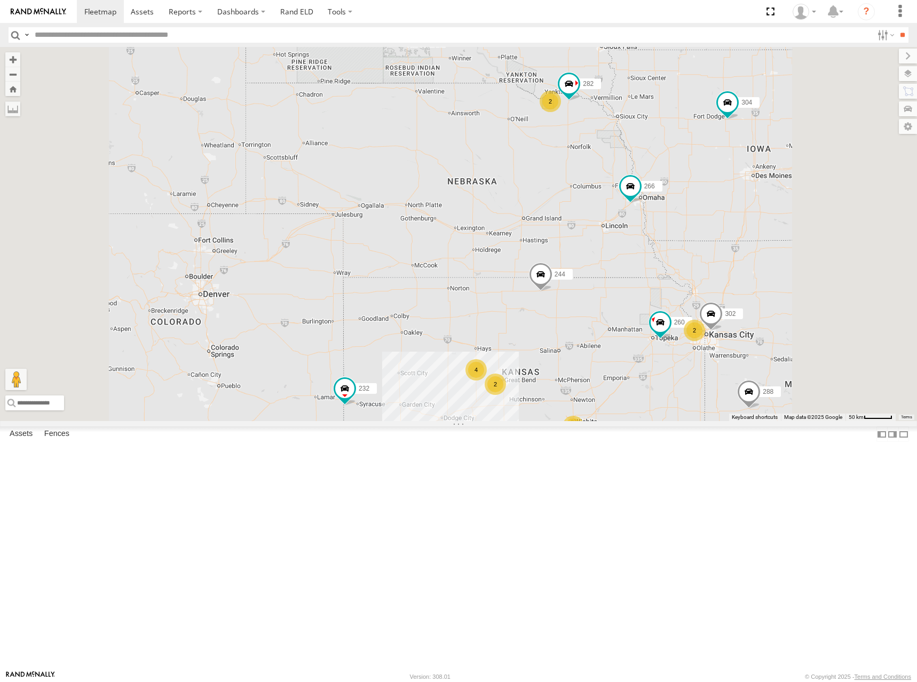
drag, startPoint x: 660, startPoint y: 292, endPoint x: 713, endPoint y: 163, distance: 139.6
click at [713, 164] on div "244 232 260 288 280 256 302 266 278 304 282 2 2 4 2 2" at bounding box center [458, 234] width 917 height 374
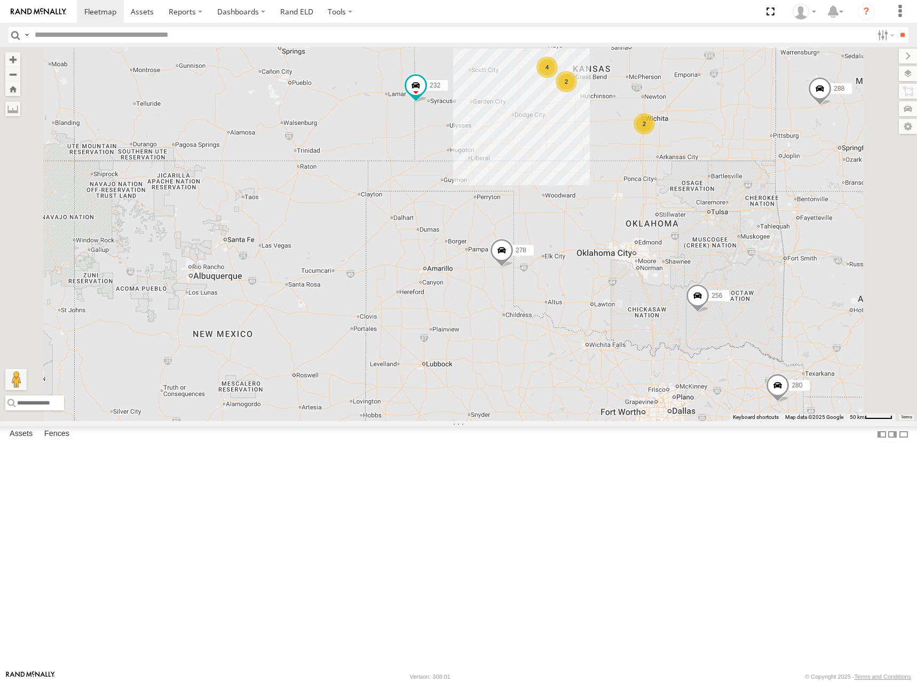
drag, startPoint x: 655, startPoint y: 261, endPoint x: 609, endPoint y: 211, distance: 68.0
click at [609, 211] on div "244 232 260 288 280 256 302 266 278 304 282 2 2 4 2 2" at bounding box center [458, 234] width 917 height 374
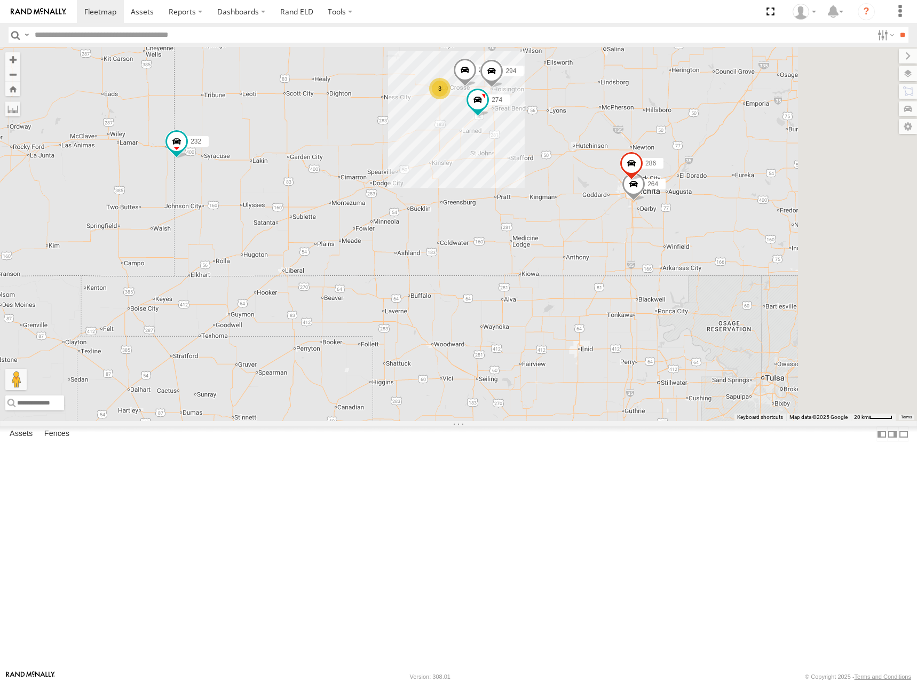
drag, startPoint x: 778, startPoint y: 232, endPoint x: 619, endPoint y: 275, distance: 164.3
click at [619, 275] on div "244 232 260 288 280 256 302 266 278 304 282 274 3 284 264 294 286" at bounding box center [458, 234] width 917 height 374
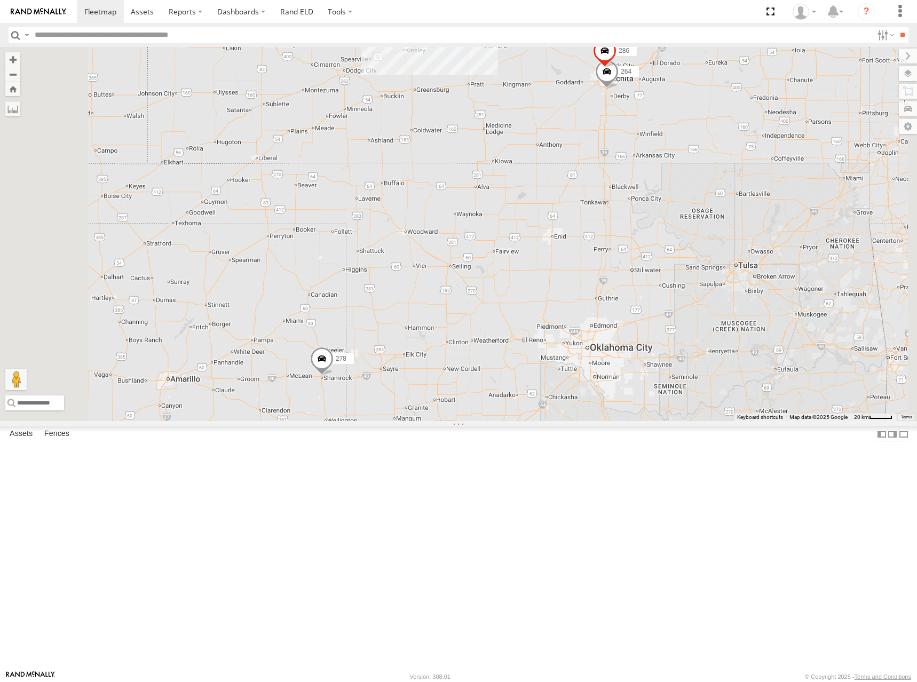
drag, startPoint x: 624, startPoint y: 304, endPoint x: 597, endPoint y: 189, distance: 117.8
click at [597, 189] on div "244 232 260 288 280 256 302 266 278 304 282 274 284 264 294 286 3" at bounding box center [458, 234] width 917 height 374
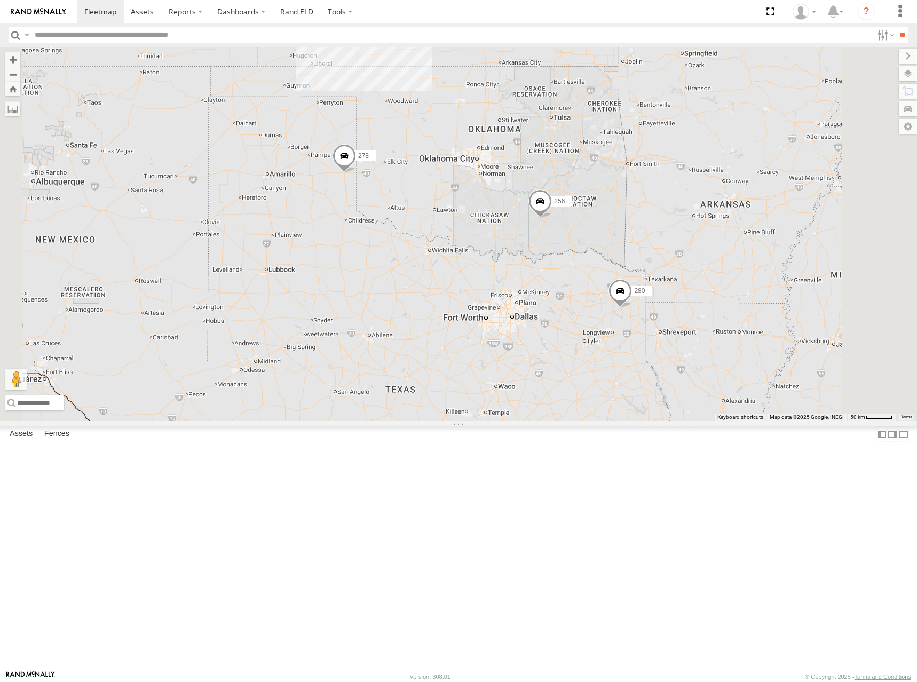
drag, startPoint x: 604, startPoint y: 269, endPoint x: 599, endPoint y: 260, distance: 10.1
click at [599, 260] on div "244 232 260 288 280 256 302 266 278 304 282 2 2 4 2" at bounding box center [458, 234] width 917 height 374
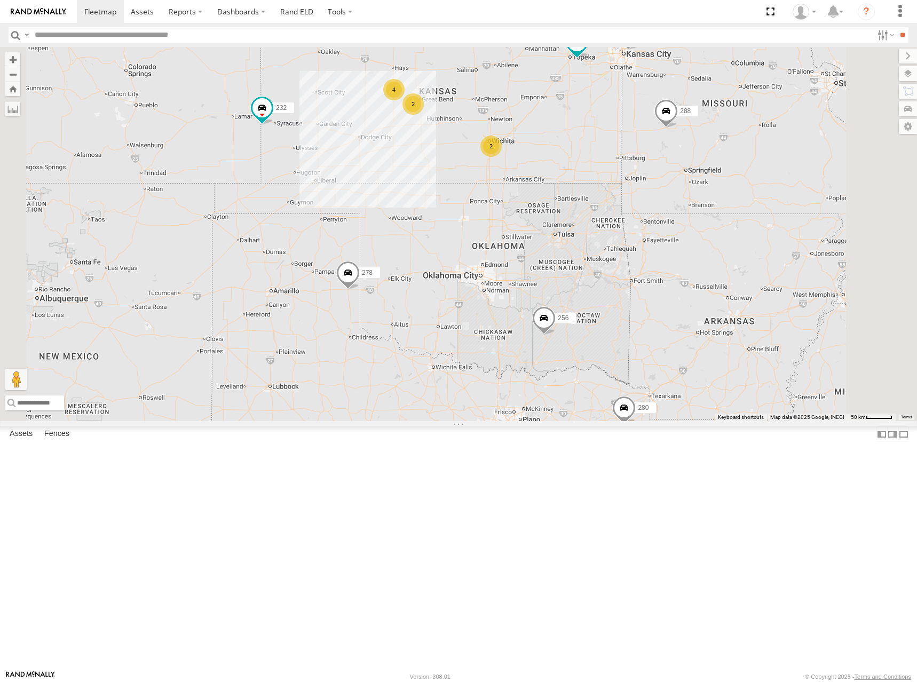
drag, startPoint x: 659, startPoint y: 145, endPoint x: 715, endPoint y: 310, distance: 174.7
click at [715, 310] on div "244 232 260 288 280 256 302 266 278 304 282 2 4 2" at bounding box center [458, 234] width 917 height 374
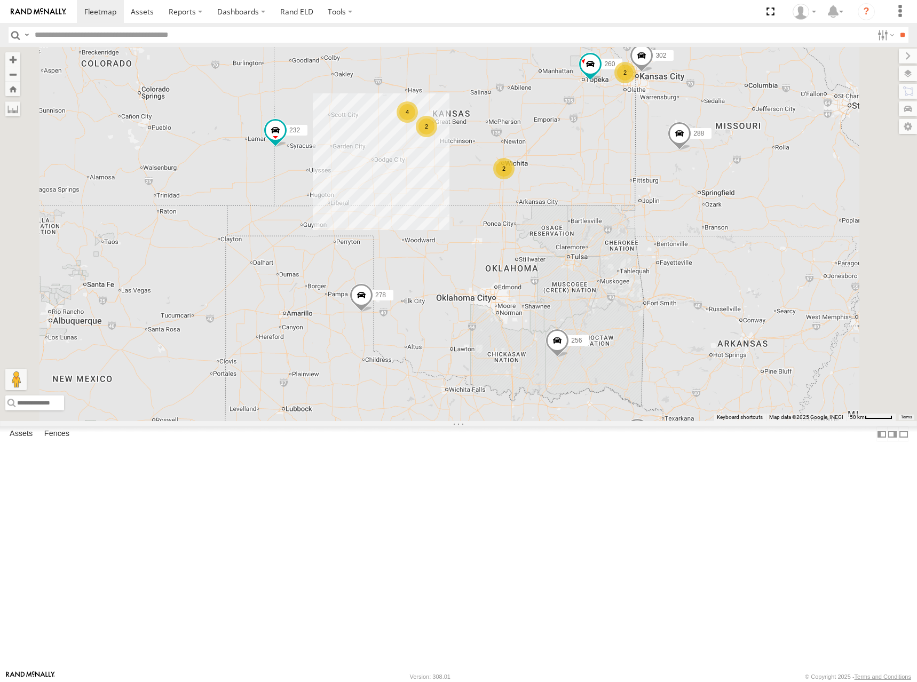
drag, startPoint x: 655, startPoint y: 146, endPoint x: 662, endPoint y: 165, distance: 21.1
click at [662, 165] on div "244 232 260 288 280 256 302 266 278 304 282 2 4 2 2" at bounding box center [458, 234] width 917 height 374
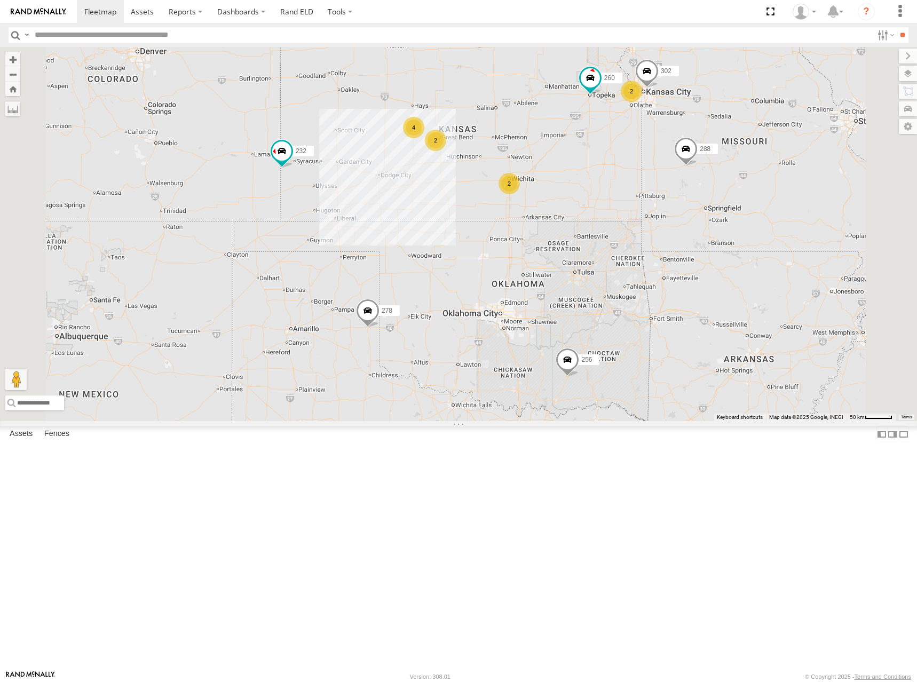
click at [641, 213] on div "244 288 280 256 232 302 266 278 260 2 2 4 2" at bounding box center [458, 234] width 917 height 374
drag, startPoint x: 698, startPoint y: 178, endPoint x: 695, endPoint y: 187, distance: 9.1
click at [695, 187] on div "244 288 280 256 232 302 266 278 260 2 2 4 2" at bounding box center [458, 234] width 917 height 374
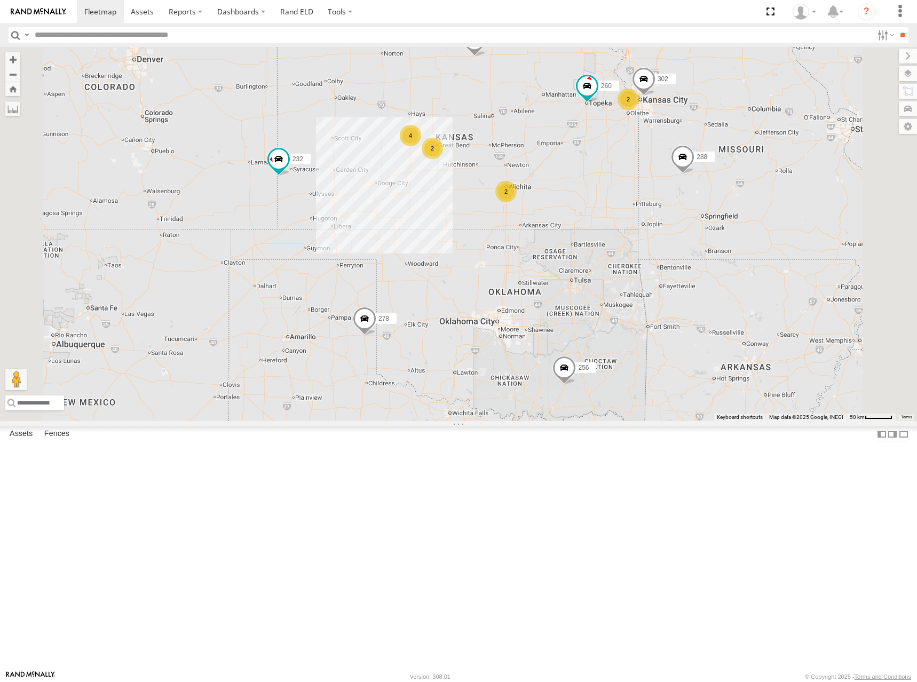
click at [529, 210] on div "244 288 280 256 232 302 266 278 260 2 2 4 2" at bounding box center [458, 234] width 917 height 374
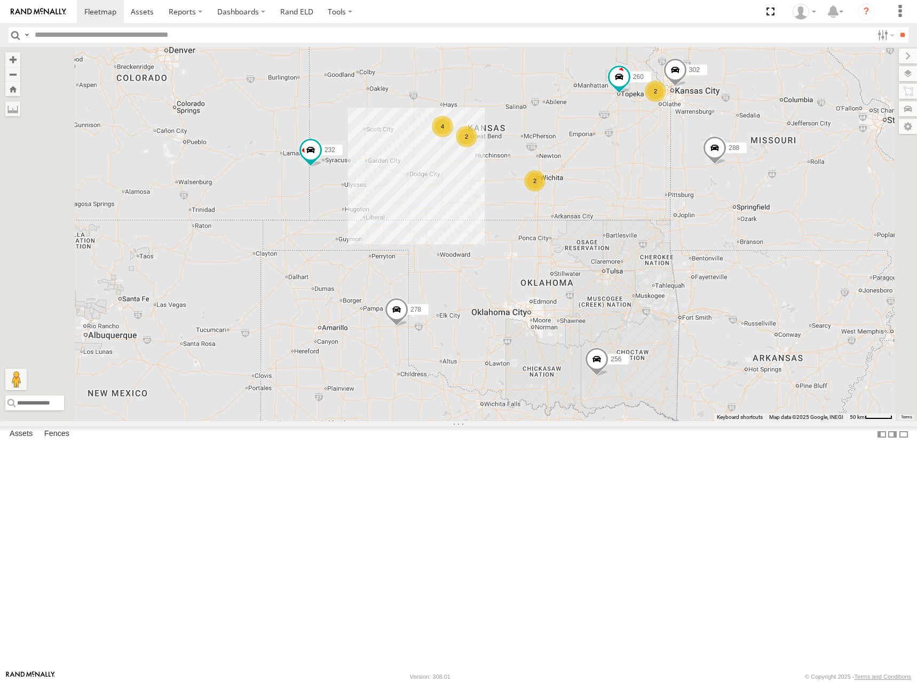
drag, startPoint x: 630, startPoint y: 225, endPoint x: 653, endPoint y: 219, distance: 23.2
click at [653, 219] on div "244 288 280 256 232 302 266 278 260 2 2 4 2" at bounding box center [458, 234] width 917 height 374
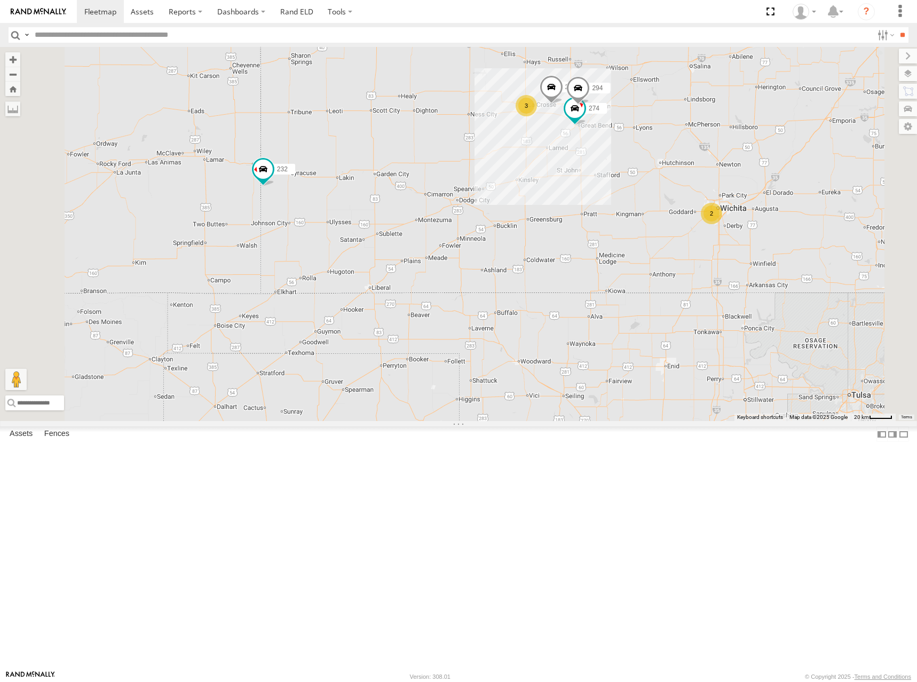
drag, startPoint x: 637, startPoint y: 288, endPoint x: 534, endPoint y: 285, distance: 103.1
click at [534, 285] on div "244 288 280 256 232 302 266 278 260 274 3 284 2 294" at bounding box center [458, 234] width 917 height 374
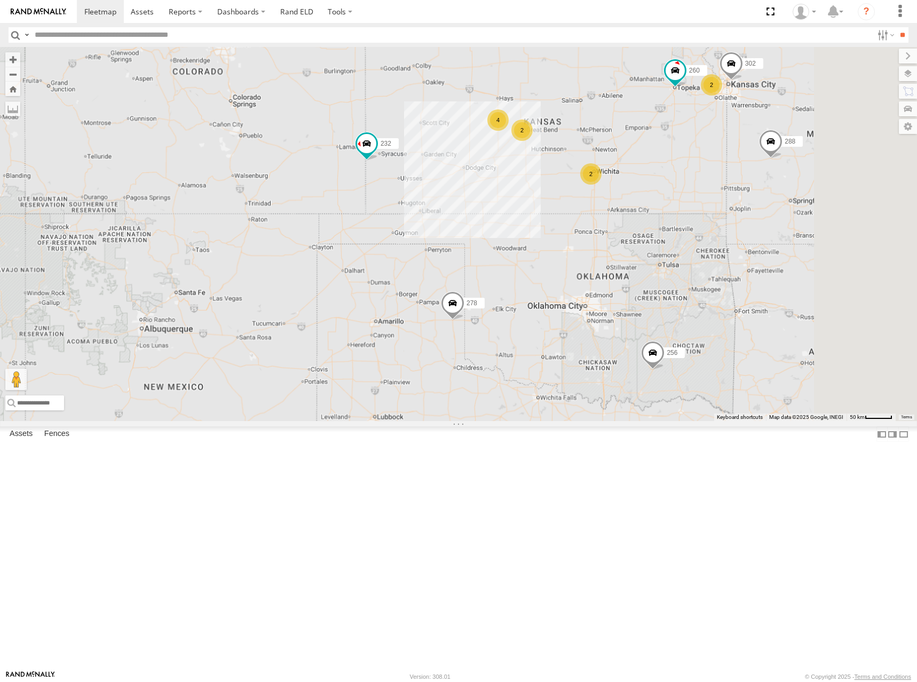
drag, startPoint x: 737, startPoint y: 199, endPoint x: 690, endPoint y: 211, distance: 48.0
click at [690, 211] on div "244 288 280 256 232 302 266 278 260 2 2 4 2" at bounding box center [458, 234] width 917 height 374
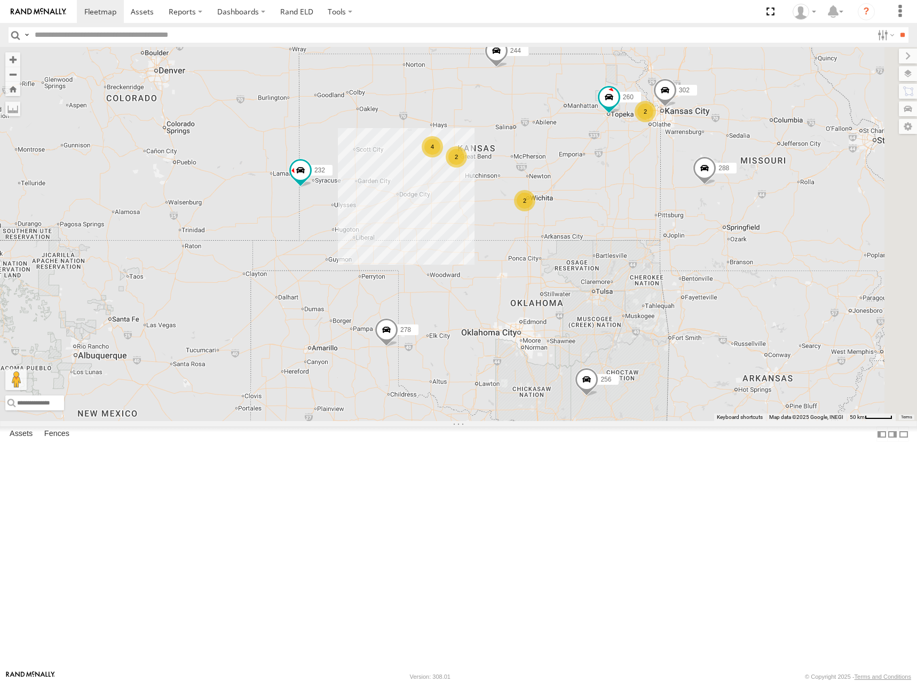
drag, startPoint x: 738, startPoint y: 168, endPoint x: 728, endPoint y: 178, distance: 14.0
click at [728, 178] on div "244 288 280 256 232 302 266 278 260 2 2 4 2" at bounding box center [458, 234] width 917 height 374
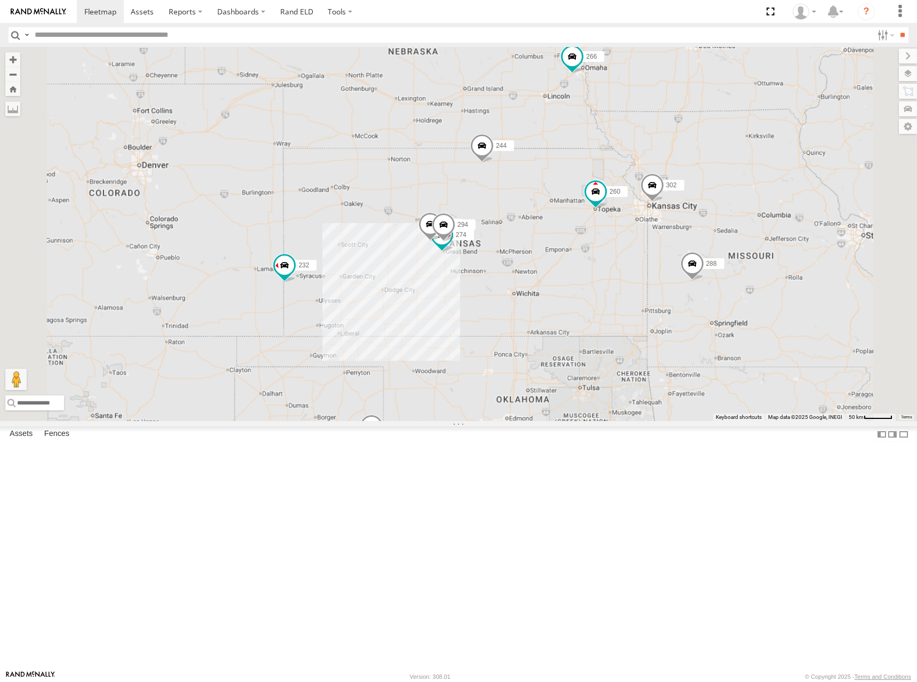
drag, startPoint x: 660, startPoint y: 137, endPoint x: 689, endPoint y: 349, distance: 213.9
click at [689, 349] on div "244 288 280 256 232 302 266 278 260 274 284 294" at bounding box center [458, 234] width 917 height 374
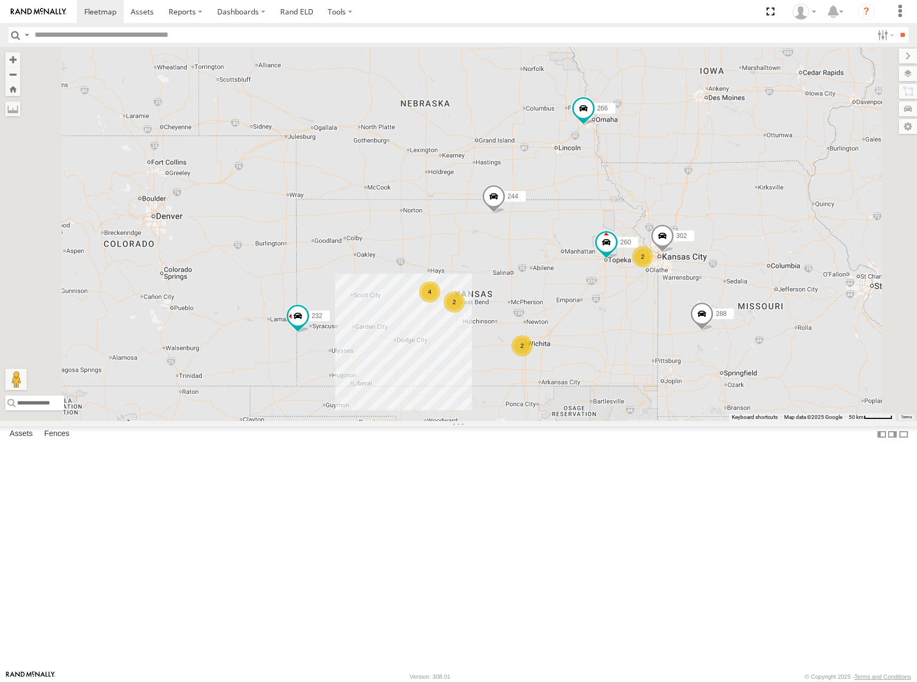
click at [657, 240] on div "244 288 280 256 232 302 266 278 260 304 282 2 2 4 2 2" at bounding box center [458, 234] width 917 height 374
drag, startPoint x: 804, startPoint y: 260, endPoint x: 804, endPoint y: 224, distance: 36.3
click at [804, 224] on div "244 288 280 256 232 302 266 278 260 304 282 2 2 4 2 2" at bounding box center [458, 234] width 917 height 374
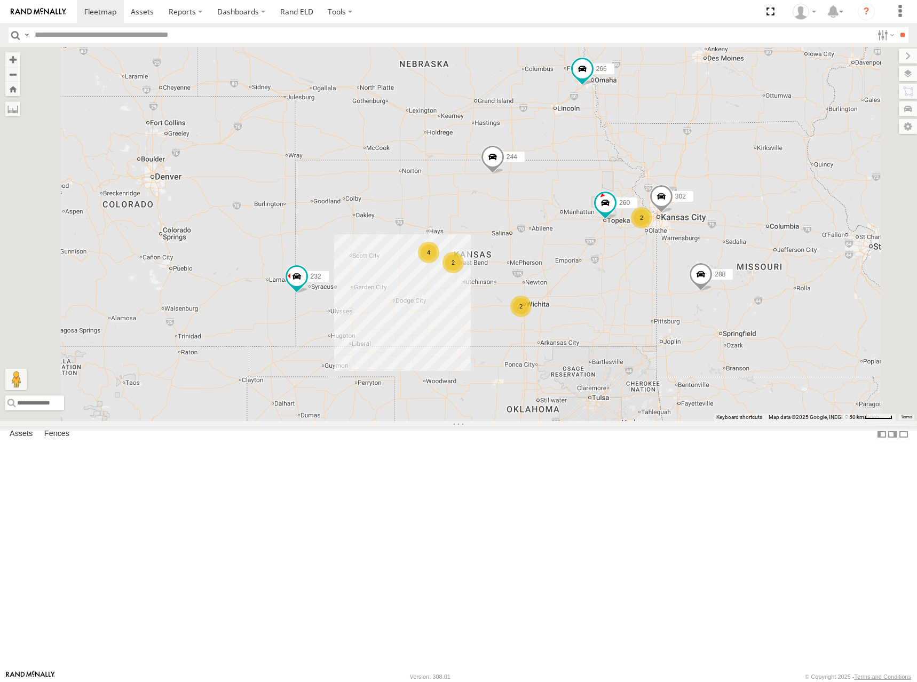
drag, startPoint x: 798, startPoint y: 238, endPoint x: 798, endPoint y: 224, distance: 13.3
click at [798, 224] on div "244 288 280 256 232 302 266 278 260 304 282 2 2 4 2 2" at bounding box center [458, 234] width 917 height 374
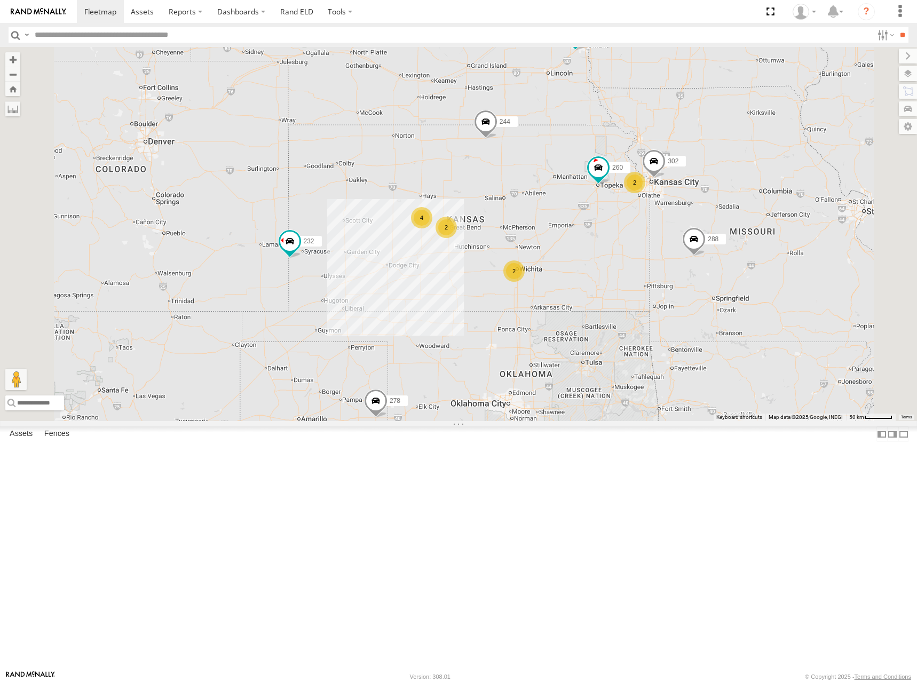
drag, startPoint x: 728, startPoint y: 265, endPoint x: 721, endPoint y: 242, distance: 24.0
click at [721, 242] on div "244 288 280 256 232 302 266 278 260 304 282 2 2 4 2 2" at bounding box center [458, 234] width 917 height 374
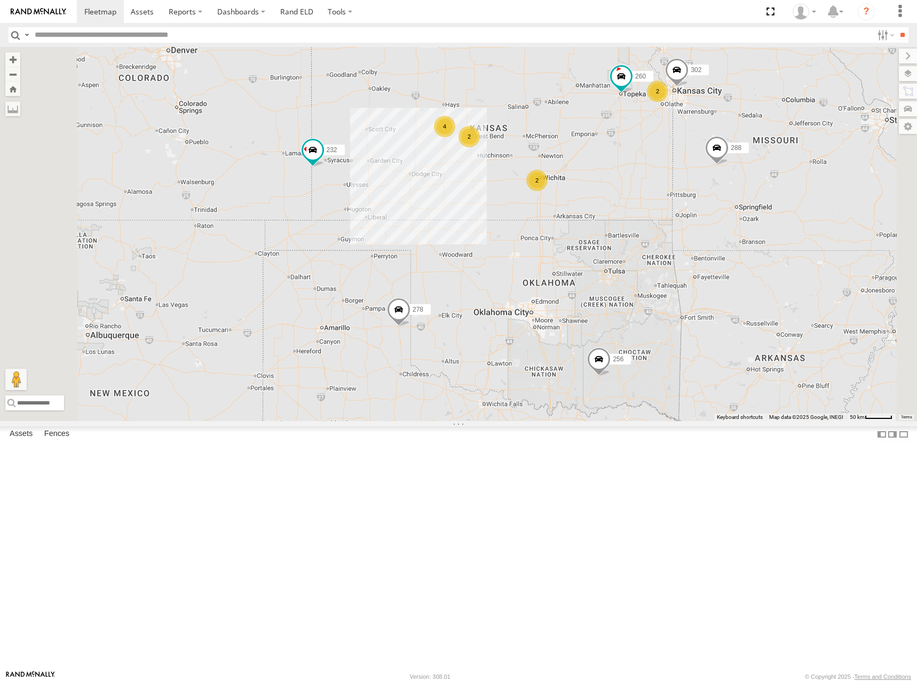
drag, startPoint x: 720, startPoint y: 122, endPoint x: 732, endPoint y: 159, distance: 39.0
click at [732, 159] on div "244 288 280 256 232 302 266 278 260 304 282 2 2 4 2" at bounding box center [458, 234] width 917 height 374
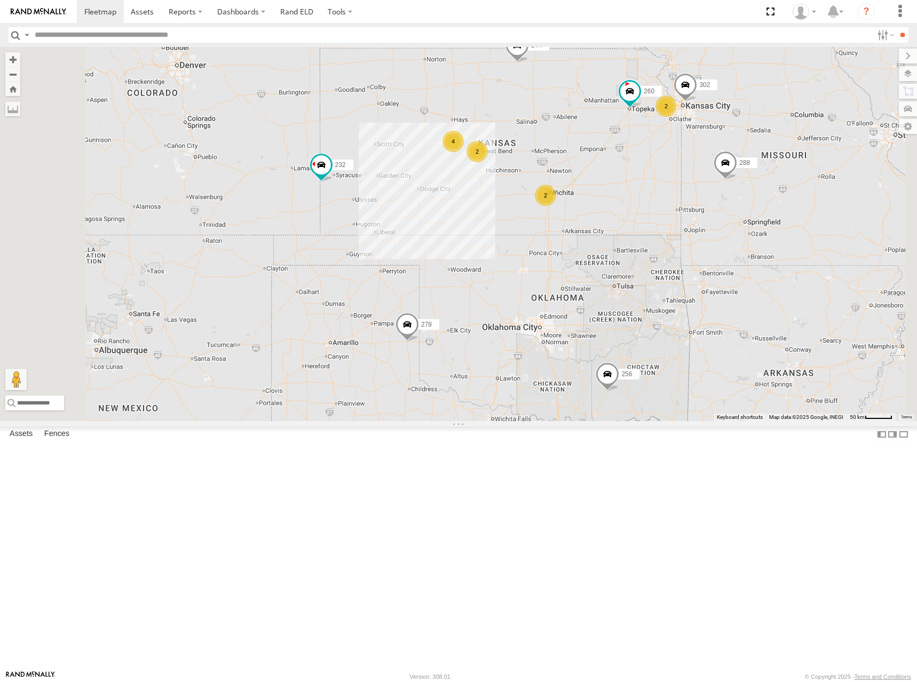
click at [736, 179] on div "244 288 280 256 232 302 266 278 260 304 282 2 2 4 2" at bounding box center [458, 234] width 917 height 374
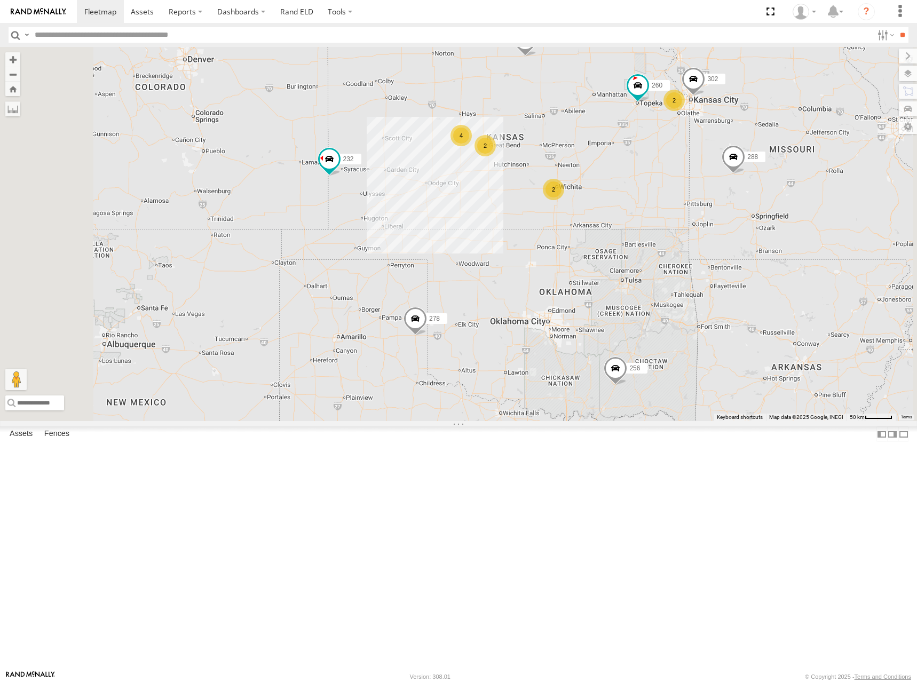
drag, startPoint x: 745, startPoint y: 171, endPoint x: 751, endPoint y: 165, distance: 8.7
click at [751, 165] on div "244 288 280 256 232 302 266 278 260 304 282 2 2 4 2" at bounding box center [458, 234] width 917 height 374
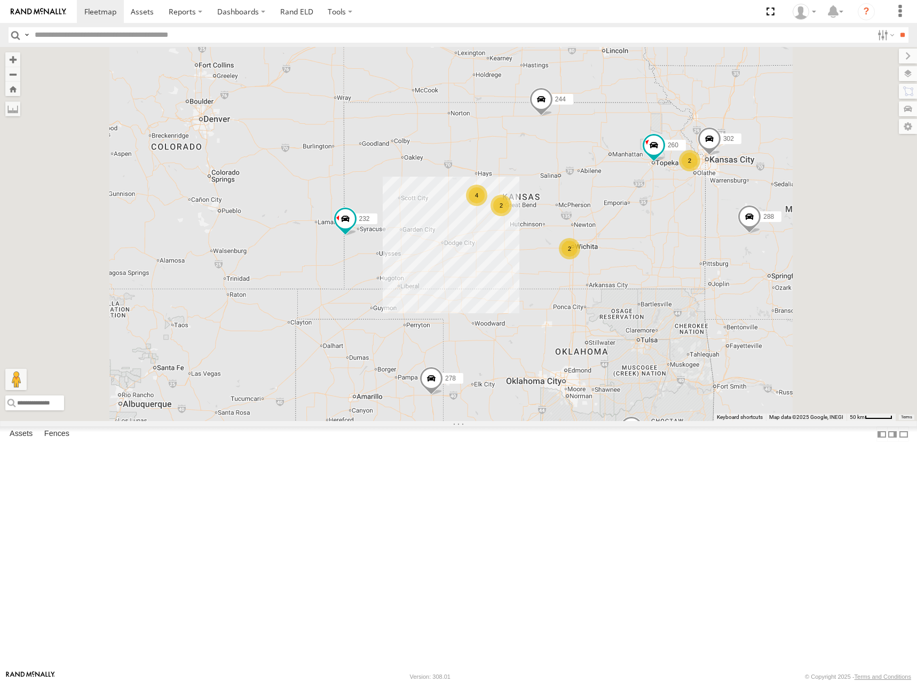
drag, startPoint x: 738, startPoint y: 115, endPoint x: 744, endPoint y: 185, distance: 70.2
click at [744, 185] on div "244 288 280 256 232 302 266 278 260 304 282 2 2 4 2" at bounding box center [458, 234] width 917 height 374
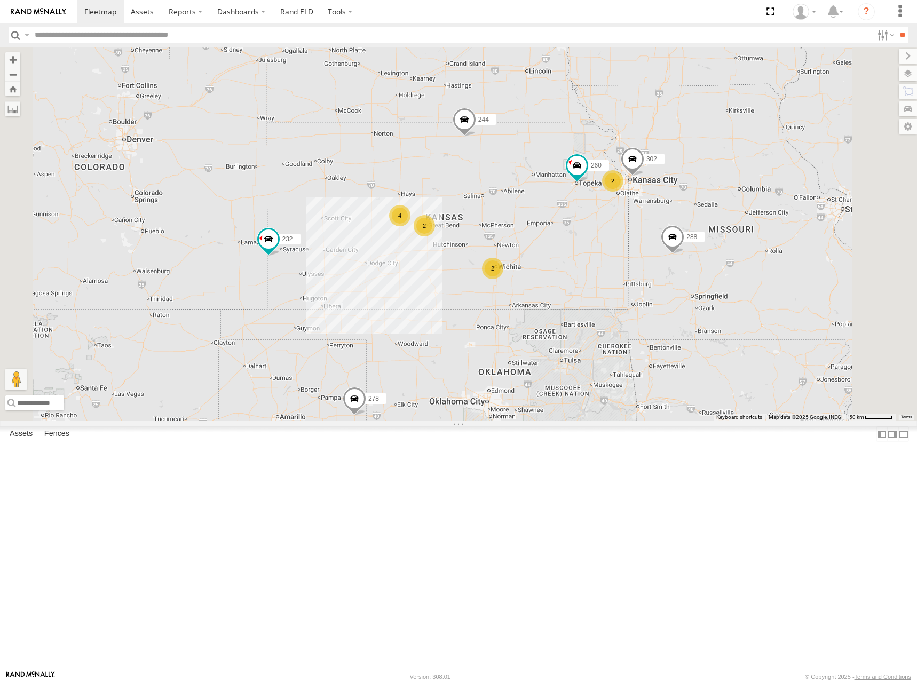
drag, startPoint x: 787, startPoint y: 208, endPoint x: 564, endPoint y: 236, distance: 224.9
click at [564, 236] on div "244 288 280 256 232 302 266 278 260 304 282 2 2 4 2 2" at bounding box center [458, 234] width 917 height 374
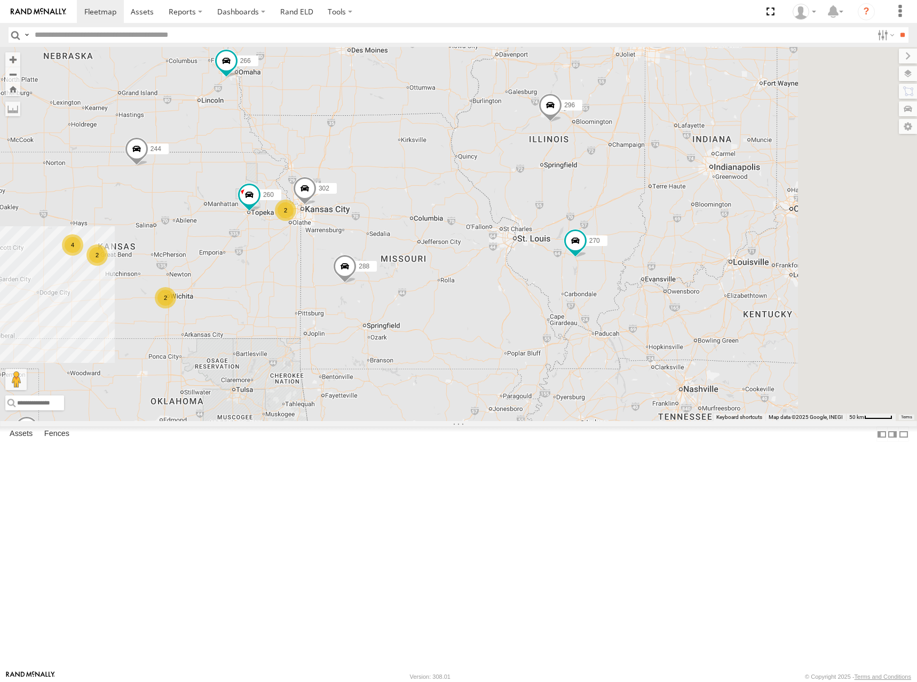
drag, startPoint x: 781, startPoint y: 219, endPoint x: 599, endPoint y: 236, distance: 182.8
click at [599, 236] on div "244 288 280 256 232 302 266 278 260 304 282 2 2 4 2 2 270 296" at bounding box center [458, 234] width 917 height 374
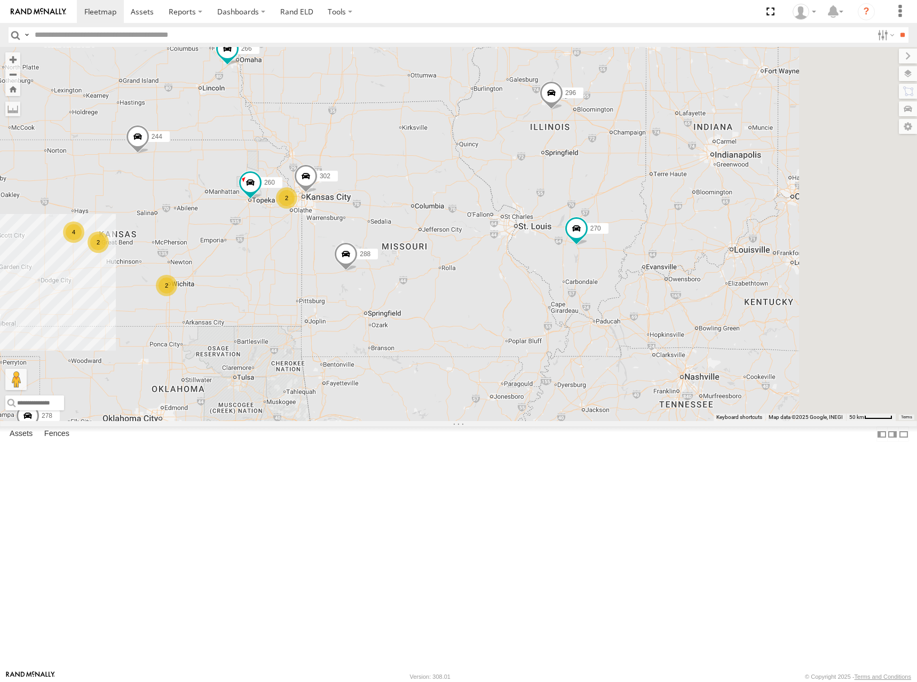
drag, startPoint x: 530, startPoint y: 271, endPoint x: 590, endPoint y: 244, distance: 66.2
click at [589, 244] on div "244 288 280 256 232 302 266 278 260 304 282 2 2 4 2 2 270 296" at bounding box center [458, 234] width 917 height 374
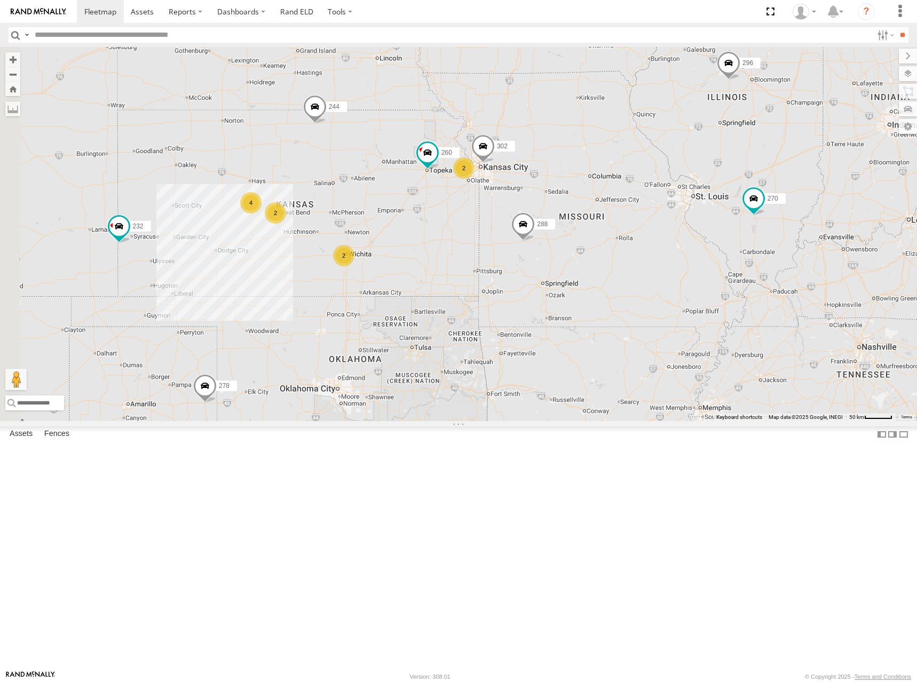
drag, startPoint x: 525, startPoint y: 234, endPoint x: 614, endPoint y: 223, distance: 89.8
click at [614, 223] on div "244 288 280 256 232 302 266 278 260 304 282 2 2 4 2 2 270 296" at bounding box center [458, 234] width 917 height 374
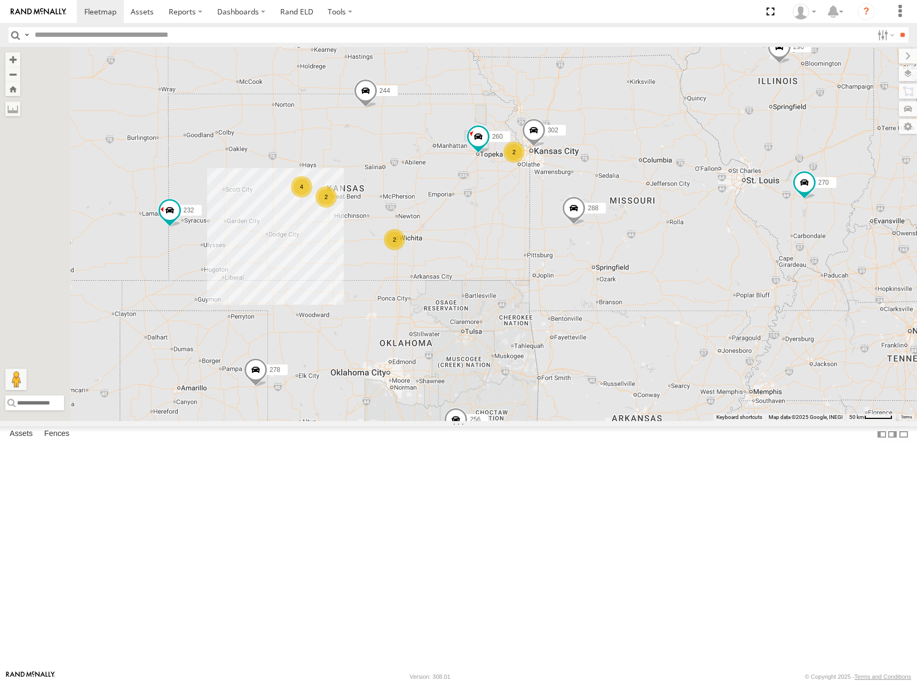
drag, startPoint x: 550, startPoint y: 248, endPoint x: 605, endPoint y: 230, distance: 58.4
click at [605, 230] on div "244 288 280 256 232 302 266 278 260 304 282 2 2 4 2 2 270 296" at bounding box center [458, 234] width 917 height 374
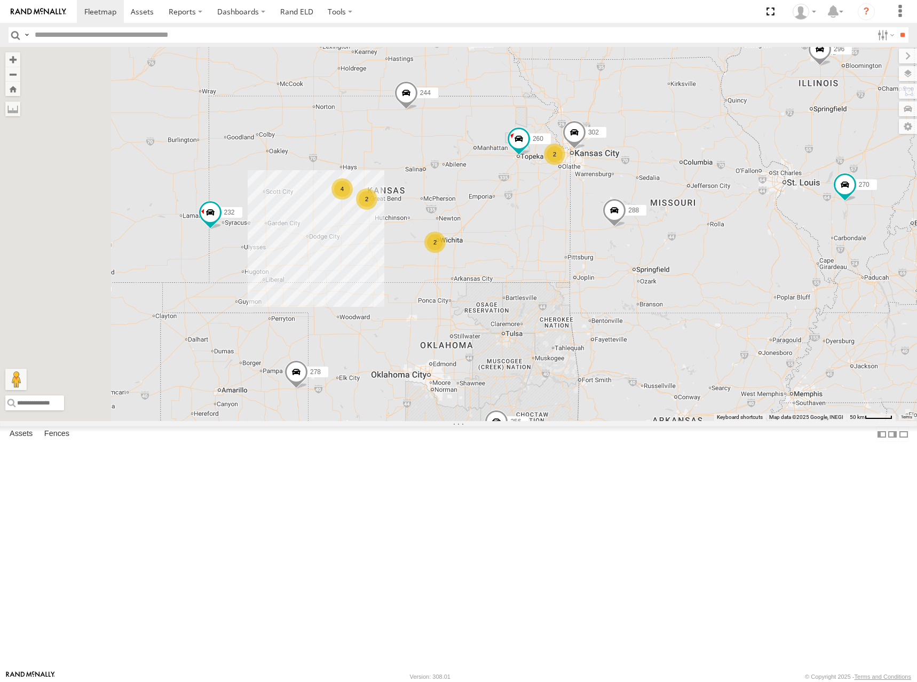
drag, startPoint x: 591, startPoint y: 316, endPoint x: 607, endPoint y: 324, distance: 17.4
click at [607, 324] on div "244 288 280 256 232 302 266 278 260 304 282 2 2 4 2 2 270 296" at bounding box center [458, 234] width 917 height 374
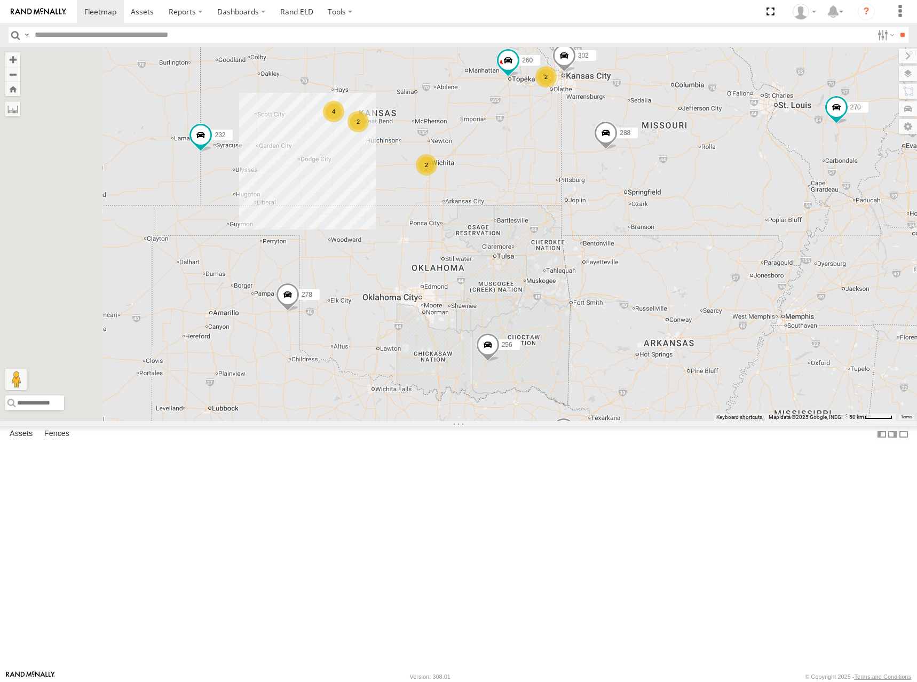
drag, startPoint x: 565, startPoint y: 251, endPoint x: 559, endPoint y: 144, distance: 107.4
click at [559, 144] on div "244 288 280 256 232 302 266 278 260 304 282 2 2 4 2 2 270 296" at bounding box center [458, 234] width 917 height 374
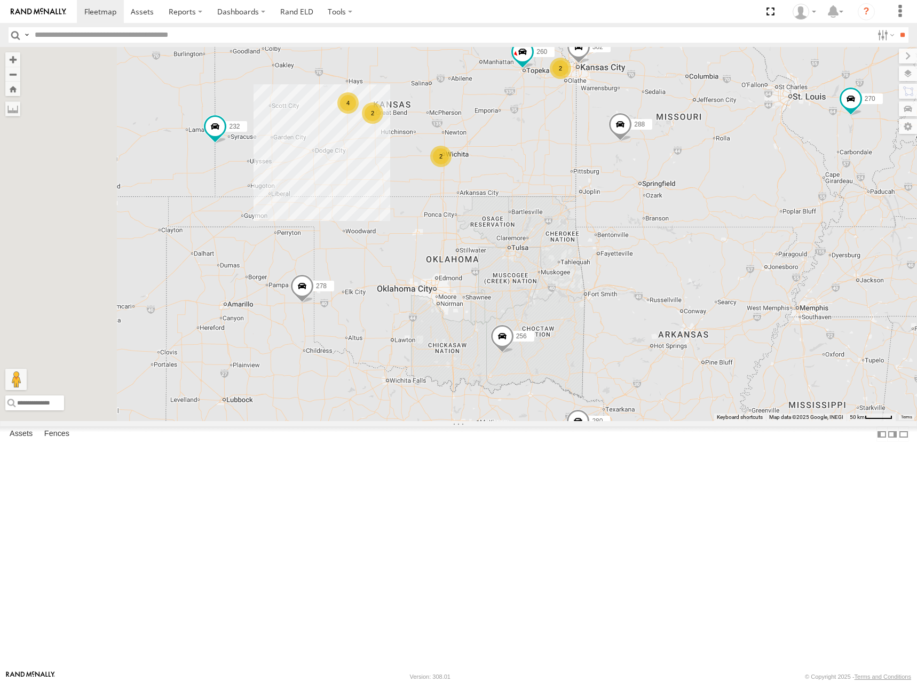
drag, startPoint x: 601, startPoint y: 177, endPoint x: 628, endPoint y: 220, distance: 51.5
click at [628, 220] on div "244 288 280 256 232 302 266 278 260 304 282 2 2 4 2 2 270 296" at bounding box center [458, 234] width 917 height 374
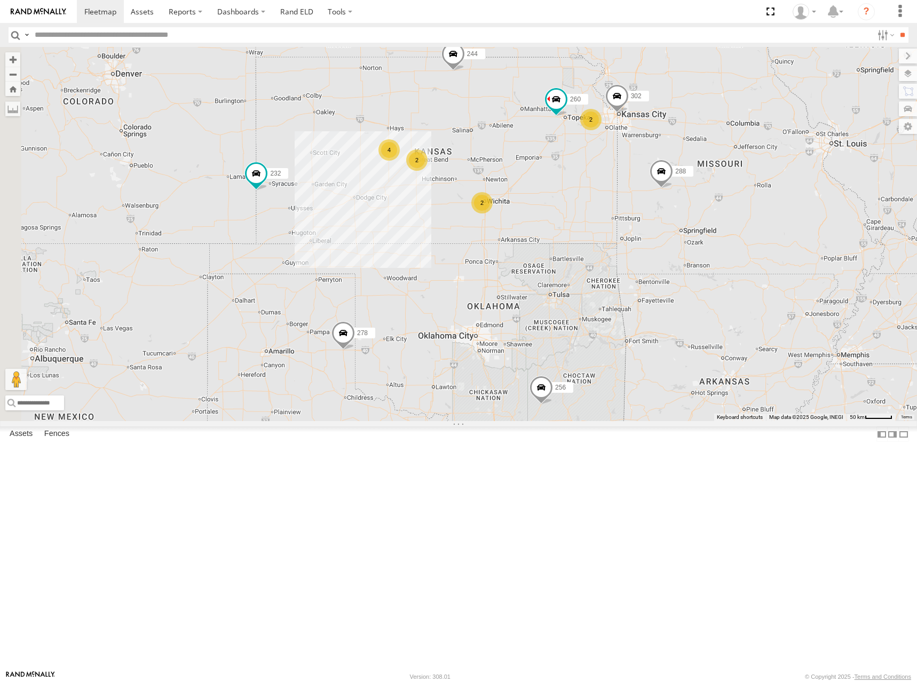
click at [614, 262] on div "244 288 280 256 232 302 266 278 260 2 2 4 2" at bounding box center [458, 234] width 917 height 374
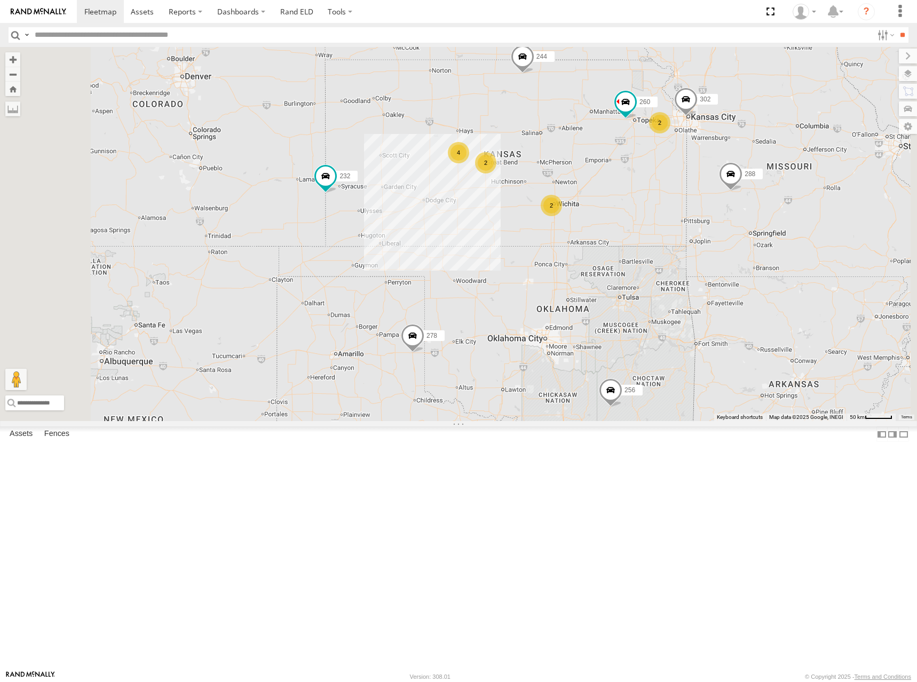
drag, startPoint x: 704, startPoint y: 254, endPoint x: 713, endPoint y: 265, distance: 14.5
click at [713, 265] on div "244 288 280 256 232 302 266 278 260 2 2 4 2" at bounding box center [458, 234] width 917 height 374
click at [713, 266] on div "244 288 280 256 232 302 266 278 260 2 2 4 2" at bounding box center [458, 234] width 917 height 374
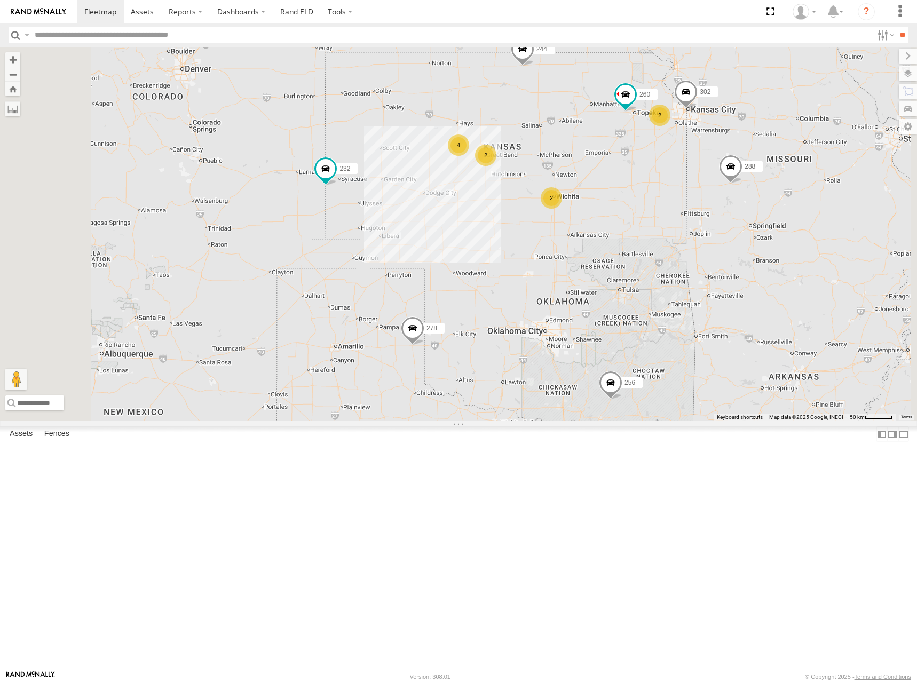
click at [727, 227] on div "244 288 280 256 232 302 266 278 260 2 2 4 2" at bounding box center [458, 234] width 917 height 374
drag, startPoint x: 715, startPoint y: 239, endPoint x: 715, endPoint y: 233, distance: 5.9
click at [715, 233] on div "244 288 280 256 232 302 266 278 260 2 2 4 2" at bounding box center [458, 234] width 917 height 374
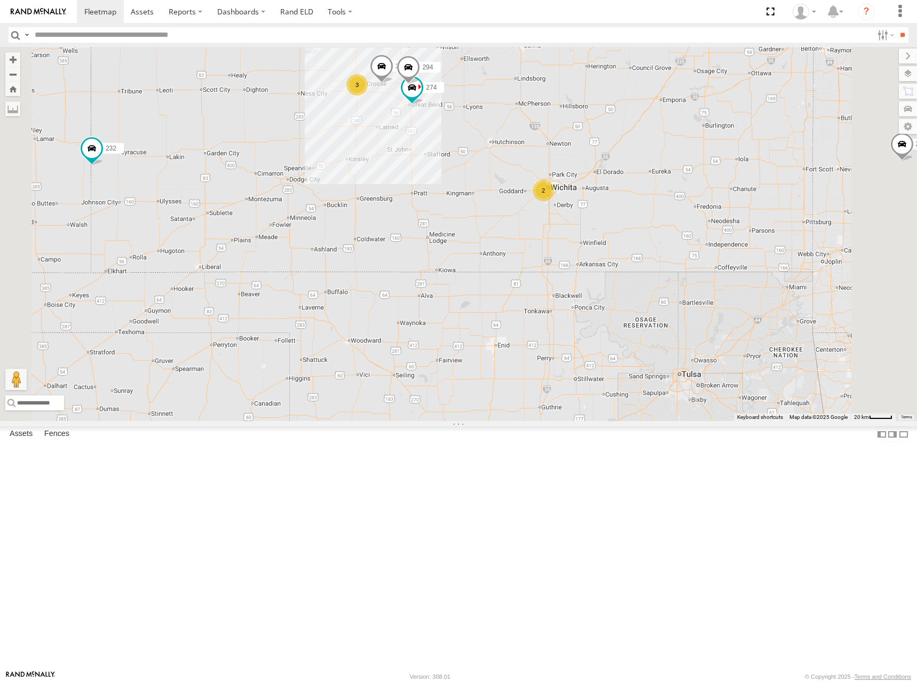
drag, startPoint x: 692, startPoint y: 236, endPoint x: 692, endPoint y: 242, distance: 5.9
click at [692, 242] on div "244 288 280 256 232 302 266 278 260 274 300 284 294 3 2" at bounding box center [458, 234] width 917 height 374
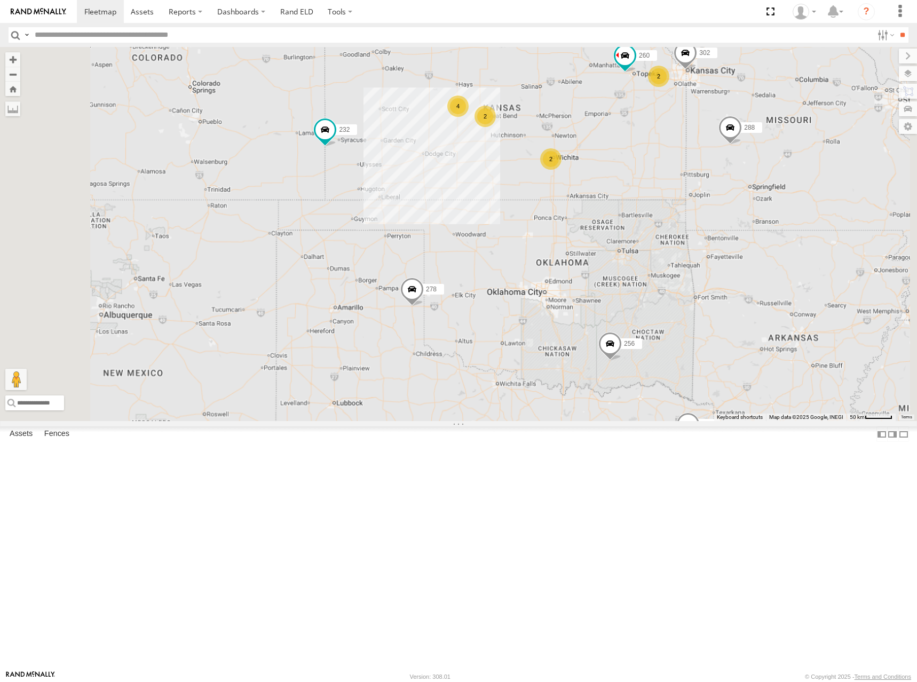
drag, startPoint x: 693, startPoint y: 223, endPoint x: 692, endPoint y: 233, distance: 10.2
click at [692, 233] on div "244 288 280 256 232 302 266 278 260 2 2 4 2" at bounding box center [458, 234] width 917 height 374
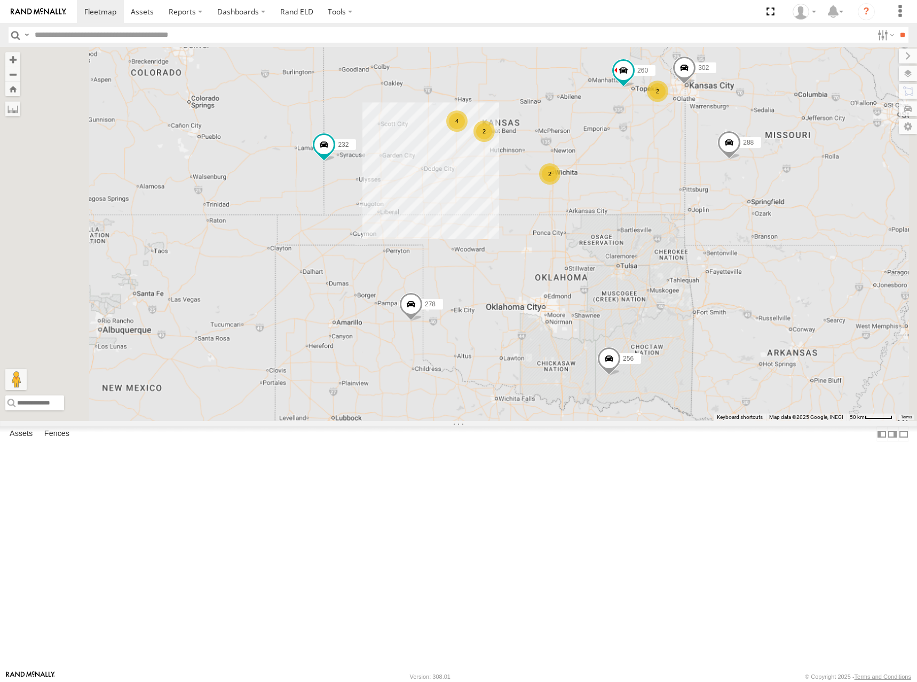
click at [700, 209] on div "244 288 280 256 232 302 266 278 260 2 2 4 2" at bounding box center [458, 234] width 917 height 374
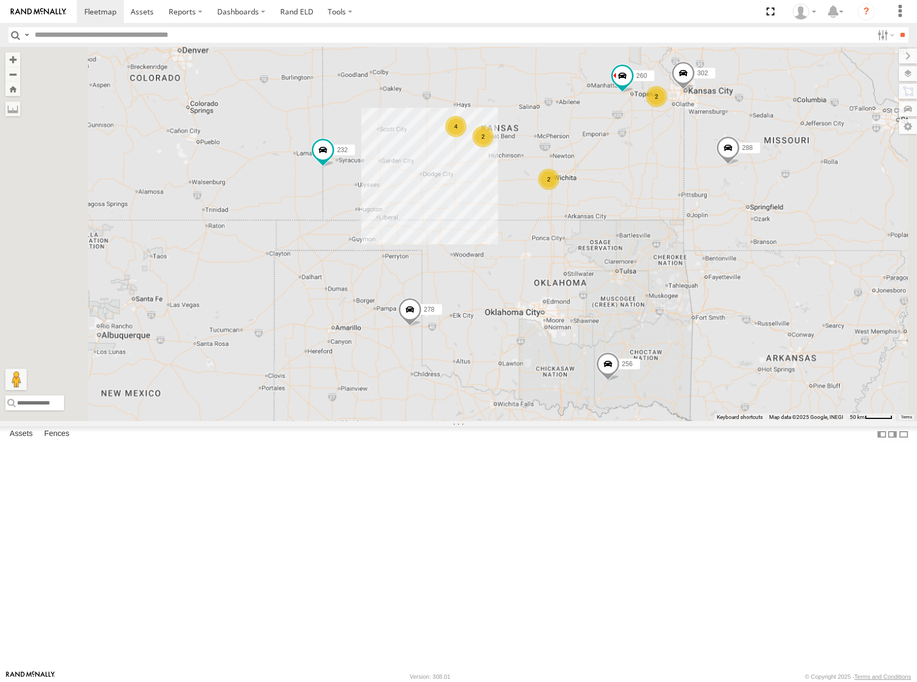
drag, startPoint x: 701, startPoint y: 186, endPoint x: 701, endPoint y: 192, distance: 5.9
click at [701, 192] on div "244 288 280 256 232 302 266 278 260 2 2 4 2" at bounding box center [458, 234] width 917 height 374
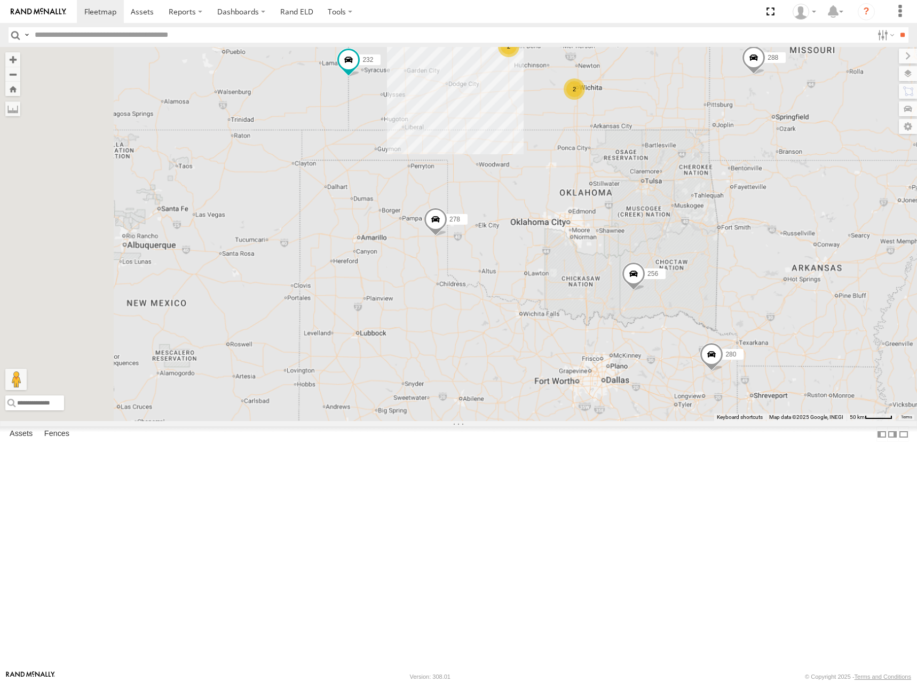
drag, startPoint x: 713, startPoint y: 356, endPoint x: 747, endPoint y: 247, distance: 114.1
click at [745, 247] on div "244 288 280 256 232 302 266 278 260 2 2 4 2" at bounding box center [458, 234] width 917 height 374
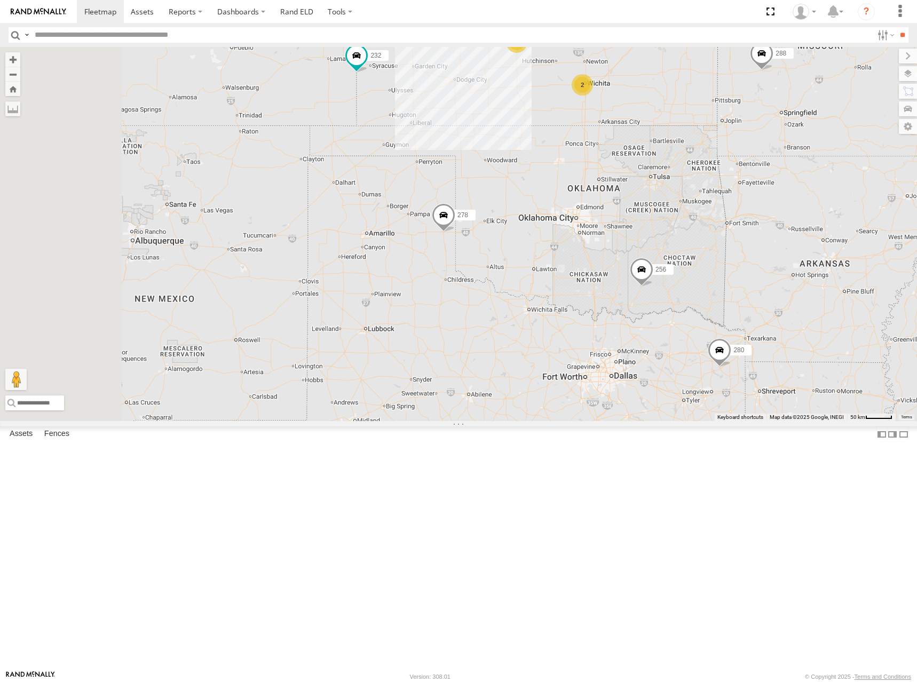
drag, startPoint x: 796, startPoint y: 277, endPoint x: 785, endPoint y: 314, distance: 38.5
click at [785, 314] on div "244 288 280 256 232 302 266 278 260 2 2 4 2" at bounding box center [458, 234] width 917 height 374
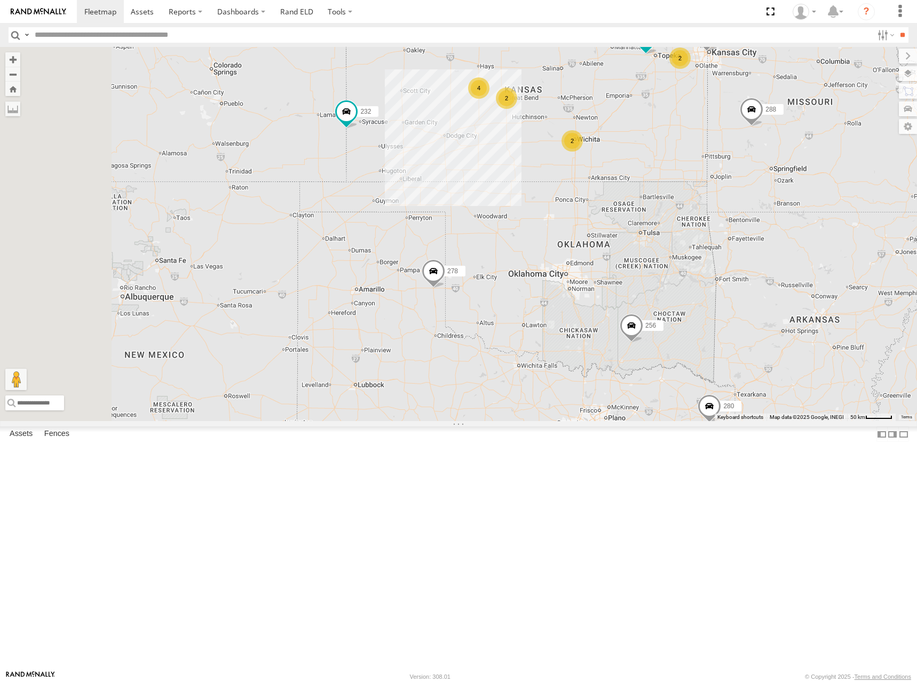
drag, startPoint x: 744, startPoint y: 184, endPoint x: 743, endPoint y: 218, distance: 33.6
click at [743, 218] on div "244 288 280 256 232 302 266 278 260 2 2 4 2" at bounding box center [458, 234] width 917 height 374
drag, startPoint x: 778, startPoint y: 131, endPoint x: 772, endPoint y: 154, distance: 23.3
click at [772, 154] on div "244 288 280 256 232 302 266 278 260 2 2 4 2" at bounding box center [458, 234] width 917 height 374
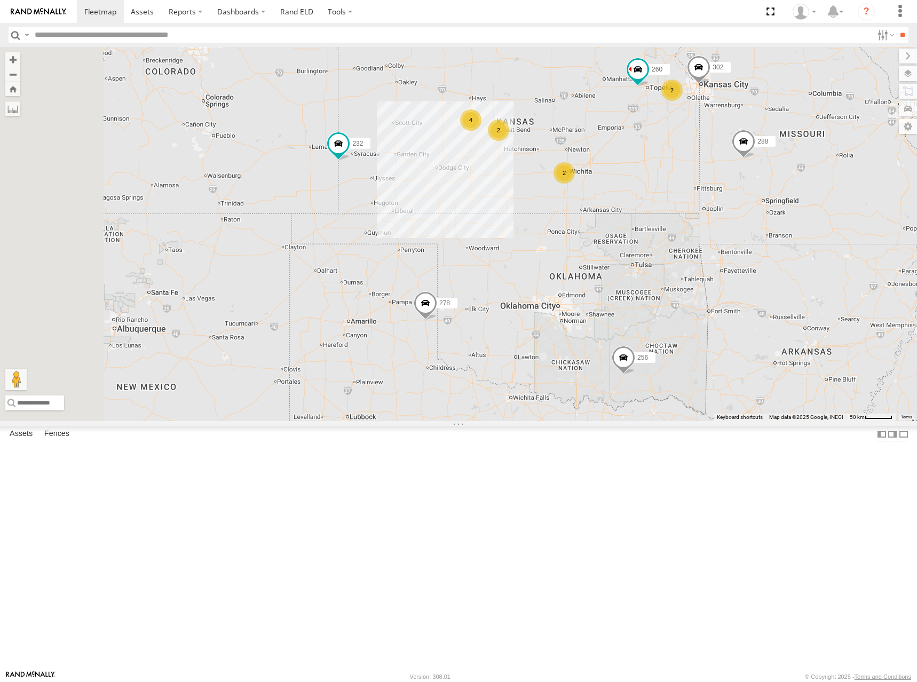
drag, startPoint x: 744, startPoint y: 152, endPoint x: 740, endPoint y: 155, distance: 5.7
click at [740, 155] on div "244 288 280 256 232 302 266 278 260 2 2 4 2" at bounding box center [458, 234] width 917 height 374
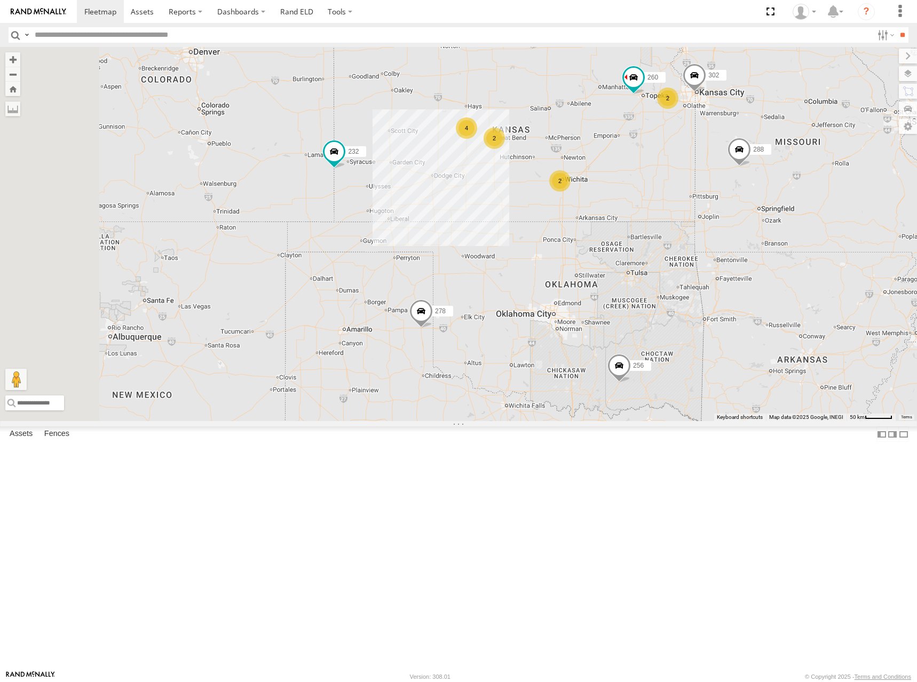
drag, startPoint x: 745, startPoint y: 164, endPoint x: 741, endPoint y: 171, distance: 7.6
click at [741, 171] on div "244 288 280 256 232 302 266 278 260 2 2 4 2" at bounding box center [458, 234] width 917 height 374
drag, startPoint x: 734, startPoint y: 249, endPoint x: 704, endPoint y: 228, distance: 36.4
click at [704, 228] on div "244 288 280 256 232 302 266 278 260 2 2 4 2" at bounding box center [458, 234] width 917 height 374
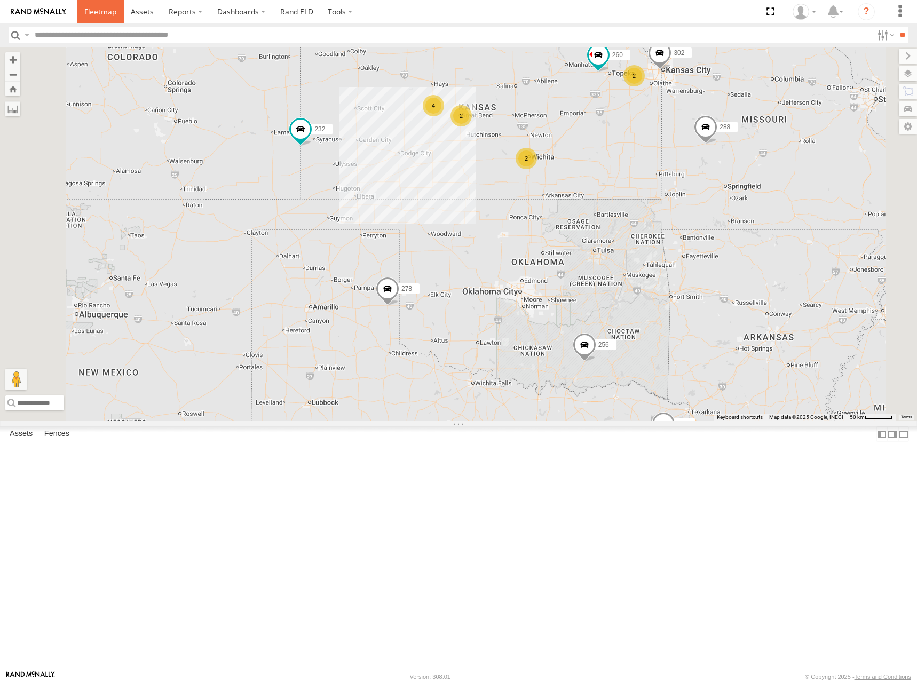
click at [94, 15] on span at bounding box center [100, 11] width 32 height 10
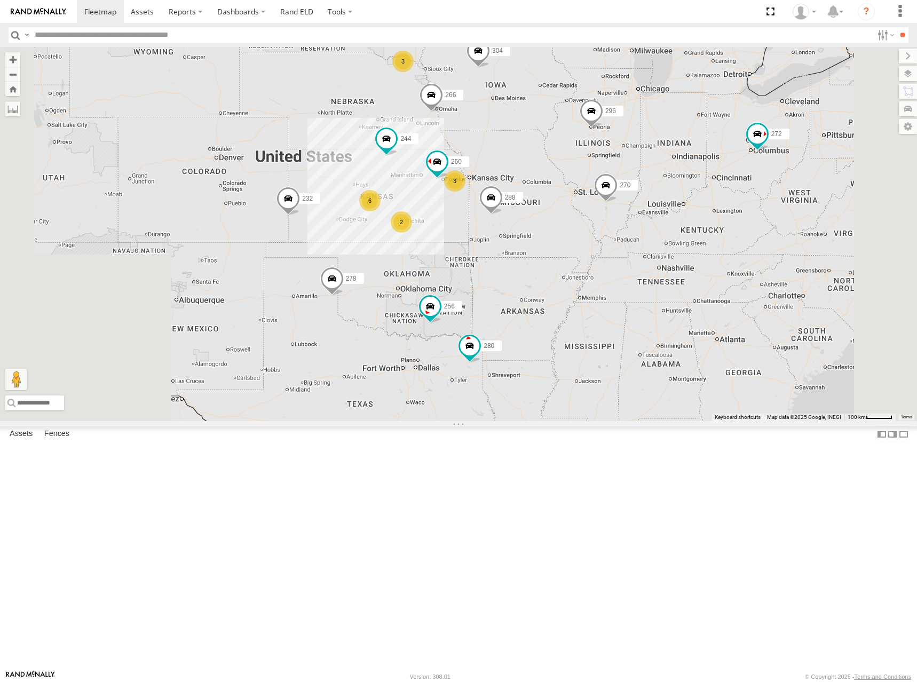
drag, startPoint x: 471, startPoint y: 378, endPoint x: 548, endPoint y: 349, distance: 82.3
click at [412, 233] on div "2" at bounding box center [401, 221] width 21 height 21
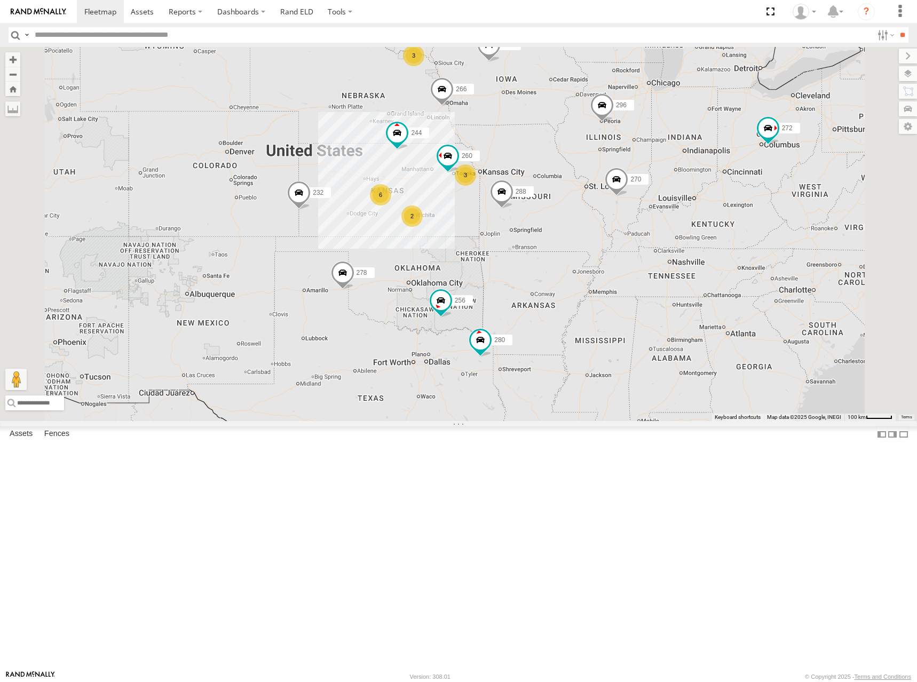
drag, startPoint x: 573, startPoint y: 344, endPoint x: 577, endPoint y: 338, distance: 6.8
click at [577, 338] on div "272 6 3 244 270 3 288 280 256 232 296 304 2 266 278 260" at bounding box center [458, 234] width 917 height 374
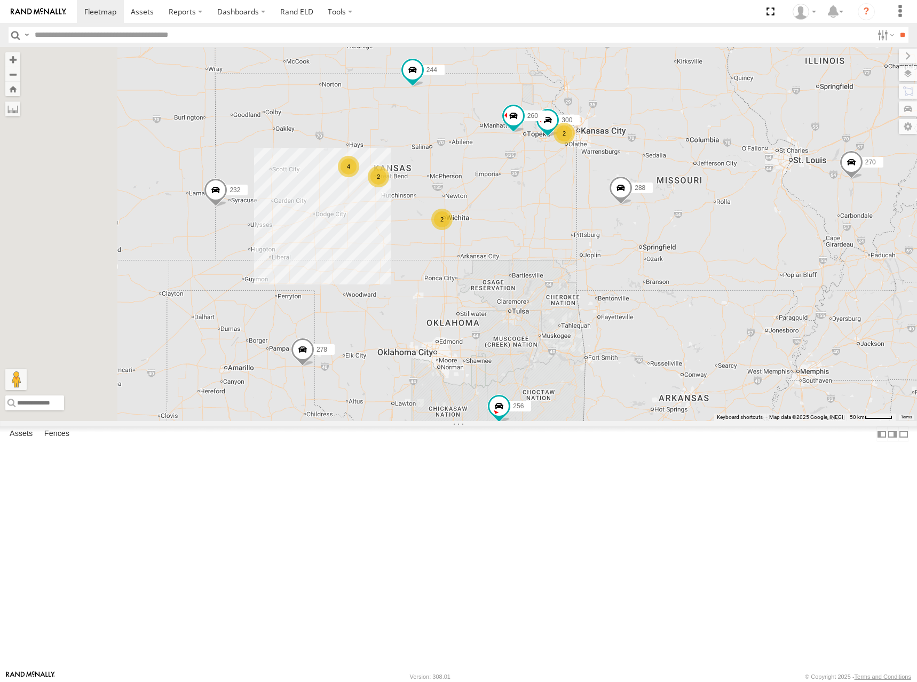
drag, startPoint x: 591, startPoint y: 374, endPoint x: 631, endPoint y: 369, distance: 40.9
click at [631, 369] on div "272 244 270 288 280 256 232 296 304 266 278 2 300 4 2 2 260" at bounding box center [458, 234] width 917 height 374
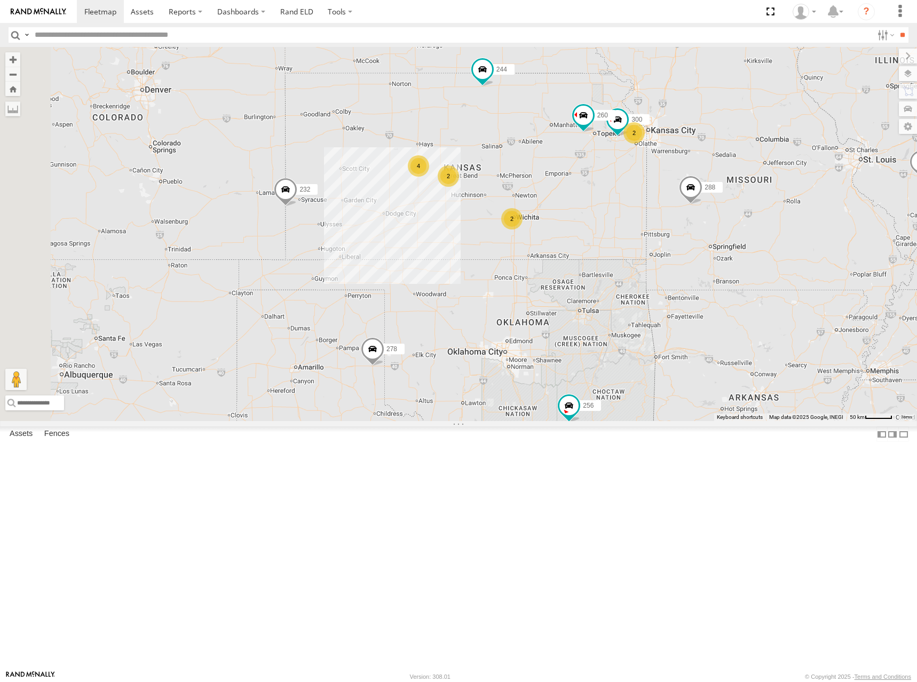
drag, startPoint x: 666, startPoint y: 351, endPoint x: 712, endPoint y: 357, distance: 46.3
click at [712, 357] on div "272 244 270 288 280 256 232 296 304 266 278 2 300 4 2 2 260" at bounding box center [458, 234] width 917 height 374
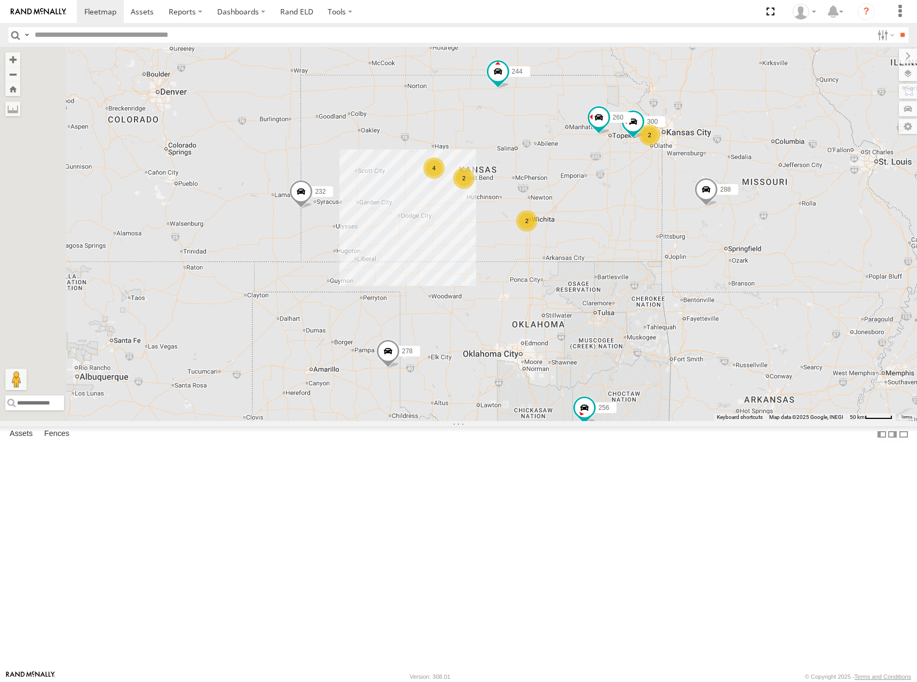
drag, startPoint x: 709, startPoint y: 362, endPoint x: 716, endPoint y: 357, distance: 8.4
click at [716, 357] on div "272 244 270 288 280 256 232 296 304 266 278 2 300 4 2 2 260" at bounding box center [458, 234] width 917 height 374
click at [718, 367] on div "272 244 270 288 280 256 232 296 304 266 278 2 300 4 2 2 260" at bounding box center [458, 234] width 917 height 374
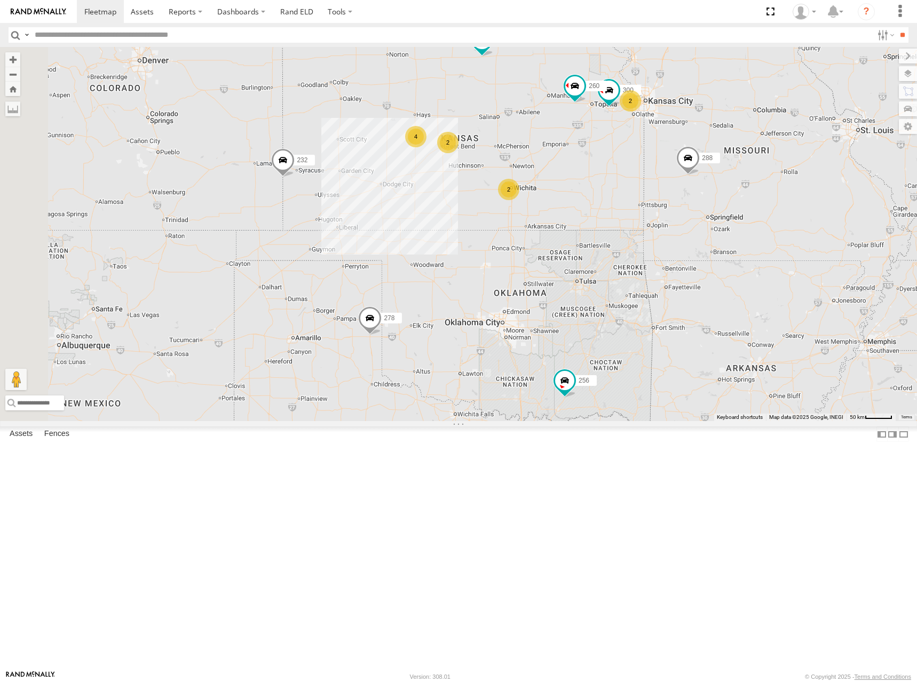
drag, startPoint x: 681, startPoint y: 289, endPoint x: 660, endPoint y: 255, distance: 40.7
click at [660, 255] on div "300 244 288 280 256 232 266 278 260 2 4 2 2" at bounding box center [458, 234] width 917 height 374
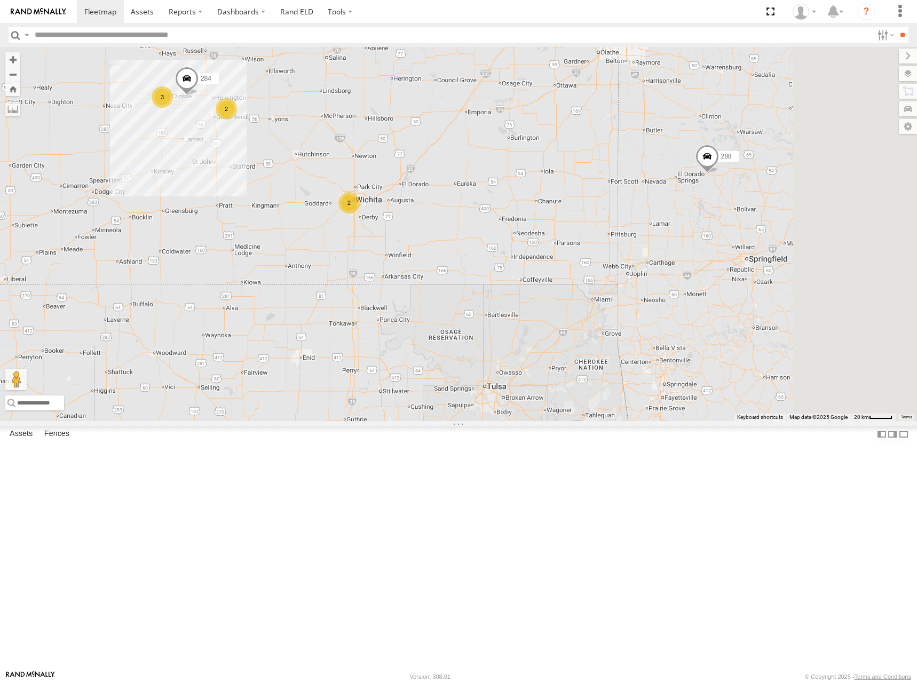
drag, startPoint x: 693, startPoint y: 287, endPoint x: 637, endPoint y: 286, distance: 55.5
click at [637, 286] on div "300 244 288 280 256 232 266 278 260 2 3 2 284 2" at bounding box center [458, 234] width 917 height 374
drag, startPoint x: 670, startPoint y: 262, endPoint x: 668, endPoint y: 310, distance: 48.6
click at [668, 310] on div "300 244 288 280 256 232 266 278 260 2 3 2 284 2" at bounding box center [458, 234] width 917 height 374
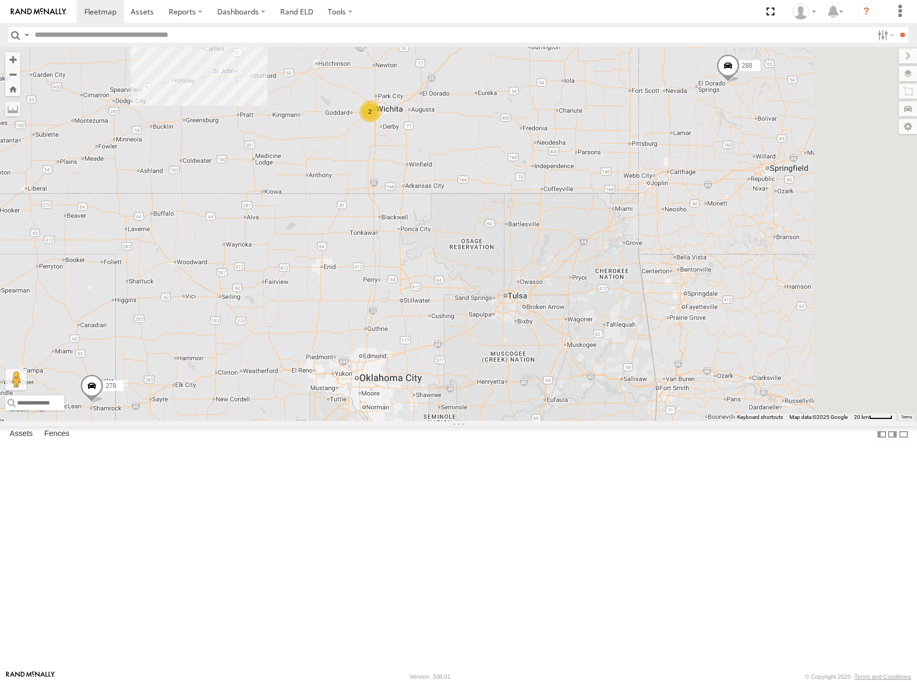
drag, startPoint x: 697, startPoint y: 350, endPoint x: 722, endPoint y: 202, distance: 150.1
click at [722, 202] on div "300 244 288 280 256 232 266 278 260 2 3 2 284 2" at bounding box center [458, 234] width 917 height 374
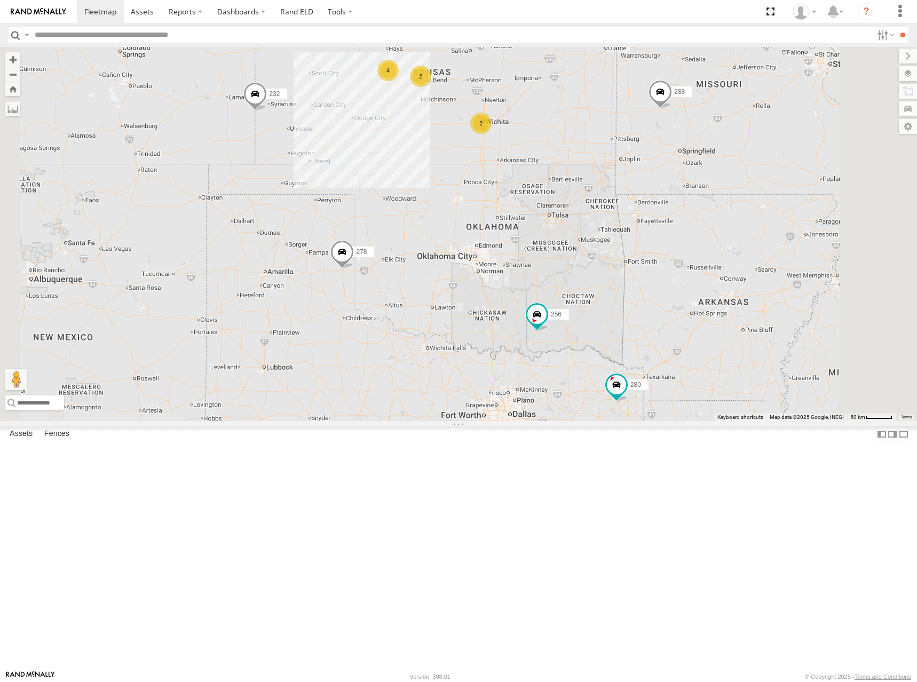
click at [718, 235] on div "300 244 288 280 256 232 266 278 260 2 4 2 2" at bounding box center [458, 234] width 917 height 374
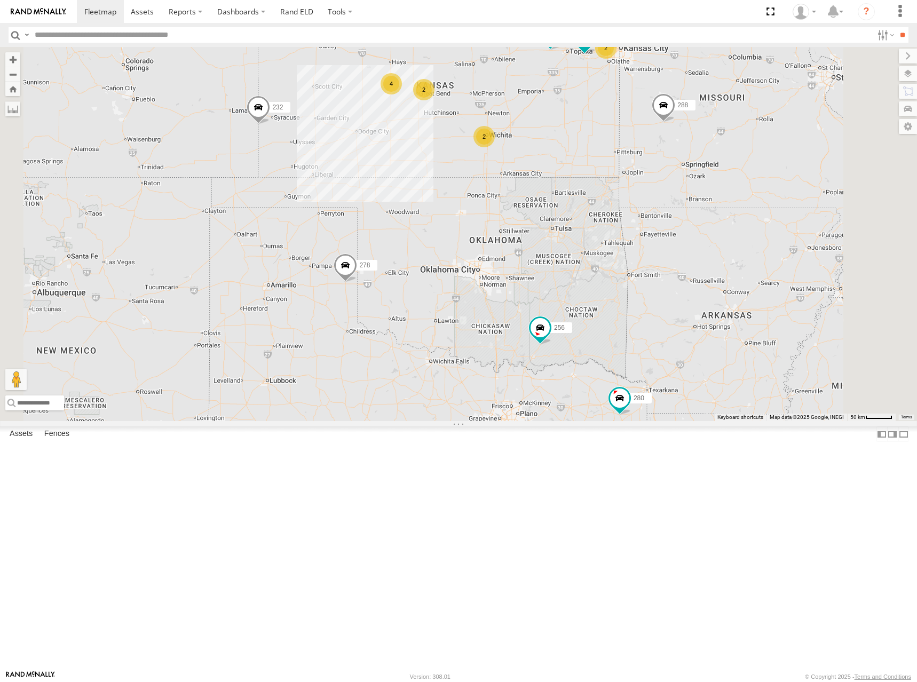
drag, startPoint x: 706, startPoint y: 235, endPoint x: 711, endPoint y: 255, distance: 20.3
click at [711, 255] on div "300 244 288 280 256 232 266 278 260 2 4 2 2" at bounding box center [458, 234] width 917 height 374
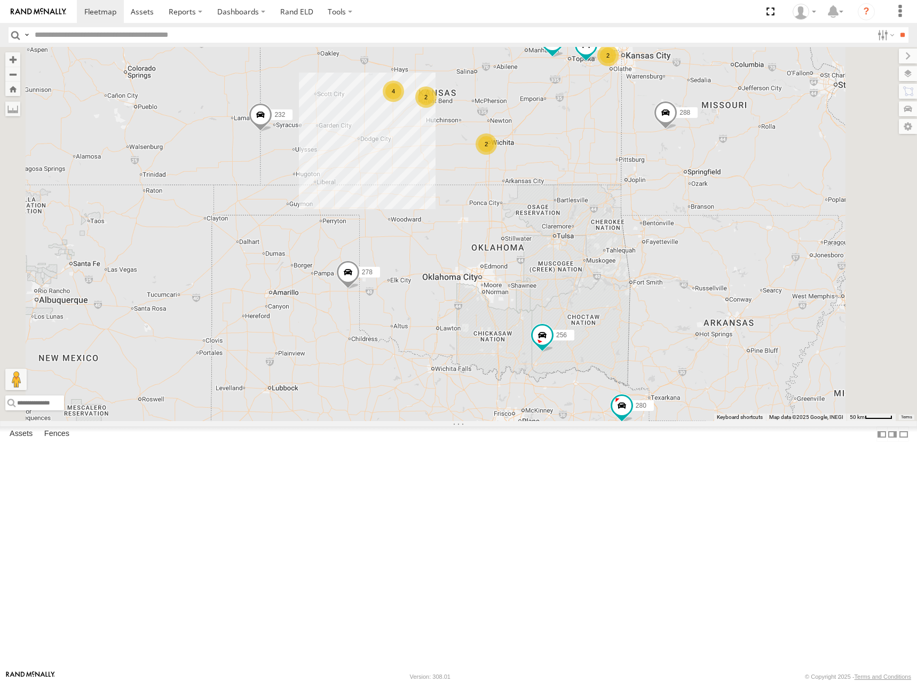
drag, startPoint x: 652, startPoint y: 218, endPoint x: 658, endPoint y: 231, distance: 14.1
click at [658, 231] on div "300 244 288 280 256 232 266 278 260 2 4 2 2" at bounding box center [458, 234] width 917 height 374
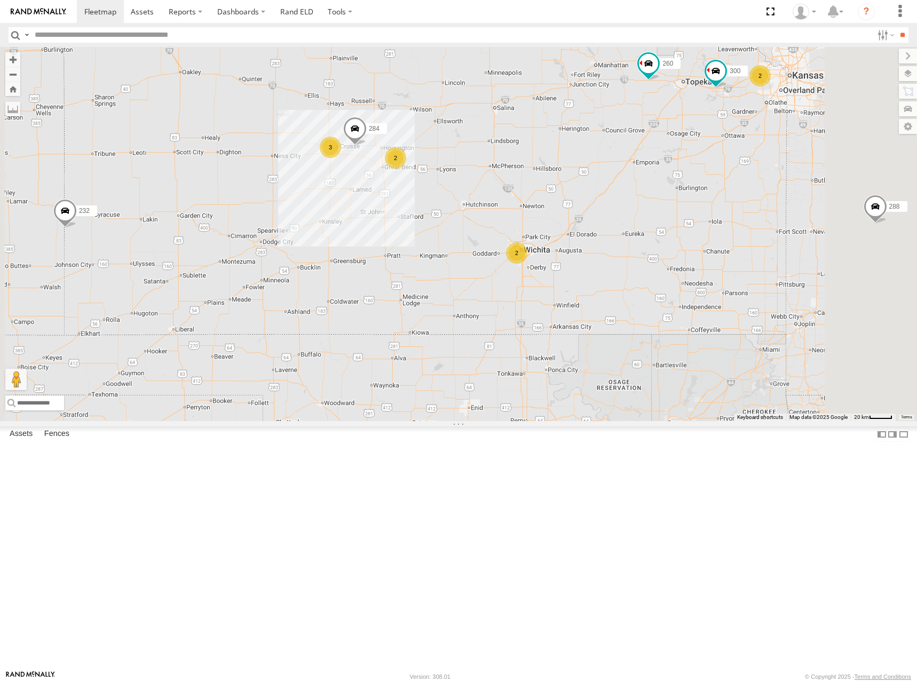
drag, startPoint x: 644, startPoint y: 204, endPoint x: 658, endPoint y: 216, distance: 18.9
click at [658, 216] on div "300 244 288 280 256 232 266 278 260 2 3 2 284 2" at bounding box center [458, 234] width 917 height 374
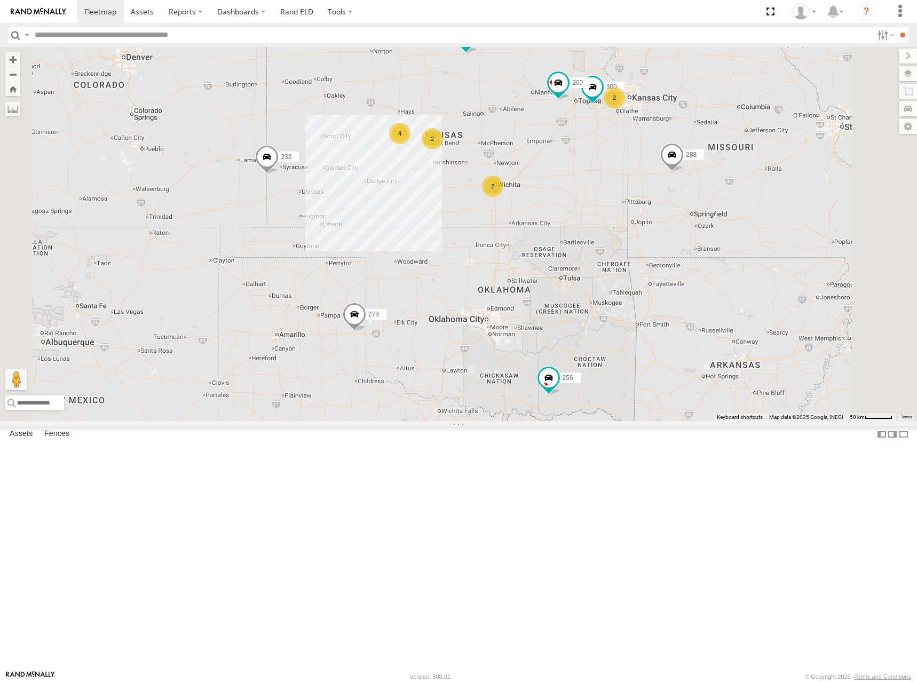
drag, startPoint x: 651, startPoint y: 212, endPoint x: 621, endPoint y: 227, distance: 33.4
click at [621, 227] on div "300 244 288 280 256 232 266 278 260 2 4 2 2" at bounding box center [458, 234] width 917 height 374
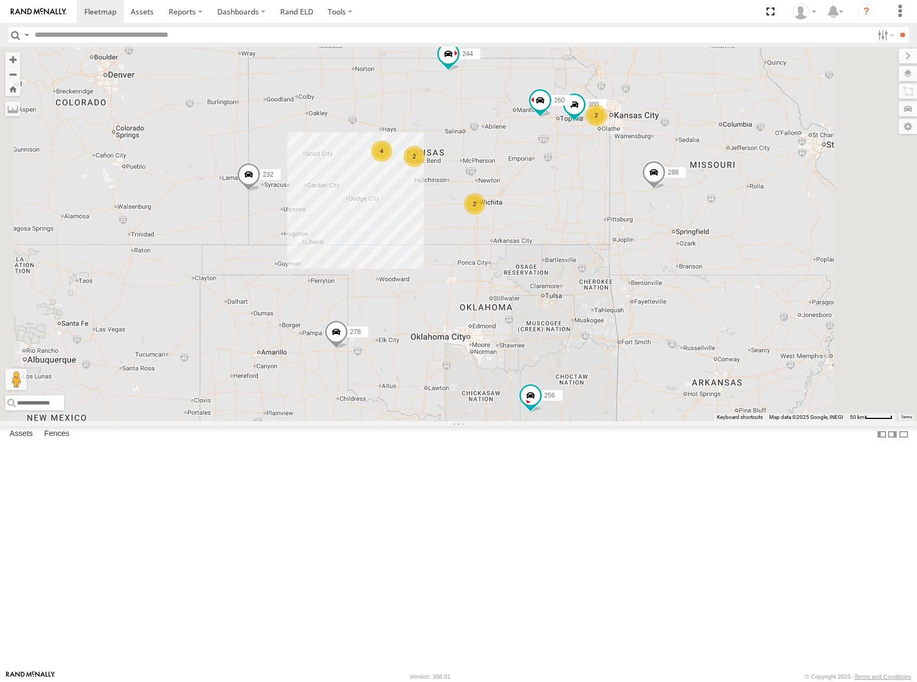
drag, startPoint x: 621, startPoint y: 227, endPoint x: 599, endPoint y: 249, distance: 31.7
click at [599, 249] on div "300 244 288 280 256 232 266 278 260 2 4 2 2" at bounding box center [458, 234] width 917 height 374
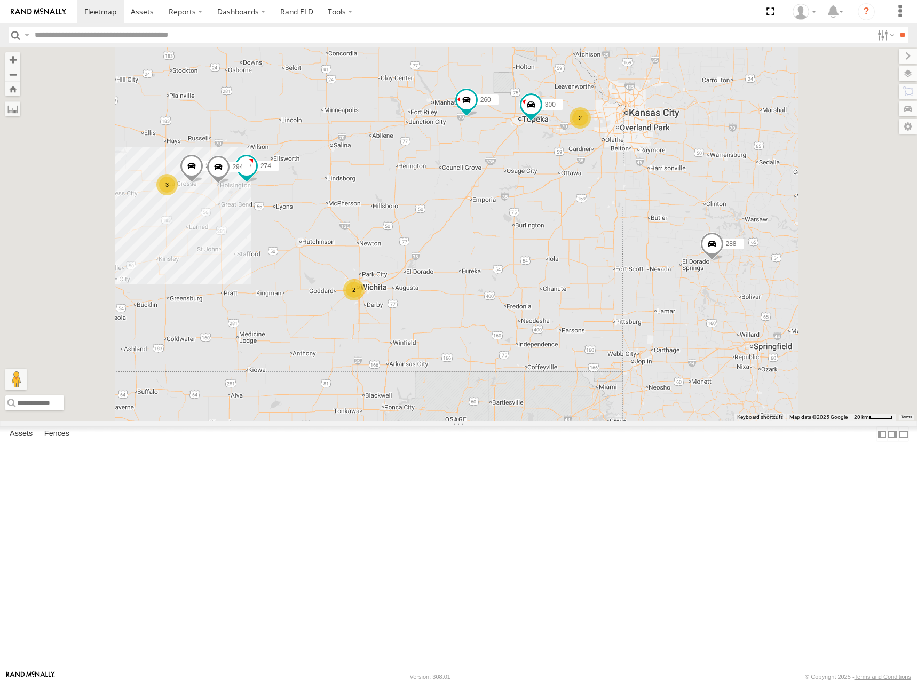
drag, startPoint x: 674, startPoint y: 187, endPoint x: 665, endPoint y: 186, distance: 9.1
click at [665, 186] on div "274 300 244 288 284 294 260 3 2 2" at bounding box center [458, 234] width 917 height 374
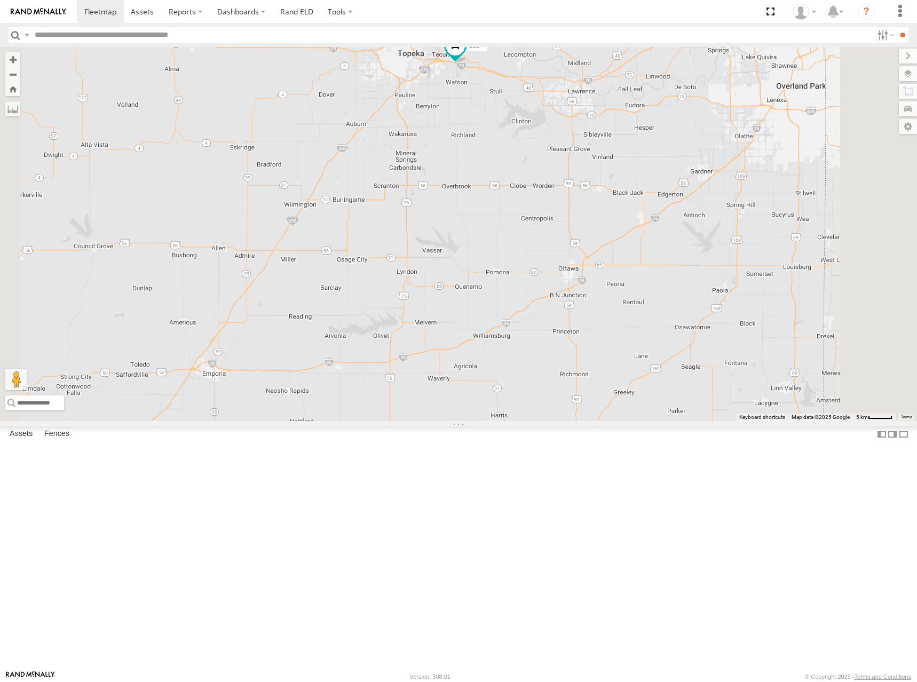
drag, startPoint x: 720, startPoint y: 224, endPoint x: 719, endPoint y: 235, distance: 10.7
click at [719, 235] on div "274 300 244 288 284 294 260 298 302 286" at bounding box center [458, 234] width 917 height 374
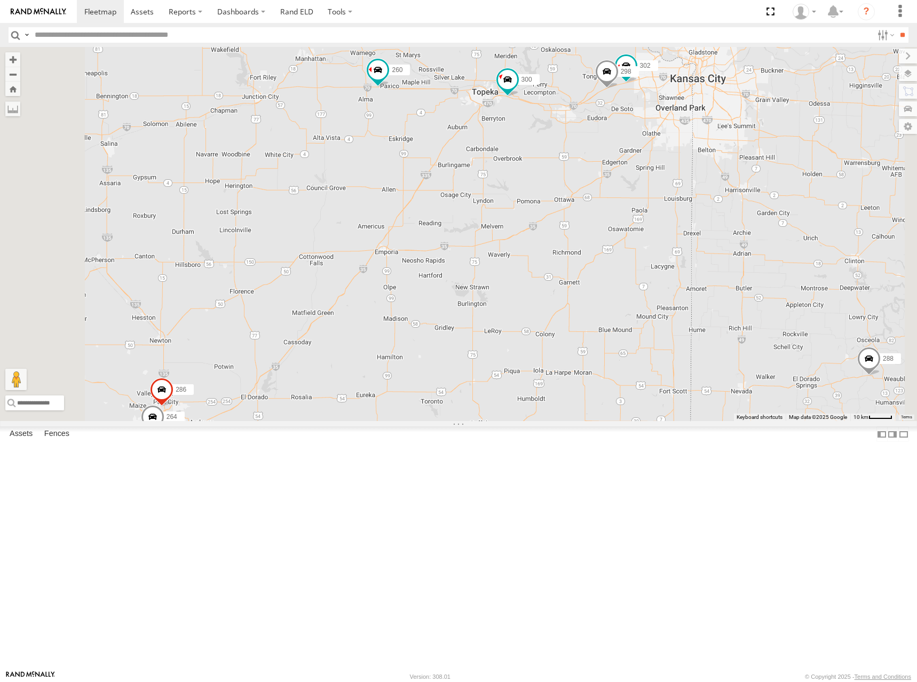
drag, startPoint x: 698, startPoint y: 176, endPoint x: 698, endPoint y: 182, distance: 6.4
click at [698, 182] on div "274 300 244 288 284 294 260 298 264 302 286" at bounding box center [458, 234] width 917 height 374
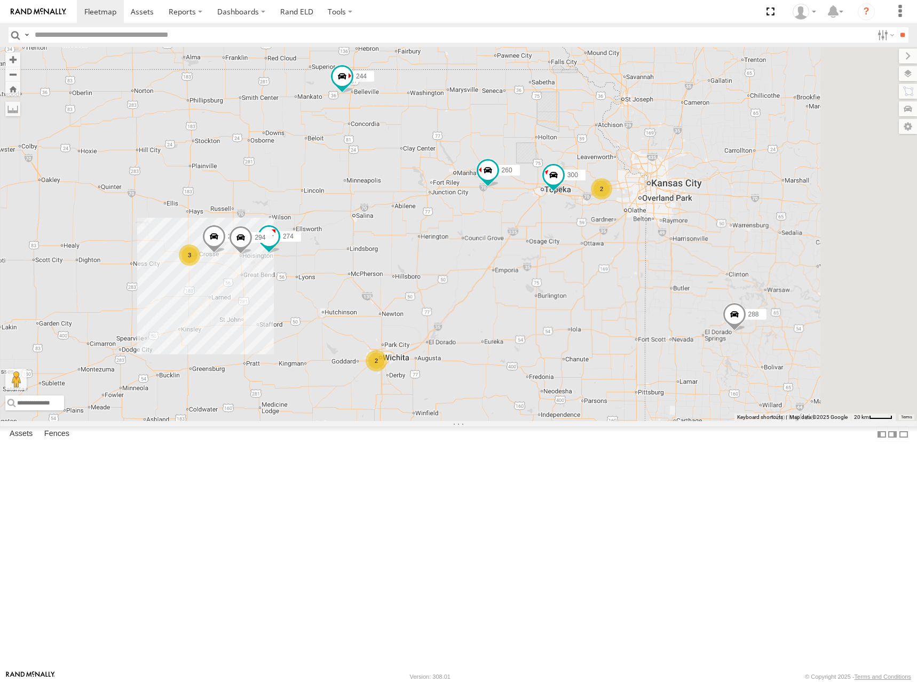
drag, startPoint x: 698, startPoint y: 118, endPoint x: 706, endPoint y: 249, distance: 131.1
click at [706, 249] on div "274 300 244 288 284 294 260 3 2 2" at bounding box center [458, 234] width 917 height 374
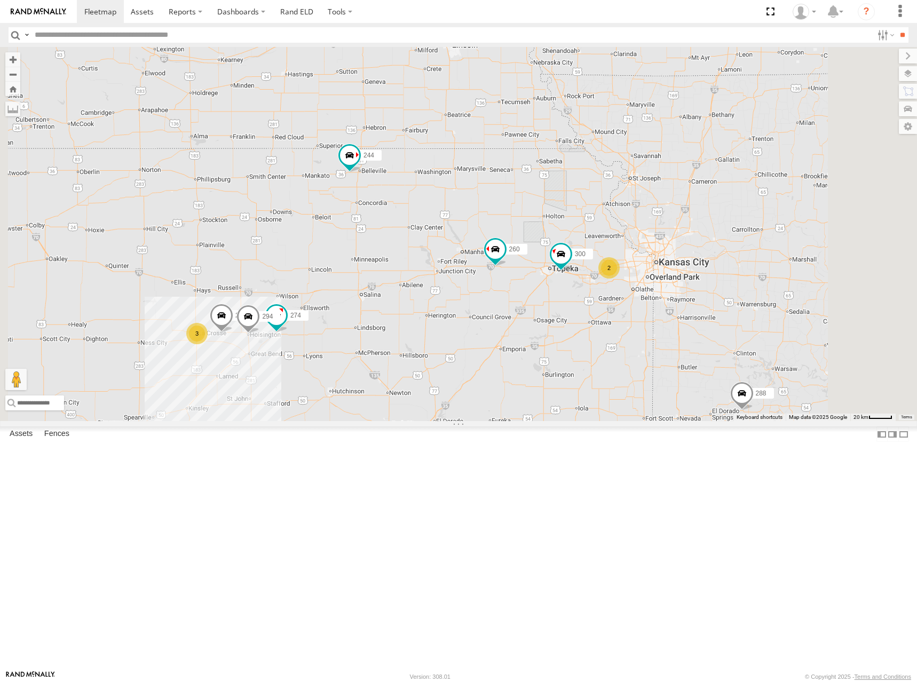
drag, startPoint x: 699, startPoint y: 256, endPoint x: 703, endPoint y: 278, distance: 21.8
click at [703, 278] on div "274 300 244 288 284 294 260 3 2 2 266" at bounding box center [458, 234] width 917 height 374
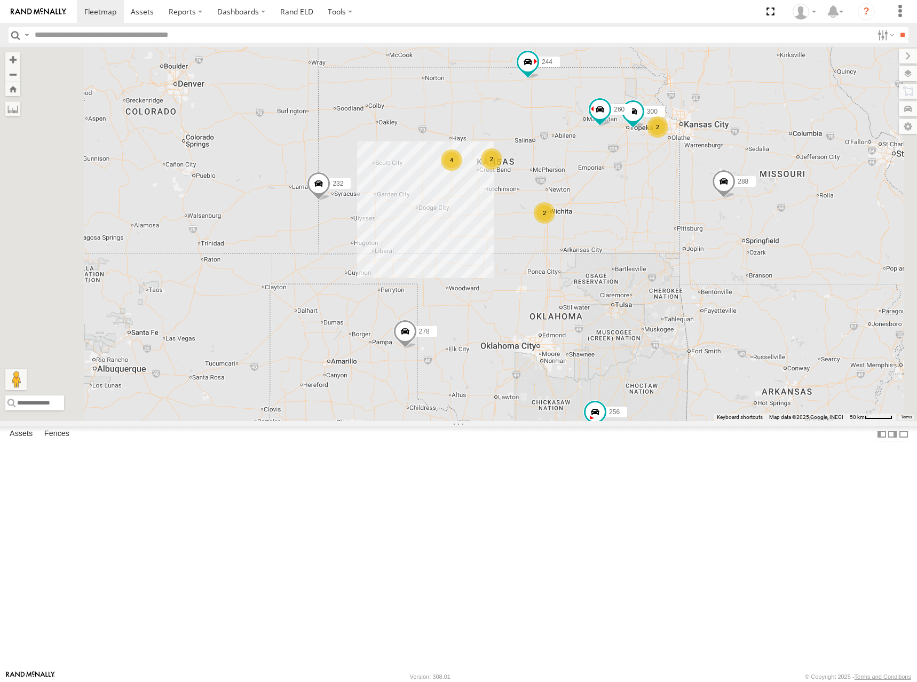
drag, startPoint x: 777, startPoint y: 187, endPoint x: 776, endPoint y: 194, distance: 7.0
click at [776, 194] on div "300 244 288 260 266 2 4 2 280 256 232 2 278" at bounding box center [458, 234] width 917 height 374
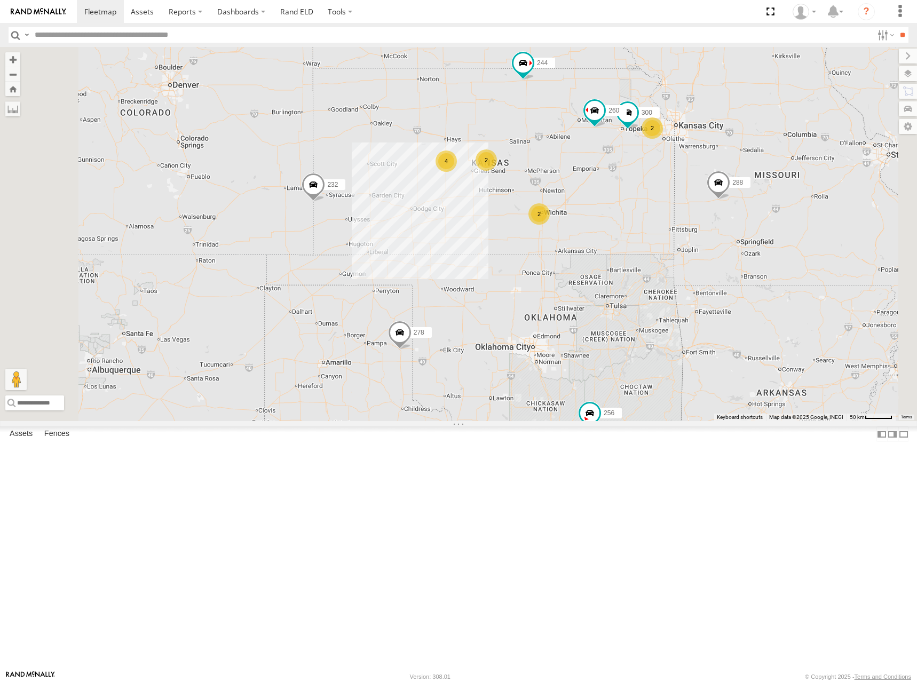
drag, startPoint x: 781, startPoint y: 165, endPoint x: 775, endPoint y: 166, distance: 6.0
click at [775, 166] on div "300 244 288 260 266 2 4 2 280 256 232 2 278" at bounding box center [458, 234] width 917 height 374
drag, startPoint x: 769, startPoint y: 170, endPoint x: 763, endPoint y: 171, distance: 5.4
click at [763, 171] on div "300 244 288 260 266 2 4 2 280 256 232 2 278" at bounding box center [458, 234] width 917 height 374
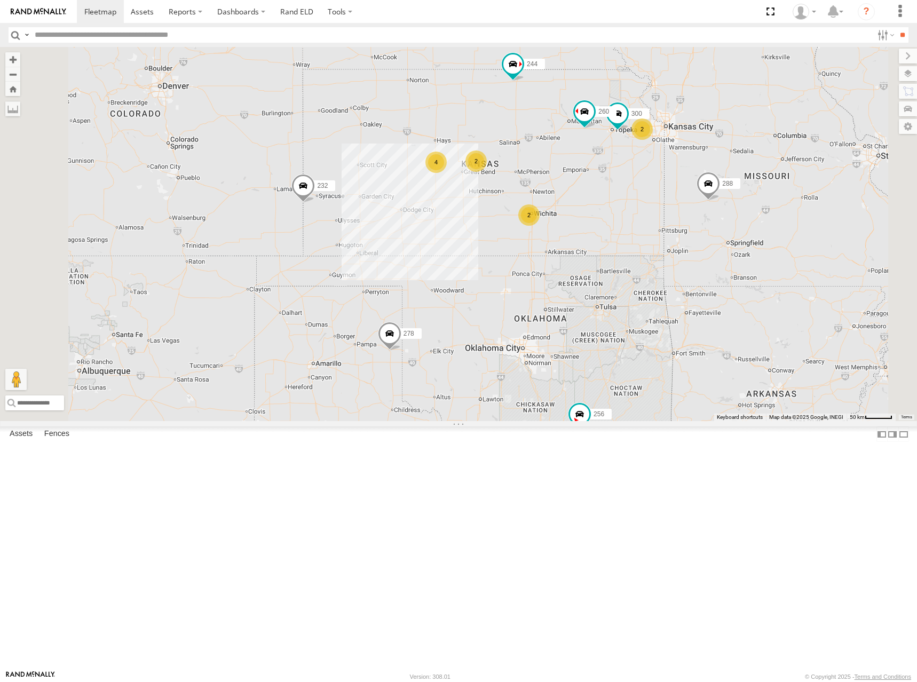
click at [780, 179] on div "300 244 288 260 266 2 4 2 280 256 232 2 278" at bounding box center [458, 234] width 917 height 374
drag, startPoint x: 726, startPoint y: 188, endPoint x: 721, endPoint y: 189, distance: 5.6
click at [721, 189] on div "300 244 288 260 266 2 4 2 280 256 232 2 278" at bounding box center [458, 234] width 917 height 374
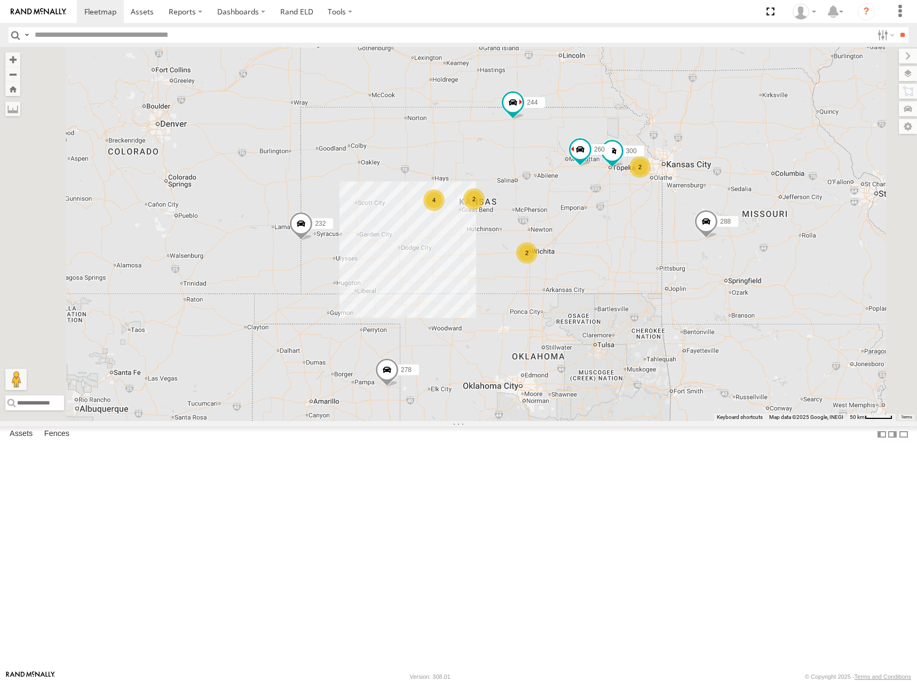
drag, startPoint x: 757, startPoint y: 186, endPoint x: 759, endPoint y: 224, distance: 37.9
click at [759, 224] on div "300 244 288 260 266 2 4 2 280 256 232 2 278 304 282" at bounding box center [458, 234] width 917 height 374
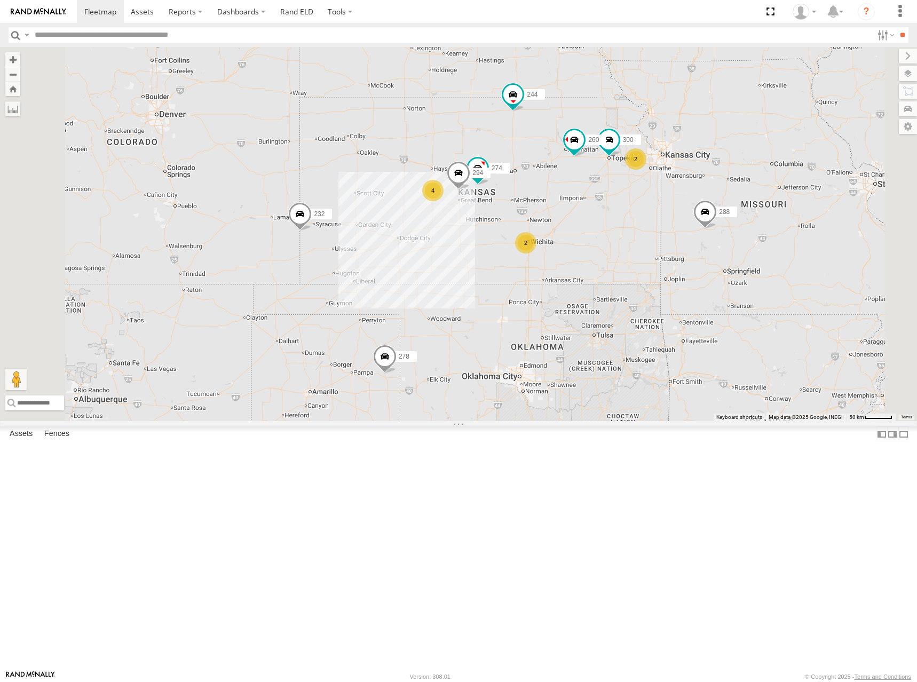
drag, startPoint x: 690, startPoint y: 291, endPoint x: 690, endPoint y: 285, distance: 6.4
click at [690, 285] on div "274 300 244 262 288 292 280 256 232 304 282 266 278 294 260 4 2 2" at bounding box center [458, 234] width 917 height 374
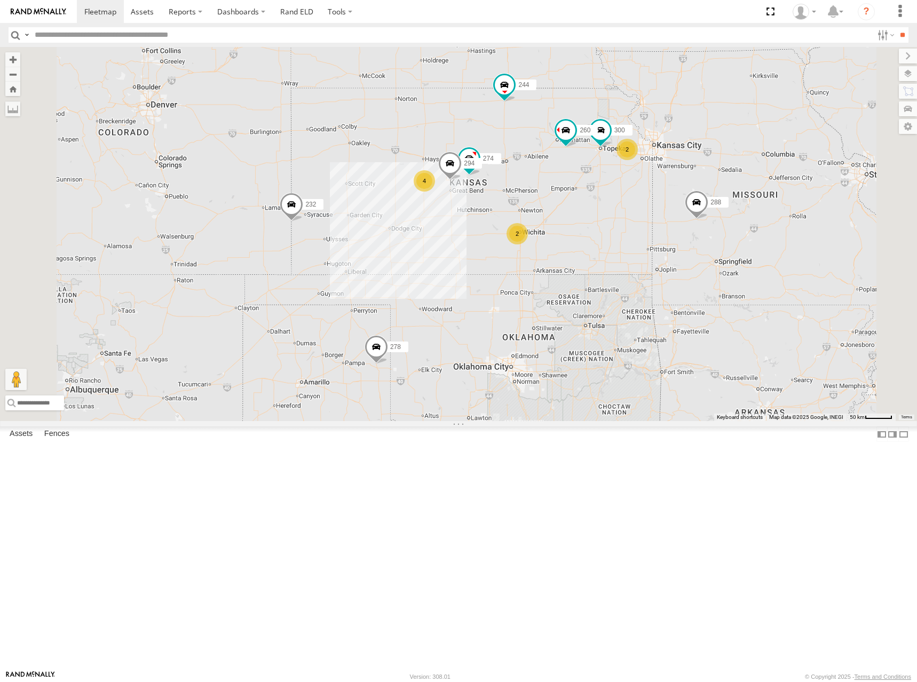
drag, startPoint x: 667, startPoint y: 272, endPoint x: 650, endPoint y: 258, distance: 21.3
click at [650, 258] on div "274 300 244 262 288 292 280 256 232 304 282 266 278 294 260 4 2 2" at bounding box center [458, 234] width 917 height 374
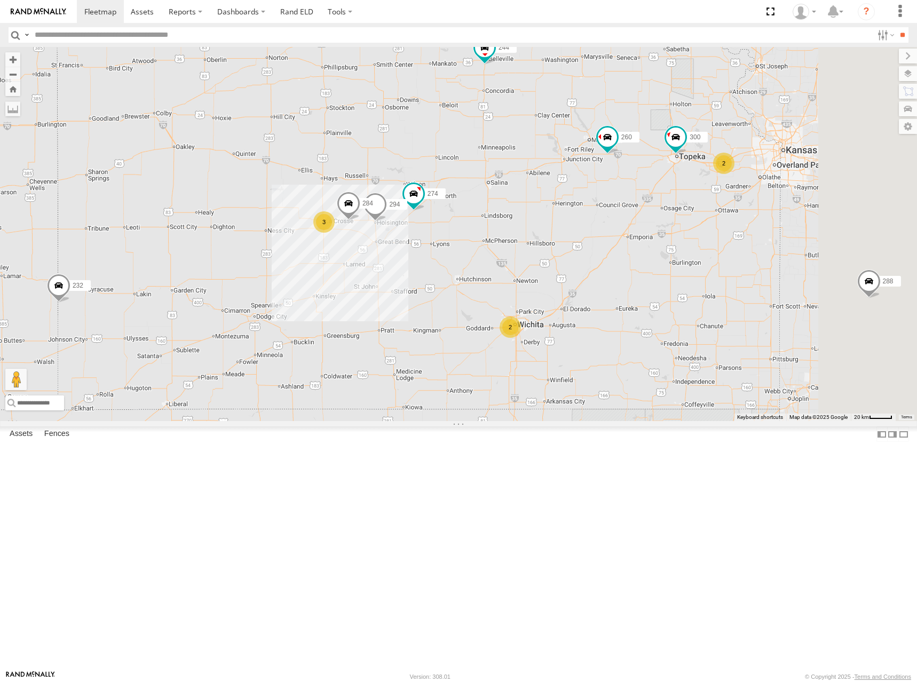
click at [637, 239] on div "274 300 244 262 288 292 280 256 232 304 282 266 278 294 260 3 2 284 2" at bounding box center [458, 234] width 917 height 374
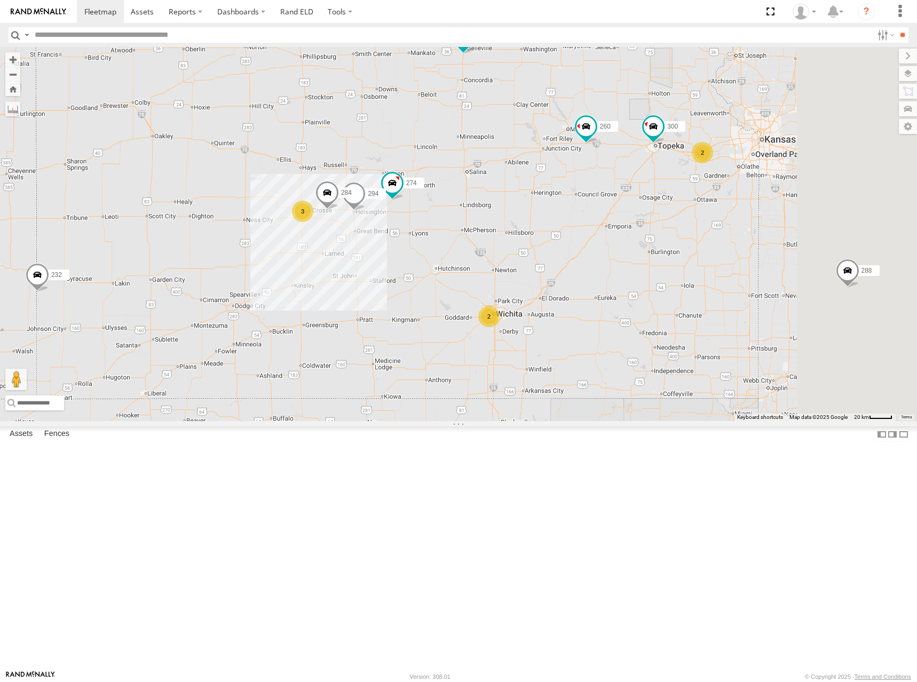
drag, startPoint x: 790, startPoint y: 223, endPoint x: 755, endPoint y: 211, distance: 37.0
click at [755, 211] on div "274 300 244 262 288 292 280 256 232 304 282 266 278 294 260 3 2 284 2" at bounding box center [458, 234] width 917 height 374
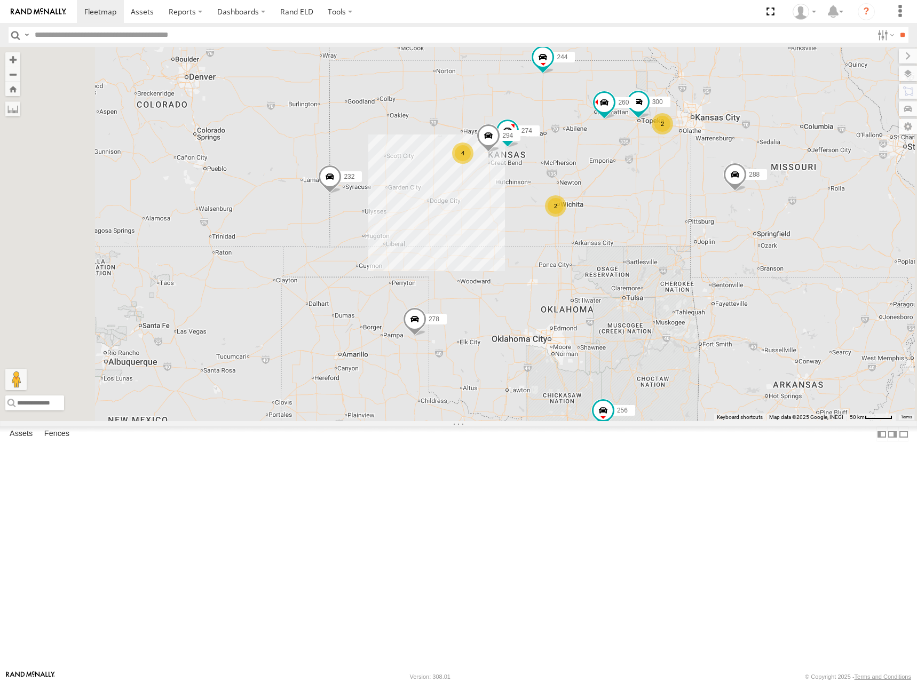
click at [763, 193] on div "274 300 244 262 288 292 280 256 232 304 282 266 278 294 260 4 2 2" at bounding box center [458, 234] width 917 height 374
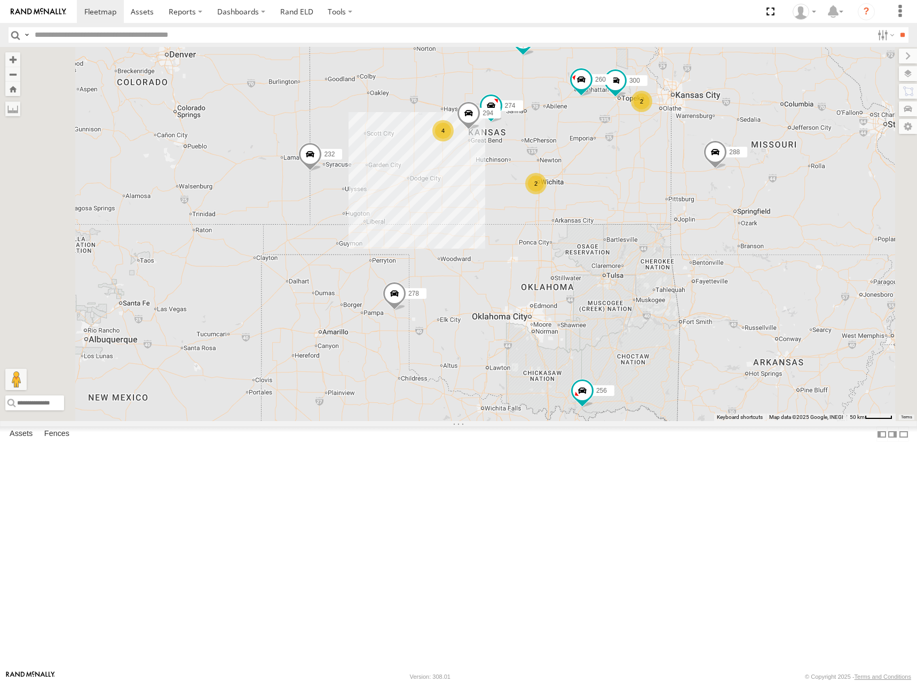
drag, startPoint x: 540, startPoint y: 151, endPoint x: 523, endPoint y: 129, distance: 28.1
click at [523, 129] on div "274 300 244 288 280 256 232 266 278 294 260 4 2 2" at bounding box center [458, 234] width 917 height 374
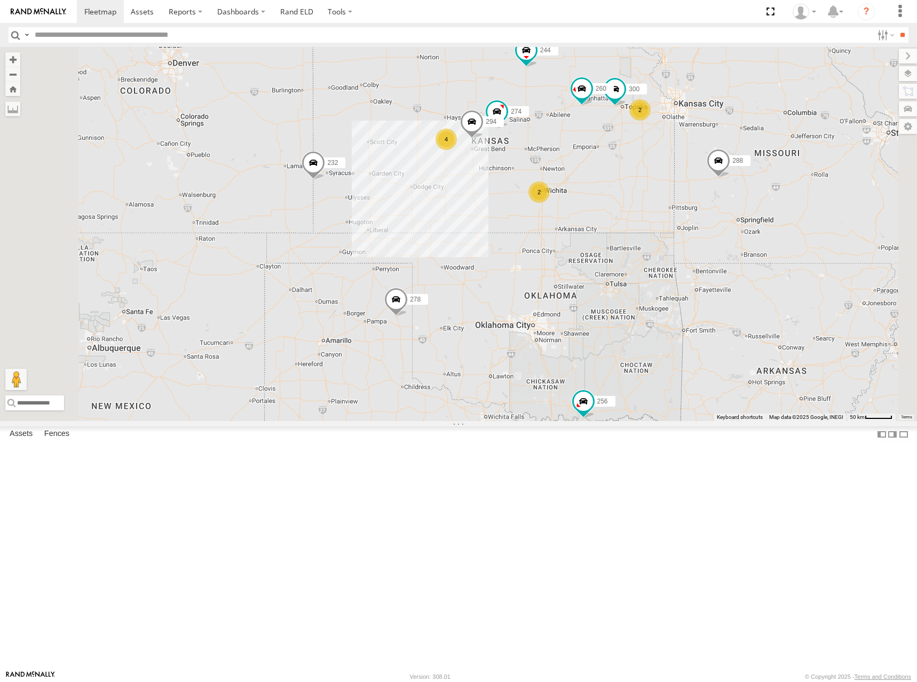
click at [568, 177] on div "274 300 244 288 280 256 232 266 278 294 260 4 2 2" at bounding box center [458, 234] width 917 height 374
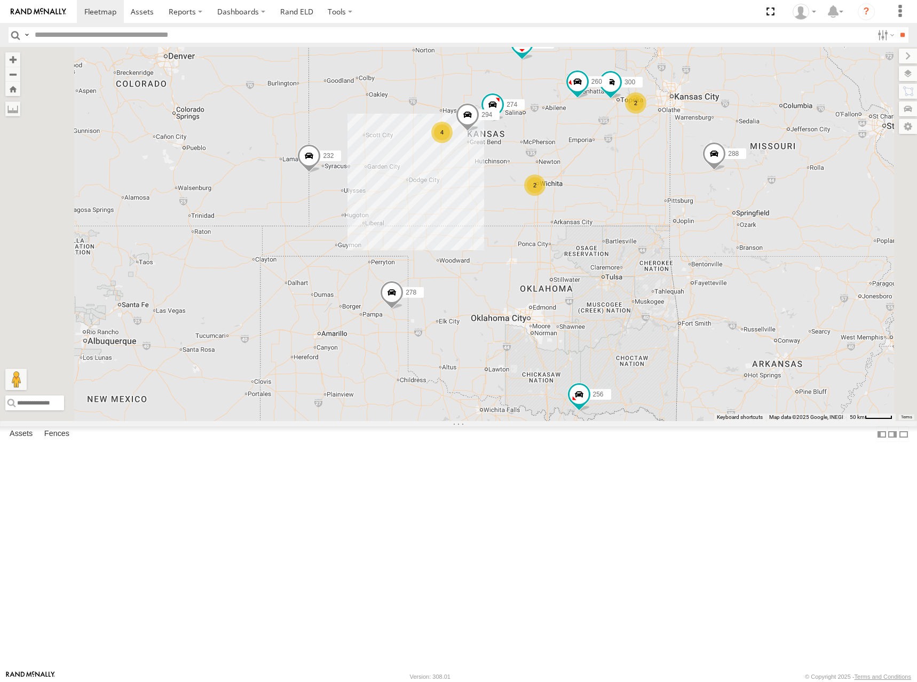
drag, startPoint x: 621, startPoint y: 187, endPoint x: 617, endPoint y: 179, distance: 9.3
click at [617, 179] on div "274 300 244 288 280 256 232 266 278 294 260 4 2 2" at bounding box center [458, 234] width 917 height 374
click at [604, 177] on div "274 300 244 288 280 256 232 266 278 294 260 4 2 2" at bounding box center [458, 234] width 917 height 374
click at [615, 143] on div "274 300 244 288 280 256 232 266 278 294 260 4 2 2" at bounding box center [458, 234] width 917 height 374
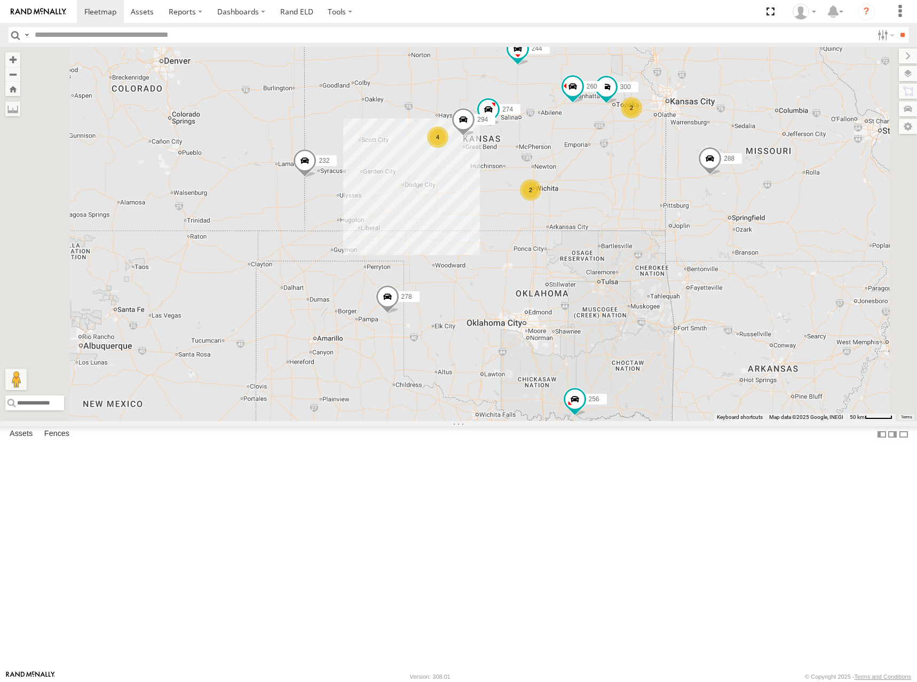
drag, startPoint x: 596, startPoint y: 171, endPoint x: 590, endPoint y: 177, distance: 8.3
click at [590, 177] on div "274 300 244 288 280 256 232 266 278 294 260 4 2 2" at bounding box center [458, 234] width 917 height 374
click at [740, 146] on div "274 300 244 288 280 256 232 266 278 294 260 4 2 2" at bounding box center [458, 234] width 917 height 374
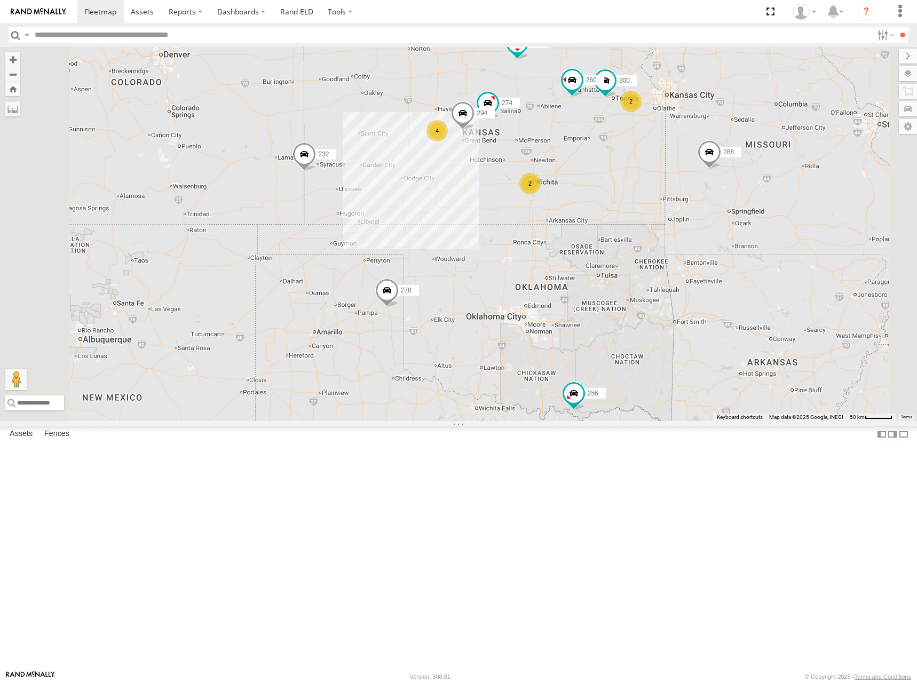
drag, startPoint x: 734, startPoint y: 169, endPoint x: 736, endPoint y: 164, distance: 5.4
click at [736, 164] on div "274 300 244 288 280 256 232 266 278 294 260 4 2 2" at bounding box center [458, 234] width 917 height 374
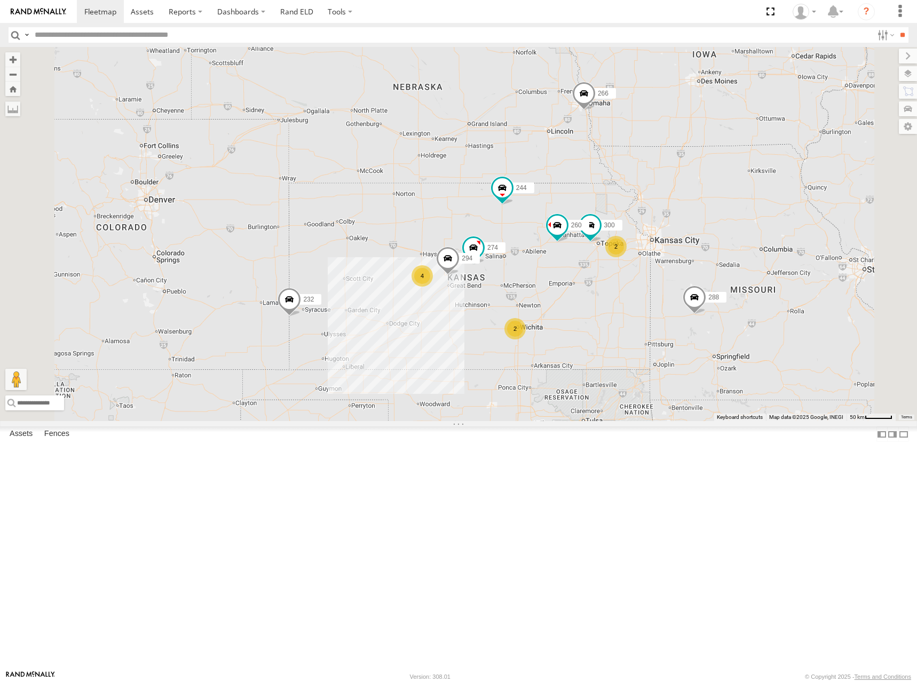
drag, startPoint x: 710, startPoint y: 132, endPoint x: 696, endPoint y: 280, distance: 148.6
click at [696, 280] on div "274 300 244 288 280 256 232 266 278 294 260 4 2 2" at bounding box center [458, 234] width 917 height 374
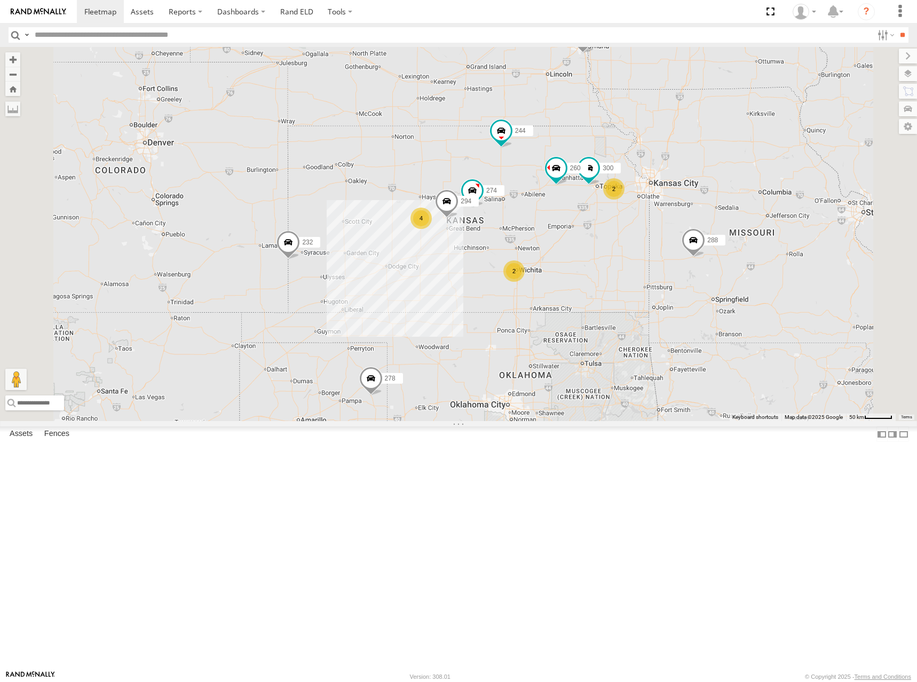
drag, startPoint x: 681, startPoint y: 293, endPoint x: 671, endPoint y: 220, distance: 73.2
click at [671, 220] on div "274 300 244 288 280 256 232 266 278 294 260 262 292 304 282 4 2 2" at bounding box center [458, 234] width 917 height 374
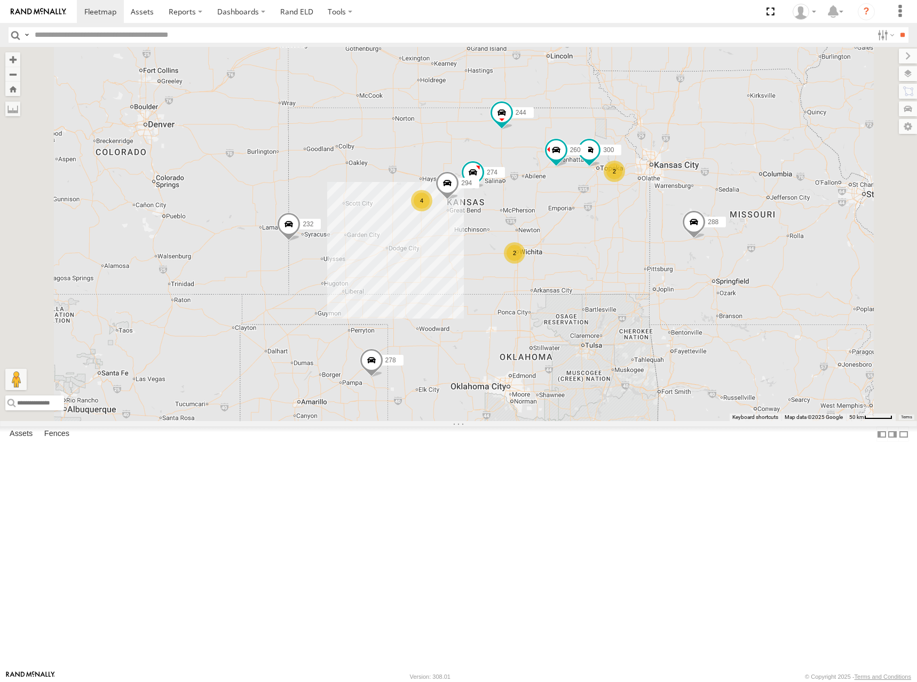
drag, startPoint x: 711, startPoint y: 366, endPoint x: 713, endPoint y: 358, distance: 7.6
click at [713, 358] on div "274 300 244 288 280 256 232 266 278 294 260 262 292 304 282 4 2 2" at bounding box center [458, 234] width 917 height 374
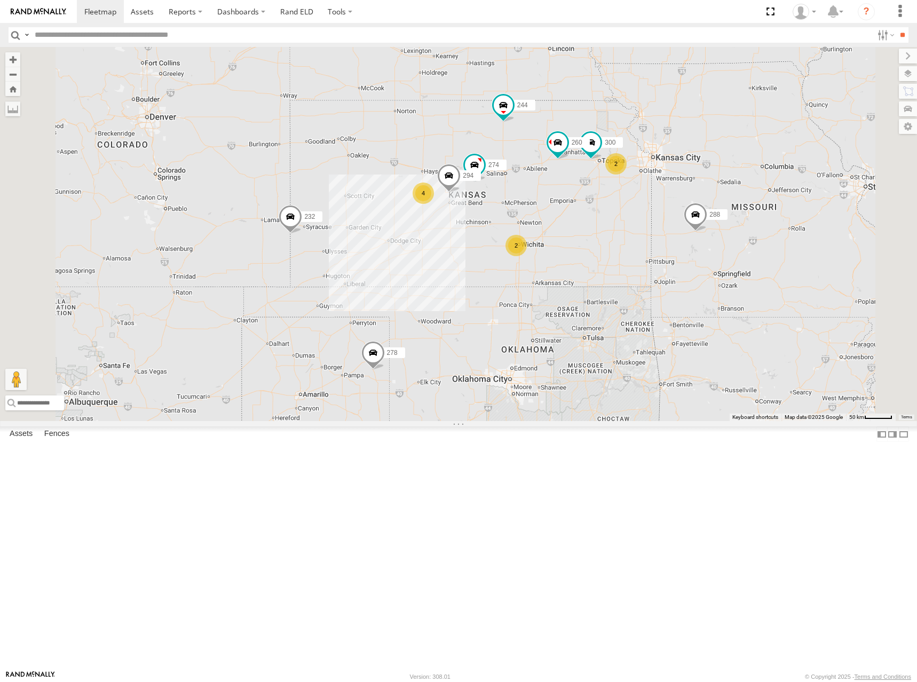
drag, startPoint x: 704, startPoint y: 334, endPoint x: 708, endPoint y: 322, distance: 13.0
click at [708, 322] on div "274 300 244 288 280 256 232 266 278 294 260 262 292 304 282 4 2 2" at bounding box center [458, 234] width 917 height 374
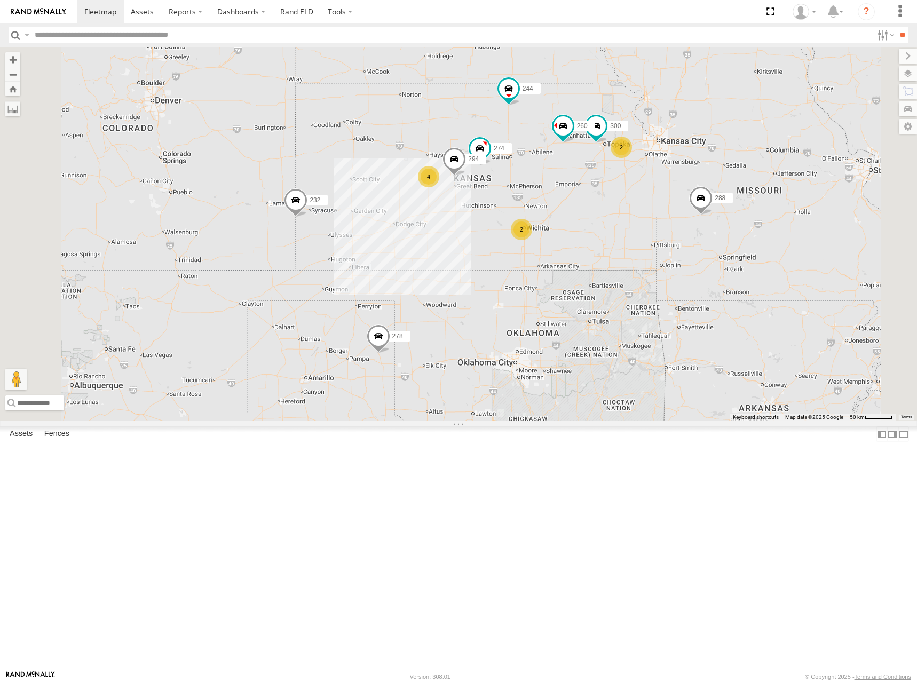
drag, startPoint x: 721, startPoint y: 347, endPoint x: 732, endPoint y: 328, distance: 22.2
click at [732, 328] on div "274 300 244 288 280 256 232 266 278 294 260 262 292 304 282 4 2 2" at bounding box center [458, 234] width 917 height 374
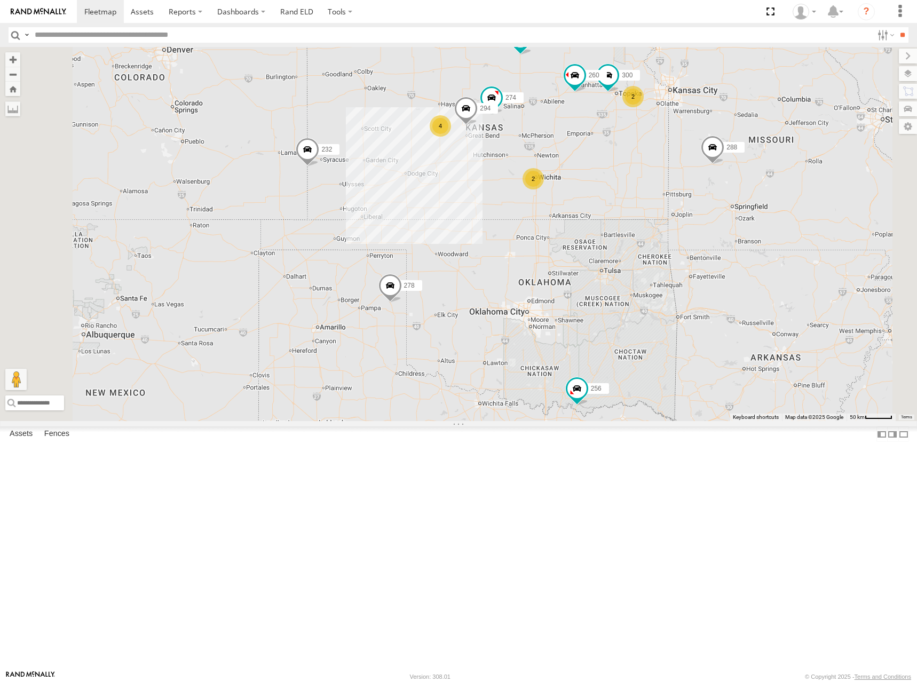
drag, startPoint x: 727, startPoint y: 325, endPoint x: 726, endPoint y: 305, distance: 20.3
click at [726, 305] on div "274 300 244 288 280 256 232 266 278 294 260 262 292 304 282 4 2 2" at bounding box center [458, 234] width 917 height 374
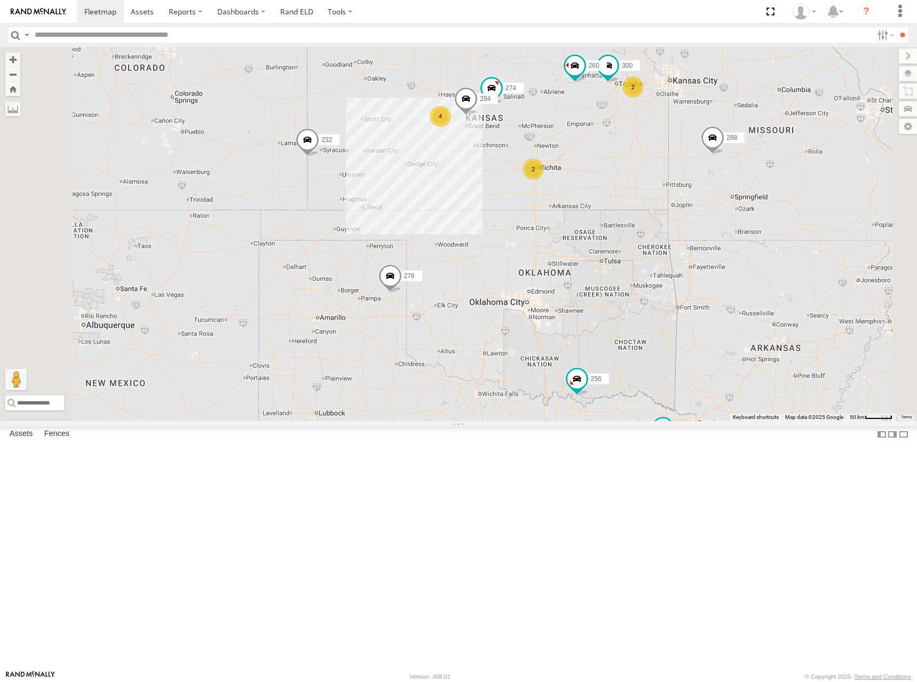
click at [723, 291] on div "274 300 244 288 280 256 232 266 278 294 260 262 292 304 282 4 2 2" at bounding box center [458, 234] width 917 height 374
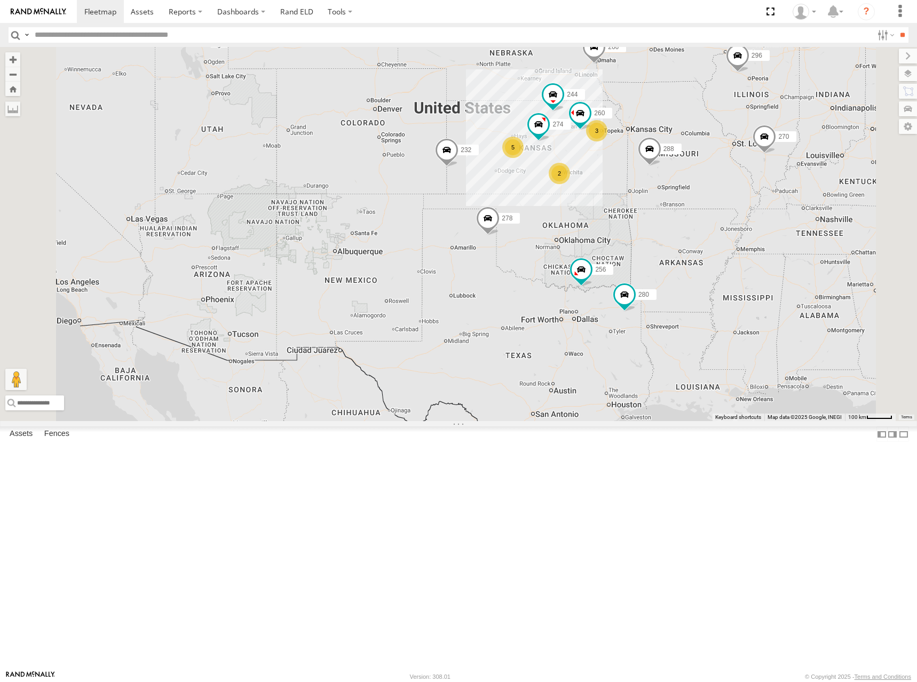
click at [724, 300] on div "274 244 288 280 256 232 266 278 260 262 292 304 282 3 5 270 296 2" at bounding box center [458, 234] width 917 height 374
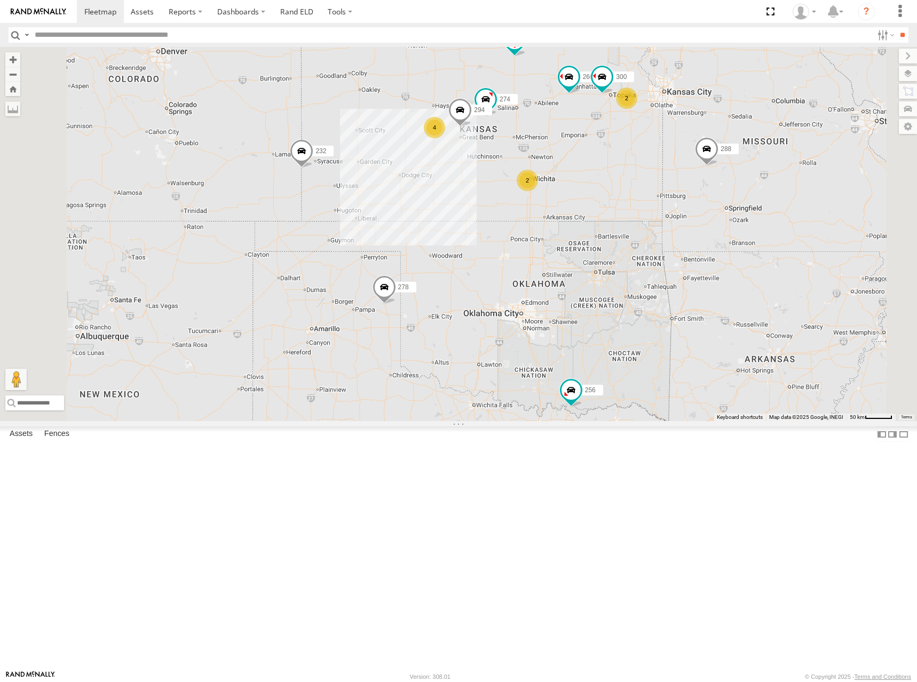
drag, startPoint x: 724, startPoint y: 269, endPoint x: 729, endPoint y: 286, distance: 17.7
click at [729, 286] on div "274 244 288 280 256 232 266 278 260 262 292 304 282 270 296 300 4 2 2 294" at bounding box center [458, 234] width 917 height 374
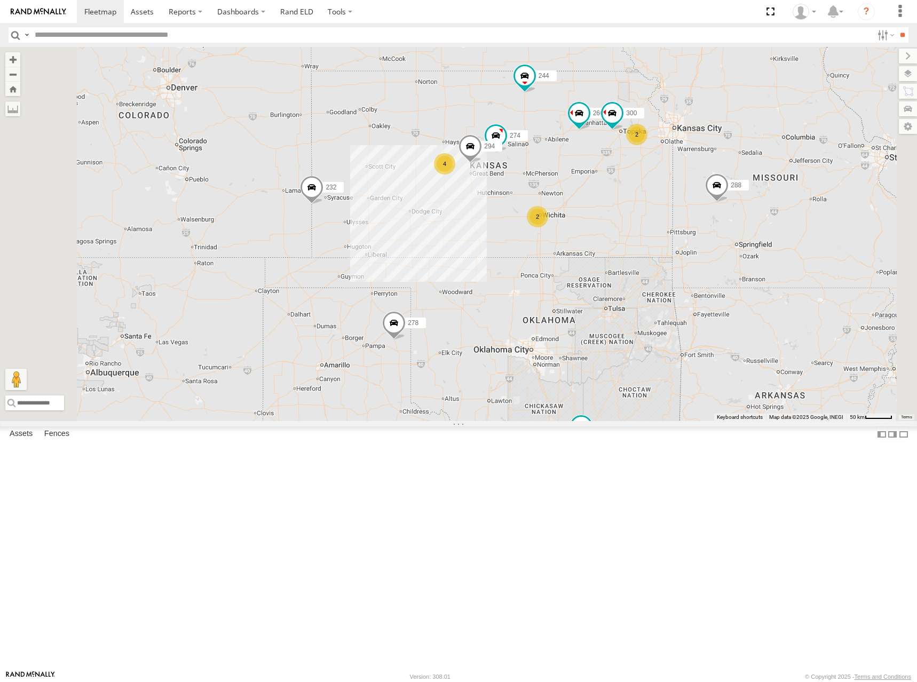
drag, startPoint x: 729, startPoint y: 286, endPoint x: 734, endPoint y: 307, distance: 21.6
click at [734, 307] on div "274 244 288 280 256 232 266 278 260 262 292 304 282 270 296 300 4 2 2 294" at bounding box center [458, 234] width 917 height 374
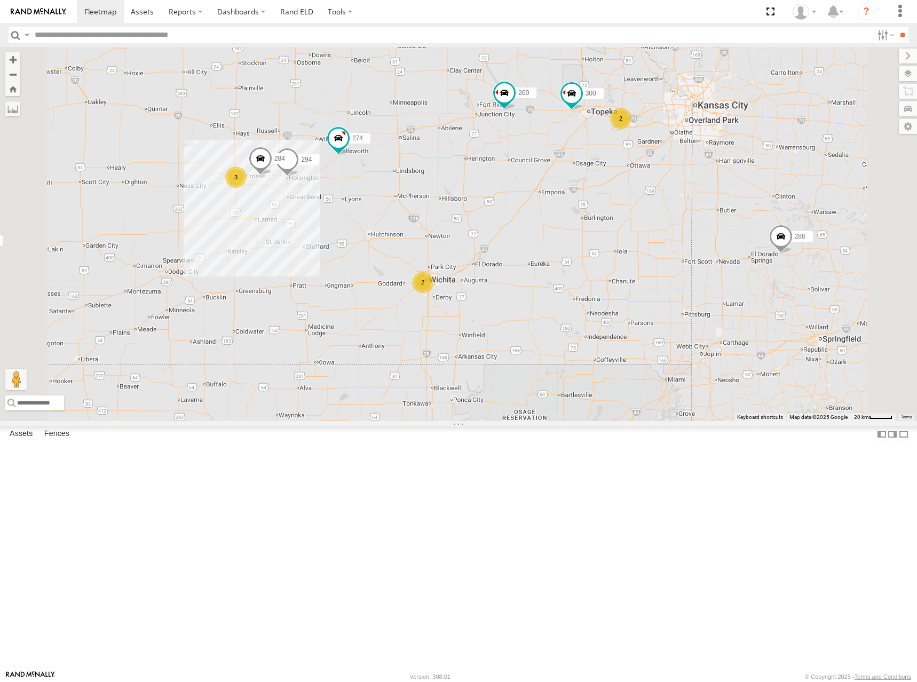
click at [716, 309] on div "274 244 288 280 256 232 266 278 260 262 292 304 282 270 296 300 294 3 2 284 2" at bounding box center [458, 234] width 917 height 374
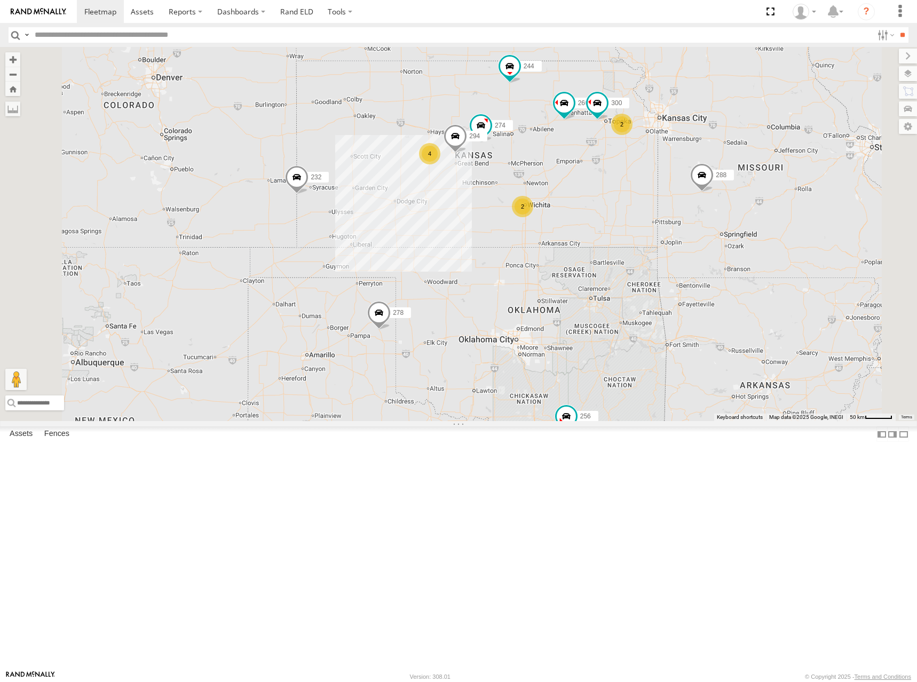
drag, startPoint x: 729, startPoint y: 280, endPoint x: 734, endPoint y: 271, distance: 11.0
click at [734, 271] on div "274 244 288 280 256 232 266 278 260 262 292 304 282 270 296 300 294 4 2 2" at bounding box center [458, 234] width 917 height 374
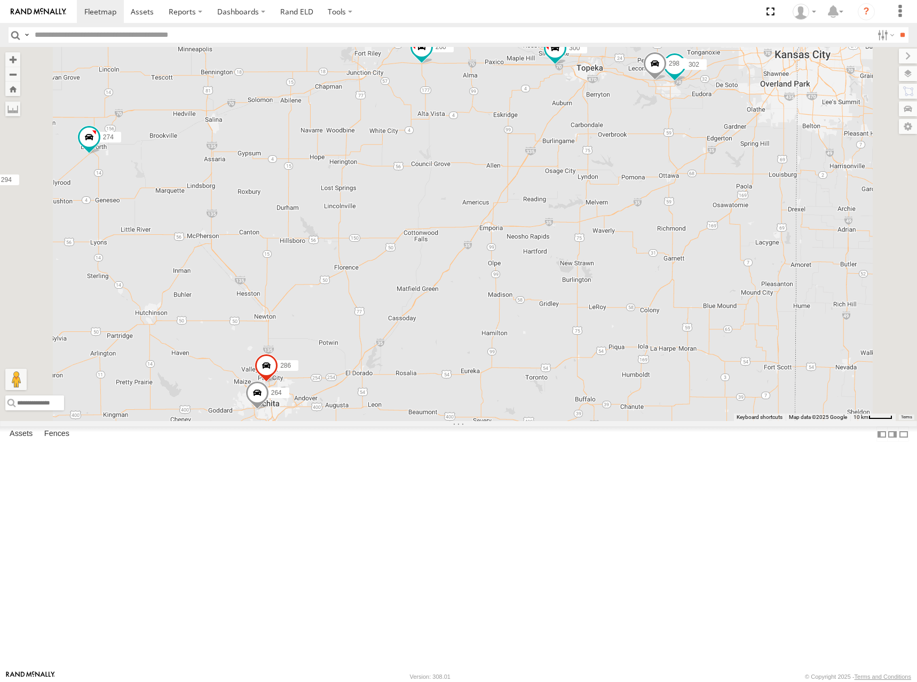
drag, startPoint x: 775, startPoint y: 250, endPoint x: 736, endPoint y: 290, distance: 55.5
click at [736, 290] on div "274 244 288 280 256 232 266 278 260 262 292 304 282 270 296 300 294 298 264 302…" at bounding box center [458, 234] width 917 height 374
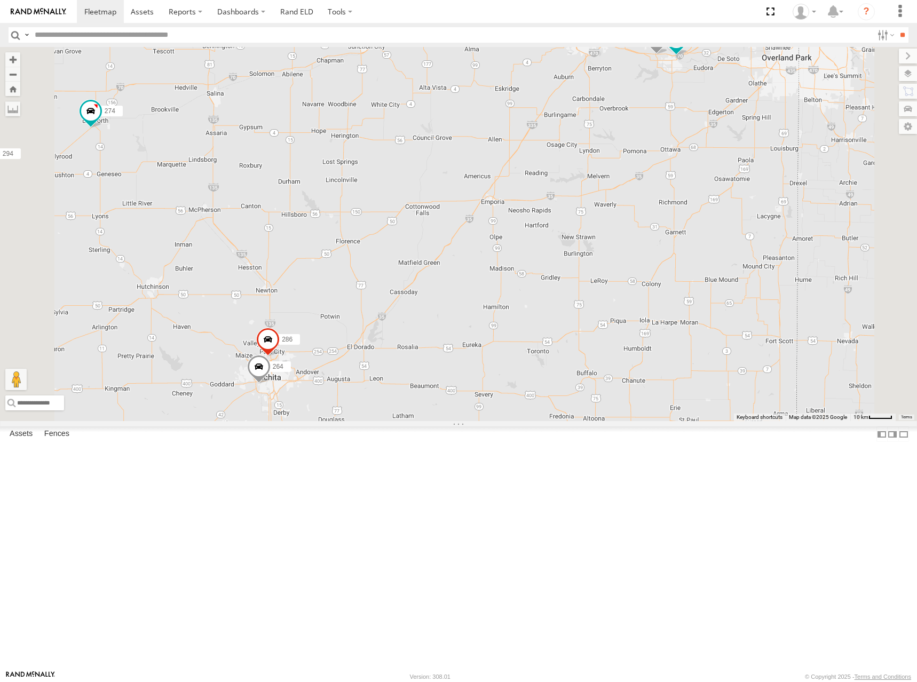
drag, startPoint x: 718, startPoint y: 292, endPoint x: 722, endPoint y: 264, distance: 28.5
click at [722, 264] on div "274 244 288 280 256 232 266 278 260 262 292 304 282 270 296 300 294 298 264 302…" at bounding box center [458, 234] width 917 height 374
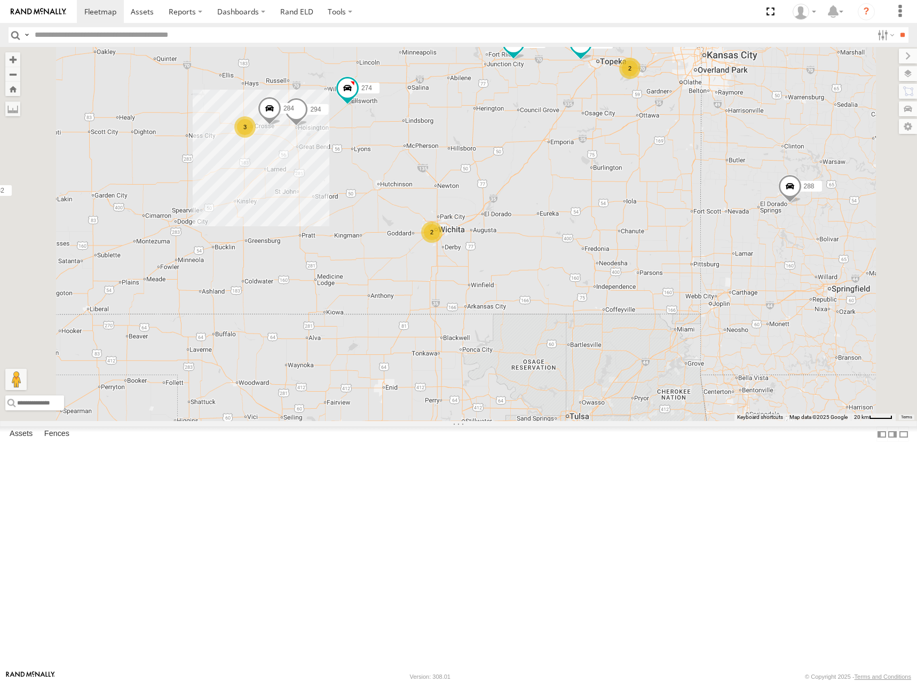
drag, startPoint x: 686, startPoint y: 282, endPoint x: 693, endPoint y: 264, distance: 19.7
click at [693, 264] on div "274 244 288 280 256 232 266 278 260 262 292 304 282 270 296 300 294 3 2 284 2" at bounding box center [458, 234] width 917 height 374
drag, startPoint x: 692, startPoint y: 262, endPoint x: 728, endPoint y: 281, distance: 40.4
click at [728, 281] on div "274 244 288 280 256 232 266 278 260 262 292 304 282 270 296 300 294 3 2 284 2" at bounding box center [458, 234] width 917 height 374
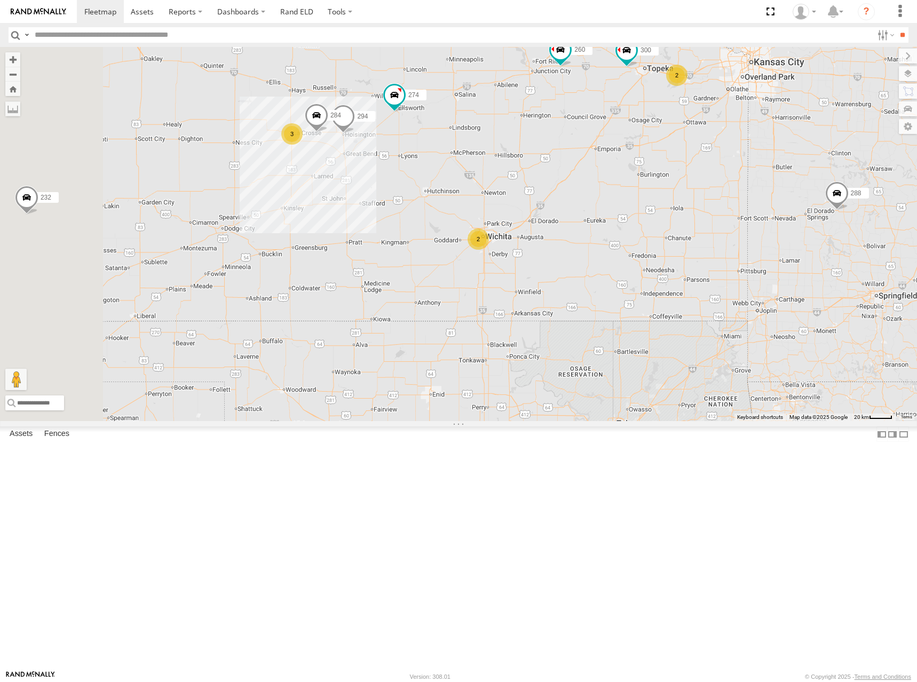
drag, startPoint x: 679, startPoint y: 327, endPoint x: 682, endPoint y: 309, distance: 18.3
click at [682, 309] on div "274 244 288 280 256 232 266 278 260 262 292 304 282 270 296 300 294 3 2 284 2" at bounding box center [458, 234] width 917 height 374
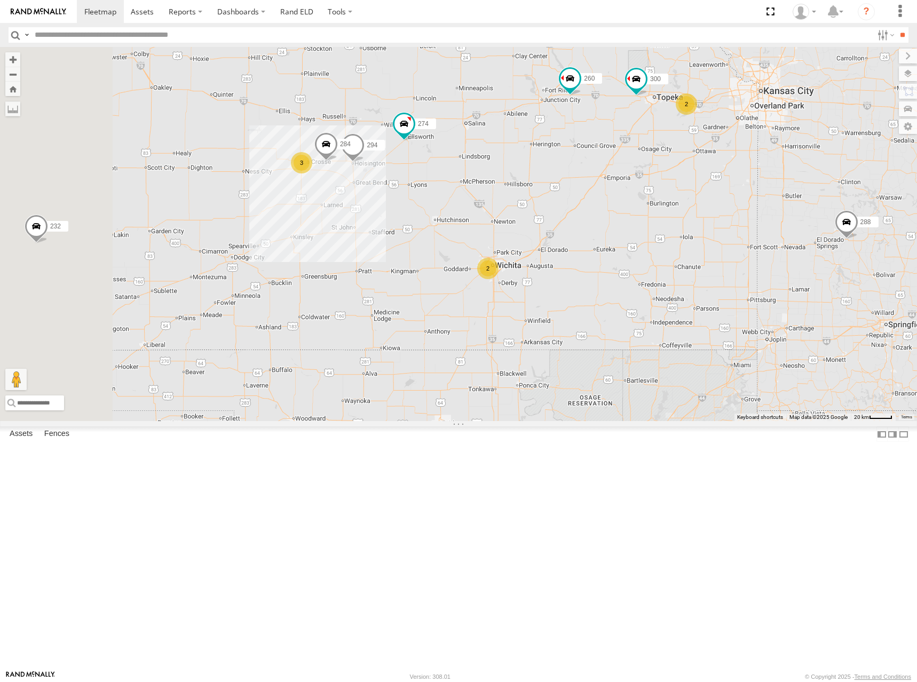
drag, startPoint x: 634, startPoint y: 277, endPoint x: 644, endPoint y: 307, distance: 32.1
click at [644, 307] on div "274 244 288 280 256 232 266 278 260 262 292 304 282 270 296 300 294 3 2 284 2" at bounding box center [458, 234] width 917 height 374
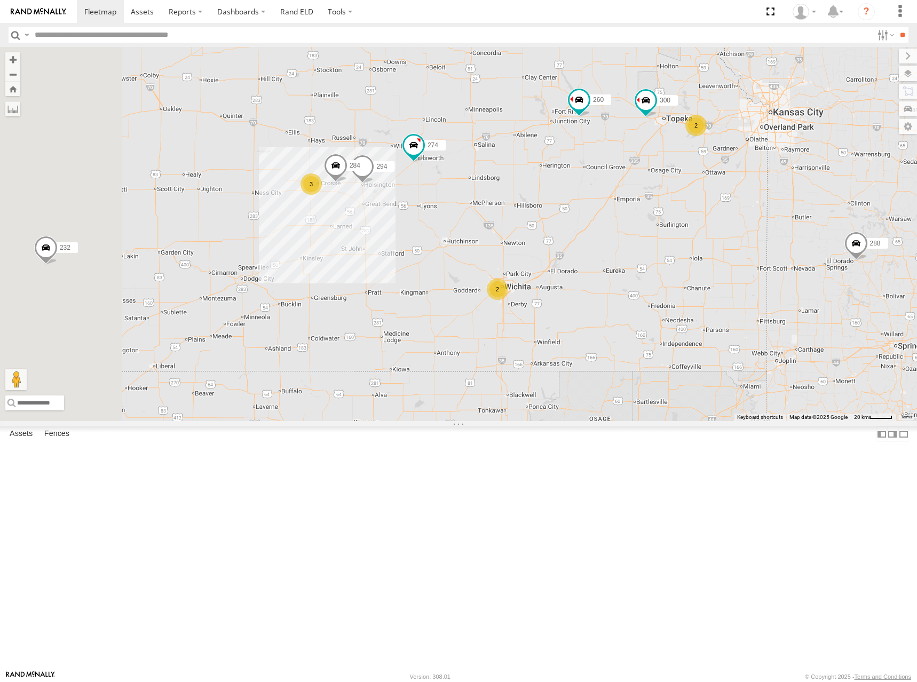
drag, startPoint x: 649, startPoint y: 260, endPoint x: 663, endPoint y: 291, distance: 33.7
click at [663, 291] on div "274 244 288 280 256 232 266 278 260 262 292 304 282 270 296 300 294 3 2 284 2" at bounding box center [458, 234] width 917 height 374
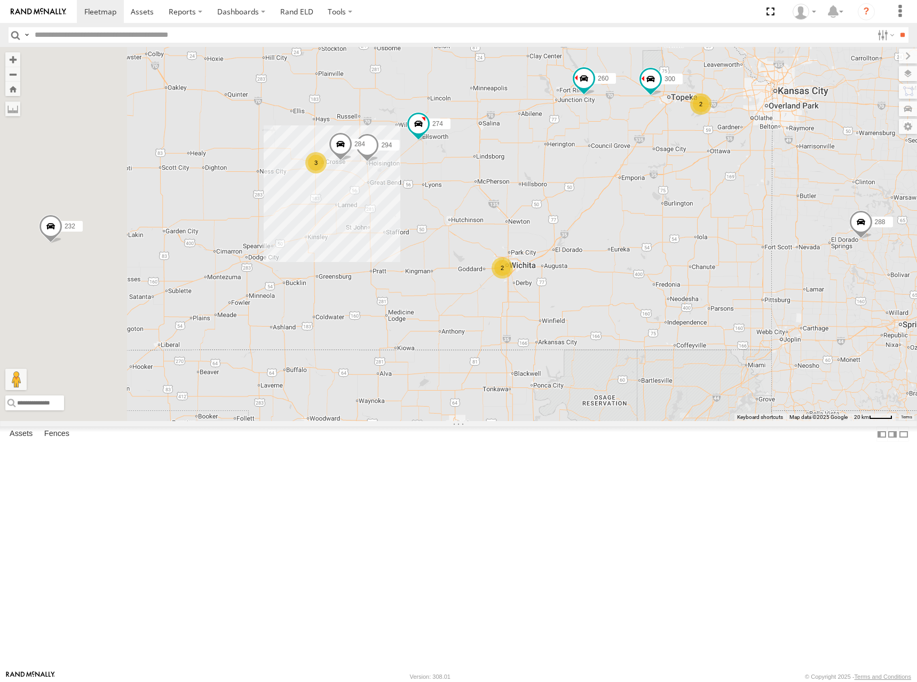
drag, startPoint x: 660, startPoint y: 306, endPoint x: 661, endPoint y: 282, distance: 24.0
click at [662, 280] on div "274 244 288 280 256 232 266 278 260 262 292 304 282 270 296 300 294 3 2 284 2" at bounding box center [458, 234] width 917 height 374
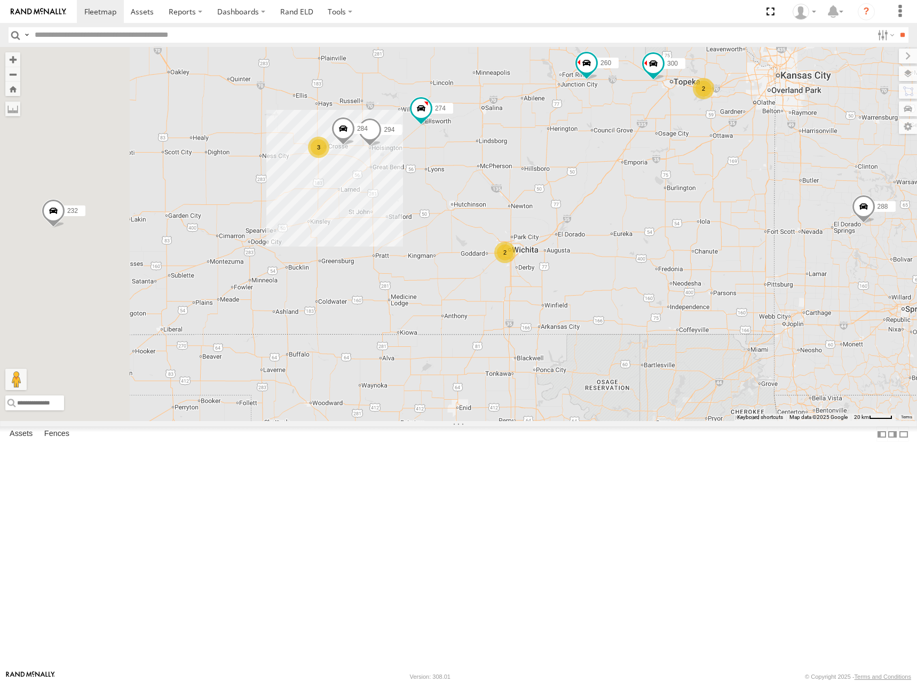
drag, startPoint x: 656, startPoint y: 284, endPoint x: 660, endPoint y: 267, distance: 17.6
click at [660, 267] on div "274 244 288 280 256 232 266 278 260 262 292 304 282 270 296 300 294 3 2 284 2" at bounding box center [458, 234] width 917 height 374
drag, startPoint x: 660, startPoint y: 276, endPoint x: 662, endPoint y: 267, distance: 9.3
click at [662, 267] on div "274 244 288 280 256 232 266 278 260 262 292 304 282 270 296 300 294 3 2 284 2" at bounding box center [458, 234] width 917 height 374
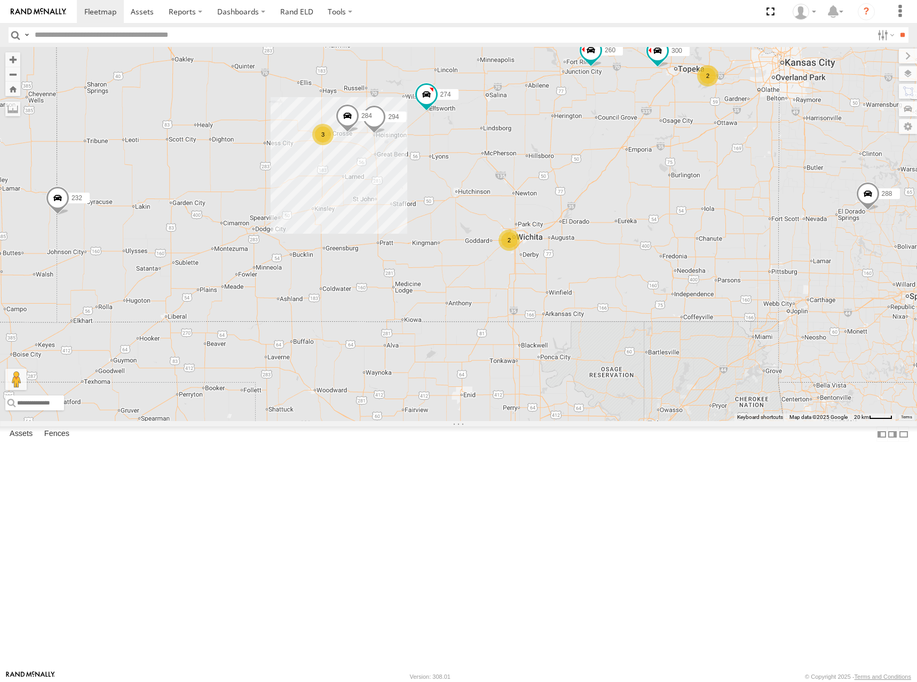
drag, startPoint x: 670, startPoint y: 251, endPoint x: 694, endPoint y: 256, distance: 24.5
click at [694, 256] on div "274 244 288 280 256 232 266 278 260 262 292 304 282 270 296 300 294 3 2 284 2" at bounding box center [458, 234] width 917 height 374
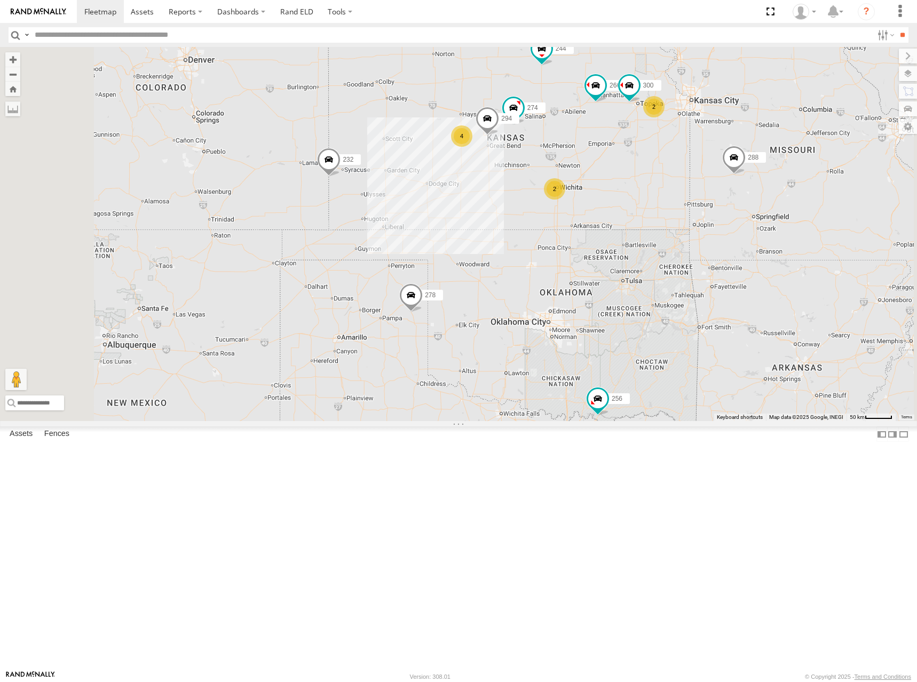
click at [697, 255] on div "274 244 288 280 256 232 266 278 260 262 292 304 282 270 296 300 294 4 2 2" at bounding box center [458, 234] width 917 height 374
drag, startPoint x: 618, startPoint y: 193, endPoint x: 604, endPoint y: 193, distance: 13.9
click at [604, 193] on div "274 244 288 280 256 232 266 278 260 262 292 304 282 270 296 300 294 4 2 2" at bounding box center [458, 234] width 917 height 374
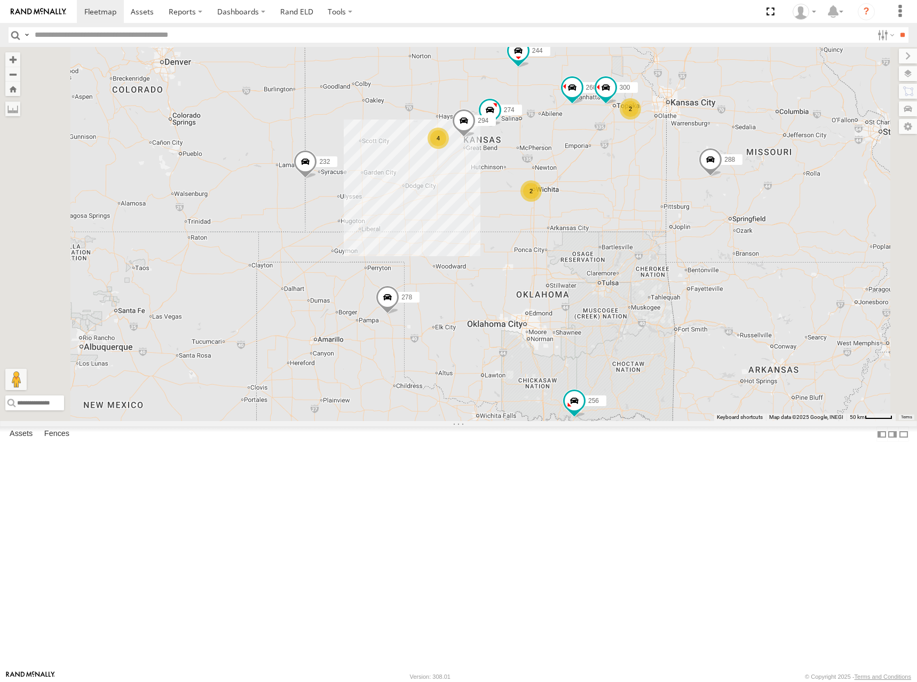
click at [609, 182] on div "274 244 288 280 256 232 266 278 260 262 292 304 282 270 296 300 294 4 2 2" at bounding box center [458, 234] width 917 height 374
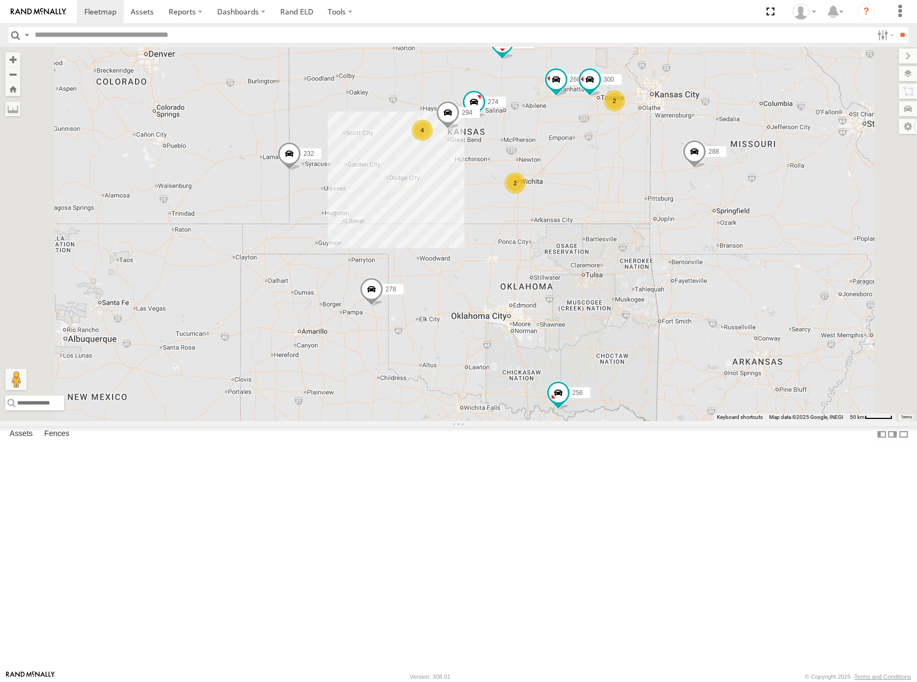
drag, startPoint x: 609, startPoint y: 185, endPoint x: 592, endPoint y: 176, distance: 18.9
click at [592, 176] on div "274 244 288 280 256 232 266 278 260 262 292 304 282 270 296 300 294 4 2 2" at bounding box center [458, 234] width 917 height 374
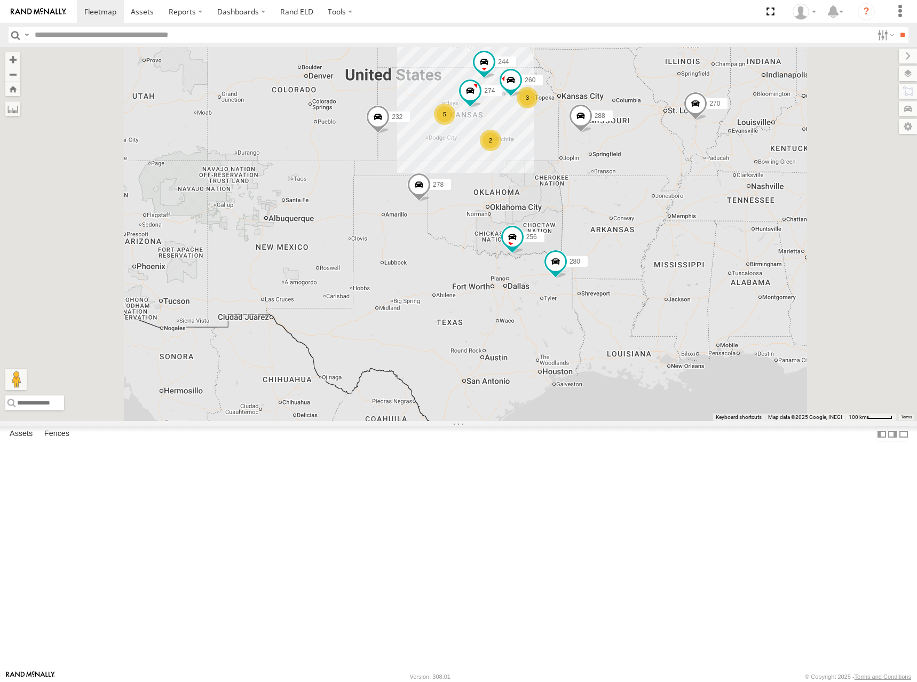
drag, startPoint x: 586, startPoint y: 127, endPoint x: 599, endPoint y: 194, distance: 69.0
click at [599, 194] on div "274 244 288 280 256 232 266 278 260 262 292 304 282 270 296 3 5 2" at bounding box center [458, 234] width 917 height 374
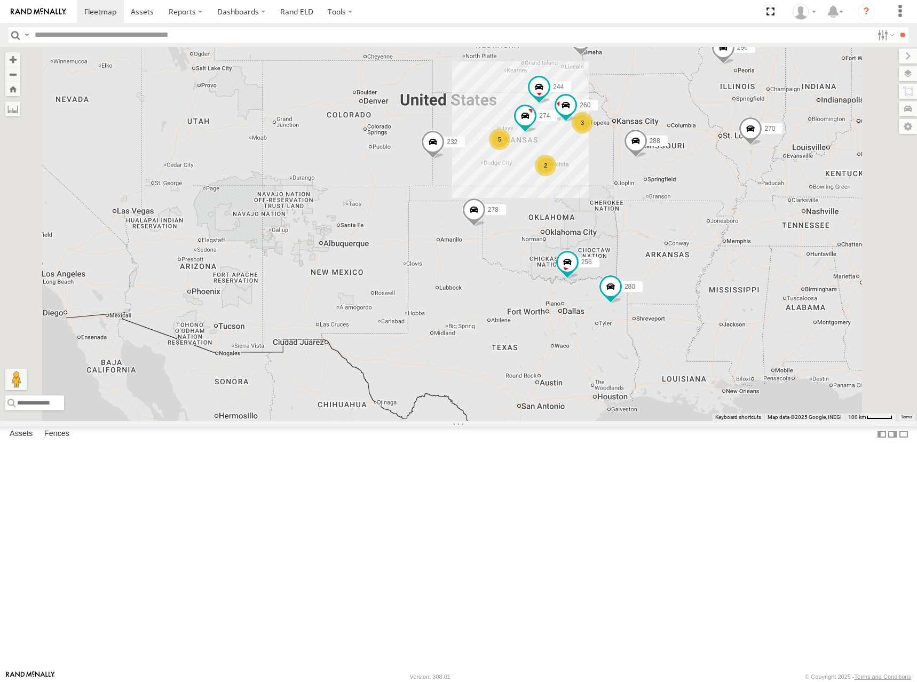
drag, startPoint x: 574, startPoint y: 178, endPoint x: 621, endPoint y: 157, distance: 51.9
click at [621, 157] on div "274 244 288 280 256 232 266 278 260 262 292 304 282 270 296 3 5 2" at bounding box center [458, 234] width 917 height 374
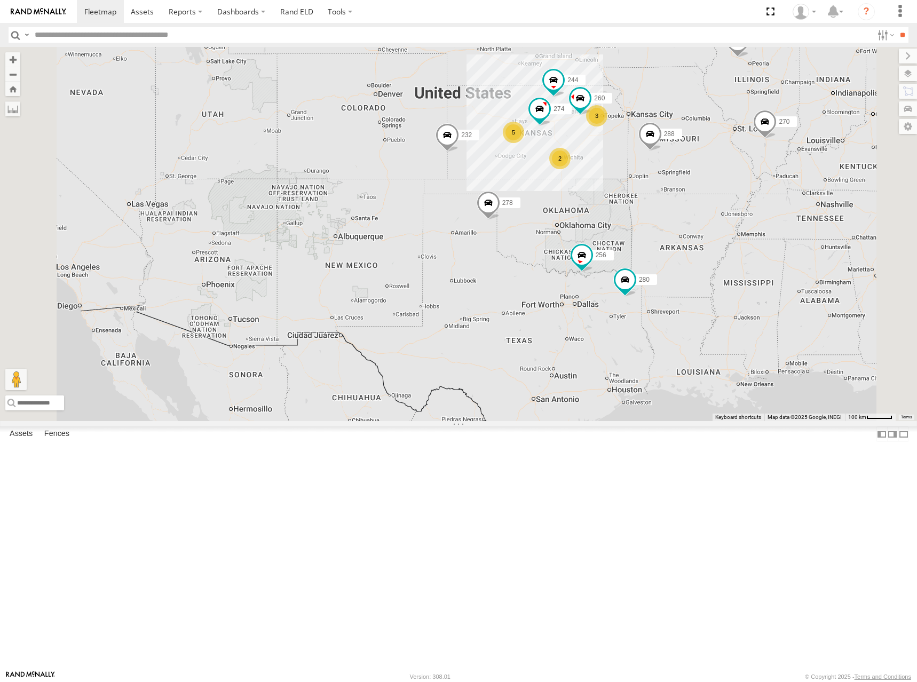
drag, startPoint x: 664, startPoint y: 162, endPoint x: 671, endPoint y: 159, distance: 8.4
click at [671, 159] on div "274 244 288 280 256 232 266 278 260 262 292 304 282 270 296 3 5 2" at bounding box center [458, 234] width 917 height 374
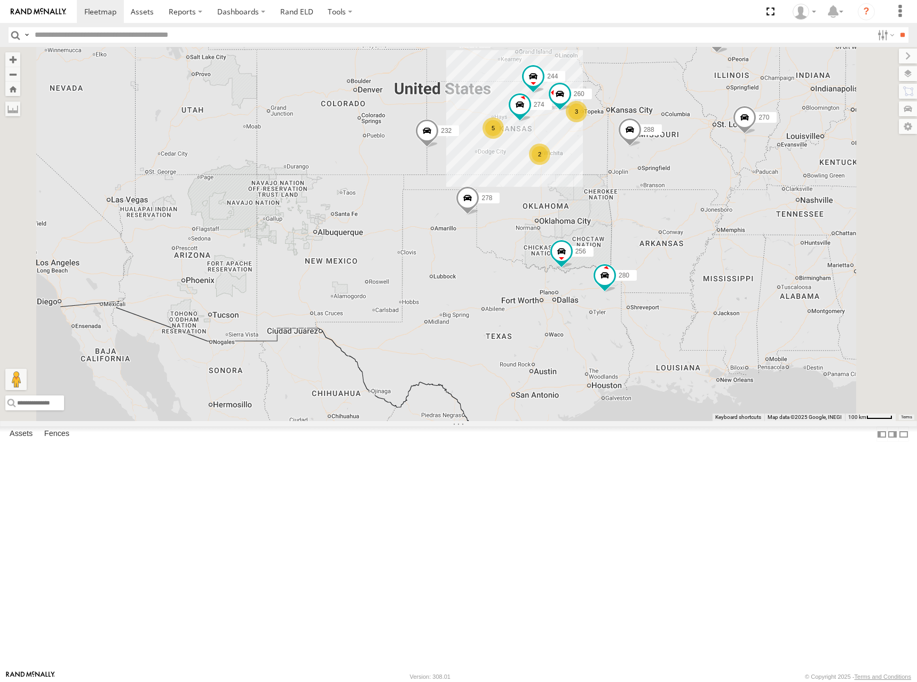
drag, startPoint x: 639, startPoint y: 155, endPoint x: 615, endPoint y: 151, distance: 24.3
click at [615, 151] on div "274 244 288 280 256 232 266 278 260 262 292 304 282 270 296 3 5 2" at bounding box center [458, 234] width 917 height 374
drag, startPoint x: 630, startPoint y: 175, endPoint x: 621, endPoint y: 174, distance: 9.1
click at [621, 174] on div "274 244 288 280 256 232 266 278 260 262 292 304 282 270 296 3 5 2" at bounding box center [458, 234] width 917 height 374
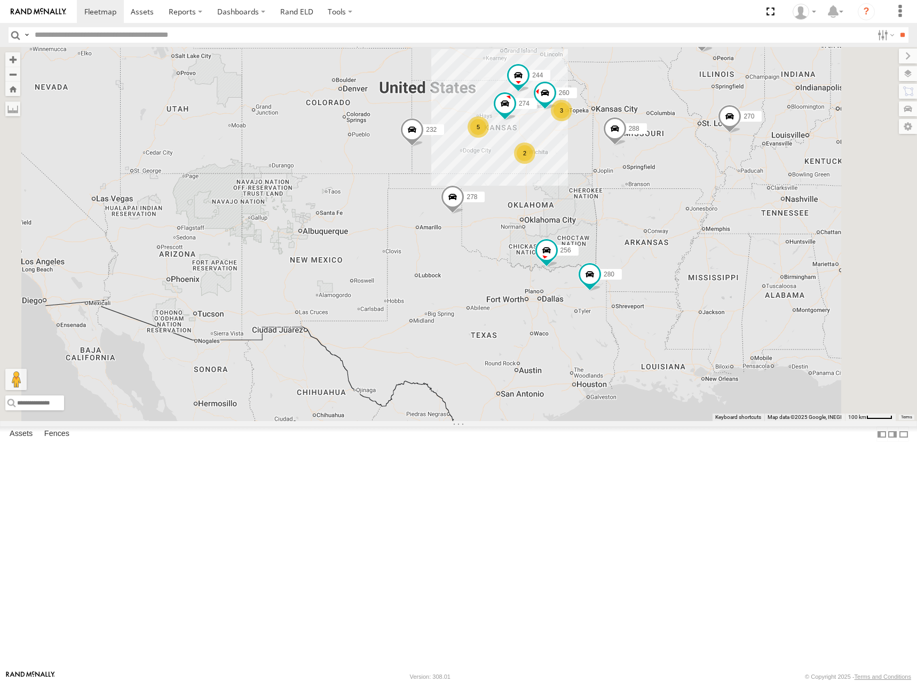
click at [655, 169] on div "274 244 288 280 256 232 266 278 260 262 292 304 282 270 296 3 5 2" at bounding box center [458, 234] width 917 height 374
